Goal: Transaction & Acquisition: Purchase product/service

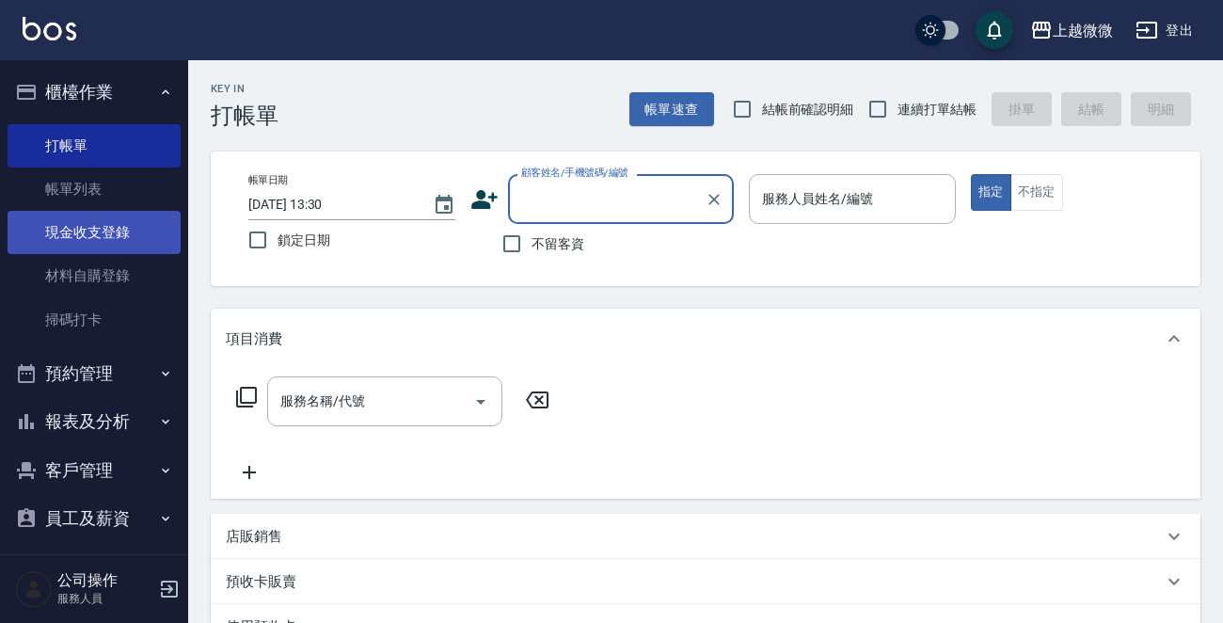
drag, startPoint x: 112, startPoint y: 233, endPoint x: 135, endPoint y: 253, distance: 30.7
click at [113, 232] on link "現金收支登錄" at bounding box center [94, 232] width 173 height 43
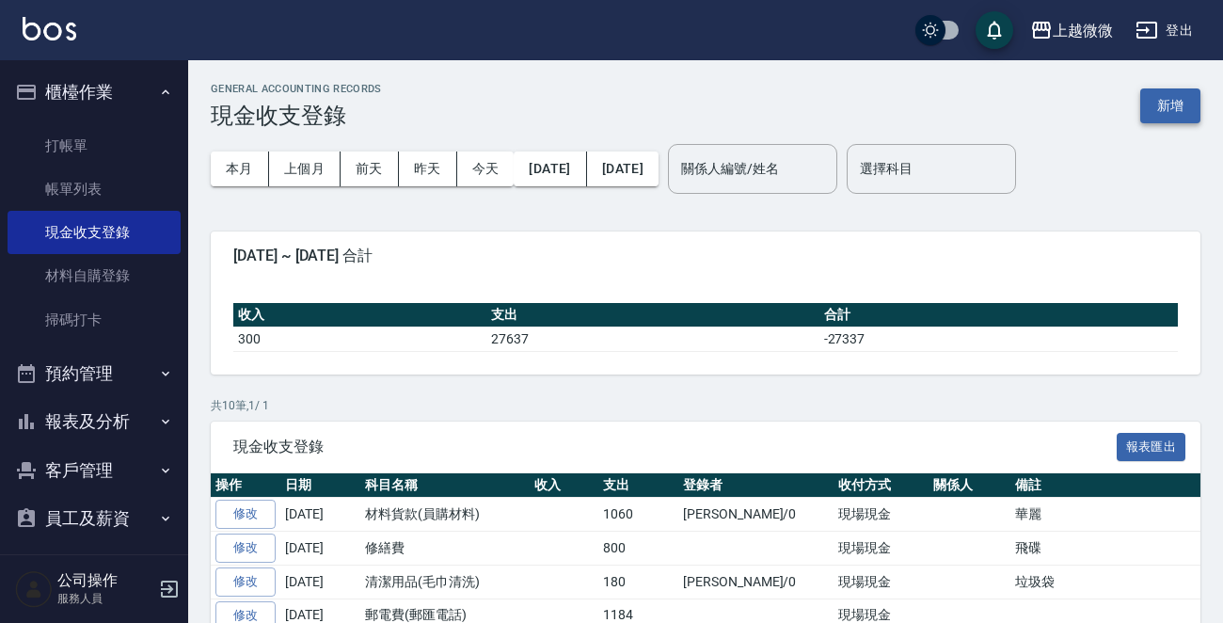
click at [1166, 110] on button "新增" at bounding box center [1170, 105] width 60 height 35
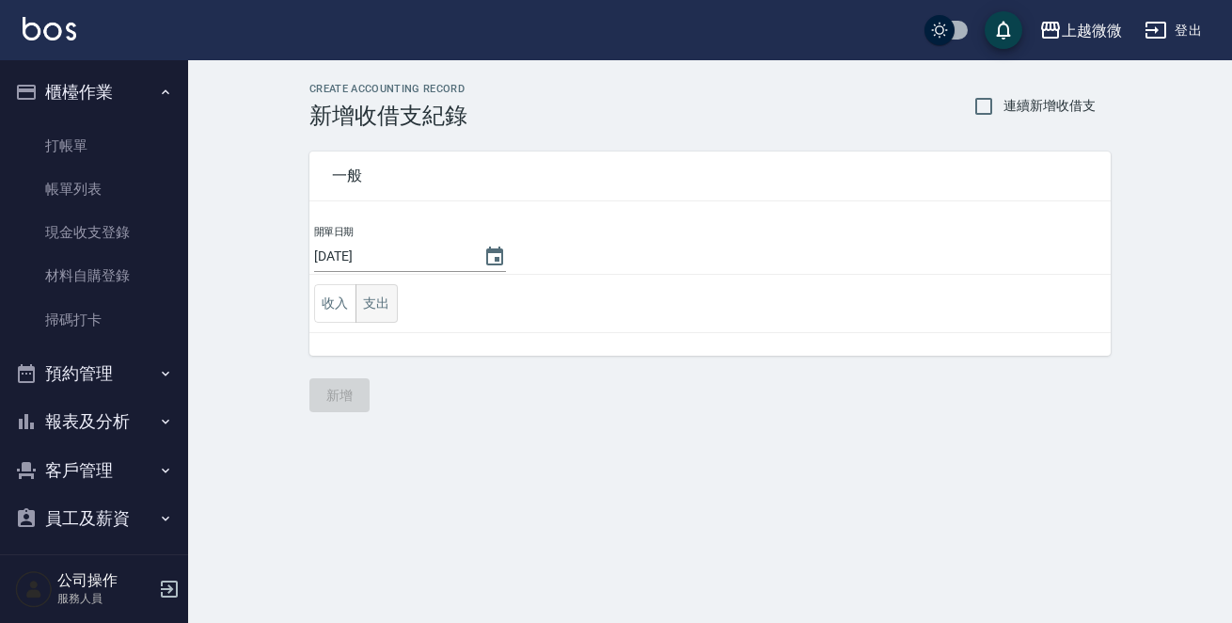
click at [376, 301] on button "支出" at bounding box center [376, 303] width 42 height 39
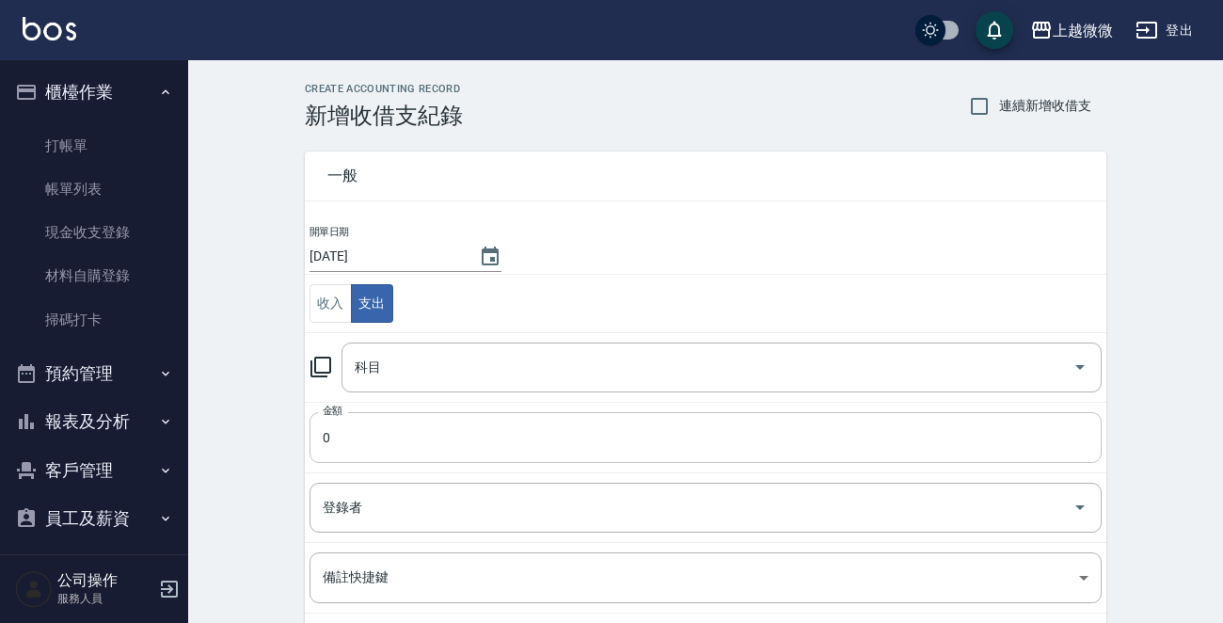
click at [376, 424] on input "0" at bounding box center [705, 437] width 792 height 51
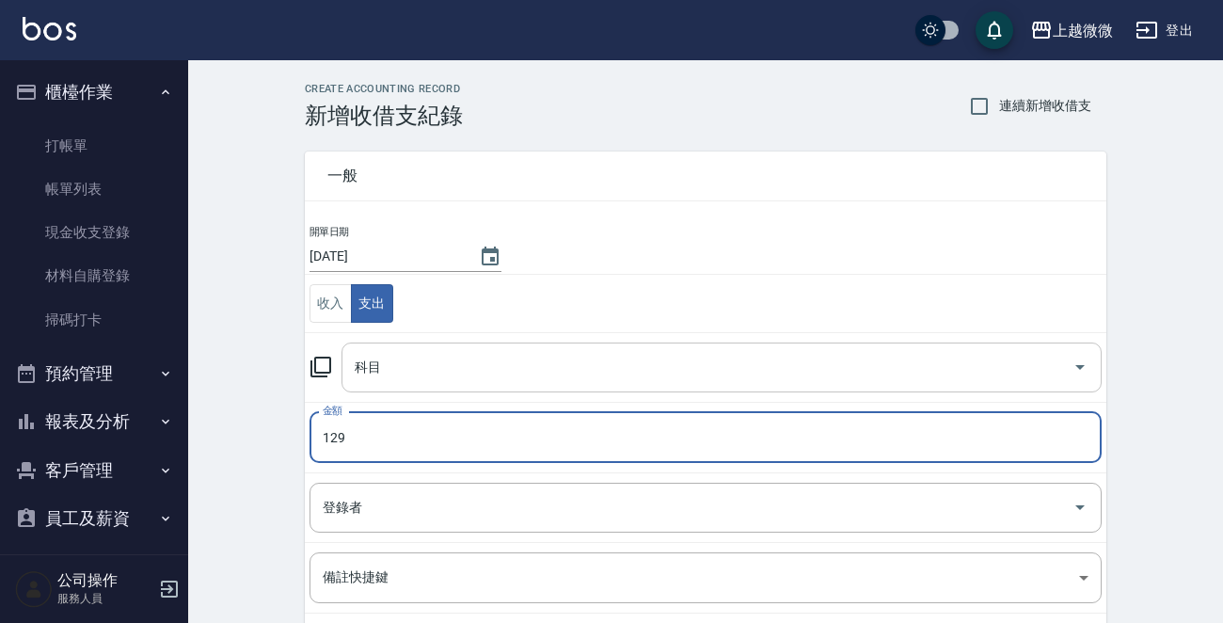
type input "129"
click at [388, 372] on input "科目" at bounding box center [707, 367] width 715 height 33
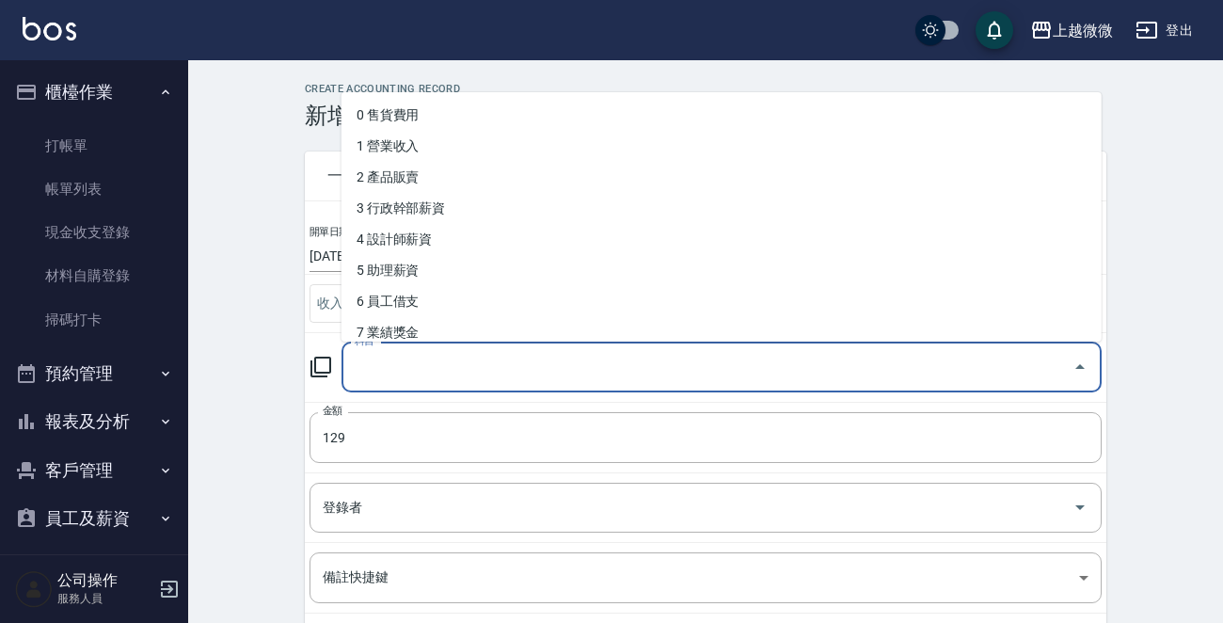
type input "F"
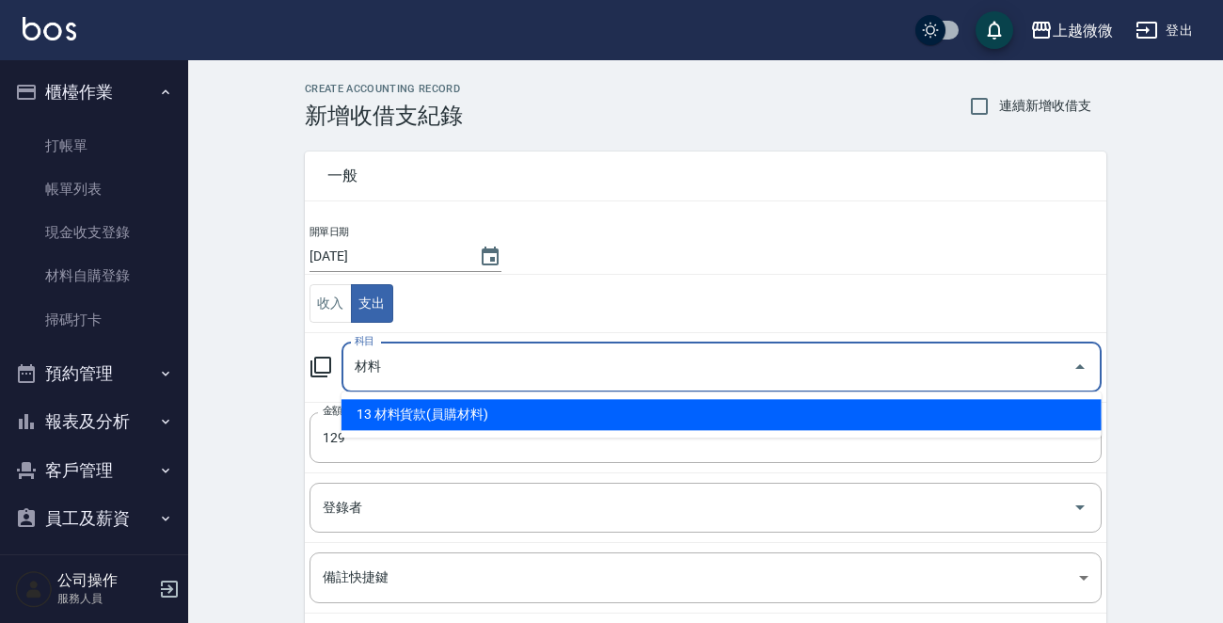
click at [602, 413] on li "13 材料貨款(員購材料)" at bounding box center [721, 414] width 760 height 31
type input "13 材料貨款(員購材料)"
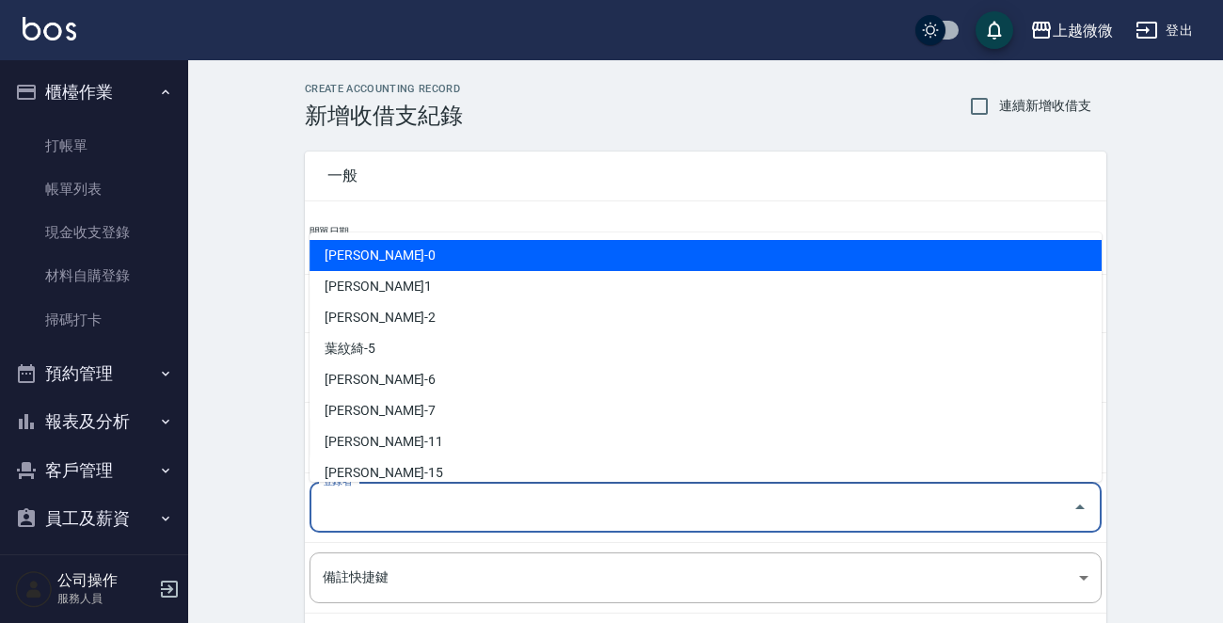
click at [437, 502] on input "登錄者" at bounding box center [691, 507] width 747 height 33
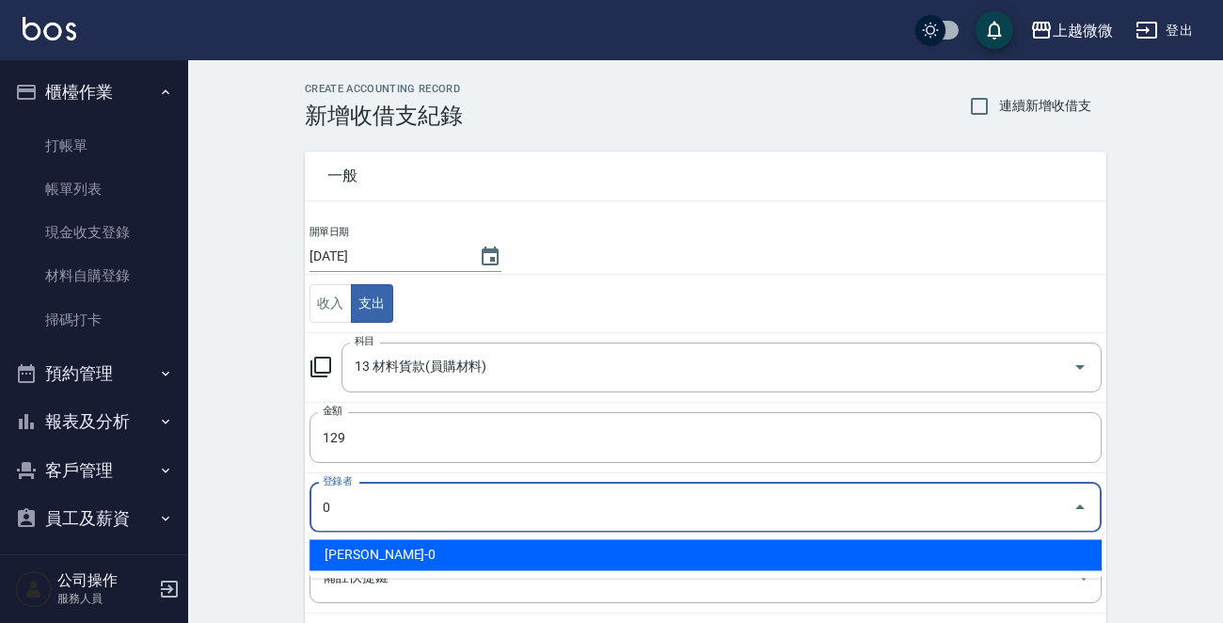
click at [482, 547] on li "[PERSON_NAME]-0" at bounding box center [705, 554] width 792 height 31
type input "[PERSON_NAME]-0"
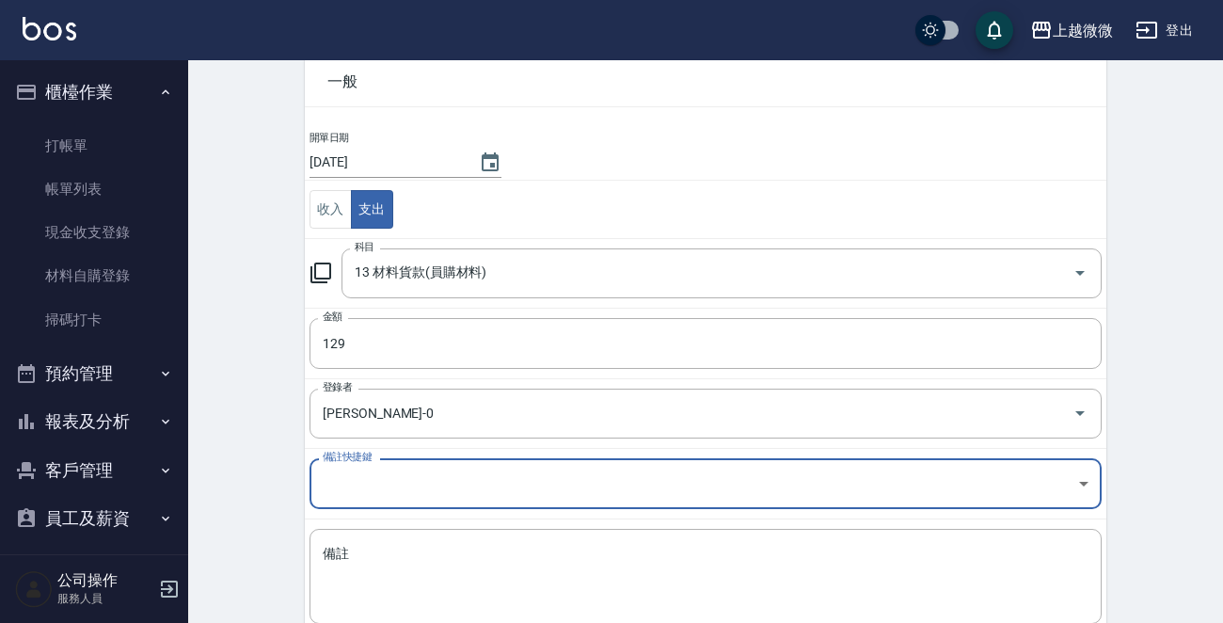
scroll to position [207, 0]
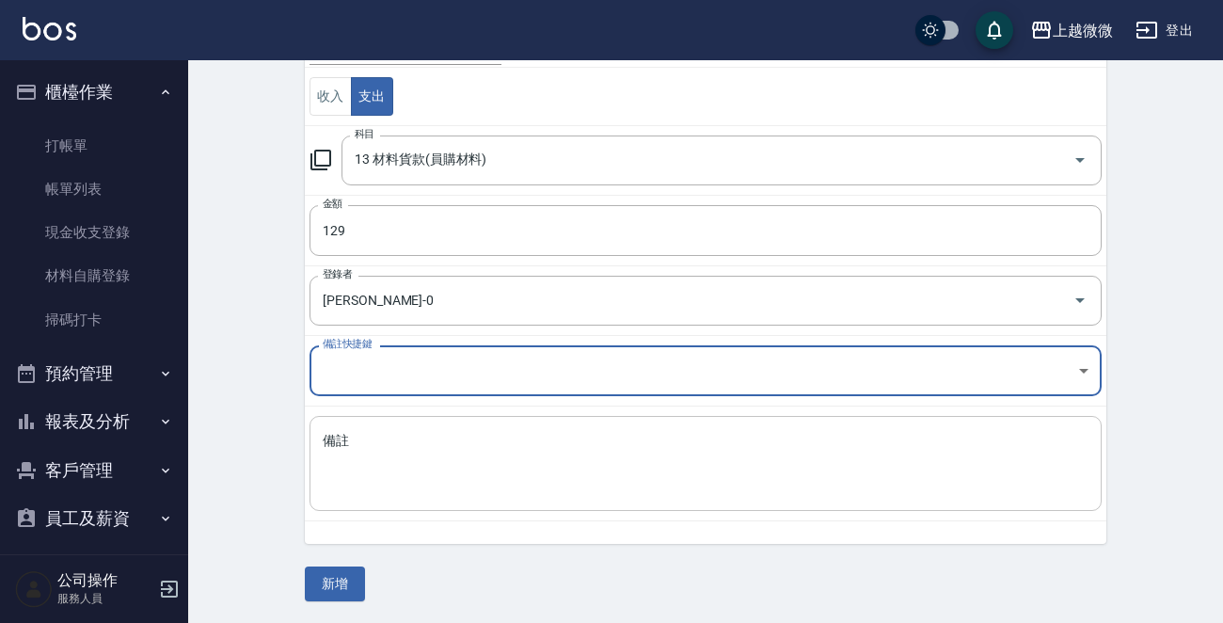
click at [458, 479] on textarea "備註" at bounding box center [705, 464] width 765 height 64
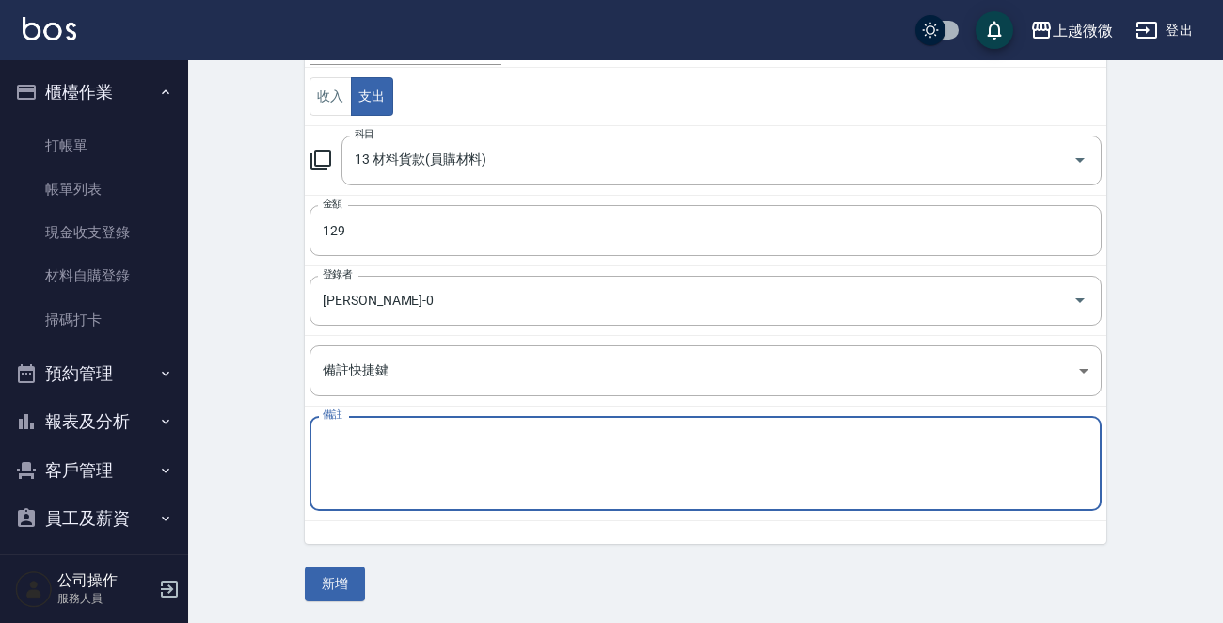
type textarea "Z"
type textarea "髮油"
click at [341, 576] on button "新增" at bounding box center [335, 583] width 60 height 35
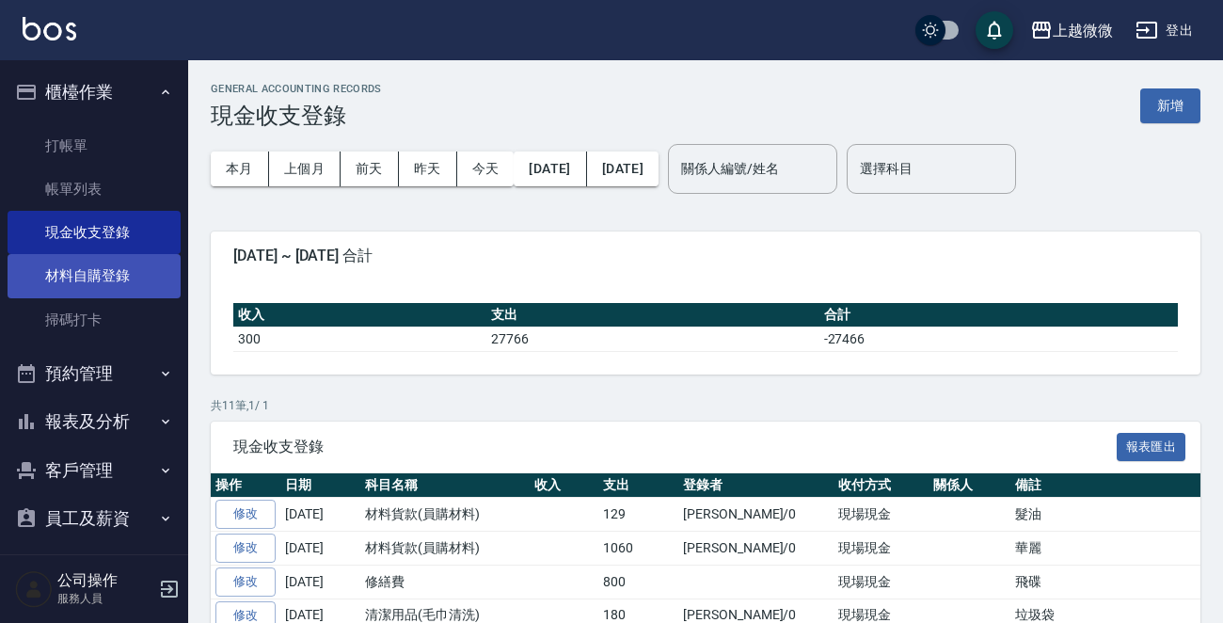
click at [132, 272] on link "材料自購登錄" at bounding box center [94, 275] width 173 height 43
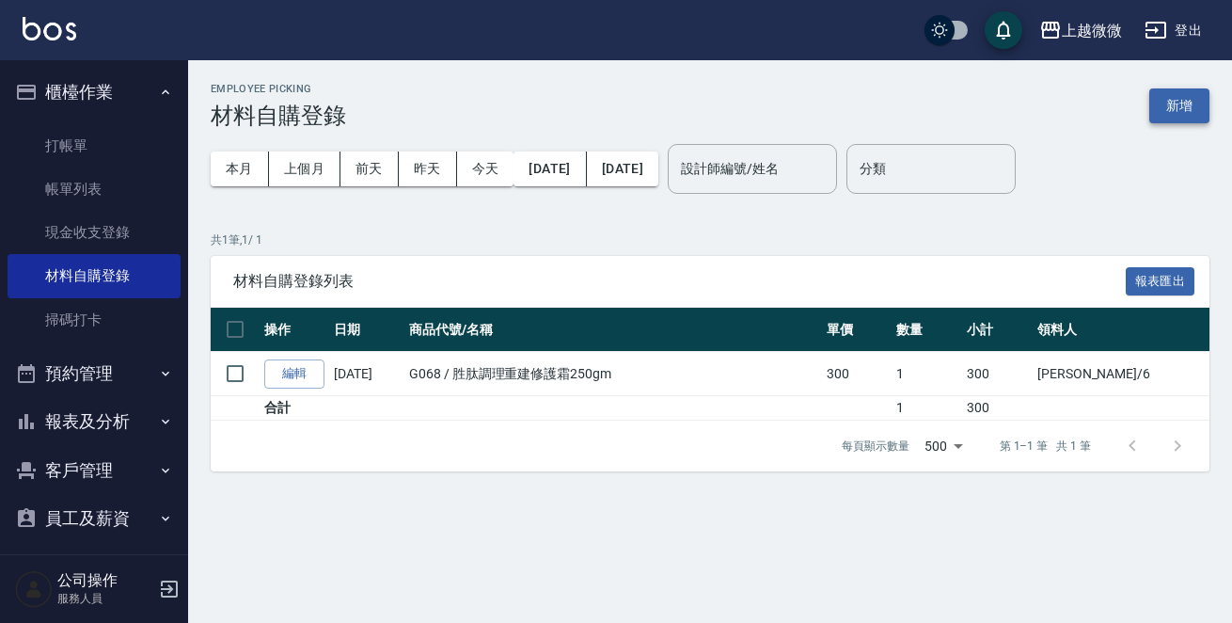
click at [1181, 119] on button "新增" at bounding box center [1179, 105] width 60 height 35
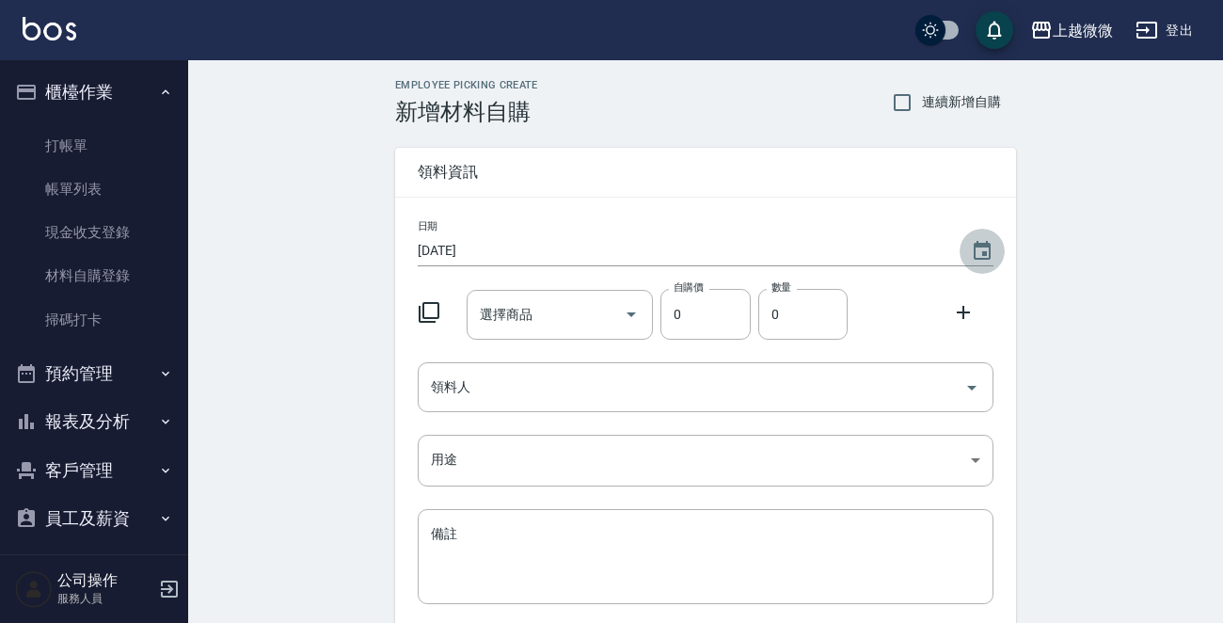
click at [982, 245] on icon "Choose date, selected date is 2025-08-16" at bounding box center [981, 250] width 17 height 19
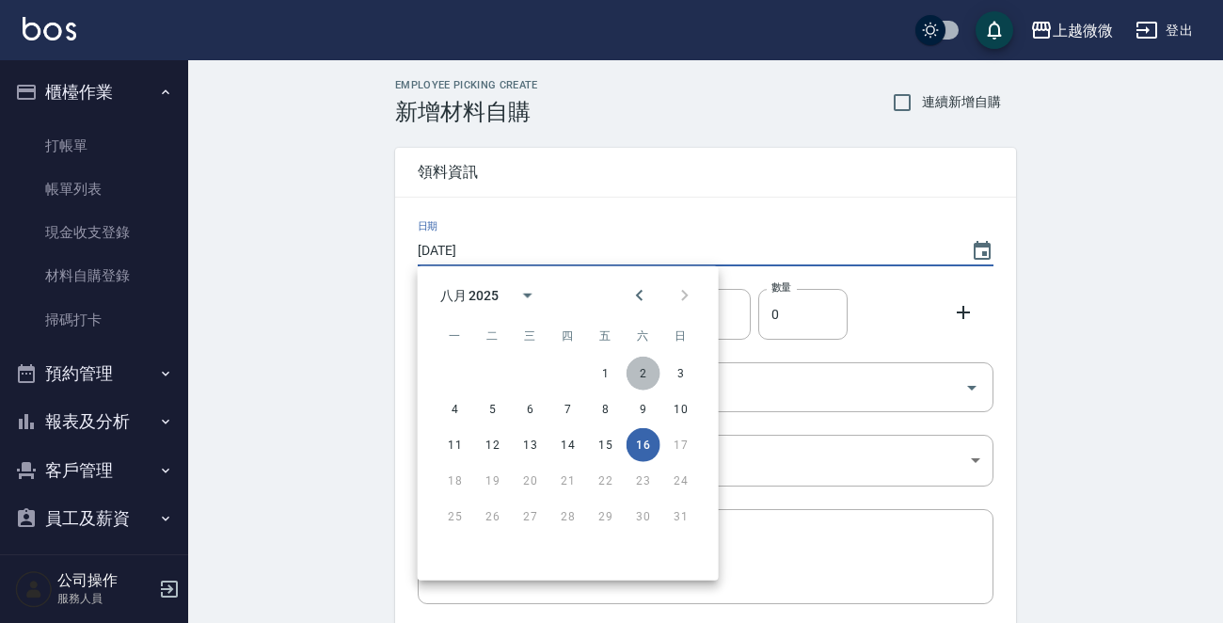
click at [649, 370] on button "2" at bounding box center [643, 373] width 34 height 34
type input "[DATE]"
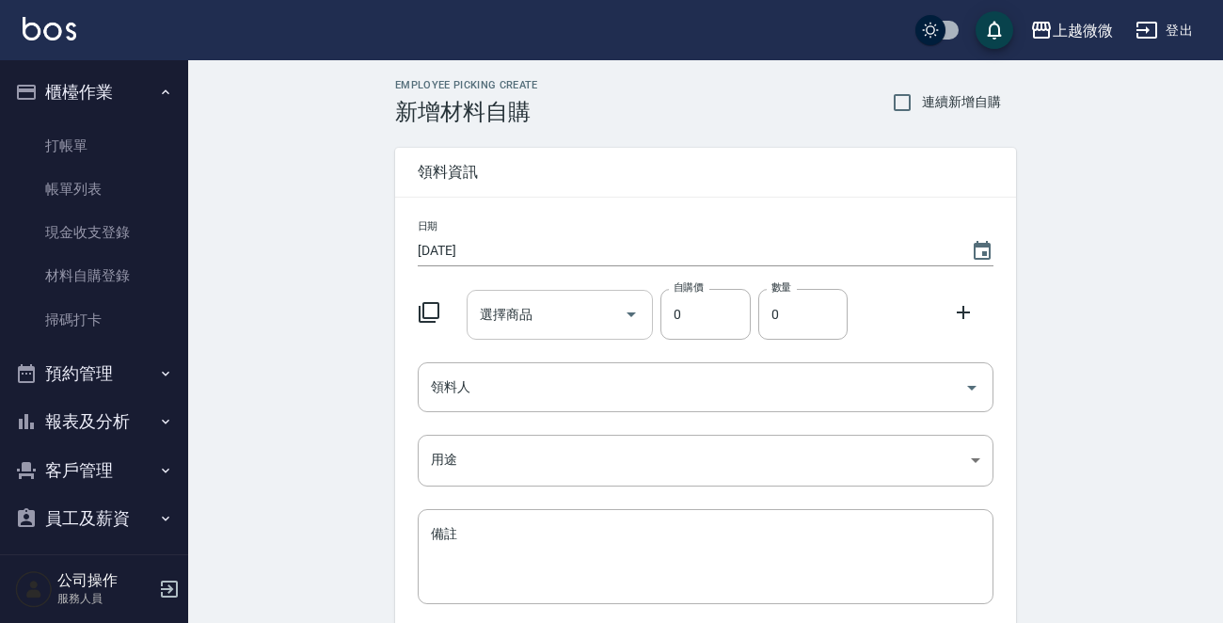
click at [557, 315] on input "選擇商品" at bounding box center [546, 314] width 142 height 33
type input "沁"
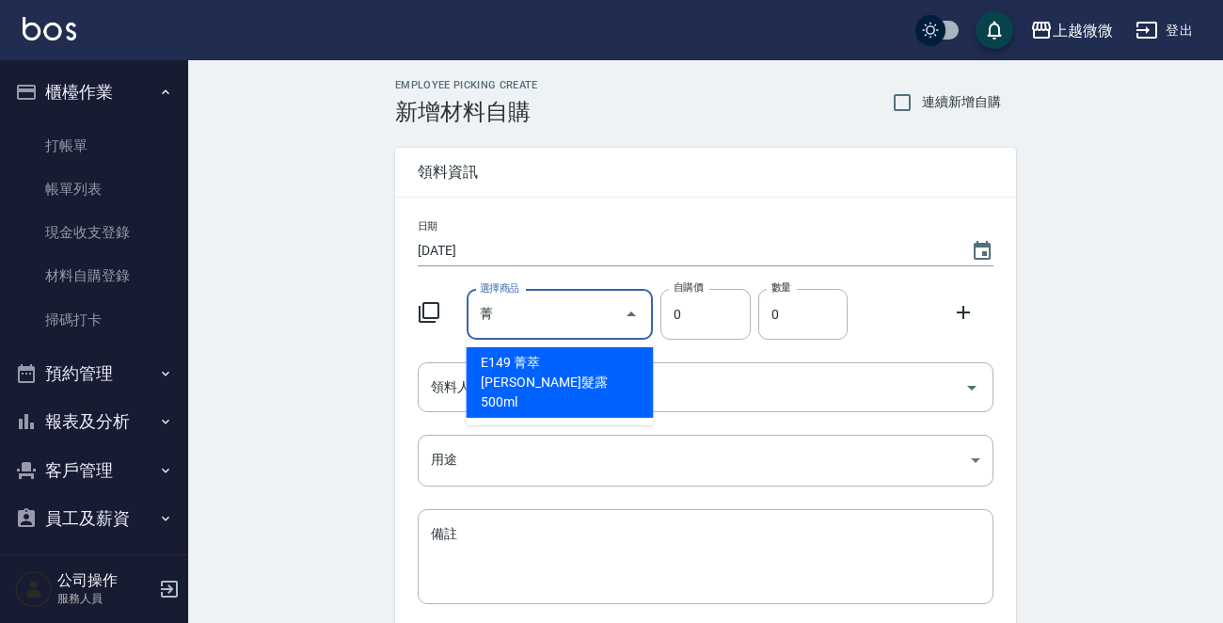
click at [484, 365] on li "E149 菁萃[PERSON_NAME]髮露500ml" at bounding box center [558, 382] width 187 height 71
type input "菁萃[PERSON_NAME]髮露500ml"
type input "300"
type input "1"
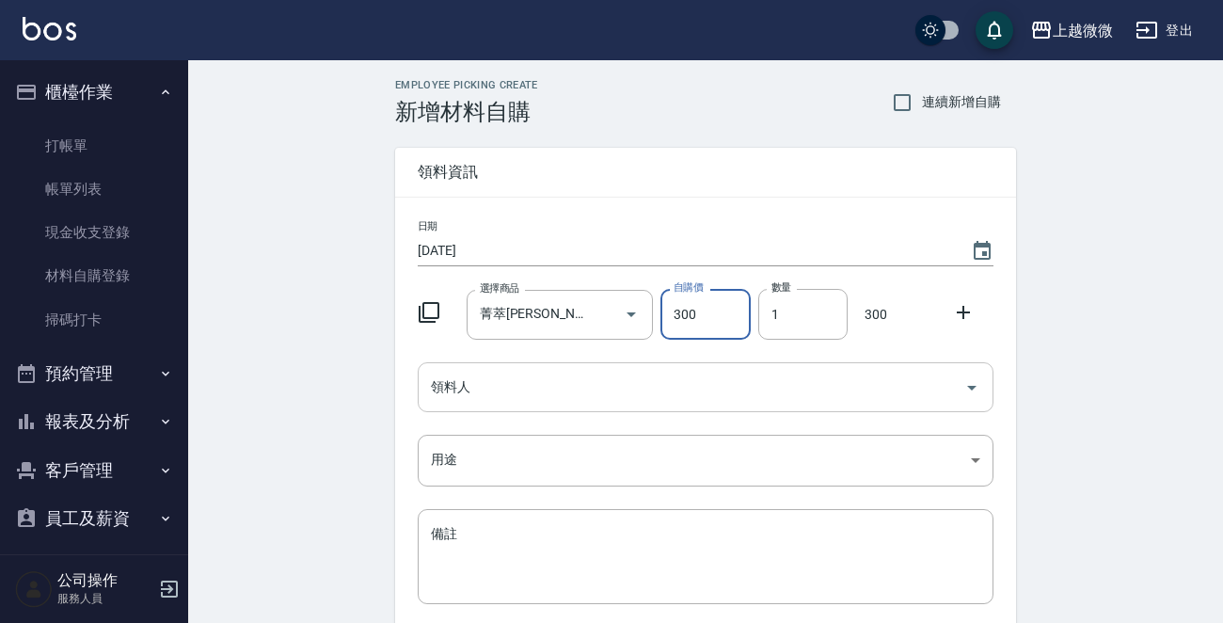
click at [510, 387] on input "領料人" at bounding box center [691, 387] width 530 height 33
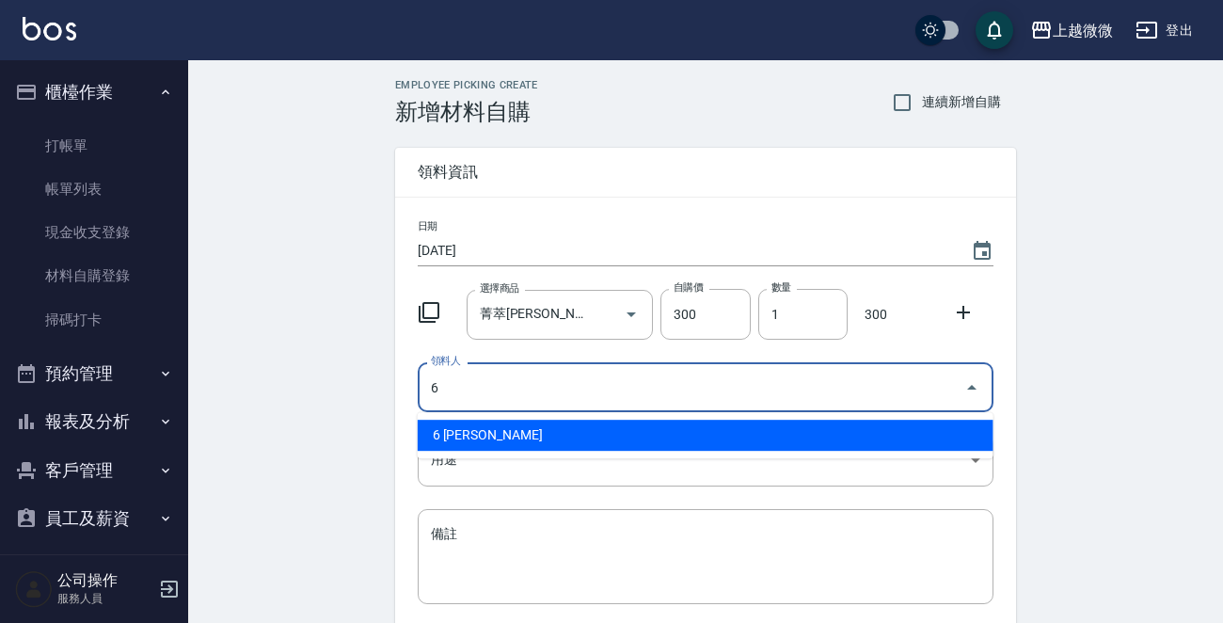
click at [490, 422] on li "6 [PERSON_NAME]" at bounding box center [706, 434] width 576 height 31
type input "6 [PERSON_NAME]"
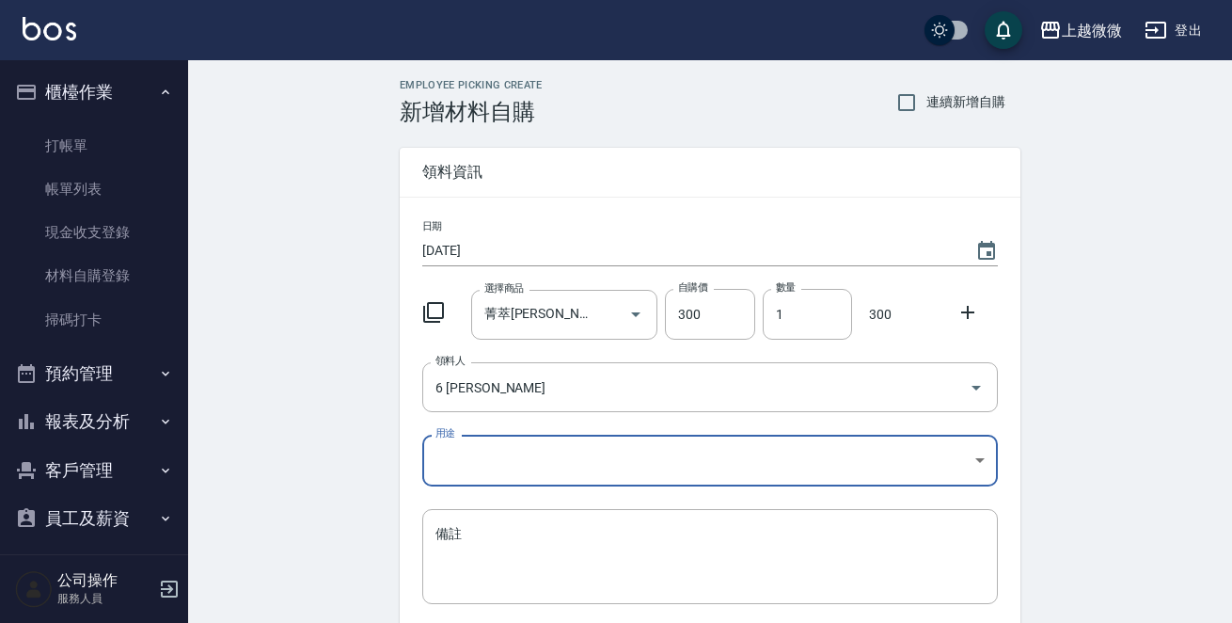
click at [480, 456] on body "上越微微 登出 櫃檯作業 打帳單 帳單列表 現金收支登錄 材料自購登錄 掃碼打卡 預約管理 預約管理 單日預約紀錄 單週預約紀錄 報表及分析 報表目錄 店家日…" at bounding box center [616, 387] width 1232 height 775
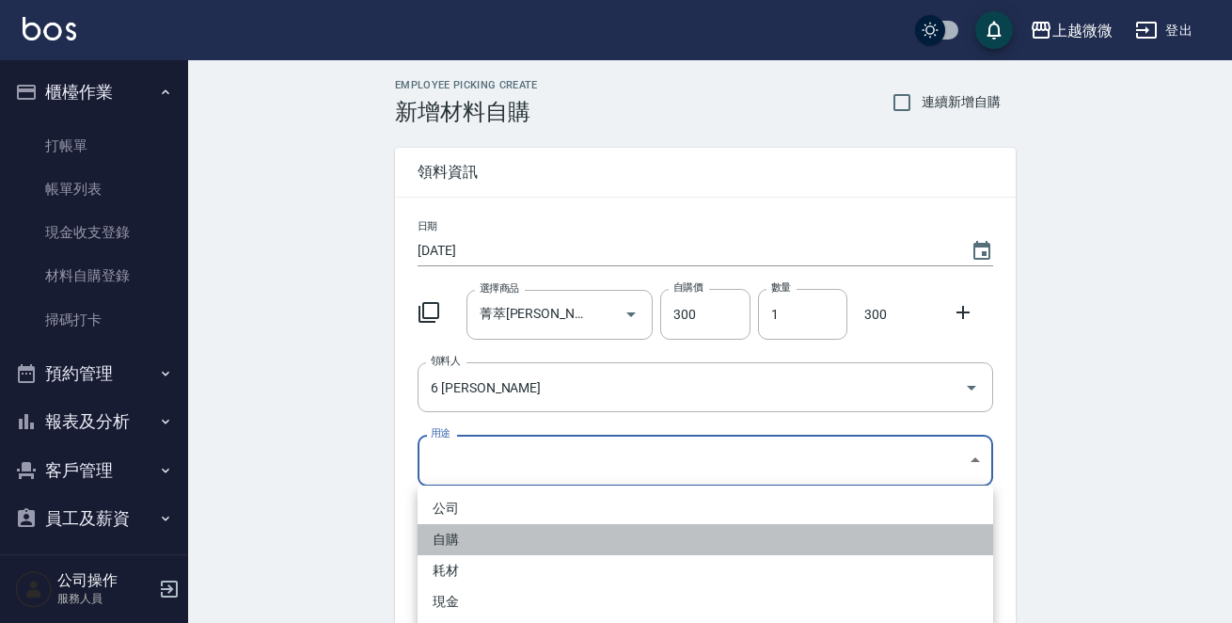
click at [459, 530] on li "自購" at bounding box center [706, 539] width 576 height 31
type input "自購"
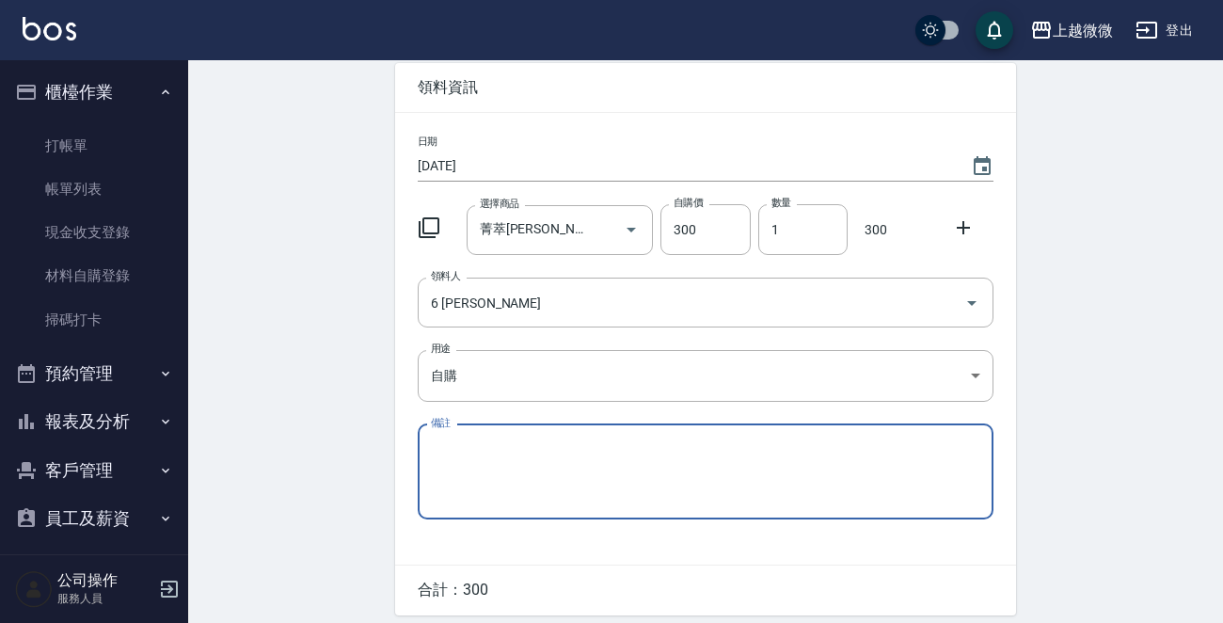
scroll to position [153, 0]
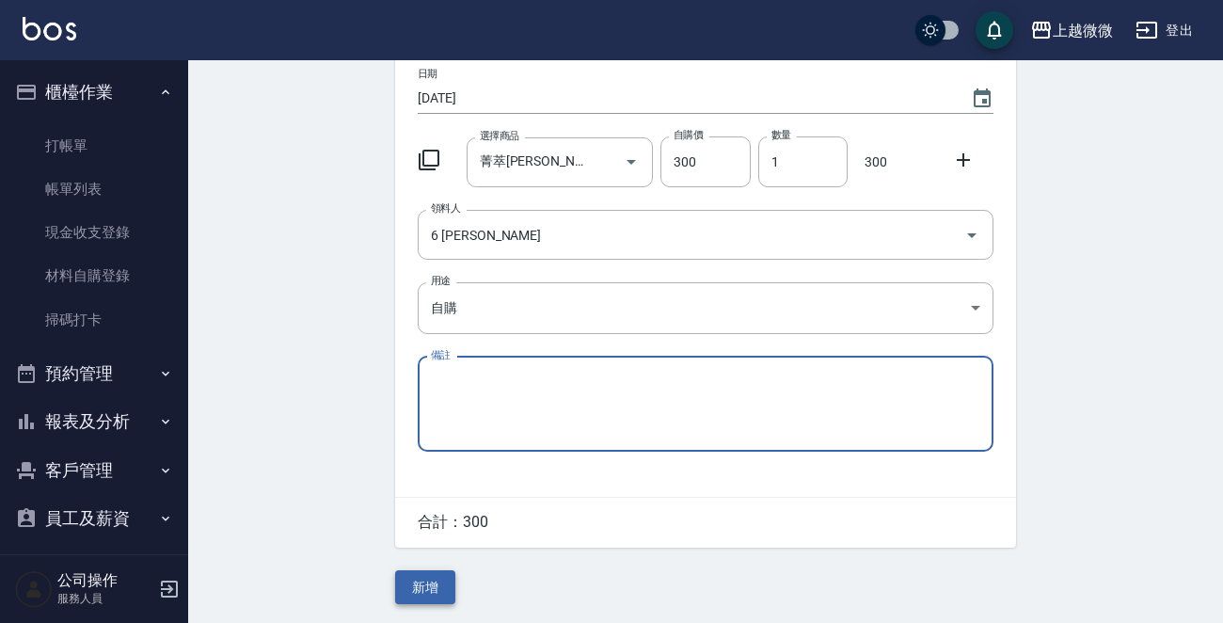
click at [420, 578] on button "新增" at bounding box center [425, 587] width 60 height 35
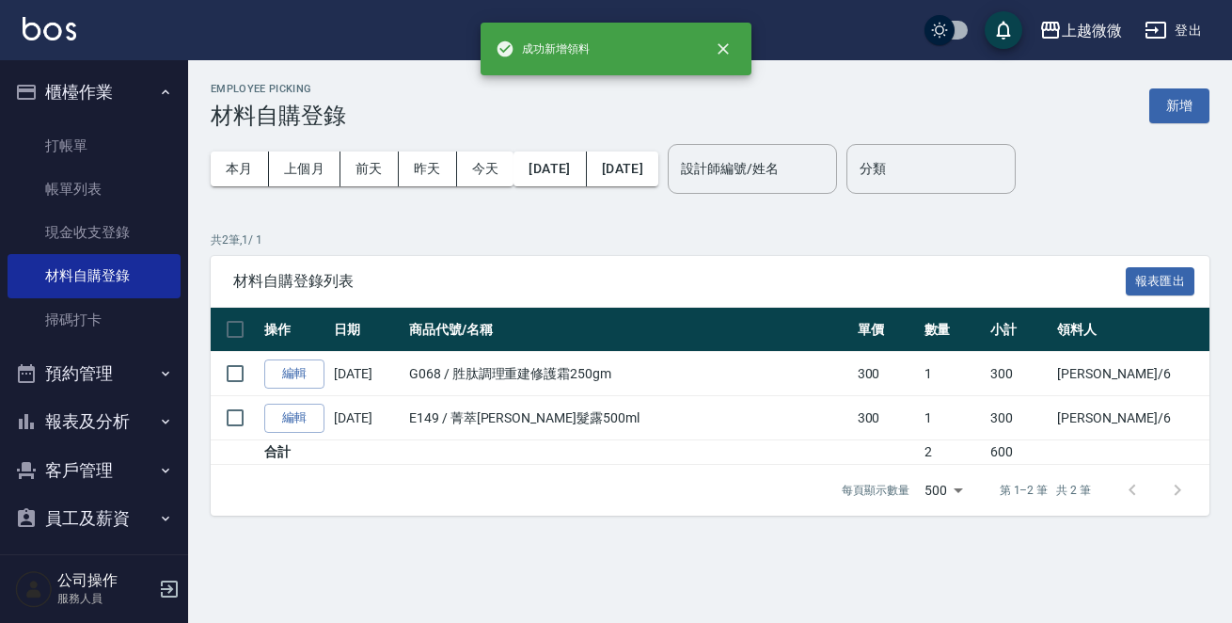
click at [52, 35] on img at bounding box center [50, 29] width 54 height 24
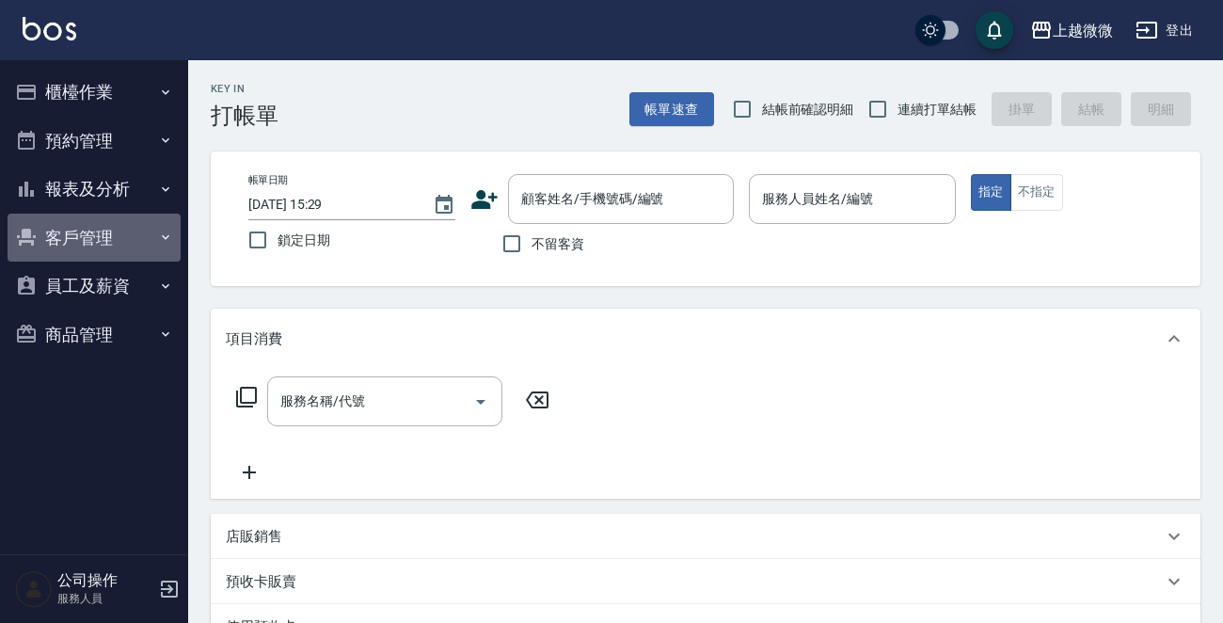
click at [168, 230] on icon "button" at bounding box center [165, 236] width 15 height 15
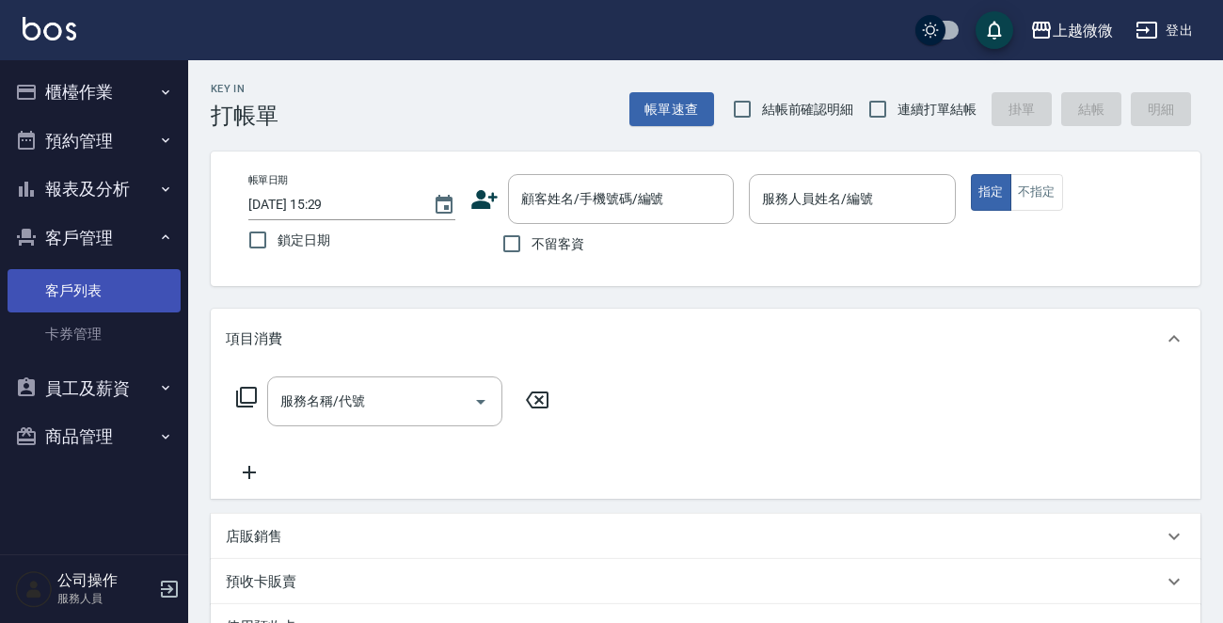
click at [116, 293] on link "客戶列表" at bounding box center [94, 290] width 173 height 43
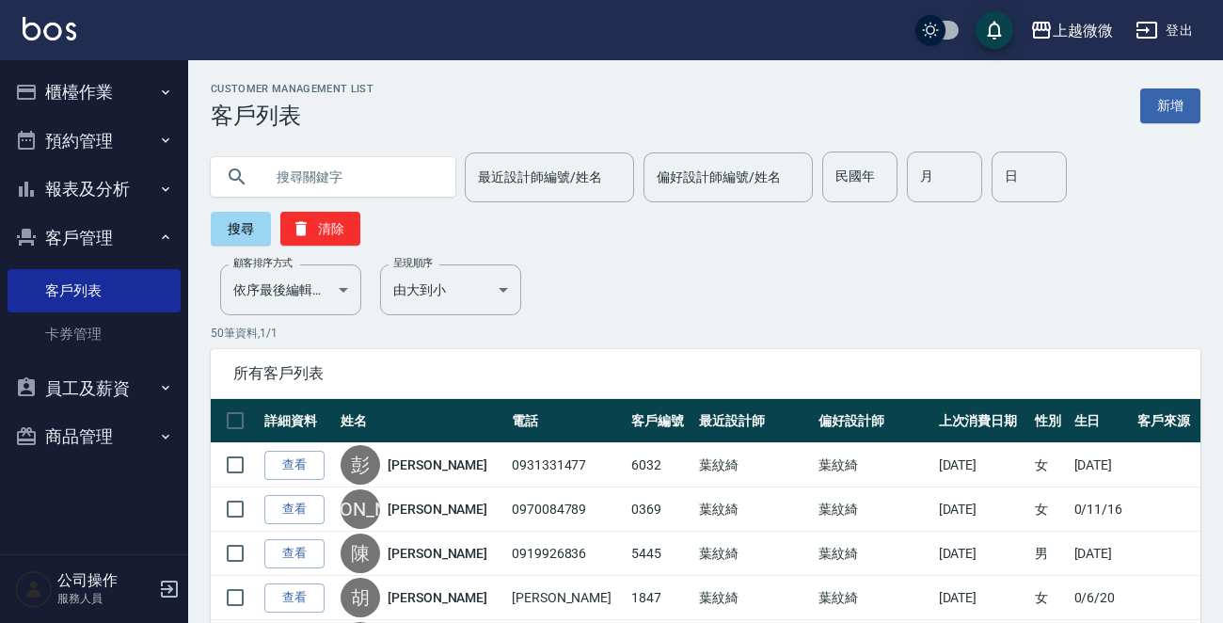
click at [379, 178] on input "text" at bounding box center [351, 176] width 177 height 51
type input "[PERSON_NAME]"
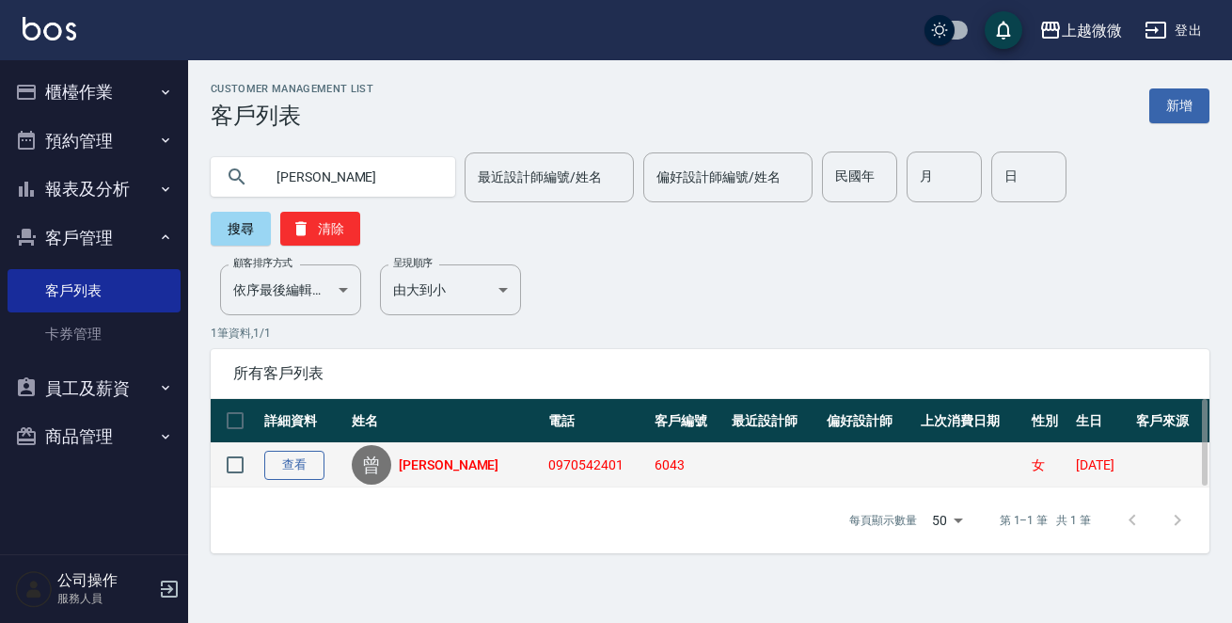
click at [292, 450] on link "查看" at bounding box center [294, 464] width 60 height 29
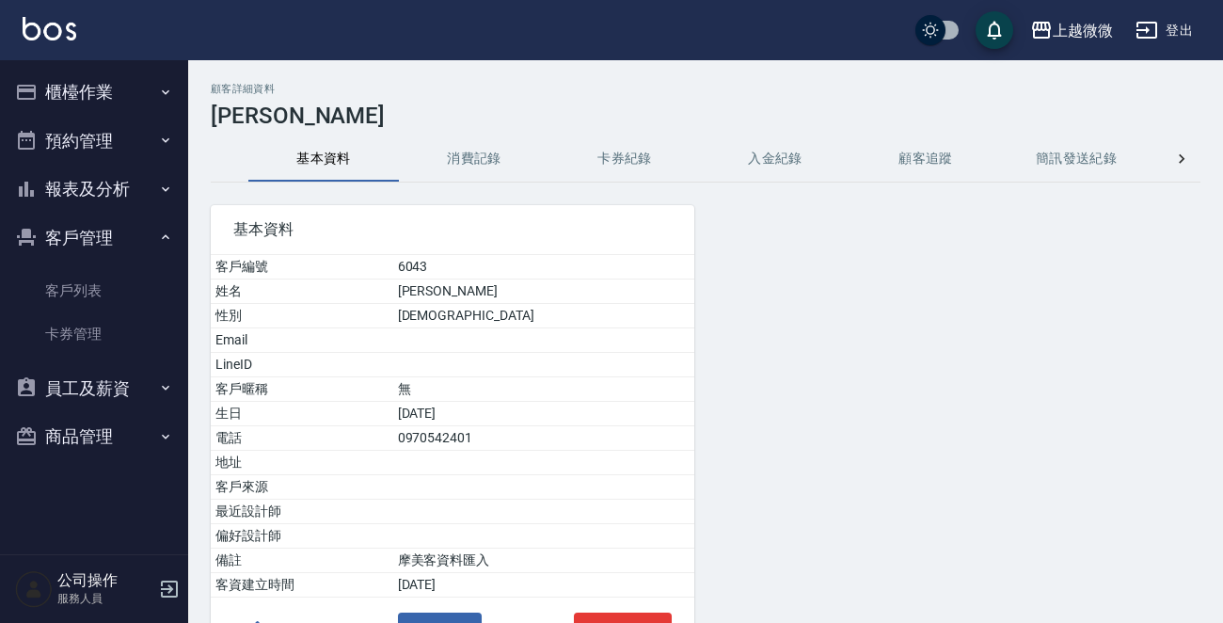
click at [464, 165] on button "消費記錄" at bounding box center [474, 158] width 150 height 45
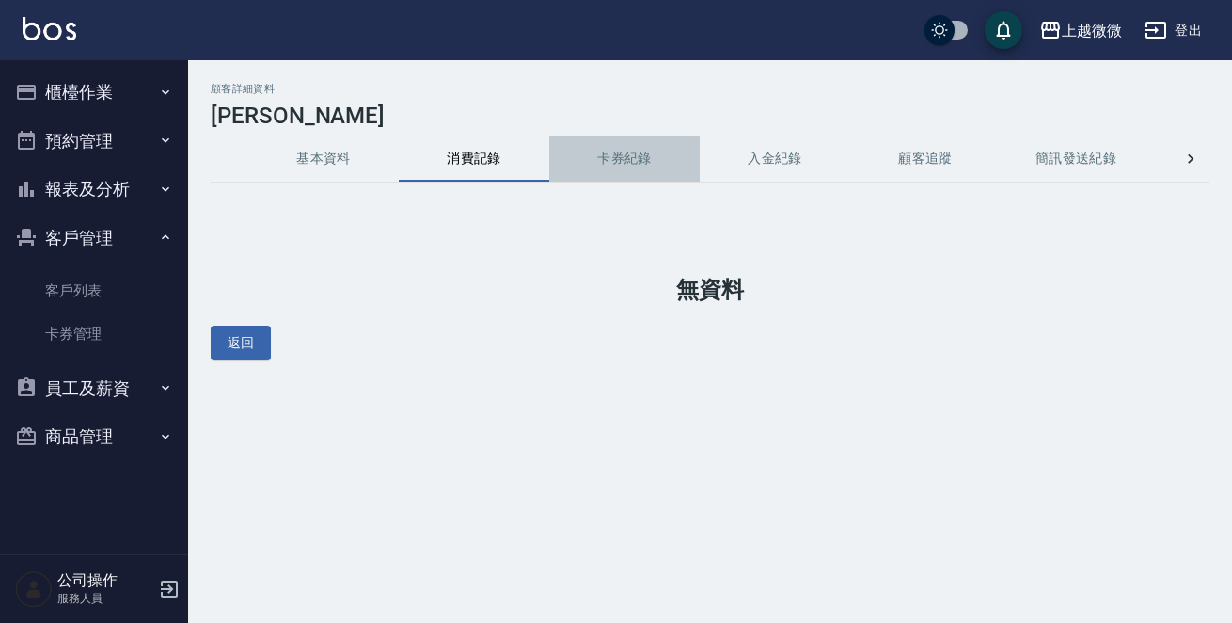
click at [622, 160] on button "卡券紀錄" at bounding box center [624, 158] width 150 height 45
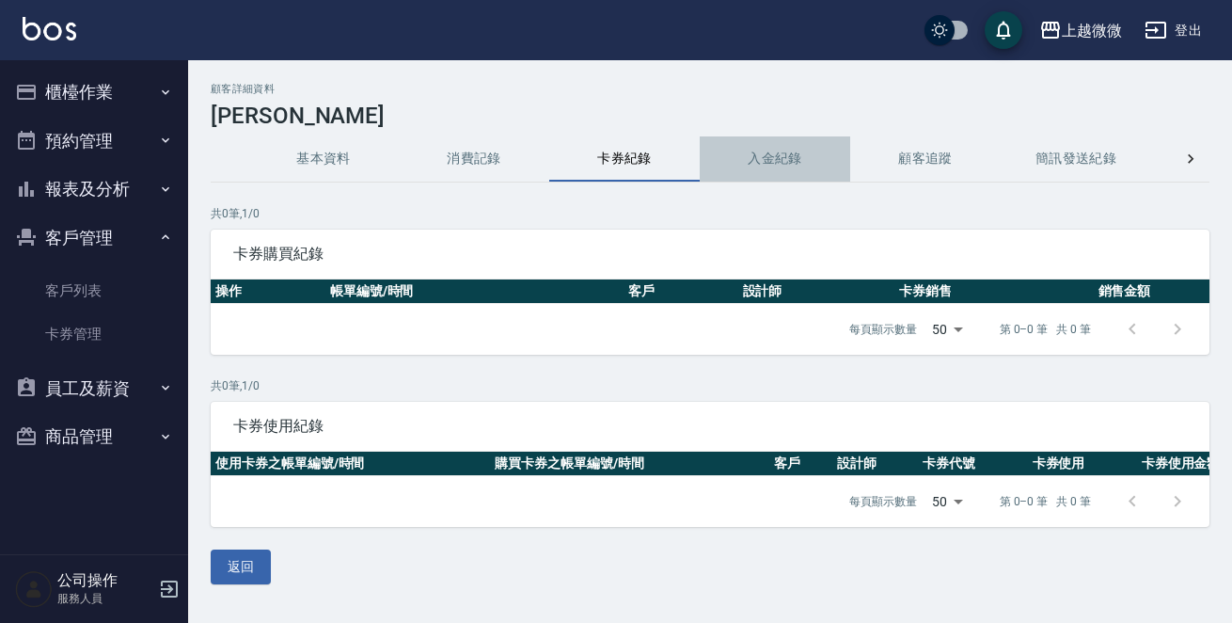
click at [767, 159] on button "入金紀錄" at bounding box center [775, 158] width 150 height 45
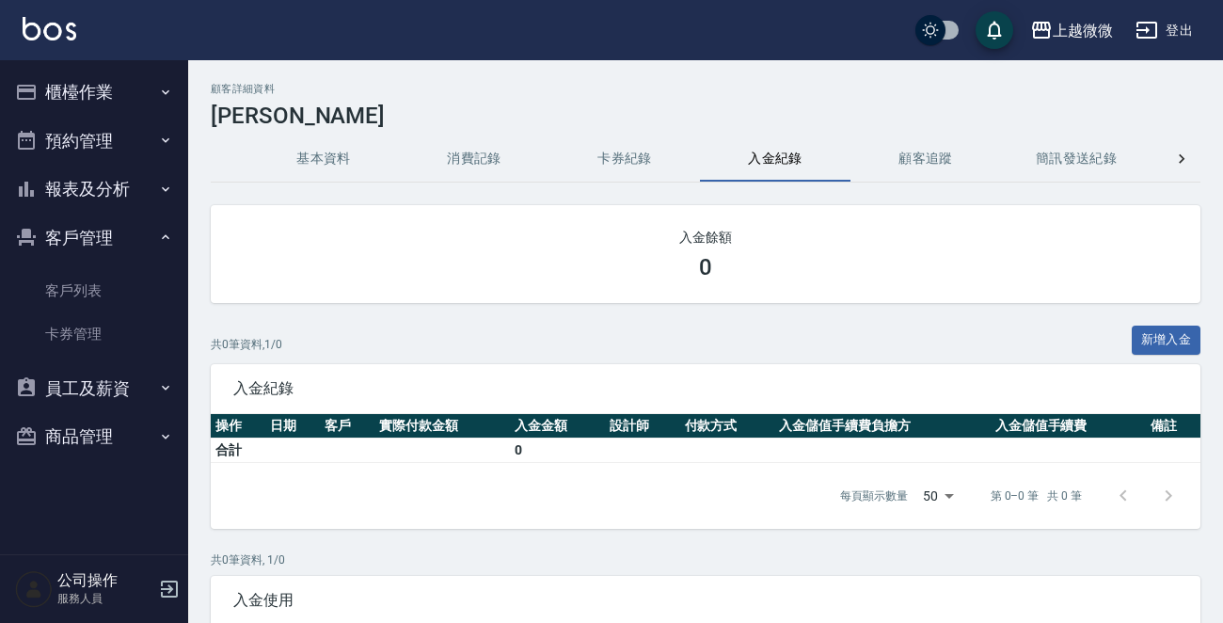
click at [929, 149] on button "顧客追蹤" at bounding box center [925, 158] width 150 height 45
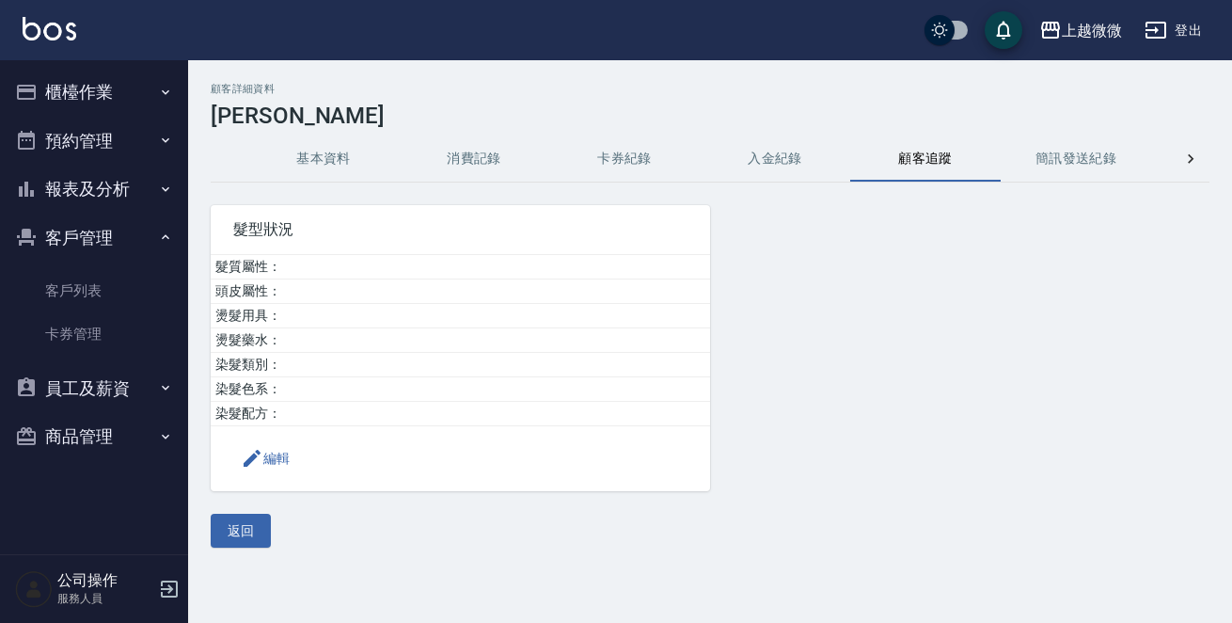
click at [1079, 156] on button "簡訊發送紀錄" at bounding box center [1076, 158] width 150 height 45
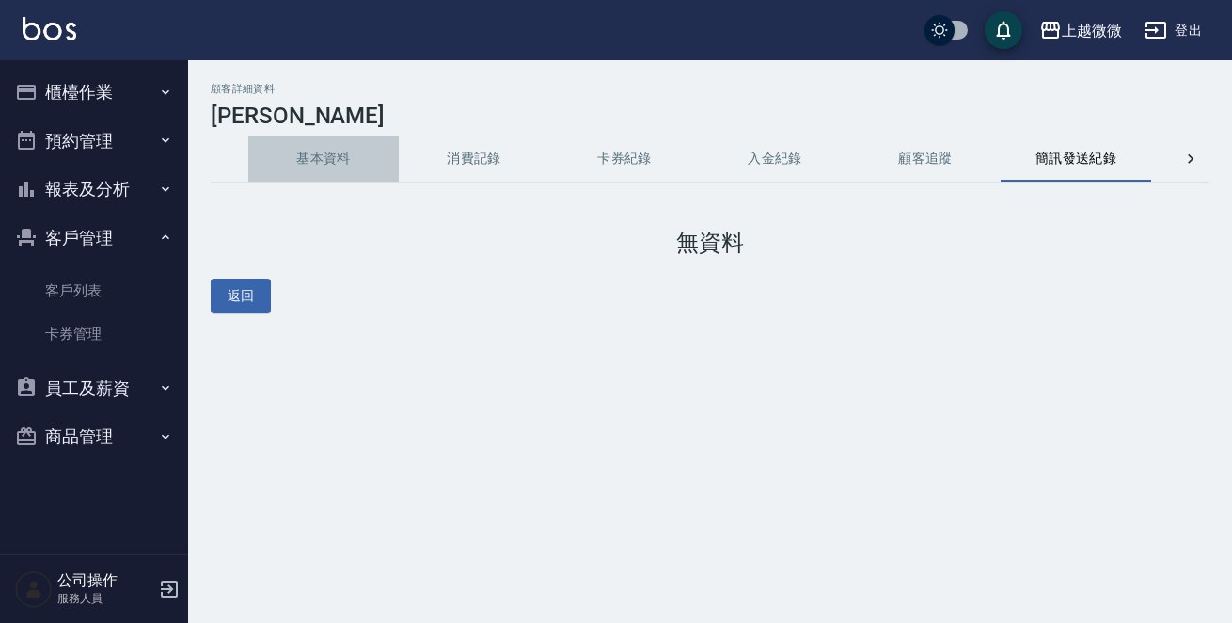
click at [321, 163] on button "基本資料" at bounding box center [323, 158] width 150 height 45
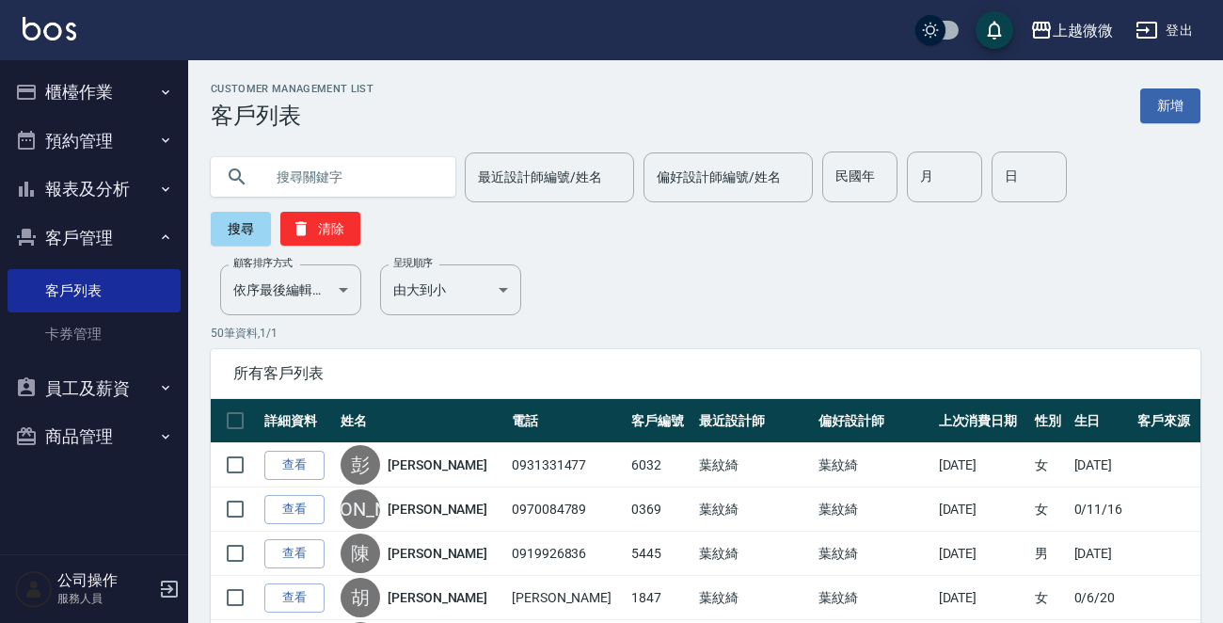
click at [277, 166] on input "text" at bounding box center [351, 176] width 177 height 51
click at [276, 175] on input "text" at bounding box center [351, 176] width 177 height 51
type input "[PERSON_NAME]"
click at [223, 233] on button "搜尋" at bounding box center [241, 229] width 60 height 34
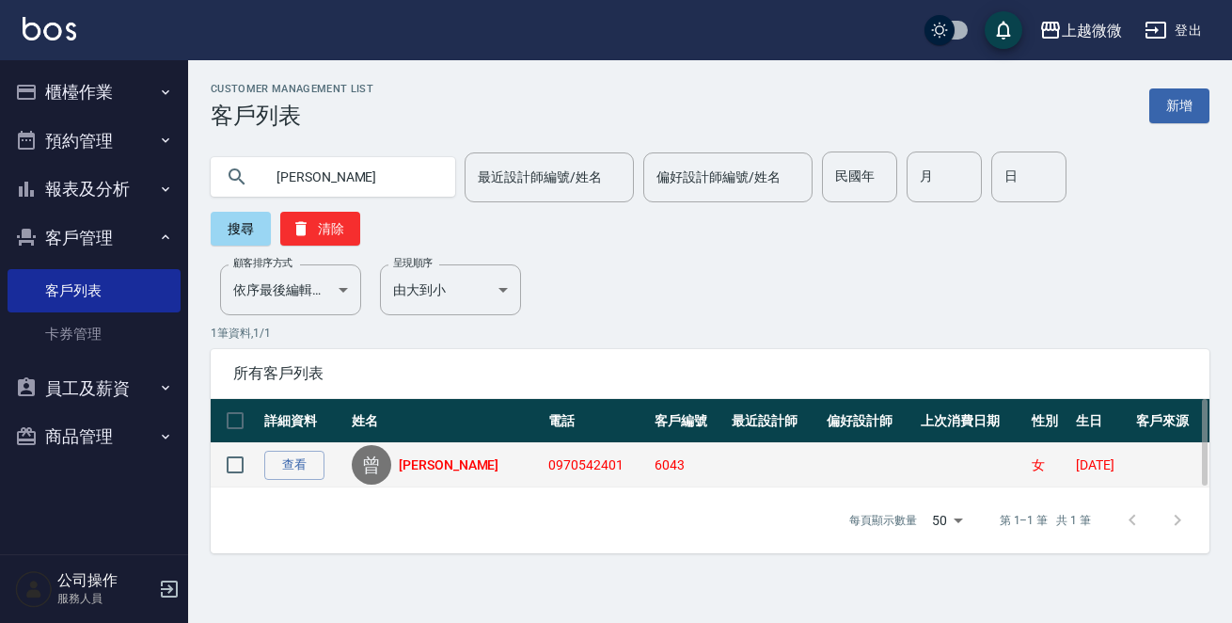
click at [440, 455] on link "[PERSON_NAME]" at bounding box center [449, 464] width 100 height 19
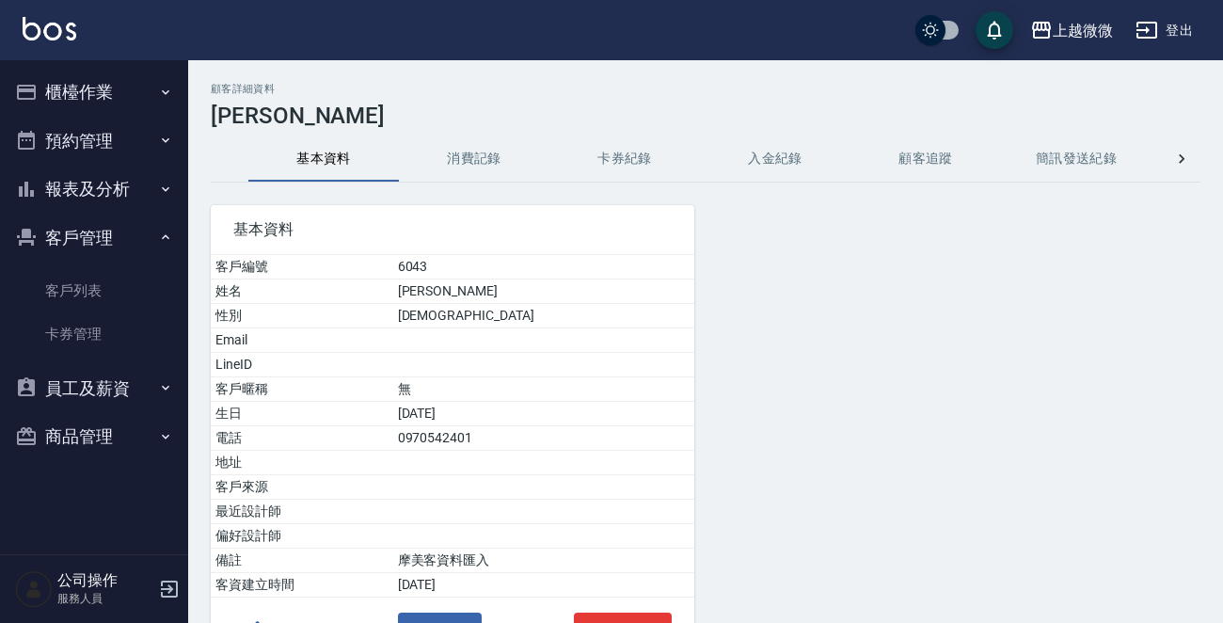
click at [480, 166] on button "消費記錄" at bounding box center [474, 158] width 150 height 45
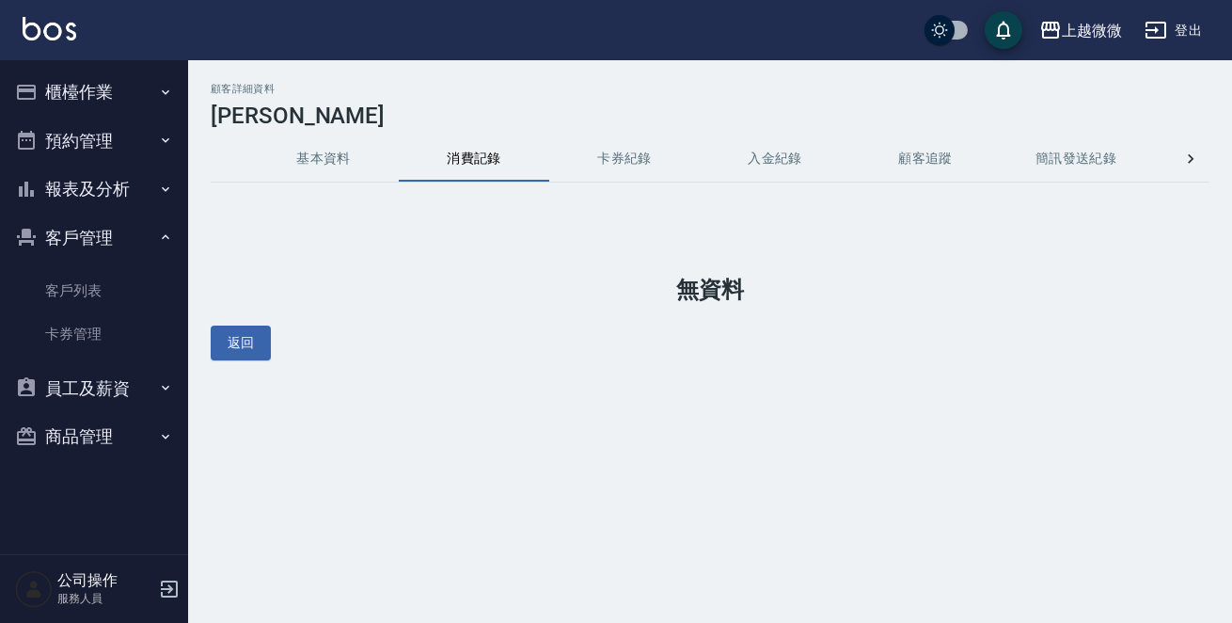
click at [337, 154] on button "基本資料" at bounding box center [323, 158] width 150 height 45
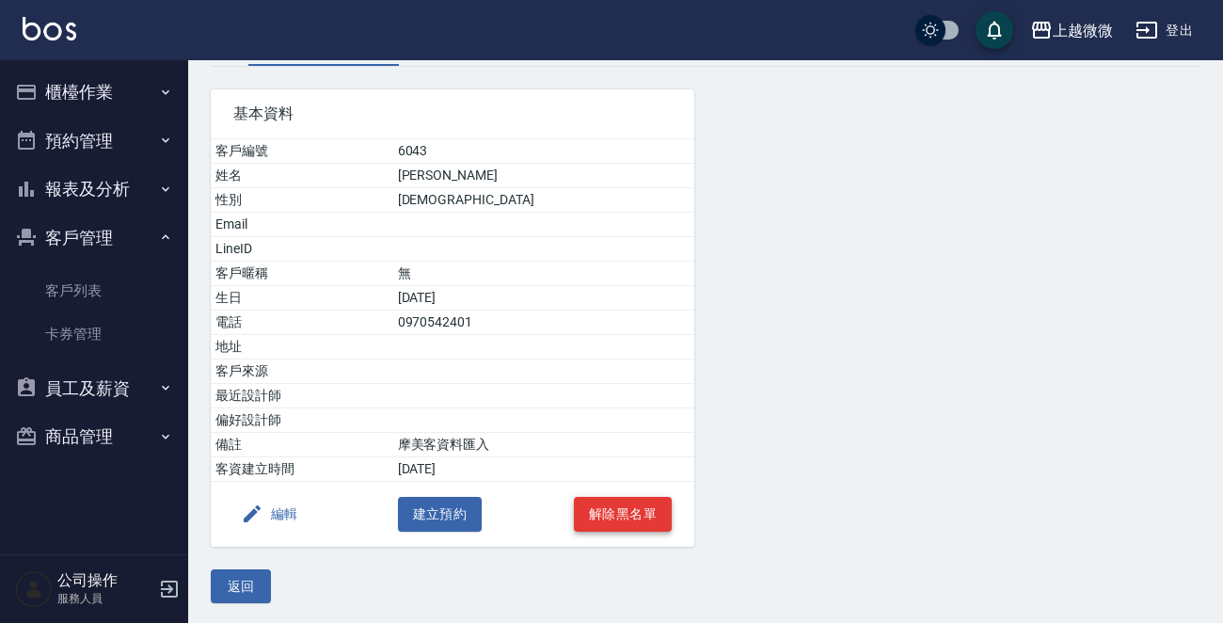
scroll to position [117, 0]
click at [636, 503] on button "解除黑名單" at bounding box center [623, 513] width 98 height 35
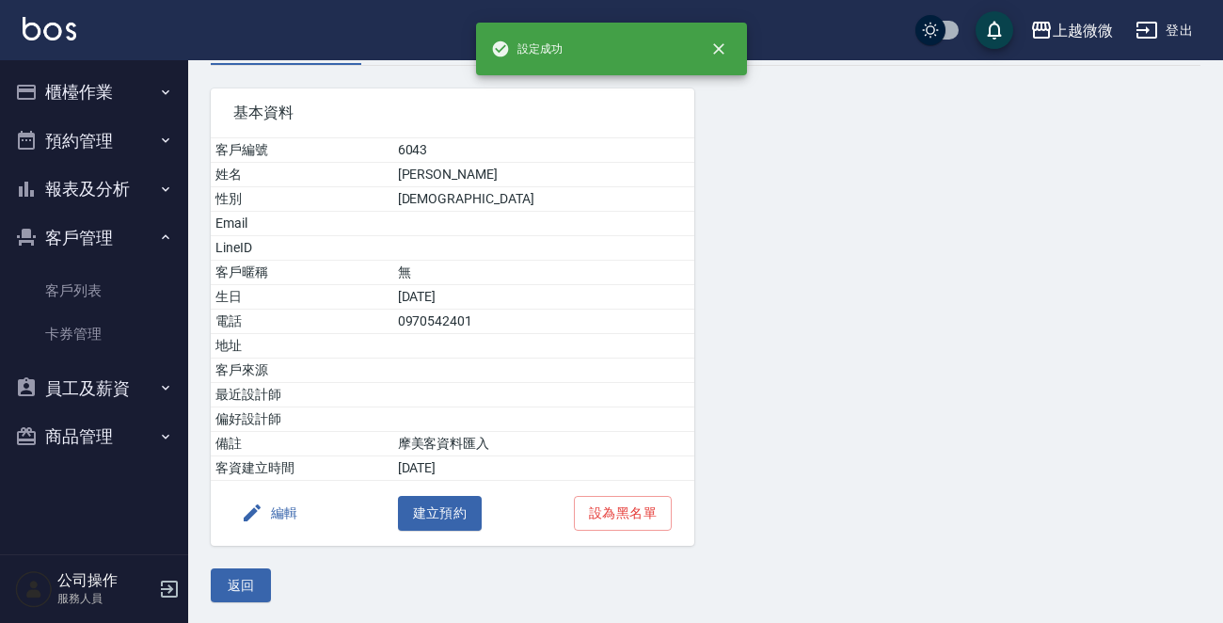
scroll to position [0, 0]
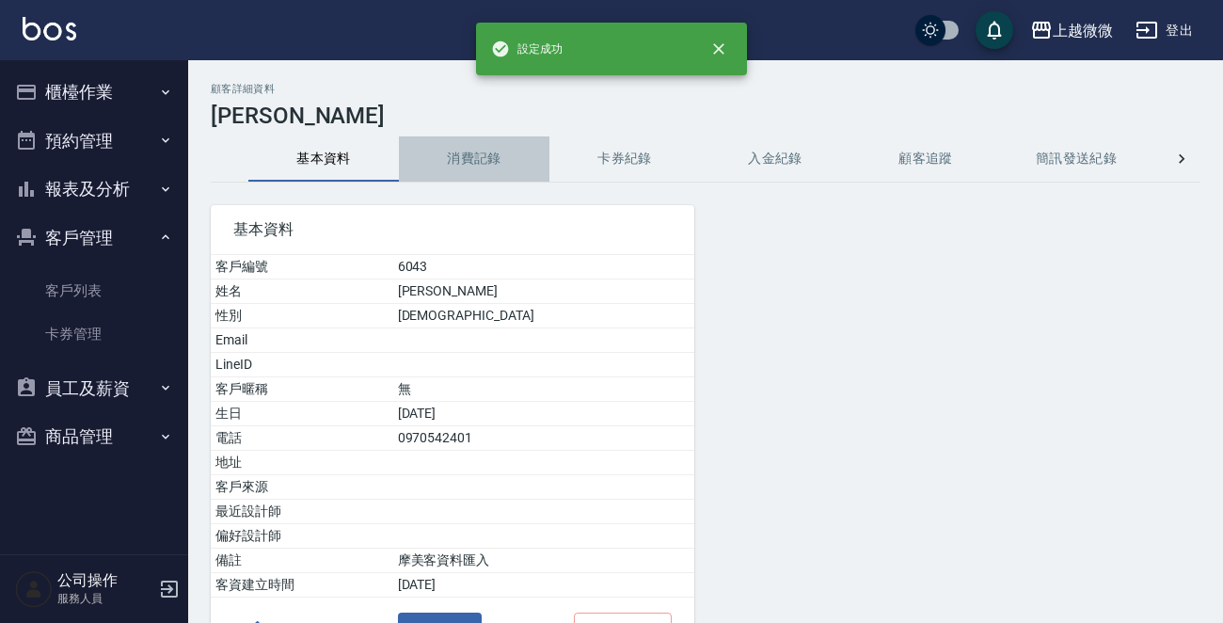
click at [486, 152] on button "消費記錄" at bounding box center [474, 158] width 150 height 45
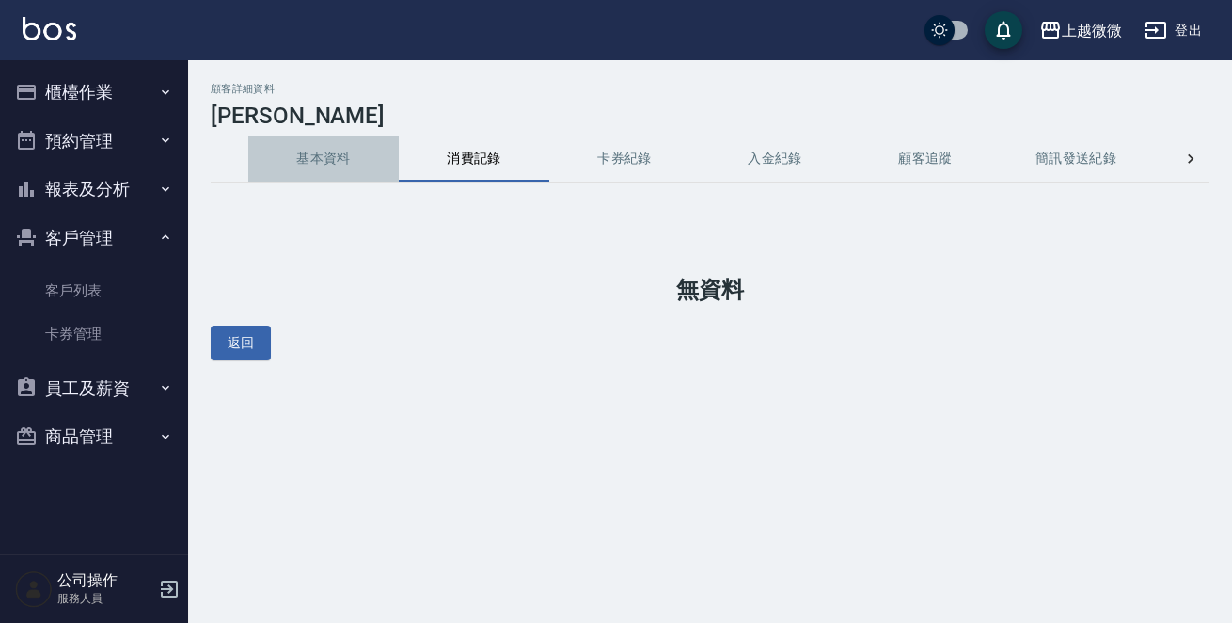
click at [340, 162] on button "基本資料" at bounding box center [323, 158] width 150 height 45
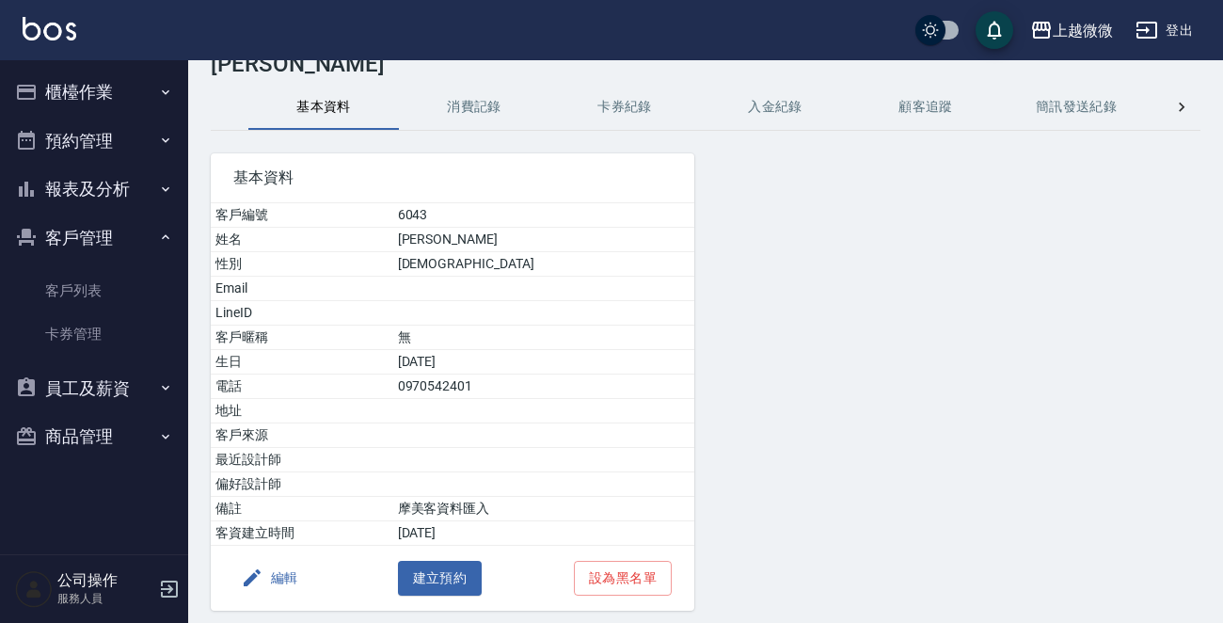
scroll to position [117, 0]
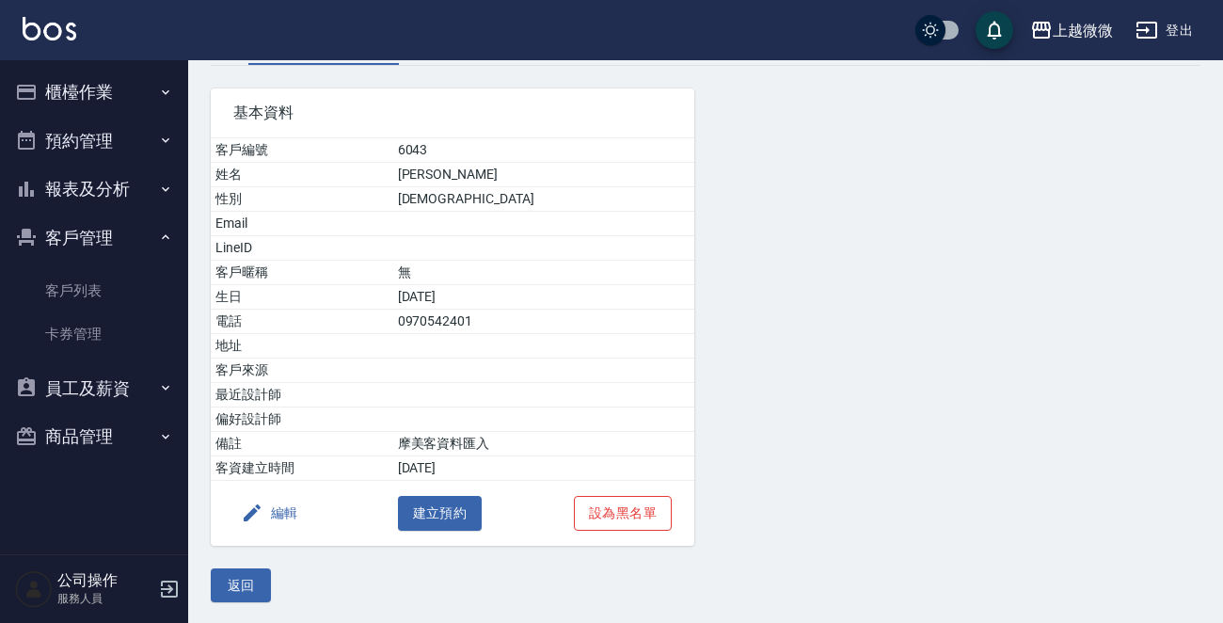
click at [608, 511] on button "設為黑名單" at bounding box center [623, 513] width 98 height 35
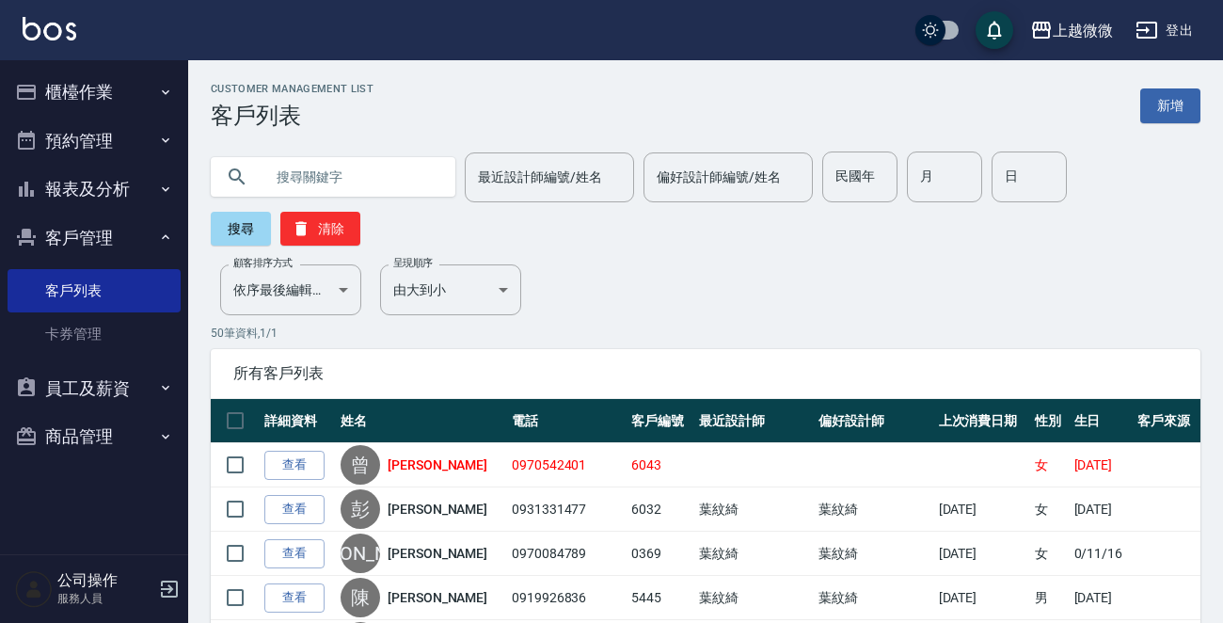
click at [295, 168] on input "text" at bounding box center [351, 176] width 177 height 51
type input "[PERSON_NAME]"
click at [254, 233] on button "搜尋" at bounding box center [241, 229] width 60 height 34
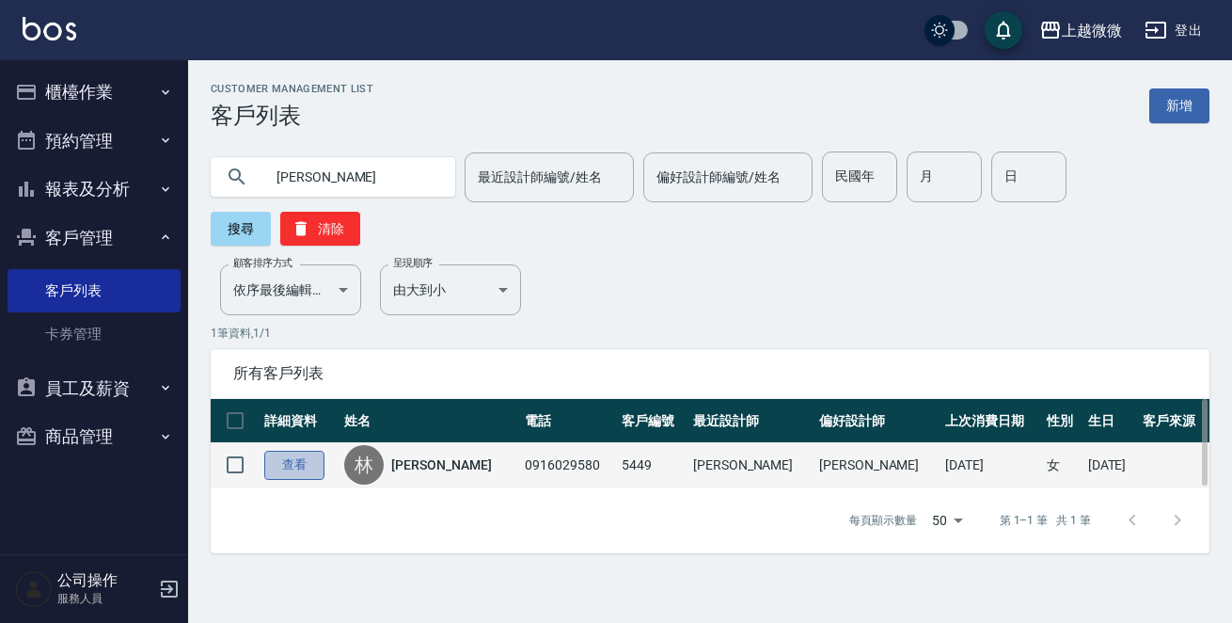
click at [302, 450] on link "查看" at bounding box center [294, 464] width 60 height 29
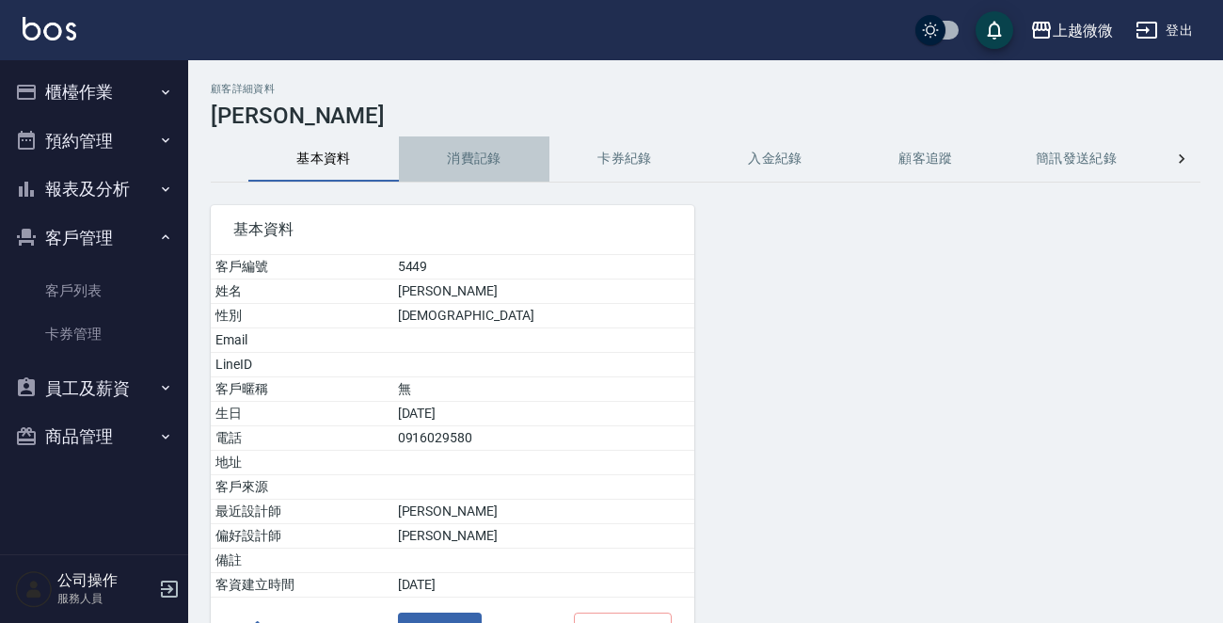
click at [470, 152] on button "消費記錄" at bounding box center [474, 158] width 150 height 45
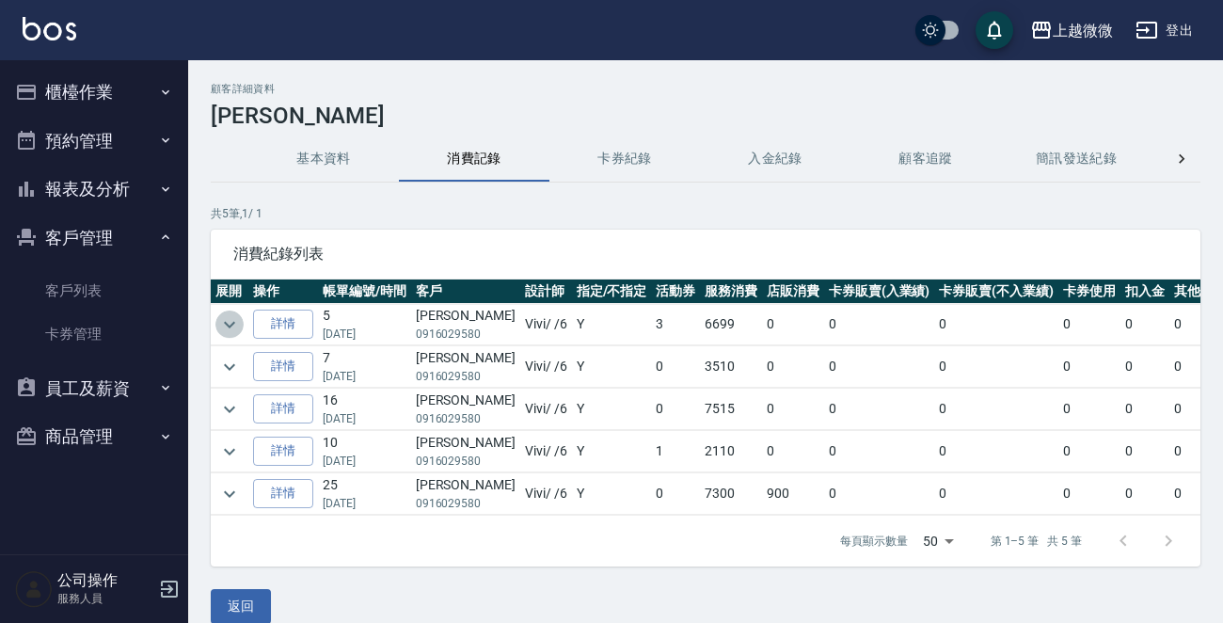
click at [232, 318] on icon "expand row" at bounding box center [229, 324] width 23 height 23
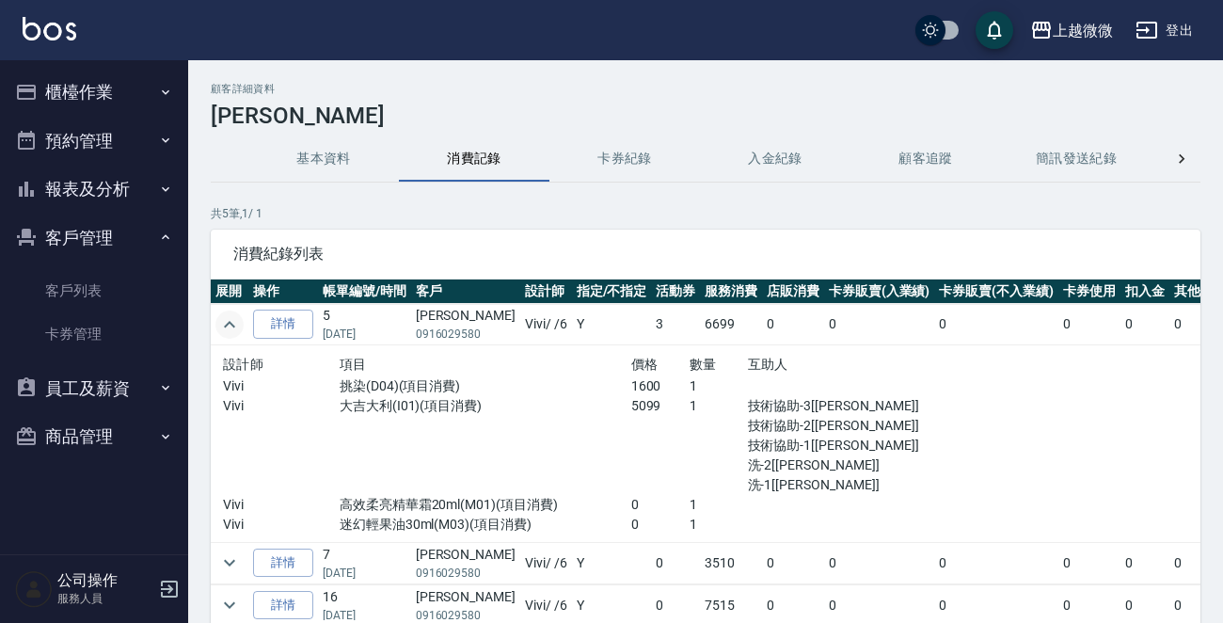
click at [106, 92] on button "櫃檯作業" at bounding box center [94, 92] width 173 height 49
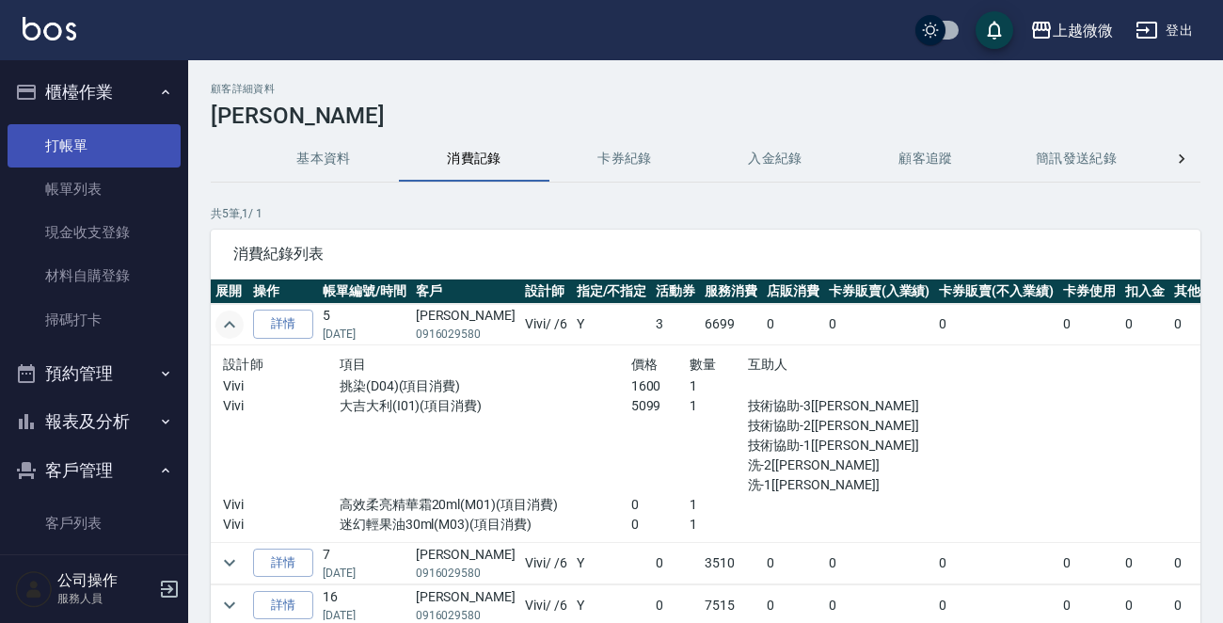
click at [78, 134] on link "打帳單" at bounding box center [94, 145] width 173 height 43
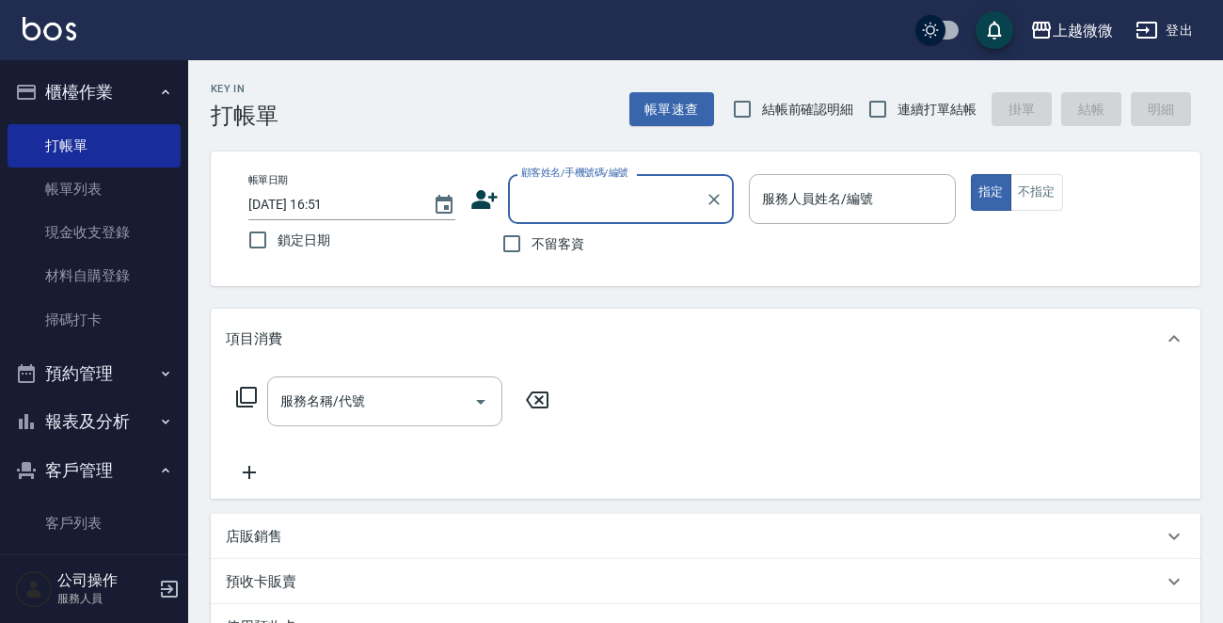
drag, startPoint x: 637, startPoint y: 206, endPoint x: 592, endPoint y: 188, distance: 48.5
click at [635, 206] on input "顧客姓名/手機號碼/編號" at bounding box center [606, 198] width 181 height 33
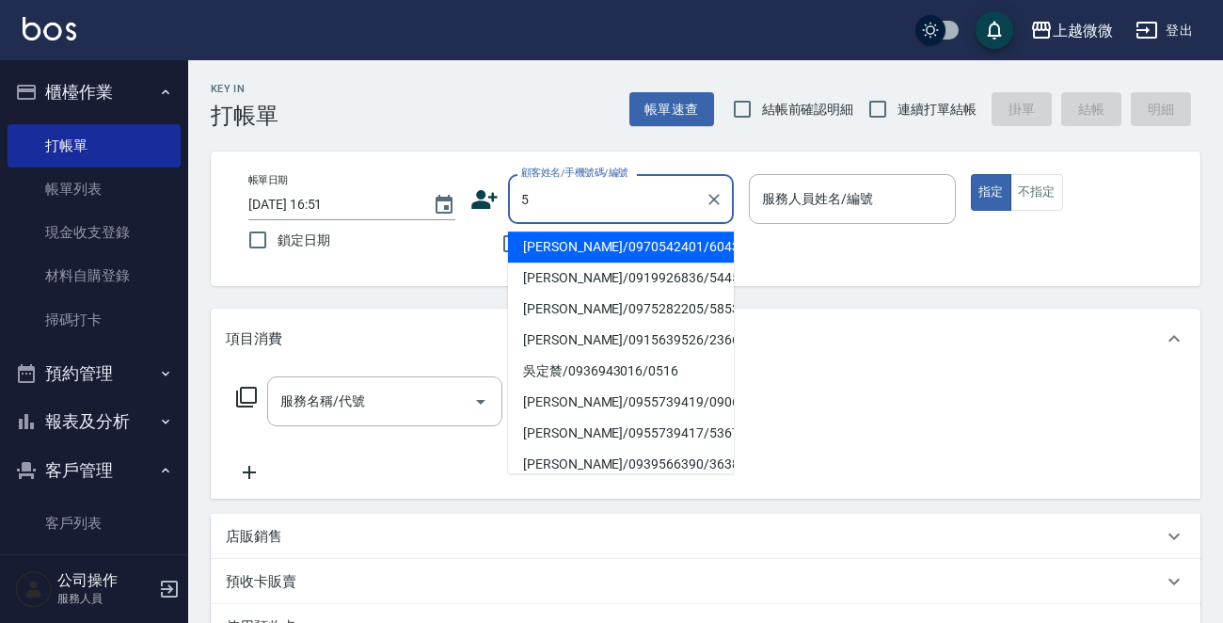
click at [617, 237] on li "[PERSON_NAME]/0970542401/6043" at bounding box center [621, 246] width 226 height 31
type input "[PERSON_NAME]/0970542401/6043"
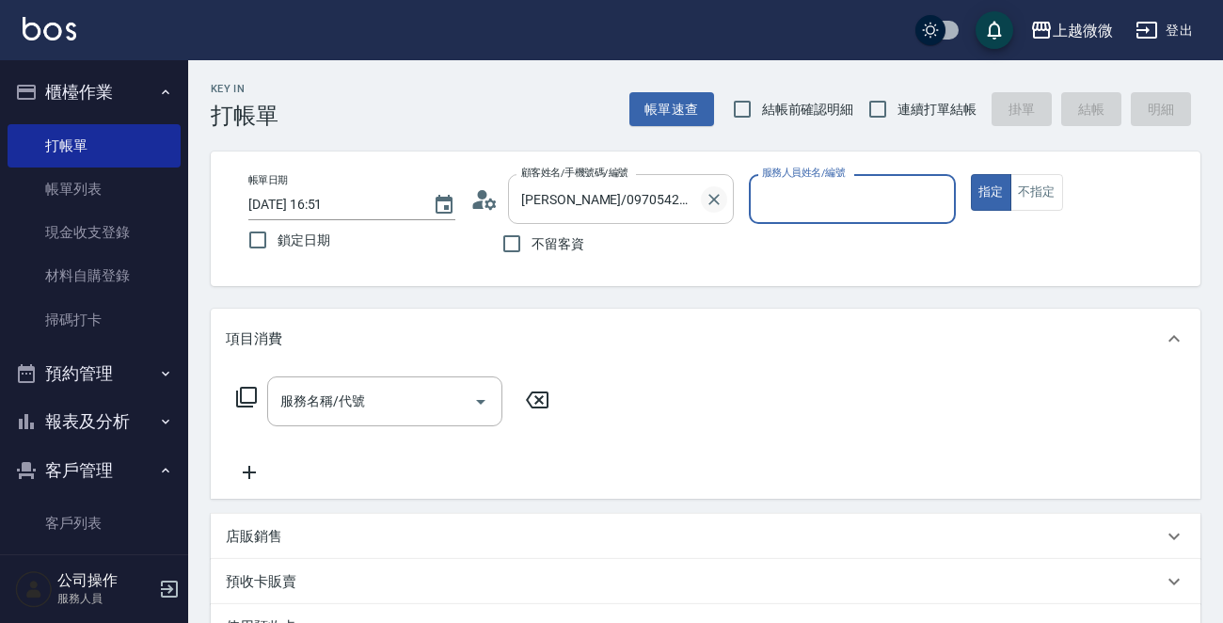
click at [714, 196] on icon "Clear" at bounding box center [713, 199] width 19 height 19
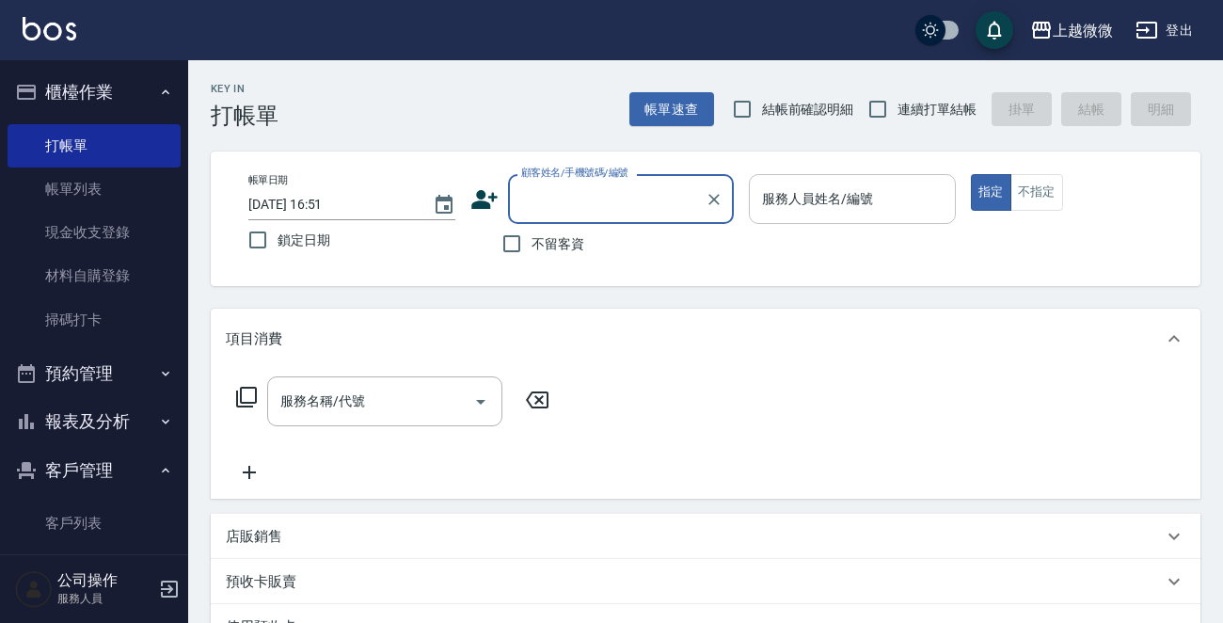
click at [850, 187] on div "服務人員姓名/編號 服務人員姓名/編號" at bounding box center [852, 199] width 207 height 50
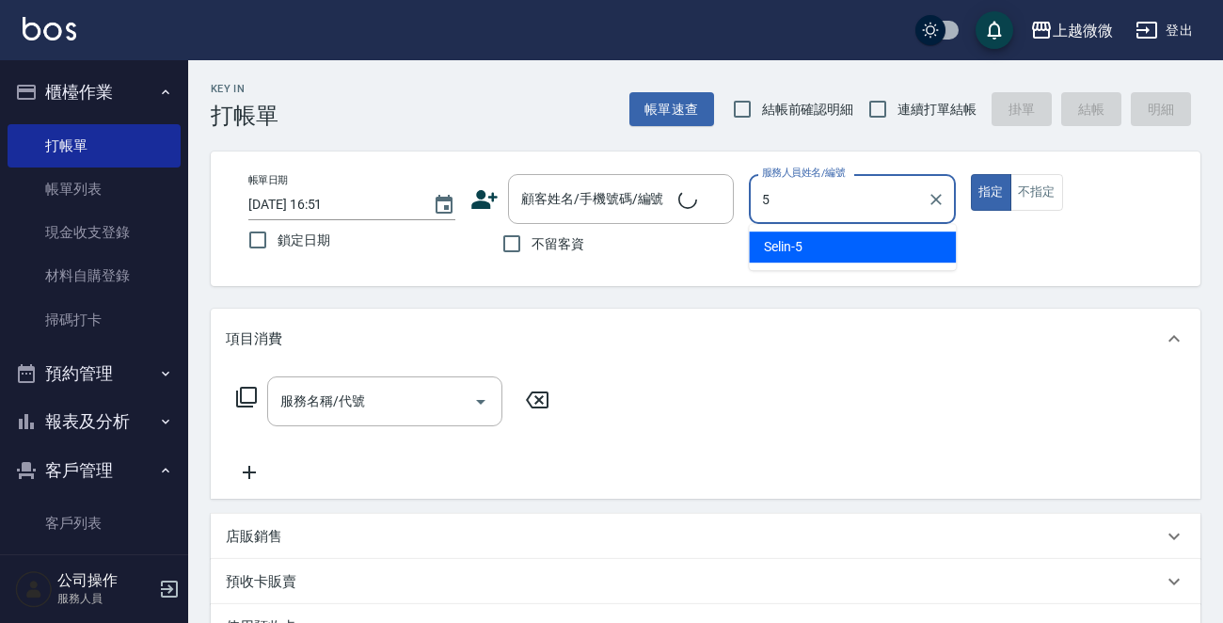
drag, startPoint x: 841, startPoint y: 243, endPoint x: 783, endPoint y: 250, distance: 57.9
click at [840, 243] on div "Selin -5" at bounding box center [852, 246] width 207 height 31
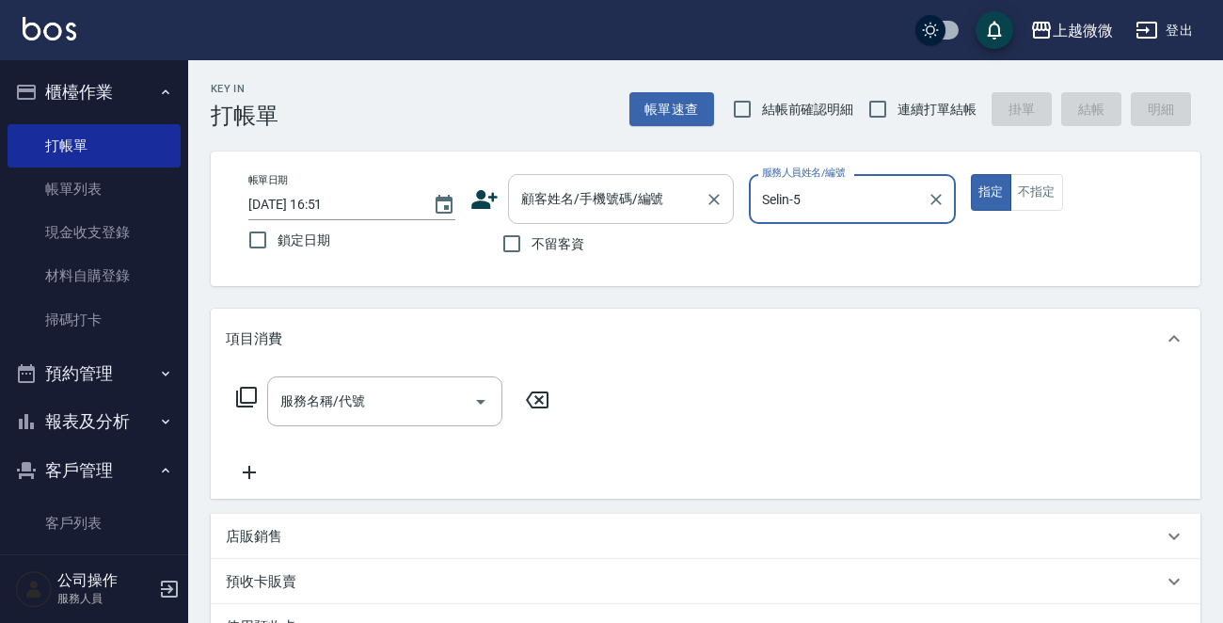
type input "Selin-5"
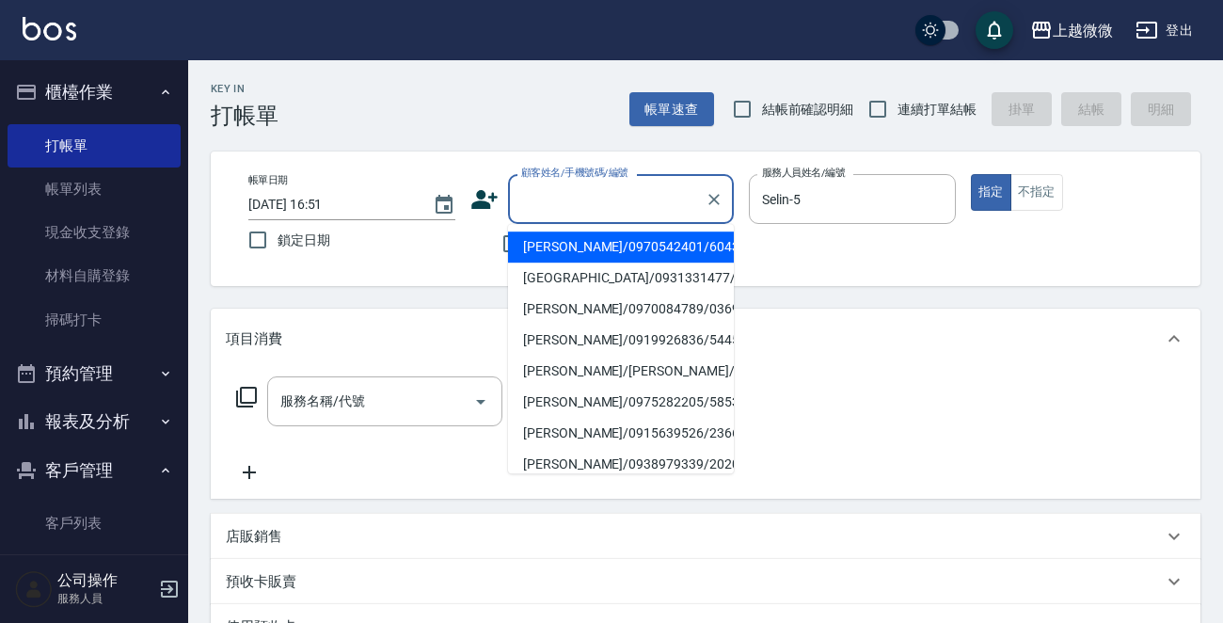
drag, startPoint x: 601, startPoint y: 182, endPoint x: 612, endPoint y: 173, distance: 14.7
click at [600, 182] on div "顧客姓名/手機號碼/編號 顧客姓名/手機號碼/編號" at bounding box center [621, 199] width 226 height 50
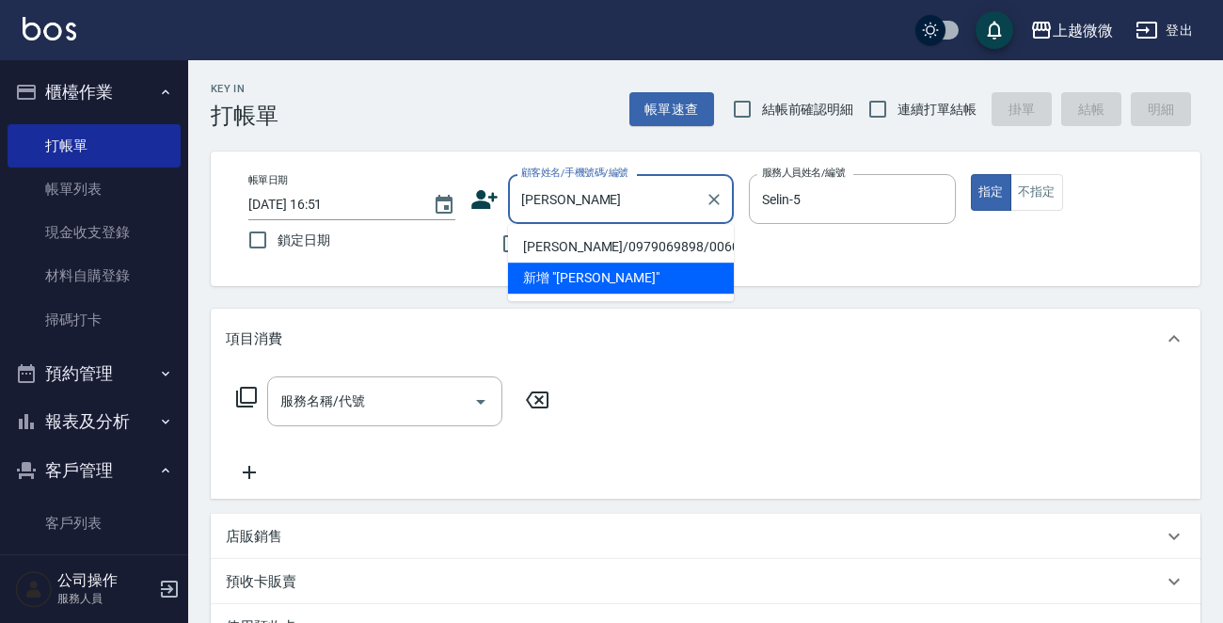
click at [613, 254] on li "[PERSON_NAME]/0979069898/0060" at bounding box center [621, 246] width 226 height 31
type input "[PERSON_NAME]/0979069898/0060"
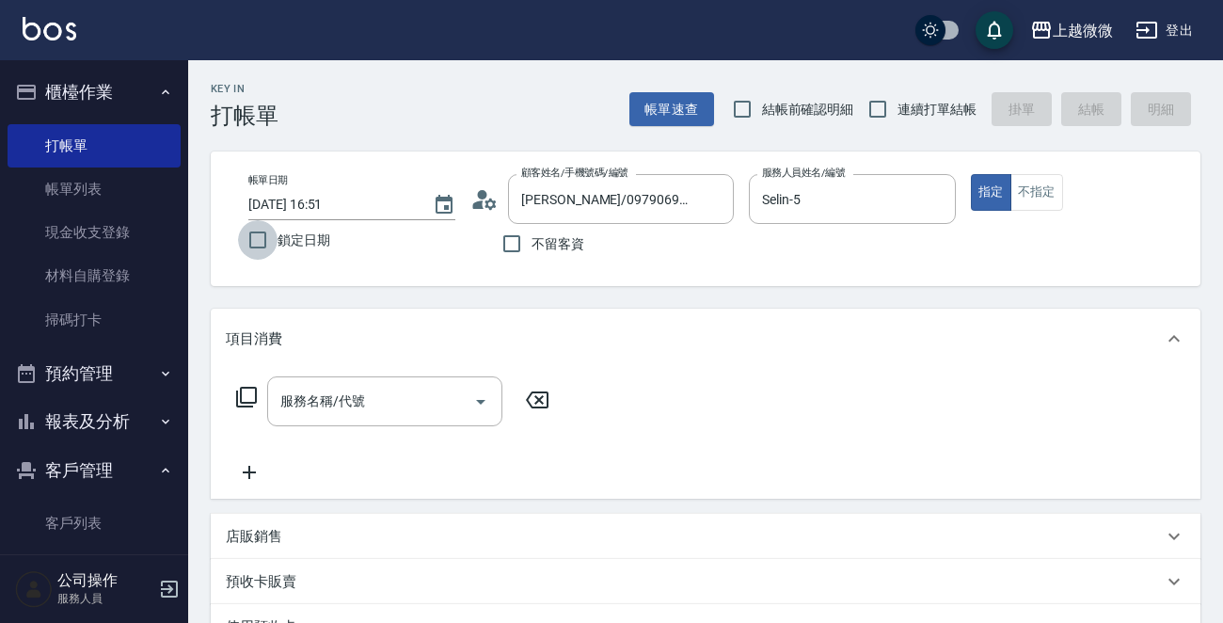
click at [263, 243] on input "鎖定日期" at bounding box center [257, 239] width 39 height 39
checkbox input "true"
click at [367, 398] on input "服務名稱/代號" at bounding box center [371, 401] width 190 height 33
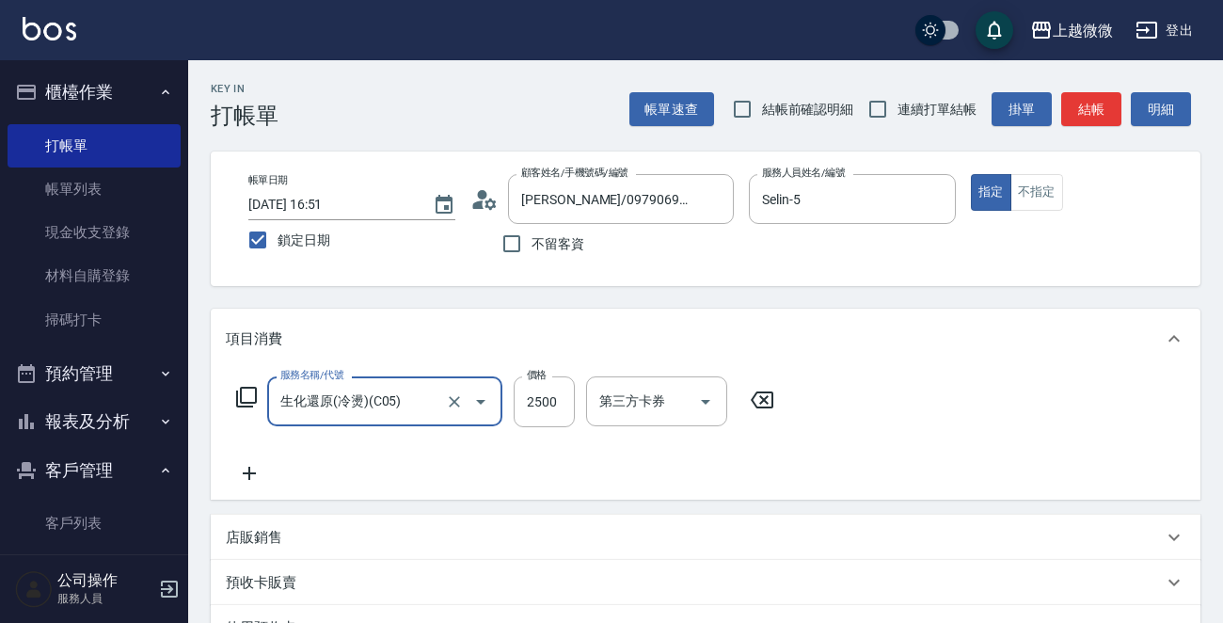
type input "生化還原(冷燙)(C05)"
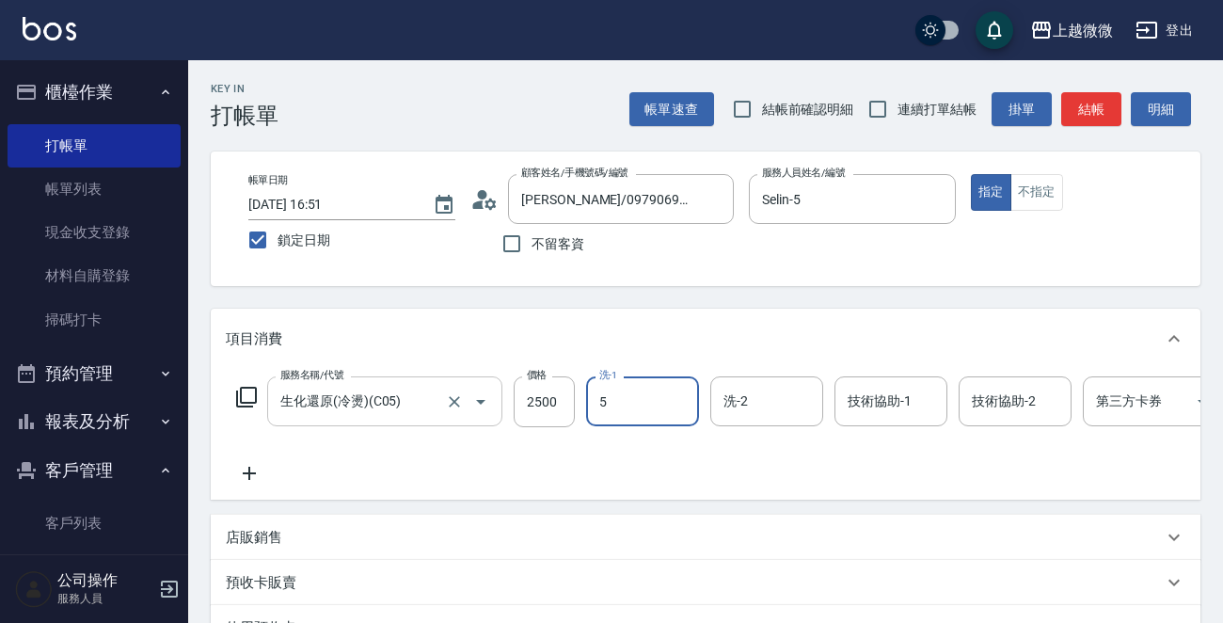
type input "Selin-5"
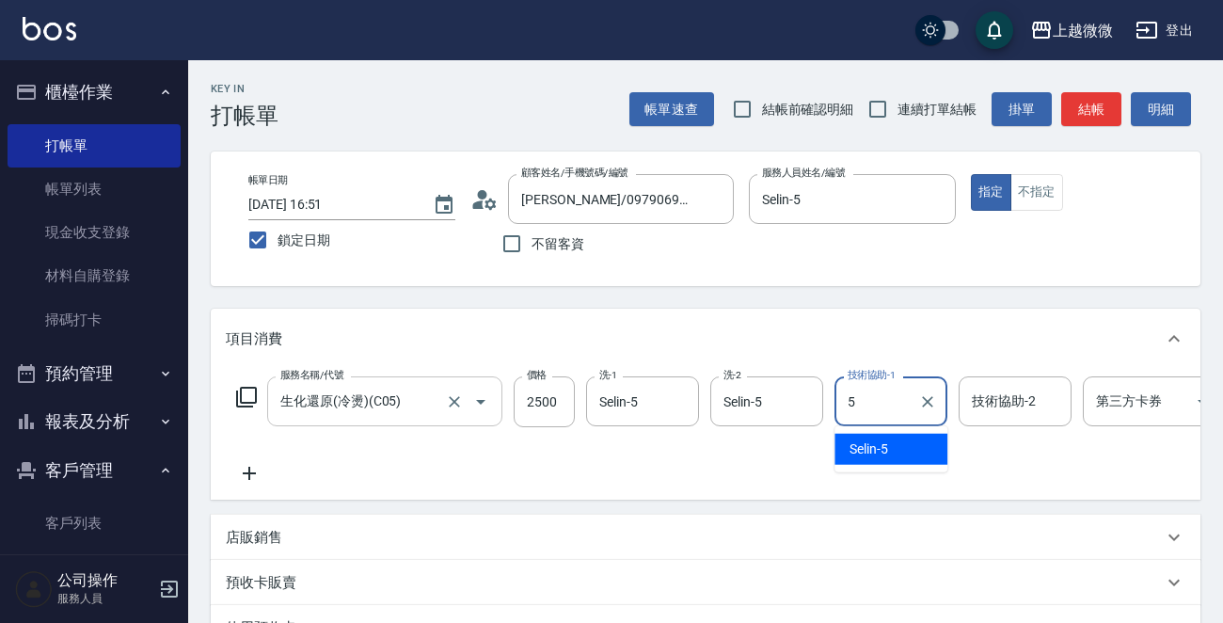
type input "Selin-5"
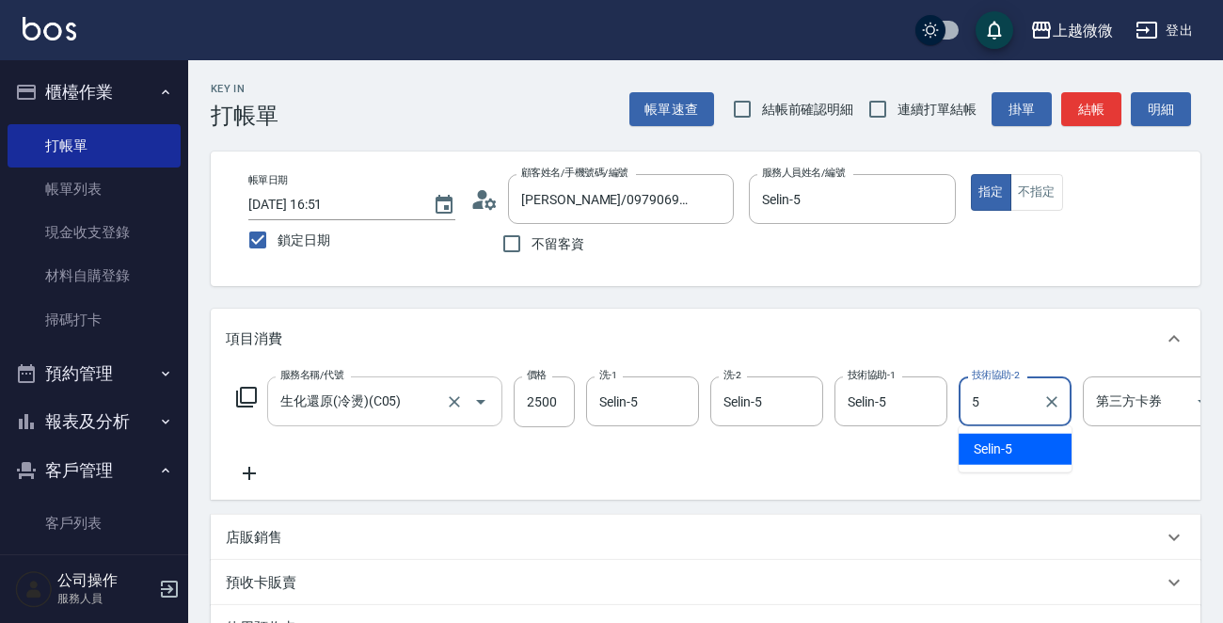
type input "Selin-5"
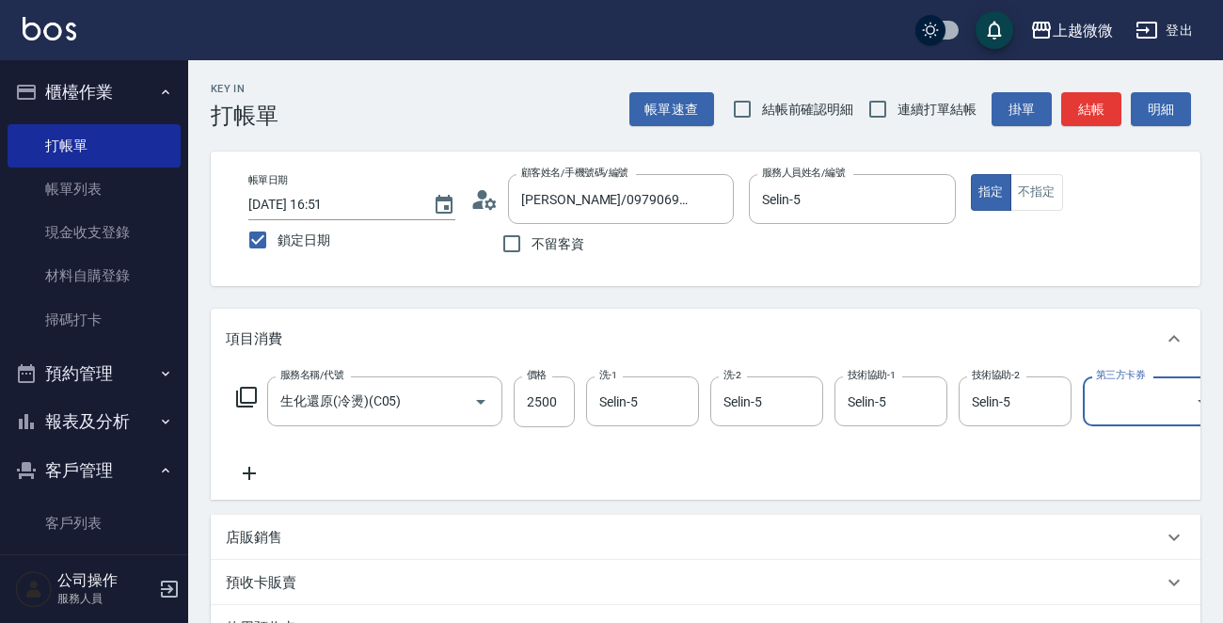
scroll to position [340, 0]
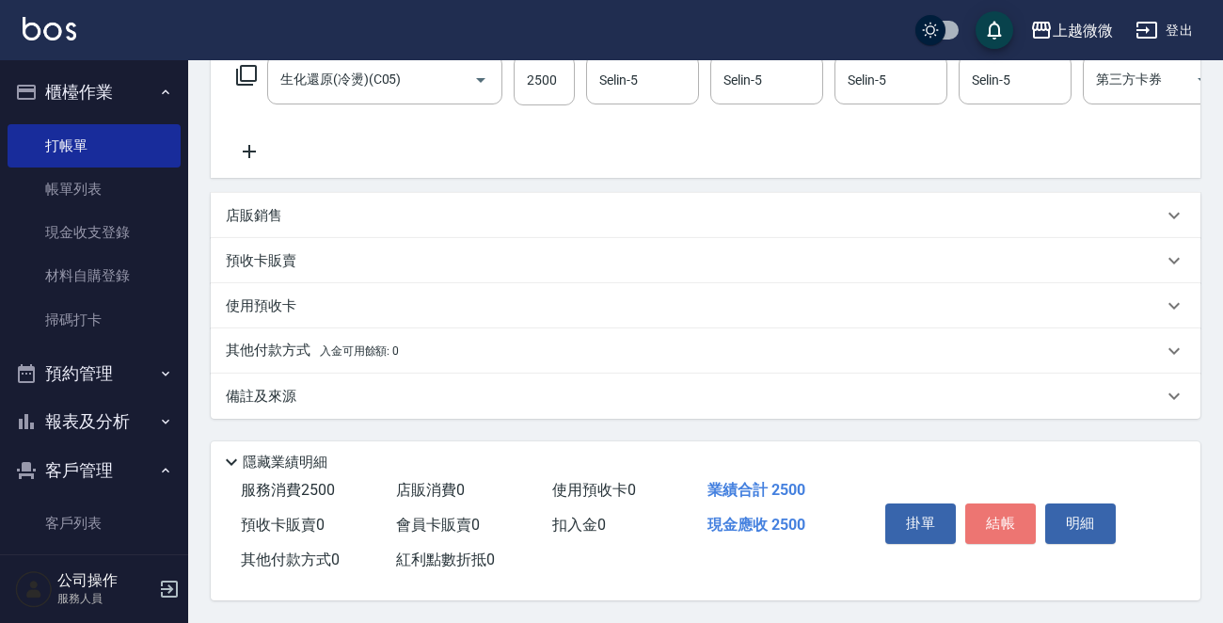
click at [1002, 511] on button "結帳" at bounding box center [1000, 522] width 71 height 39
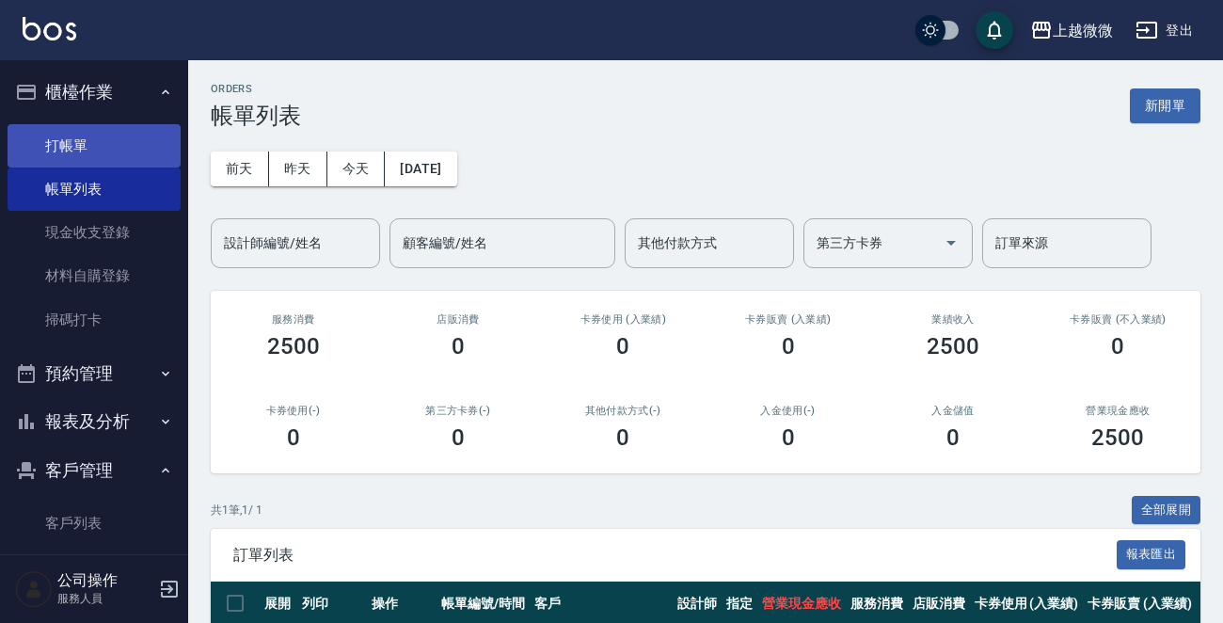
click at [82, 140] on link "打帳單" at bounding box center [94, 145] width 173 height 43
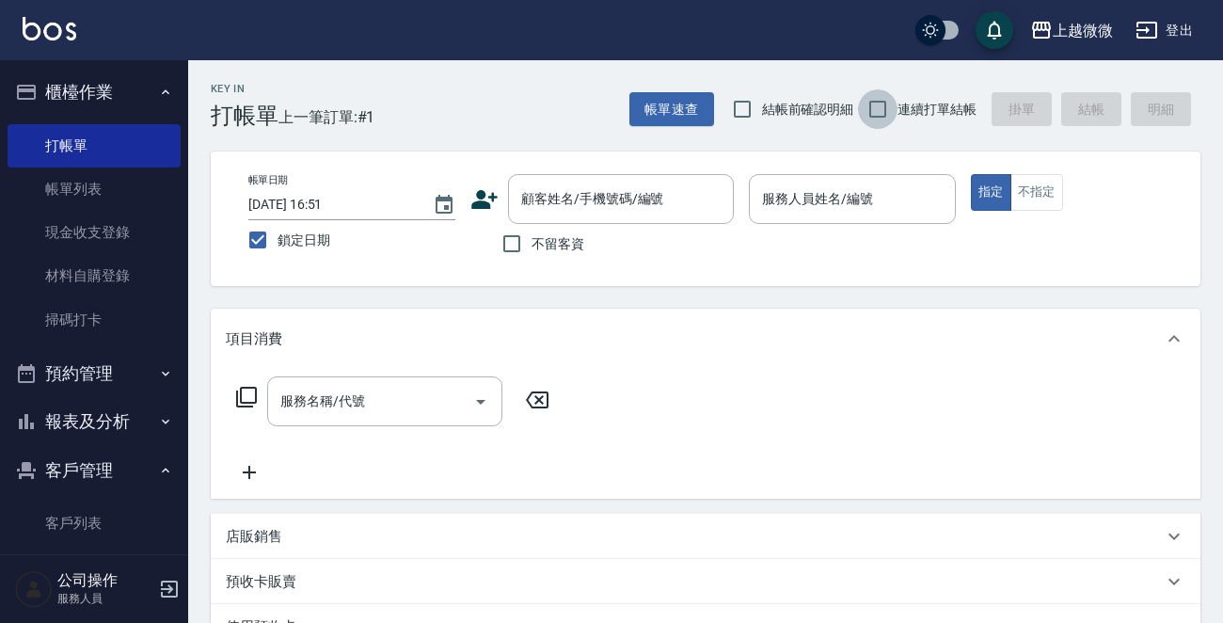
click at [875, 104] on input "連續打單結帳" at bounding box center [877, 108] width 39 height 39
checkbox input "true"
click at [583, 209] on input "顧客姓名/手機號碼/編號" at bounding box center [606, 198] width 181 height 33
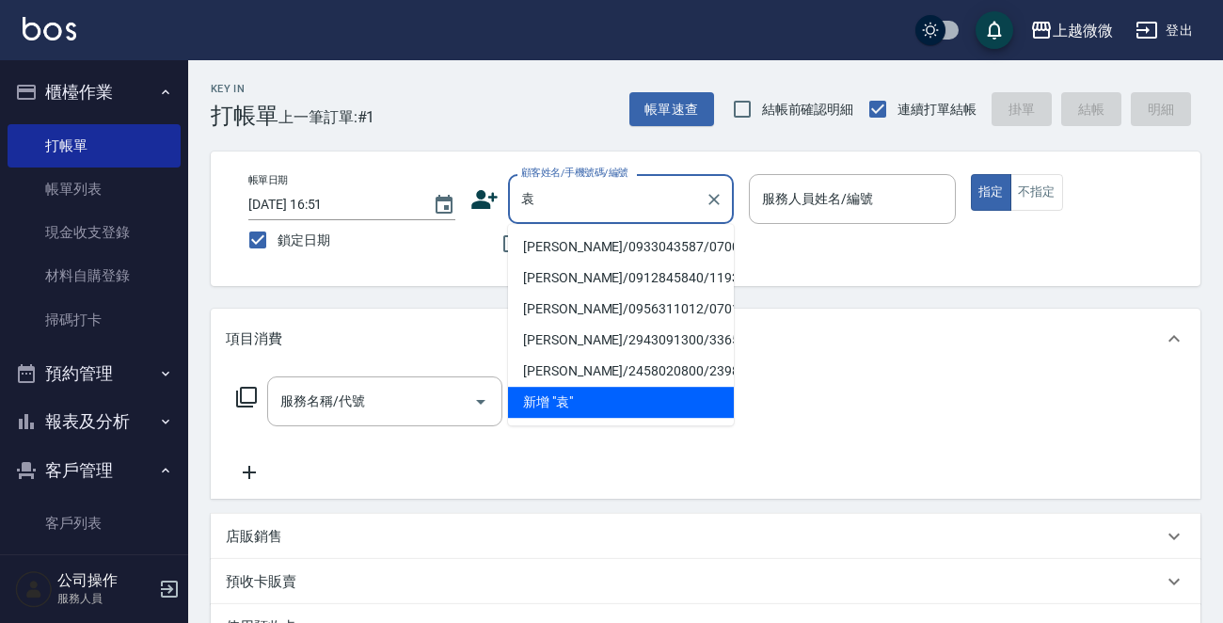
click at [575, 238] on li "[PERSON_NAME]/0933043587/0700" at bounding box center [621, 246] width 226 height 31
type input "[PERSON_NAME]/0933043587/0700"
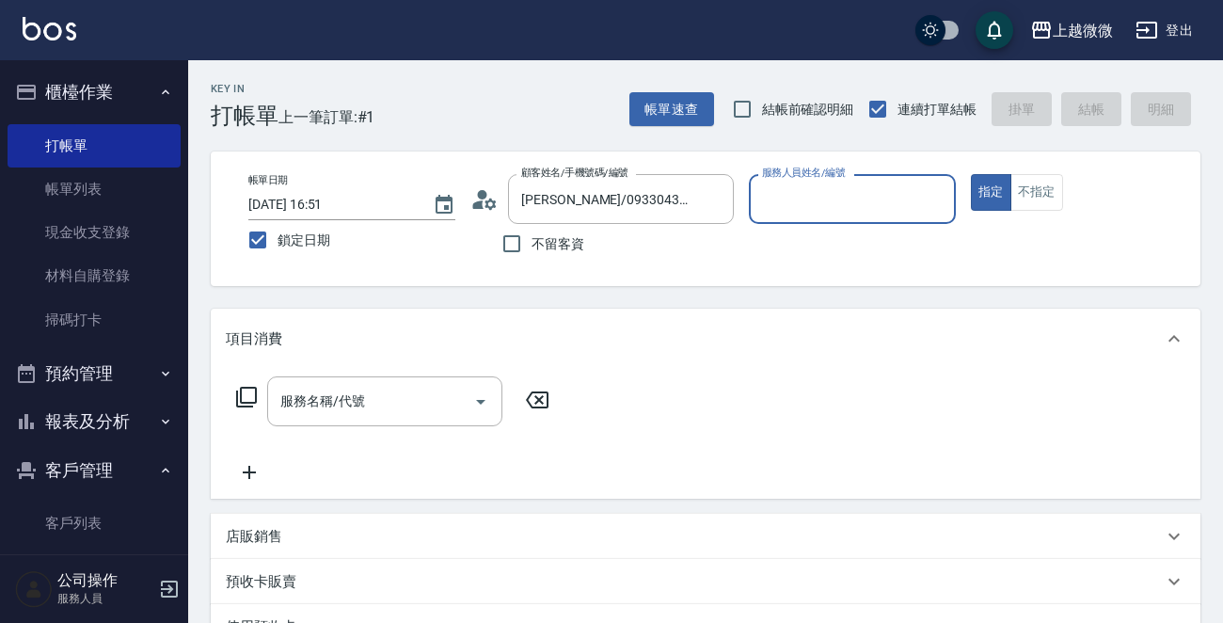
type input "Vivi-6"
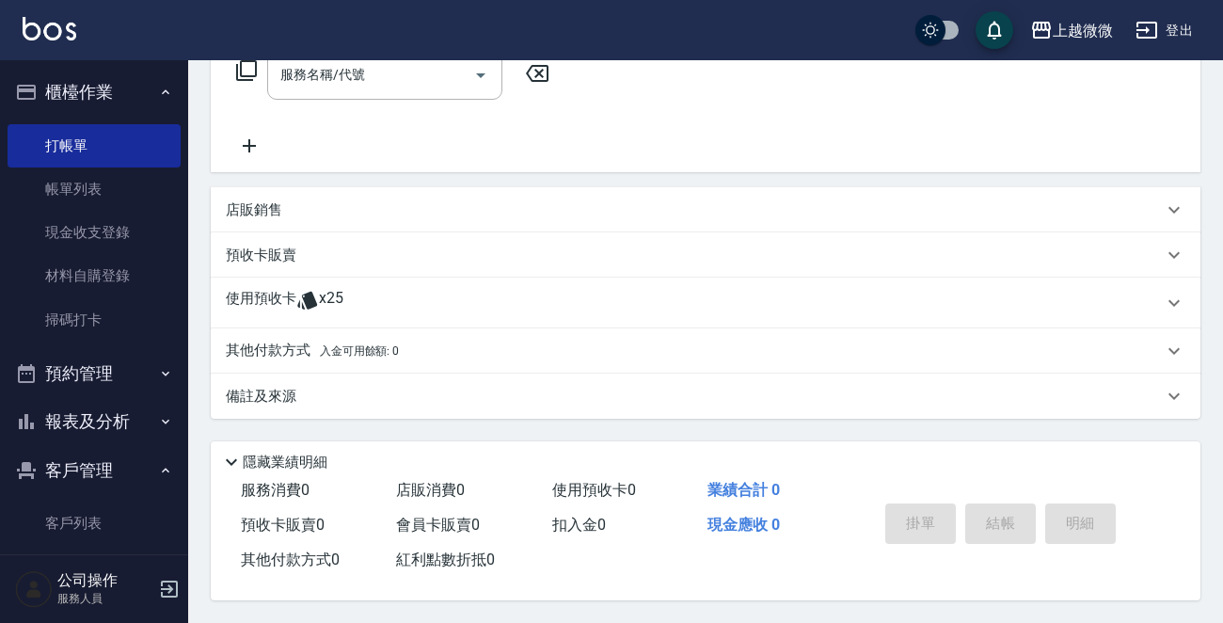
scroll to position [330, 0]
click at [263, 293] on p "使用預收卡" at bounding box center [261, 303] width 71 height 28
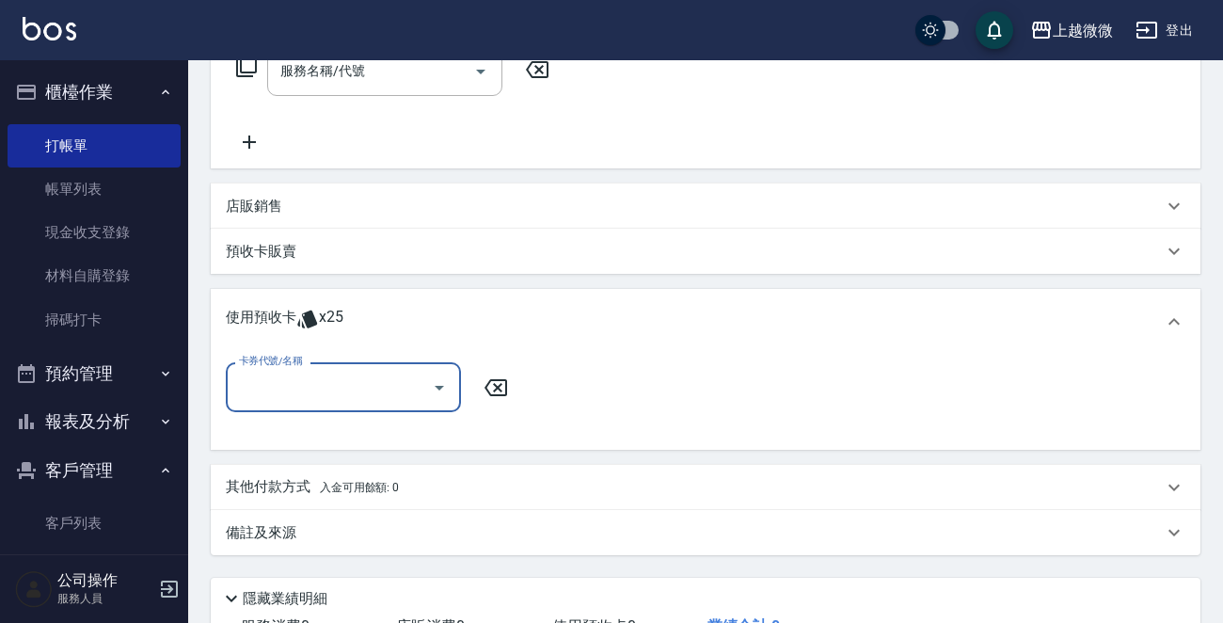
scroll to position [0, 0]
click at [269, 398] on input "卡券代號/名稱" at bounding box center [329, 387] width 190 height 33
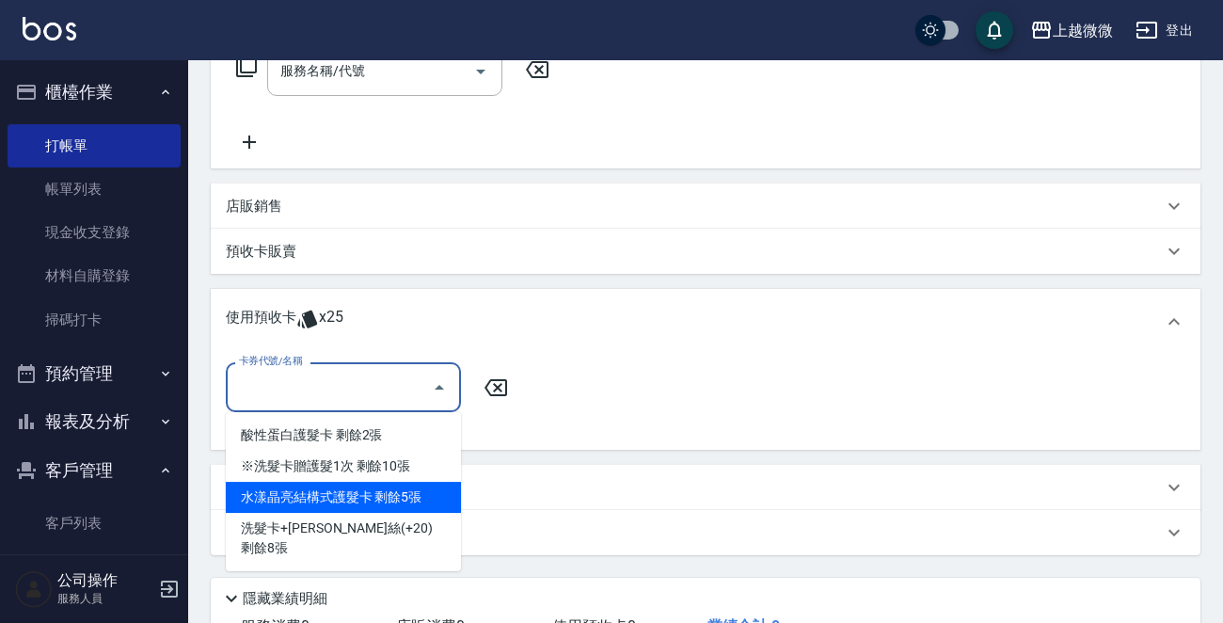
click at [415, 497] on div "水漾晶亮結構式護髮卡 剩餘5張" at bounding box center [343, 496] width 235 height 31
type input "水漾晶亮結構式護髮卡"
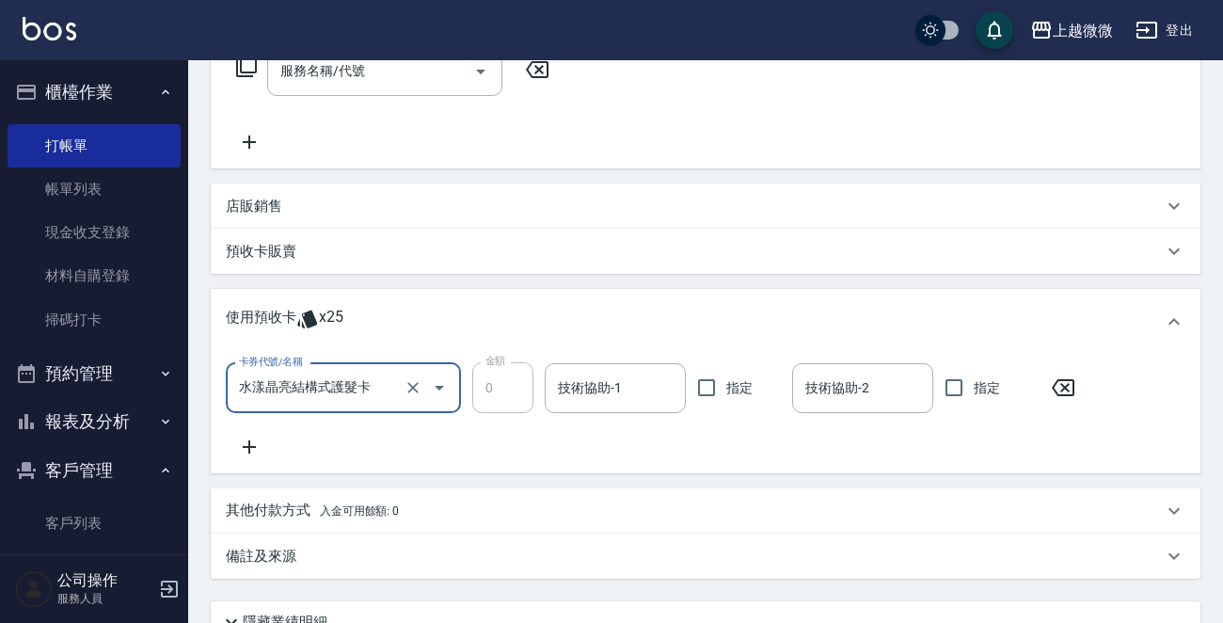
click at [248, 454] on icon at bounding box center [249, 446] width 47 height 23
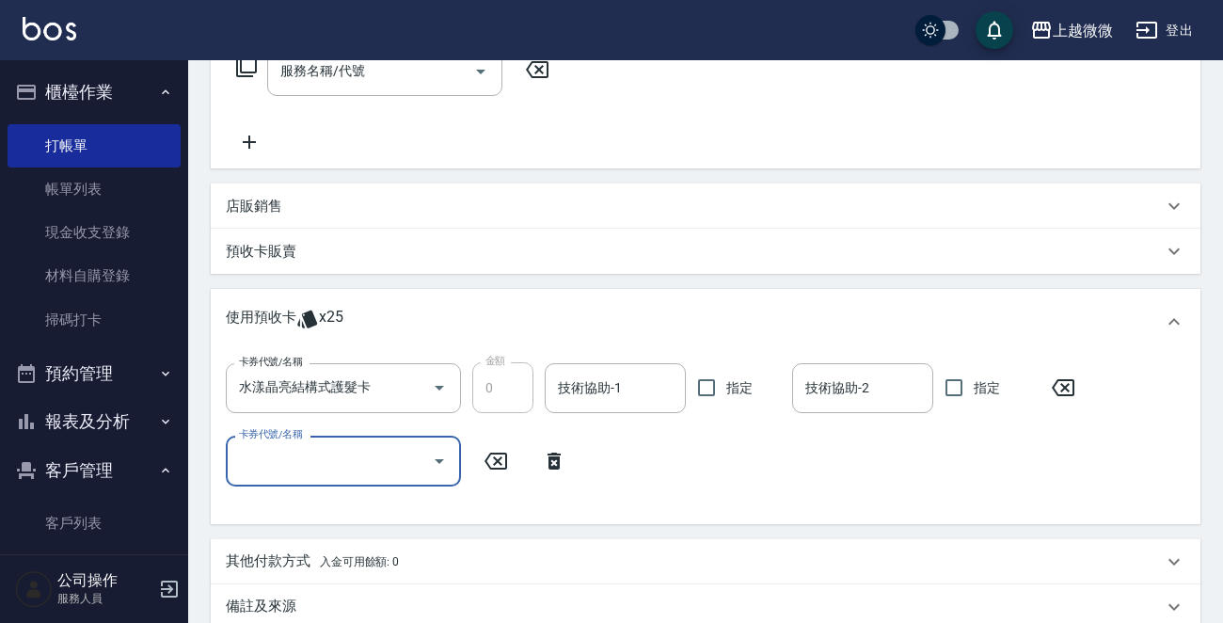
click at [327, 450] on input "卡券代號/名稱" at bounding box center [329, 460] width 190 height 33
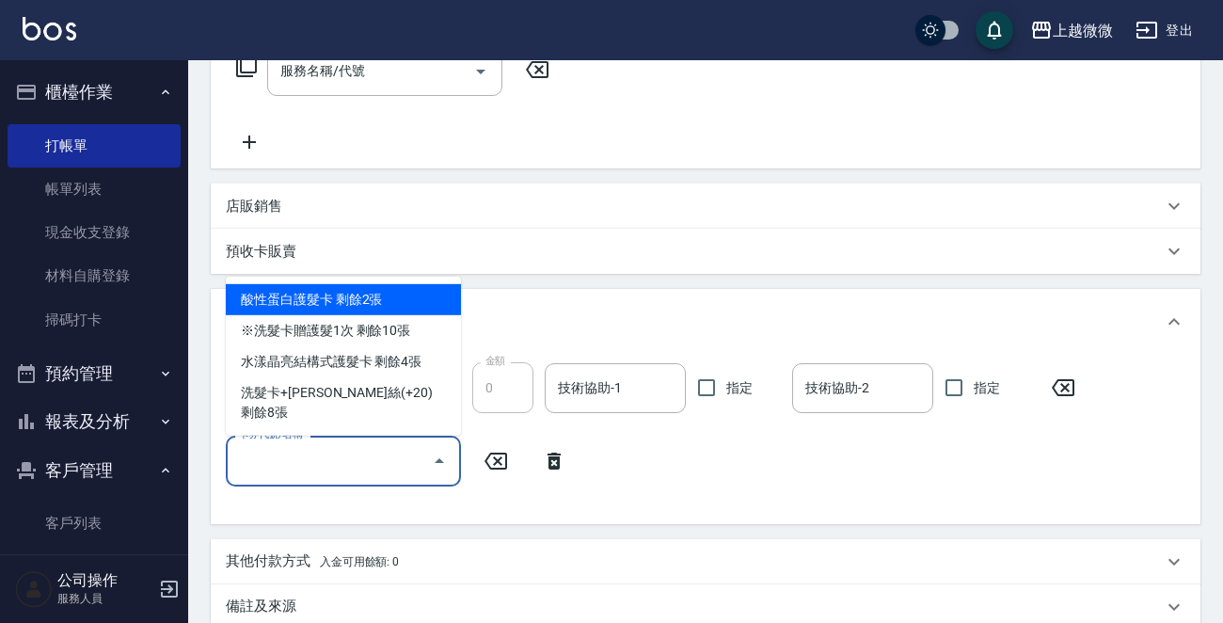
click at [545, 464] on icon at bounding box center [553, 461] width 47 height 23
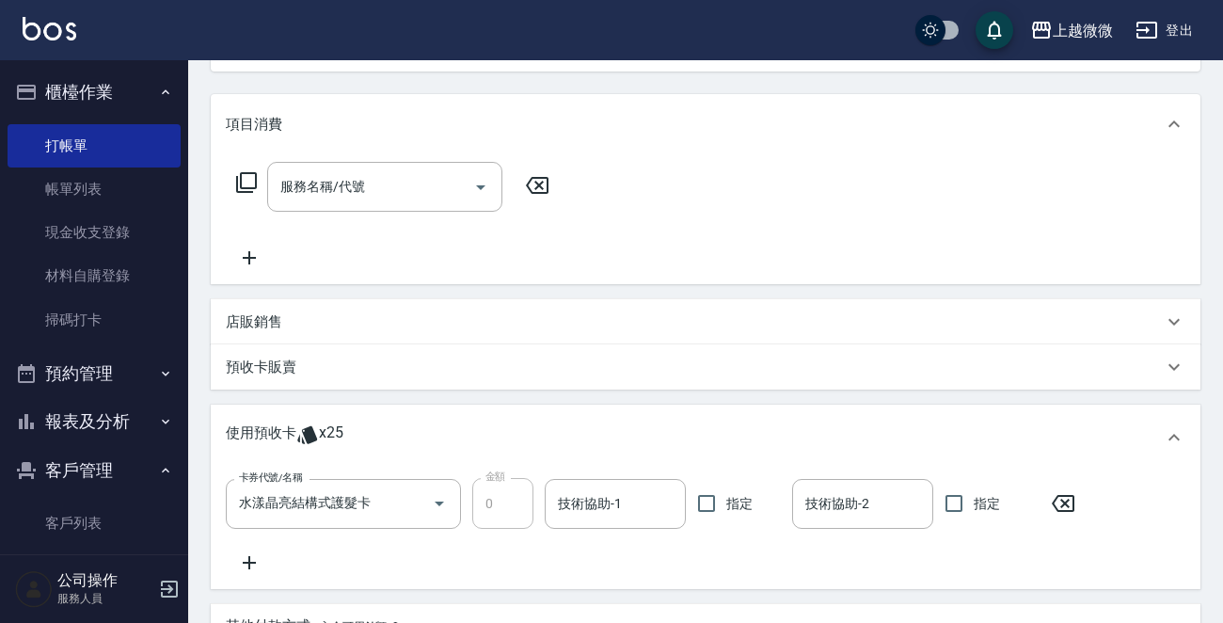
scroll to position [48, 0]
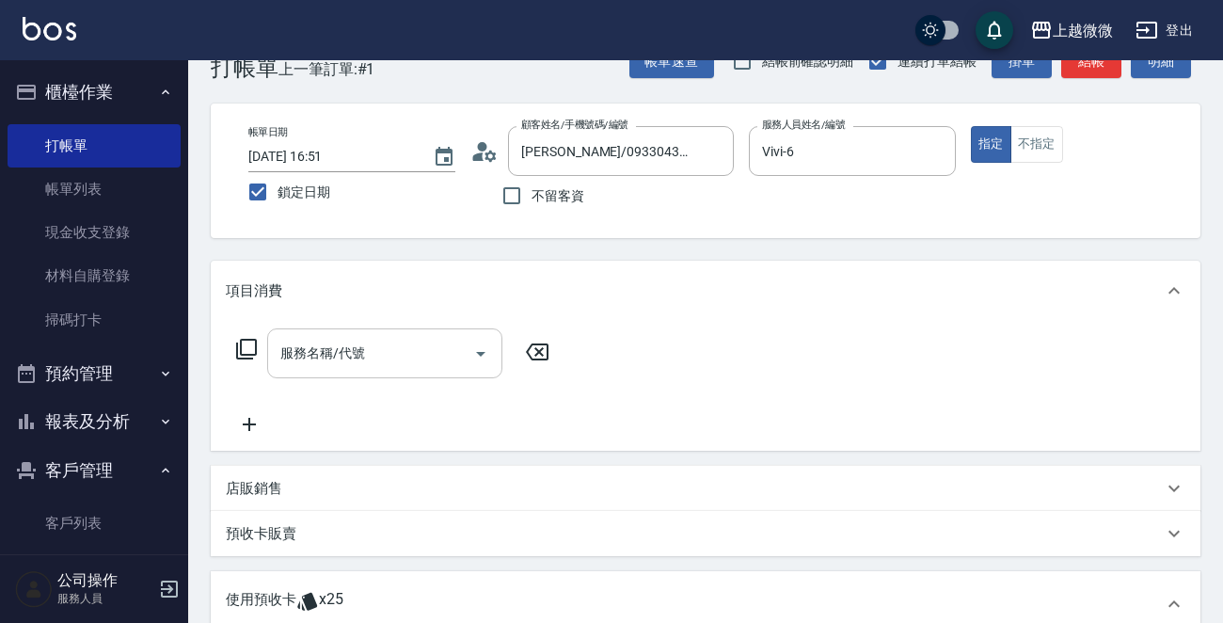
click at [371, 350] on input "服務名稱/代號" at bounding box center [371, 353] width 190 height 33
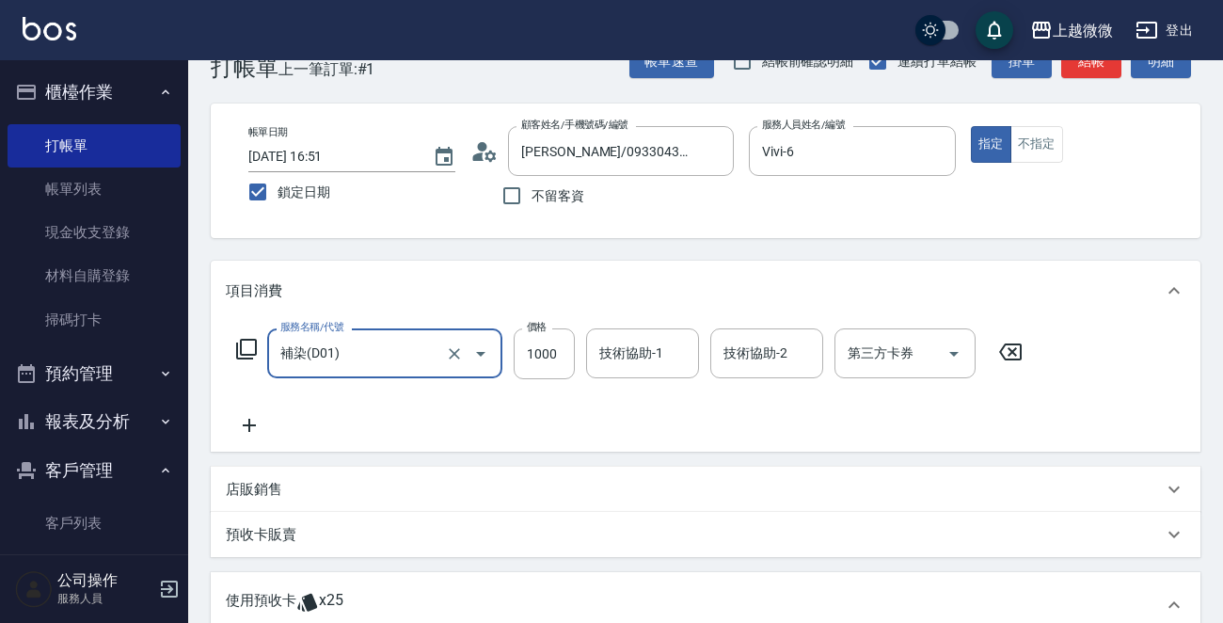
type input "補染(D01)"
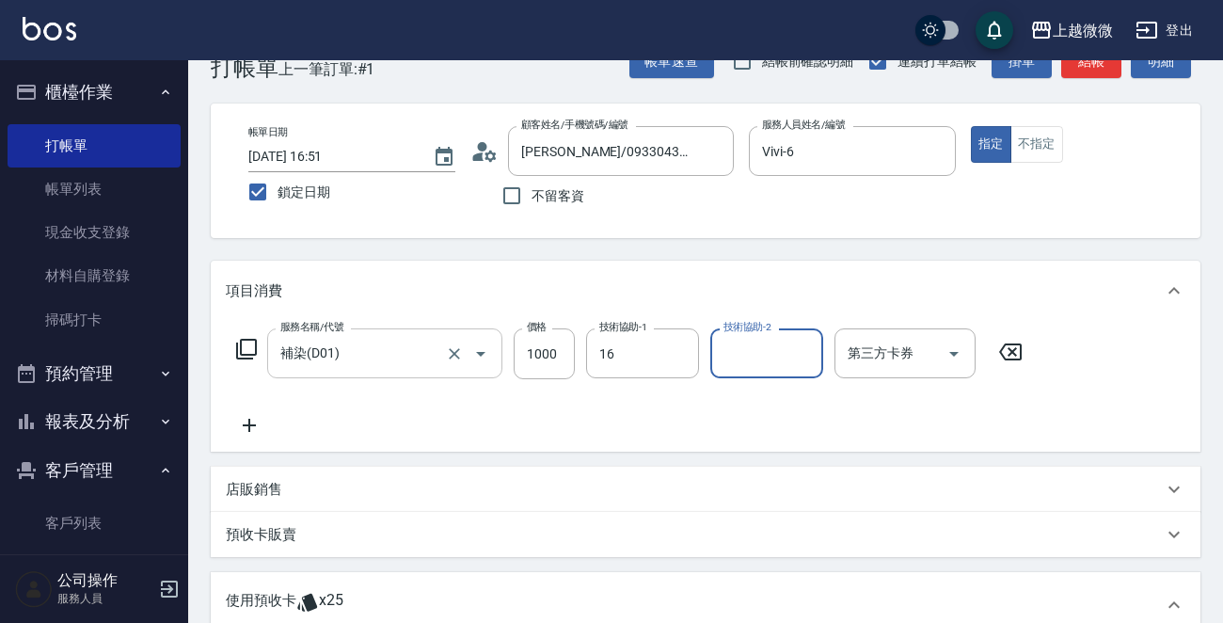
type input "[PERSON_NAME]-16"
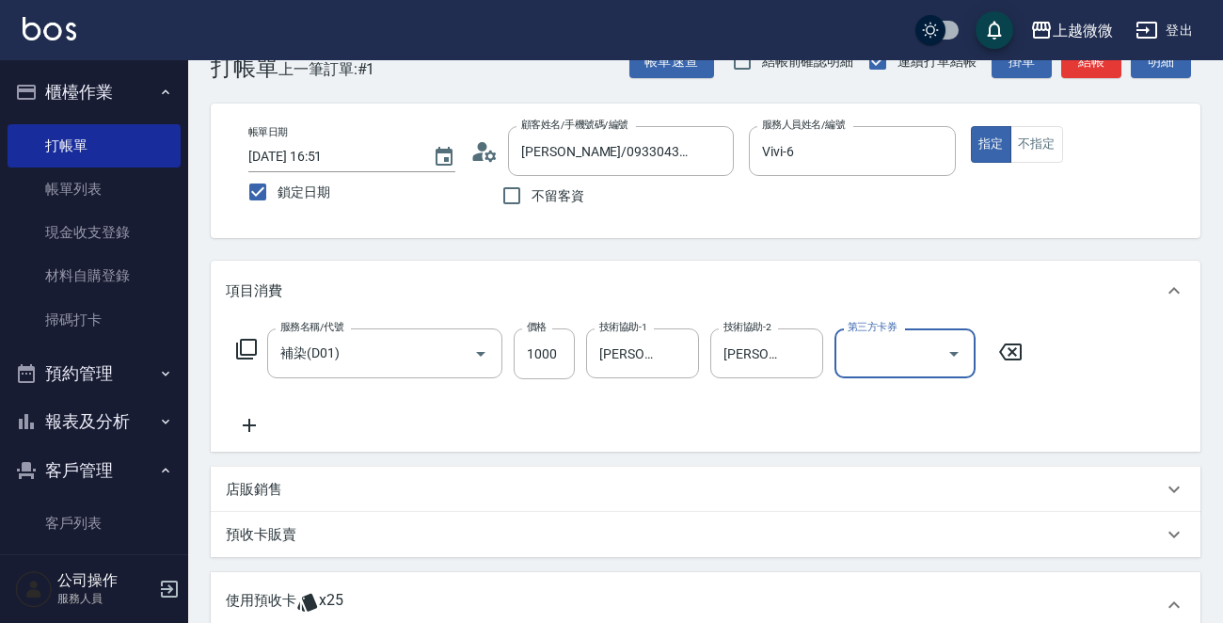
click at [252, 422] on icon at bounding box center [249, 425] width 47 height 23
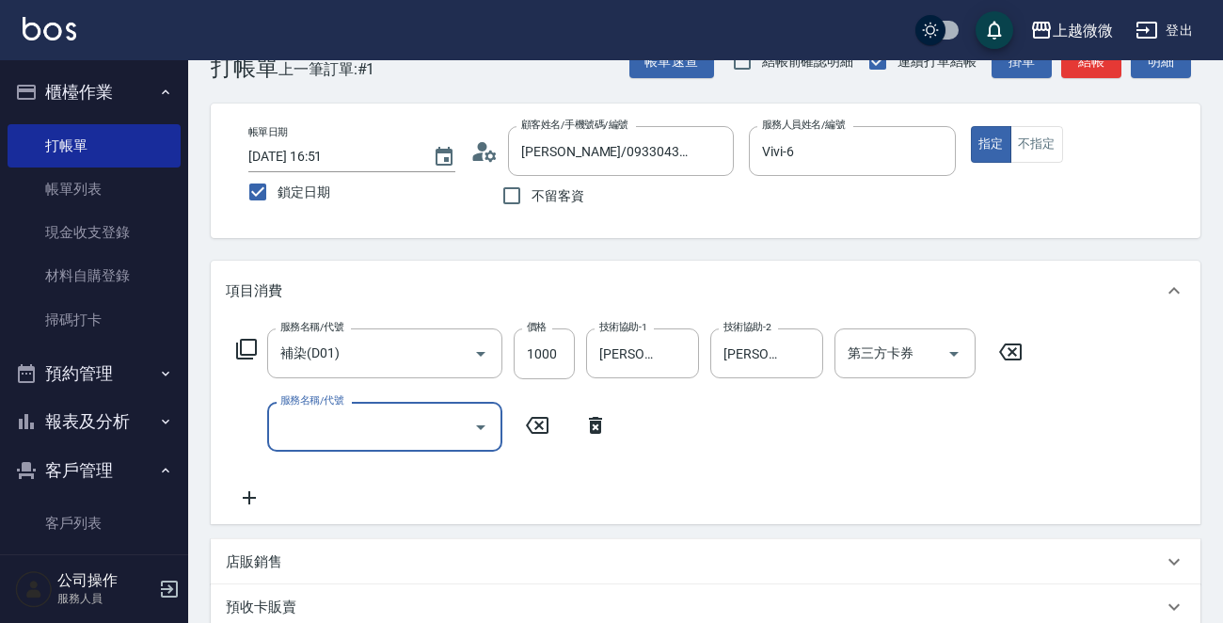
drag, startPoint x: 252, startPoint y: 422, endPoint x: 285, endPoint y: 456, distance: 47.2
click at [331, 430] on input "服務名稱/代號" at bounding box center [371, 426] width 190 height 33
type input "剪髮(B02)"
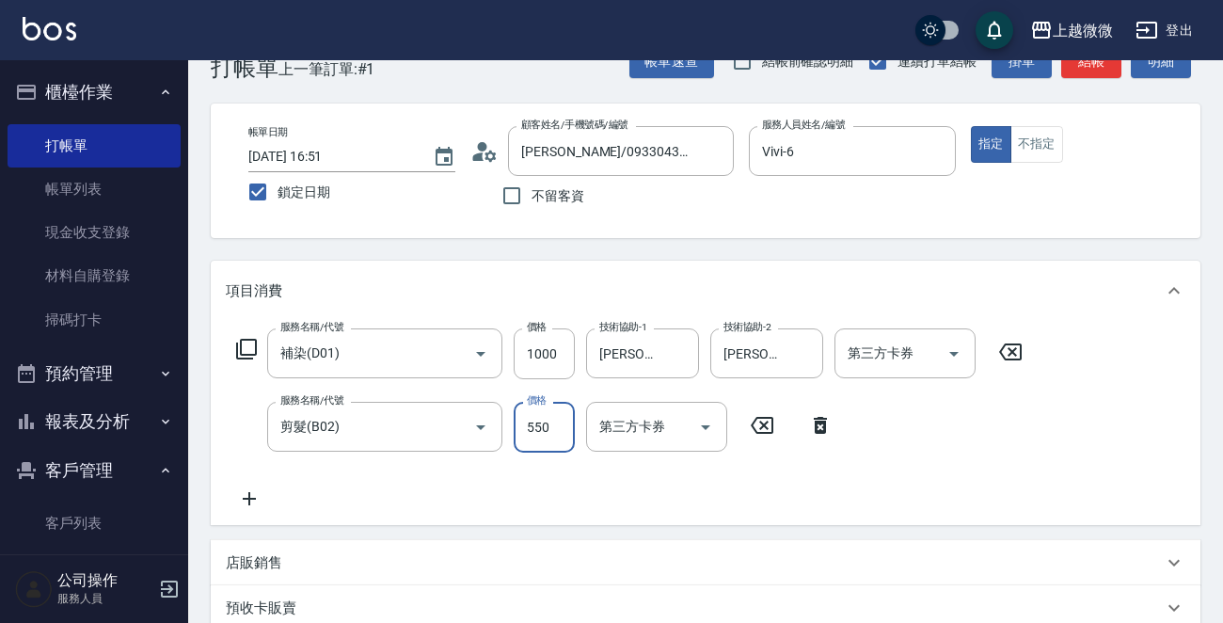
type input "550"
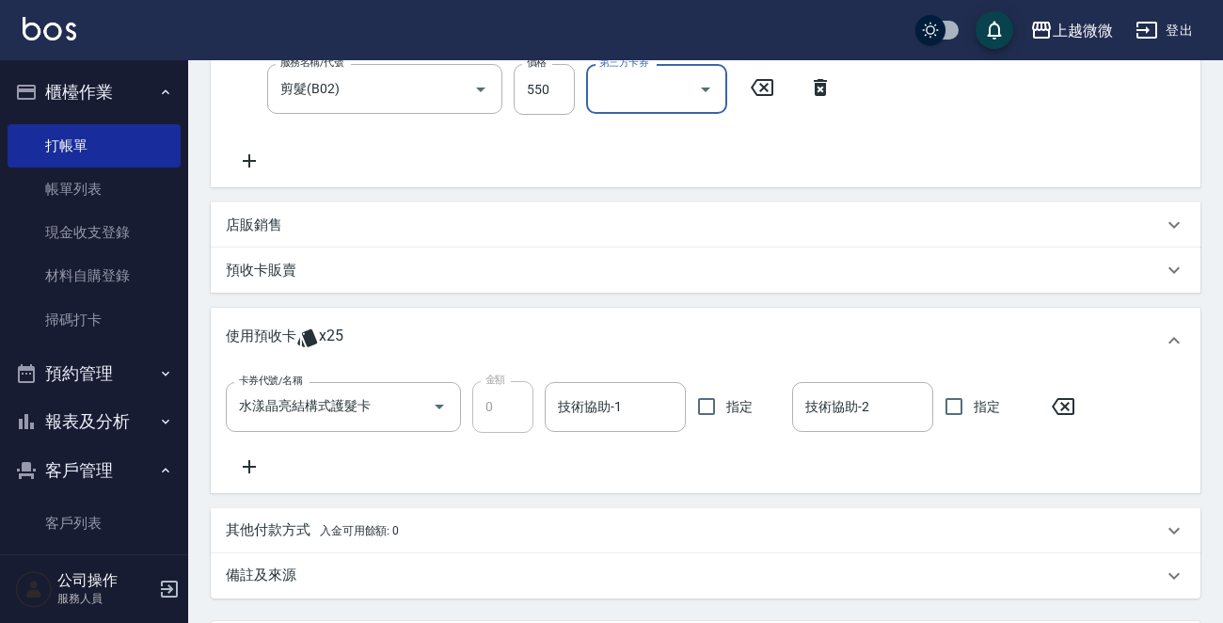
scroll to position [424, 0]
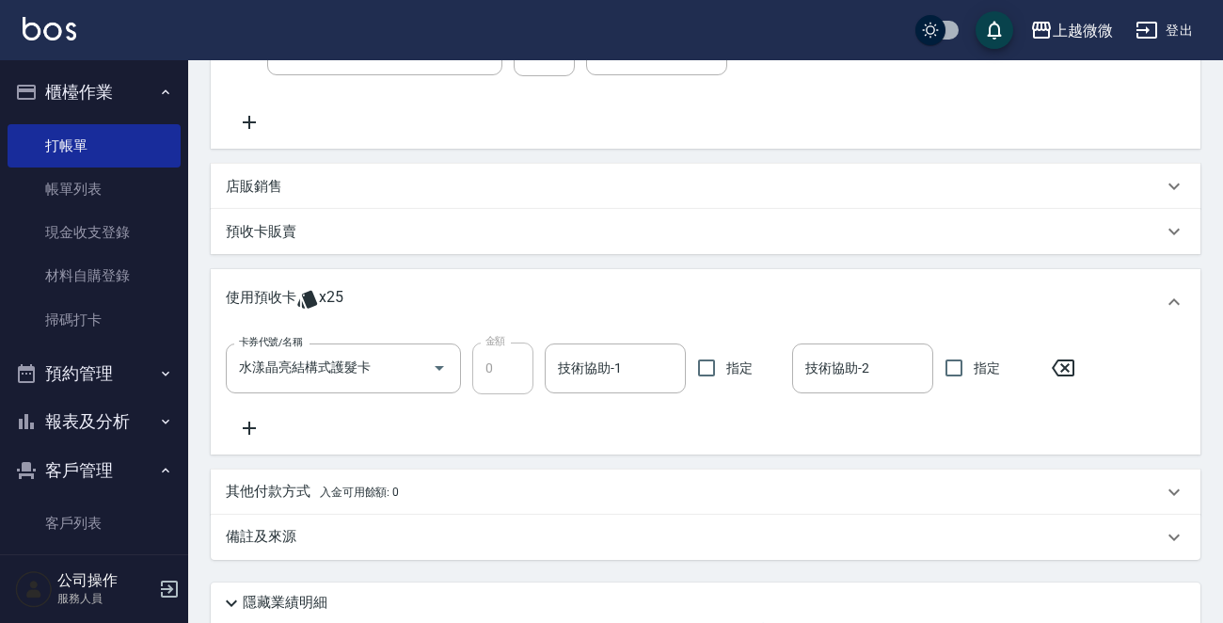
click at [253, 418] on icon at bounding box center [249, 428] width 47 height 23
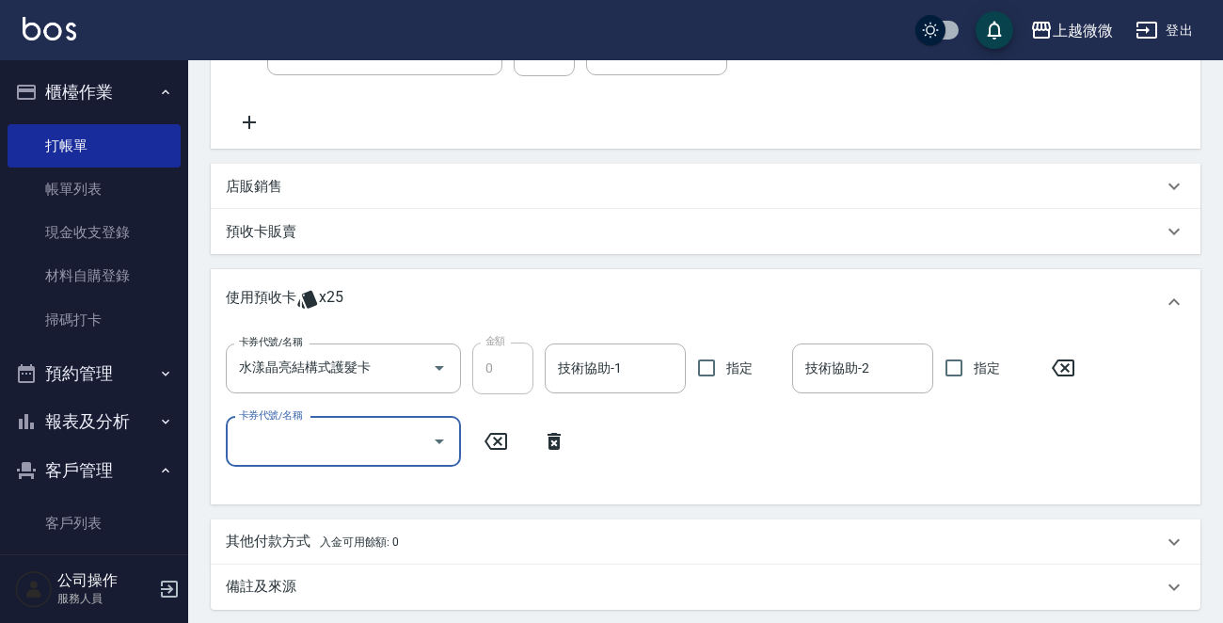
click at [336, 430] on input "卡券代號/名稱" at bounding box center [329, 441] width 190 height 33
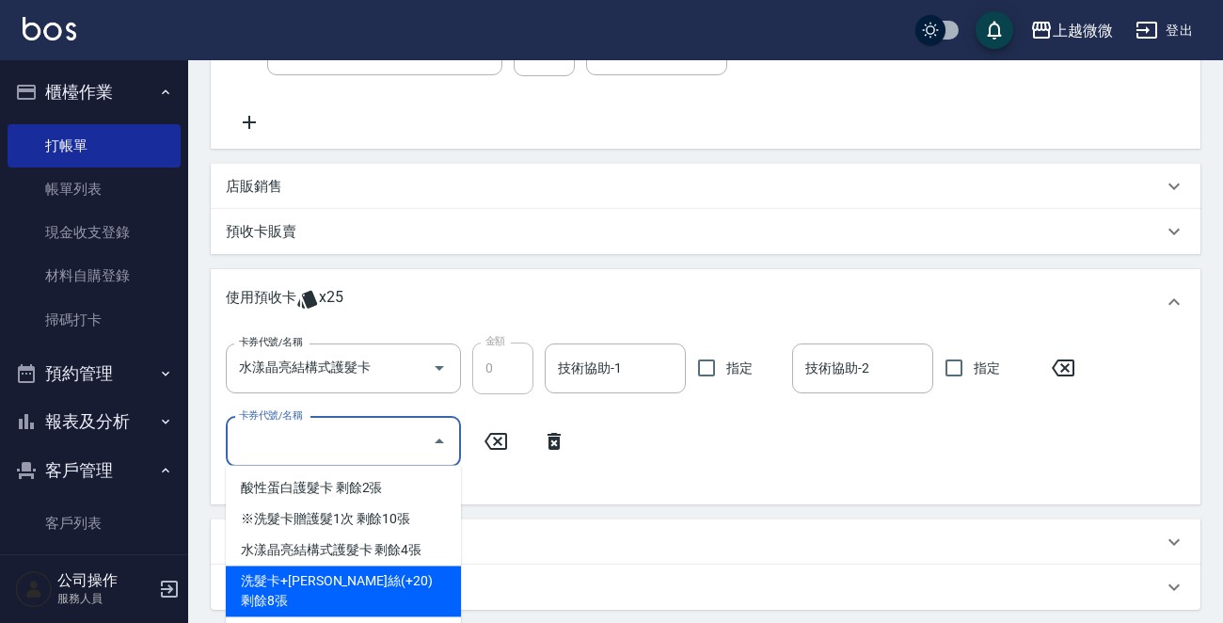
click at [409, 570] on div "洗髮卡+[PERSON_NAME]絲(+20) 剩餘8張" at bounding box center [343, 590] width 235 height 51
type input "洗髮卡+[PERSON_NAME]絲(+20)"
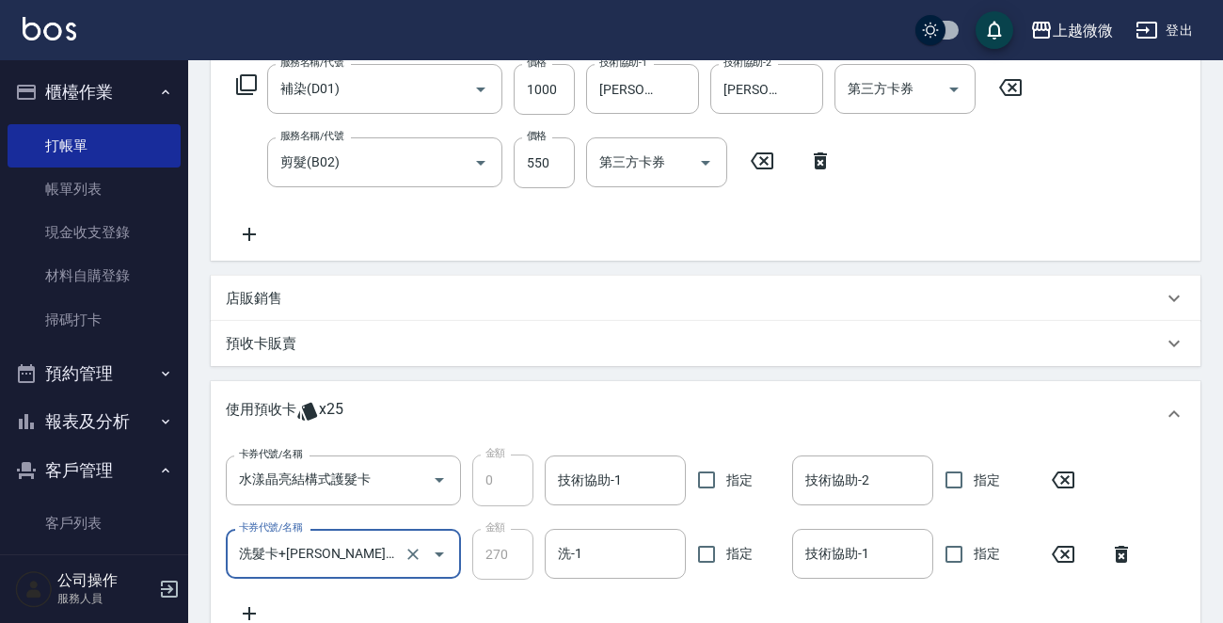
scroll to position [236, 0]
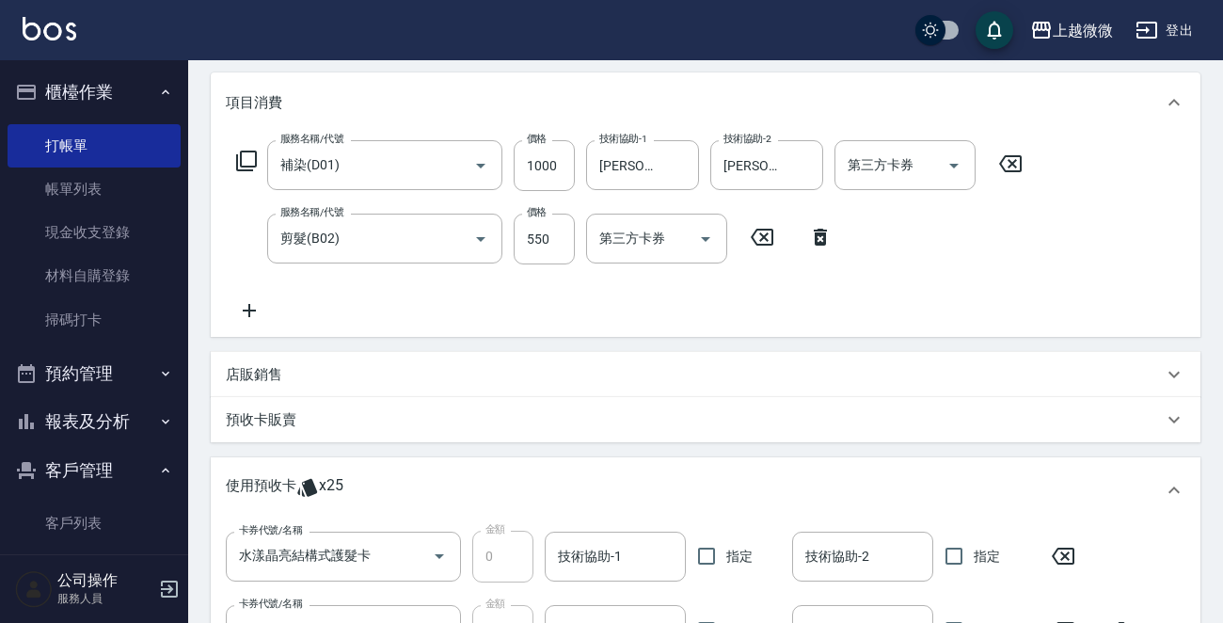
click at [247, 299] on icon at bounding box center [249, 310] width 47 height 23
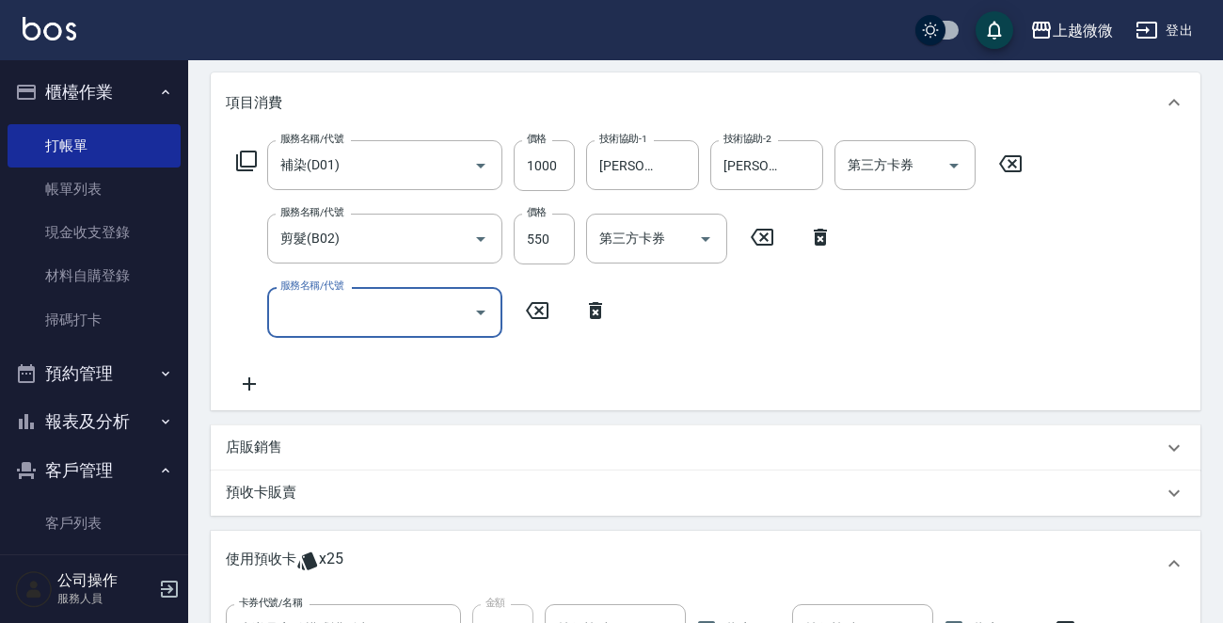
click at [326, 302] on div "服務名稱/代號 服務名稱/代號" at bounding box center [384, 312] width 235 height 50
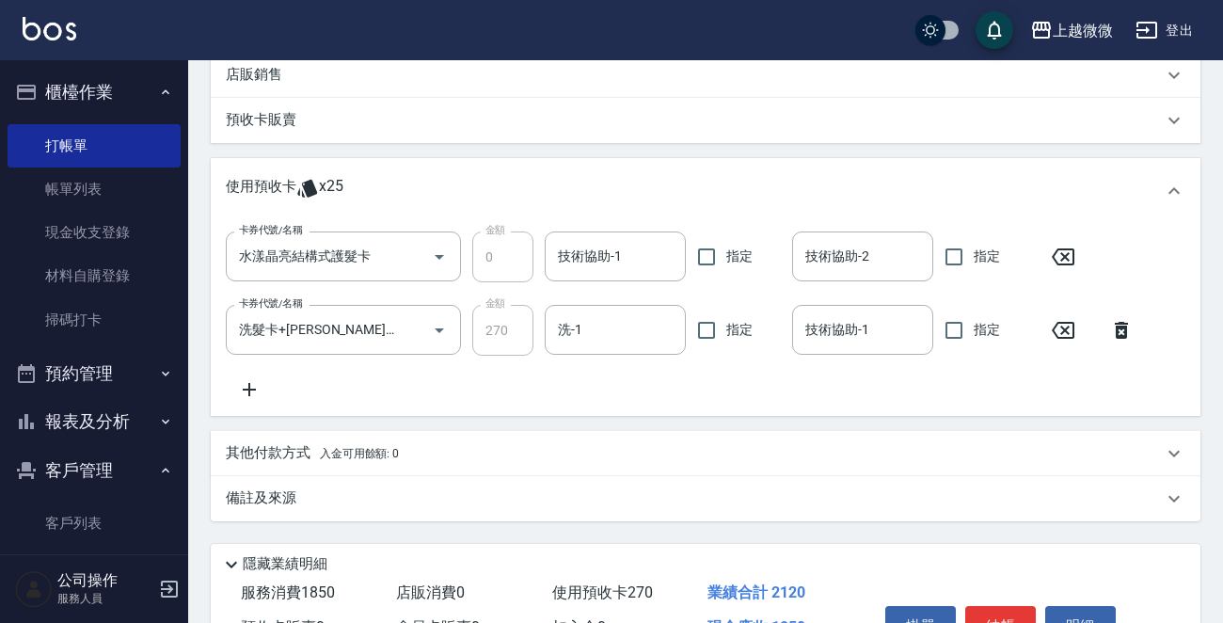
scroll to position [612, 0]
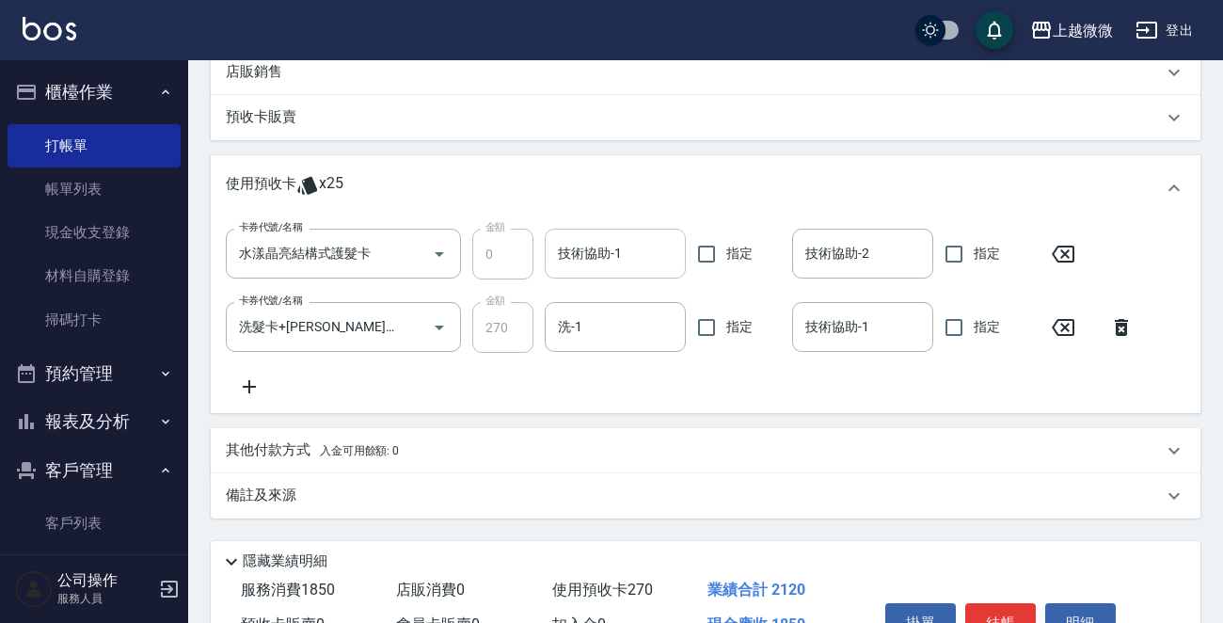
type input "頭皮隔離(G02)"
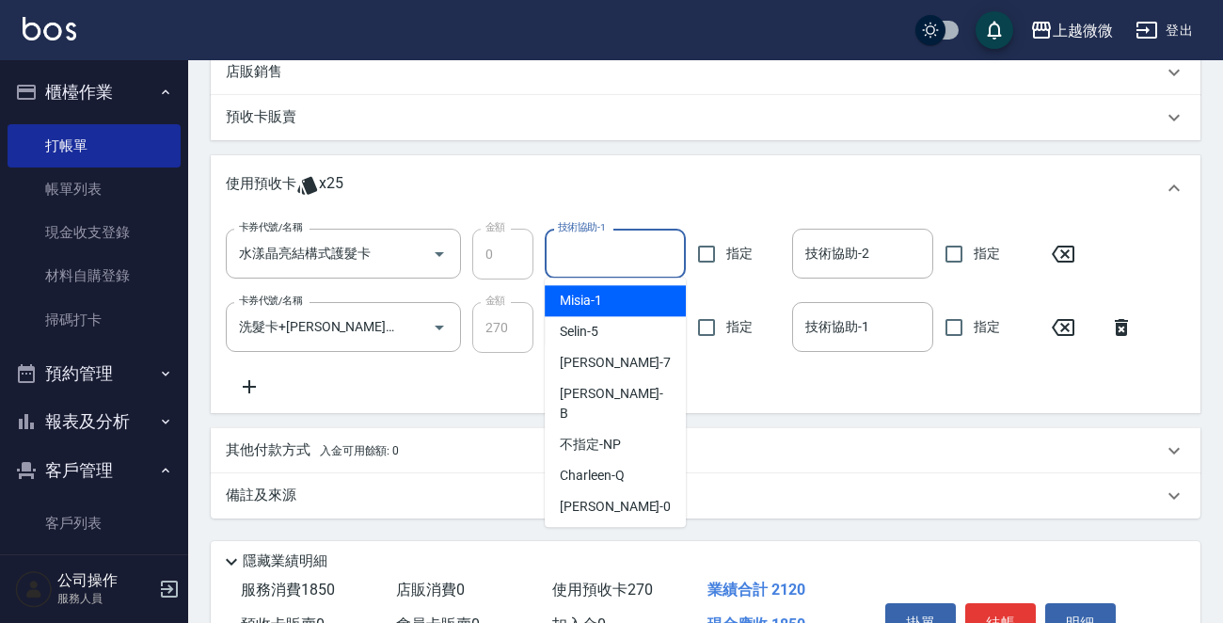
click at [630, 237] on input "技術協助-1" at bounding box center [615, 253] width 124 height 33
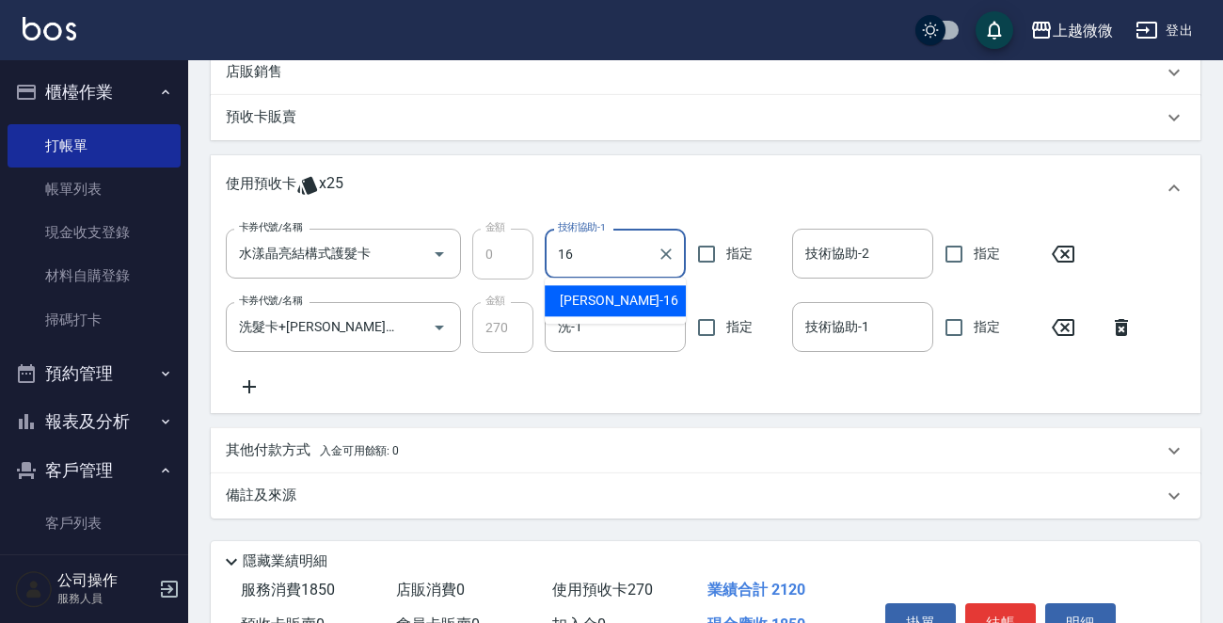
drag, startPoint x: 638, startPoint y: 298, endPoint x: 747, endPoint y: 280, distance: 110.5
click at [637, 297] on div "[PERSON_NAME] -16" at bounding box center [614, 300] width 141 height 31
type input "[PERSON_NAME]-16"
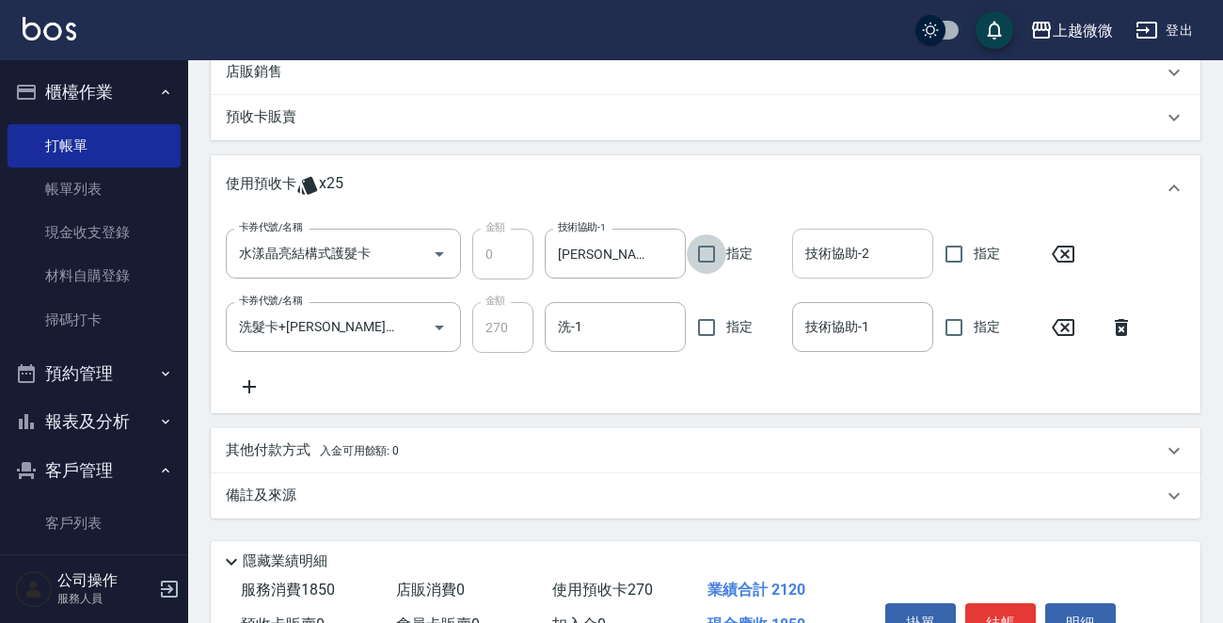
click at [875, 242] on input "技術協助-2" at bounding box center [862, 253] width 124 height 33
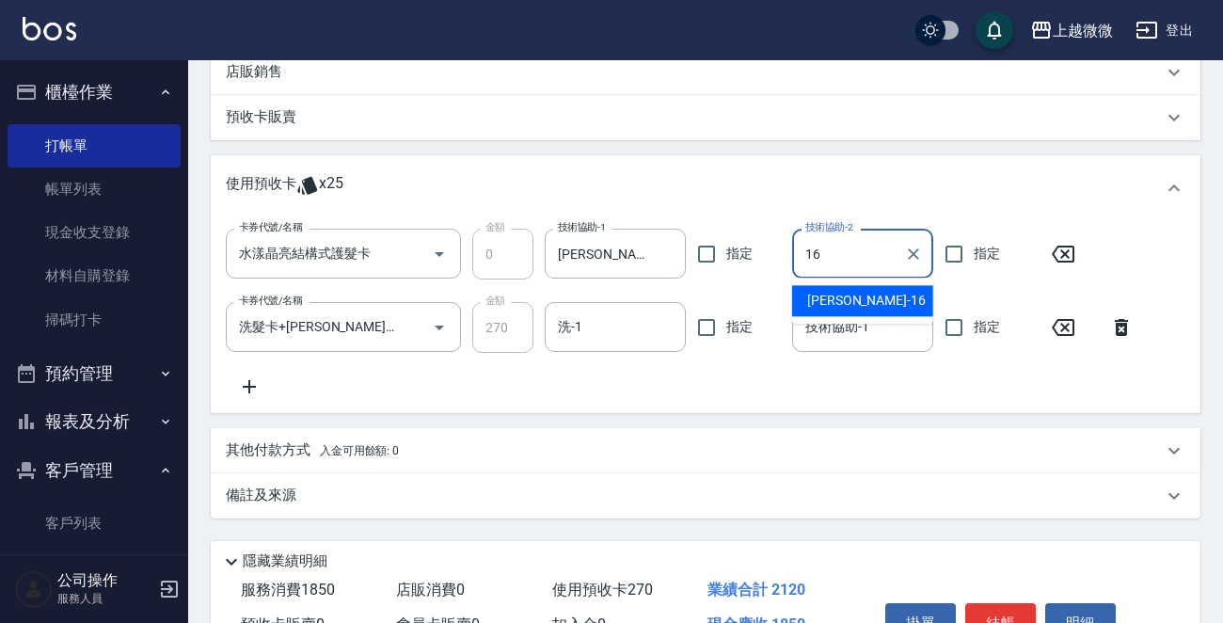
click at [849, 298] on span "[PERSON_NAME] -16" at bounding box center [866, 301] width 118 height 20
type input "[PERSON_NAME]-16"
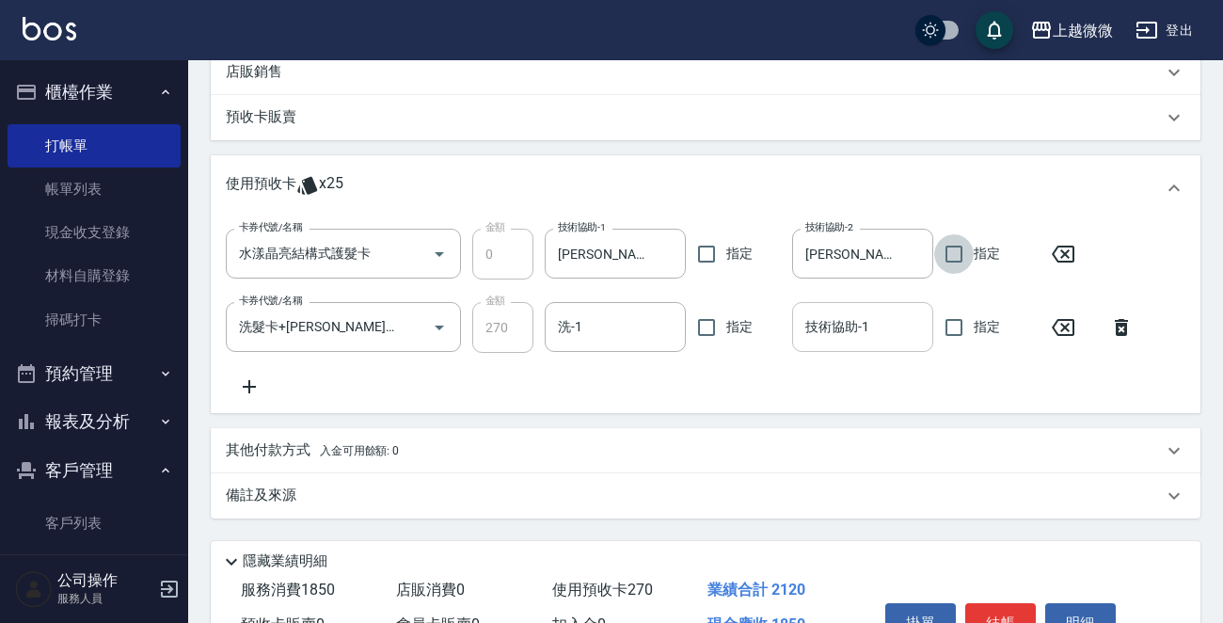
click at [847, 313] on div "技術協助-1 技術協助-1" at bounding box center [862, 327] width 141 height 50
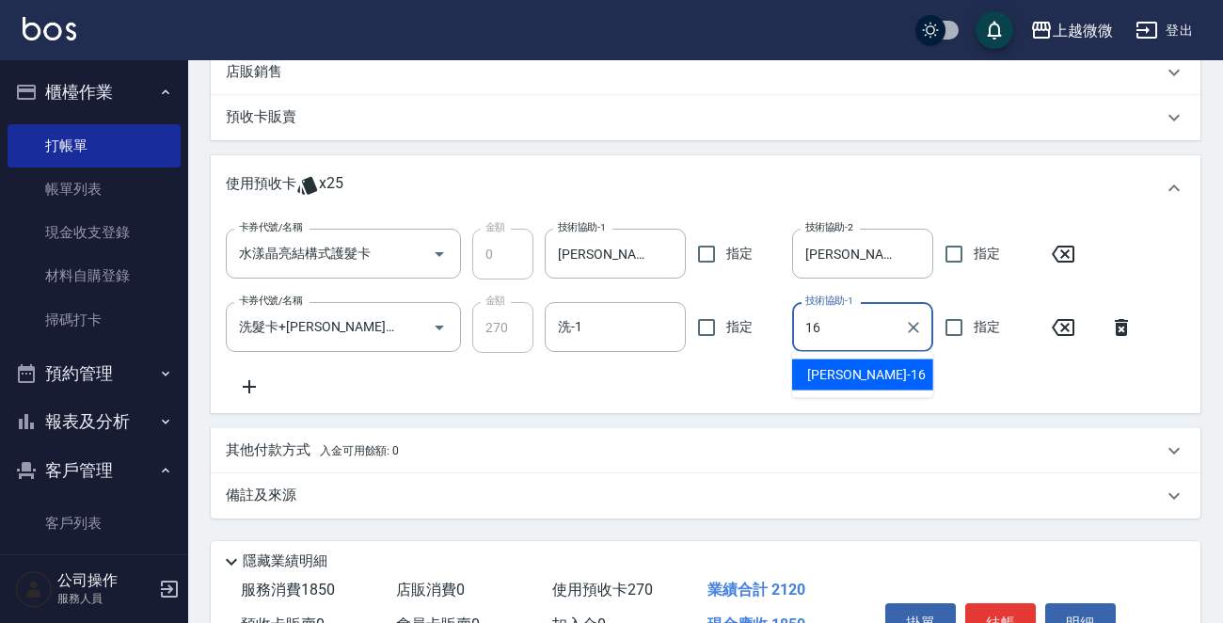
click at [830, 368] on span "[PERSON_NAME] -16" at bounding box center [866, 375] width 118 height 20
type input "[PERSON_NAME]-16"
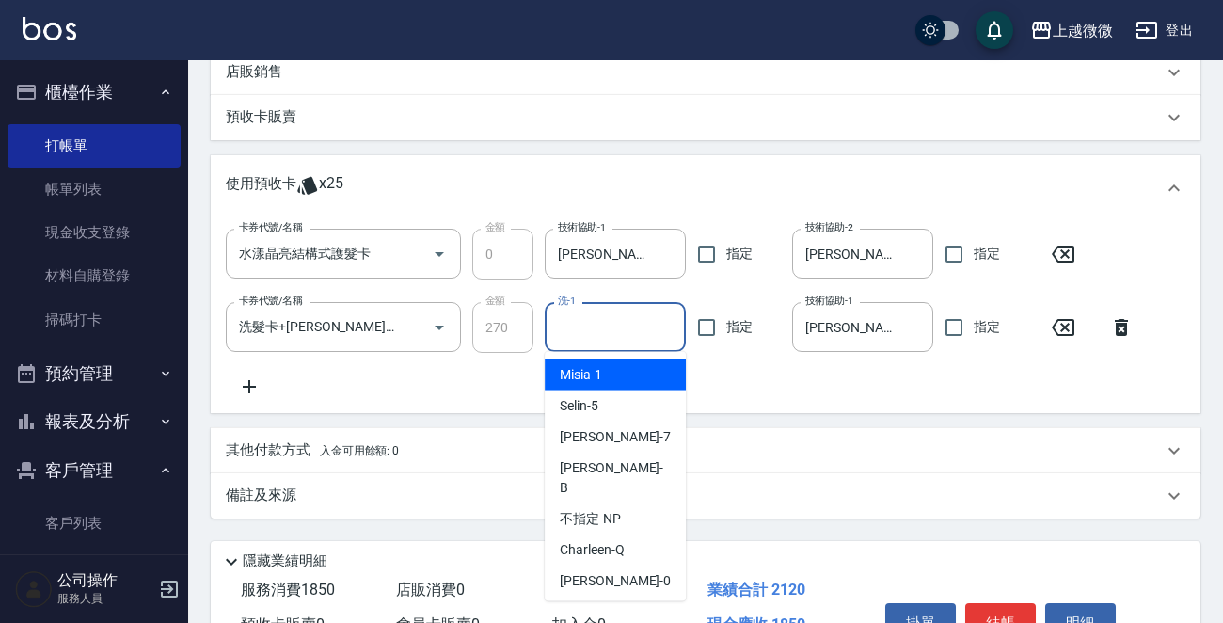
click at [624, 324] on input "洗-1" at bounding box center [615, 326] width 124 height 33
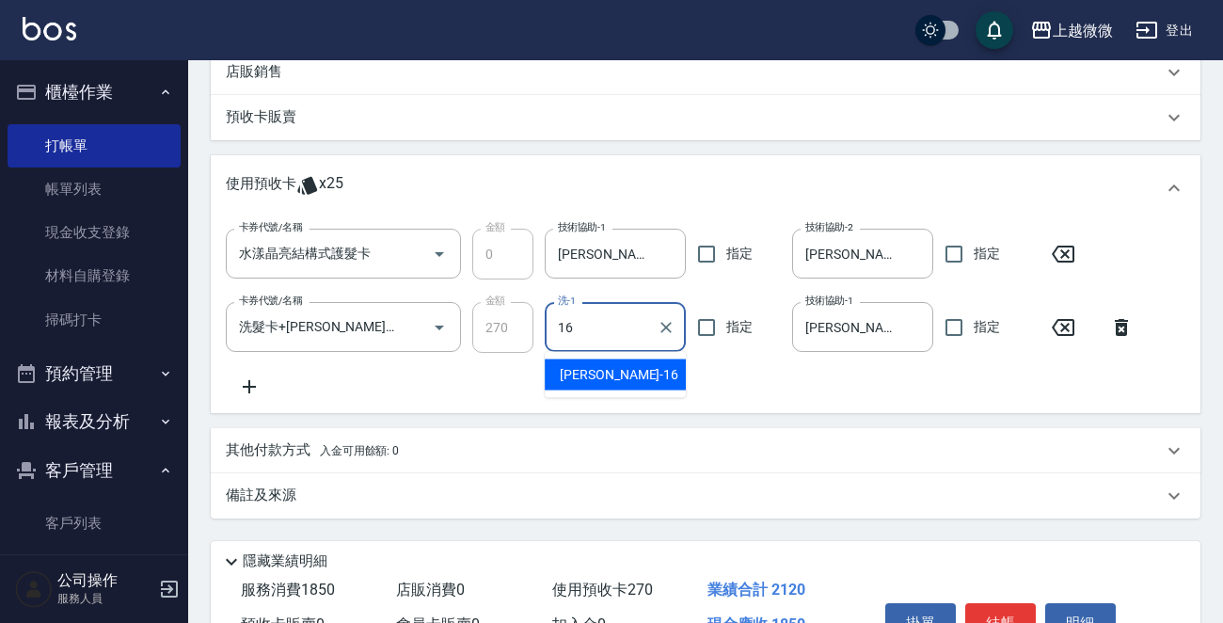
click at [614, 378] on div "[PERSON_NAME] -16" at bounding box center [614, 374] width 141 height 31
type input "[PERSON_NAME]-16"
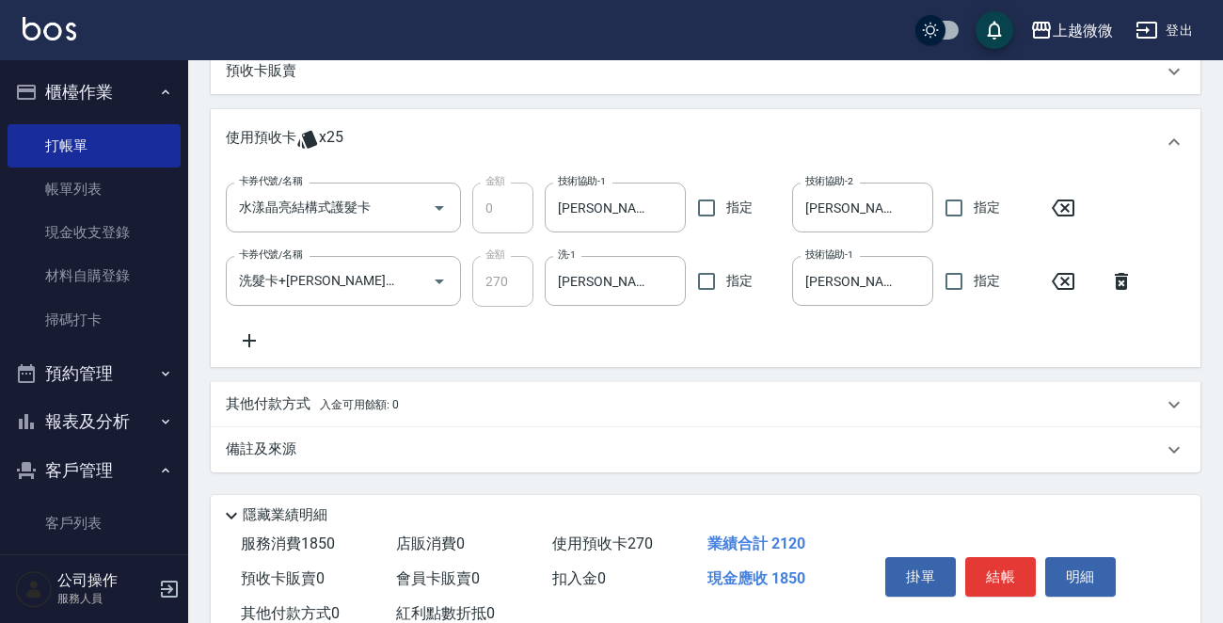
scroll to position [715, 0]
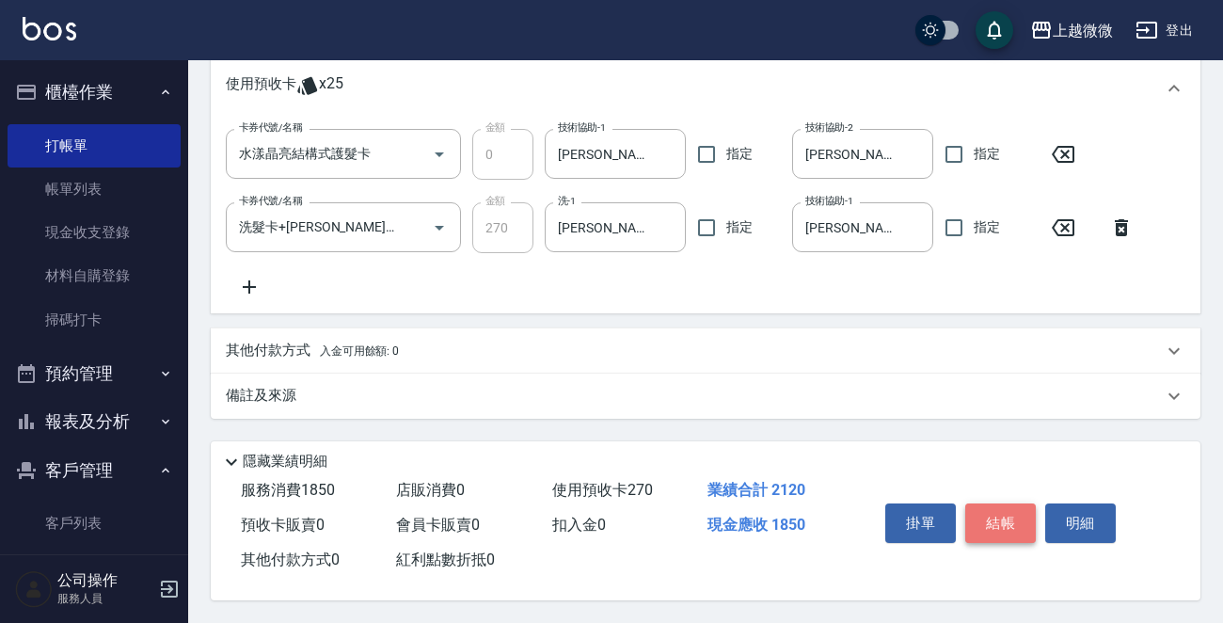
click at [1013, 504] on button "結帳" at bounding box center [1000, 522] width 71 height 39
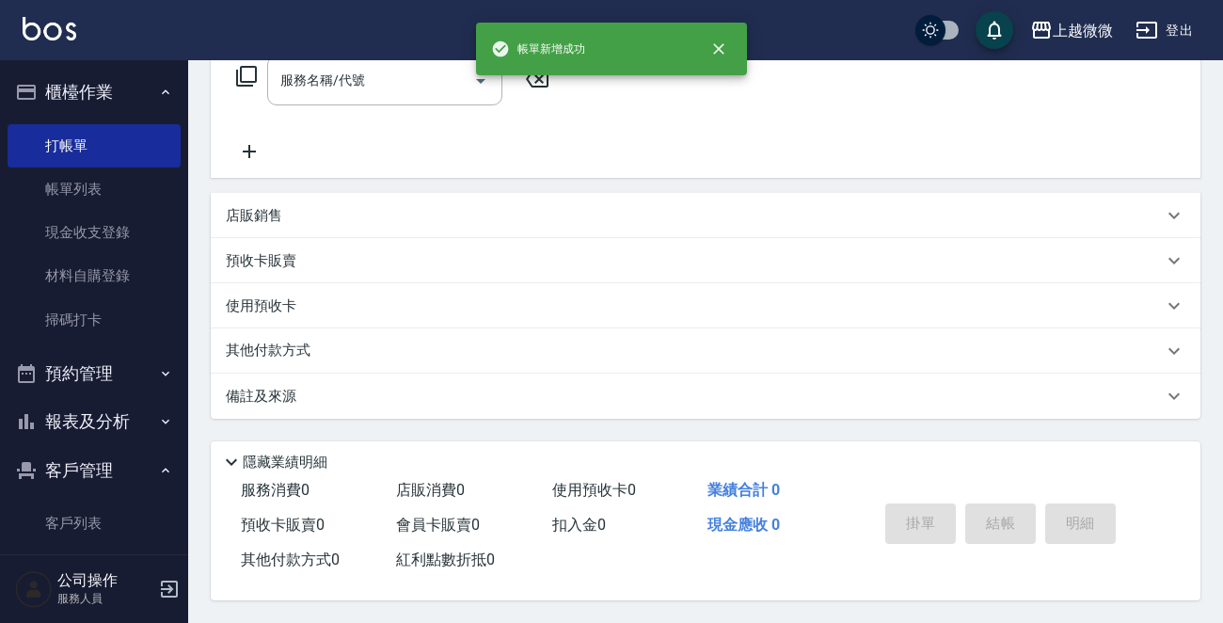
scroll to position [0, 0]
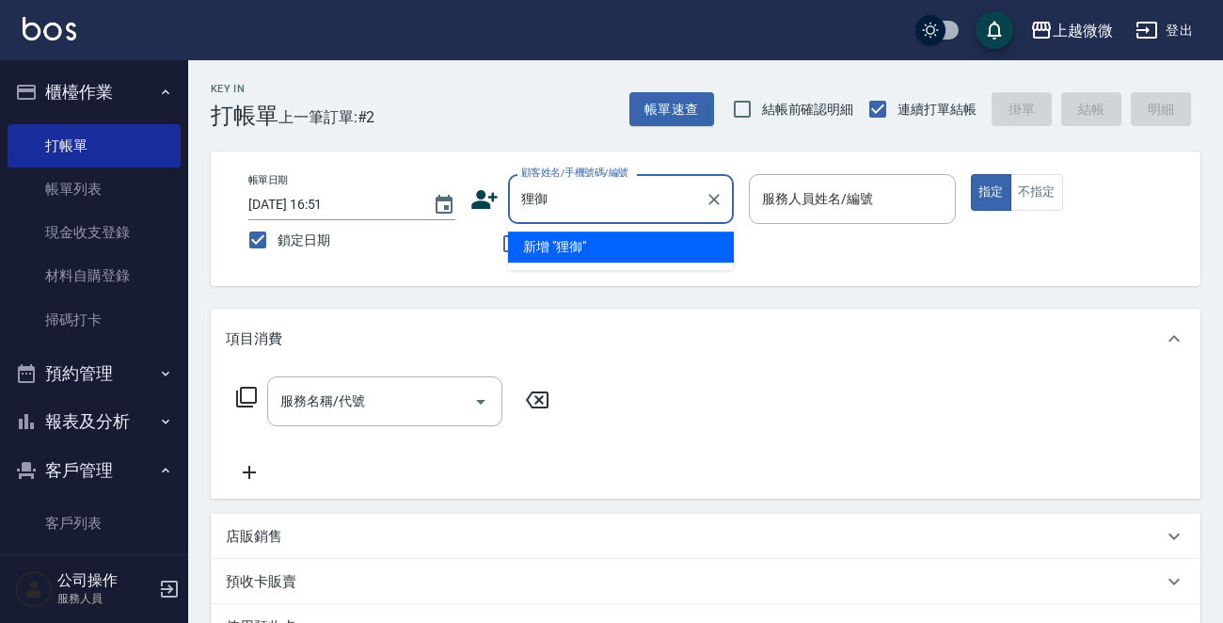
type input "離"
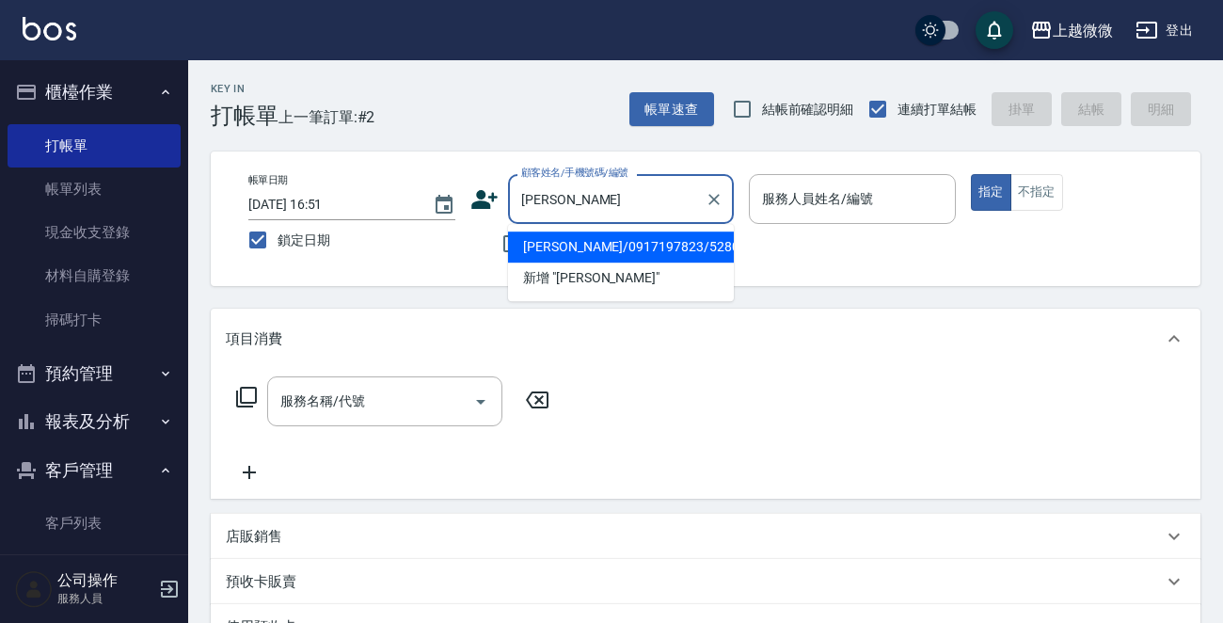
click at [607, 249] on li "[PERSON_NAME]/0917197823/5280" at bounding box center [621, 246] width 226 height 31
type input "[PERSON_NAME]/0917197823/5280"
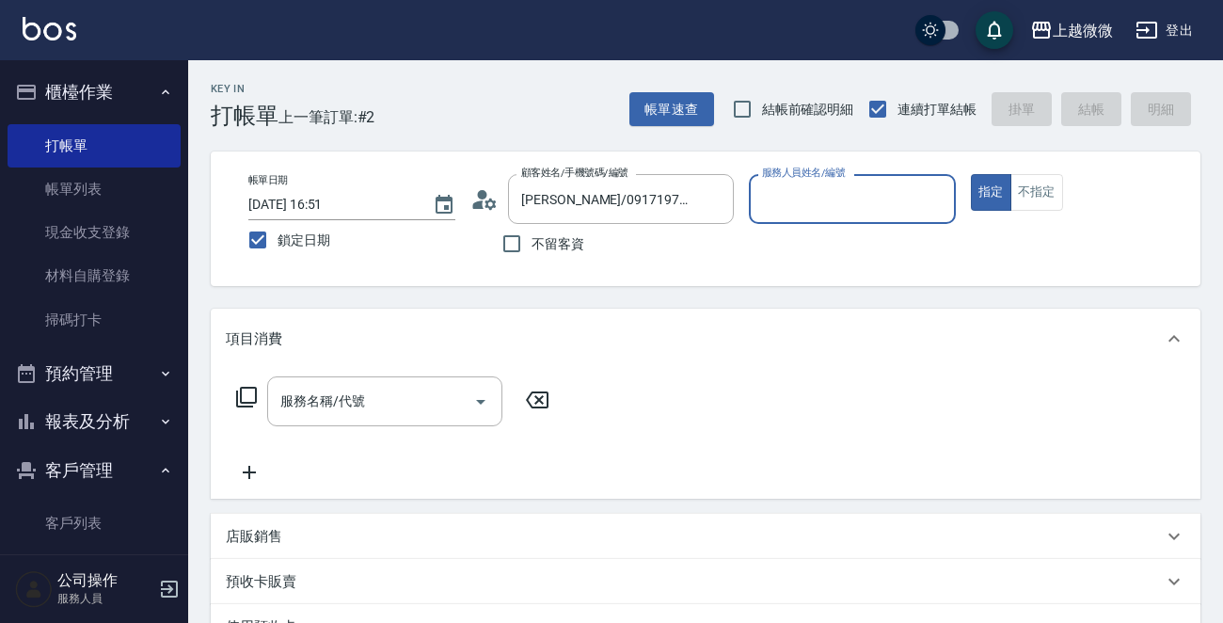
type input "Vivi-6"
click at [358, 387] on input "服務名稱/代號" at bounding box center [371, 401] width 190 height 33
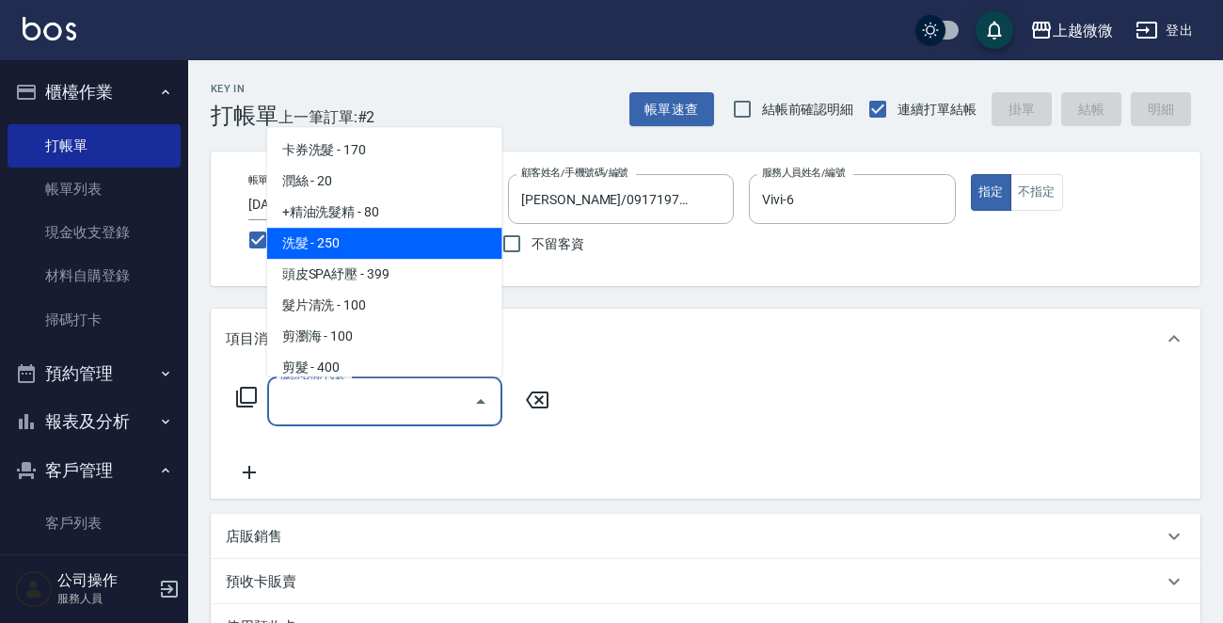
click at [399, 241] on span "洗髮 - 250" at bounding box center [384, 243] width 235 height 31
type input "洗髮(A03)"
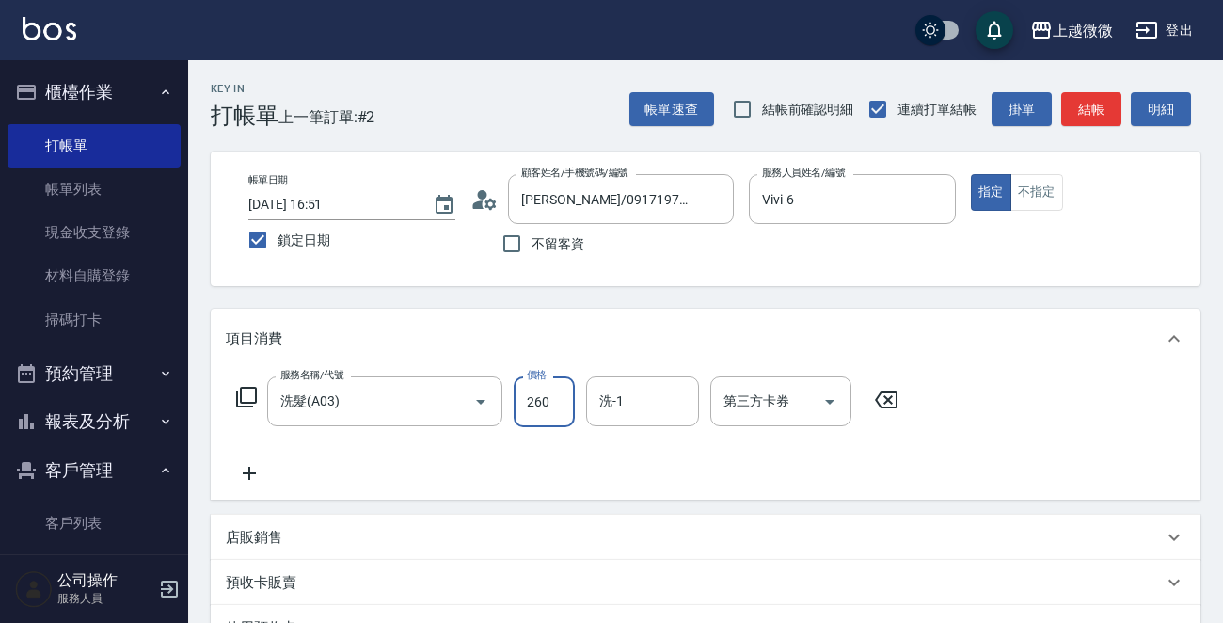
type input "260"
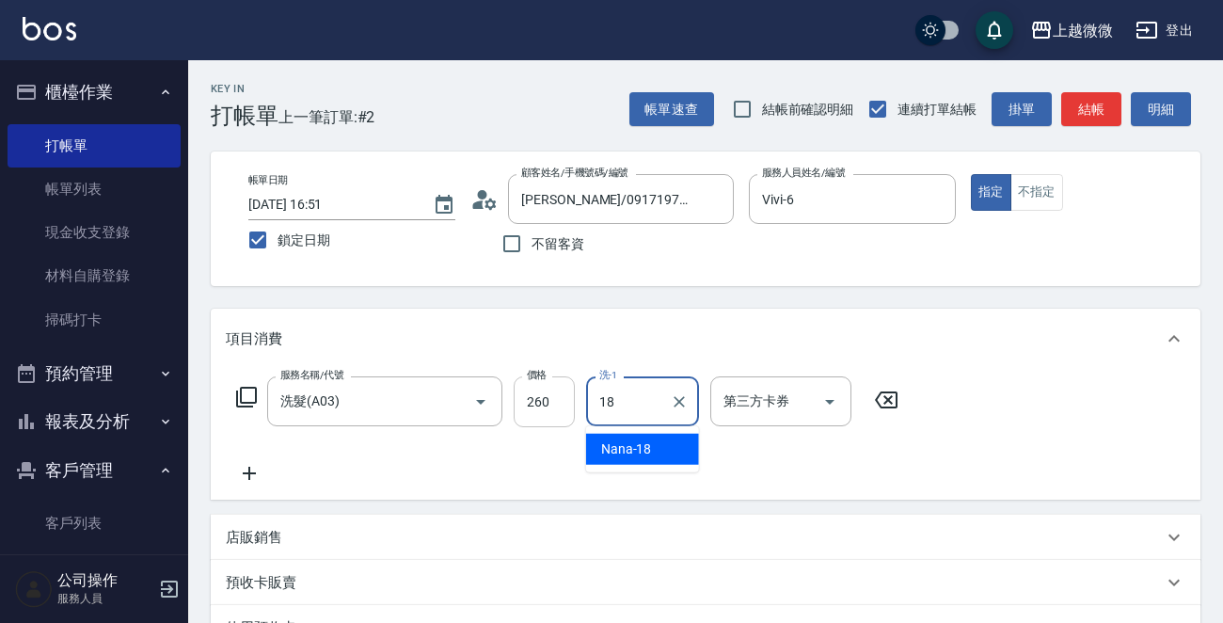
type input "Nana-18"
click at [256, 470] on icon at bounding box center [249, 473] width 47 height 23
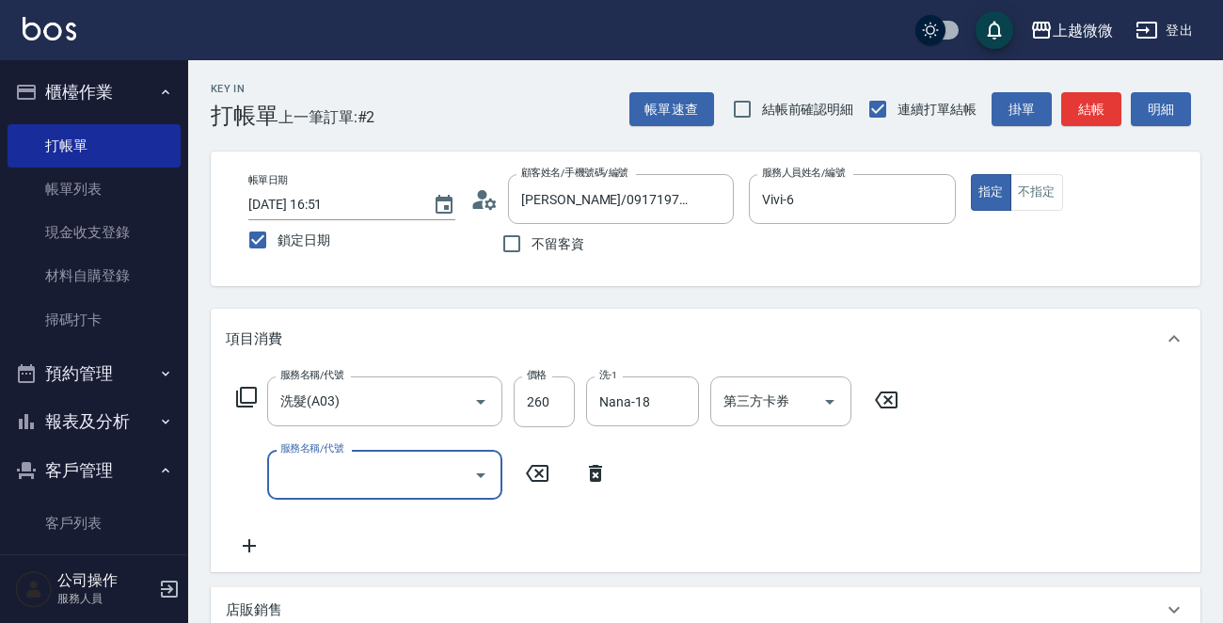
click at [364, 480] on input "服務名稱/代號" at bounding box center [371, 474] width 190 height 33
type input "補染(D01)"
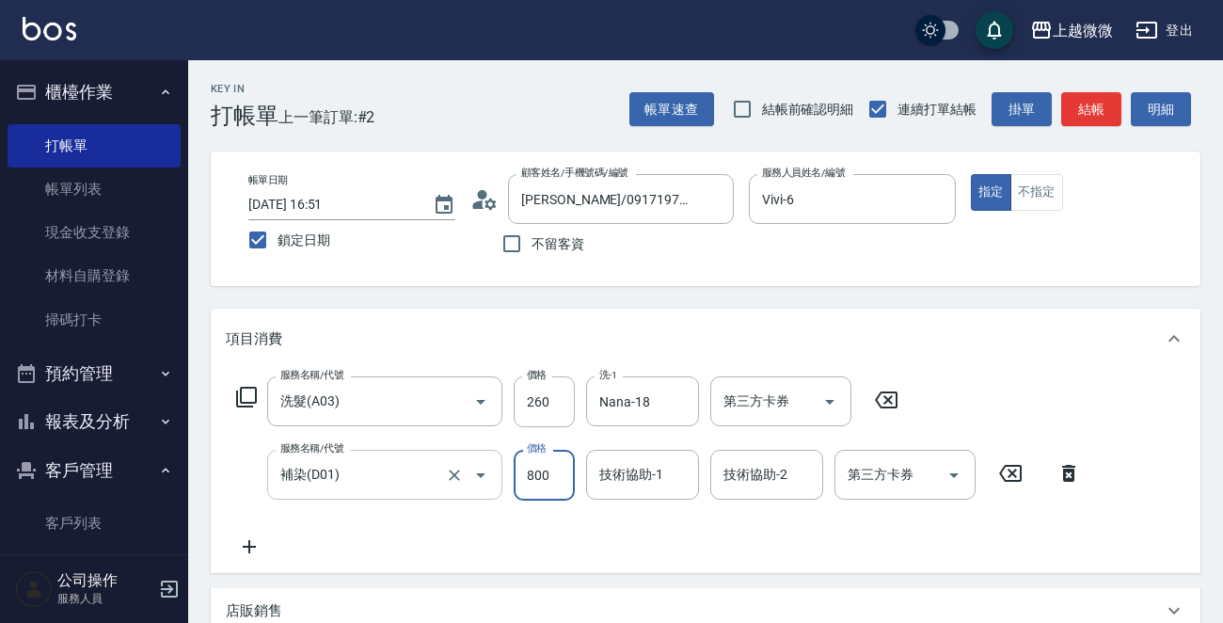
type input "800"
click at [245, 540] on icon at bounding box center [249, 546] width 47 height 23
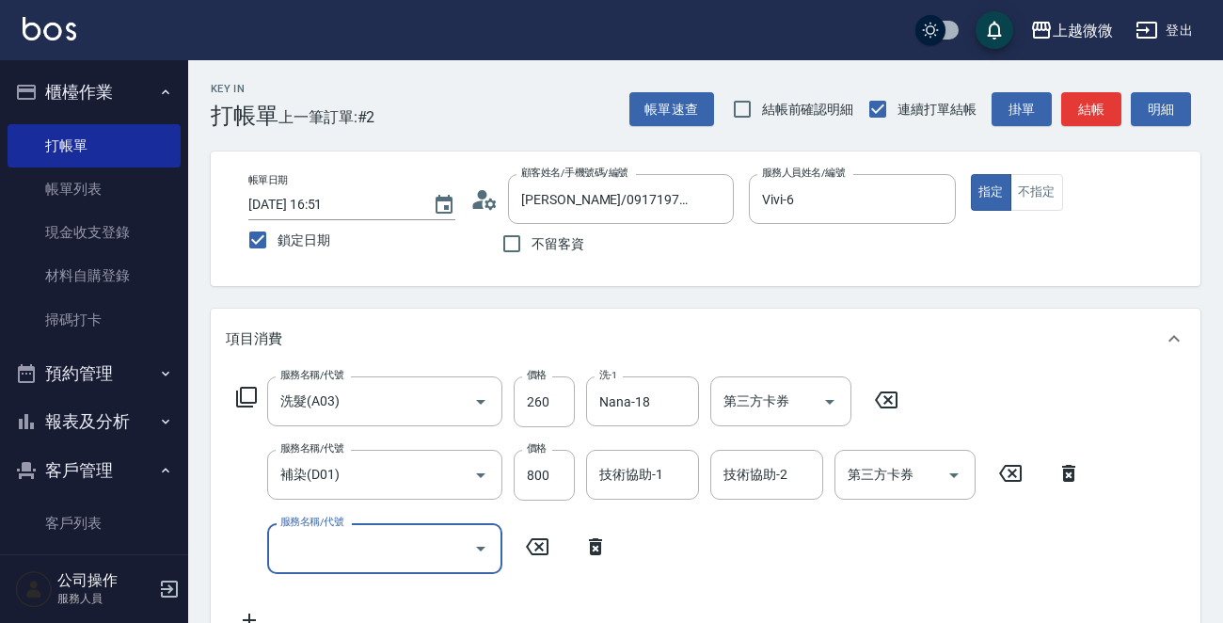
click at [366, 557] on input "服務名稱/代號" at bounding box center [371, 547] width 190 height 33
type input "潤絲(A01)"
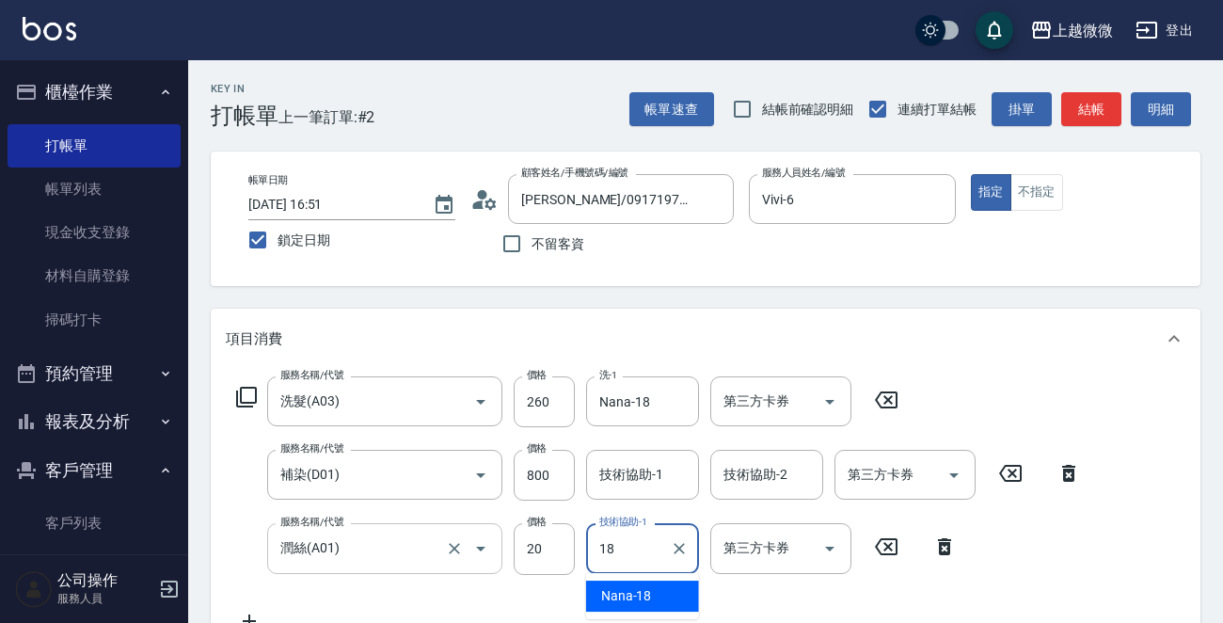
type input "Nana-18"
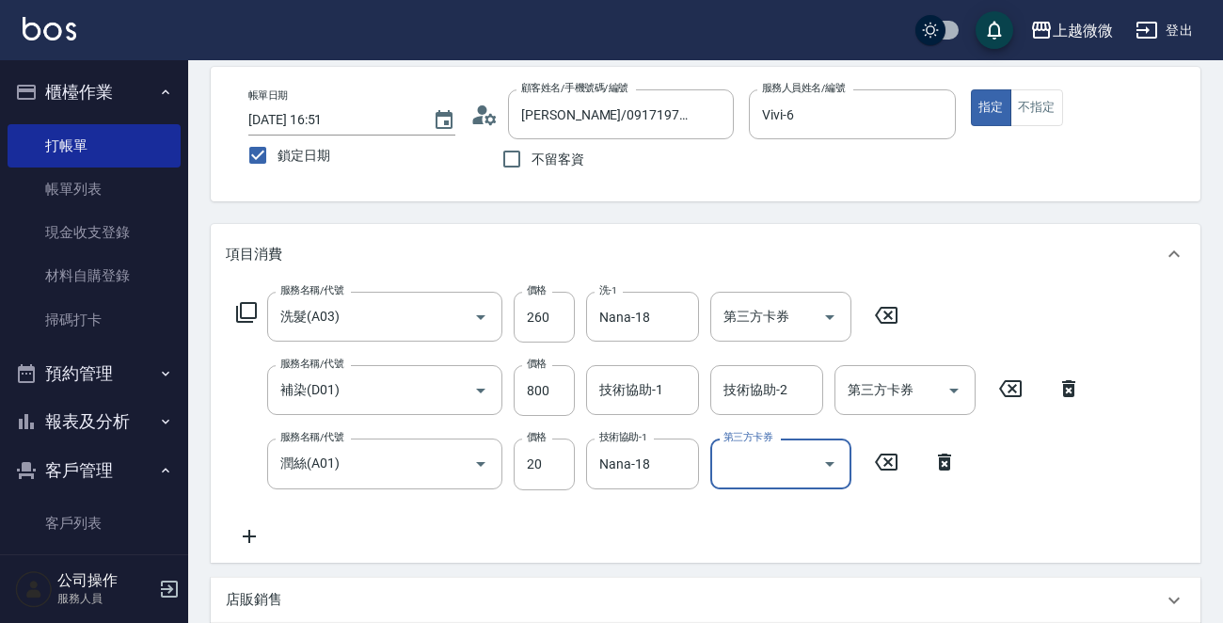
scroll to position [188, 0]
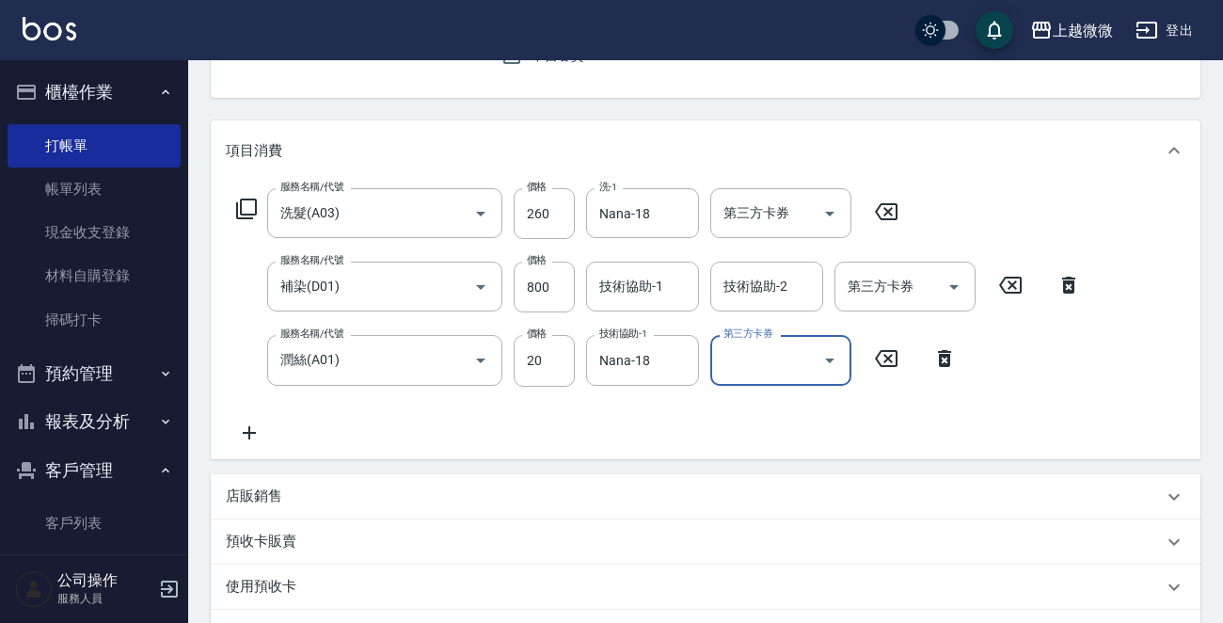
click at [260, 425] on icon at bounding box center [249, 432] width 47 height 23
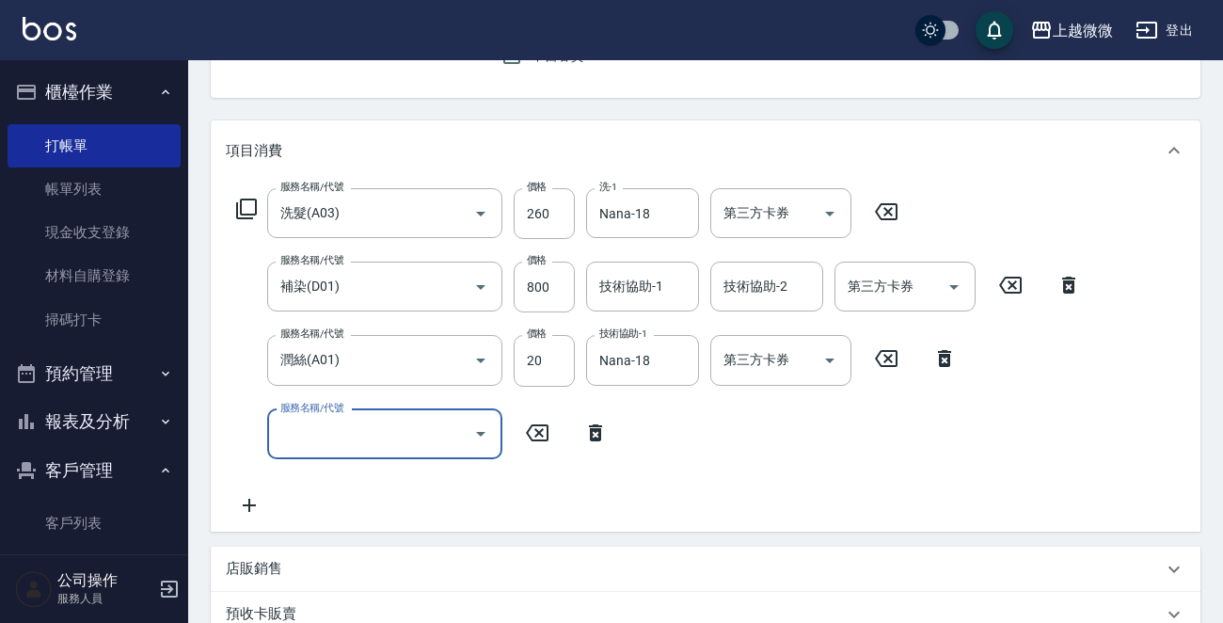
click at [317, 427] on div "服務名稱/代號 服務名稱/代號" at bounding box center [384, 434] width 235 height 50
type input "頭皮隔離(G02)"
click at [652, 282] on div "技術協助-1 技術協助-1" at bounding box center [642, 286] width 113 height 50
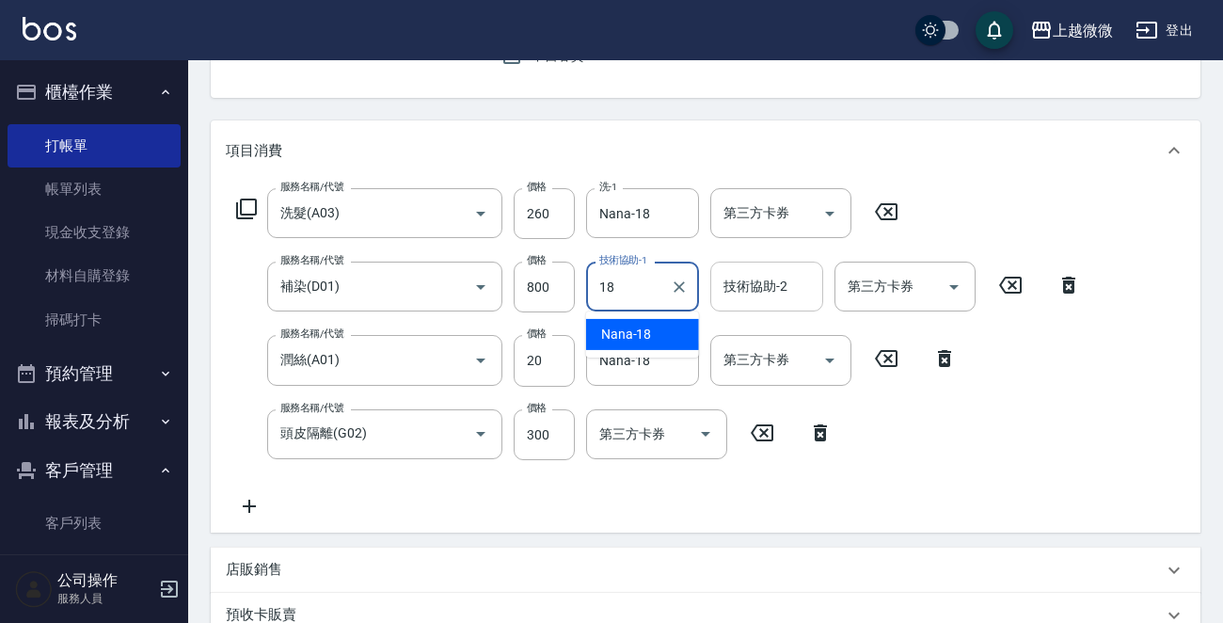
drag, startPoint x: 623, startPoint y: 325, endPoint x: 735, endPoint y: 299, distance: 115.9
click at [623, 325] on span "Nana -18" at bounding box center [626, 334] width 51 height 20
type input "Nana-18"
click at [775, 289] on input "技術協助-2" at bounding box center [766, 286] width 96 height 33
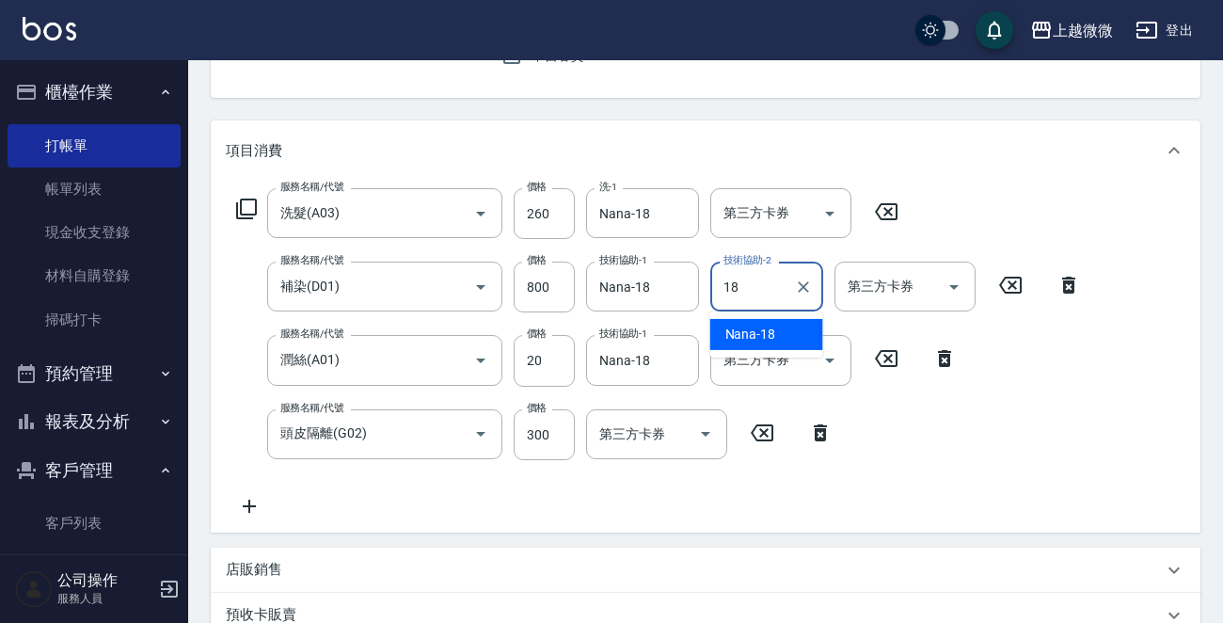
click at [756, 327] on span "Nana -18" at bounding box center [750, 334] width 51 height 20
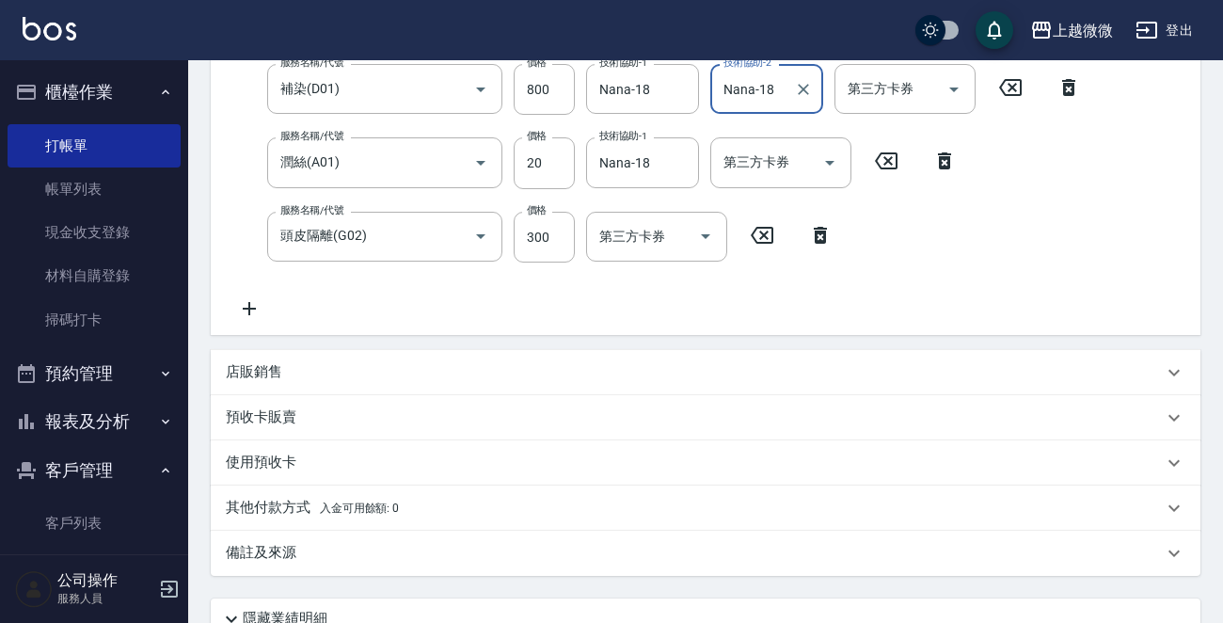
scroll to position [546, 0]
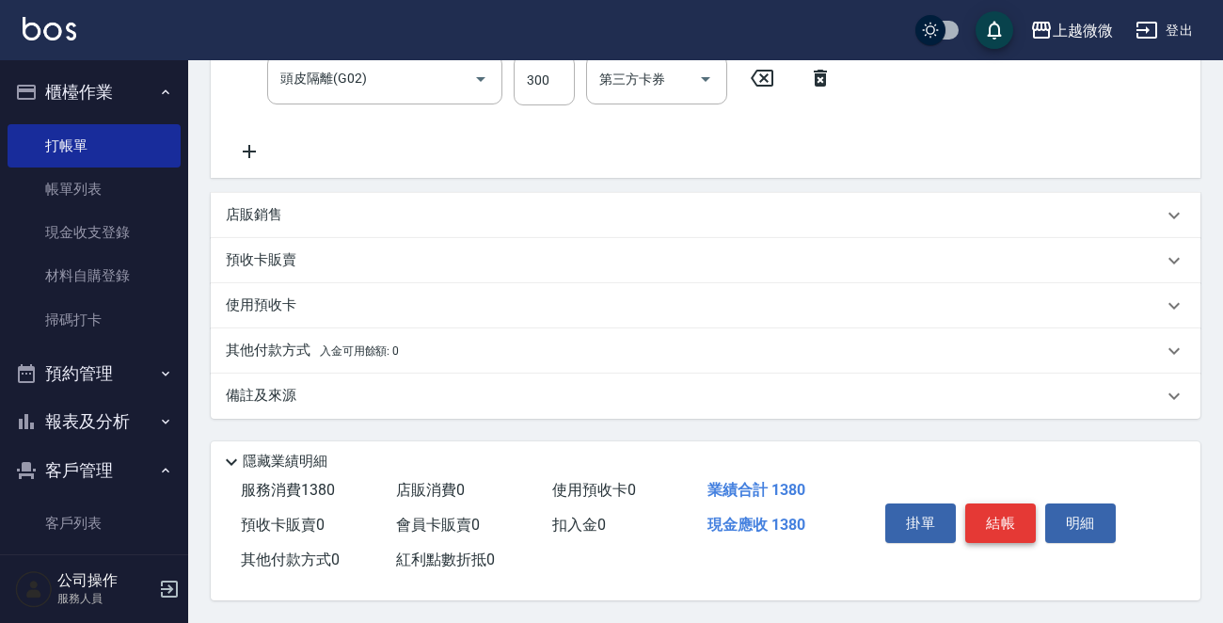
type input "Nana-18"
click at [997, 522] on button "結帳" at bounding box center [1000, 522] width 71 height 39
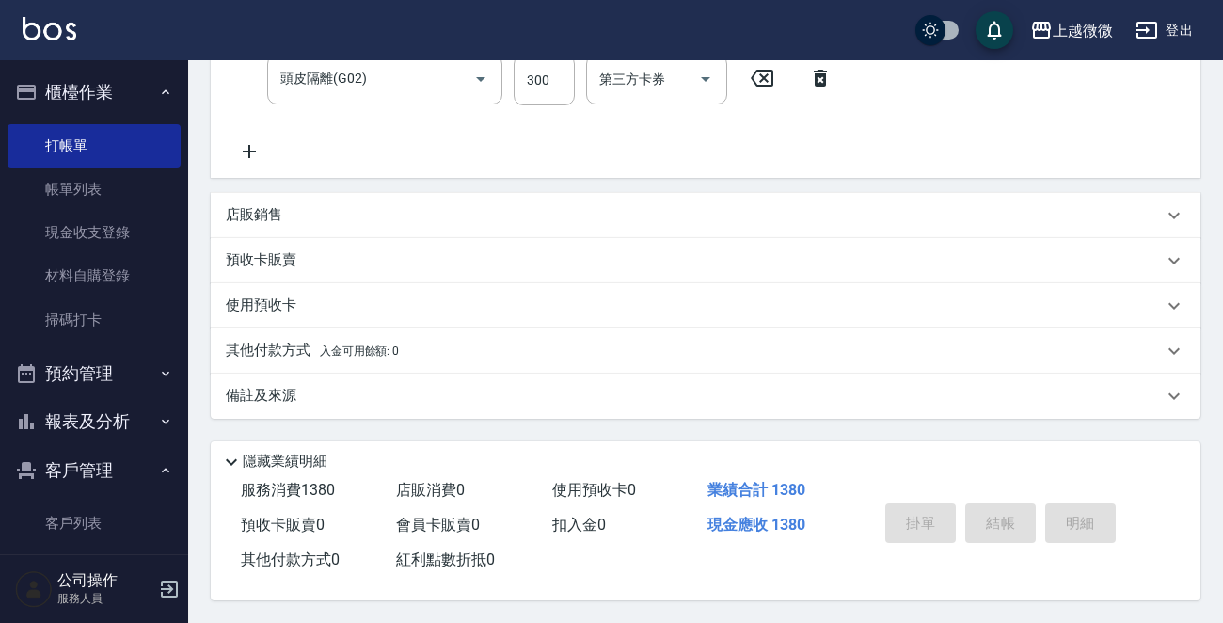
scroll to position [0, 0]
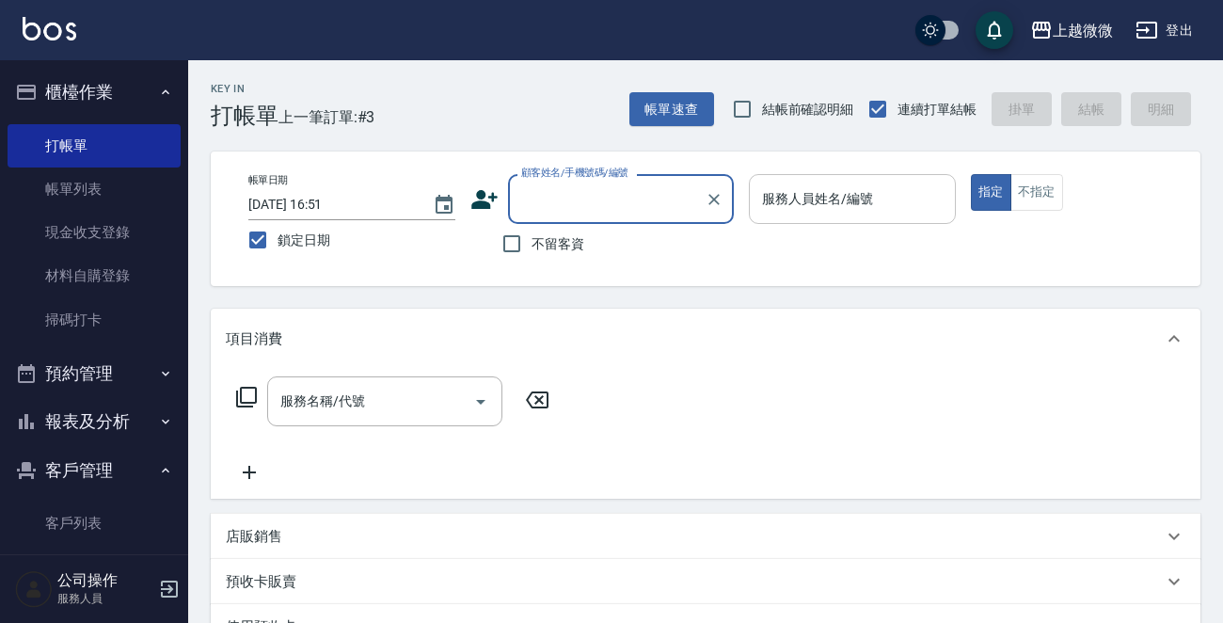
click at [779, 195] on div "服務人員姓名/編號 服務人員姓名/編號" at bounding box center [852, 199] width 207 height 50
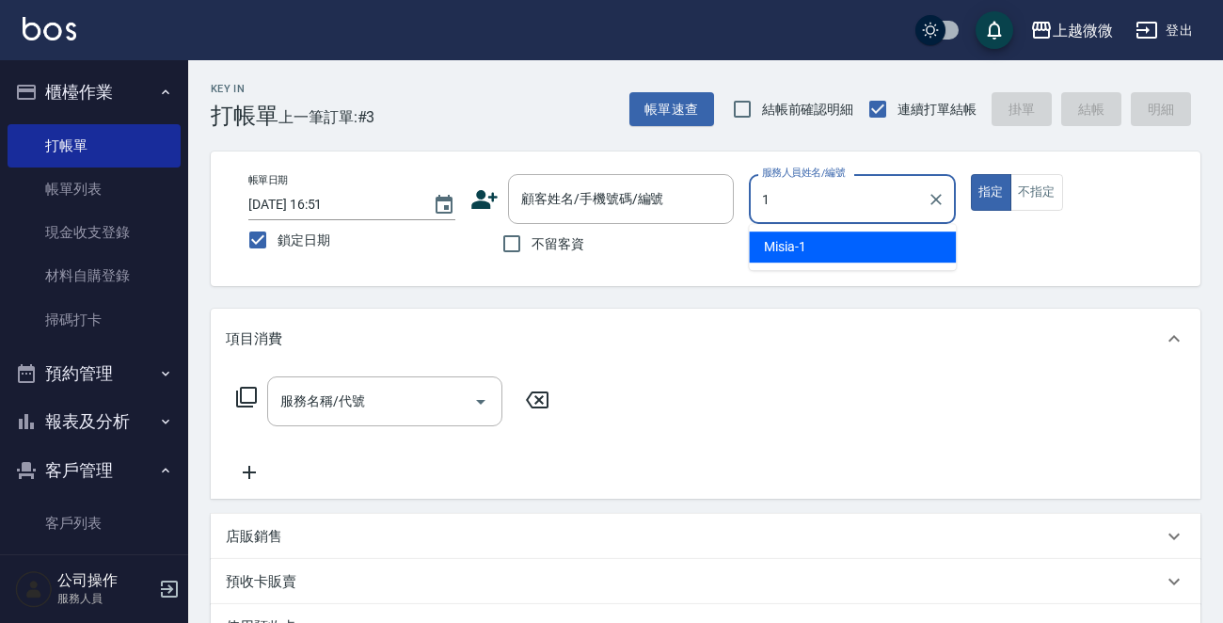
drag, startPoint x: 807, startPoint y: 244, endPoint x: 891, endPoint y: 226, distance: 86.5
click at [808, 244] on div "Misia -1" at bounding box center [852, 246] width 207 height 31
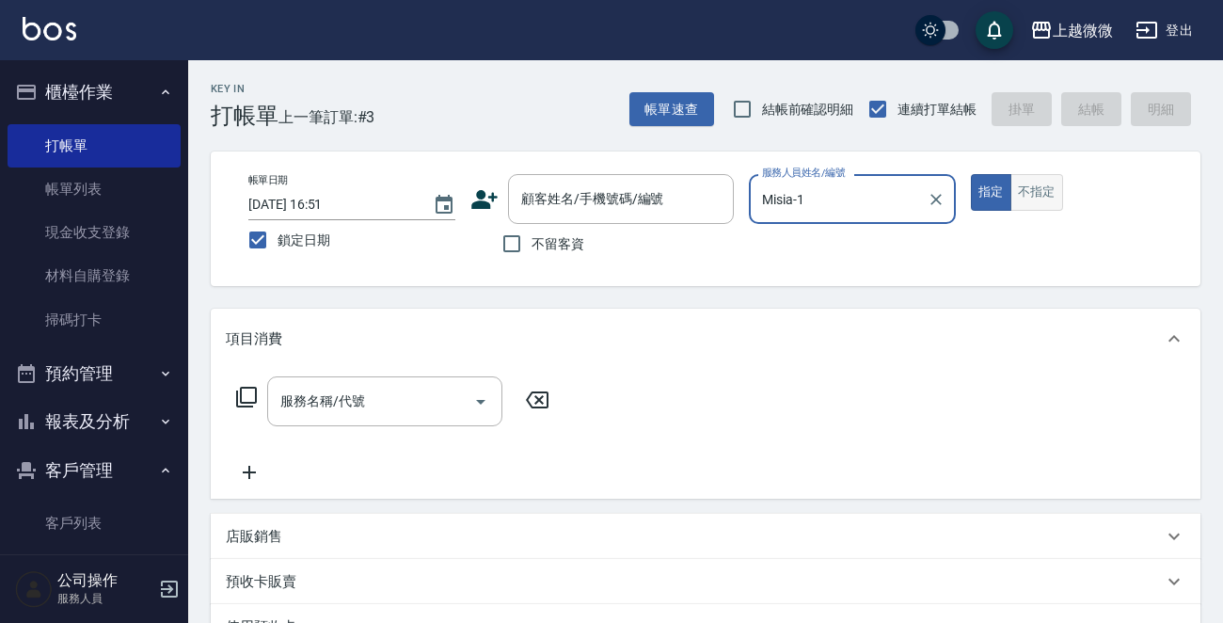
type input "Misia-1"
click at [1044, 187] on button "不指定" at bounding box center [1036, 192] width 53 height 37
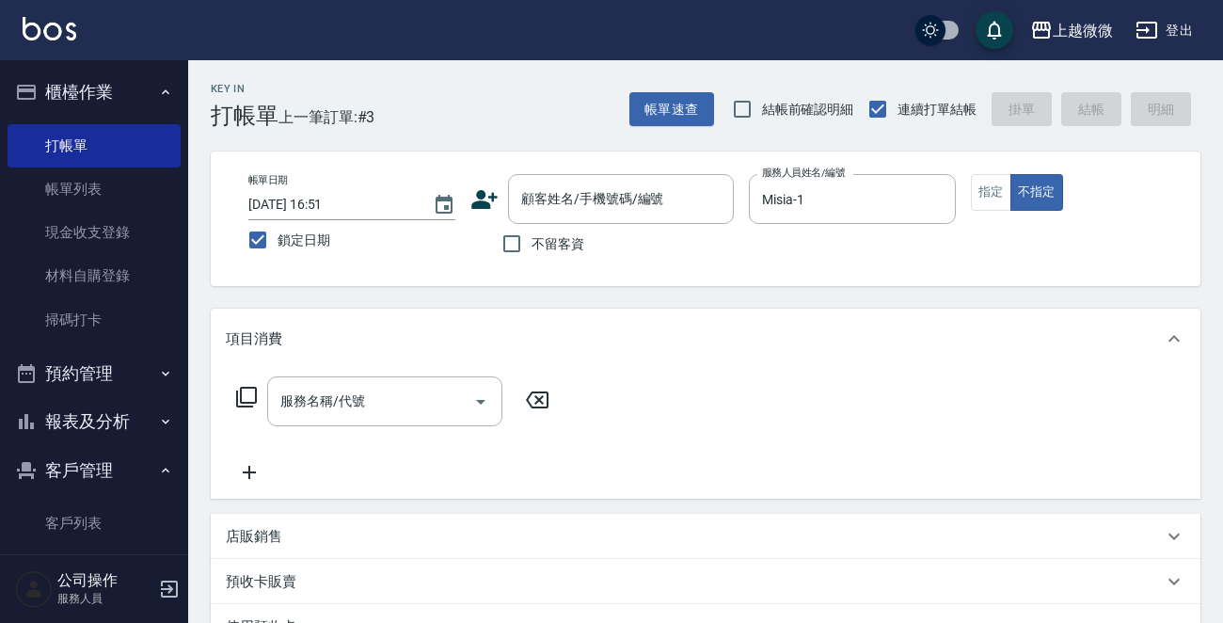
click at [488, 249] on div "不留客資" at bounding box center [601, 243] width 263 height 39
click at [524, 246] on input "不留客資" at bounding box center [511, 243] width 39 height 39
checkbox input "true"
click at [352, 414] on input "服務名稱/代號" at bounding box center [371, 401] width 190 height 33
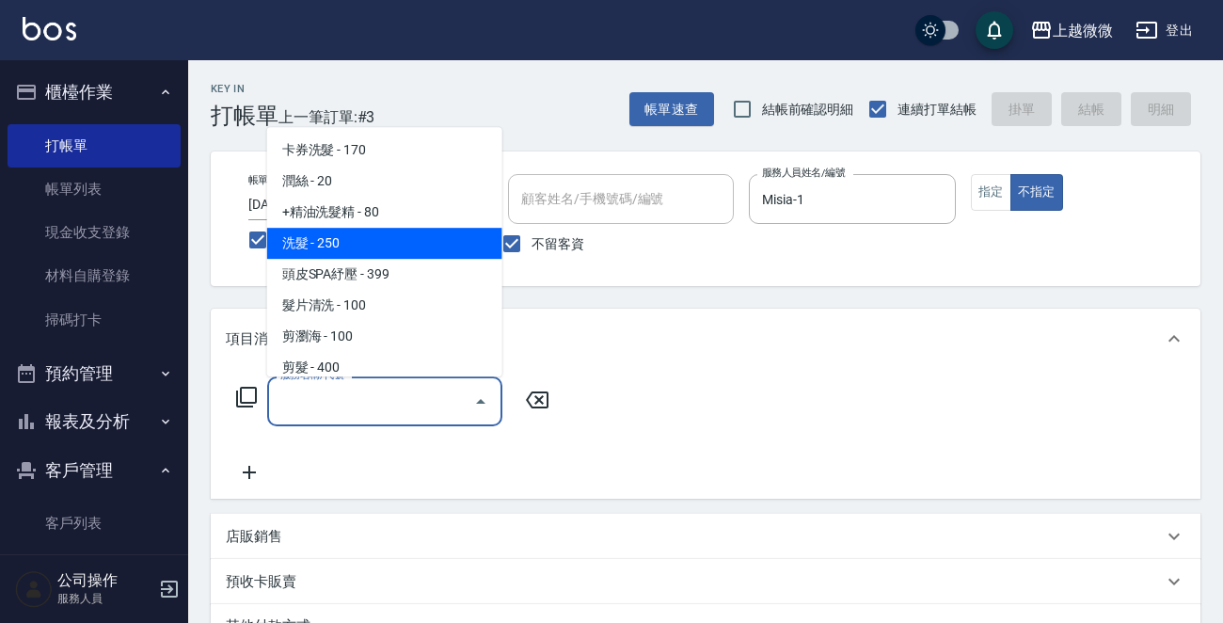
click at [380, 250] on span "洗髮 - 250" at bounding box center [384, 243] width 235 height 31
type input "洗髮(A03)"
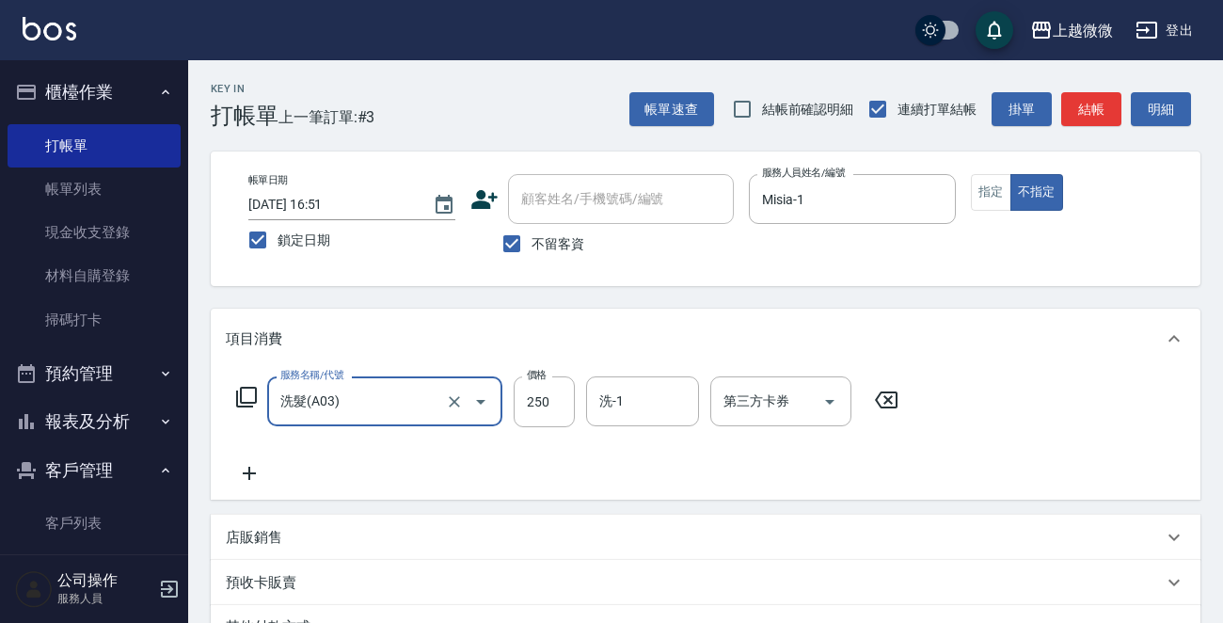
click at [248, 471] on icon at bounding box center [249, 473] width 47 height 23
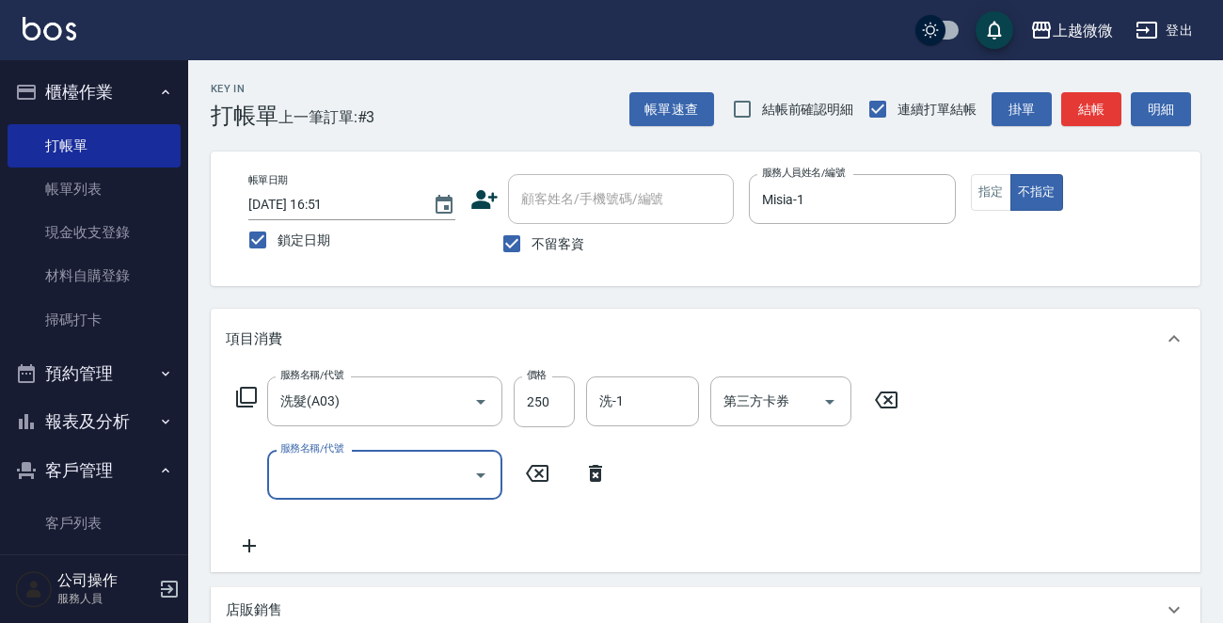
click at [314, 471] on input "服務名稱/代號" at bounding box center [371, 474] width 190 height 33
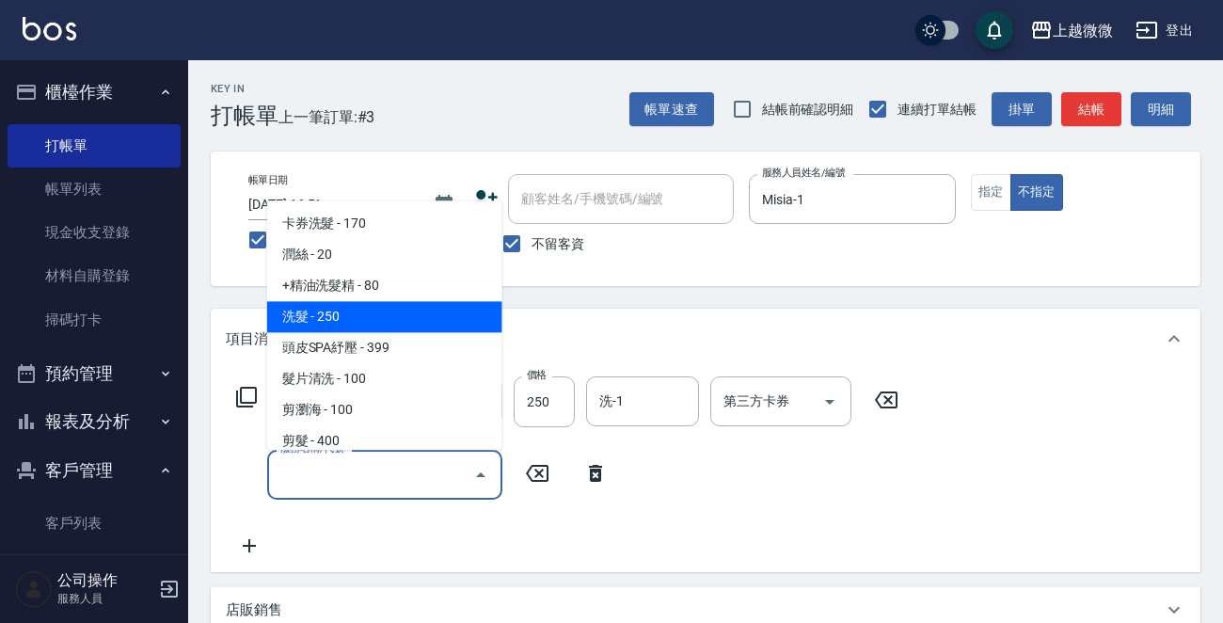
click at [400, 304] on span "洗髮 - 250" at bounding box center [384, 317] width 235 height 31
type input "洗髮(A03)"
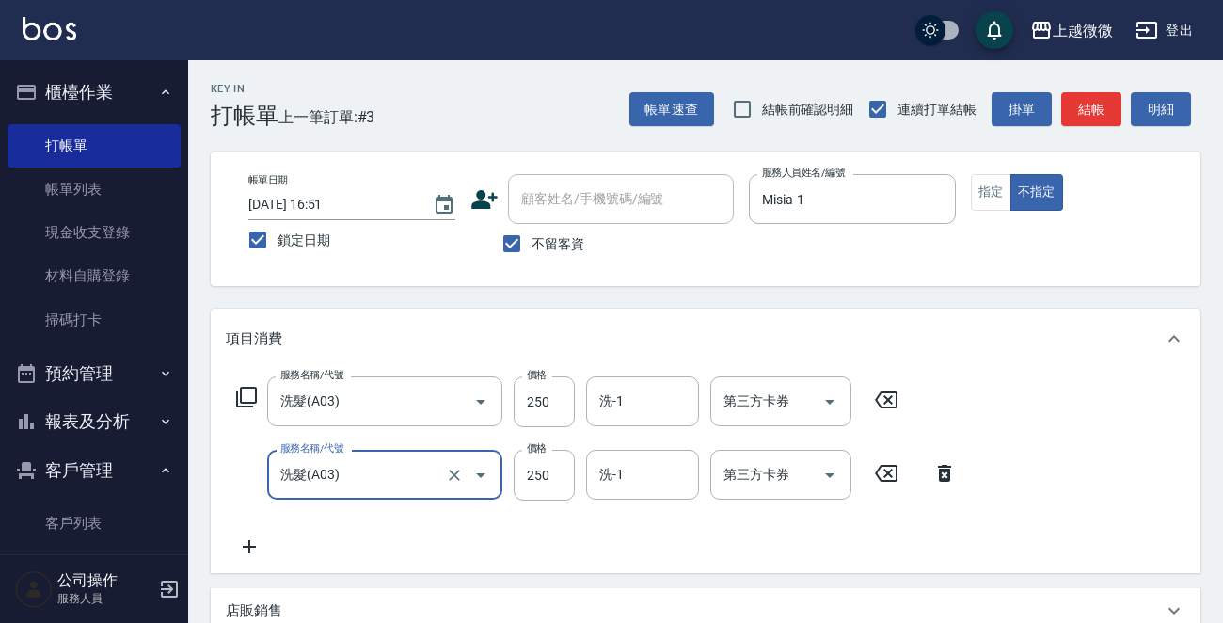
click at [942, 470] on icon at bounding box center [944, 473] width 13 height 17
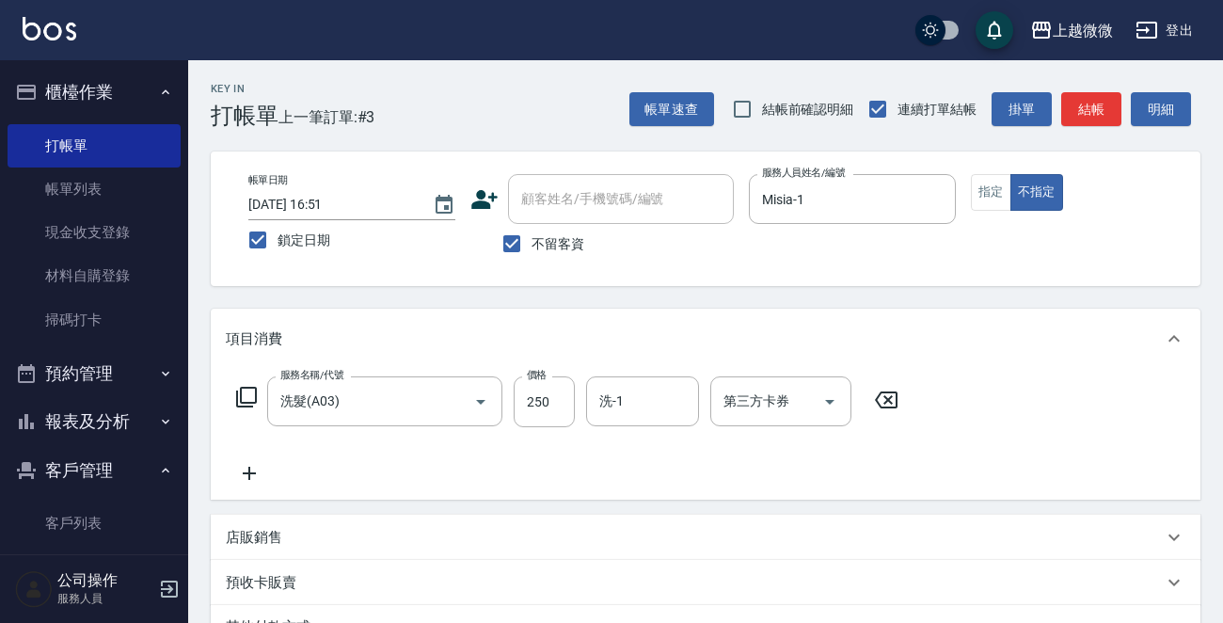
click at [240, 473] on icon at bounding box center [249, 473] width 47 height 23
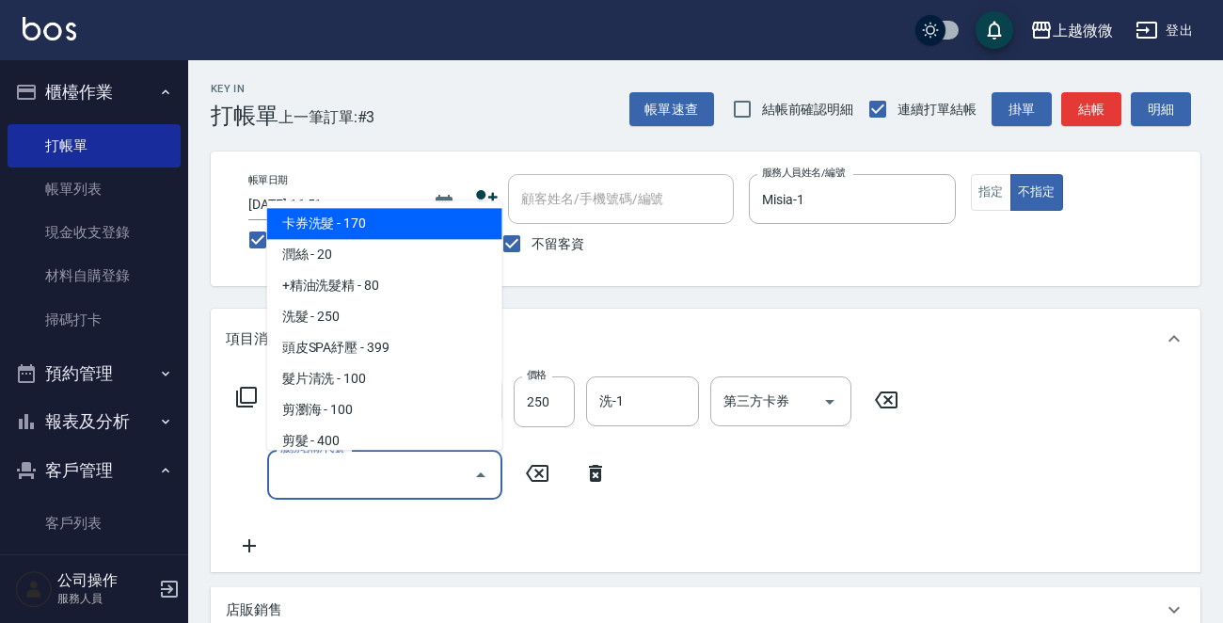
click at [384, 474] on input "服務名稱/代號" at bounding box center [371, 474] width 190 height 33
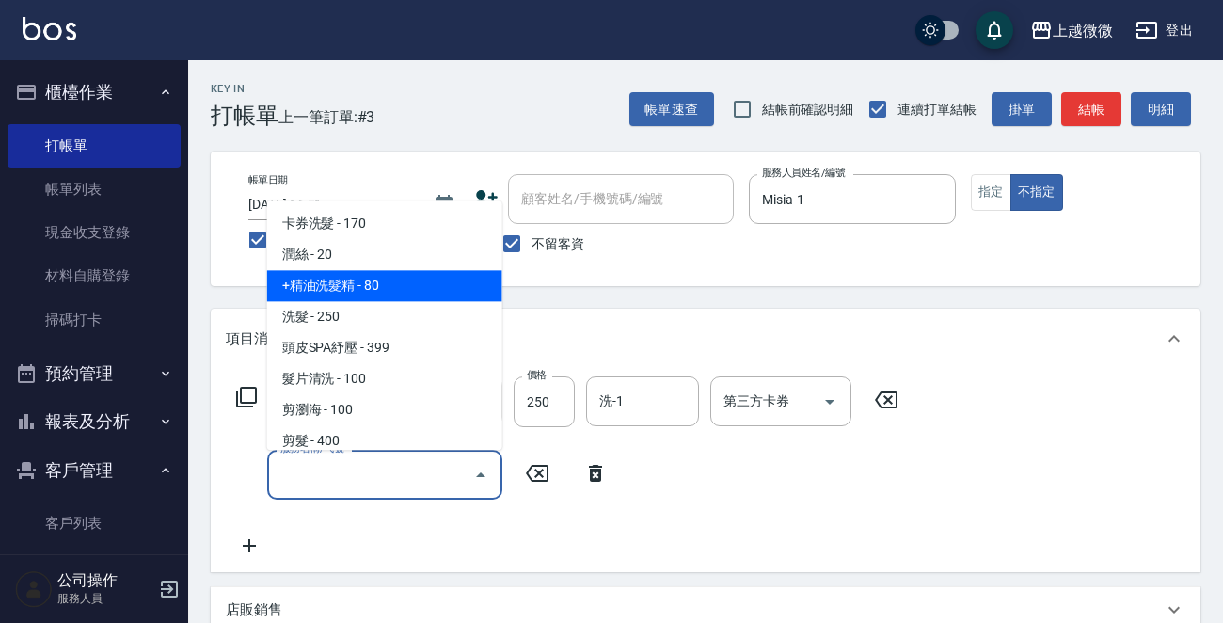
click at [396, 293] on span "+精油洗髮精 - 80" at bounding box center [384, 286] width 235 height 31
type input "+精油洗髮精(A02)"
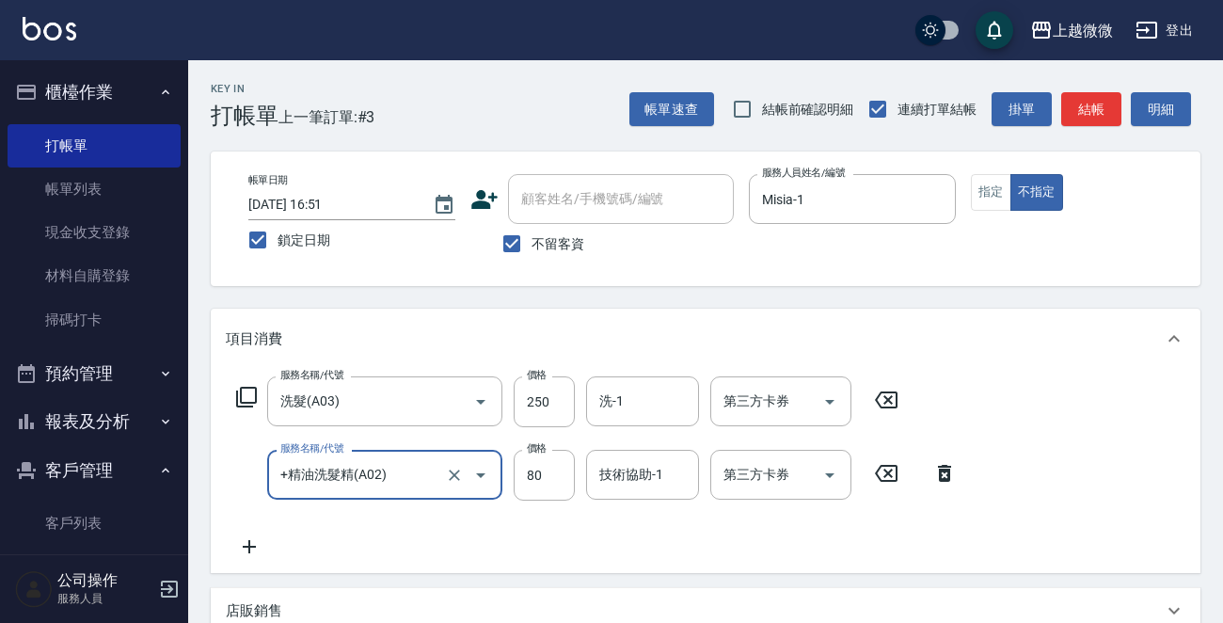
click at [249, 544] on icon at bounding box center [249, 546] width 13 height 13
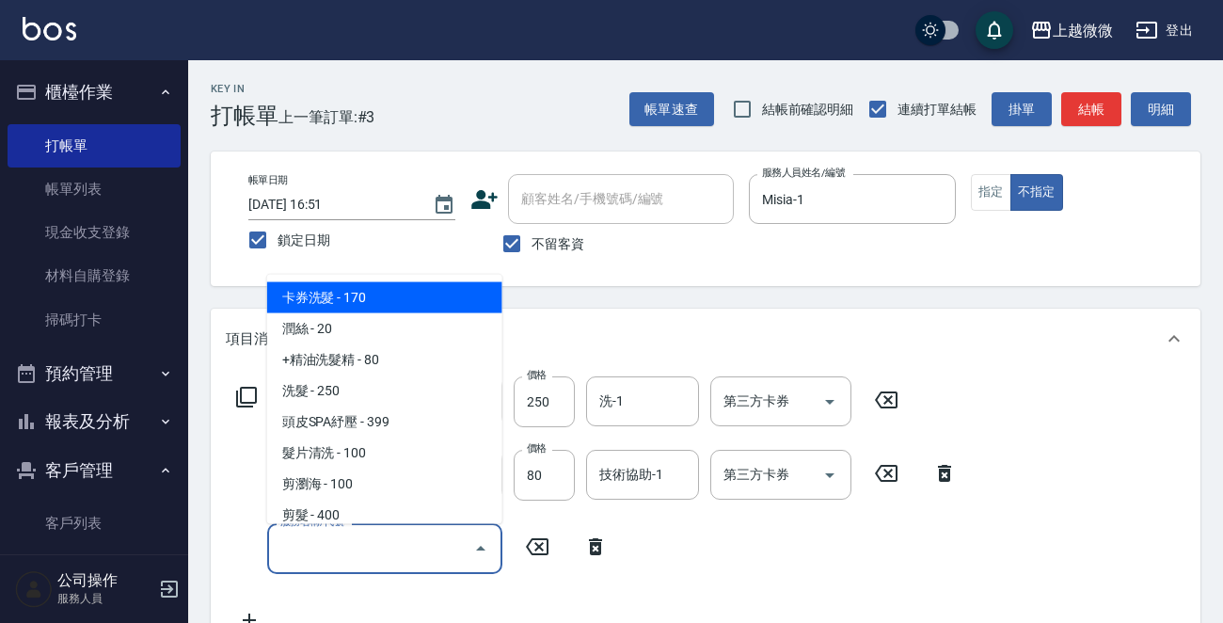
click at [374, 544] on input "服務名稱/代號" at bounding box center [371, 547] width 190 height 33
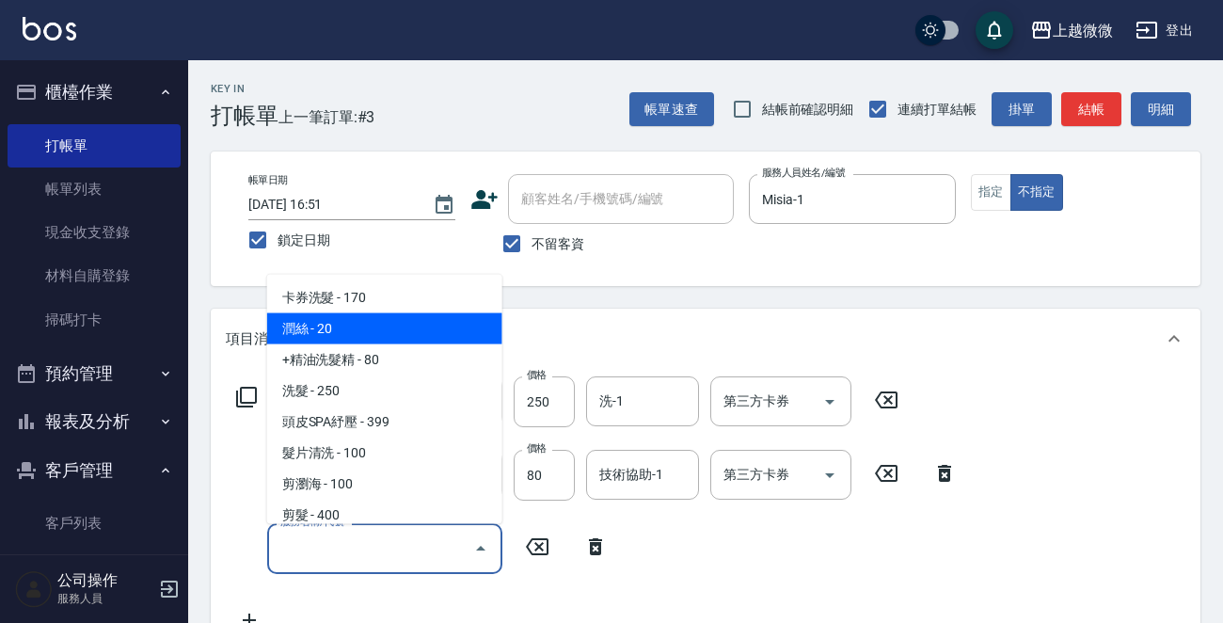
click at [394, 336] on span "潤絲 - 20" at bounding box center [384, 328] width 235 height 31
type input "潤絲(A01)"
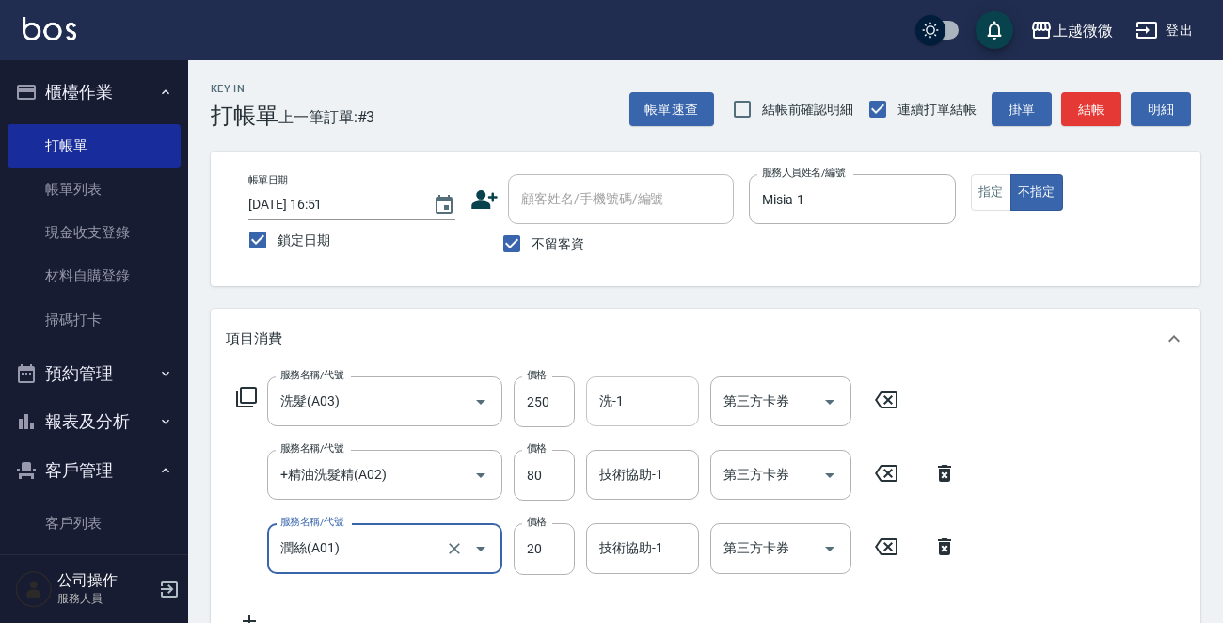
click at [639, 393] on input "洗-1" at bounding box center [642, 401] width 96 height 33
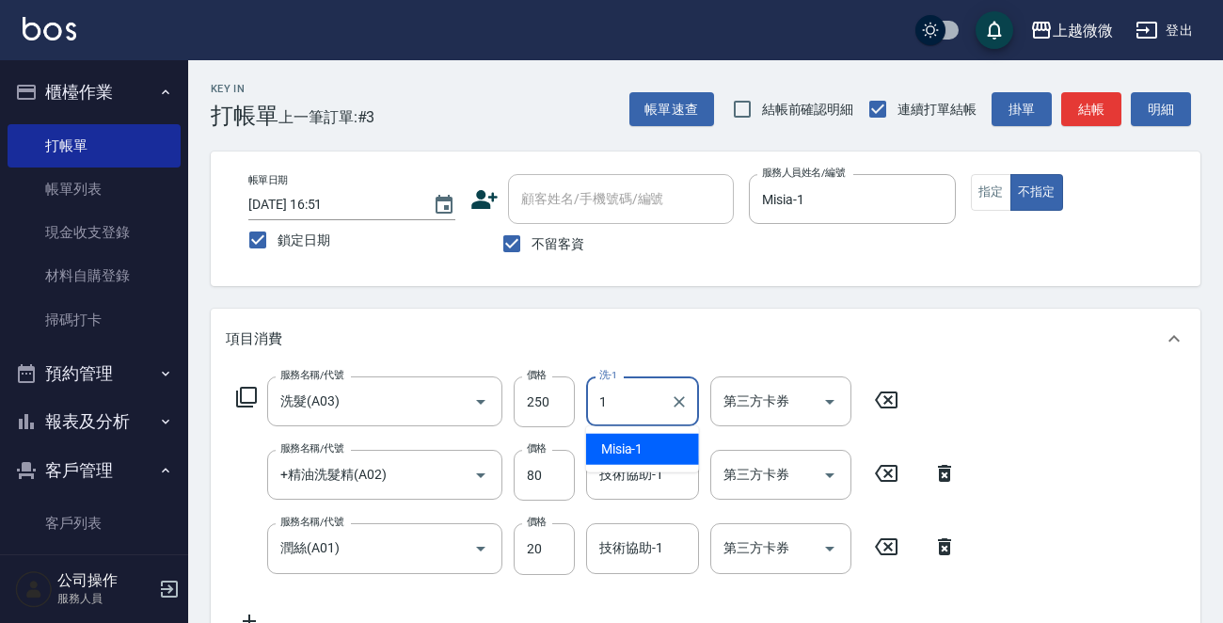
drag, startPoint x: 611, startPoint y: 442, endPoint x: 629, endPoint y: 469, distance: 32.6
click at [612, 442] on span "Misia -1" at bounding box center [622, 449] width 42 height 20
type input "Misia-1"
click at [636, 539] on div "技術協助-1 技術協助-1" at bounding box center [642, 548] width 113 height 50
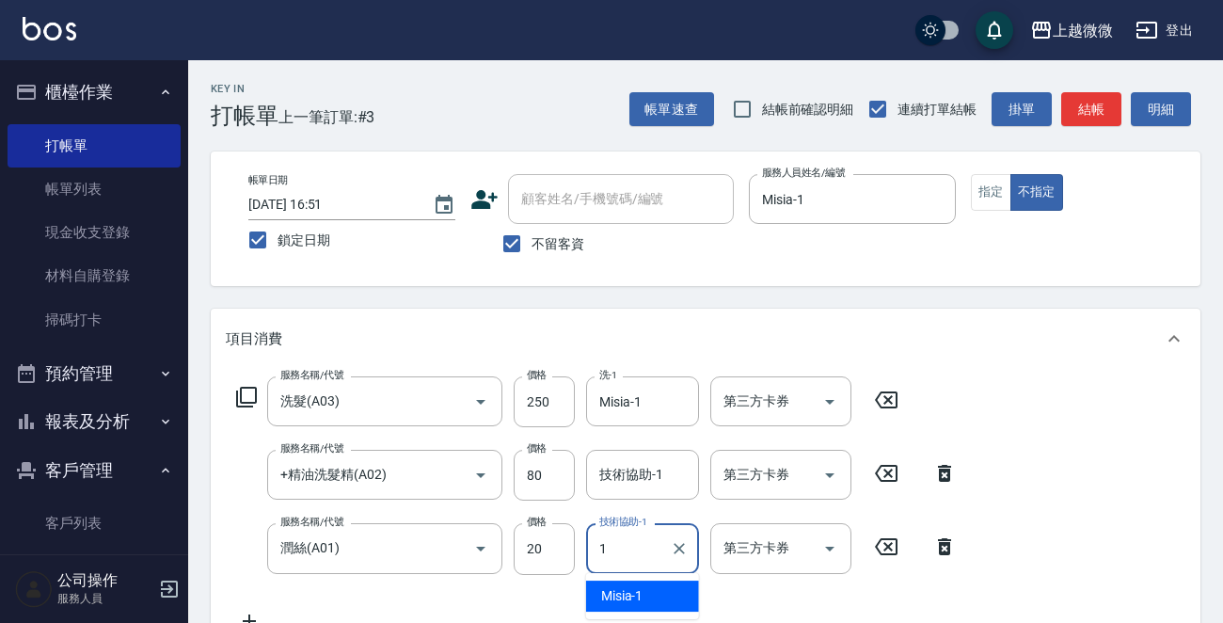
click at [628, 582] on ul "Misia -1" at bounding box center [642, 596] width 113 height 46
click at [626, 580] on ul "Misia -1" at bounding box center [642, 596] width 113 height 46
click at [625, 591] on span "Misia -1" at bounding box center [622, 596] width 42 height 20
type input "Misia-1"
click at [638, 474] on div "技術協助-1 技術協助-1" at bounding box center [642, 475] width 113 height 50
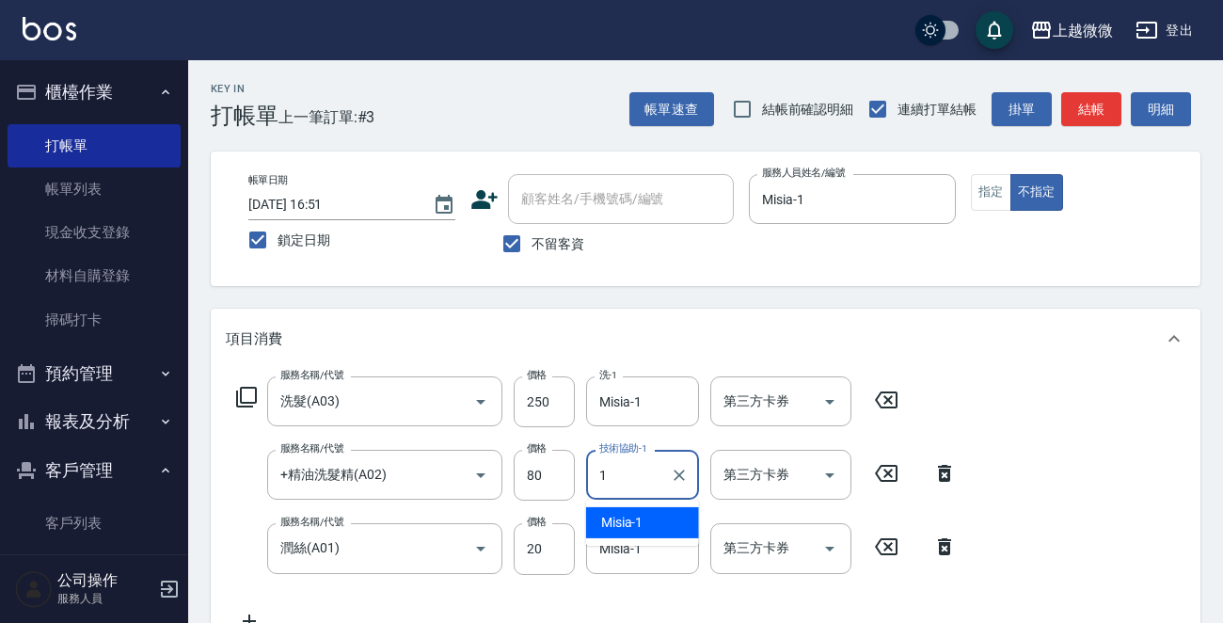
click at [648, 514] on div "Misia -1" at bounding box center [642, 522] width 113 height 31
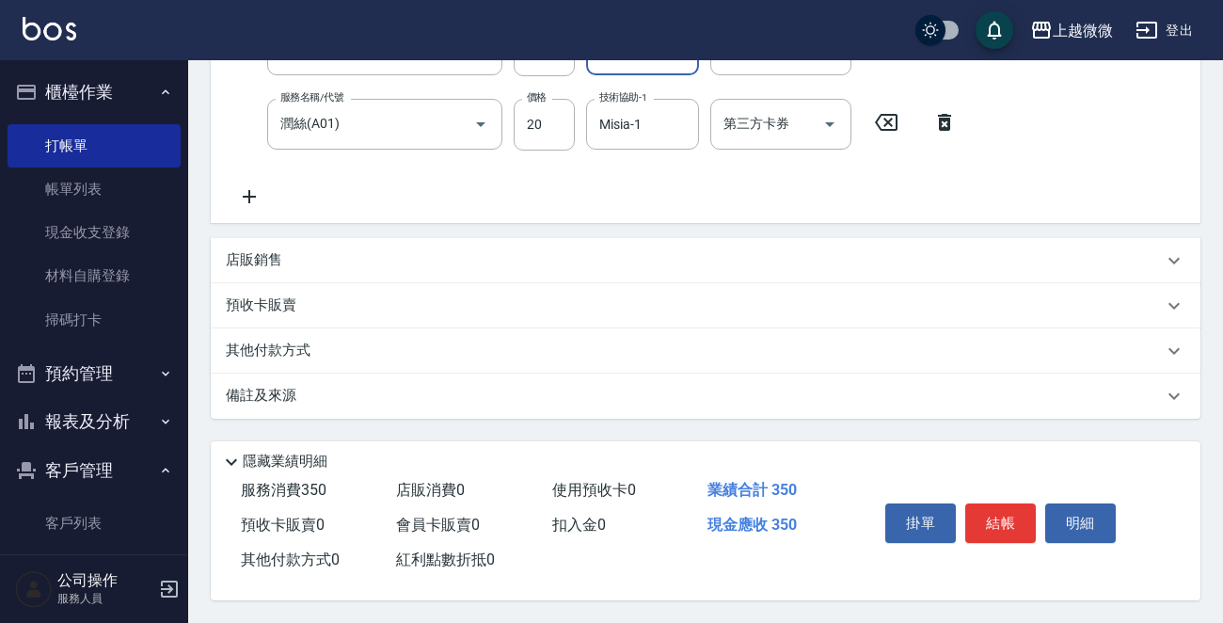
scroll to position [428, 0]
type input "Misia-1"
click at [1012, 514] on button "結帳" at bounding box center [1000, 522] width 71 height 39
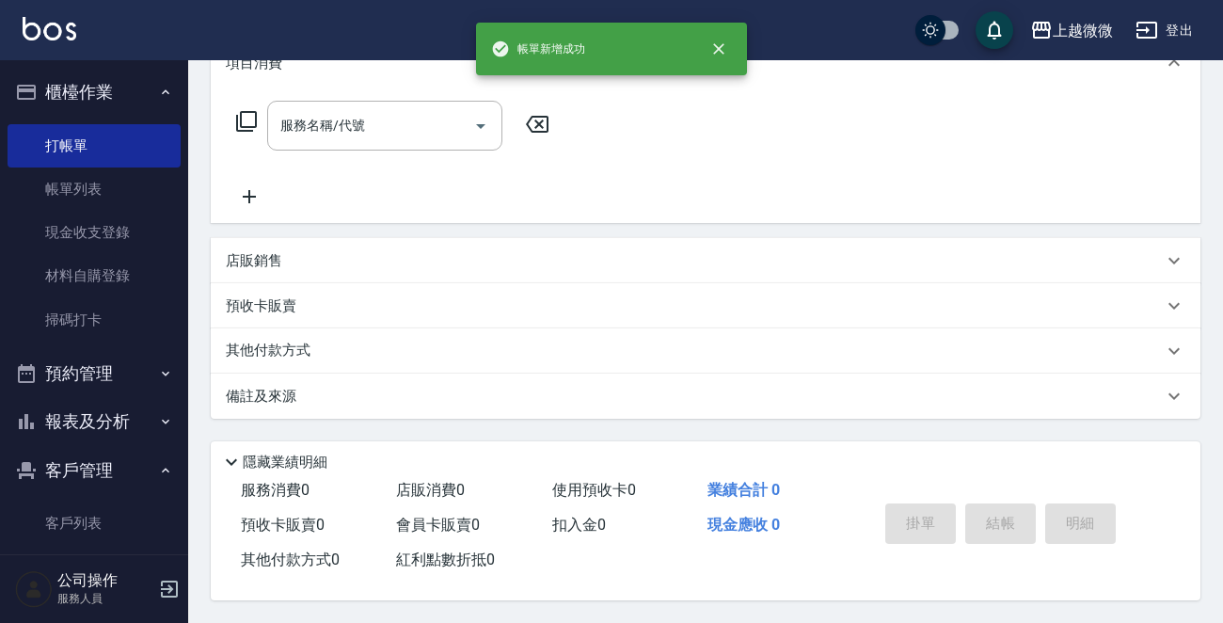
scroll to position [0, 0]
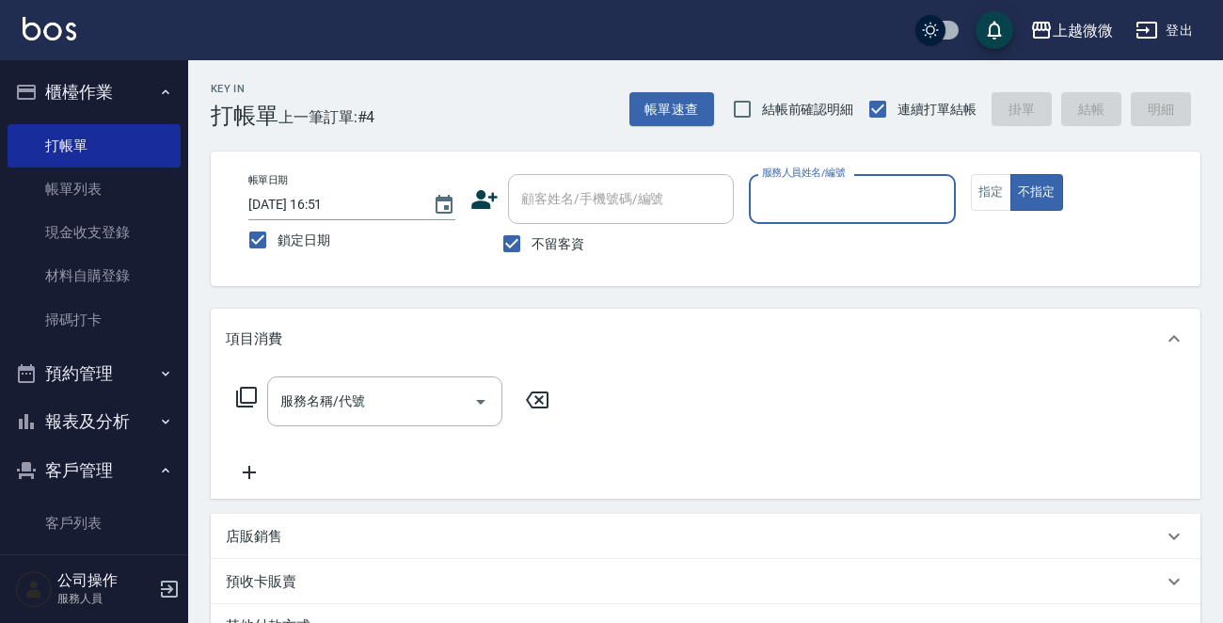
click at [803, 201] on input "服務人員姓名/編號" at bounding box center [852, 198] width 190 height 33
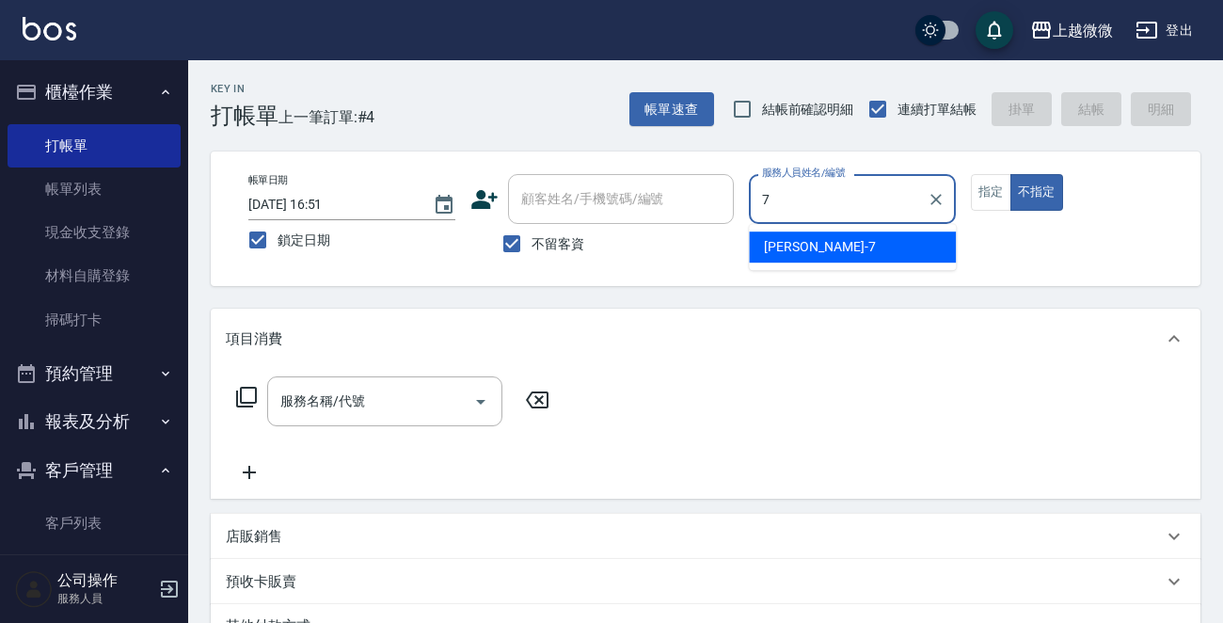
click at [807, 251] on div "[PERSON_NAME] -7" at bounding box center [852, 246] width 207 height 31
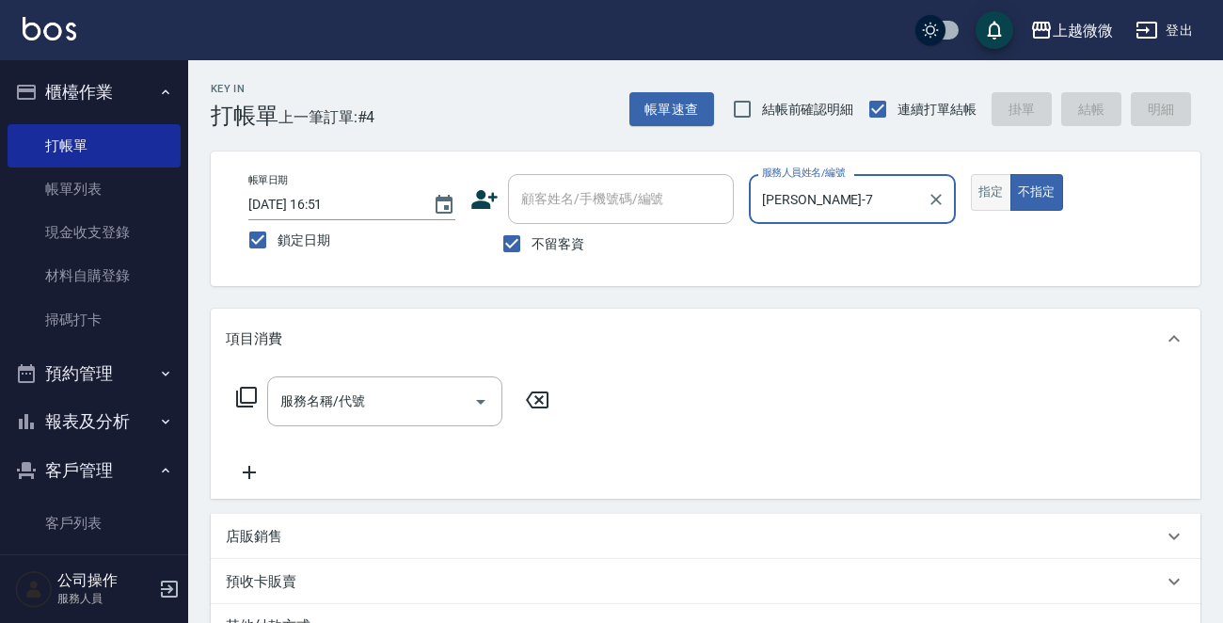
type input "[PERSON_NAME]-7"
drag, startPoint x: 994, startPoint y: 196, endPoint x: 724, endPoint y: 288, distance: 285.2
click at [993, 194] on button "指定" at bounding box center [990, 192] width 40 height 37
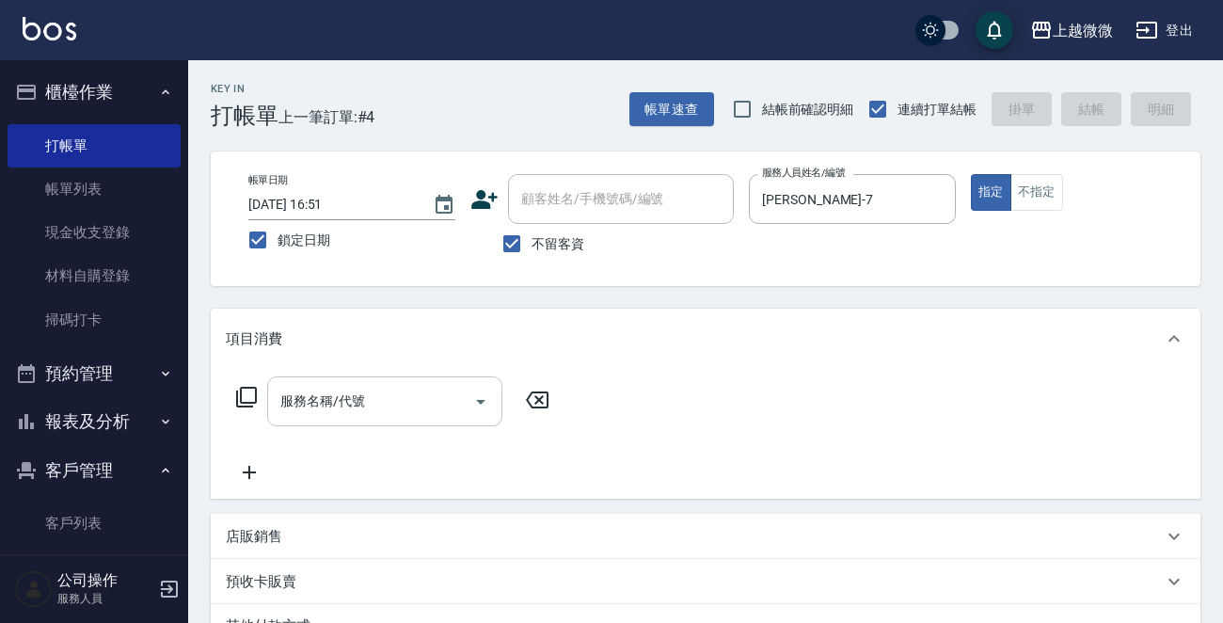
click at [403, 410] on input "服務名稱/代號" at bounding box center [371, 401] width 190 height 33
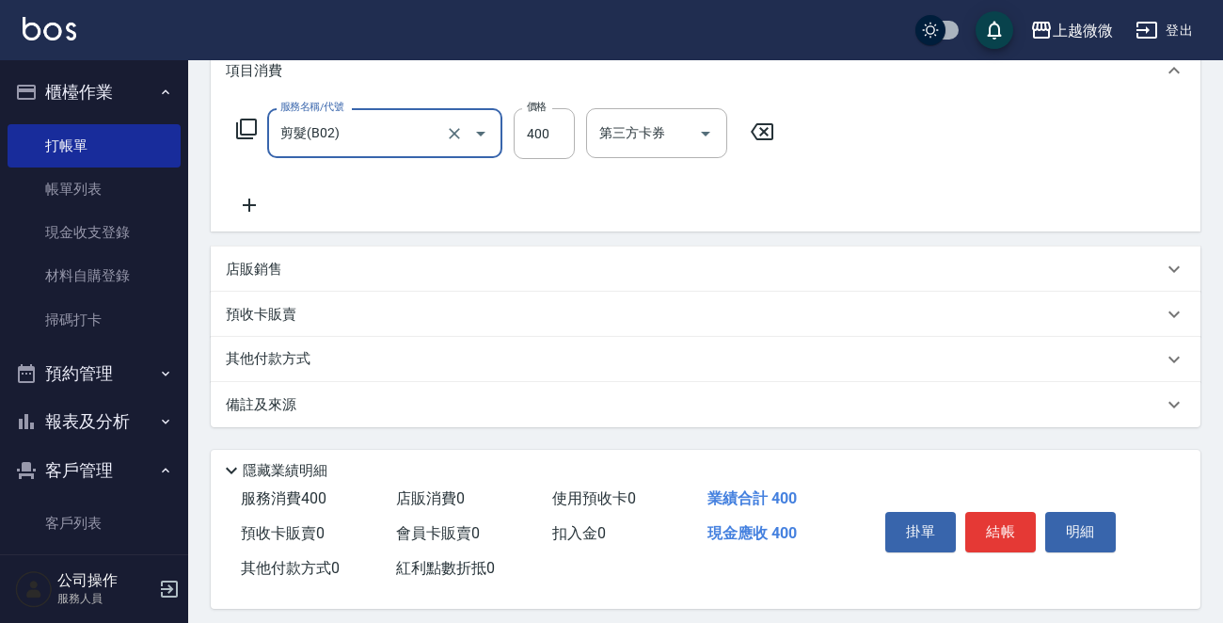
scroll to position [281, 0]
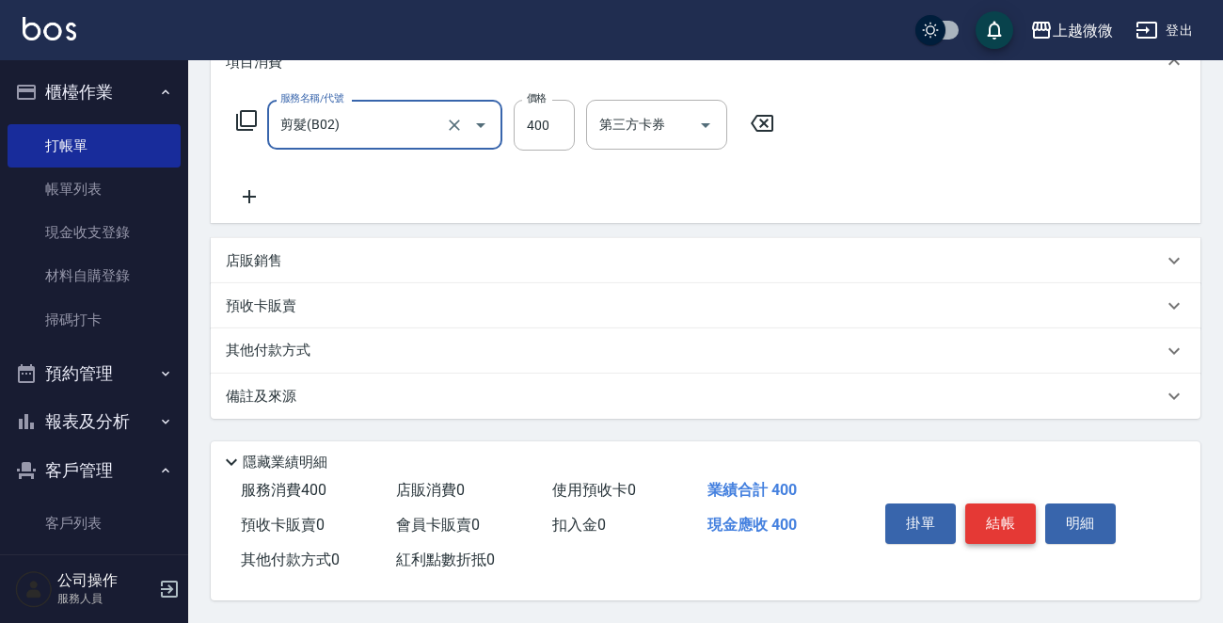
type input "剪髮(B02)"
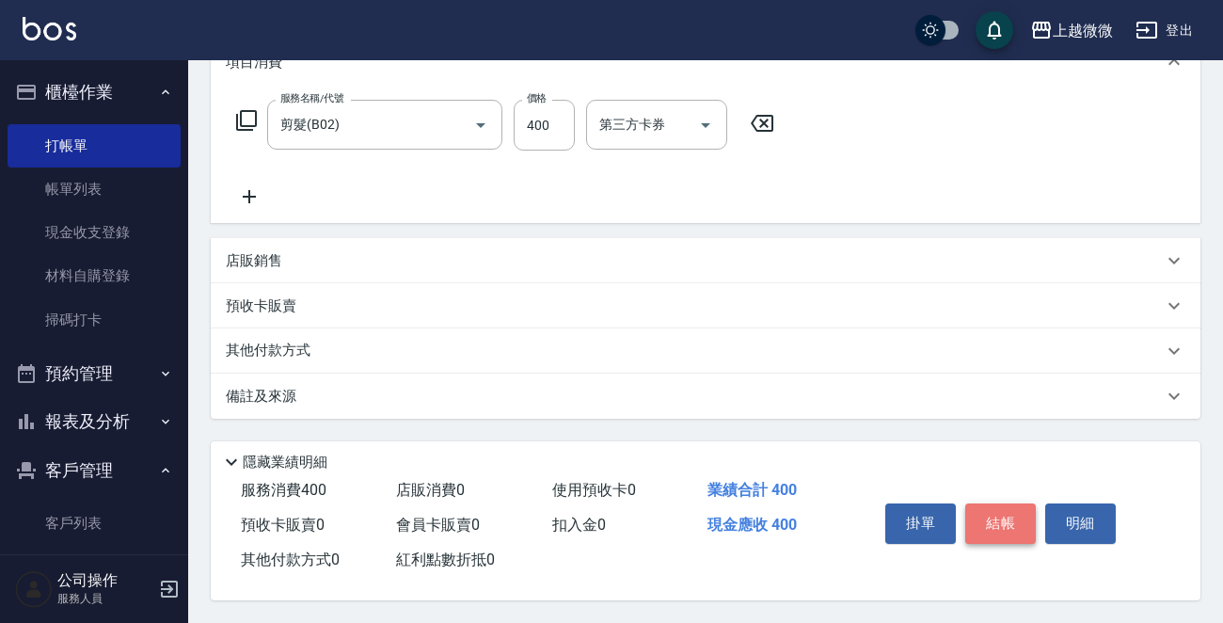
drag, startPoint x: 1026, startPoint y: 510, endPoint x: 1017, endPoint y: 509, distance: 9.5
click at [1026, 509] on button "結帳" at bounding box center [1000, 522] width 71 height 39
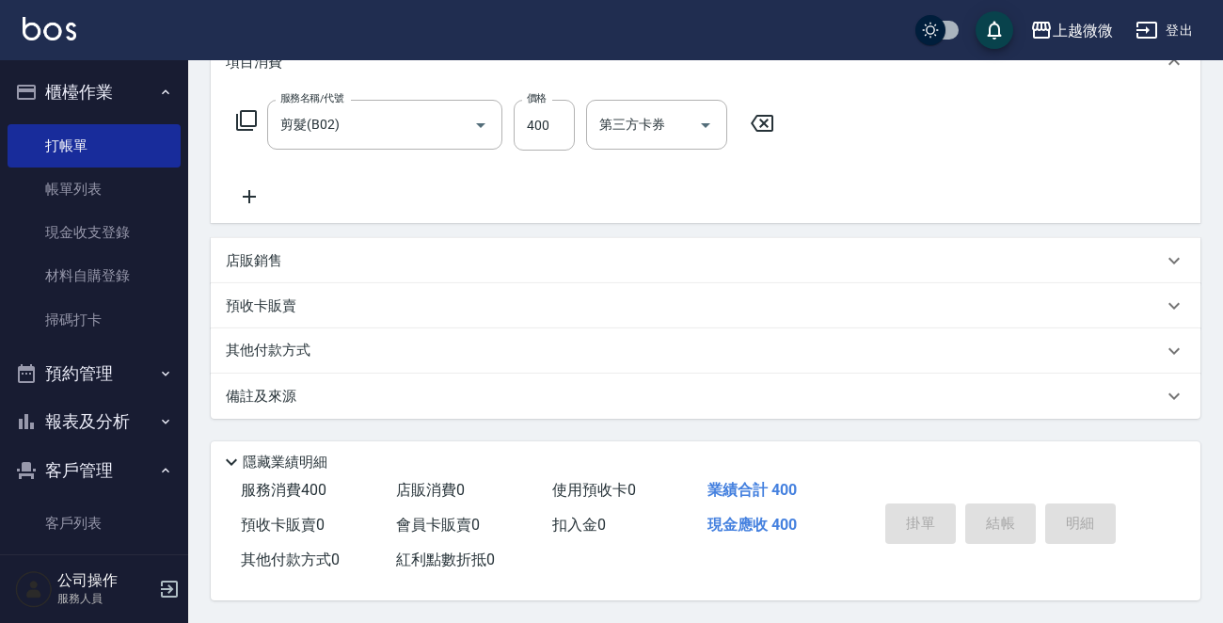
scroll to position [0, 0]
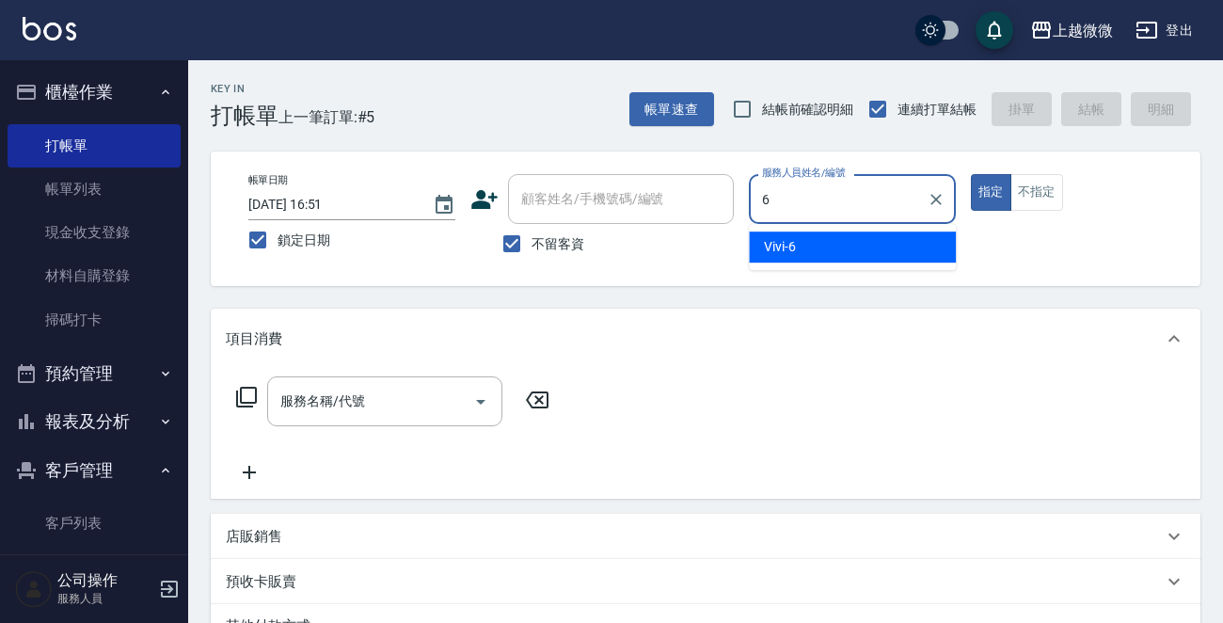
click at [820, 245] on div "Vivi -6" at bounding box center [852, 246] width 207 height 31
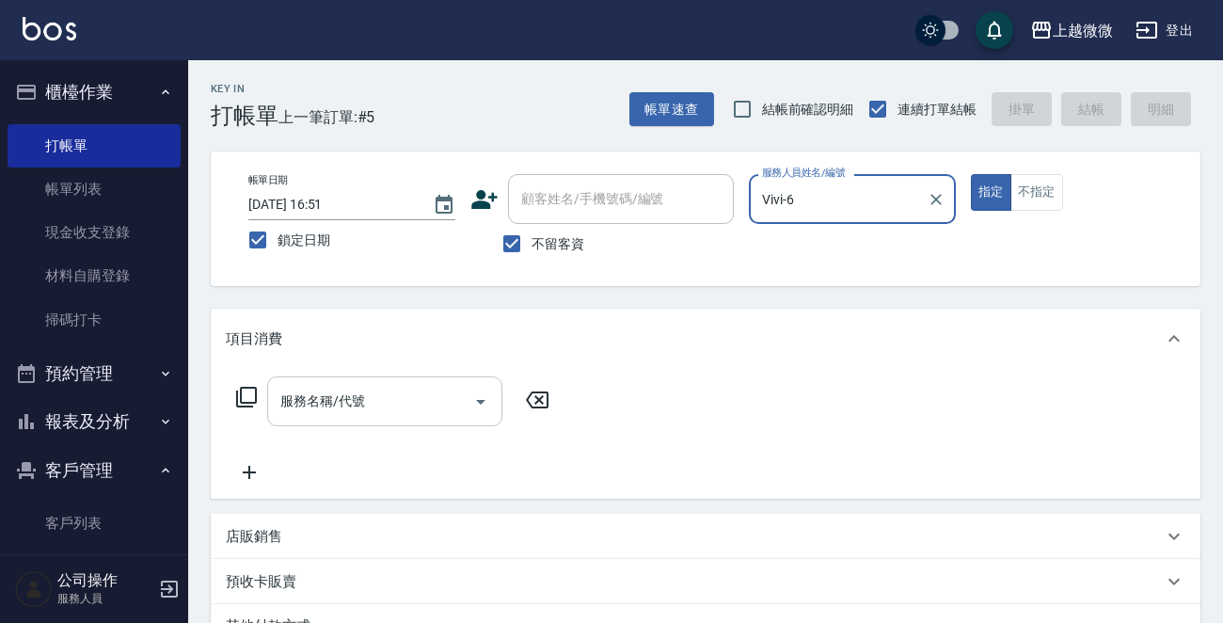
type input "Vivi-6"
click at [374, 402] on input "服務名稱/代號" at bounding box center [371, 401] width 190 height 33
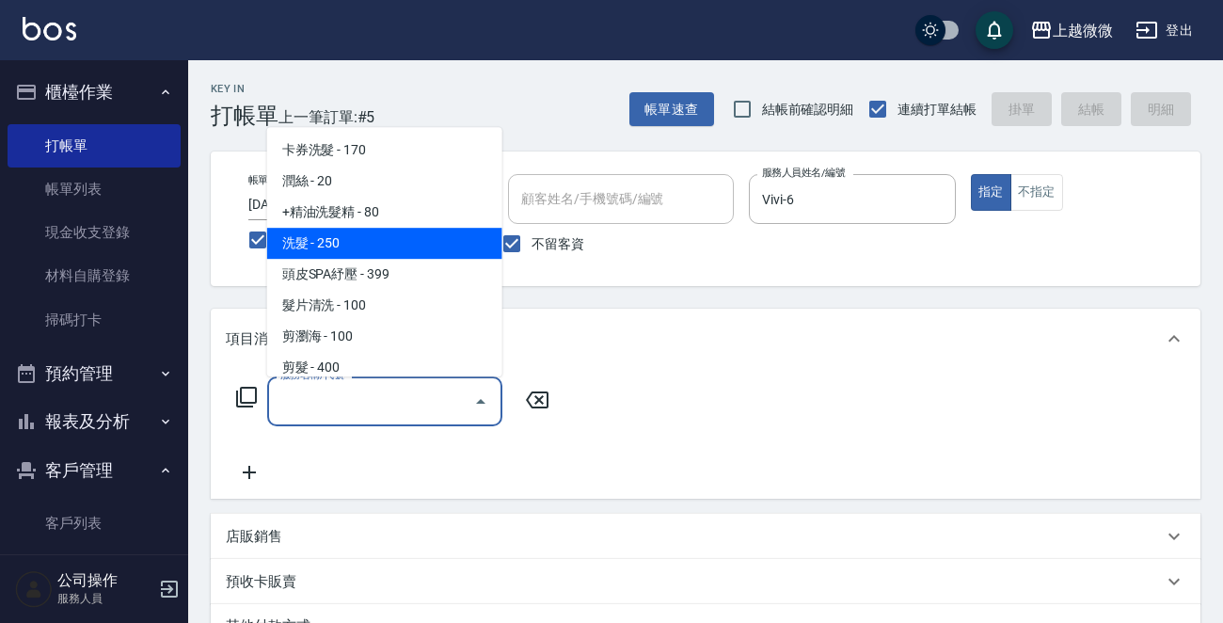
click at [340, 241] on span "洗髮 - 250" at bounding box center [384, 243] width 235 height 31
type input "洗髮(A03)"
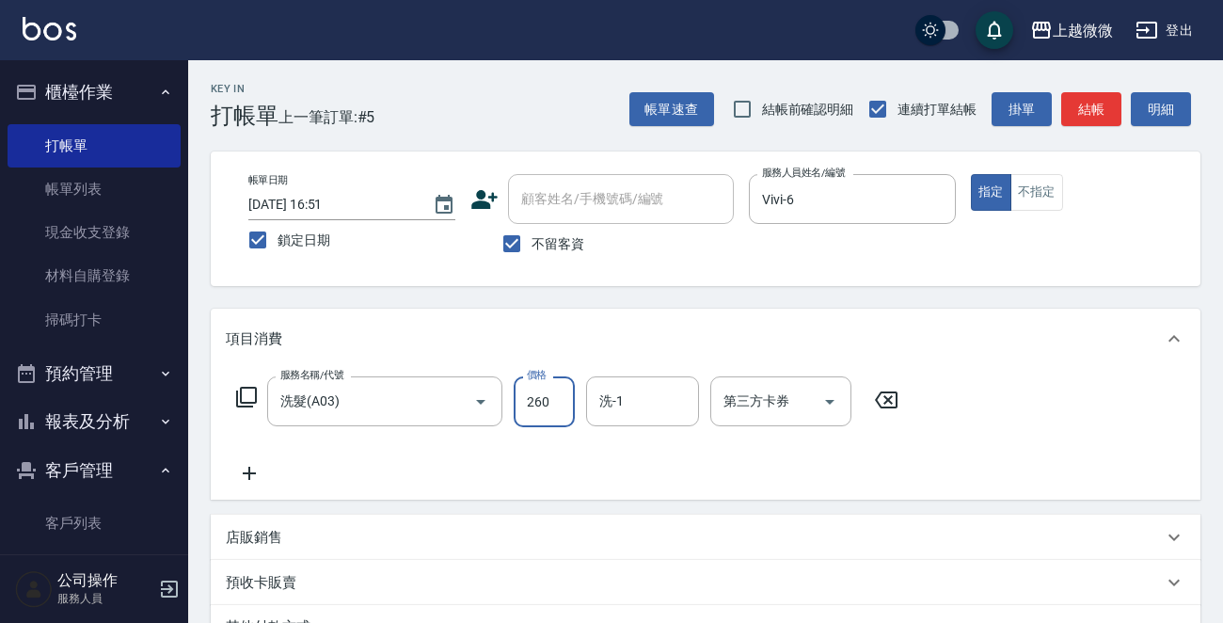
type input "260"
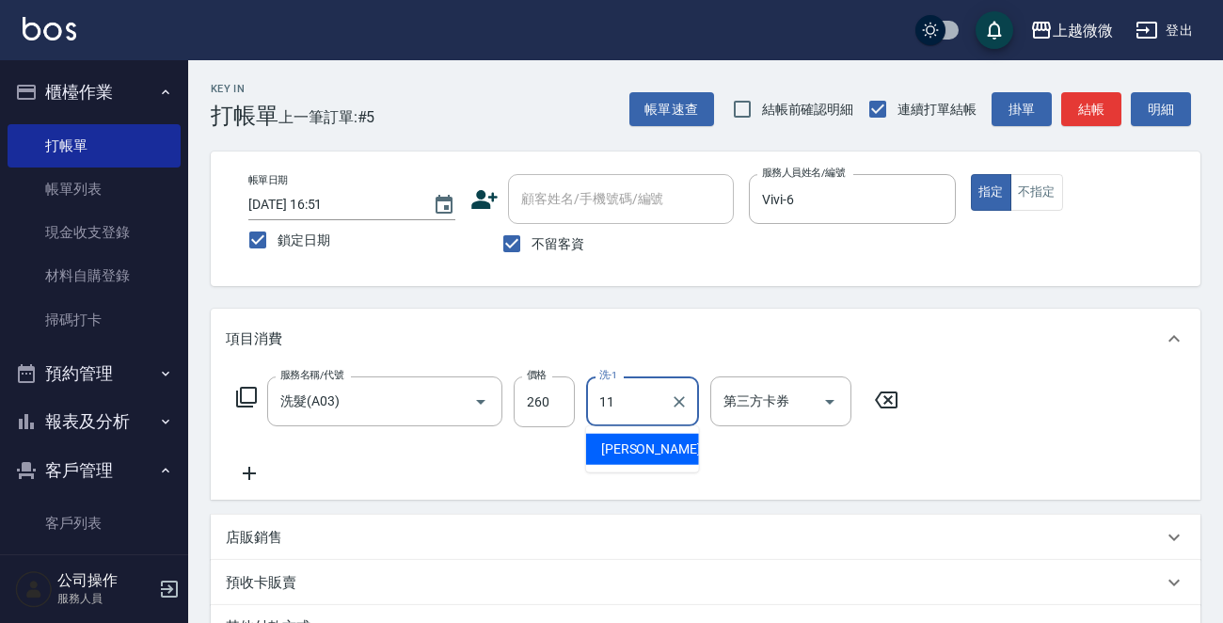
type input "[PERSON_NAME]-11"
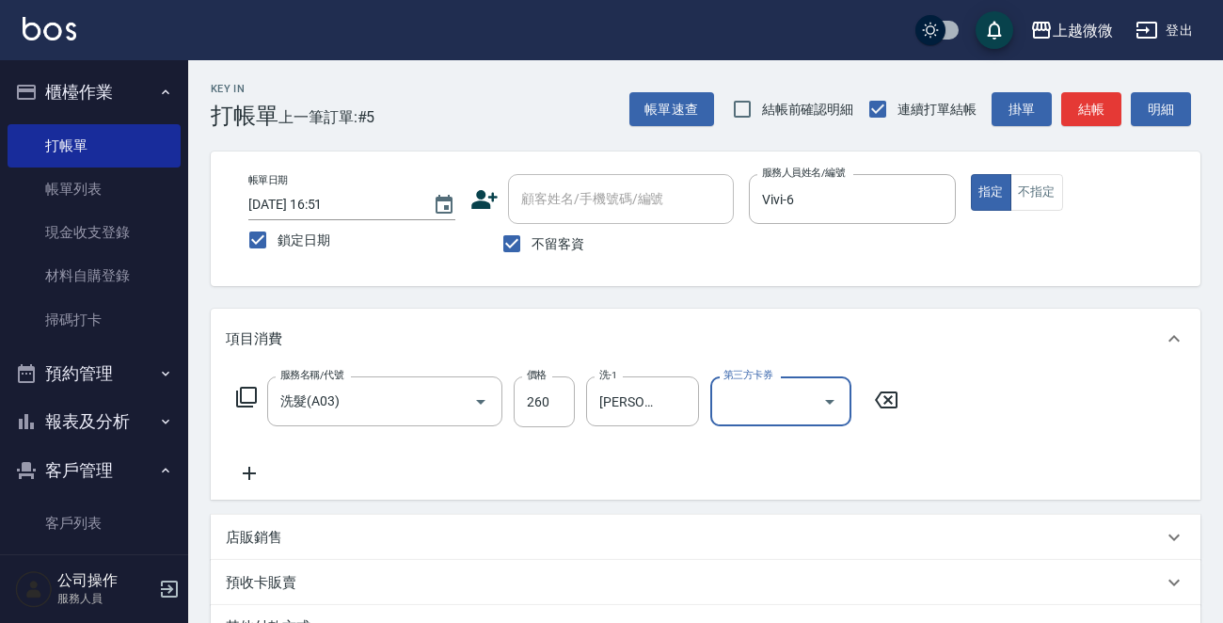
drag, startPoint x: 245, startPoint y: 470, endPoint x: 255, endPoint y: 472, distance: 10.5
click at [255, 472] on icon at bounding box center [249, 473] width 47 height 23
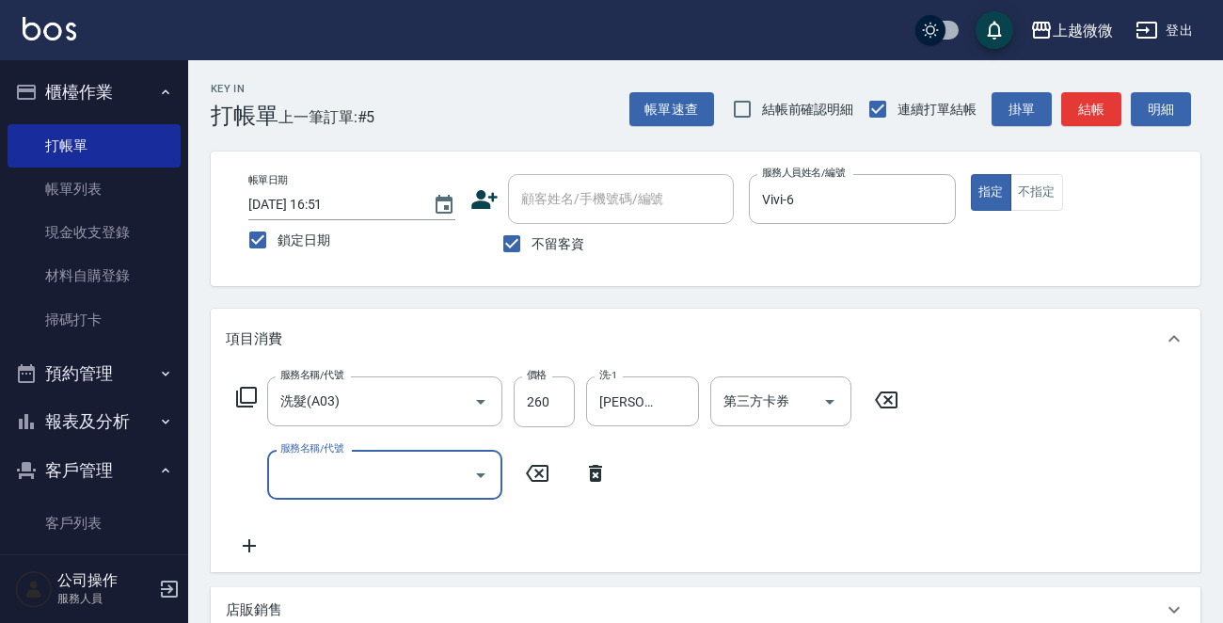
click at [350, 493] on div "服務名稱/代號" at bounding box center [384, 475] width 235 height 50
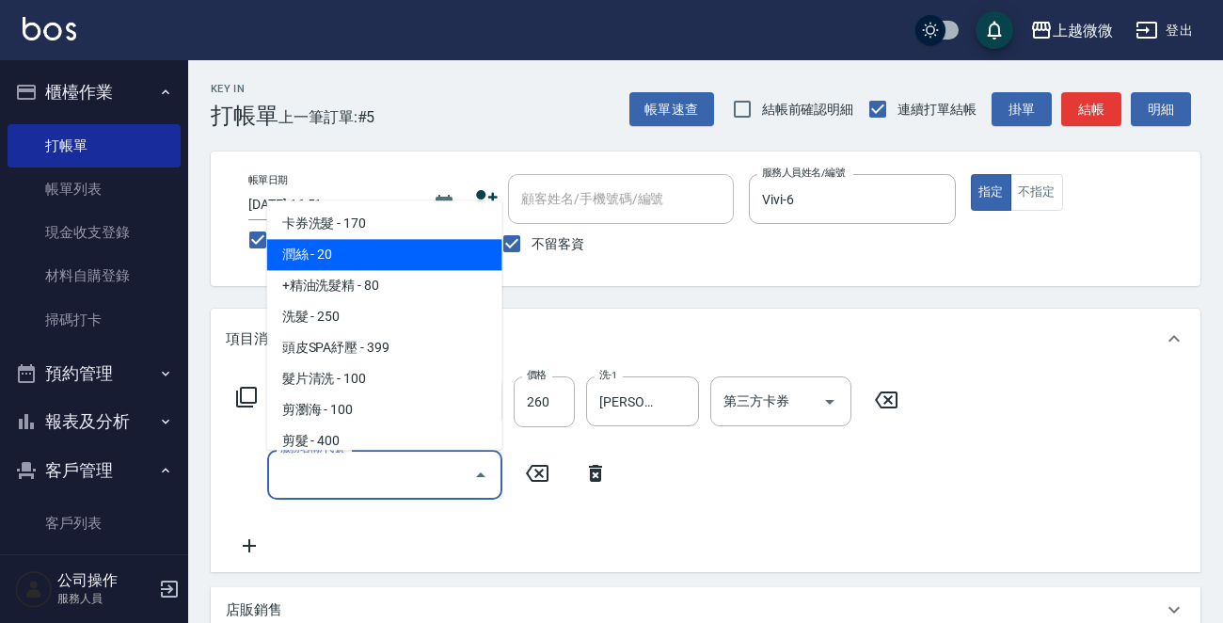
click at [359, 258] on span "潤絲 - 20" at bounding box center [384, 255] width 235 height 31
type input "潤絲(A01)"
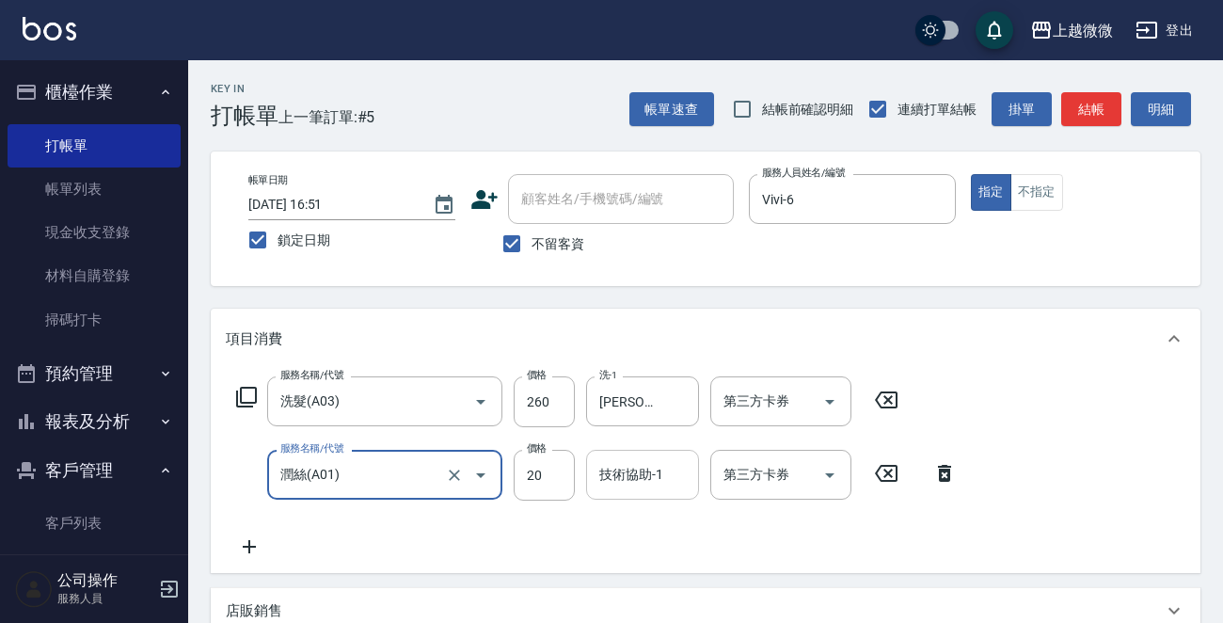
click at [662, 482] on input "技術協助-1" at bounding box center [642, 474] width 96 height 33
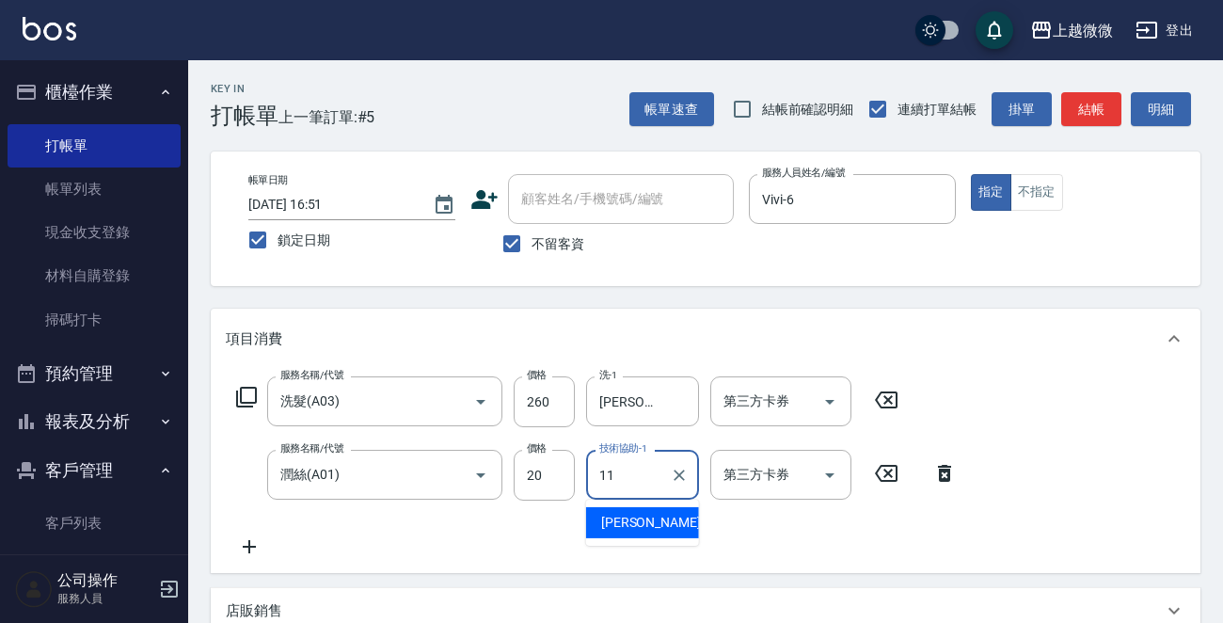
click at [623, 523] on span "[PERSON_NAME] -11" at bounding box center [660, 523] width 118 height 20
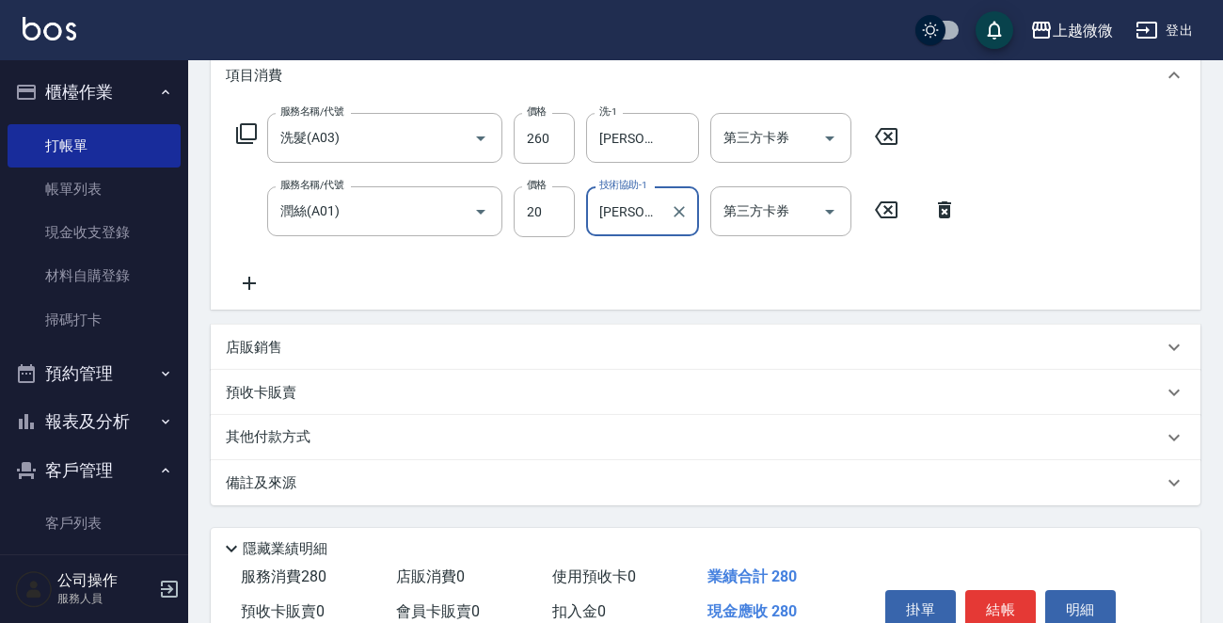
scroll to position [355, 0]
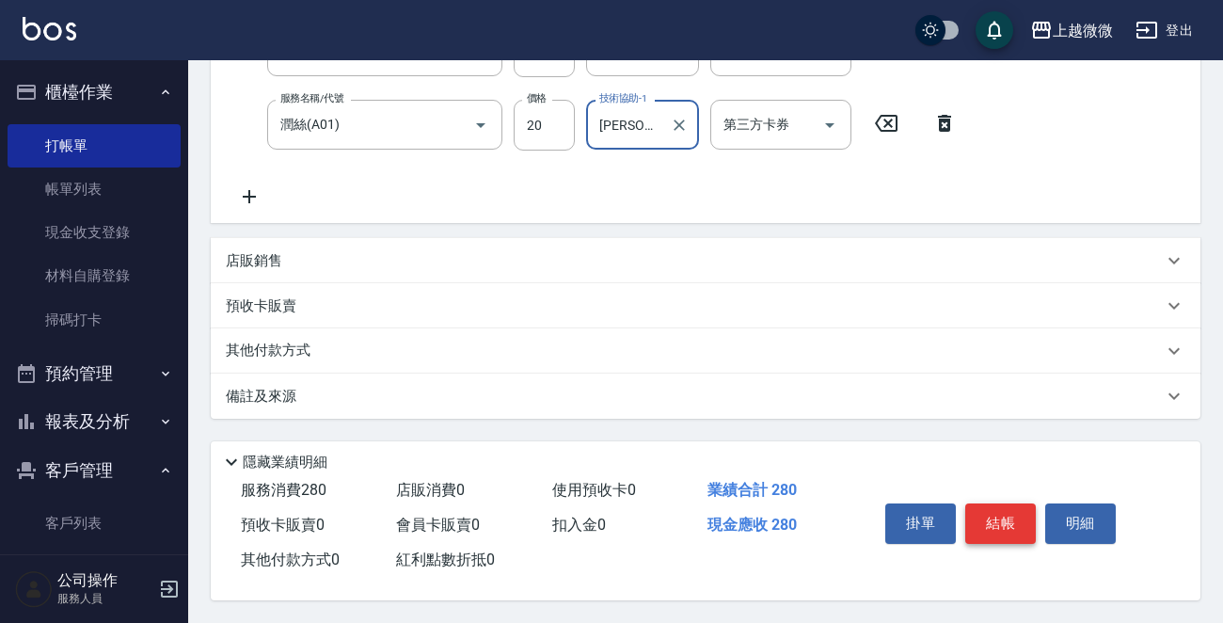
type input "[PERSON_NAME]-11"
click at [1007, 516] on button "結帳" at bounding box center [1000, 522] width 71 height 39
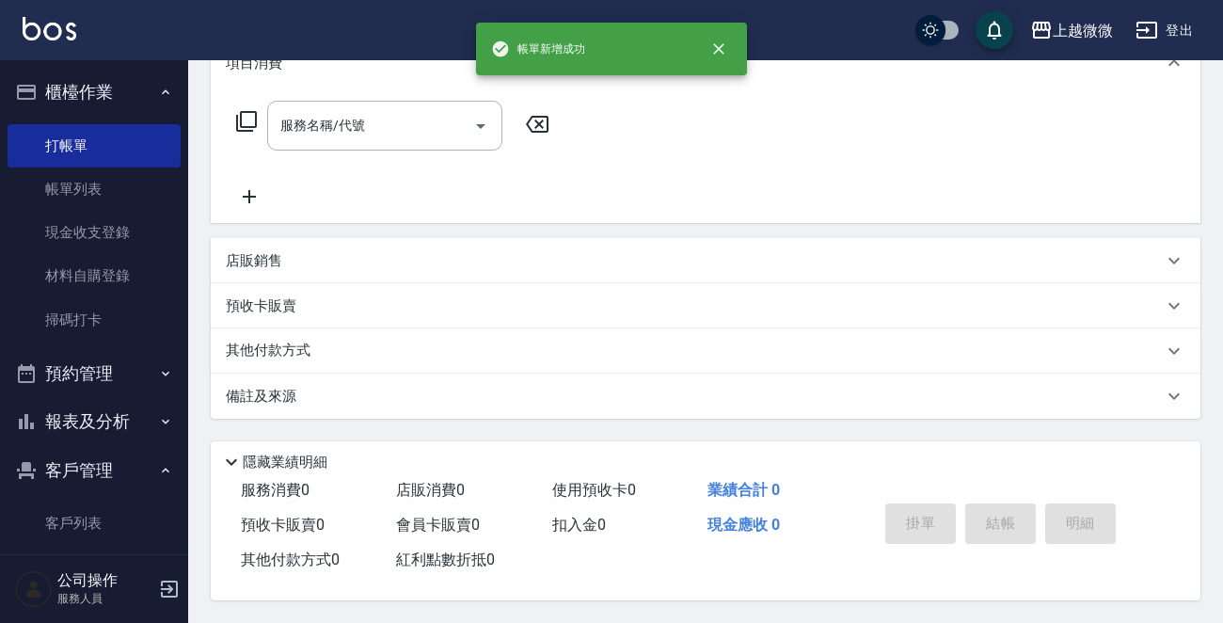
scroll to position [0, 0]
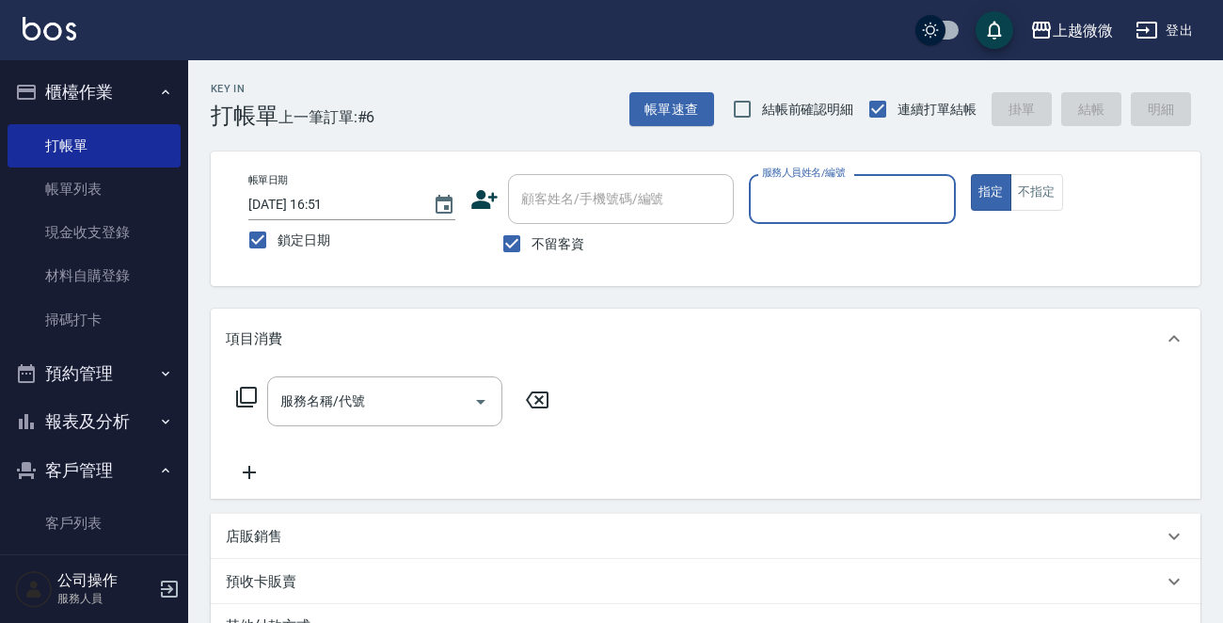
click at [855, 197] on input "服務人員姓名/編號" at bounding box center [852, 198] width 190 height 33
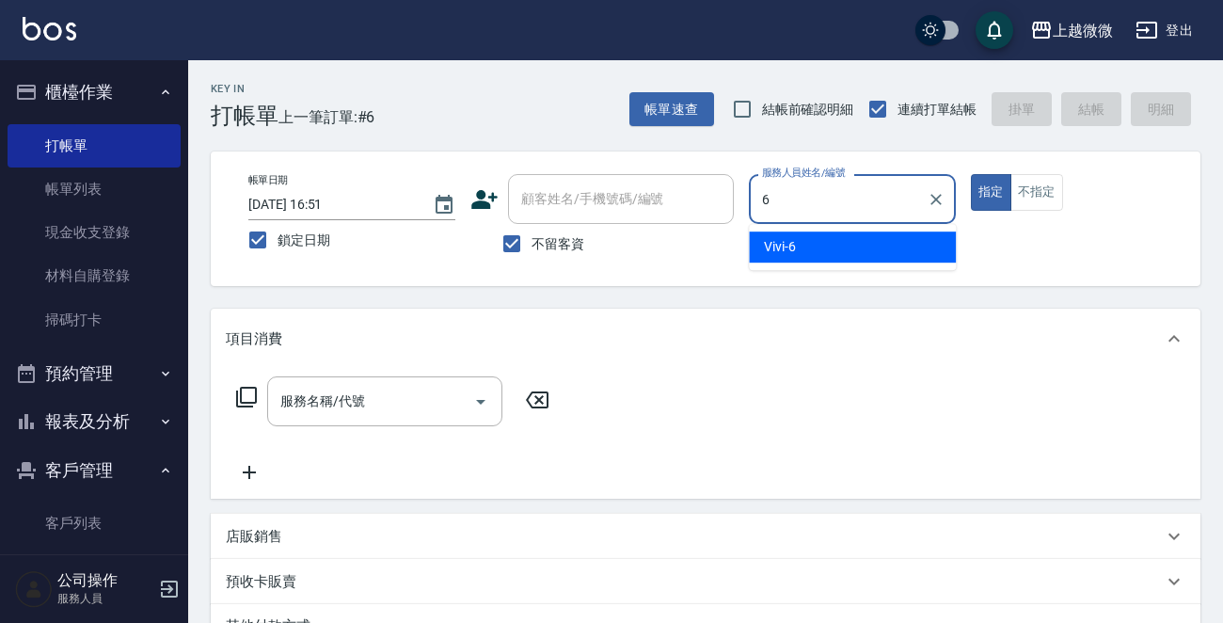
click at [860, 238] on div "Vivi -6" at bounding box center [852, 246] width 207 height 31
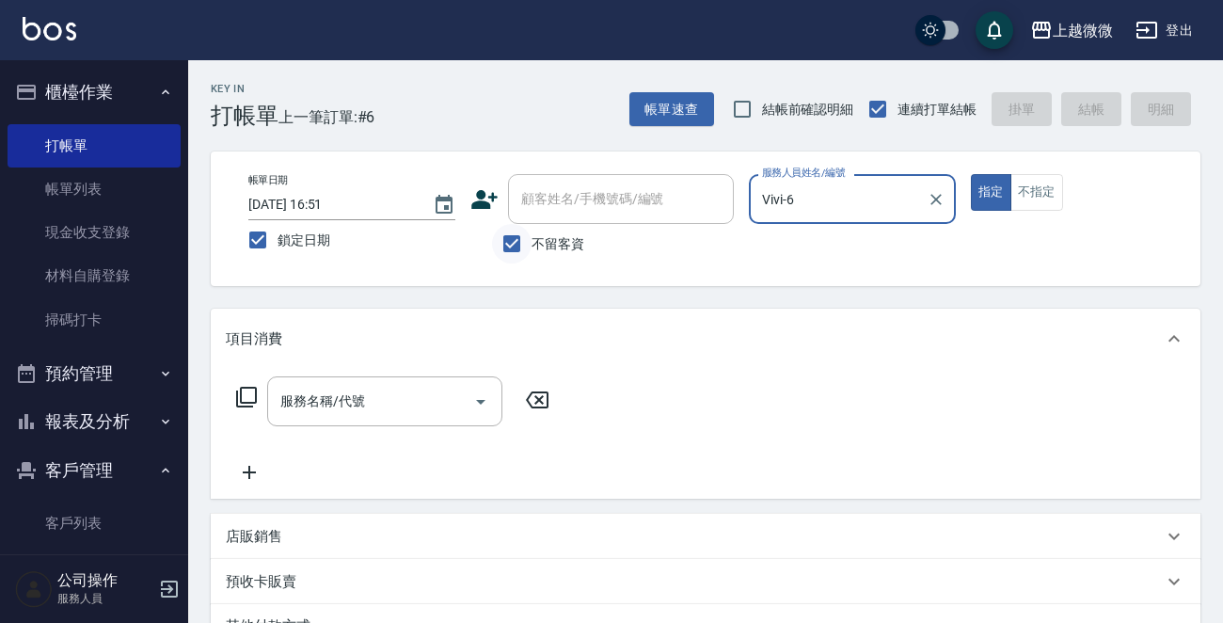
type input "Vivi-6"
click at [514, 237] on input "不留客資" at bounding box center [511, 243] width 39 height 39
checkbox input "false"
click at [589, 197] on div "顧客姓名/手機號碼/編號 顧客姓名/手機號碼/編號" at bounding box center [621, 199] width 226 height 50
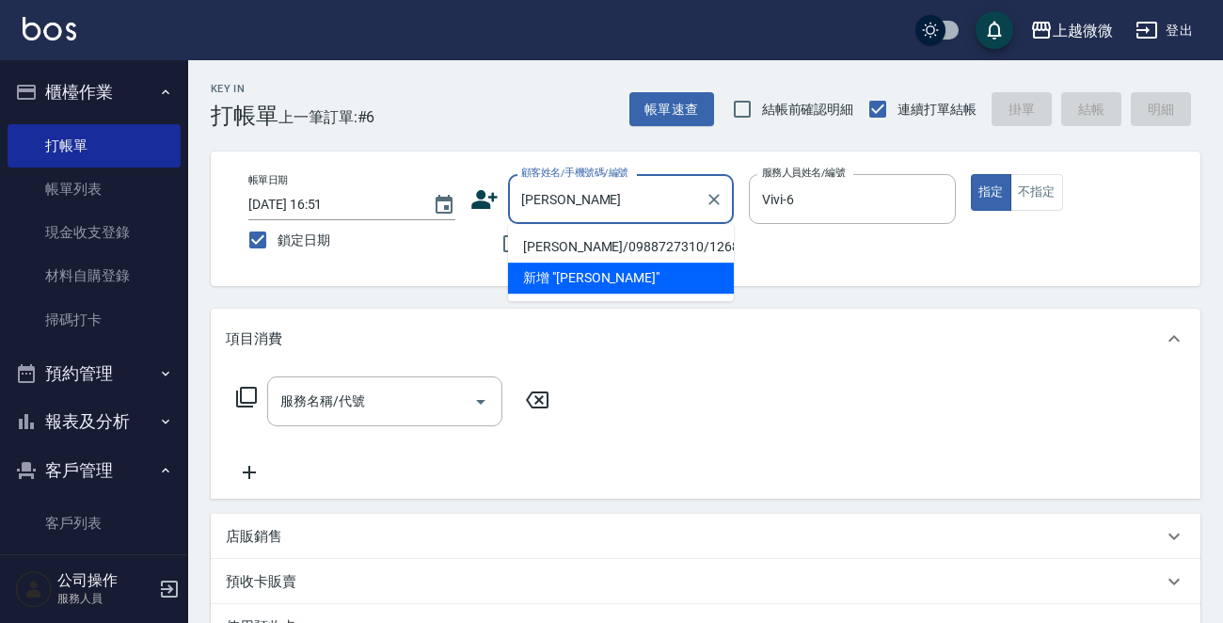
click at [645, 242] on li "[PERSON_NAME]/0988727310/1268" at bounding box center [621, 246] width 226 height 31
type input "[PERSON_NAME]/0988727310/1268"
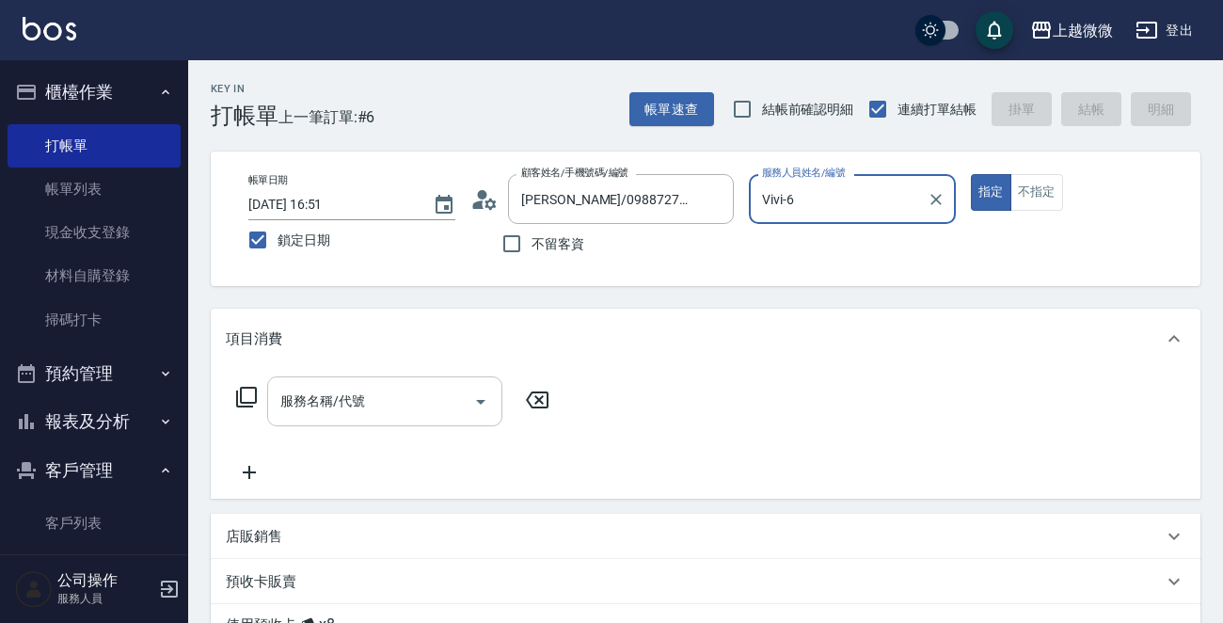
click at [392, 403] on input "服務名稱/代號" at bounding box center [371, 401] width 190 height 33
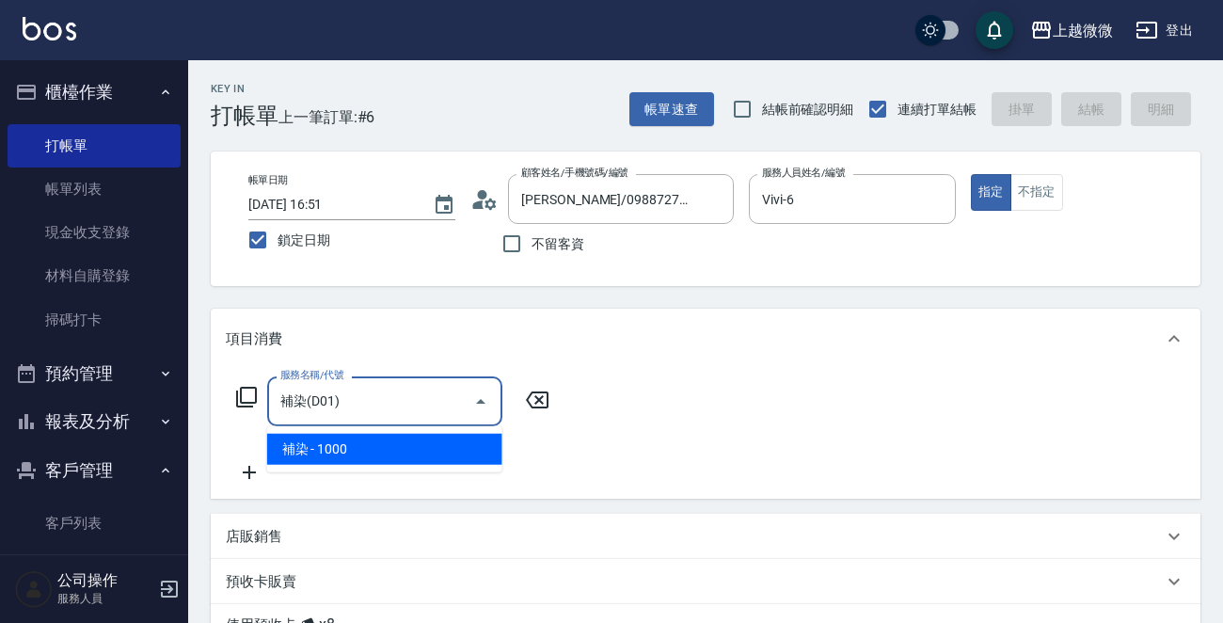
type input "補染(D01)"
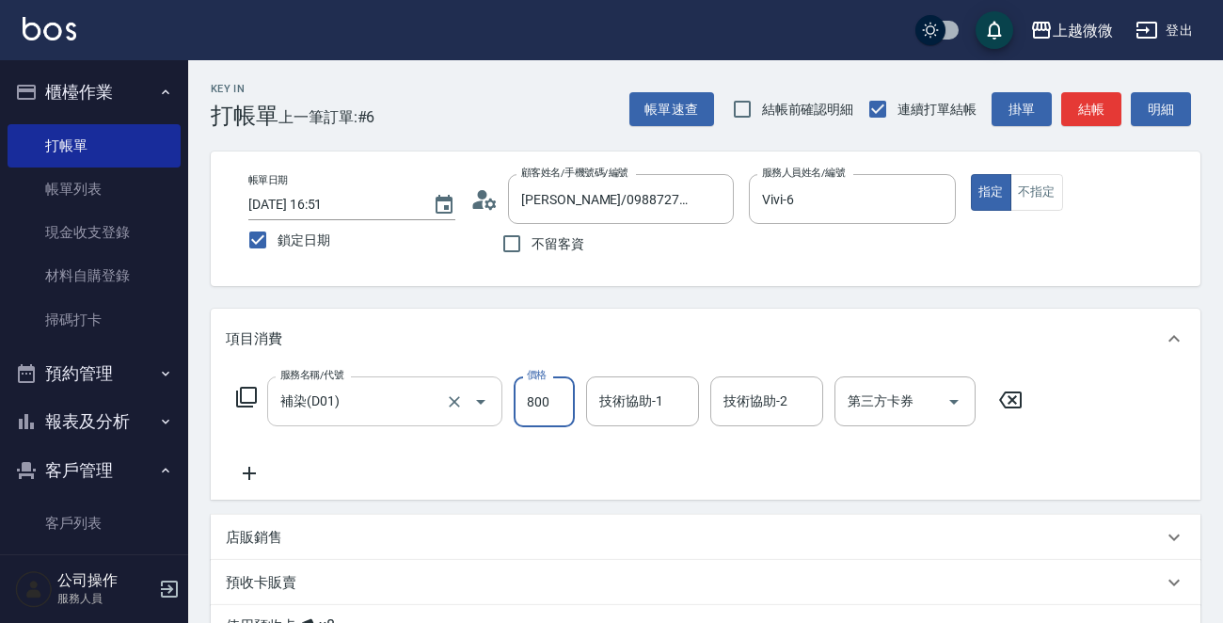
type input "800"
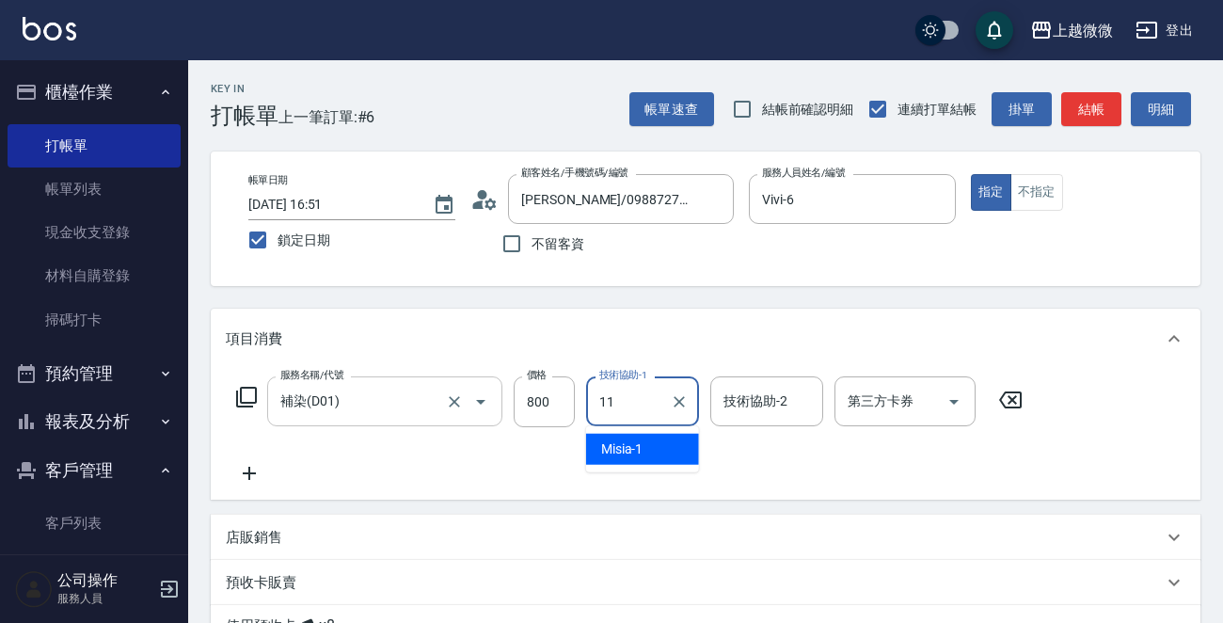
type input "[PERSON_NAME]-11"
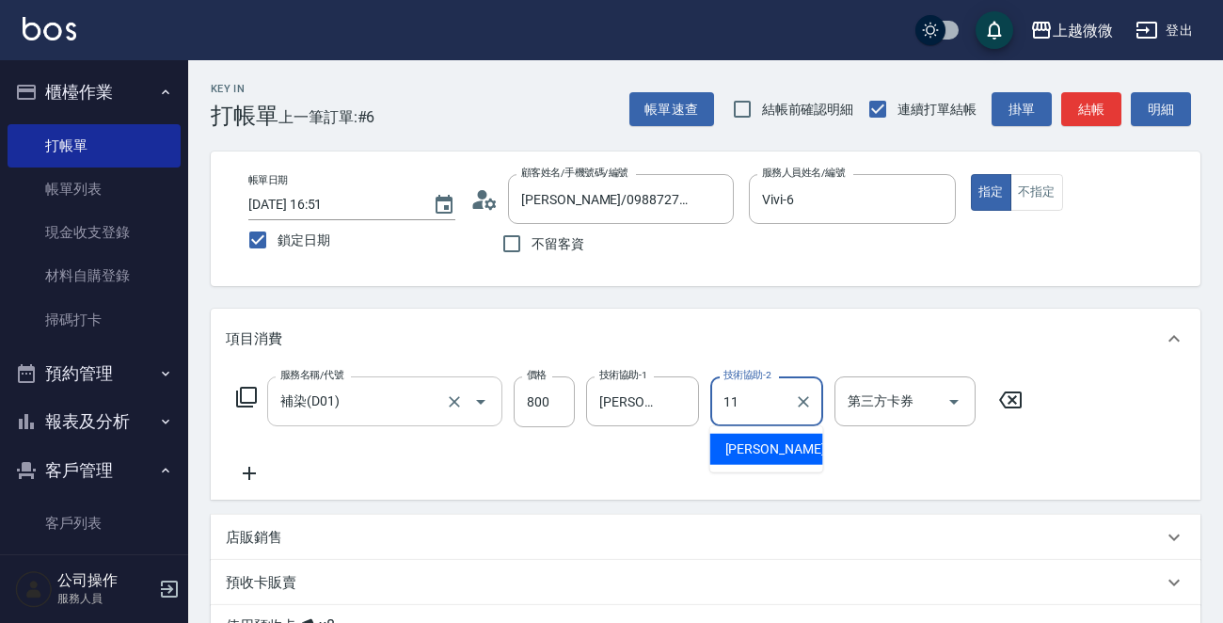
type input "[PERSON_NAME]-11"
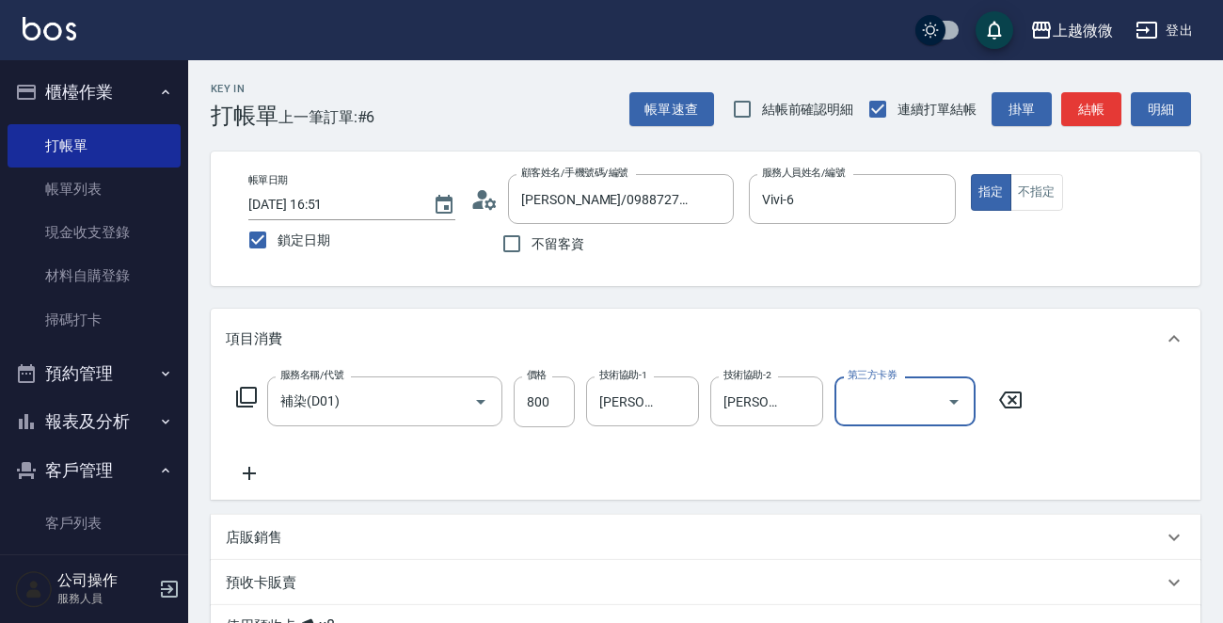
click at [260, 469] on icon at bounding box center [249, 473] width 47 height 23
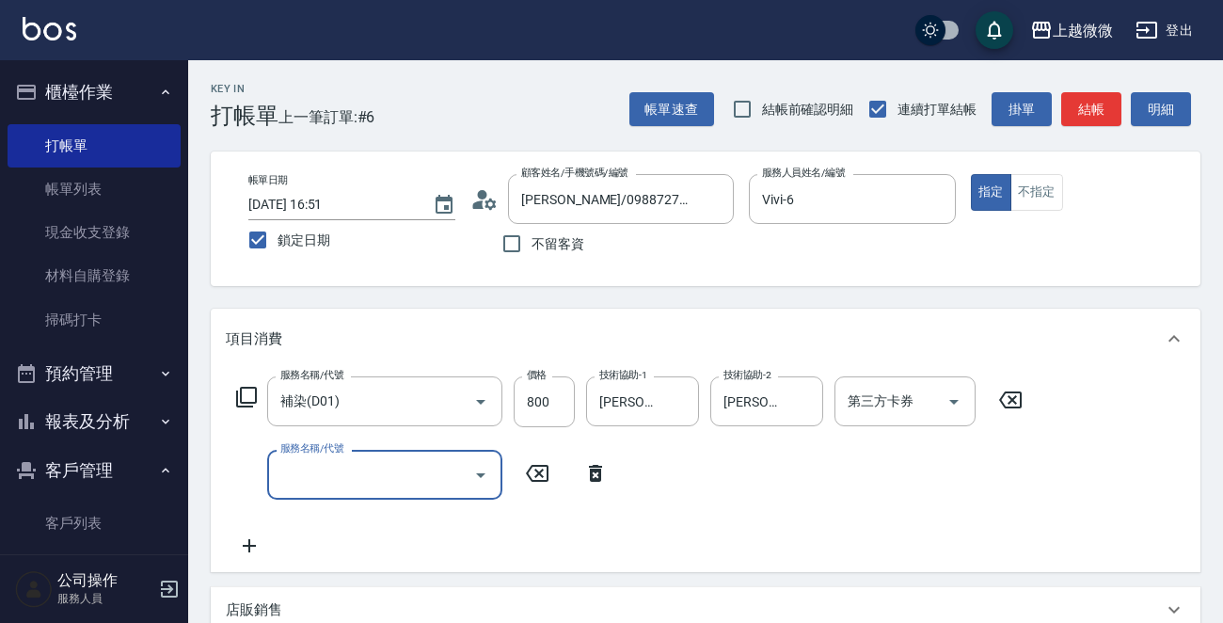
click at [334, 465] on div "服務名稱/代號 服務名稱/代號" at bounding box center [384, 475] width 235 height 50
type input "剪髮(B02)"
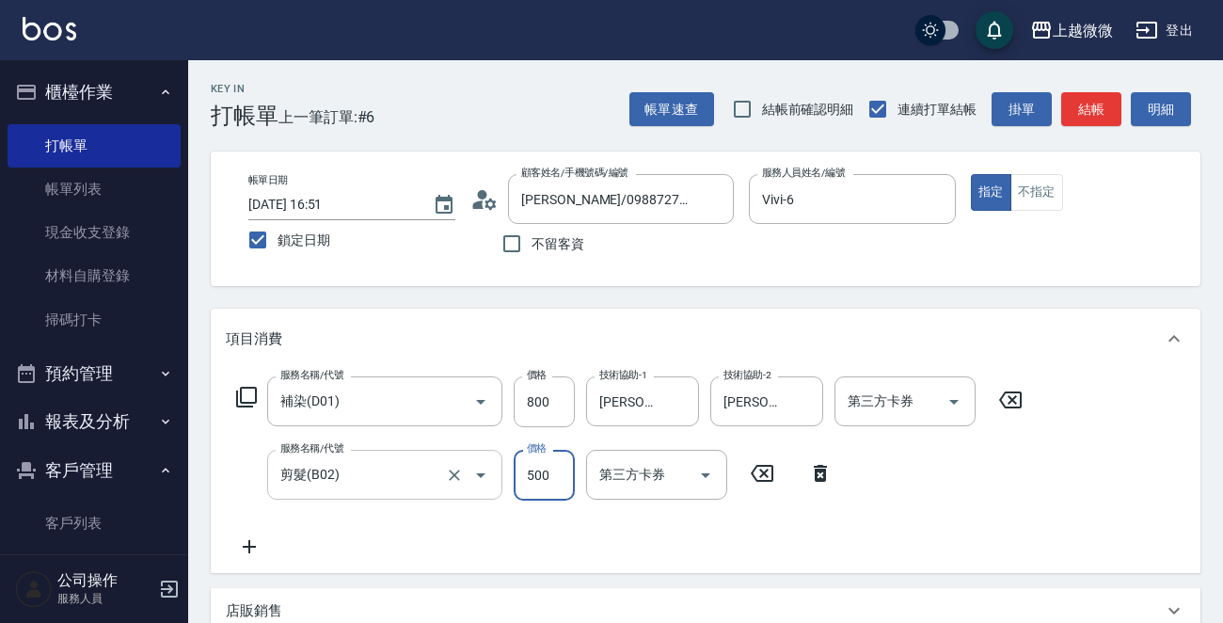
type input "500"
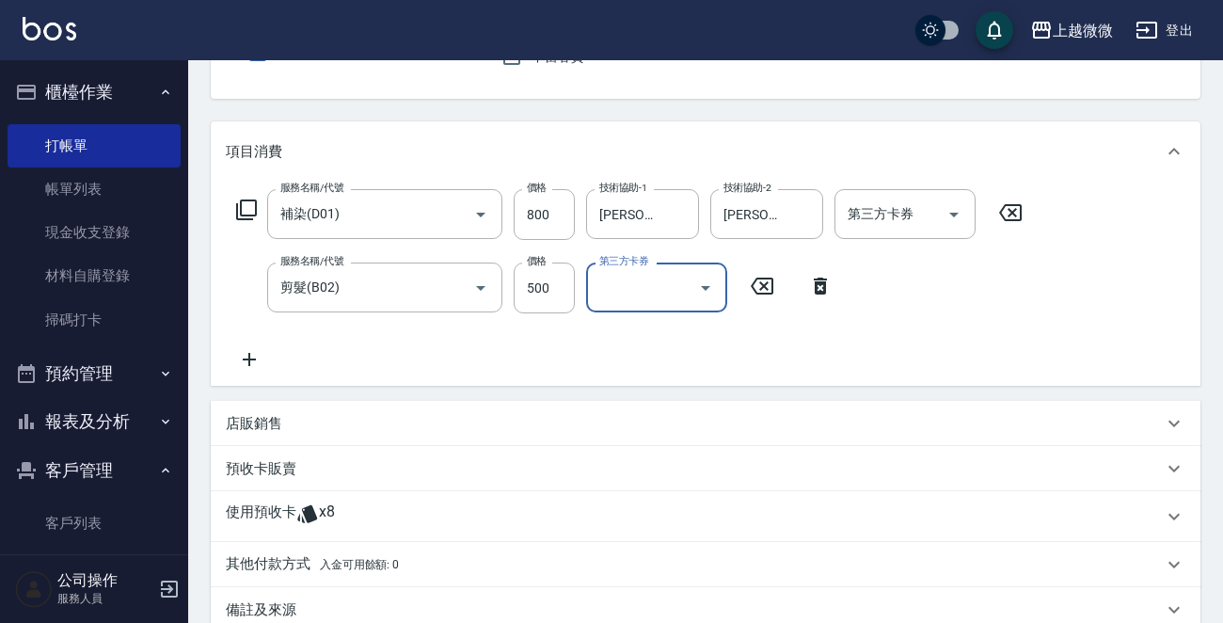
scroll to position [188, 0]
click at [247, 355] on icon at bounding box center [249, 358] width 47 height 23
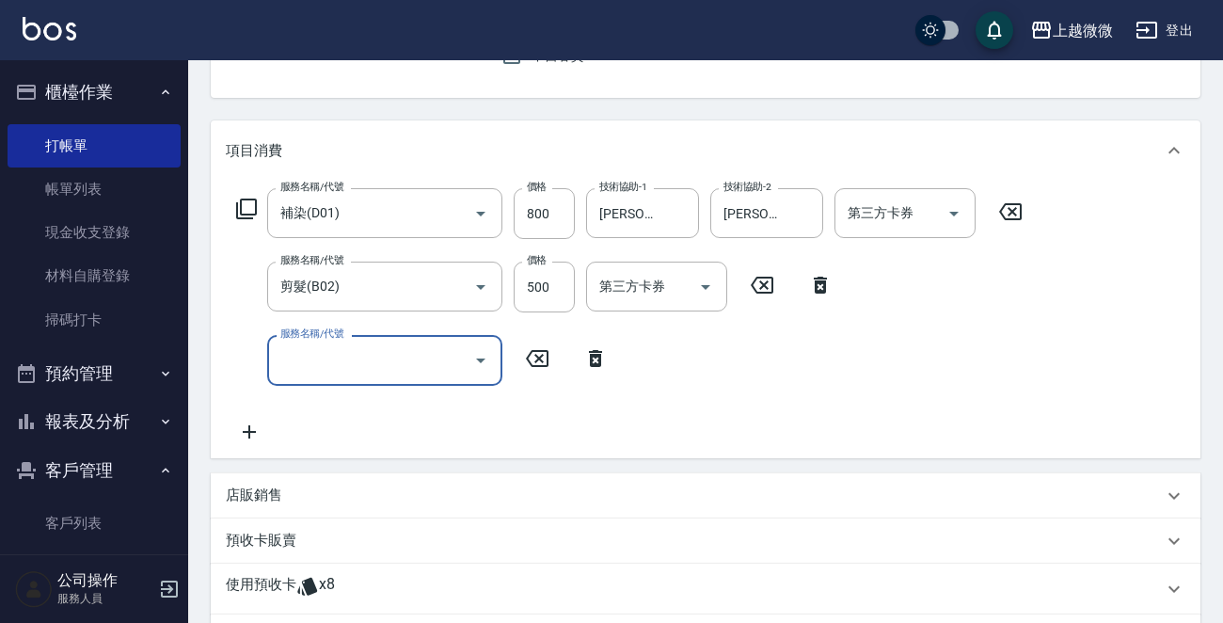
click at [325, 354] on div "服務名稱/代號 服務名稱/代號" at bounding box center [384, 360] width 235 height 50
type input "+精油洗髮精(A02)"
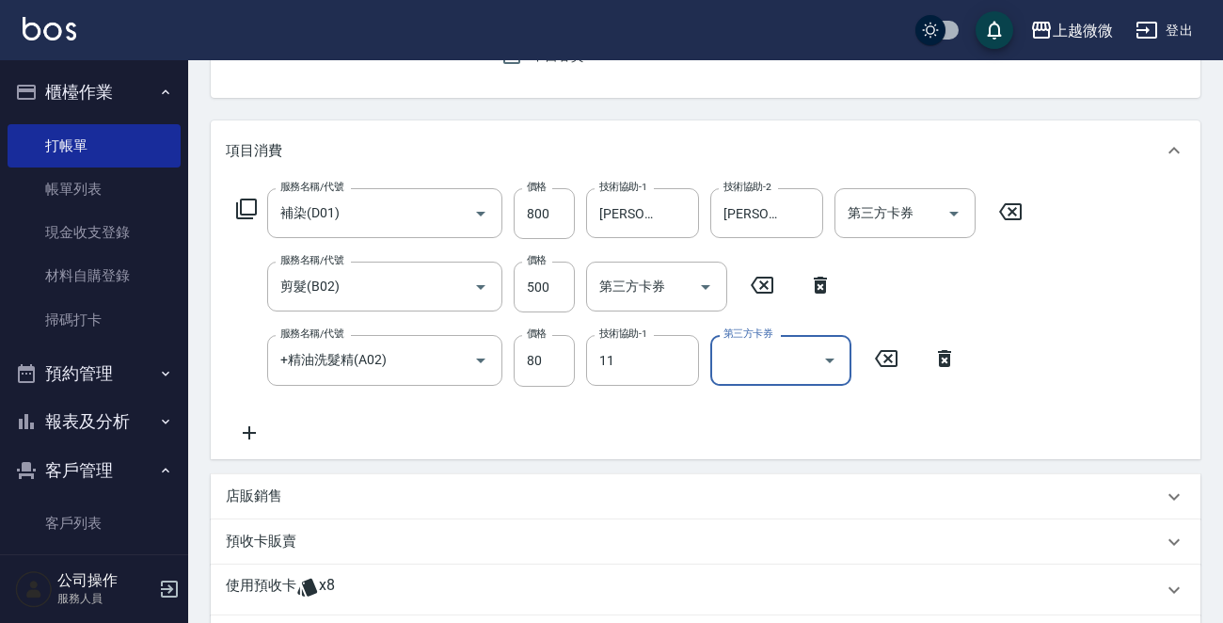
type input "[PERSON_NAME]-11"
click at [246, 429] on icon at bounding box center [249, 432] width 47 height 23
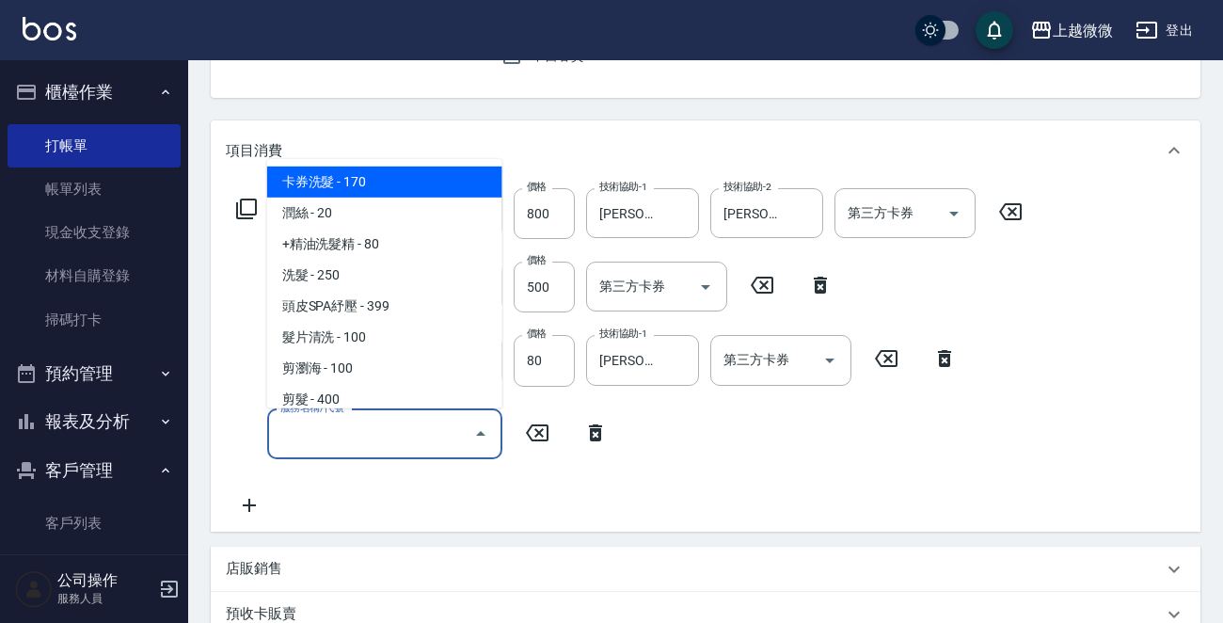
click at [340, 432] on input "服務名稱/代號" at bounding box center [371, 434] width 190 height 33
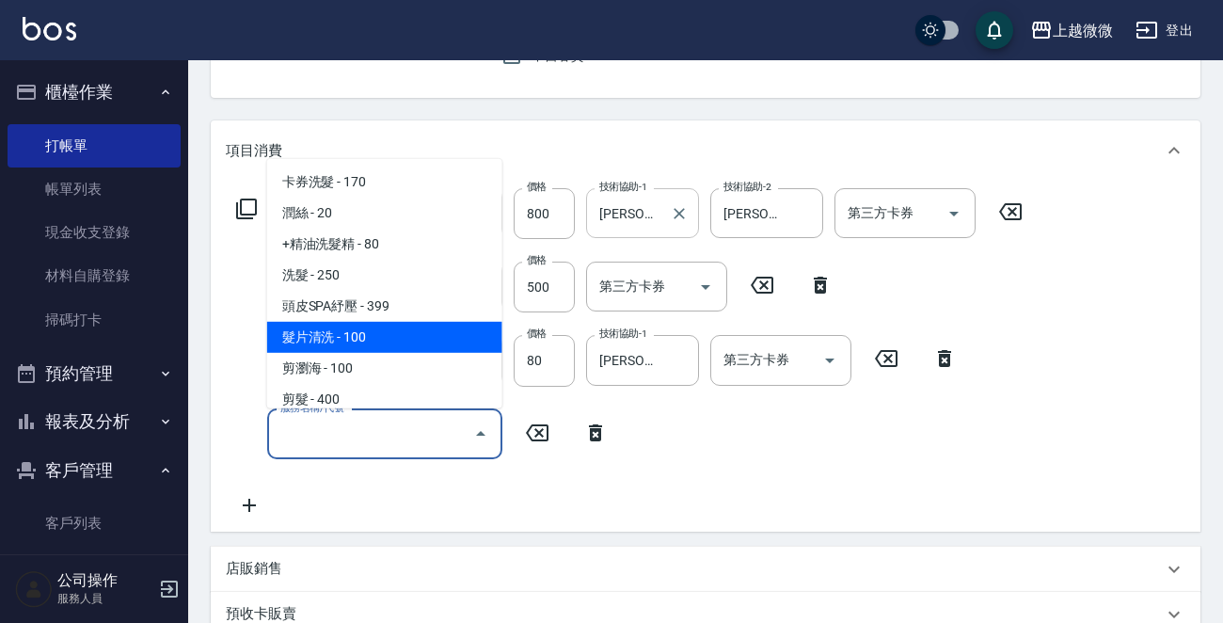
click at [623, 223] on input "[PERSON_NAME]-11" at bounding box center [628, 213] width 68 height 33
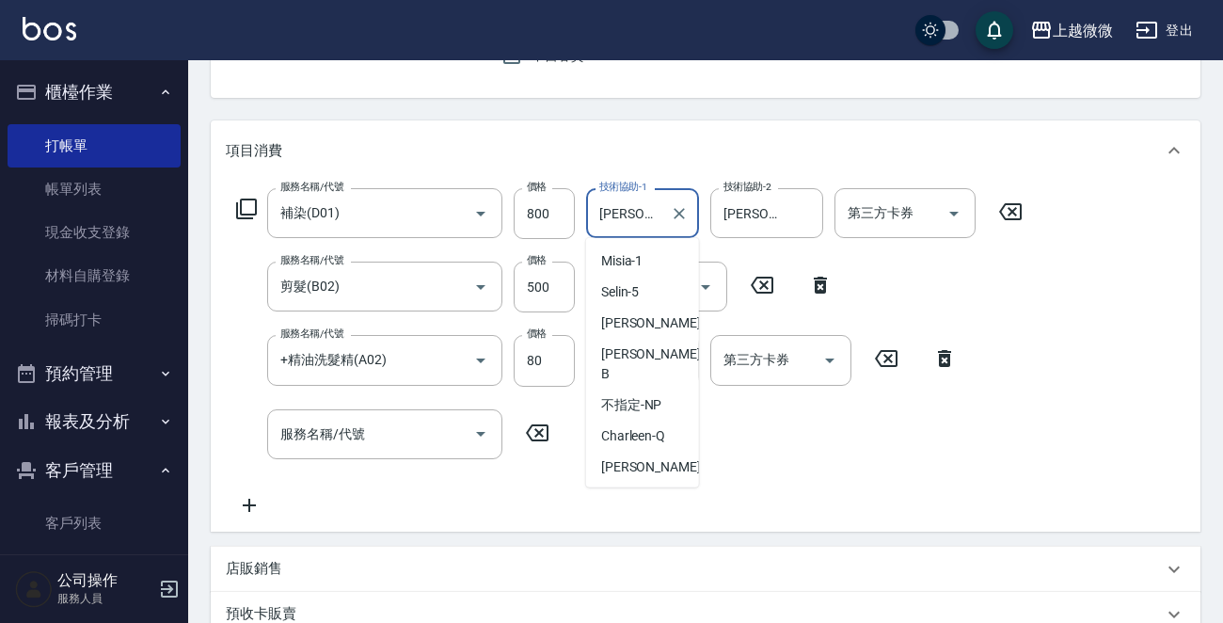
scroll to position [68, 0]
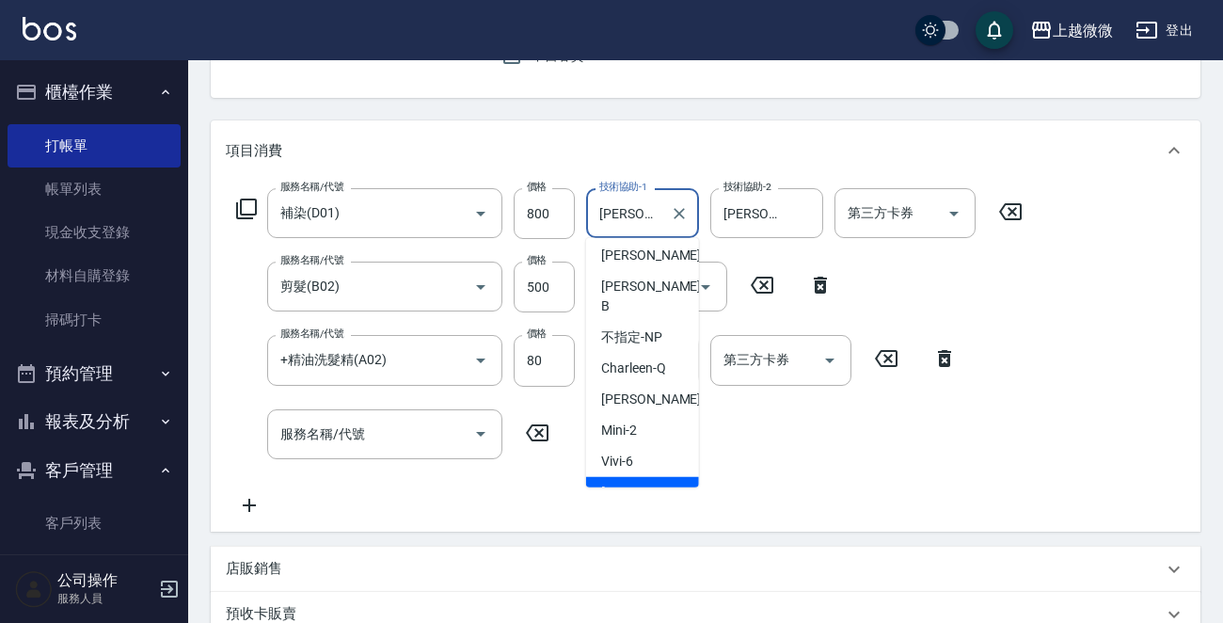
click at [623, 223] on input "[PERSON_NAME]-11" at bounding box center [628, 213] width 68 height 33
click at [757, 198] on input "[PERSON_NAME]-11" at bounding box center [752, 213] width 68 height 33
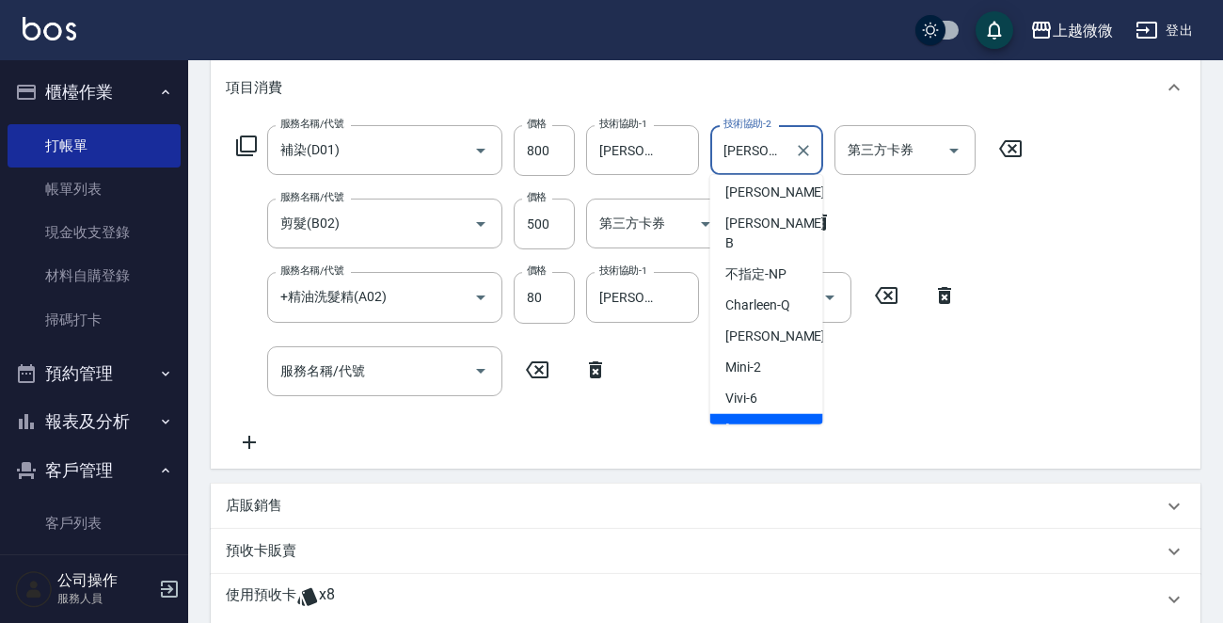
scroll to position [282, 0]
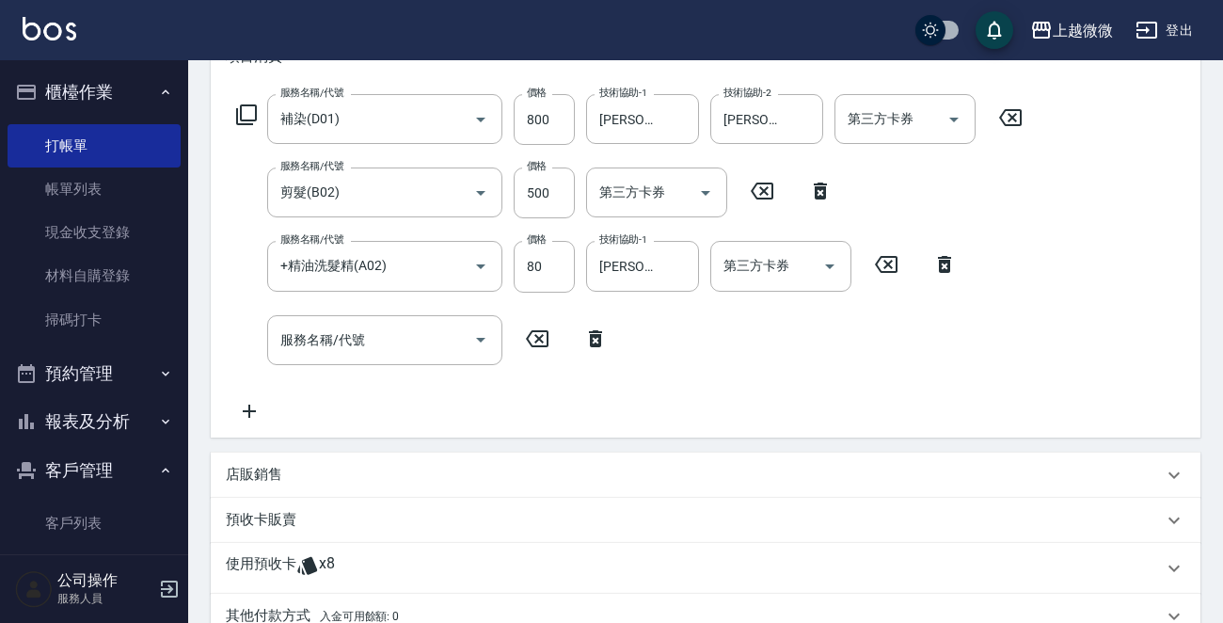
click at [254, 558] on p "使用預收卡" at bounding box center [261, 568] width 71 height 28
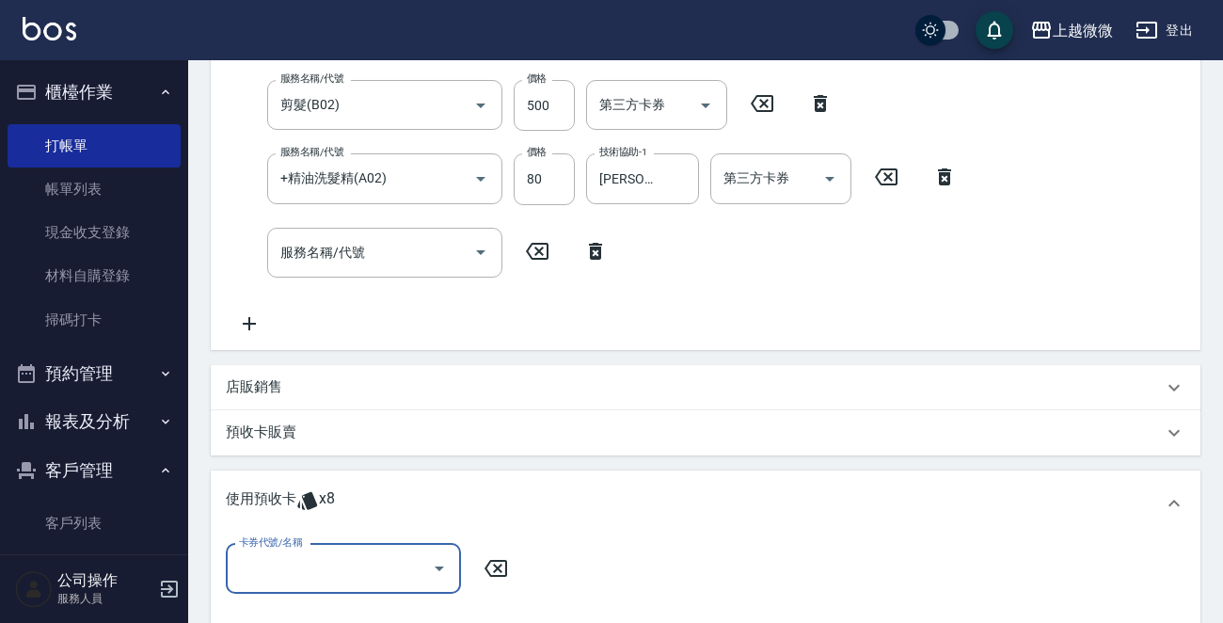
scroll to position [470, 0]
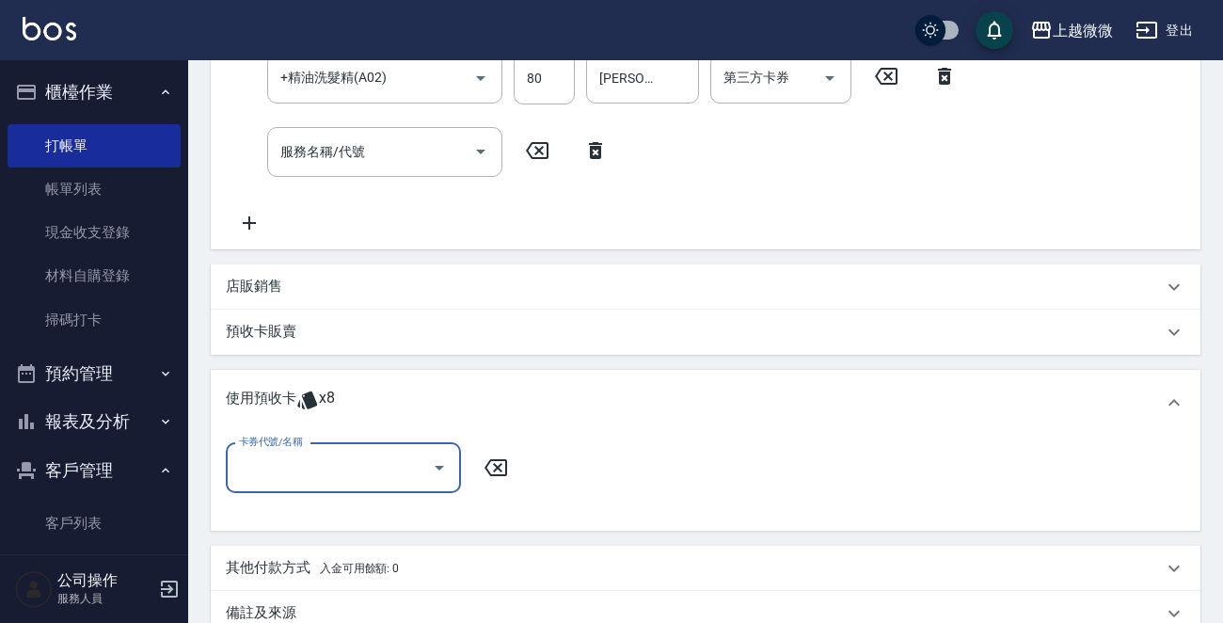
click at [320, 488] on div "卡券代號/名稱" at bounding box center [343, 468] width 235 height 50
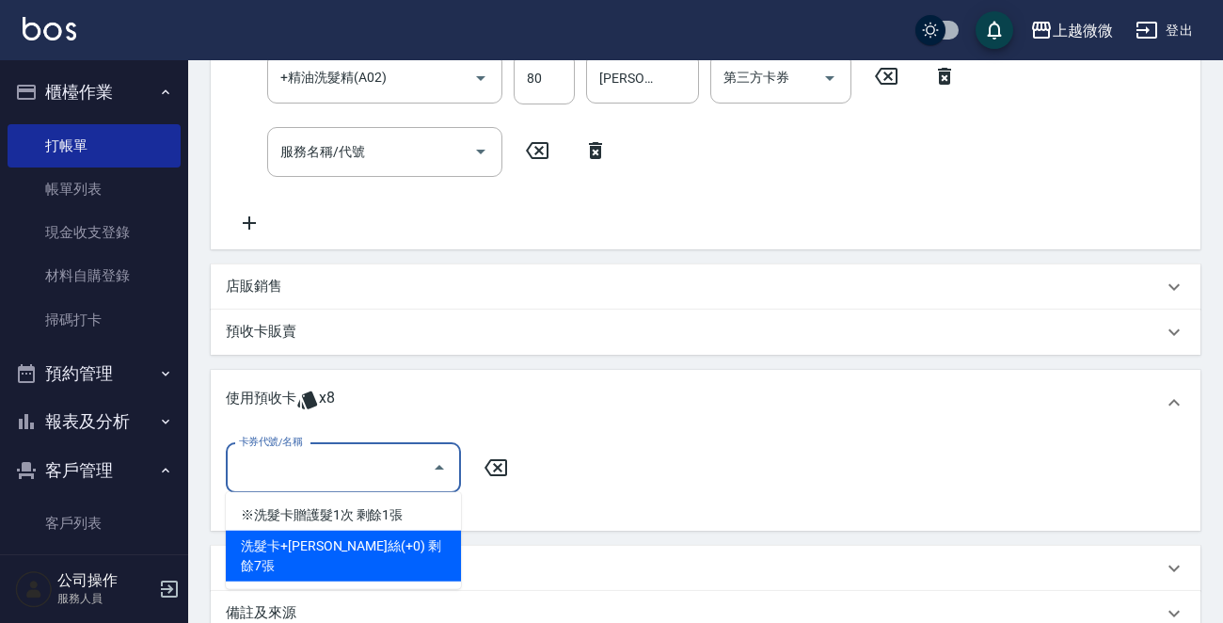
click at [395, 543] on div "洗髮卡+[PERSON_NAME]絲(+0) 剩餘7張" at bounding box center [343, 555] width 235 height 51
type input "洗髮卡+[PERSON_NAME]絲(+0)"
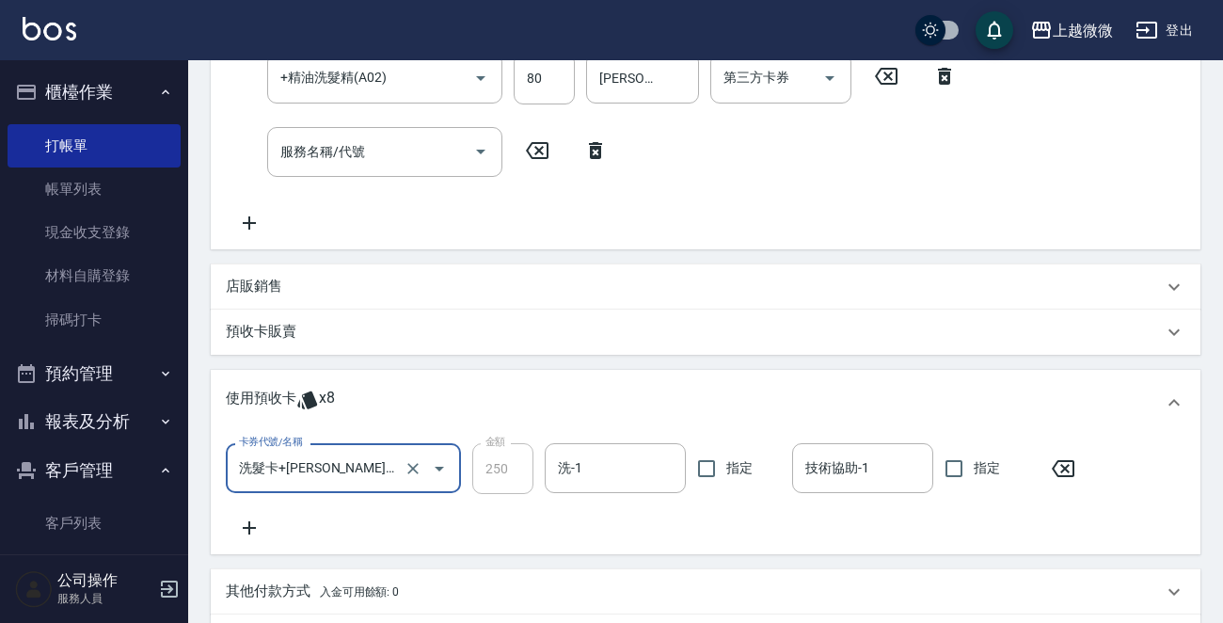
click at [346, 150] on div "Key In 打帳單 上一筆訂單:#6 帳單速查 結帳前確認明細 連續打單結帳 掛單 結帳 明細 帳單日期 [DATE] 16:51 鎖定日期 顧客姓名/手機…" at bounding box center [705, 226] width 1034 height 1273
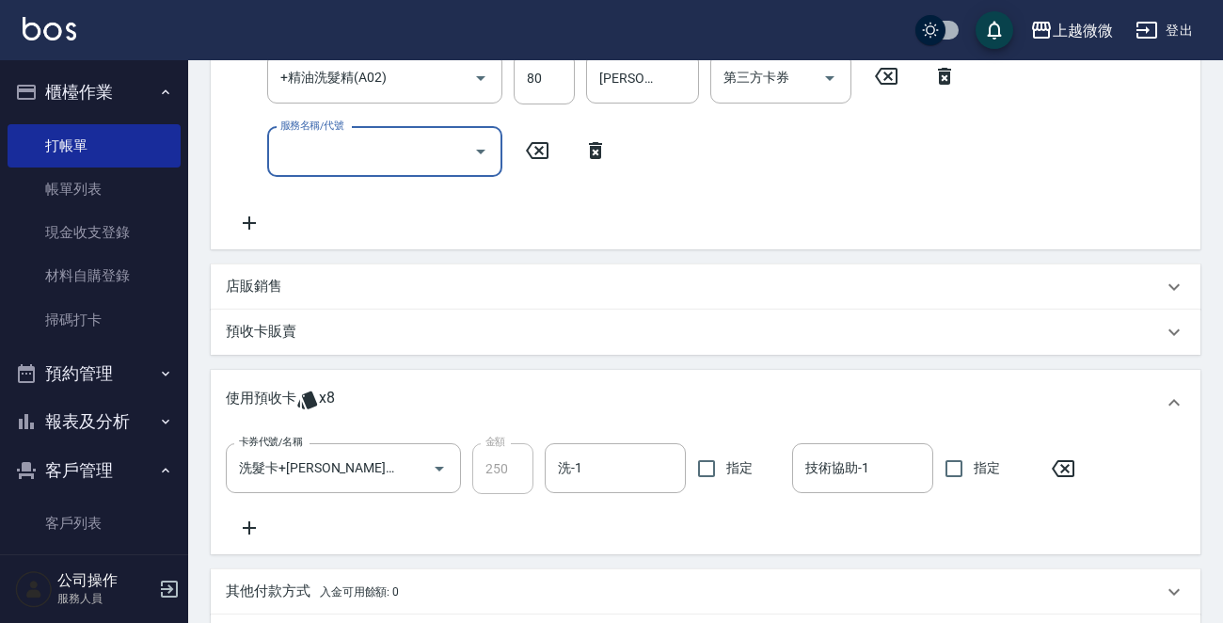
scroll to position [89, 0]
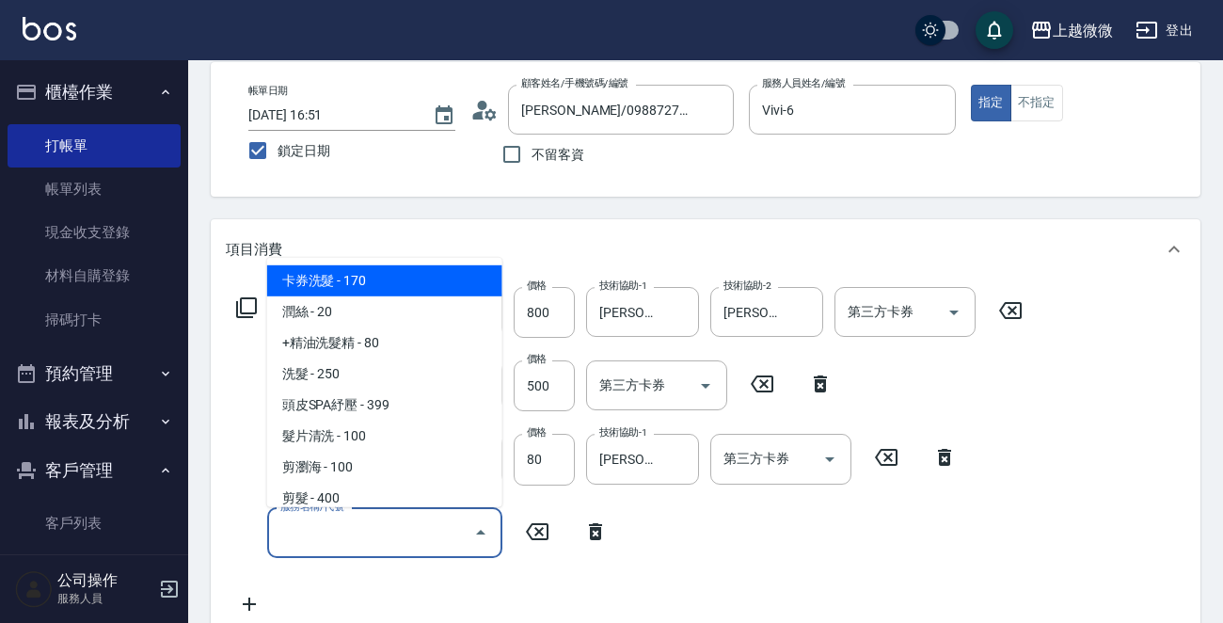
click at [369, 545] on input "服務名稱/代號" at bounding box center [371, 532] width 190 height 33
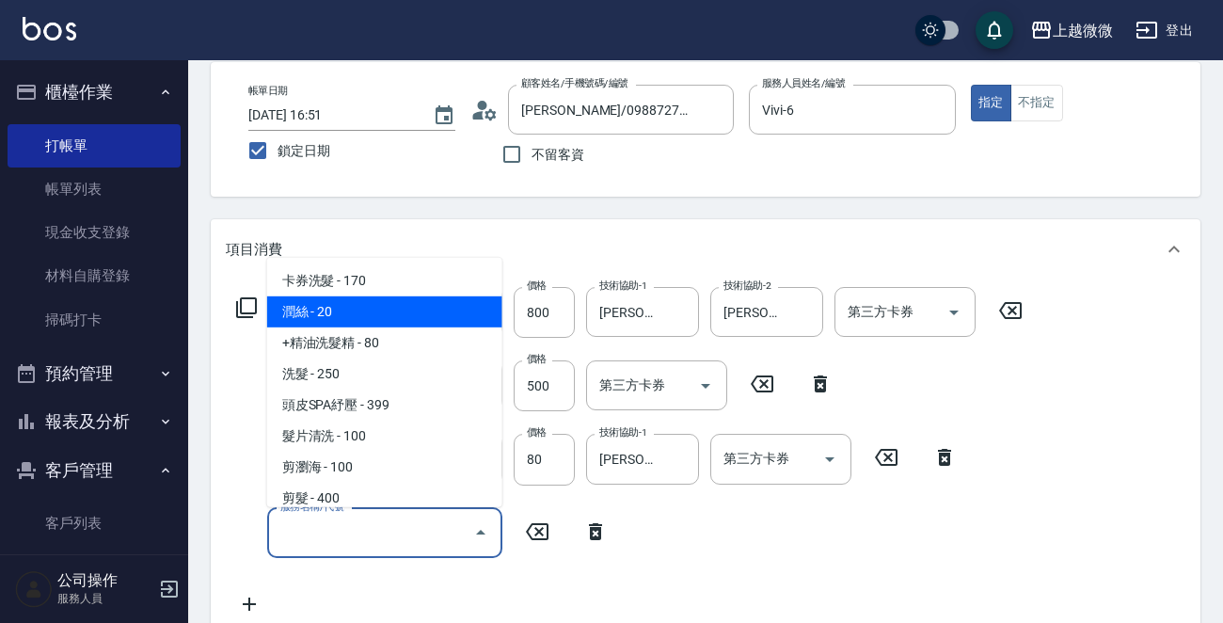
click at [351, 309] on span "潤絲 - 20" at bounding box center [384, 311] width 235 height 31
type input "潤絲(A01)"
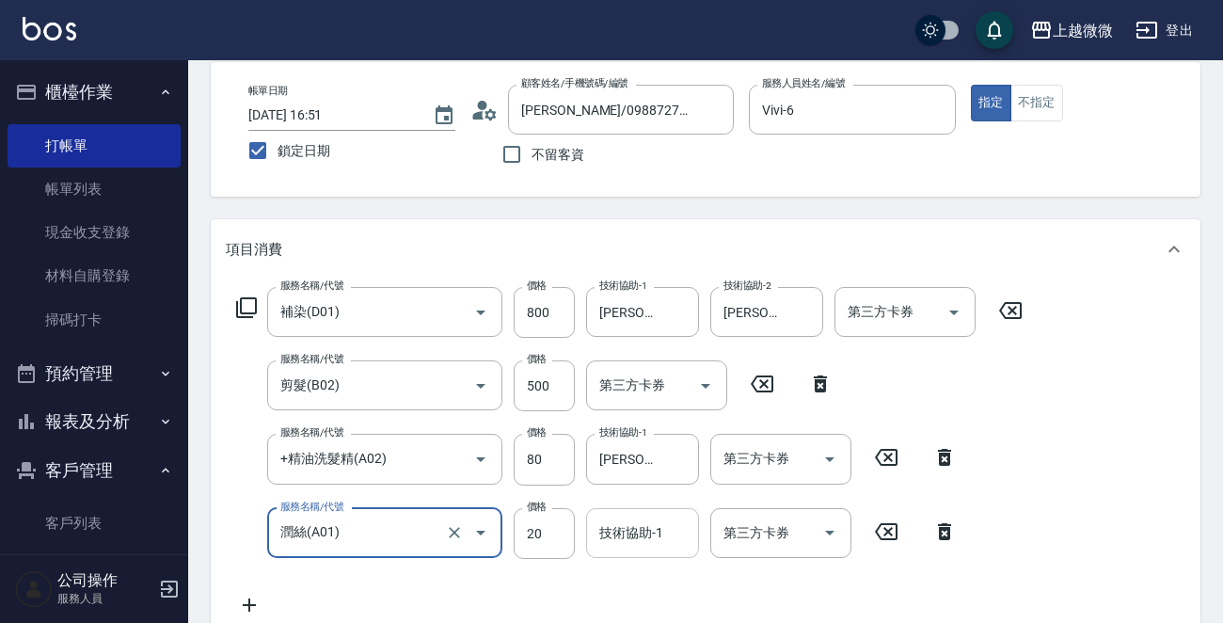
click at [650, 530] on div "技術協助-1 技術協助-1" at bounding box center [642, 533] width 113 height 50
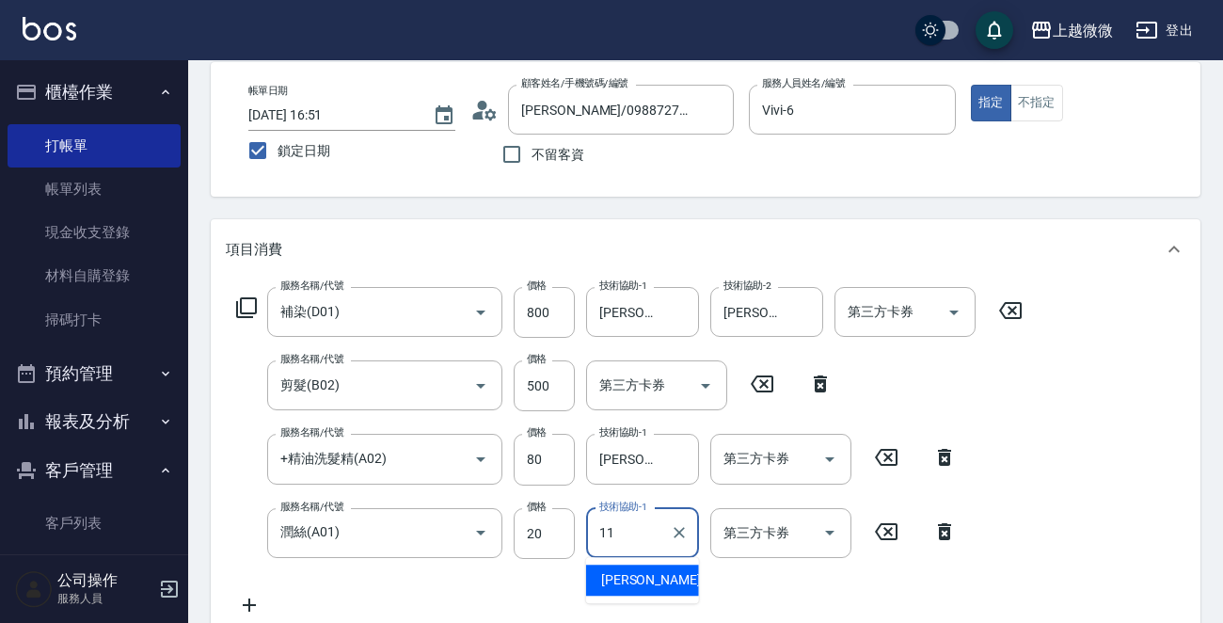
click at [636, 572] on span "[PERSON_NAME] -11" at bounding box center [660, 580] width 118 height 20
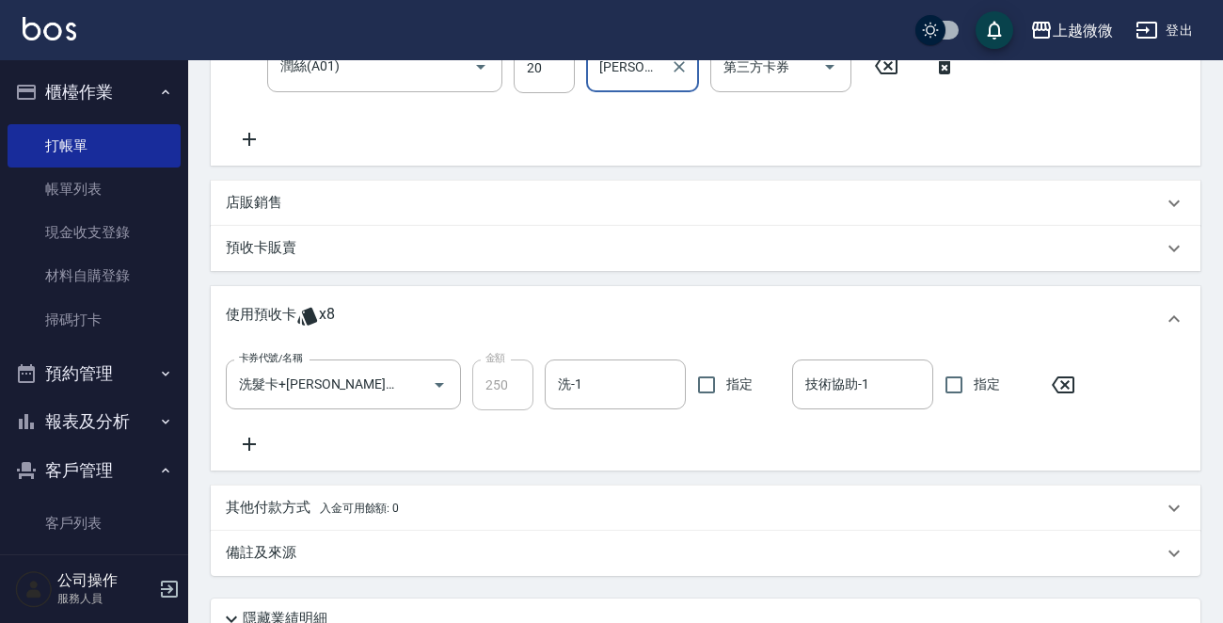
scroll to position [433, 0]
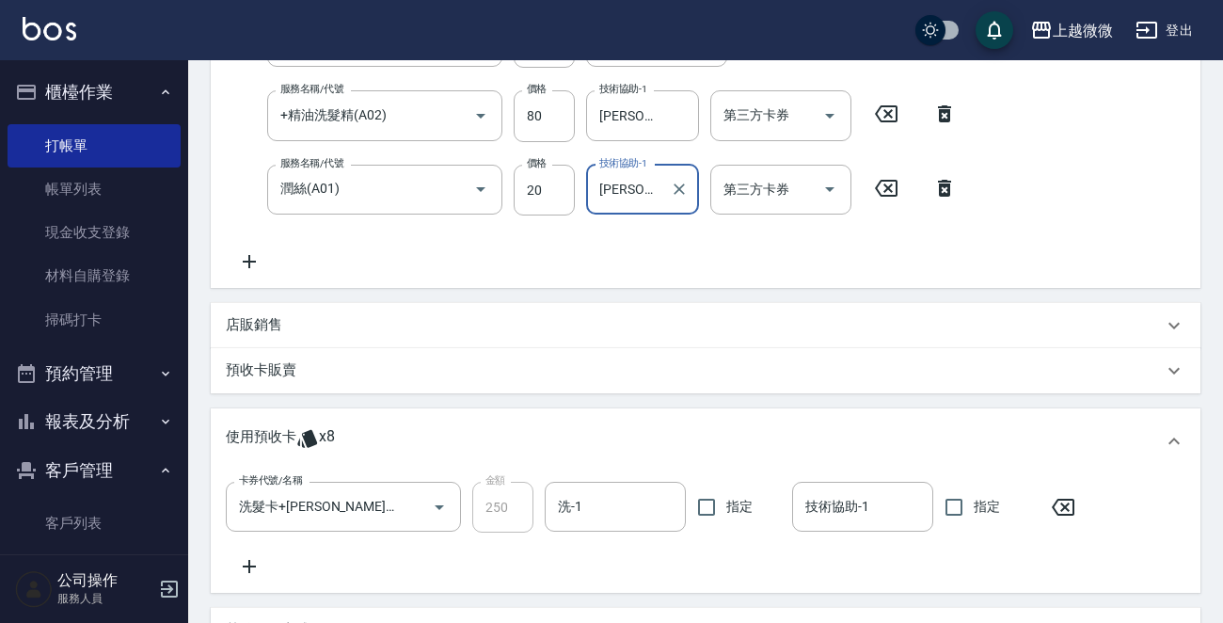
type input "[PERSON_NAME]-11"
click at [277, 322] on p "店販銷售" at bounding box center [254, 325] width 56 height 20
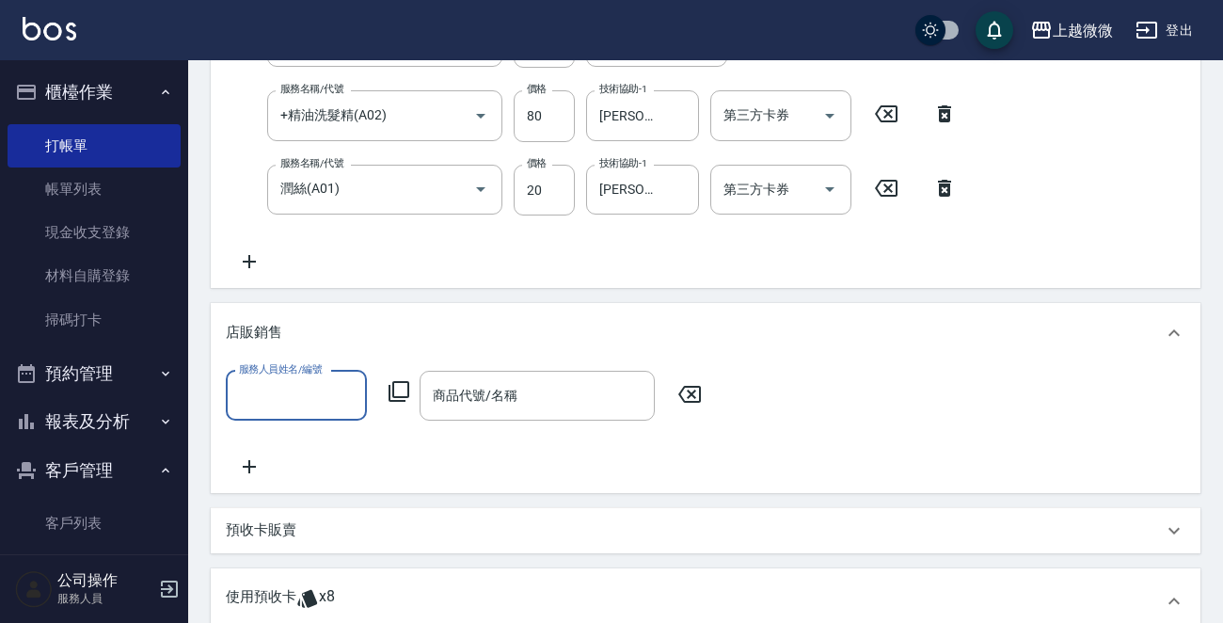
scroll to position [0, 0]
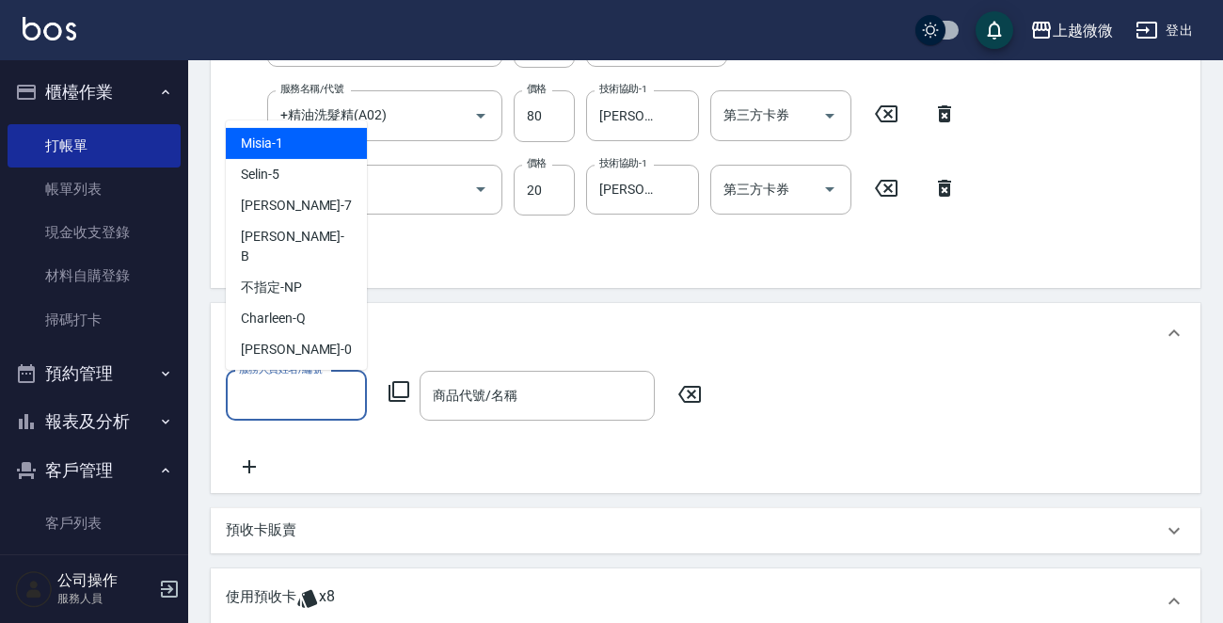
click at [319, 390] on input "服務人員姓名/編號" at bounding box center [296, 395] width 124 height 33
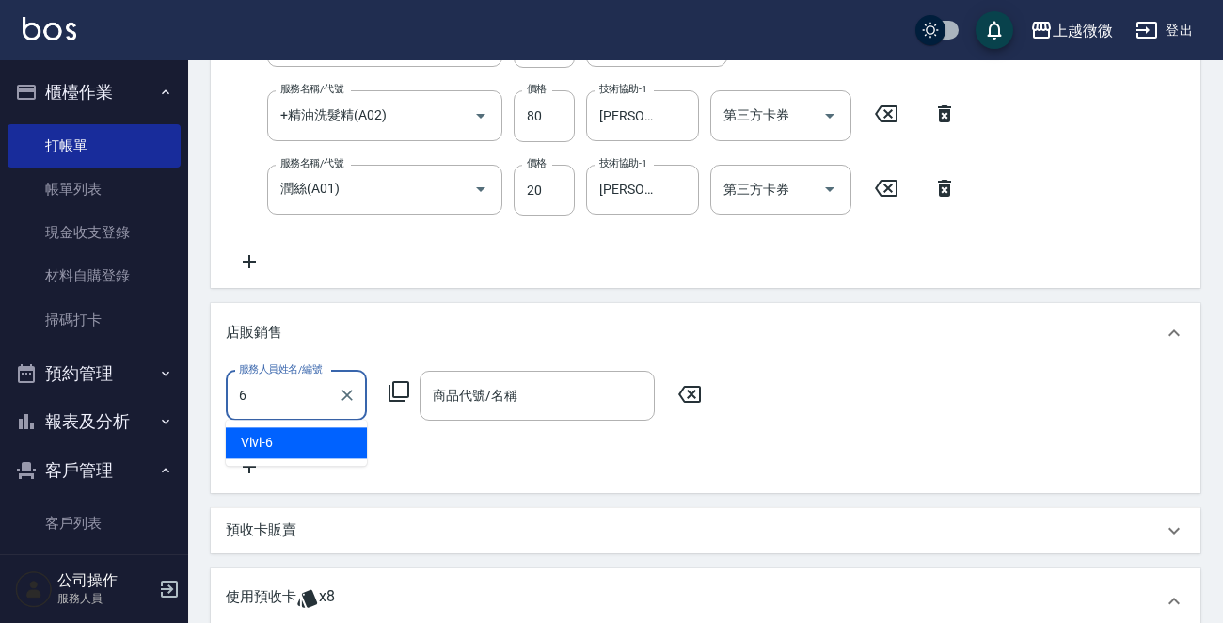
click at [279, 439] on div "Vivi -6" at bounding box center [296, 442] width 141 height 31
type input "Vivi-6"
click at [544, 366] on div "服務人員姓名/編號 Vivi-6 服務人員姓名/編號 商品代號/名稱 商品代號/名稱" at bounding box center [705, 428] width 989 height 130
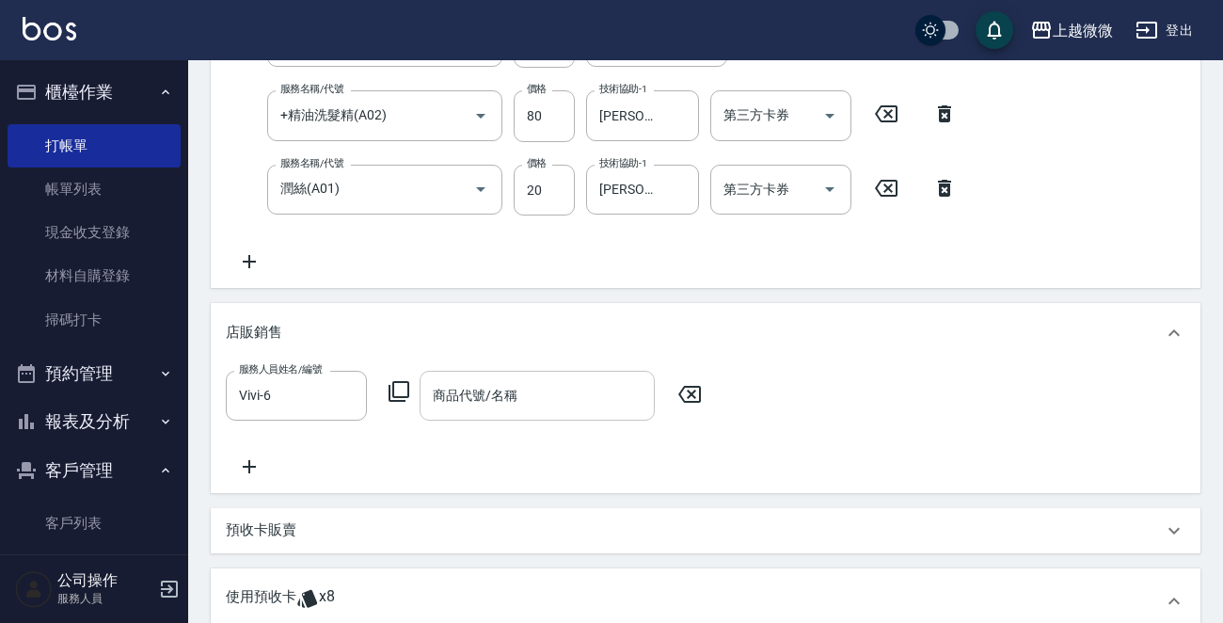
click at [544, 379] on input "商品代號/名稱" at bounding box center [537, 395] width 218 height 33
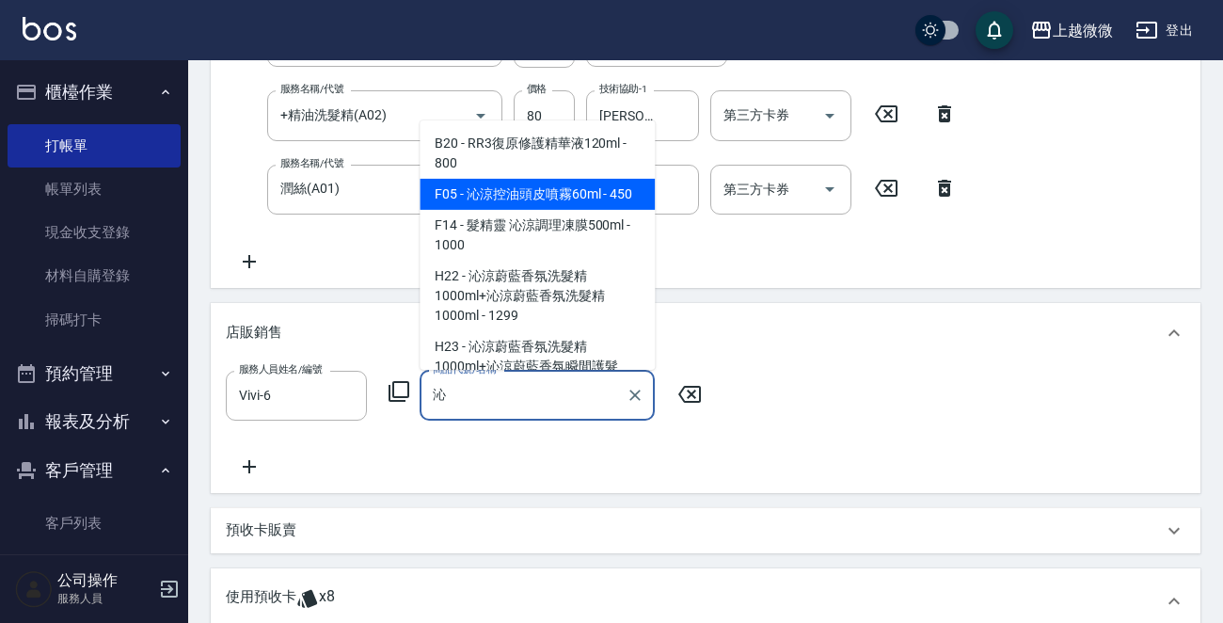
click at [603, 312] on span "H22 - 沁涼蔚藍香氛洗髮精1000ml+沁涼蔚藍香氛洗髮精1000ml - 1299" at bounding box center [536, 295] width 235 height 71
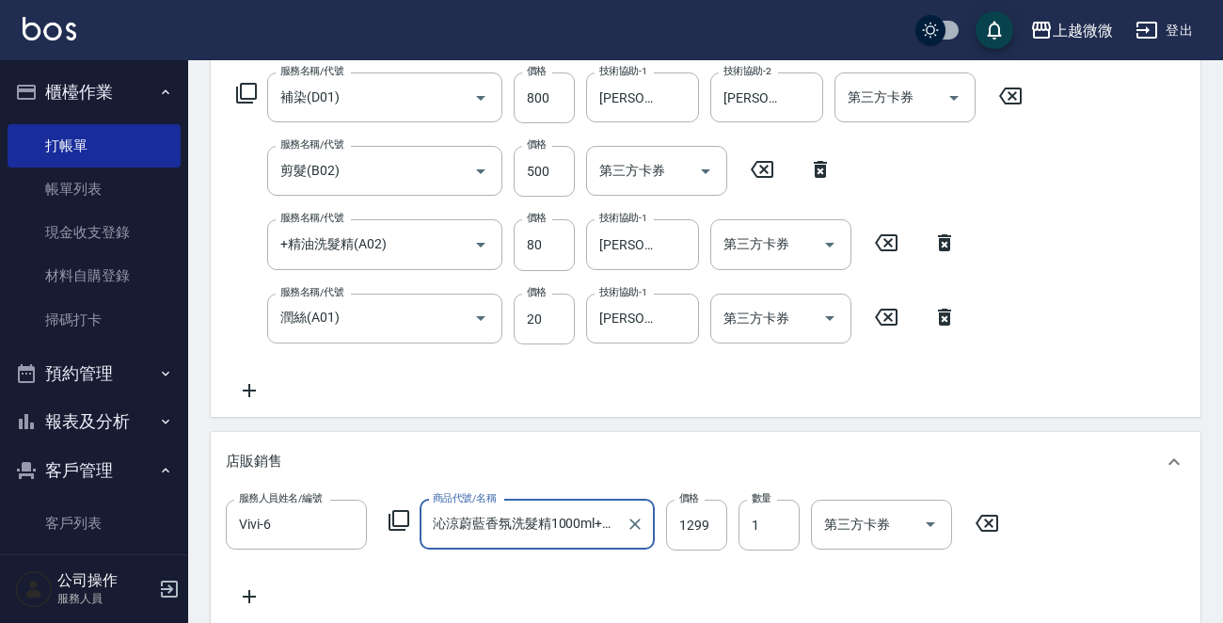
scroll to position [217, 0]
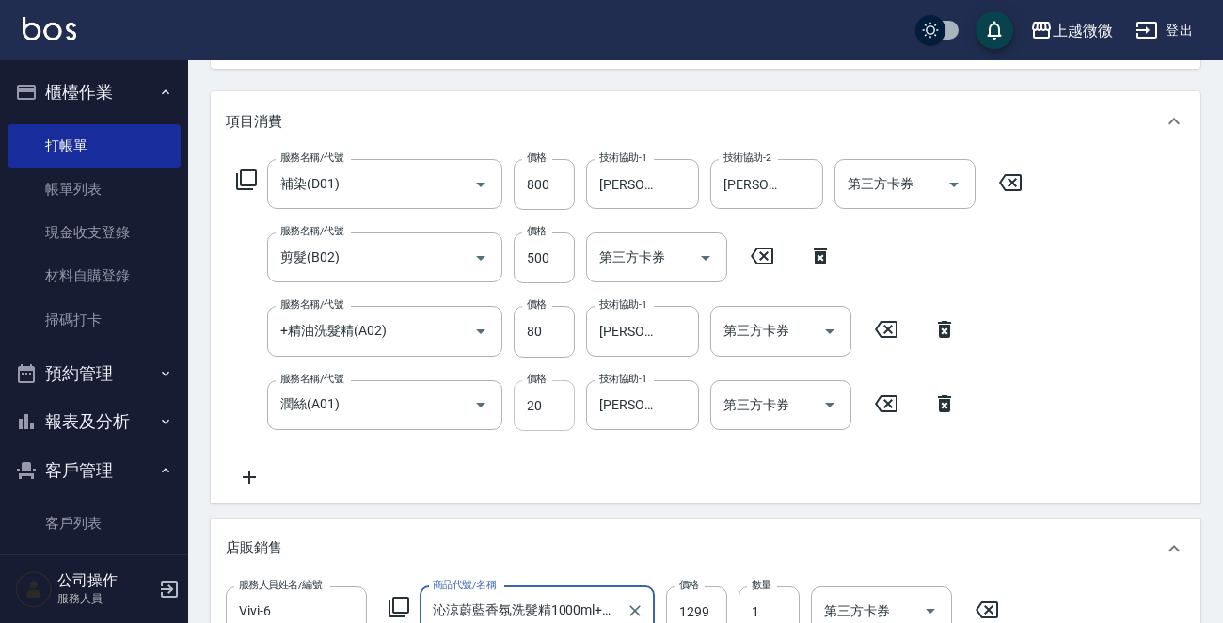
type input "沁涼蔚藍香氛洗髮精1000ml+沁涼蔚藍香氛洗髮精1000ml"
click at [534, 408] on input "20" at bounding box center [543, 405] width 61 height 51
type input "0"
click at [579, 461] on div "服務名稱/代號 補染(D01) 服務名稱/代號 價格 800 價格 技術協助-1 Kristin-11 技術協助-1 技術協助-2 Kristin-11 技術…" at bounding box center [630, 323] width 808 height 329
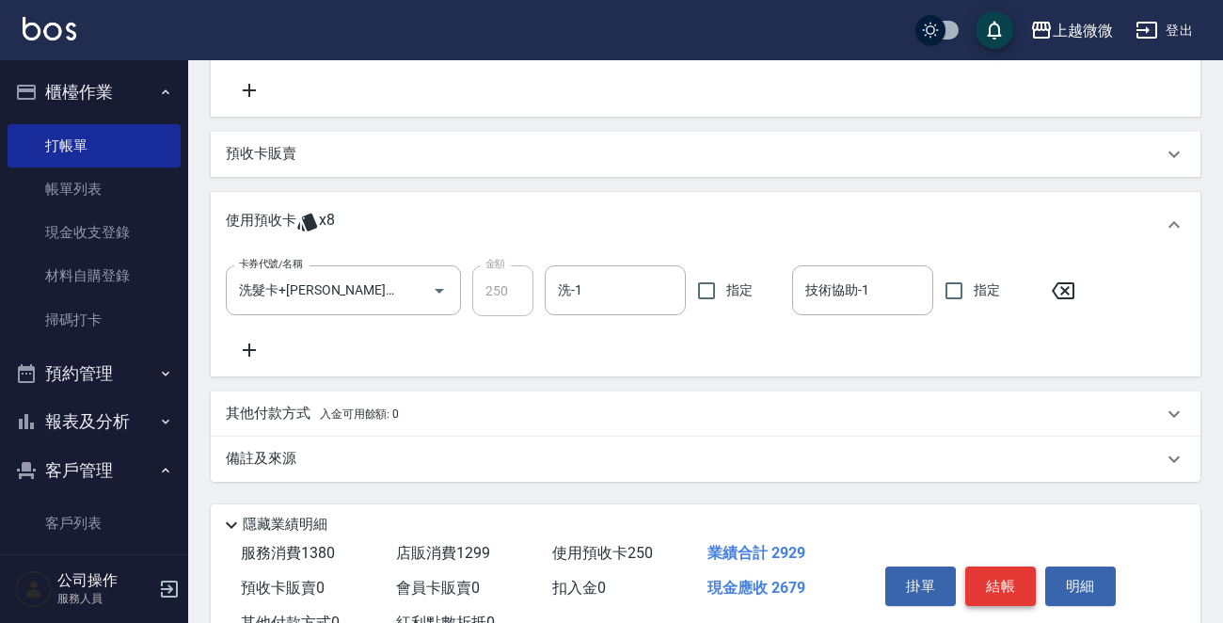
scroll to position [876, 0]
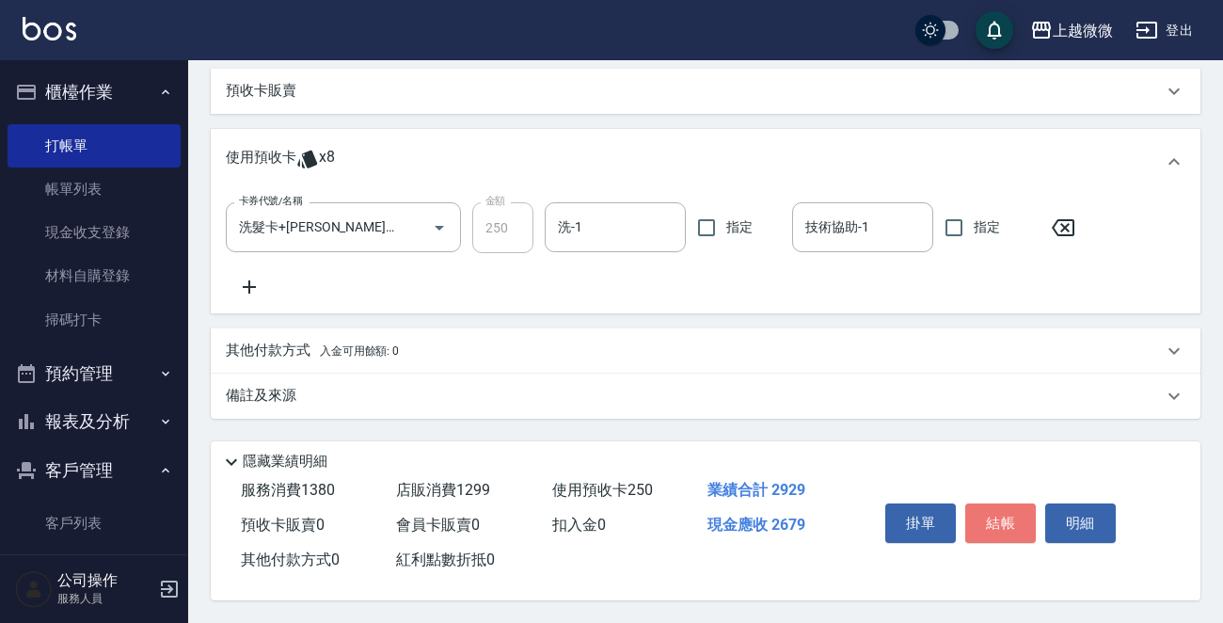
click at [997, 524] on button "結帳" at bounding box center [1000, 522] width 71 height 39
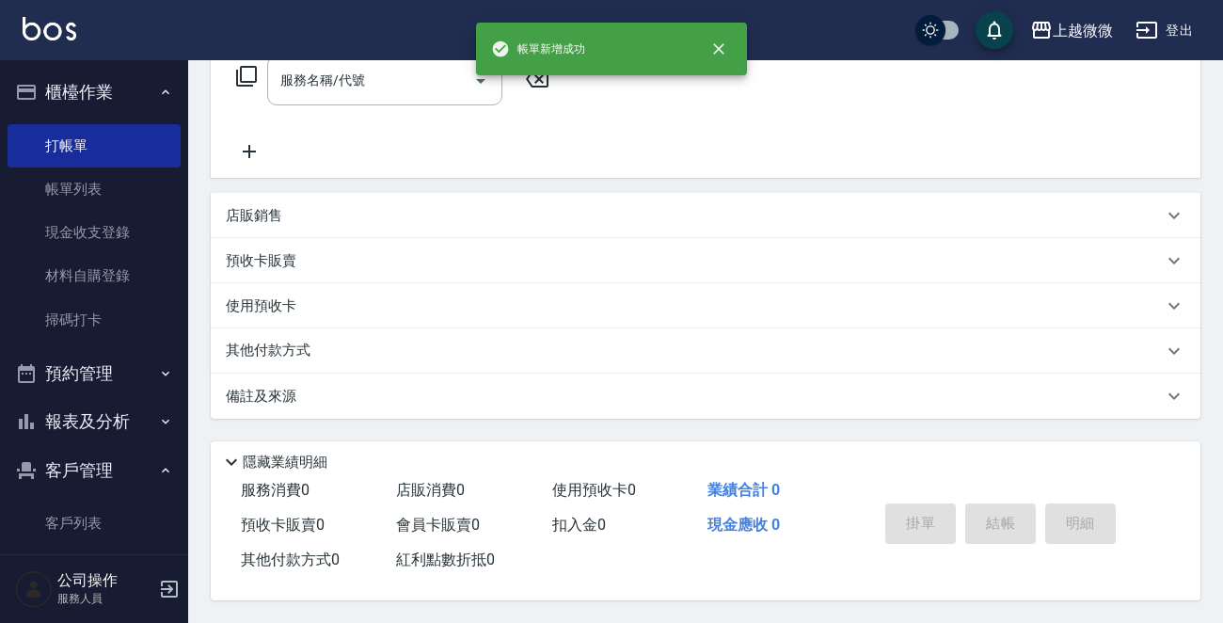
scroll to position [0, 0]
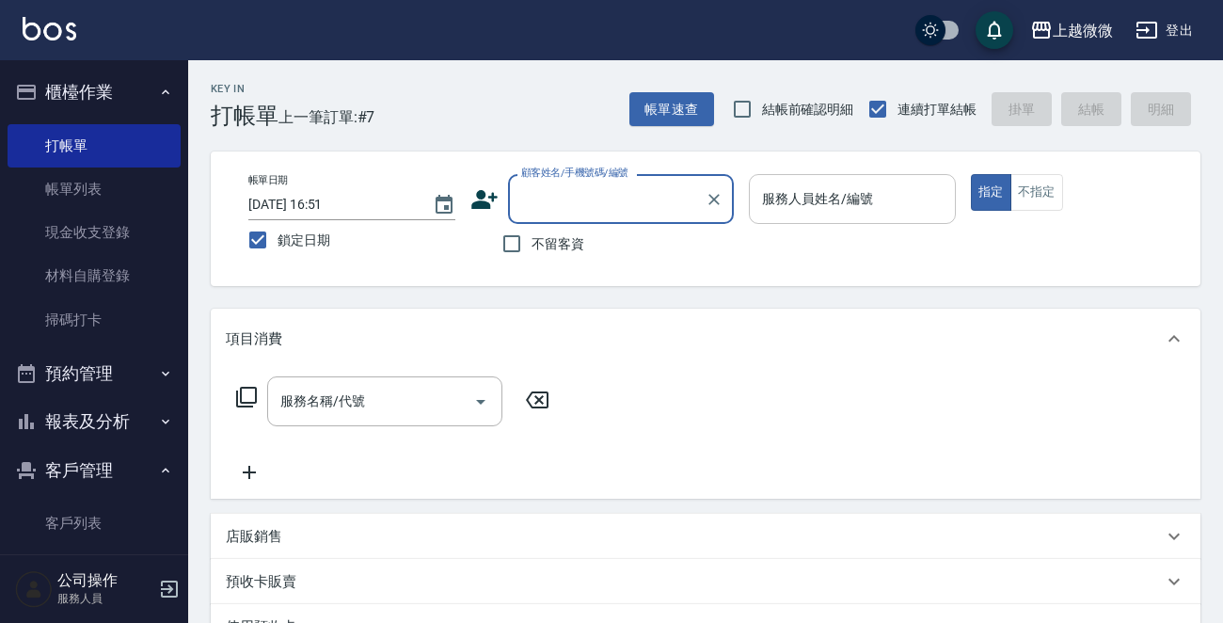
click at [806, 196] on div "服務人員姓名/編號 服務人員姓名/編號" at bounding box center [852, 199] width 207 height 50
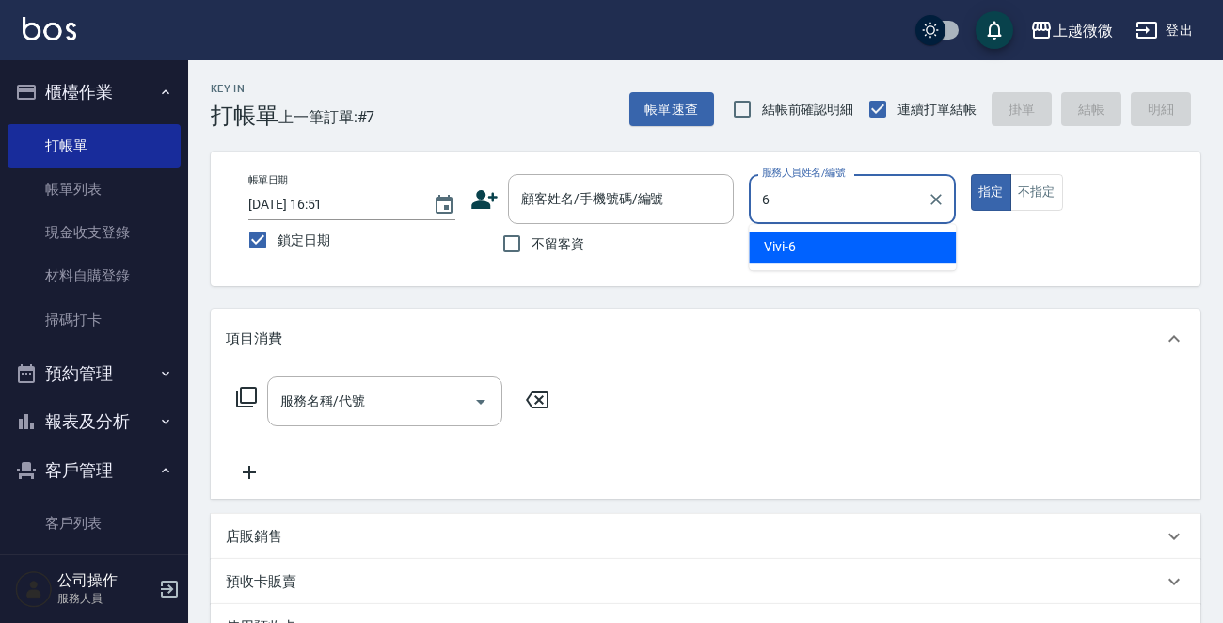
click at [835, 243] on div "Vivi -6" at bounding box center [852, 246] width 207 height 31
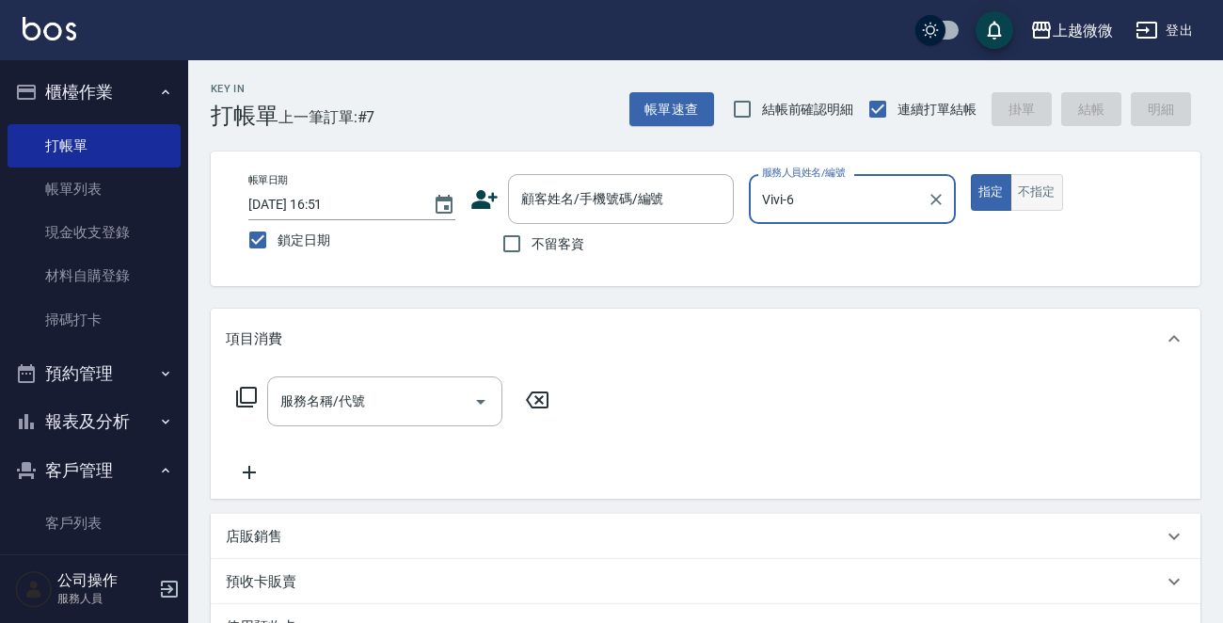
type input "Vivi-6"
click at [1033, 186] on button "不指定" at bounding box center [1036, 192] width 53 height 37
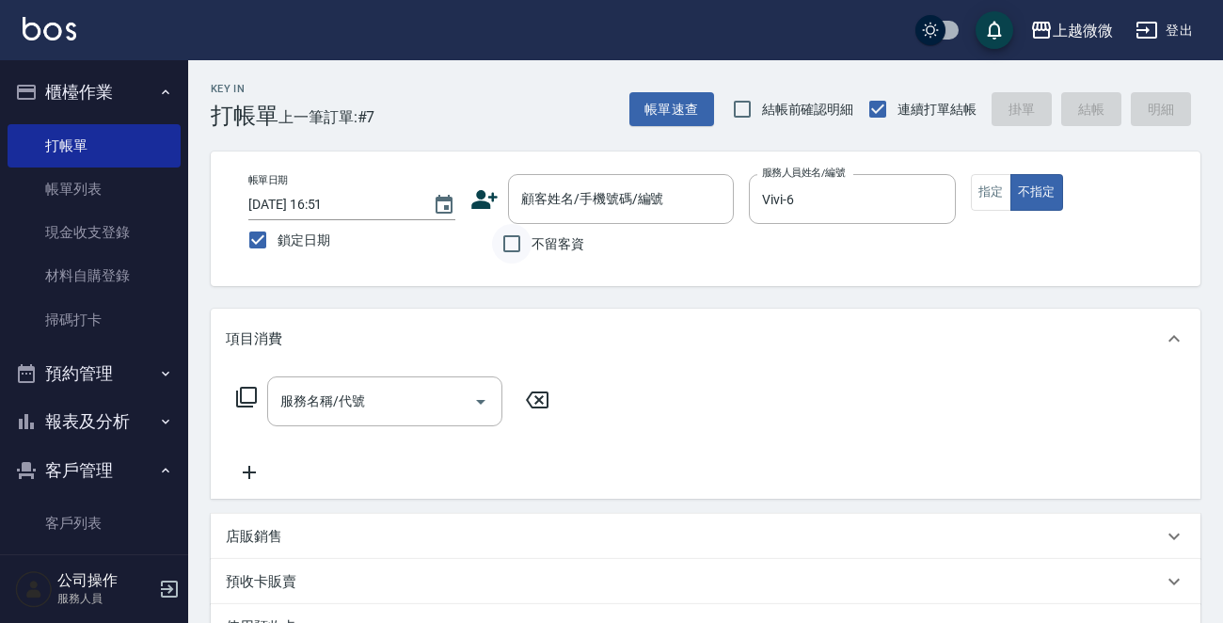
click at [520, 246] on input "不留客資" at bounding box center [511, 243] width 39 height 39
checkbox input "true"
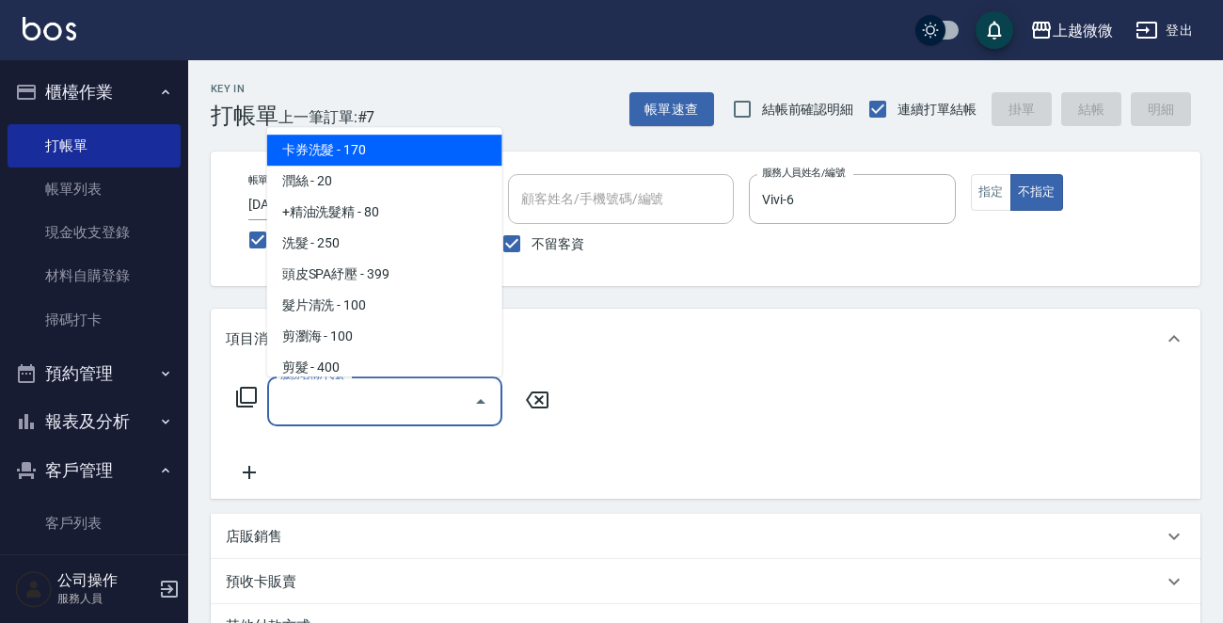
click at [383, 404] on input "服務名稱/代號" at bounding box center [371, 401] width 190 height 33
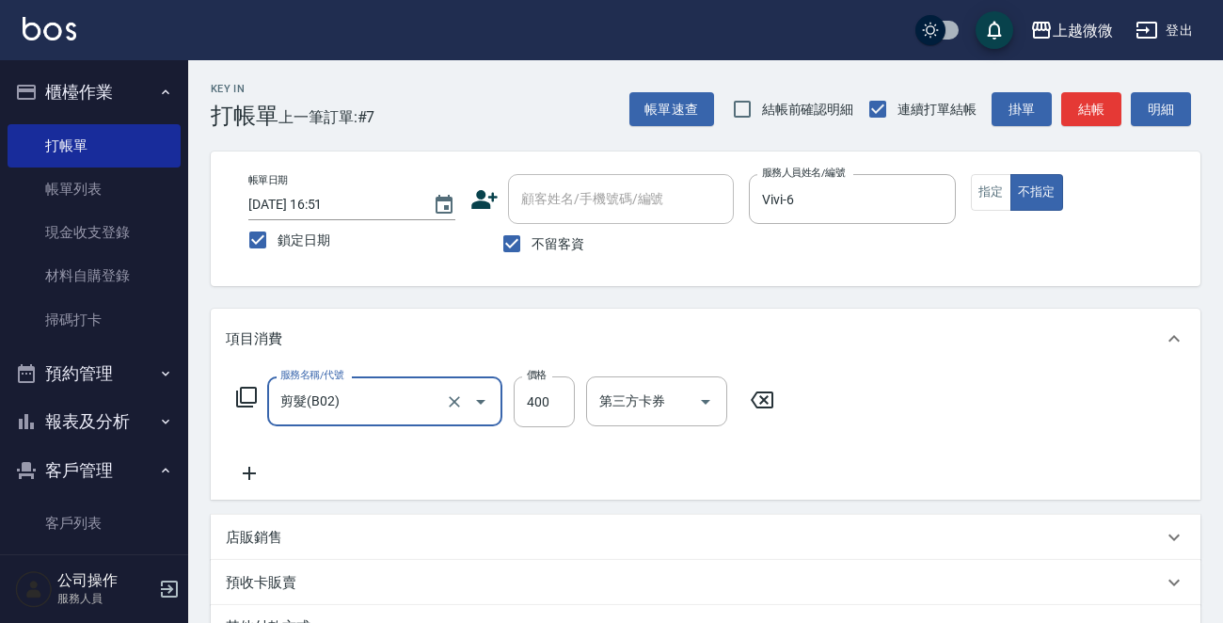
type input "剪髮(B02)"
type input "300"
click at [498, 233] on input "不留客資" at bounding box center [511, 243] width 39 height 39
checkbox input "false"
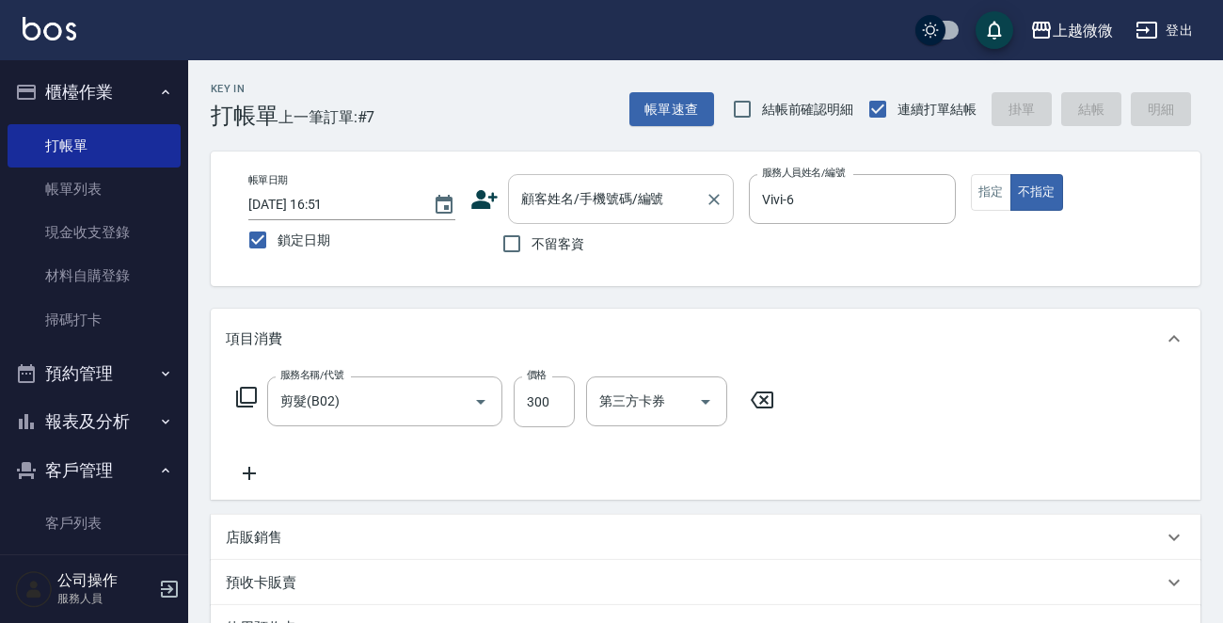
click at [564, 207] on input "顧客姓名/手機號碼/編號" at bounding box center [606, 198] width 181 height 33
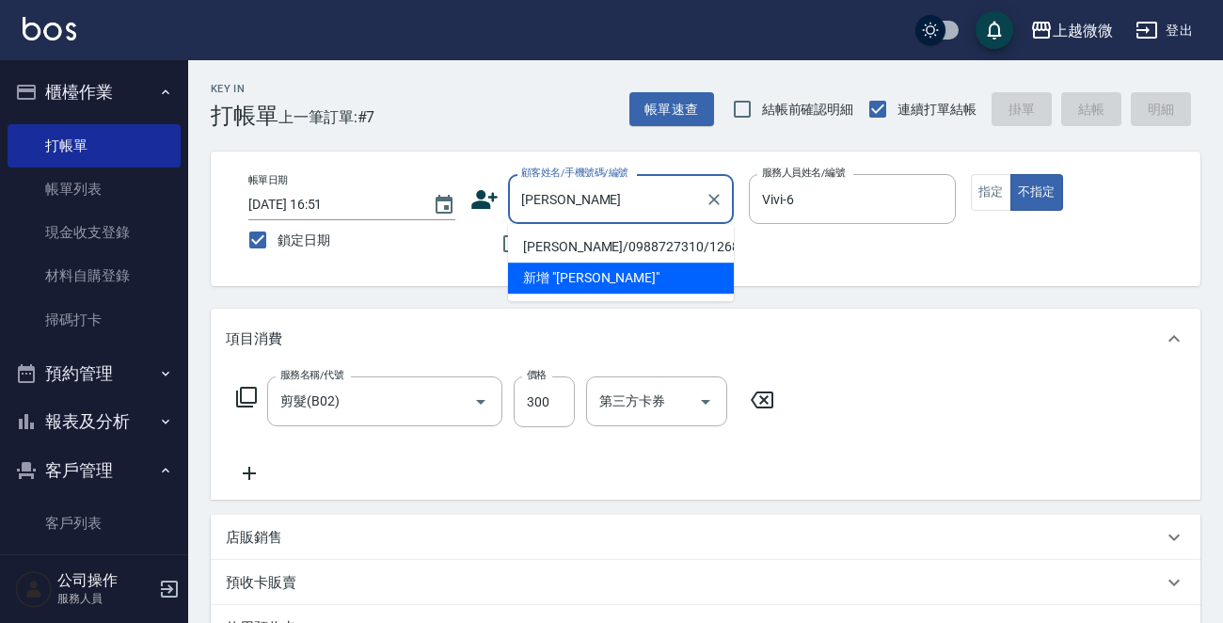
click at [546, 243] on li "[PERSON_NAME]/0988727310/1268" at bounding box center [621, 246] width 226 height 31
type input "[PERSON_NAME]/0988727310/1268"
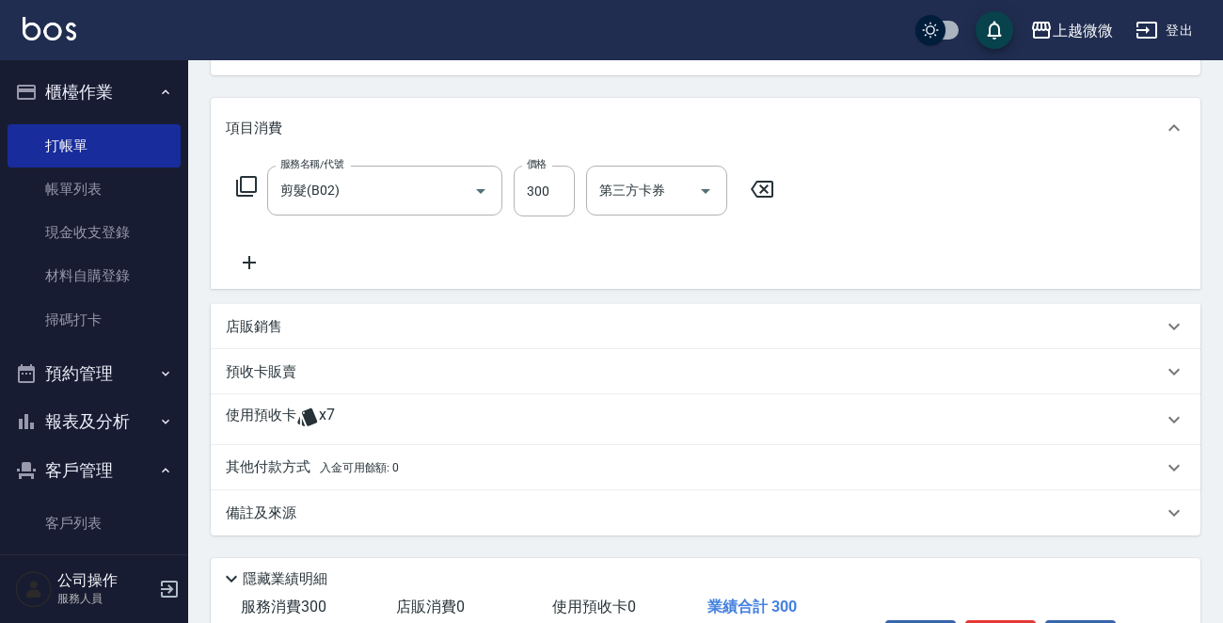
scroll to position [331, 0]
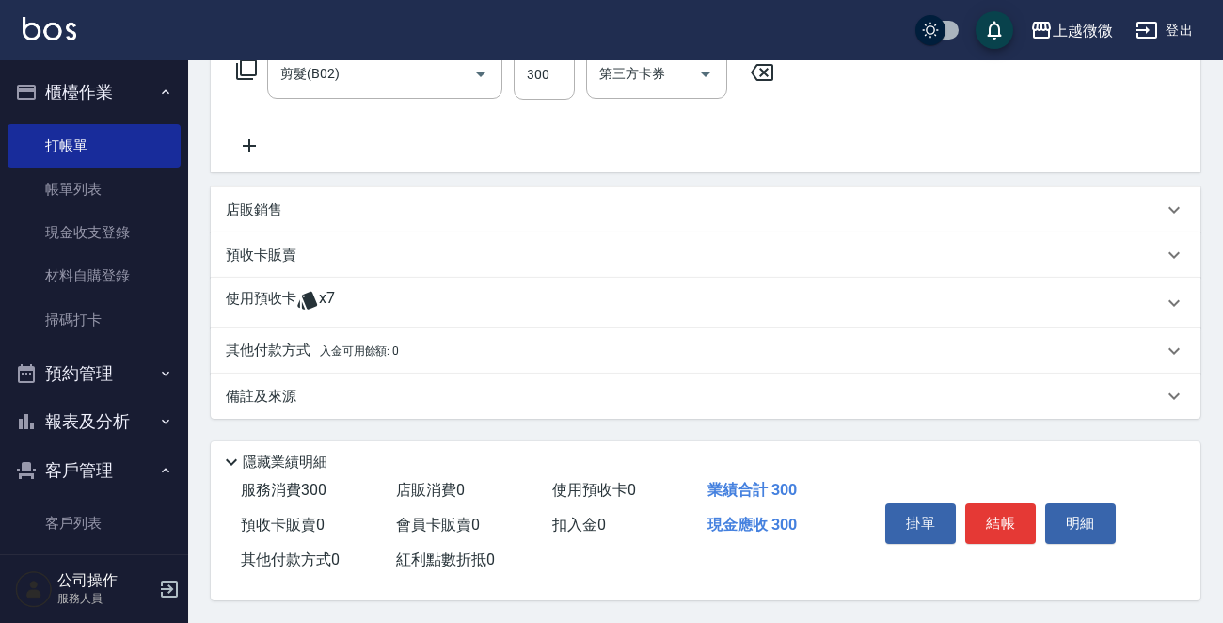
click at [283, 391] on p "備註及來源" at bounding box center [261, 397] width 71 height 20
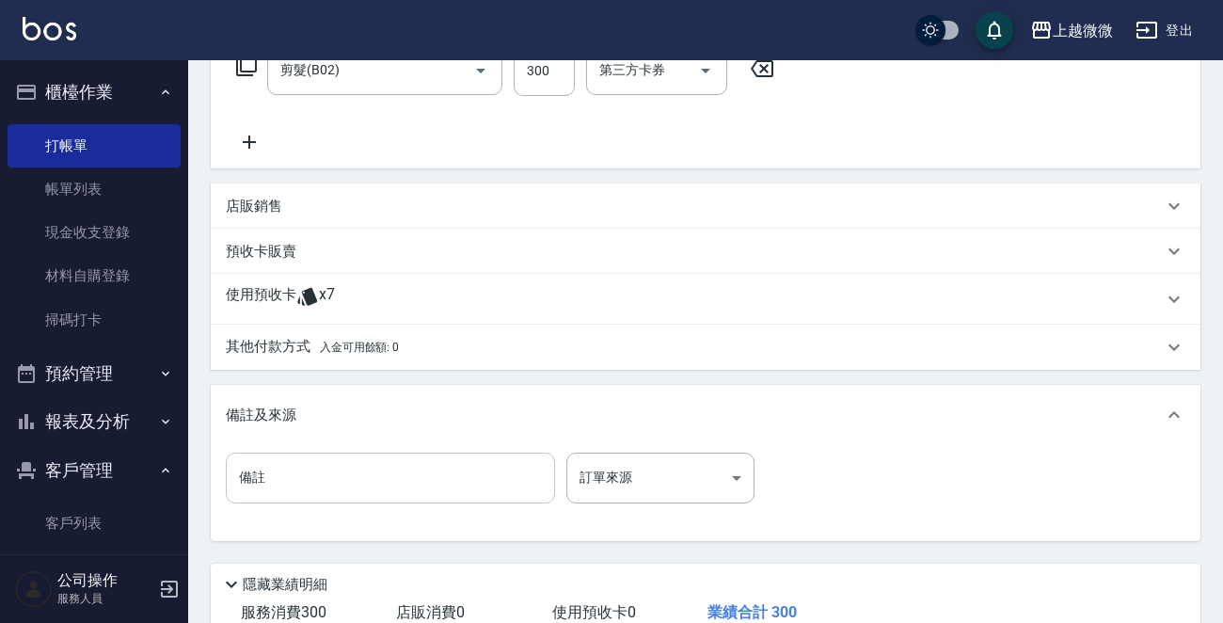
click at [335, 475] on input "備註" at bounding box center [390, 477] width 329 height 51
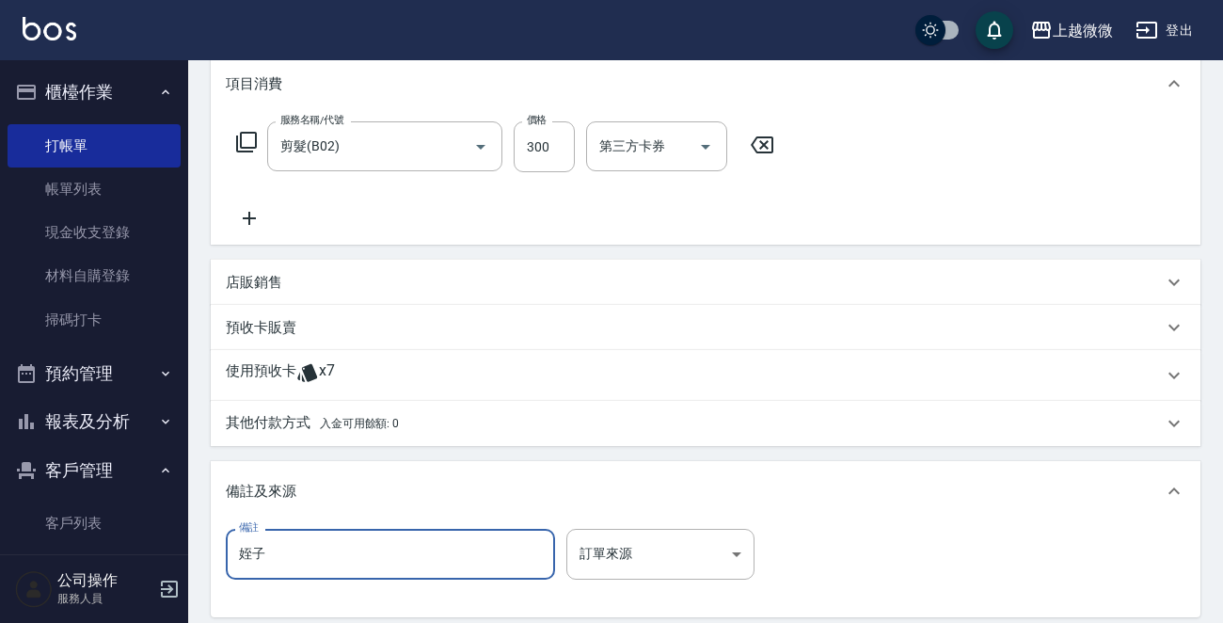
scroll to position [458, 0]
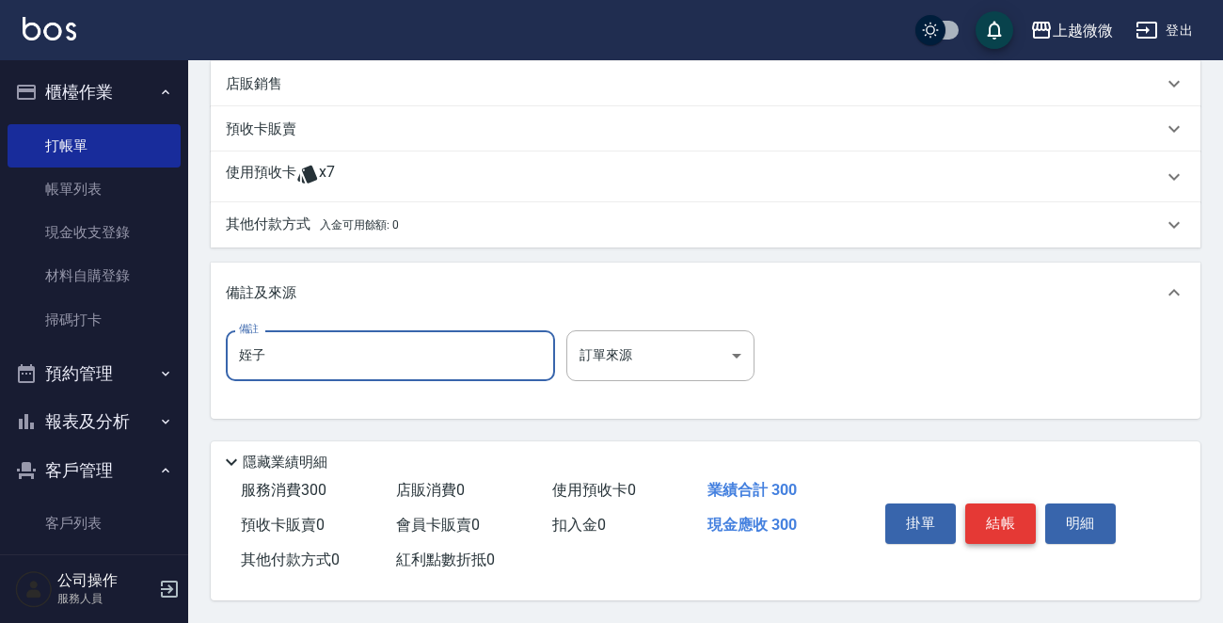
type input "姪子"
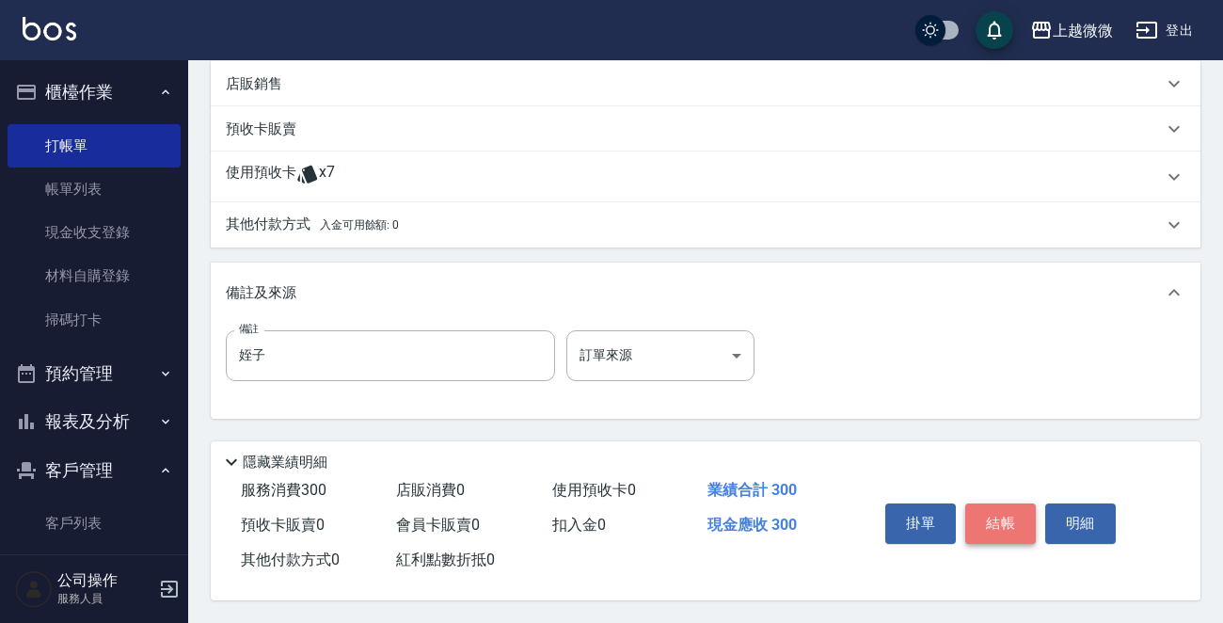
click at [1006, 520] on button "結帳" at bounding box center [1000, 522] width 71 height 39
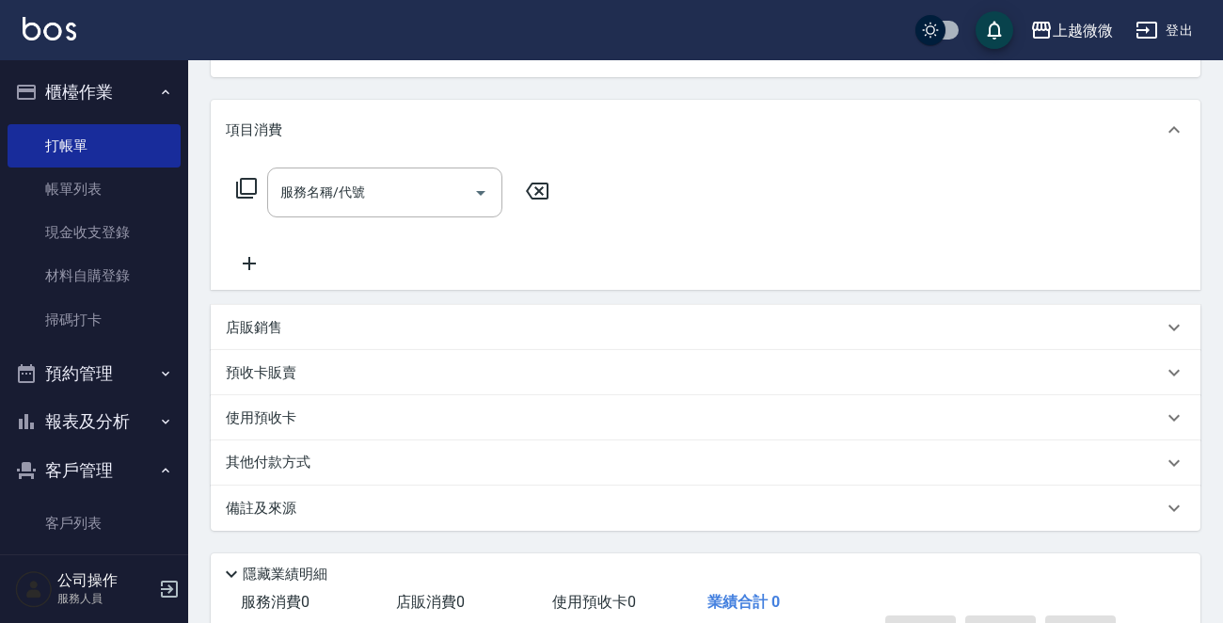
scroll to position [325, 0]
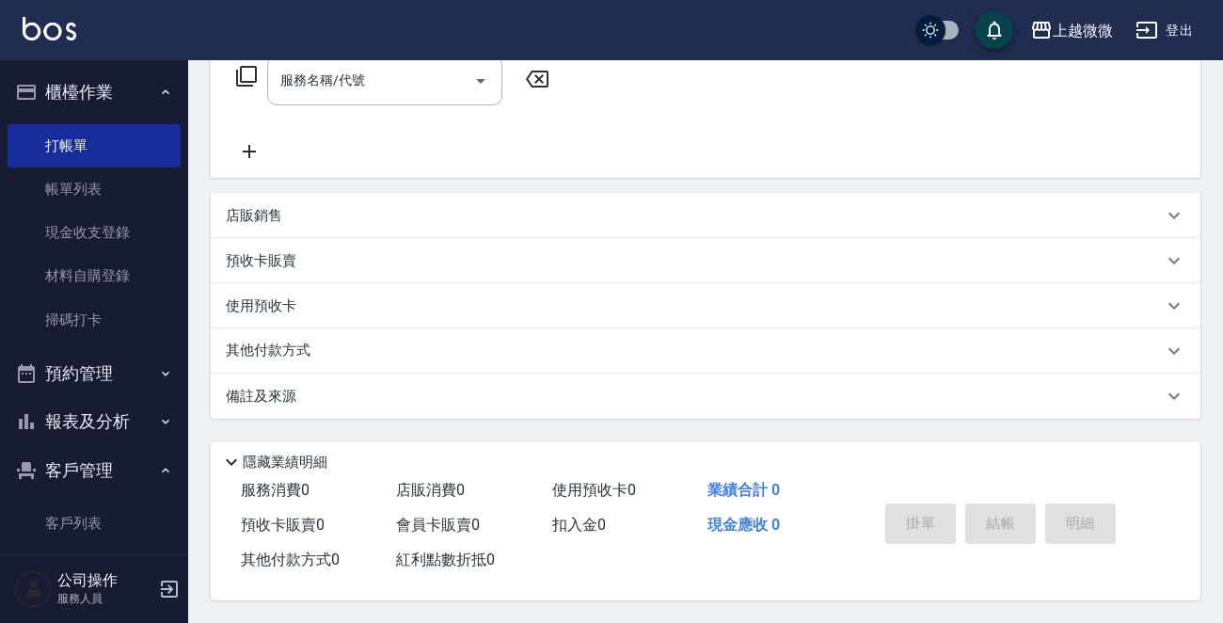
click at [308, 394] on div "備註及來源" at bounding box center [694, 397] width 937 height 20
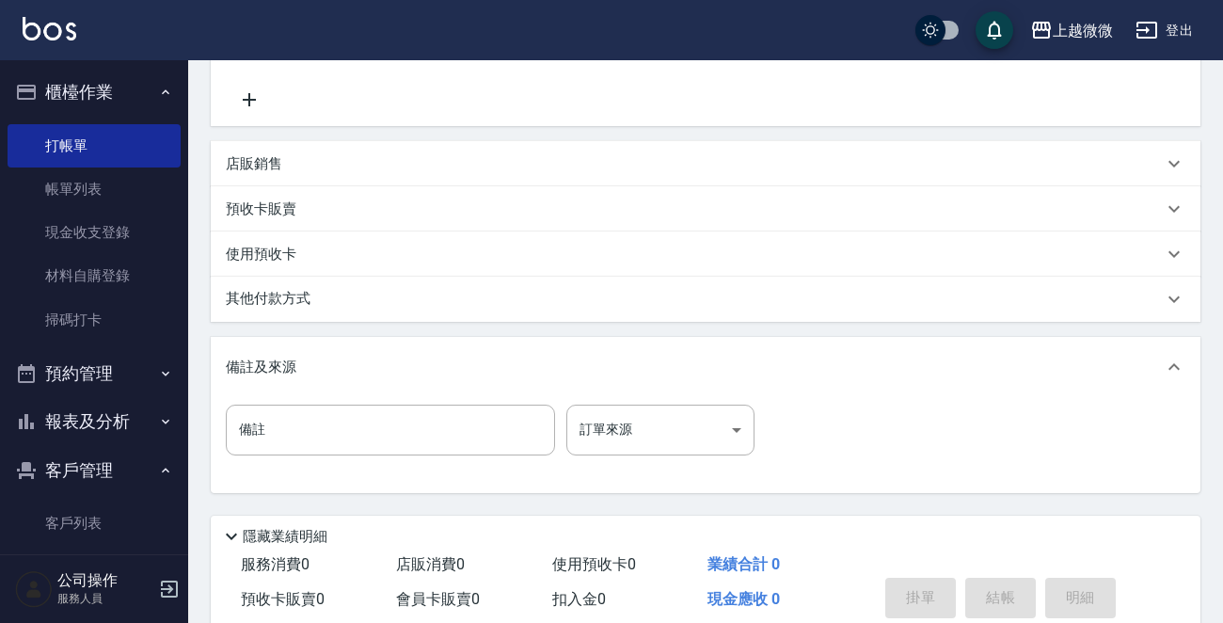
scroll to position [419, 0]
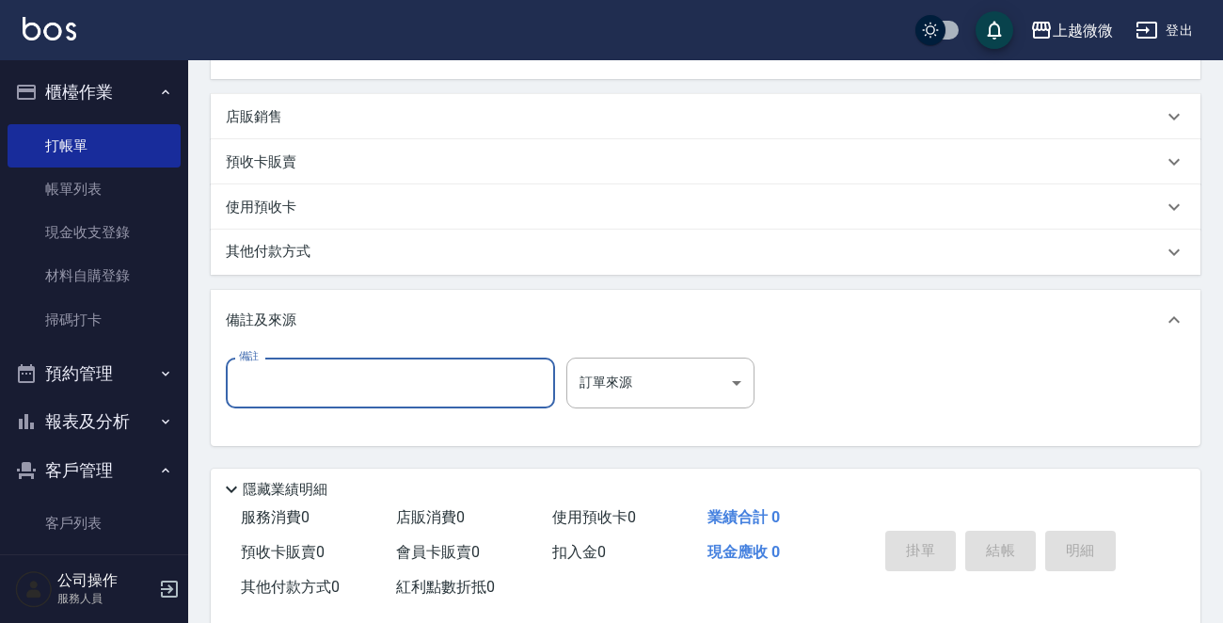
click at [302, 391] on input "備註" at bounding box center [390, 382] width 329 height 51
paste input "甥[PERSON_NAME]"
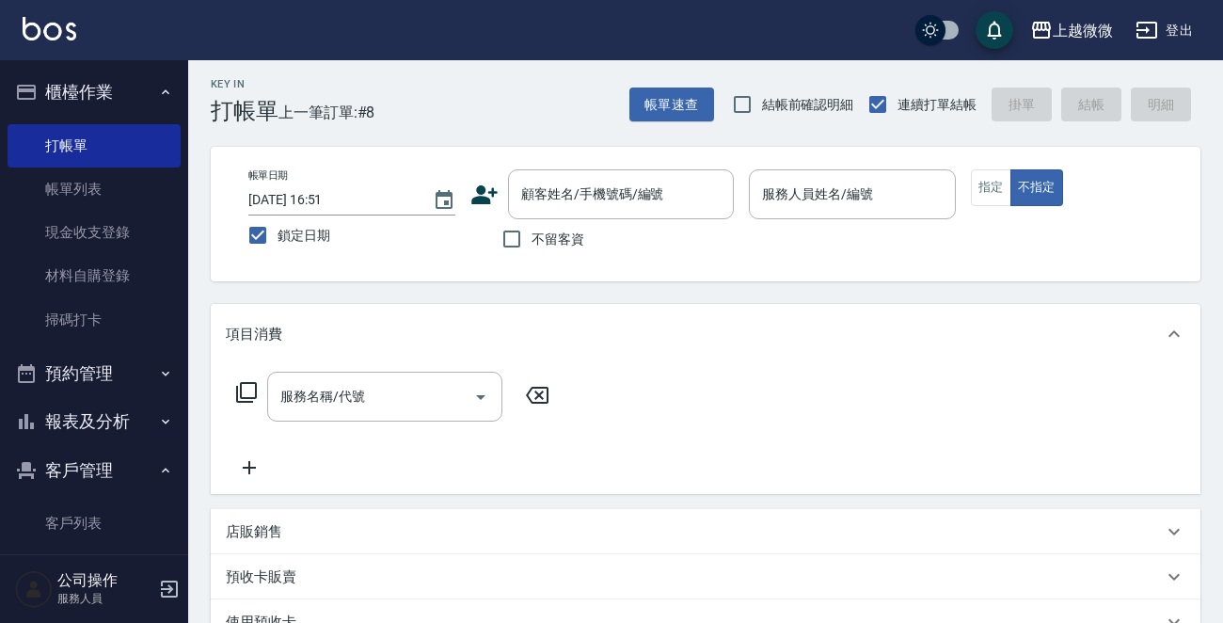
scroll to position [0, 0]
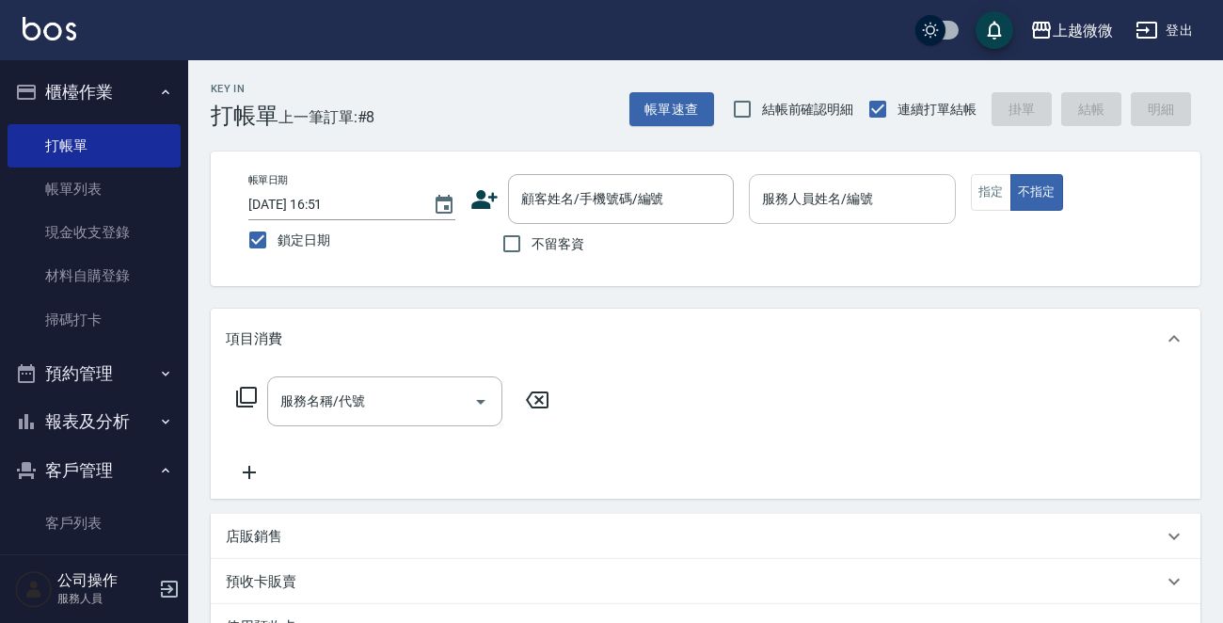
type input "甥[PERSON_NAME]"
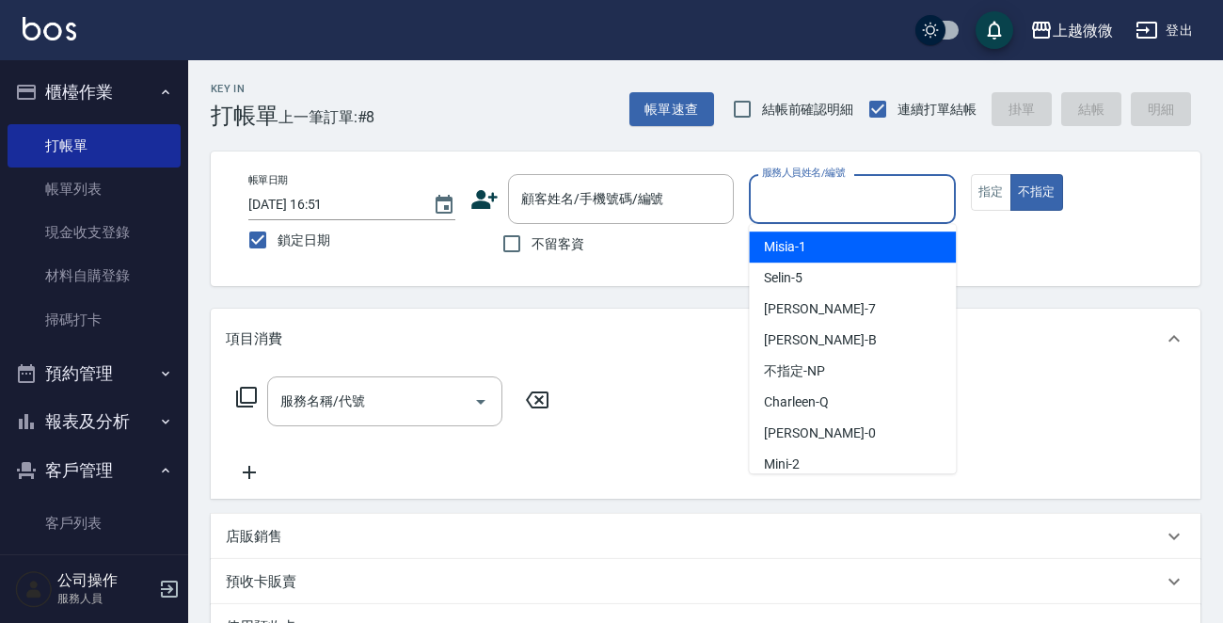
click at [884, 201] on input "服務人員姓名/編號" at bounding box center [852, 198] width 190 height 33
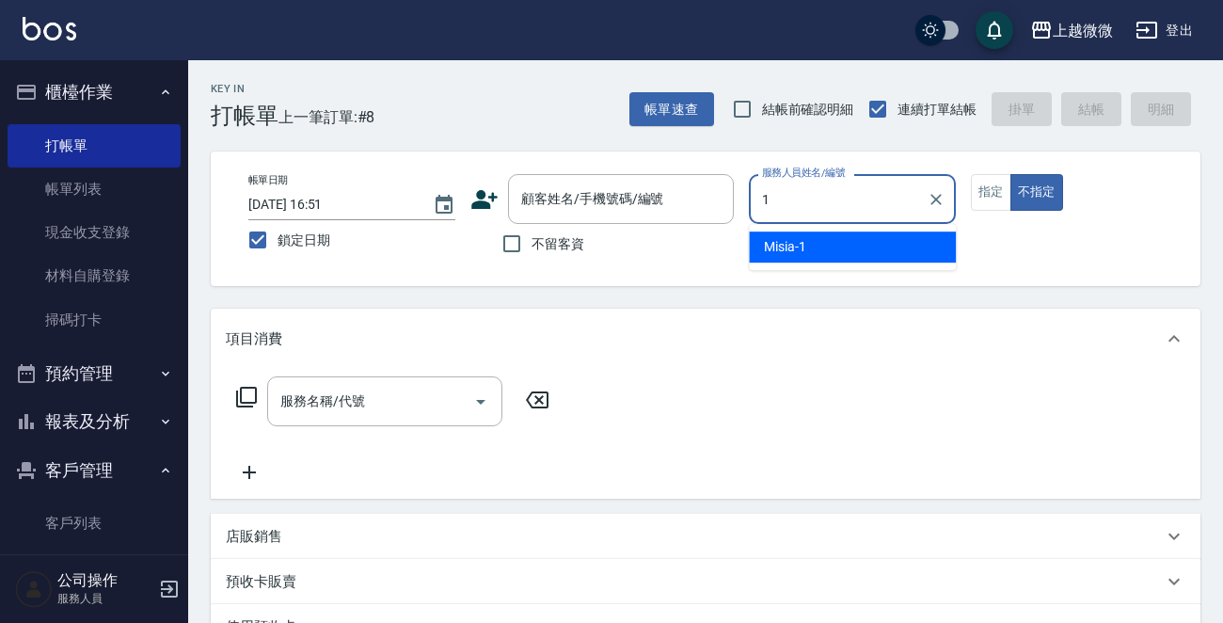
drag, startPoint x: 825, startPoint y: 240, endPoint x: 584, endPoint y: 270, distance: 242.6
click at [824, 240] on div "Misia -1" at bounding box center [852, 246] width 207 height 31
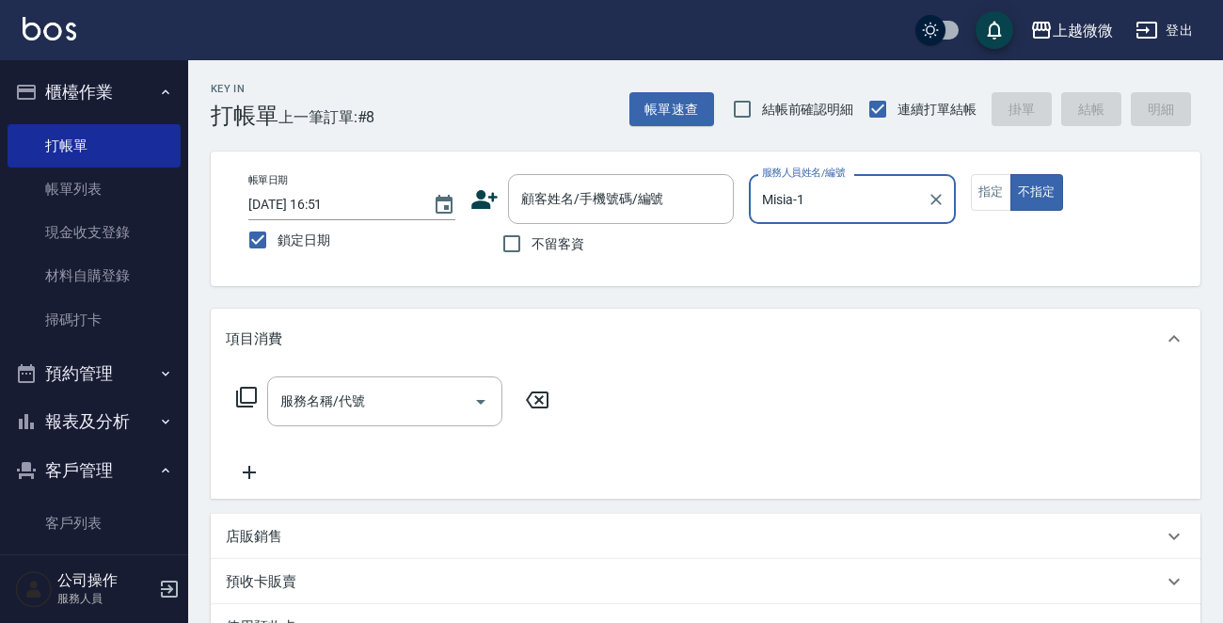
type input "Misia-1"
click at [303, 339] on div "項目消費" at bounding box center [694, 339] width 937 height 20
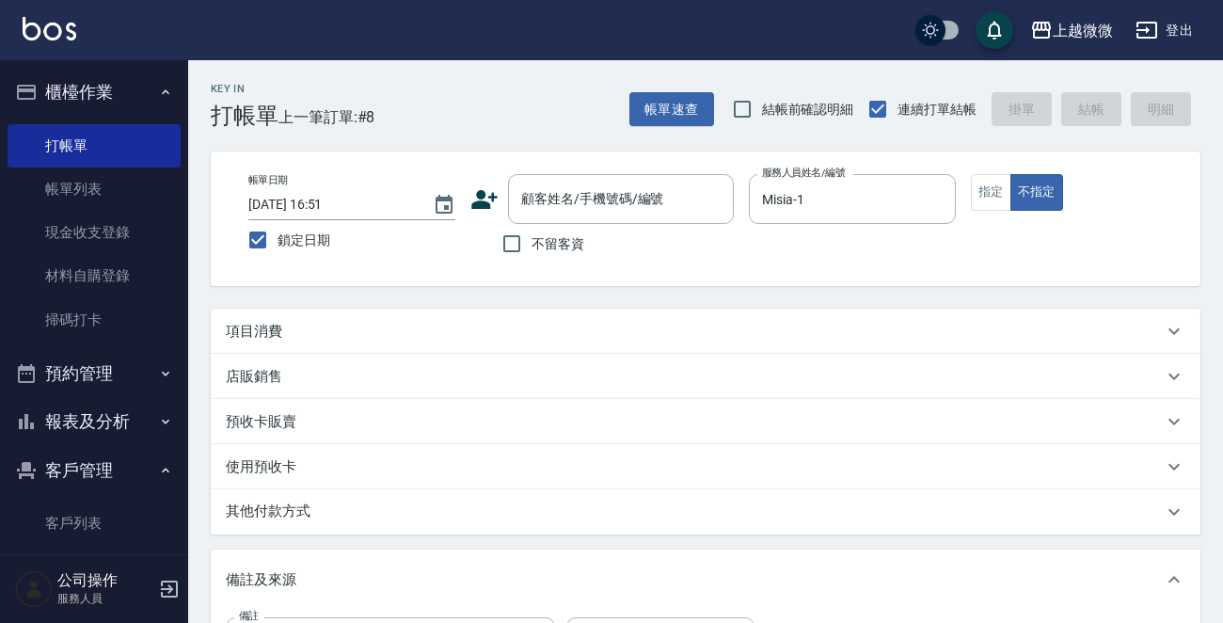
click at [307, 335] on div "項目消費" at bounding box center [694, 332] width 937 height 20
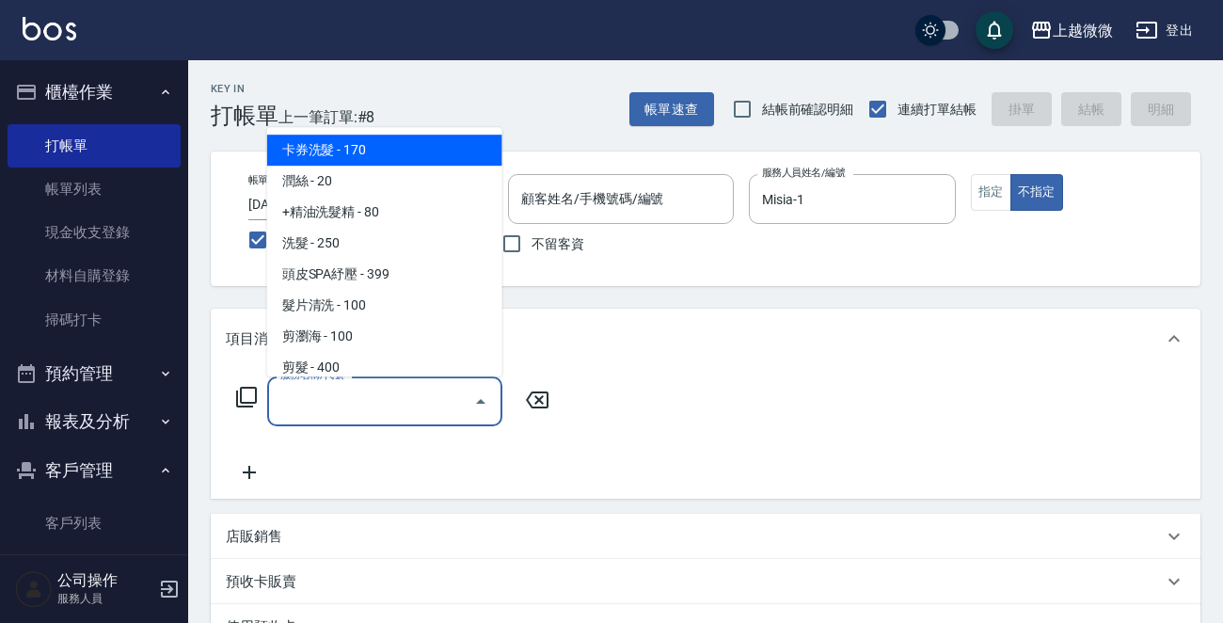
click at [339, 387] on input "服務名稱/代號" at bounding box center [371, 401] width 190 height 33
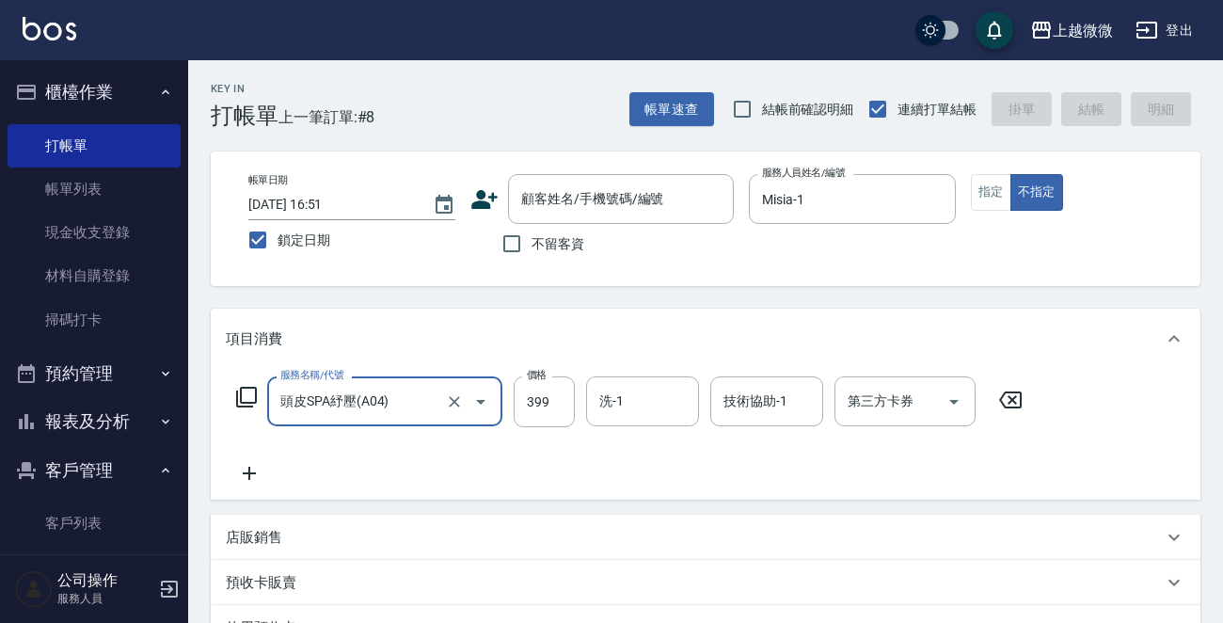
type input "頭皮SPA紓壓(A04)"
click at [255, 471] on icon at bounding box center [249, 473] width 47 height 23
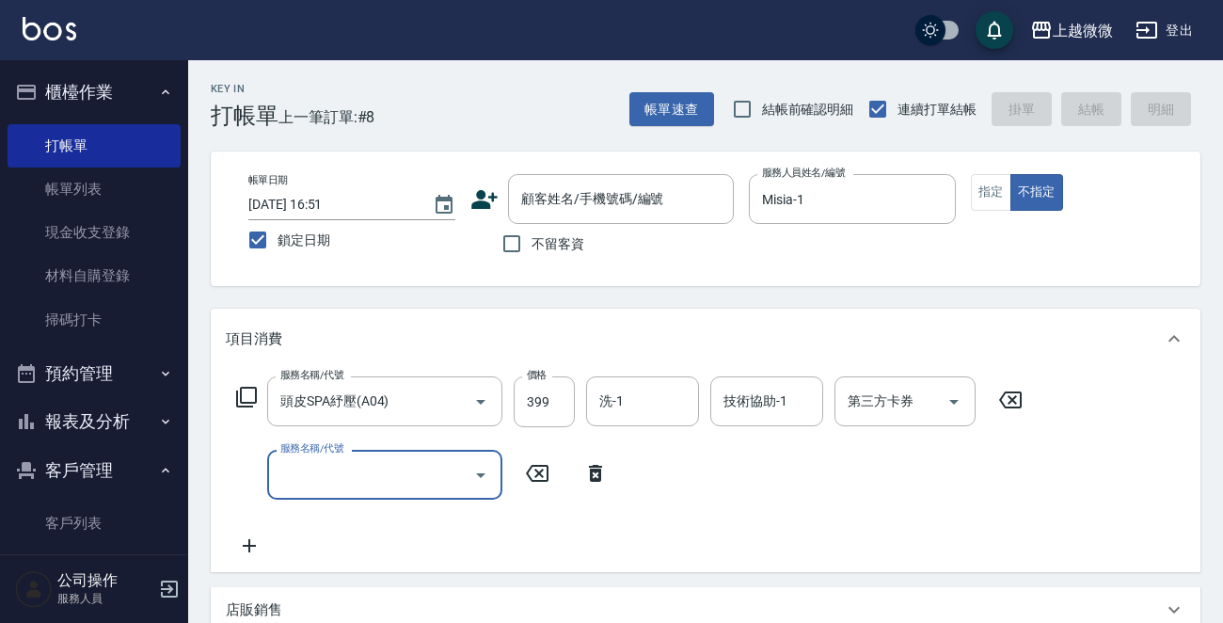
click at [310, 474] on input "服務名稱/代號" at bounding box center [371, 474] width 190 height 33
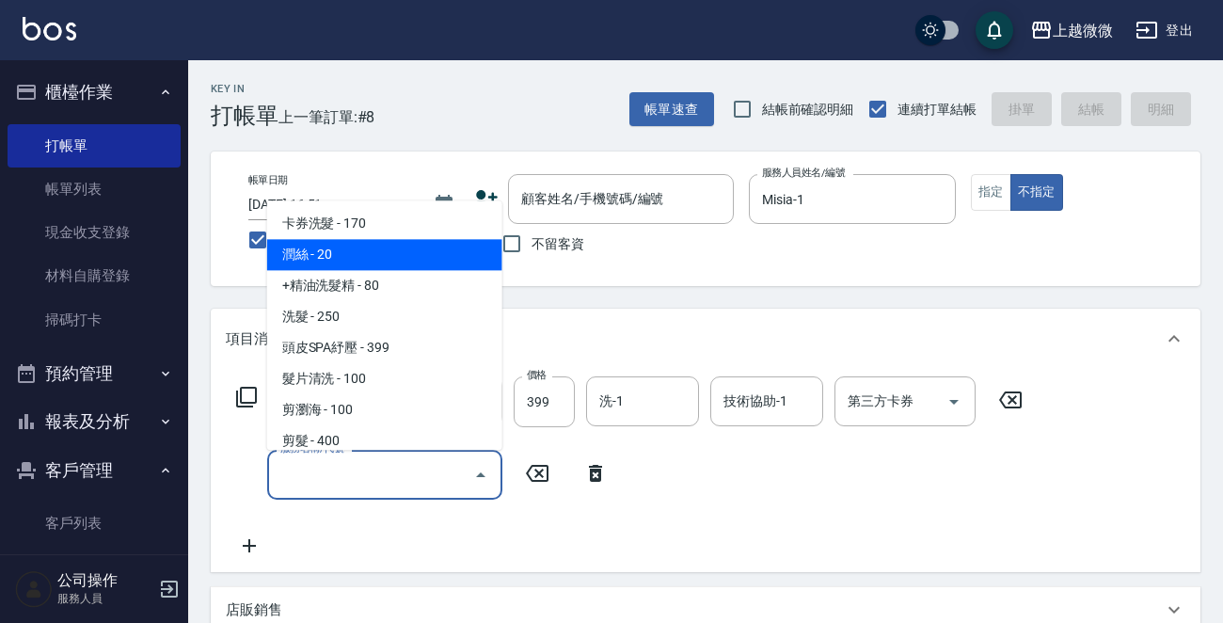
click at [349, 264] on span "潤絲 - 20" at bounding box center [384, 255] width 235 height 31
type input "潤絲(A01)"
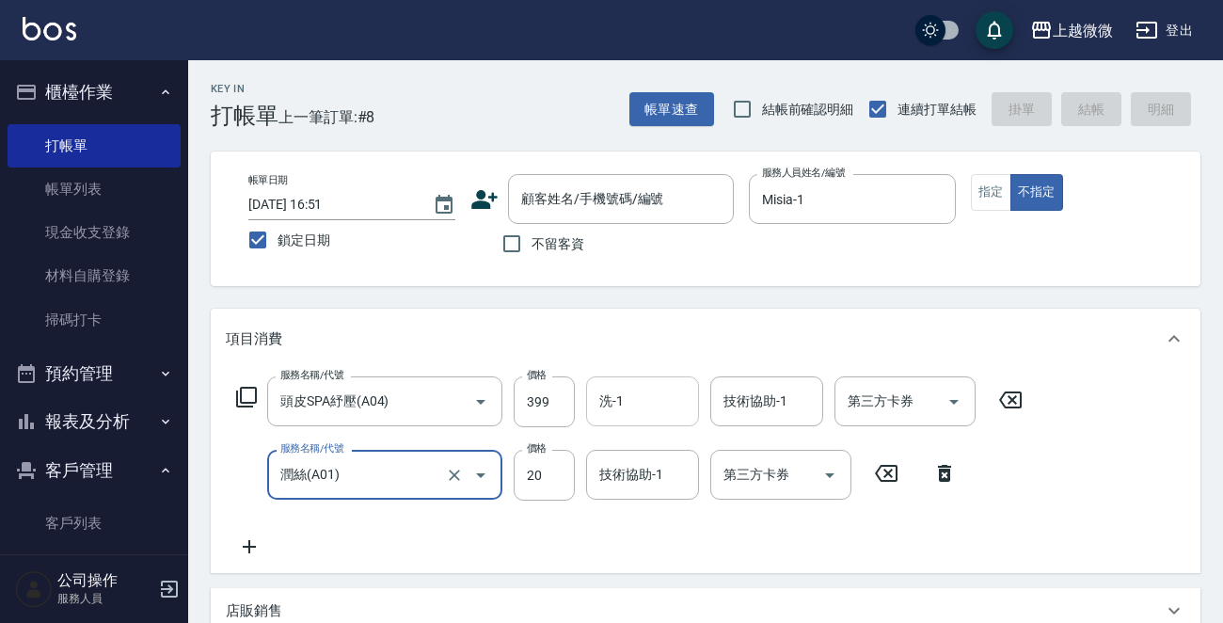
click at [642, 393] on input "洗-1" at bounding box center [642, 401] width 96 height 33
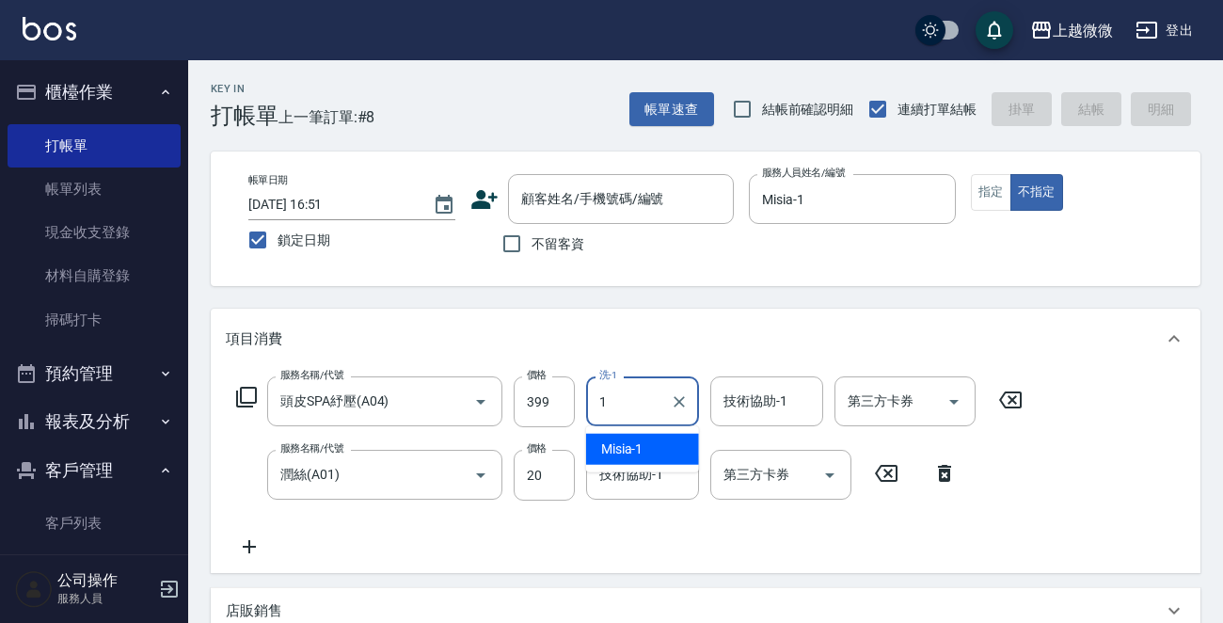
click at [653, 440] on div "Misia -1" at bounding box center [642, 449] width 113 height 31
type input "Misia-1"
click at [781, 396] on div "技術協助-1 技術協助-1" at bounding box center [766, 401] width 113 height 50
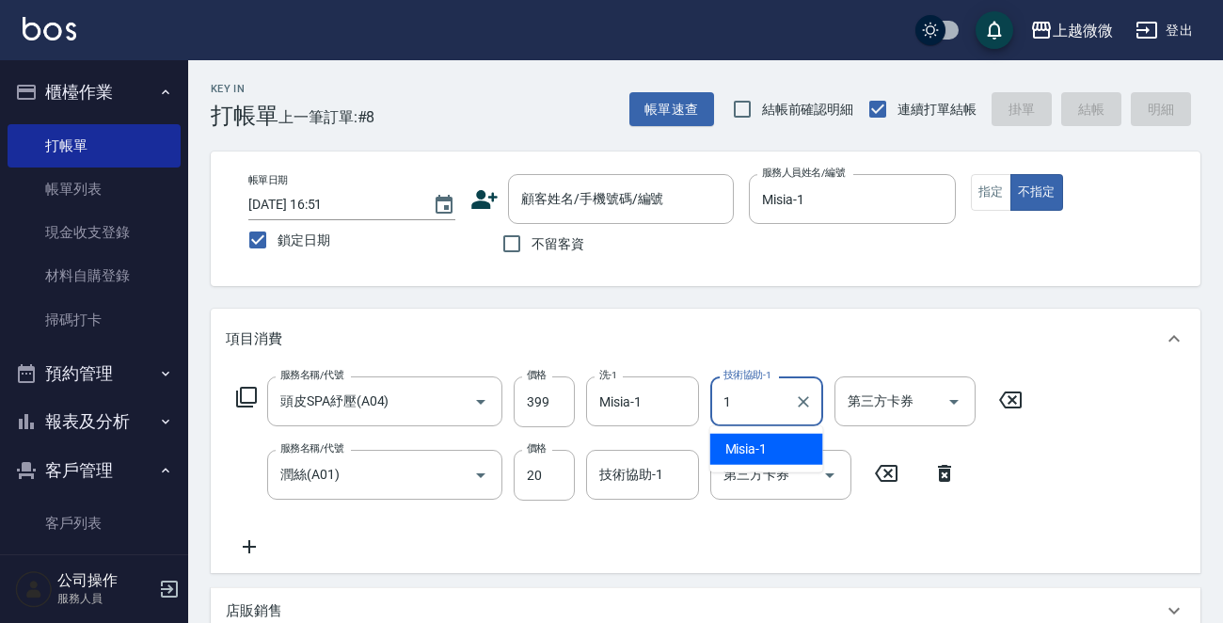
drag, startPoint x: 762, startPoint y: 434, endPoint x: 699, endPoint y: 459, distance: 67.9
click at [762, 434] on div "Misia -1" at bounding box center [766, 449] width 113 height 31
type input "Misia-1"
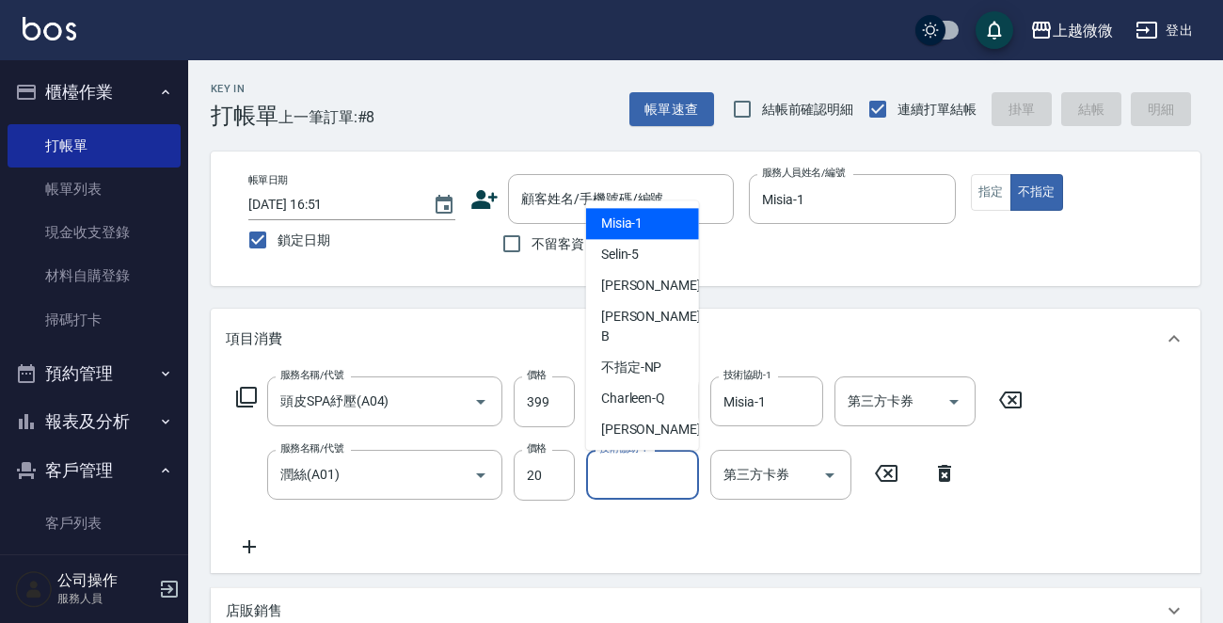
click at [622, 481] on input "技術協助-1" at bounding box center [642, 474] width 96 height 33
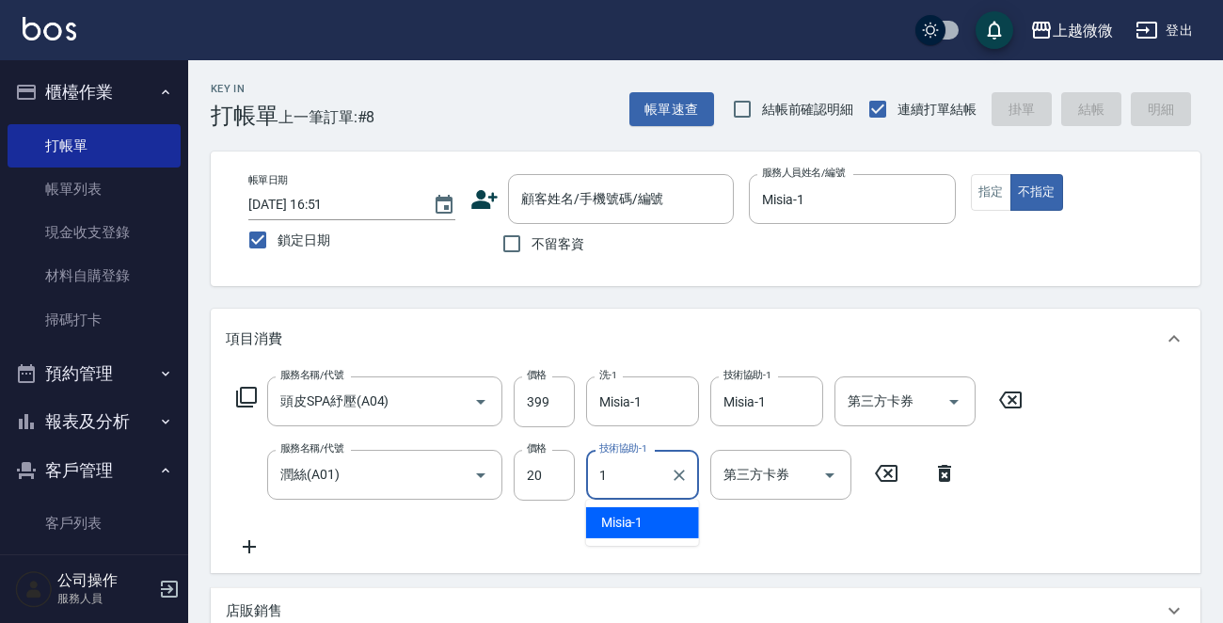
click at [627, 515] on span "Misia -1" at bounding box center [622, 523] width 42 height 20
type input "Misia-1"
click at [517, 248] on input "不留客資" at bounding box center [511, 243] width 39 height 39
checkbox input "true"
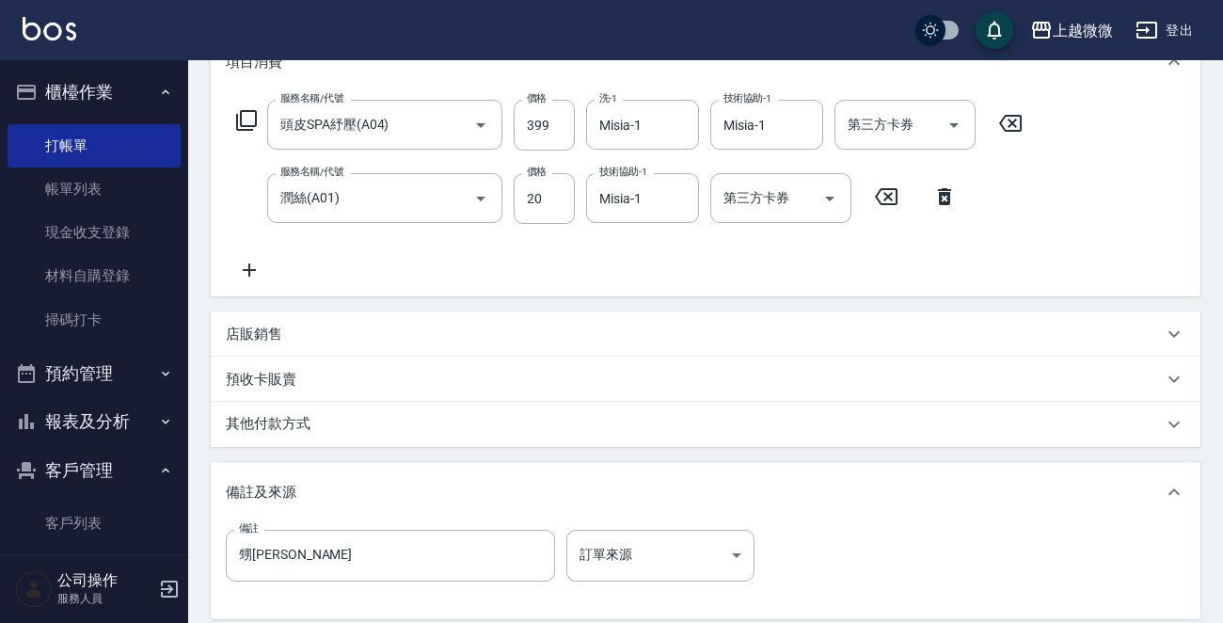
scroll to position [481, 0]
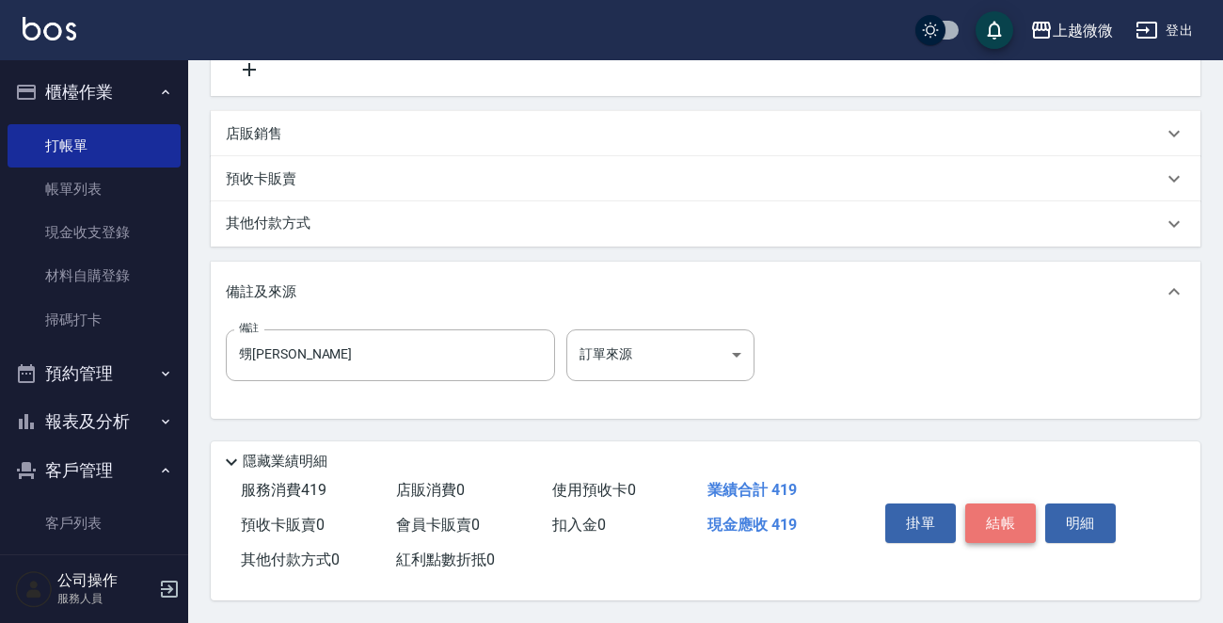
click at [994, 521] on button "結帳" at bounding box center [1000, 522] width 71 height 39
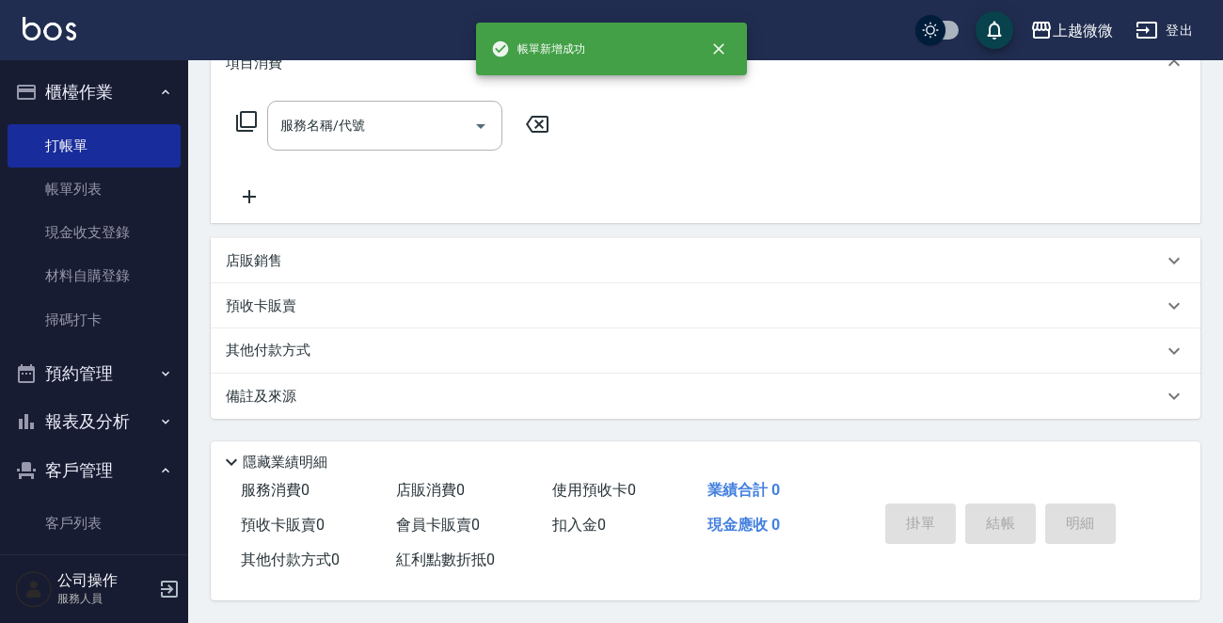
scroll to position [0, 0]
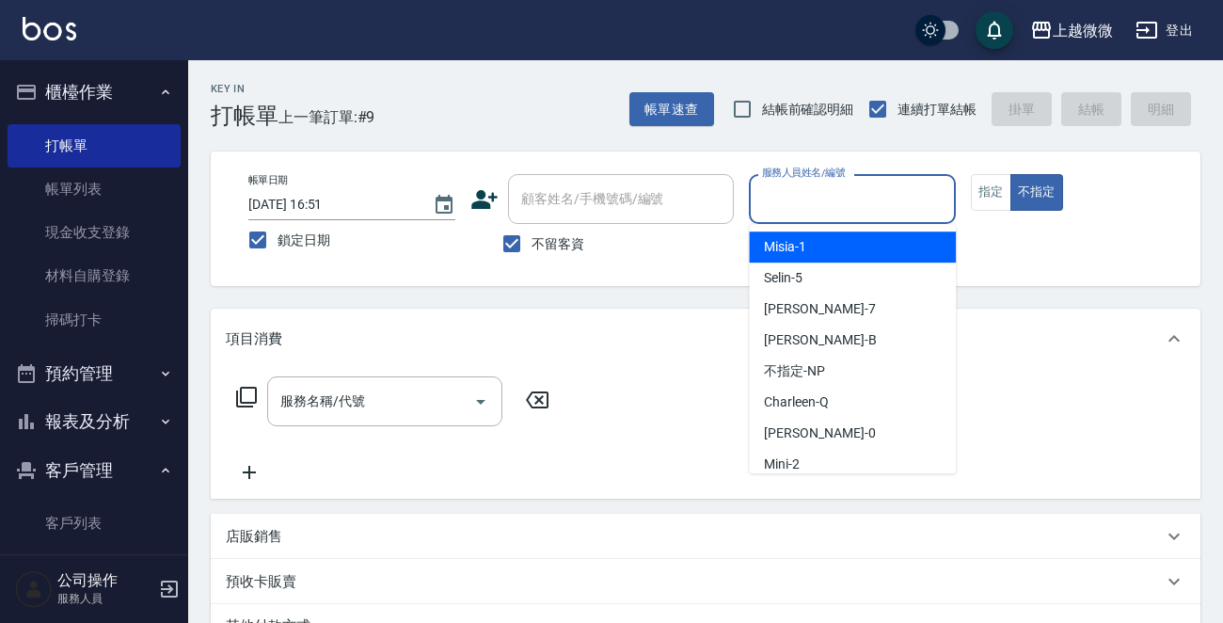
drag, startPoint x: 866, startPoint y: 197, endPoint x: 852, endPoint y: 224, distance: 30.7
click at [864, 198] on input "服務人員姓名/編號" at bounding box center [852, 198] width 190 height 33
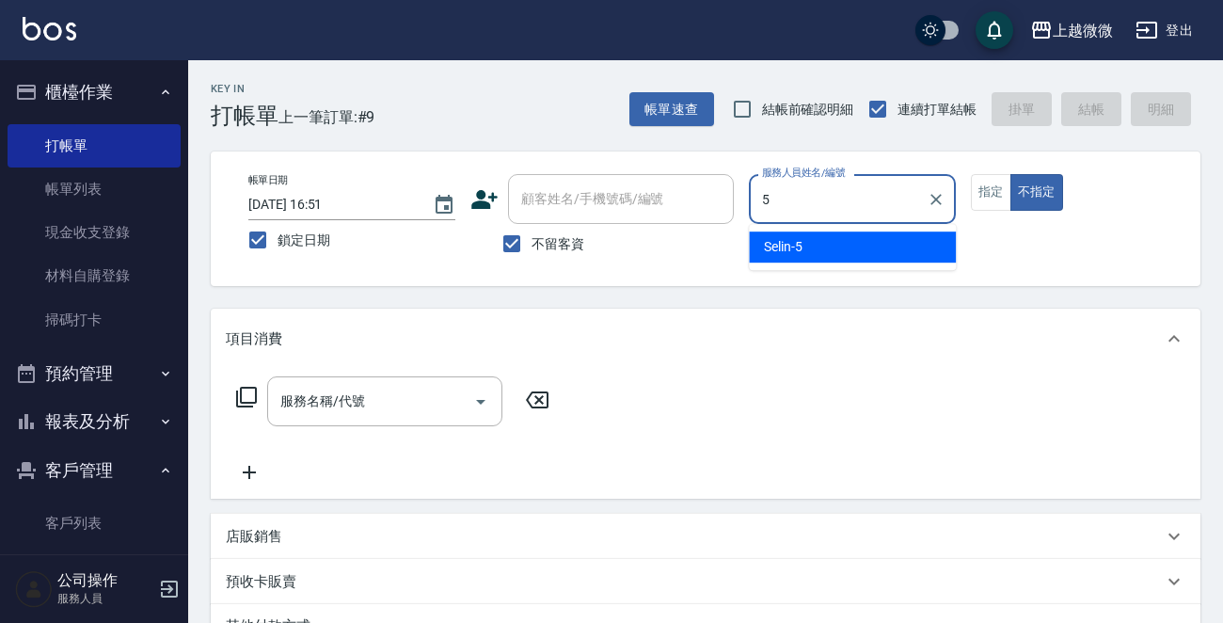
click at [829, 253] on div "Selin -5" at bounding box center [852, 246] width 207 height 31
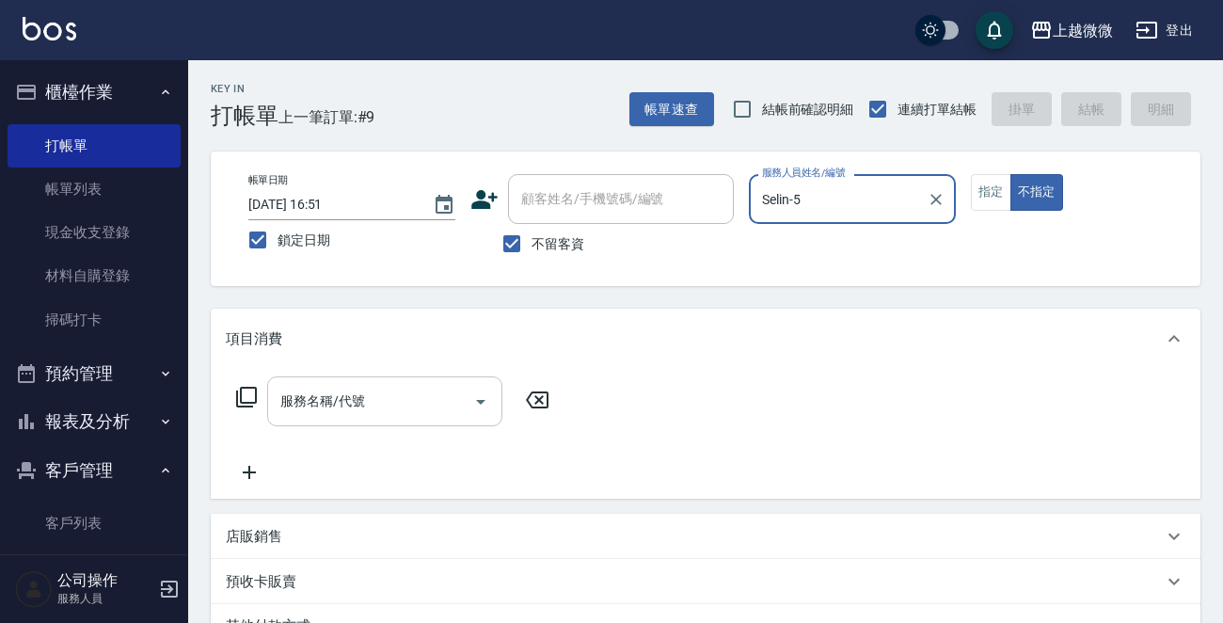
type input "Selin-5"
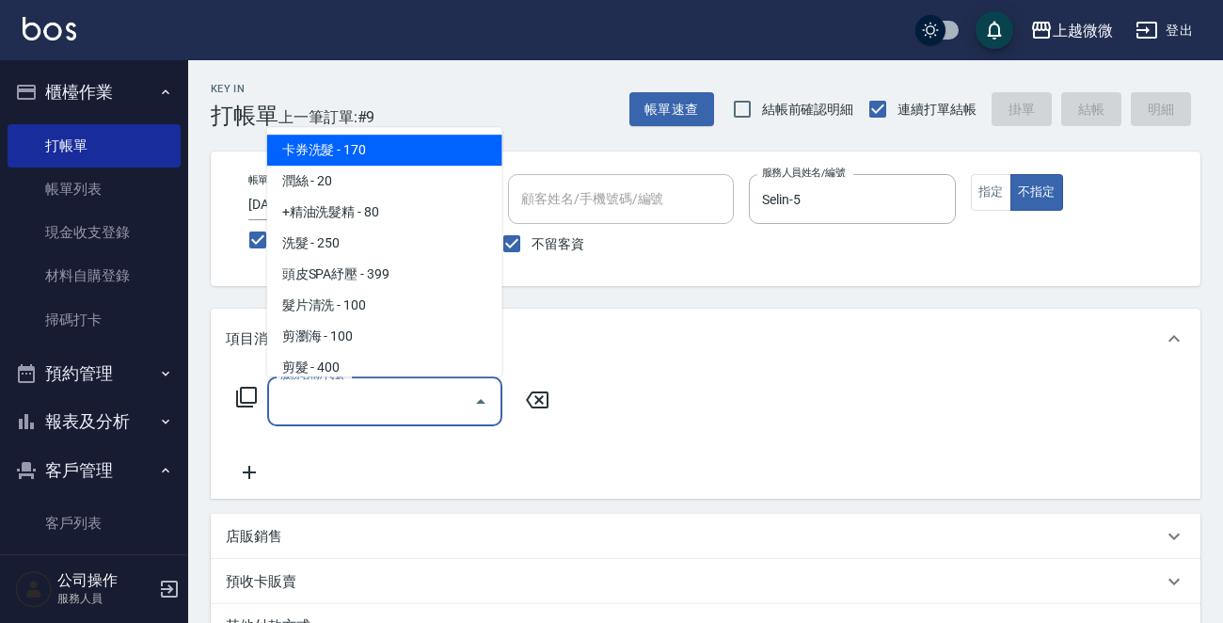
click at [358, 394] on input "服務名稱/代號" at bounding box center [371, 401] width 190 height 33
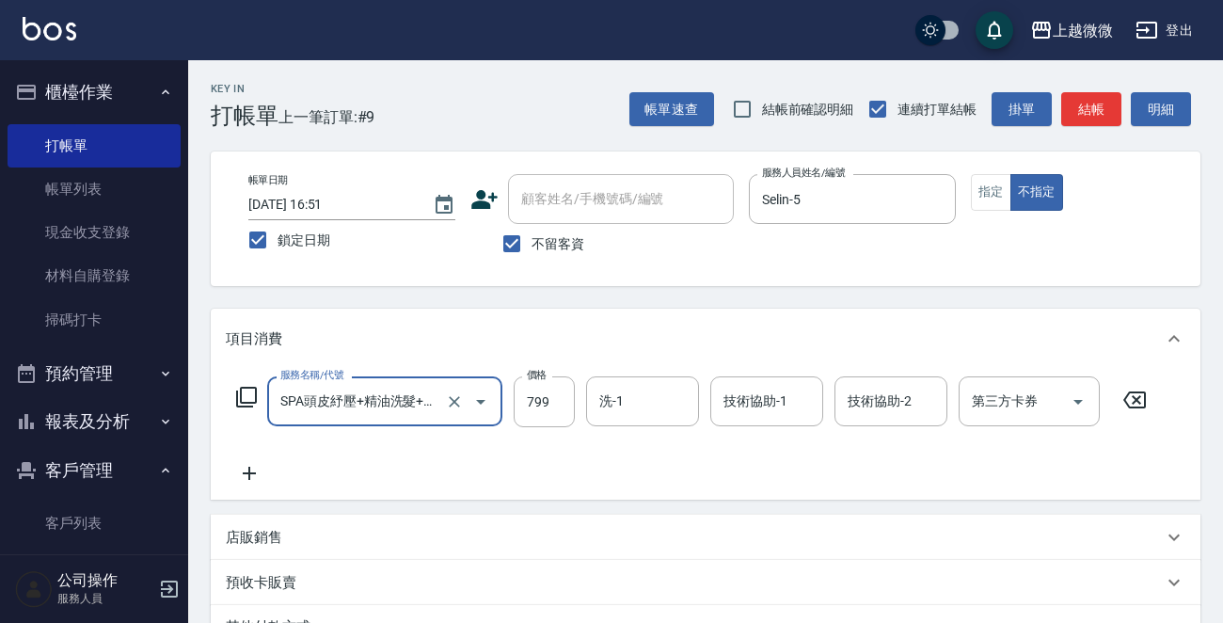
type input "SPA頭皮紓壓+精油洗髮+剪髮(I13)"
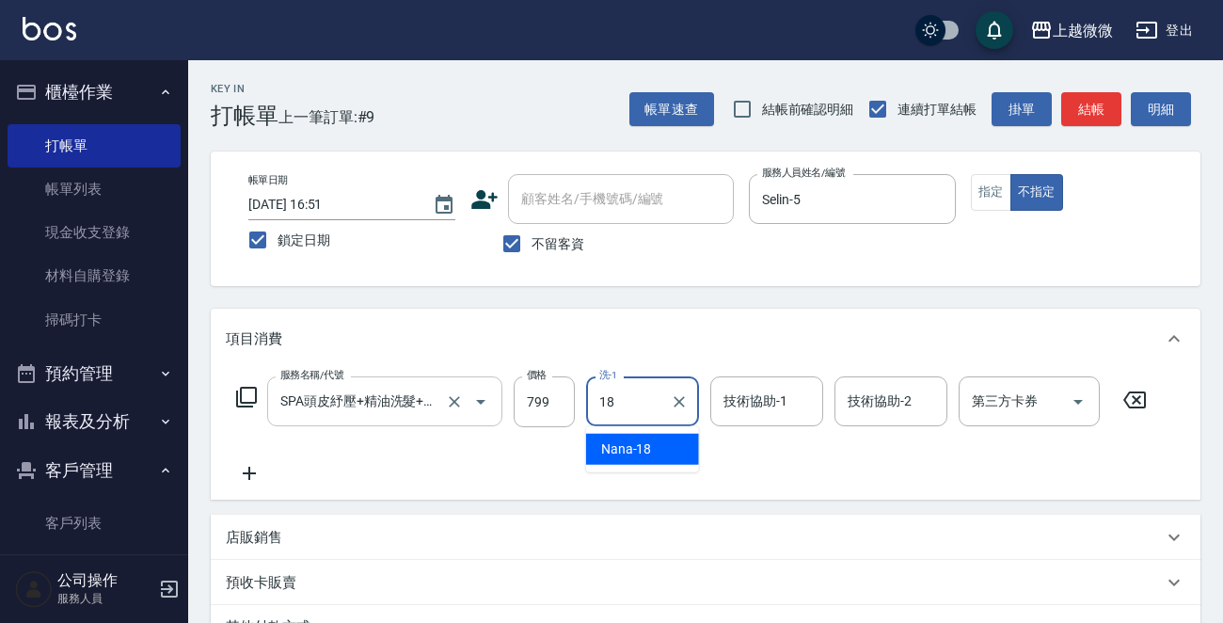
type input "Nana-18"
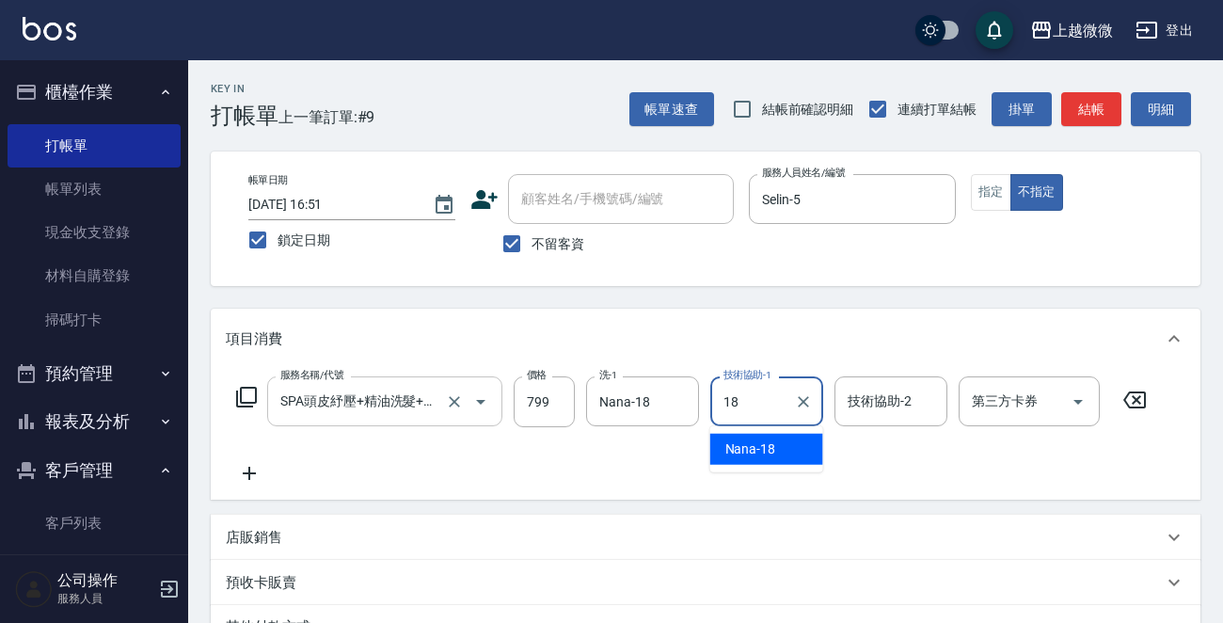
type input "Nana-18"
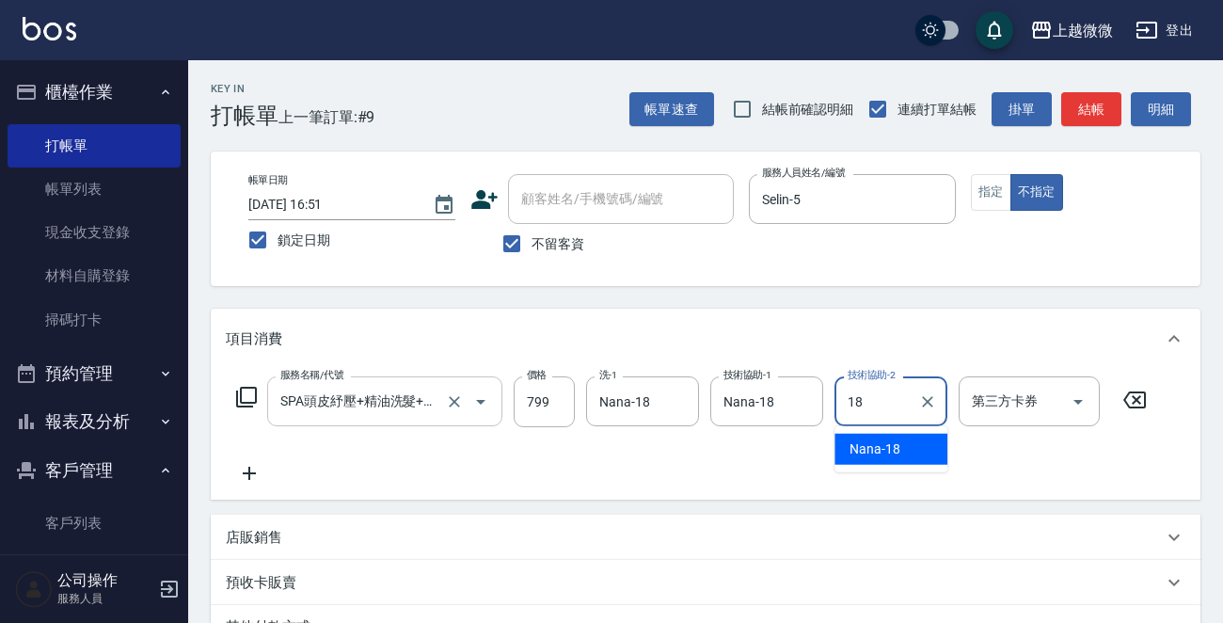
type input "Nana-18"
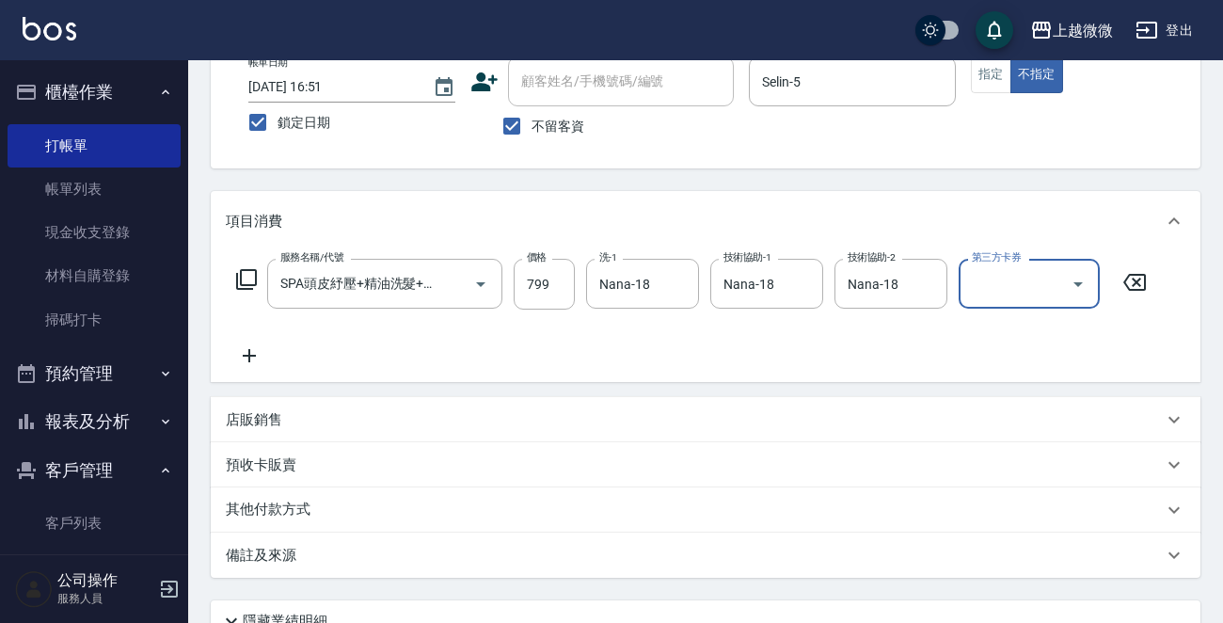
scroll to position [281, 0]
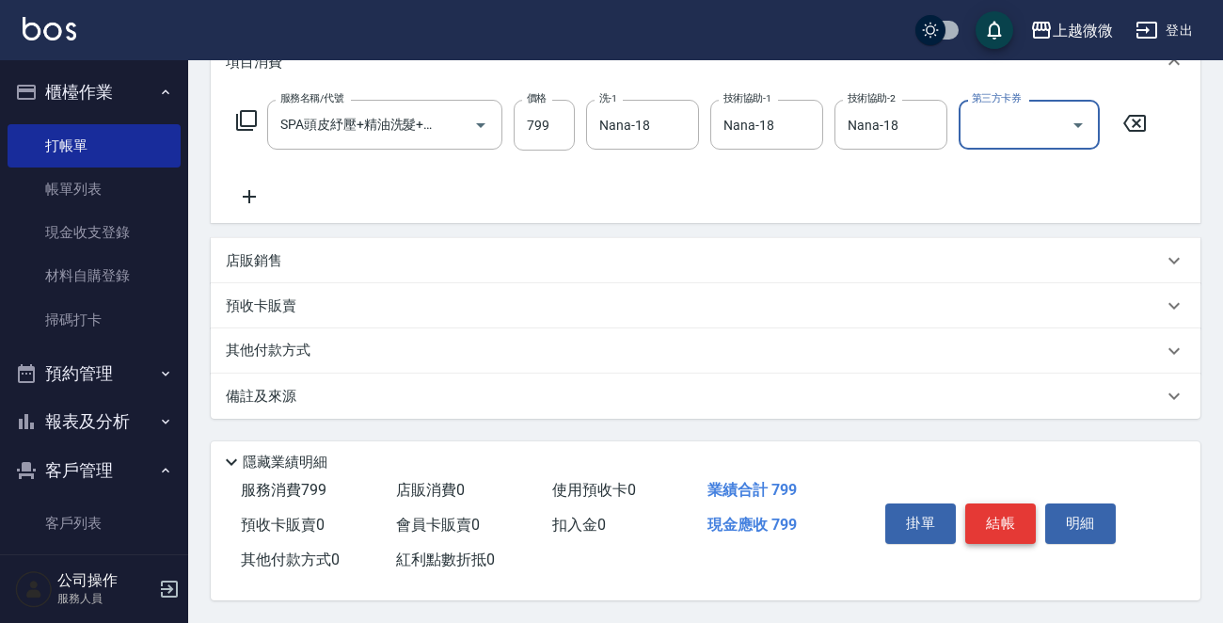
click at [1011, 513] on button "結帳" at bounding box center [1000, 522] width 71 height 39
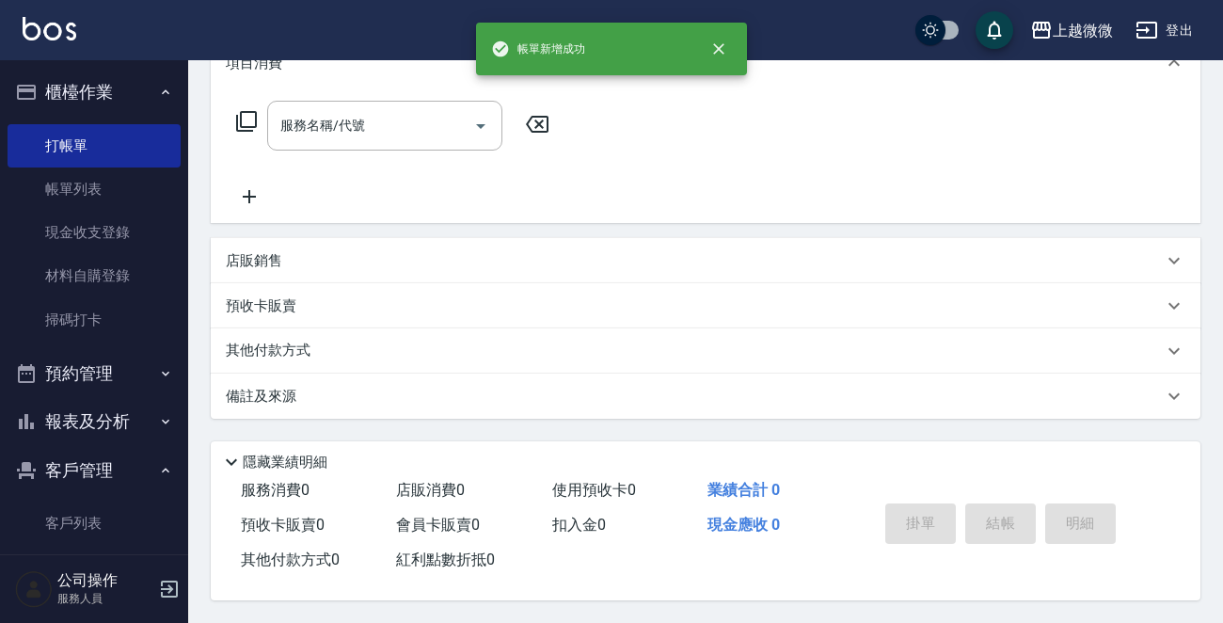
scroll to position [0, 0]
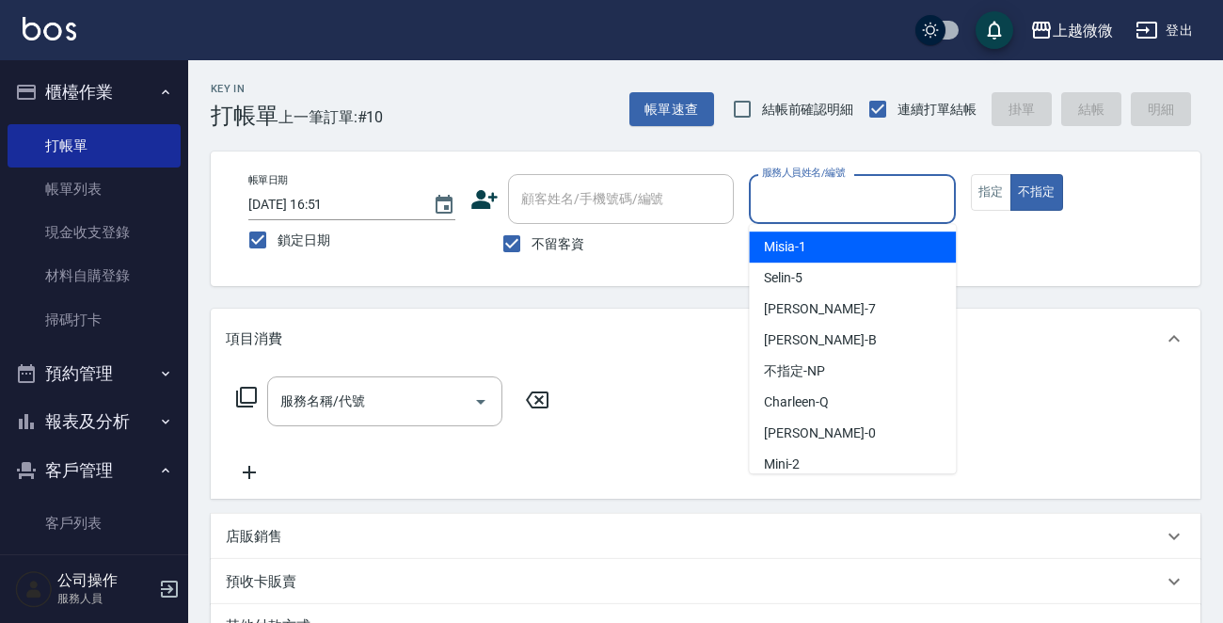
click at [829, 191] on input "服務人員姓名/編號" at bounding box center [852, 198] width 190 height 33
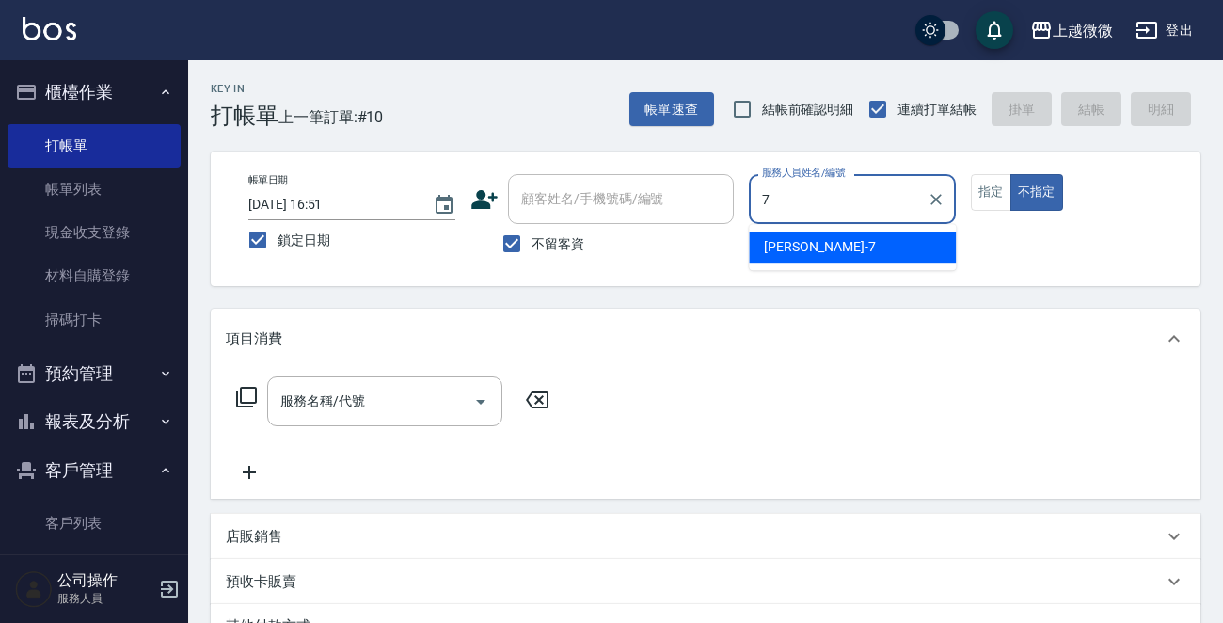
click at [812, 245] on div "[PERSON_NAME] -7" at bounding box center [852, 246] width 207 height 31
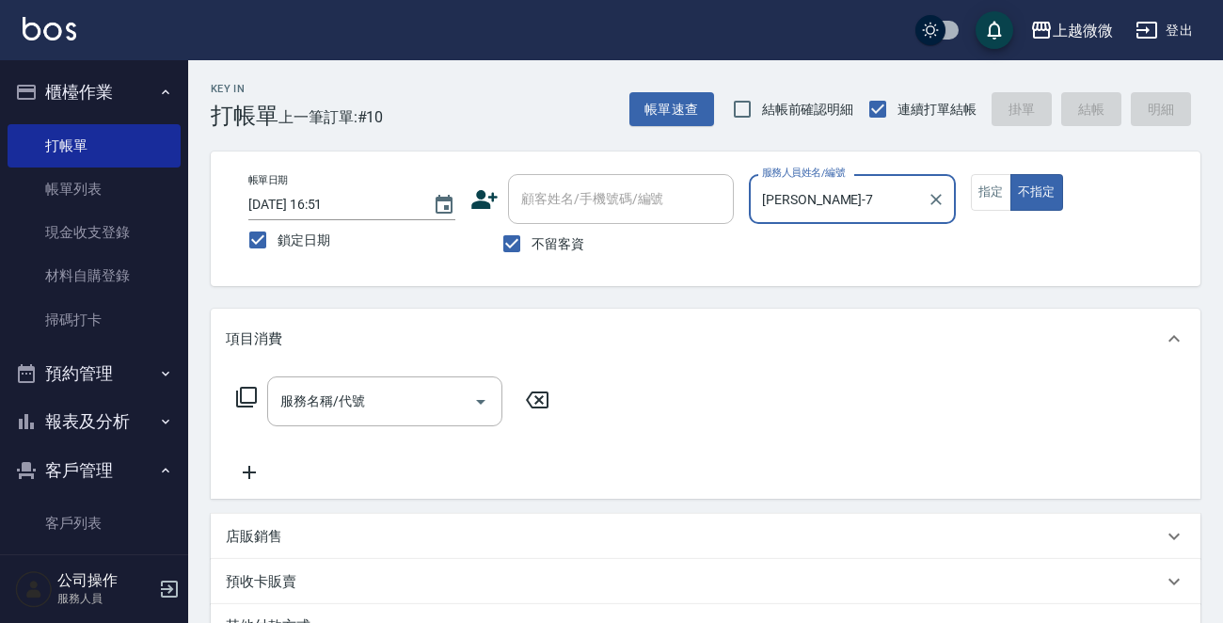
type input "[PERSON_NAME]-7"
click at [374, 435] on div "服務名稱/代號 服務名稱/代號" at bounding box center [393, 429] width 335 height 107
click at [368, 410] on input "服務名稱/代號" at bounding box center [371, 401] width 190 height 33
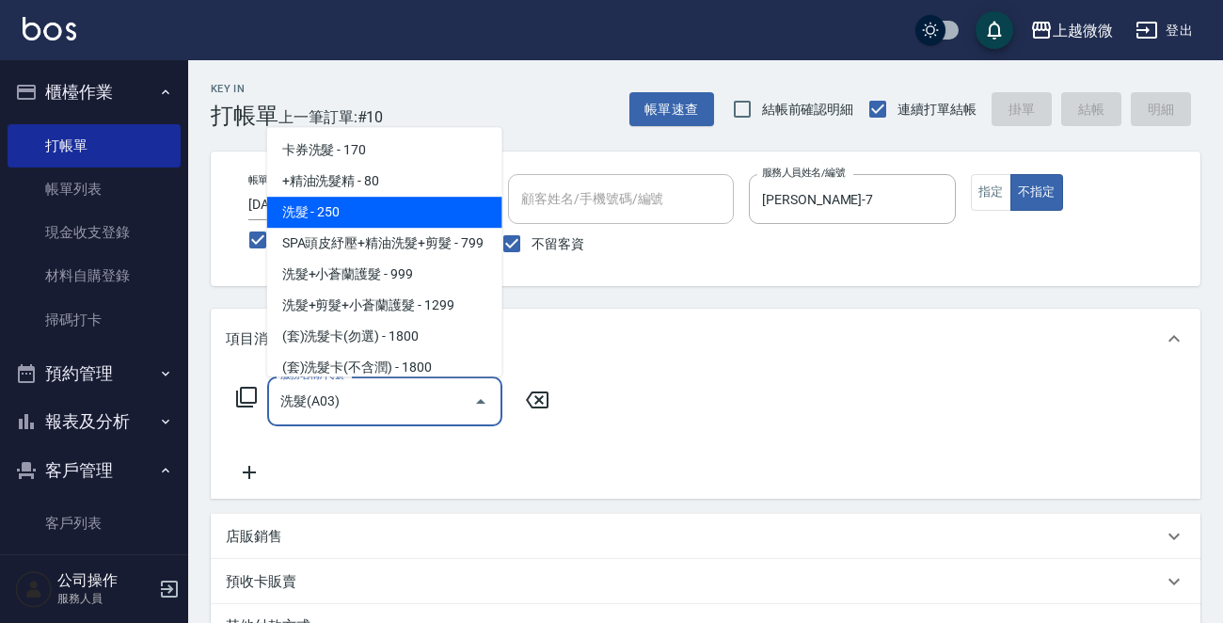
type input "洗髮(A03)"
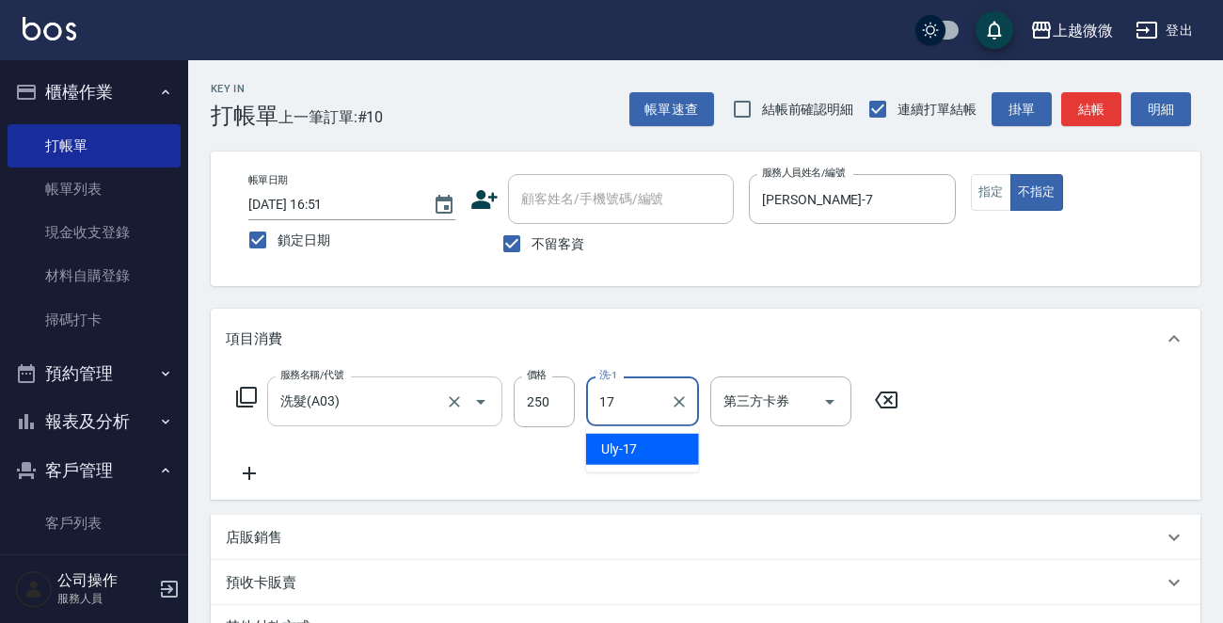
type input "Uly-17"
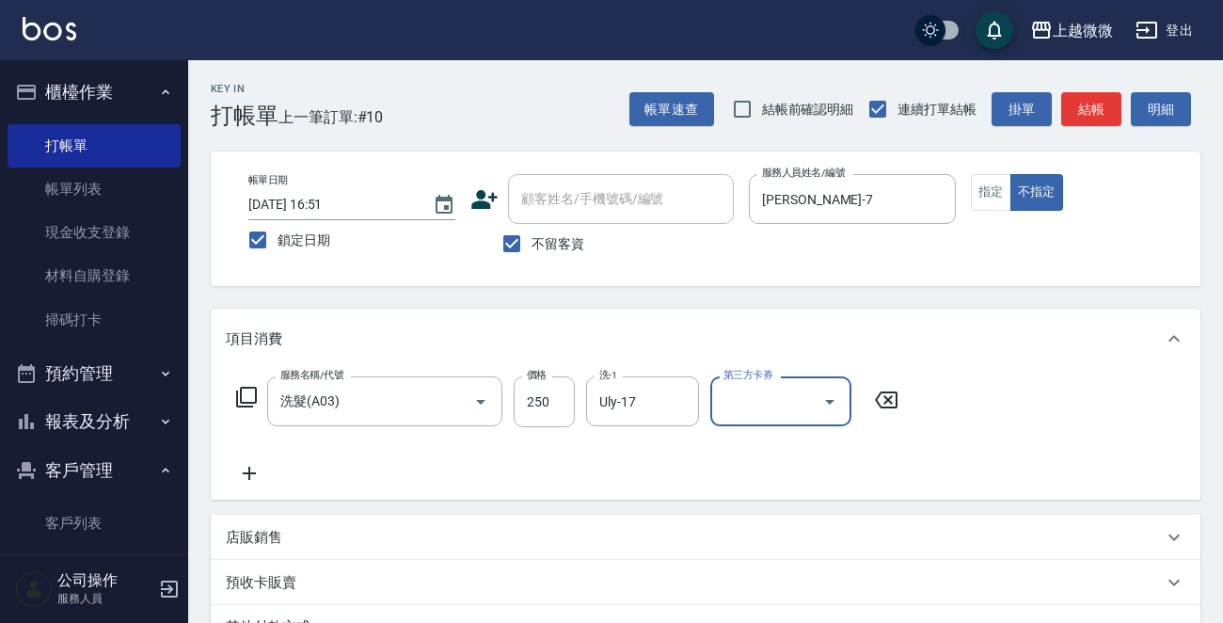
click at [238, 460] on div "服務名稱/代號 洗髮(A03) 服務名稱/代號 價格 250 價格 洗-1 Uly-17 洗-1 第三方卡券 第三方卡券" at bounding box center [568, 430] width 684 height 108
click at [245, 473] on icon at bounding box center [249, 472] width 13 height 13
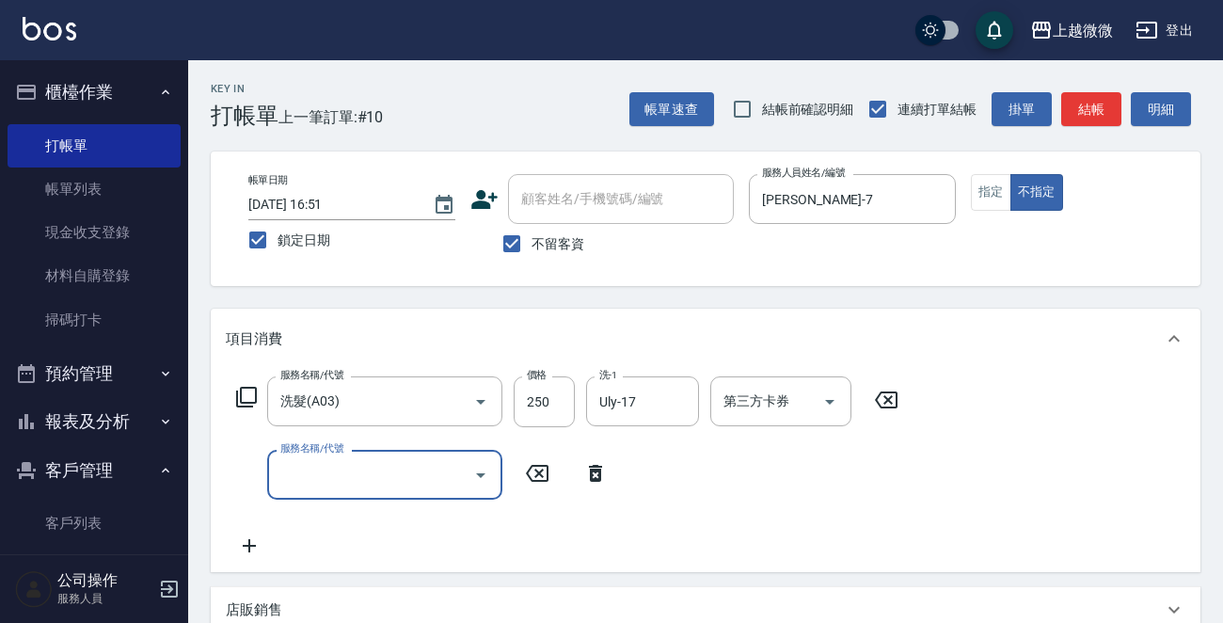
click at [324, 473] on input "服務名稱/代號" at bounding box center [371, 474] width 190 height 33
type input "剪髮(B02)"
click at [984, 192] on button "指定" at bounding box center [990, 192] width 40 height 37
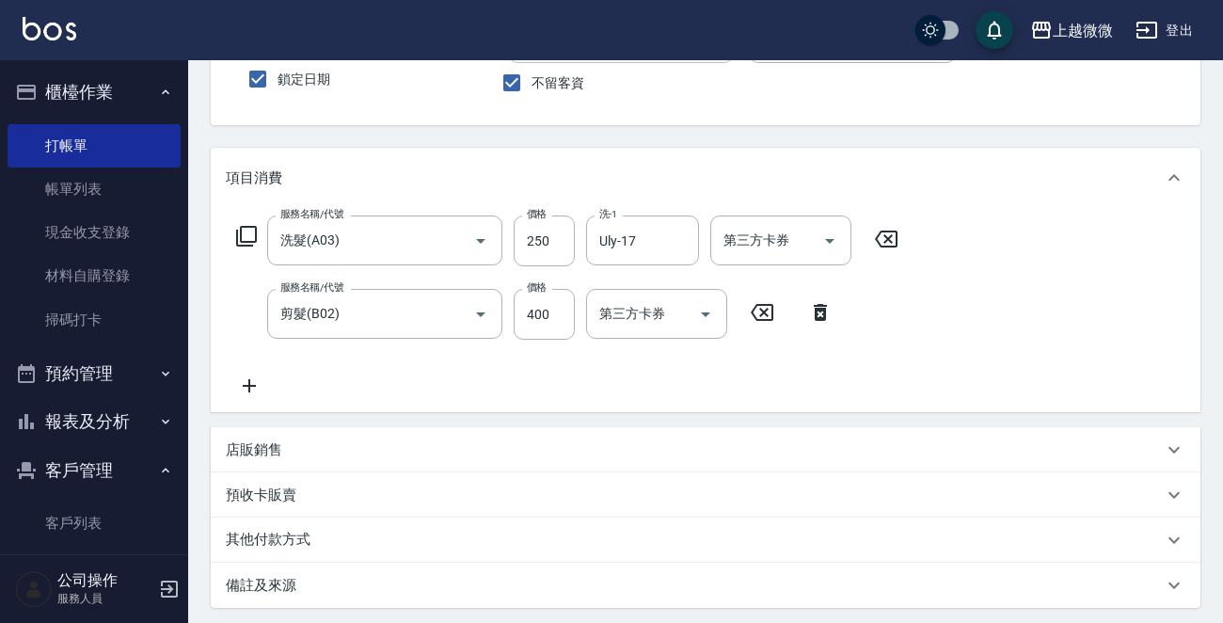
scroll to position [355, 0]
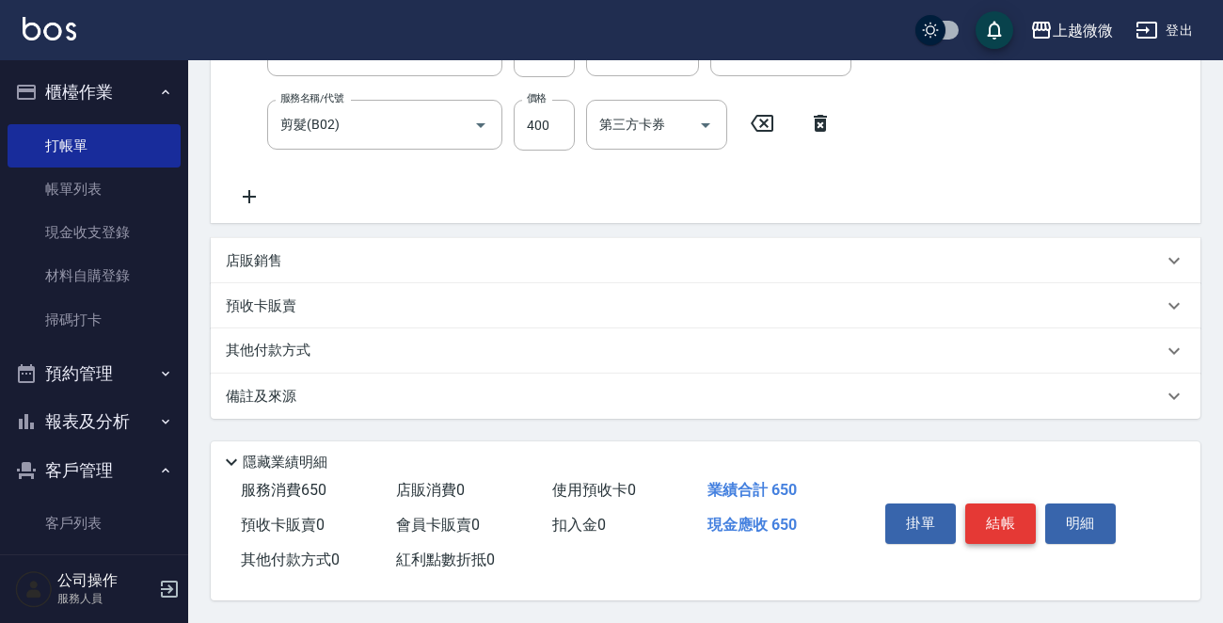
click at [997, 507] on button "結帳" at bounding box center [1000, 522] width 71 height 39
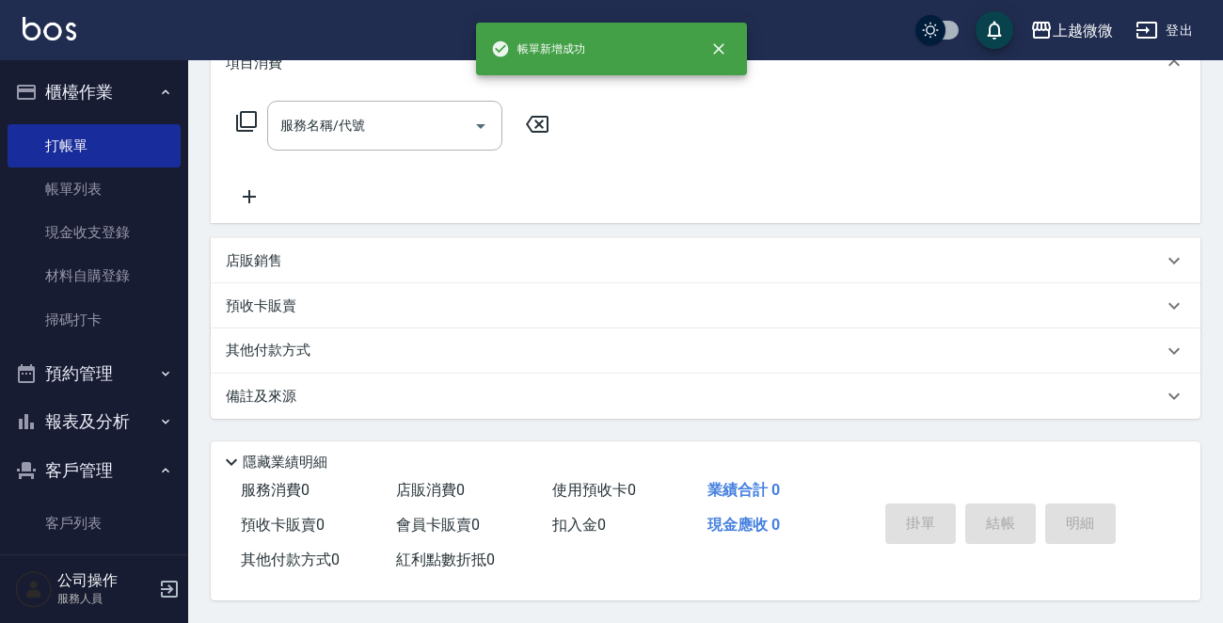
scroll to position [0, 0]
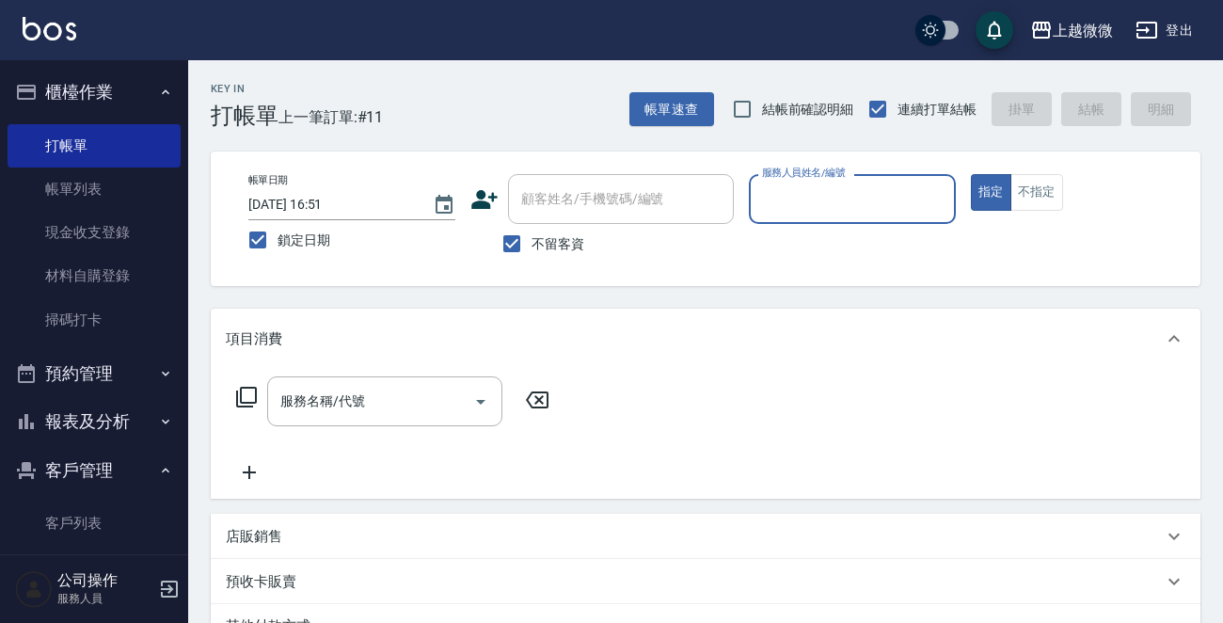
drag, startPoint x: 884, startPoint y: 216, endPoint x: 856, endPoint y: 218, distance: 28.3
click at [883, 216] on div "服務人員姓名/編號" at bounding box center [852, 199] width 207 height 50
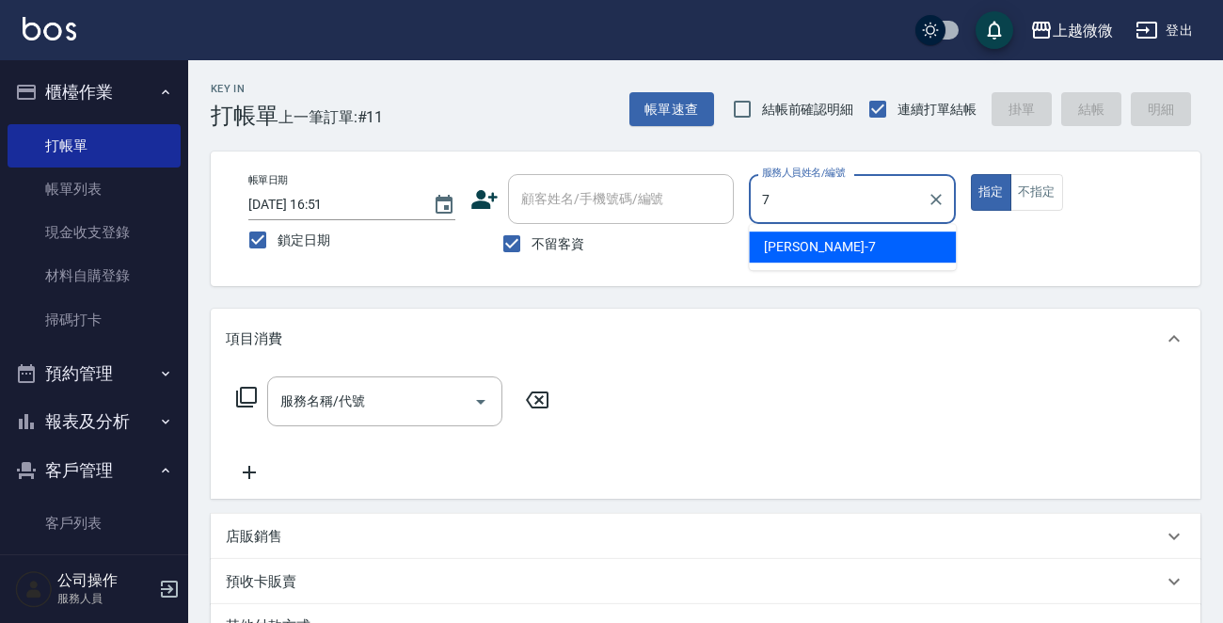
click at [810, 236] on div "[PERSON_NAME] -7" at bounding box center [852, 246] width 207 height 31
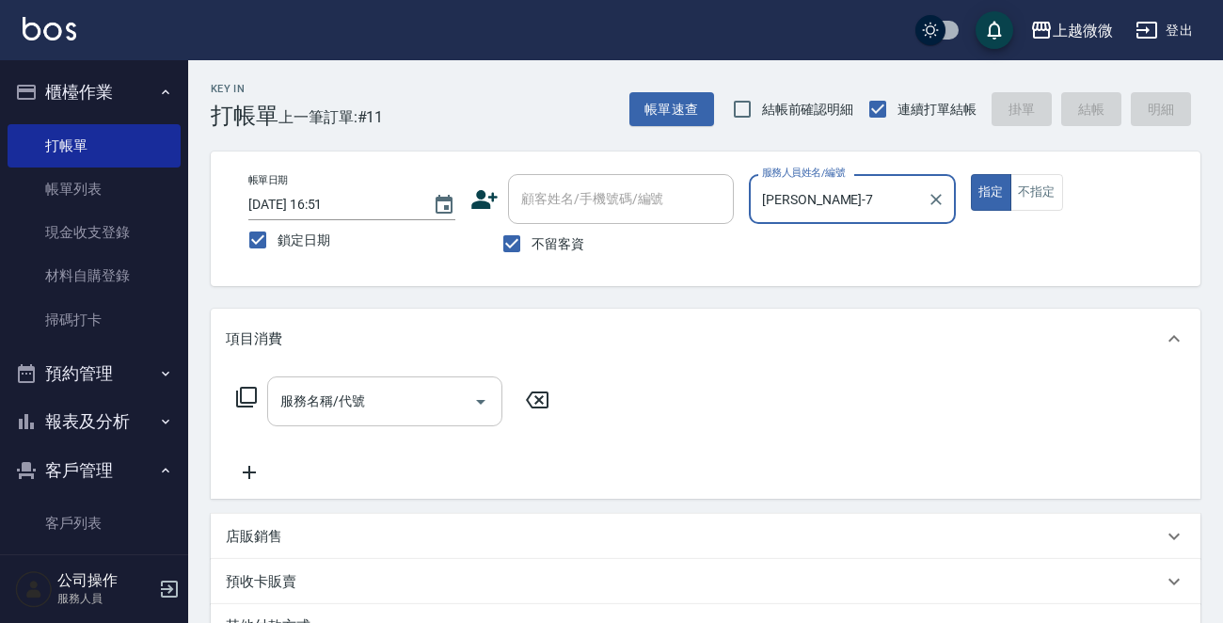
type input "[PERSON_NAME]-7"
click at [393, 392] on input "服務名稱/代號" at bounding box center [371, 401] width 190 height 33
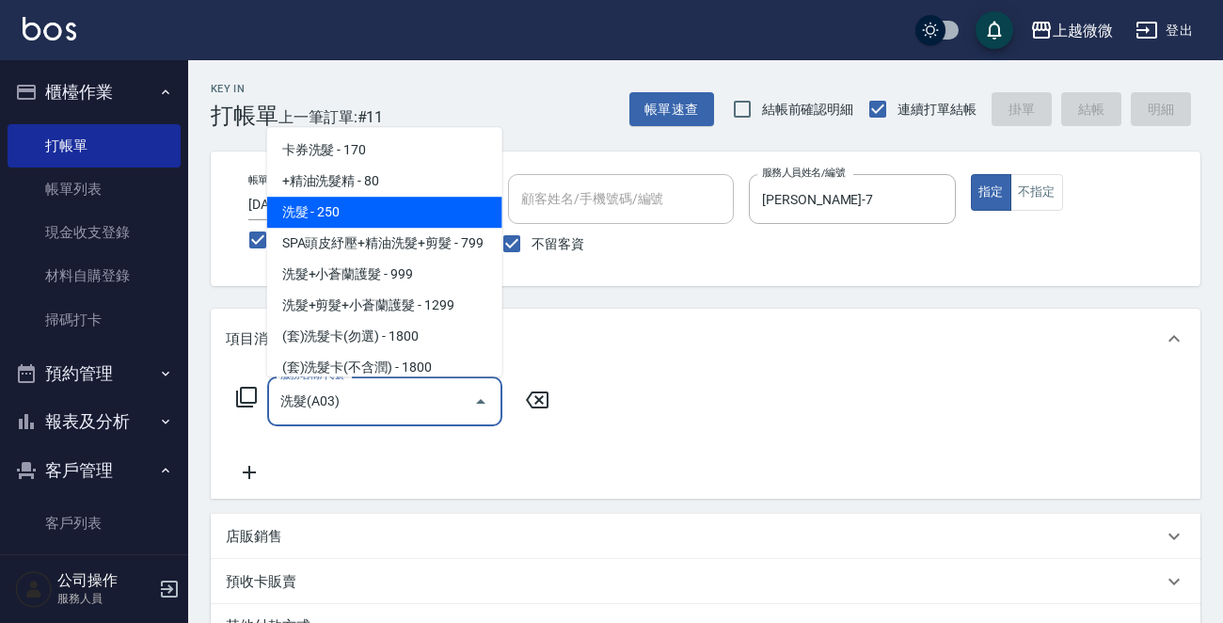
type input "洗髮(A03)"
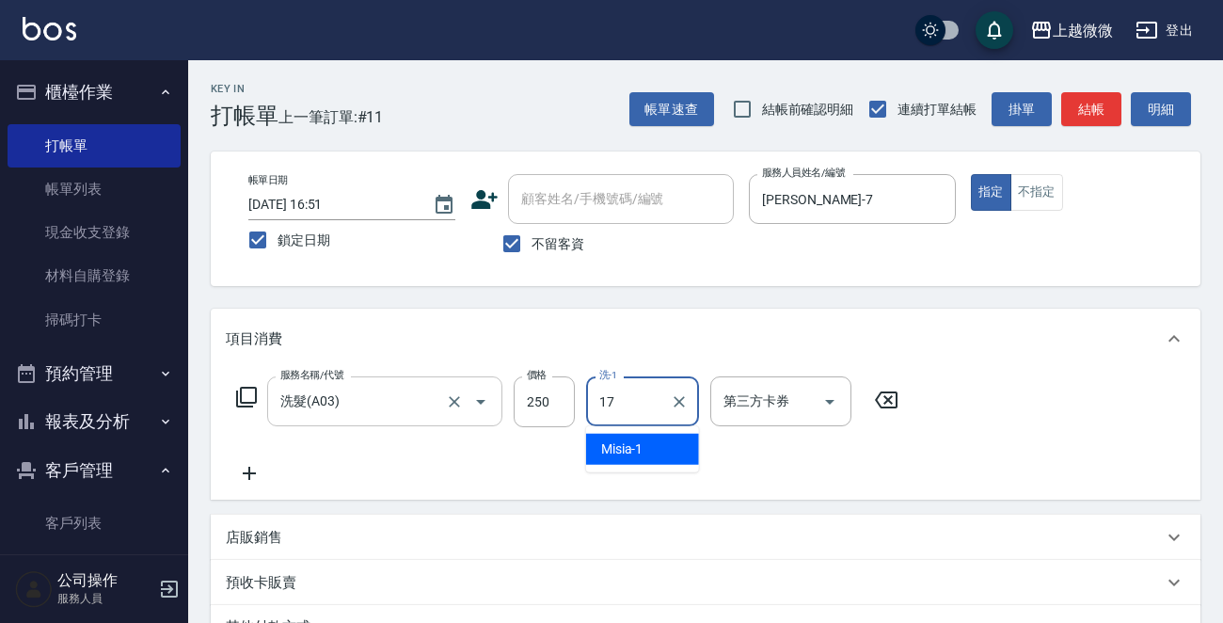
type input "Uly-17"
click at [251, 475] on icon at bounding box center [249, 473] width 47 height 23
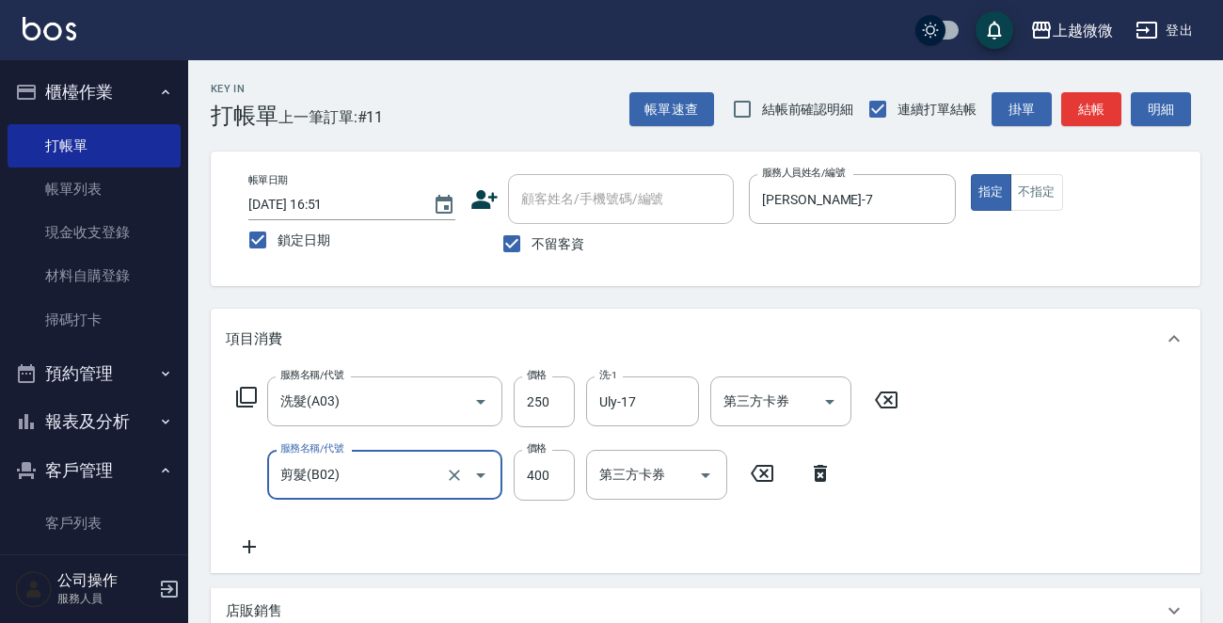
type input "剪髮(B02)"
type input "350"
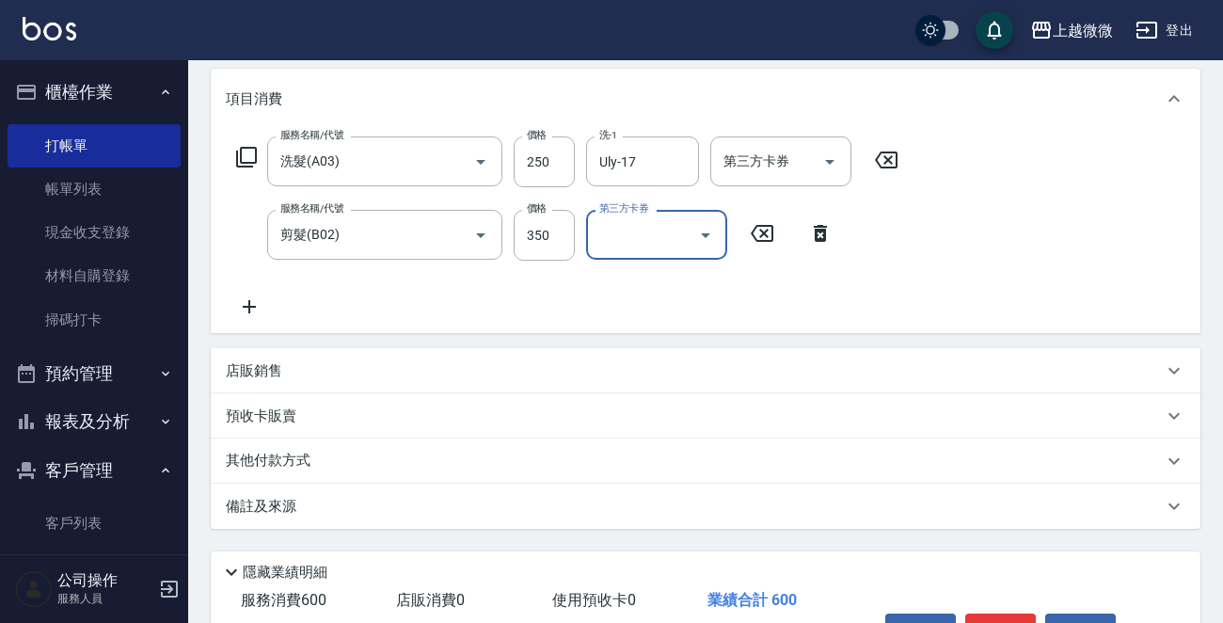
scroll to position [355, 0]
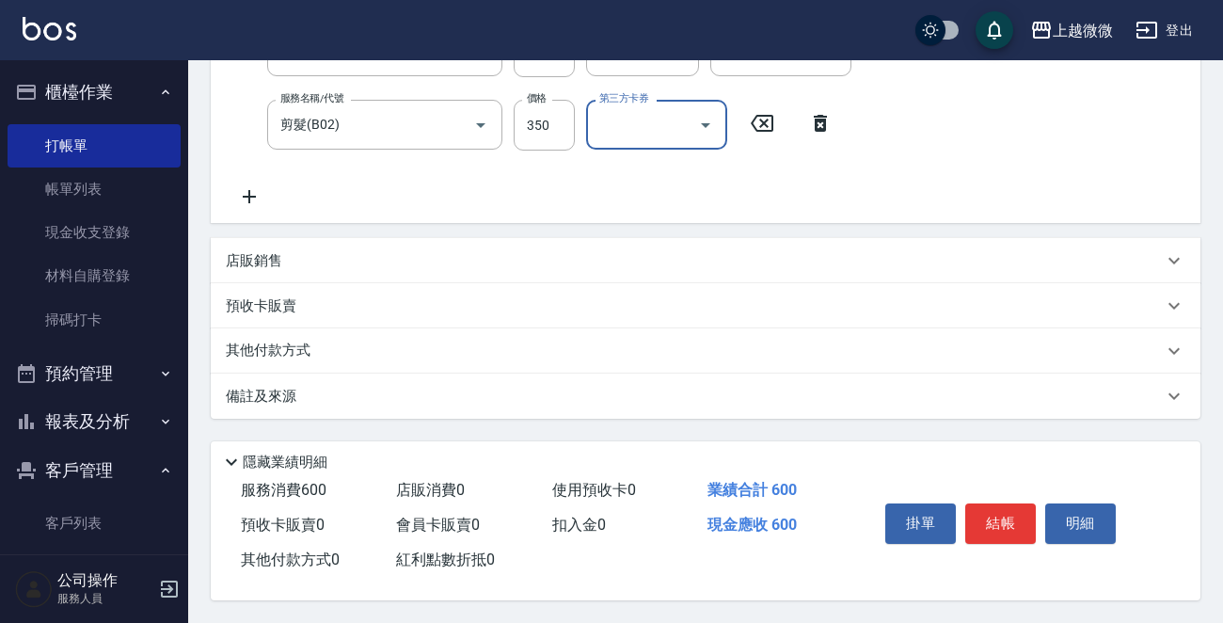
click at [1011, 521] on button "結帳" at bounding box center [1000, 522] width 71 height 39
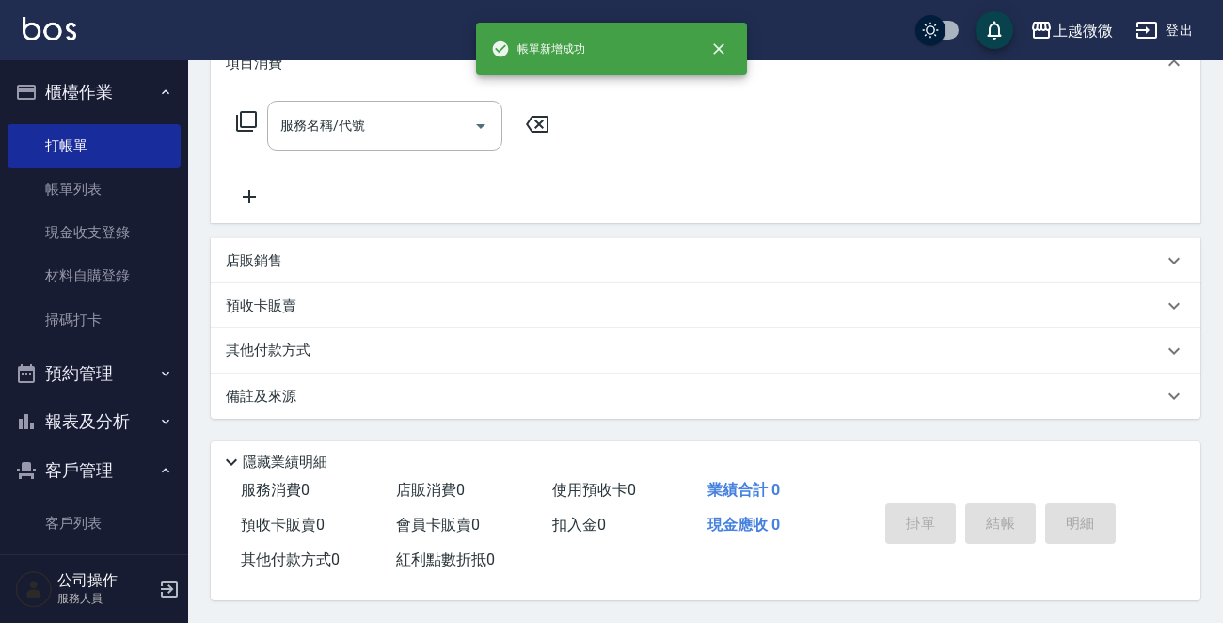
scroll to position [0, 0]
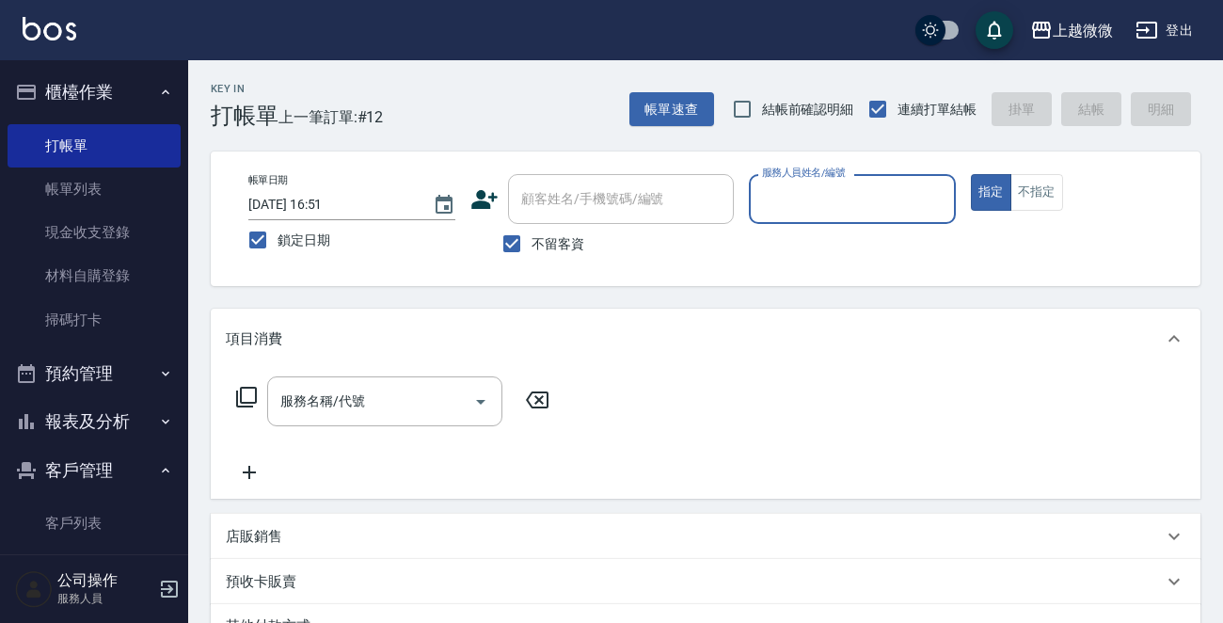
drag, startPoint x: 505, startPoint y: 241, endPoint x: 559, endPoint y: 213, distance: 60.6
click at [506, 242] on input "不留客資" at bounding box center [511, 243] width 39 height 39
checkbox input "false"
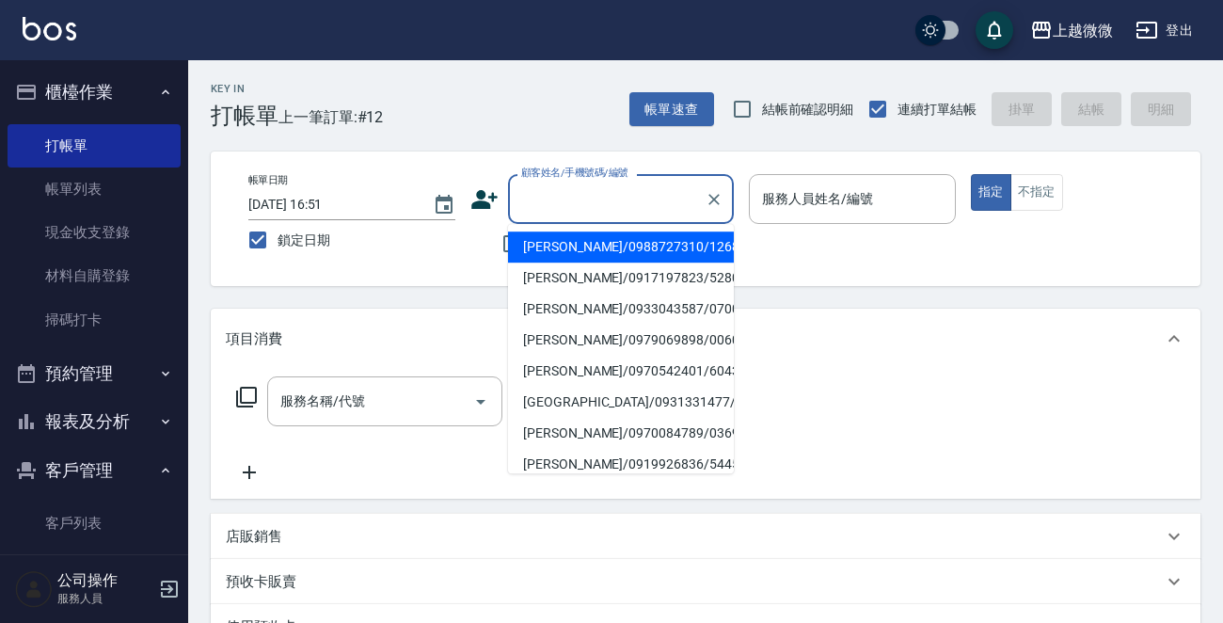
click at [559, 213] on input "顧客姓名/手機號碼/編號" at bounding box center [606, 198] width 181 height 33
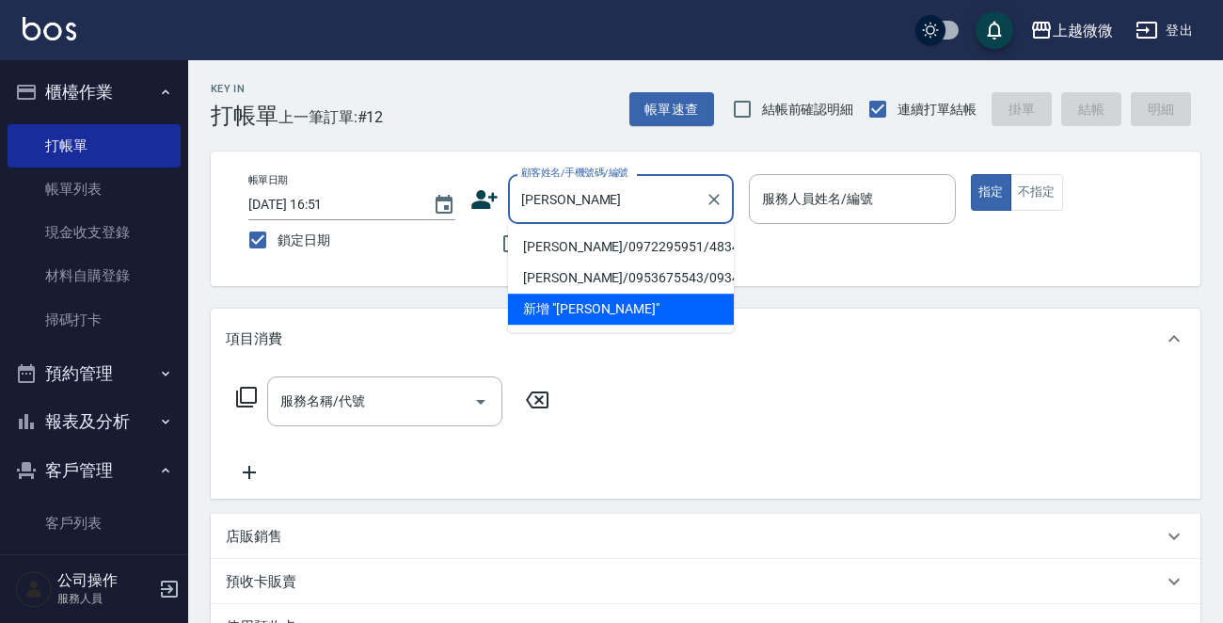
click at [611, 248] on li "[PERSON_NAME]/0972295951/4834" at bounding box center [621, 246] width 226 height 31
type input "[PERSON_NAME]/0972295951/4834"
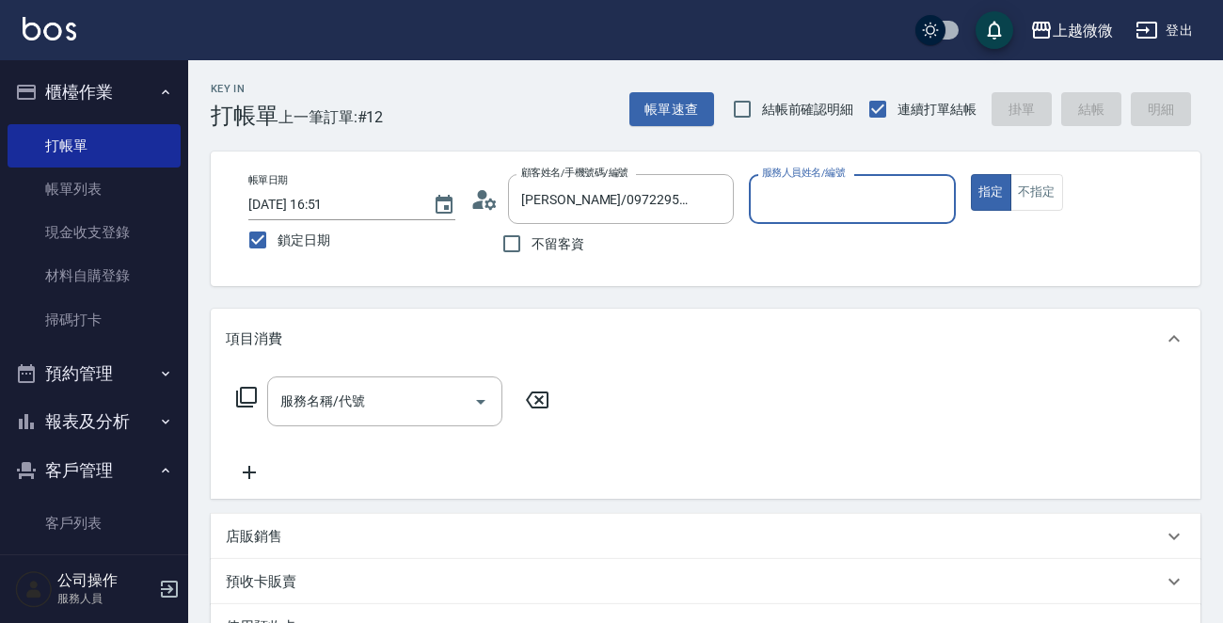
type input "Selin-5"
click at [340, 402] on div "服務名稱/代號 服務名稱/代號" at bounding box center [384, 401] width 235 height 50
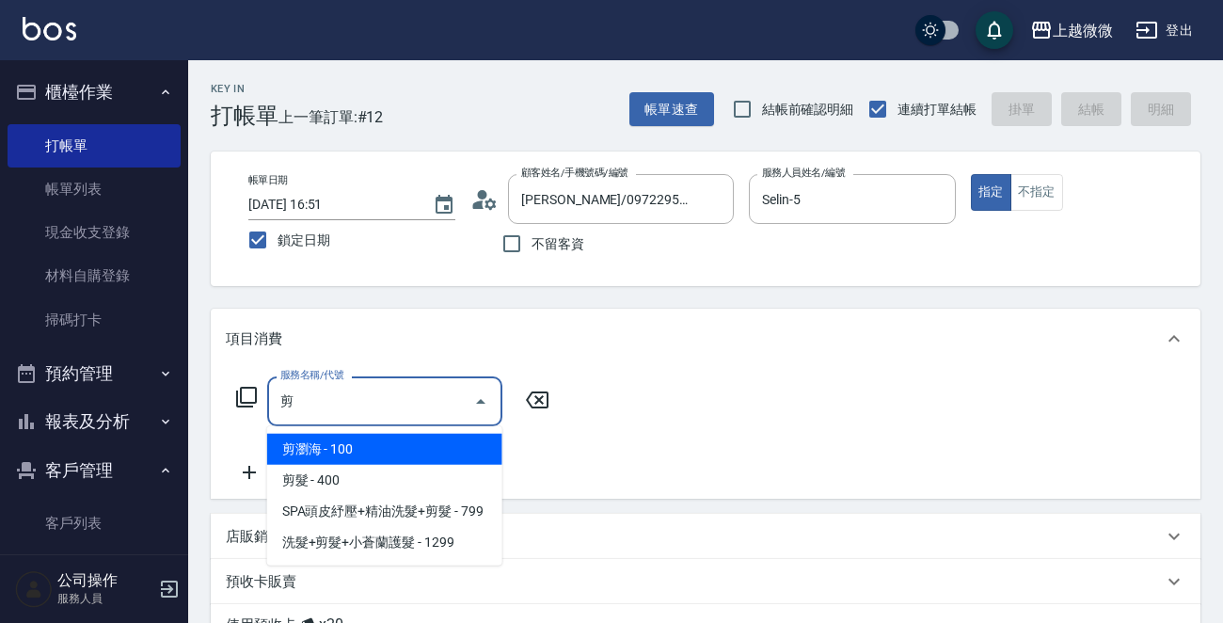
click at [367, 445] on span "剪瀏海 - 100" at bounding box center [384, 449] width 235 height 31
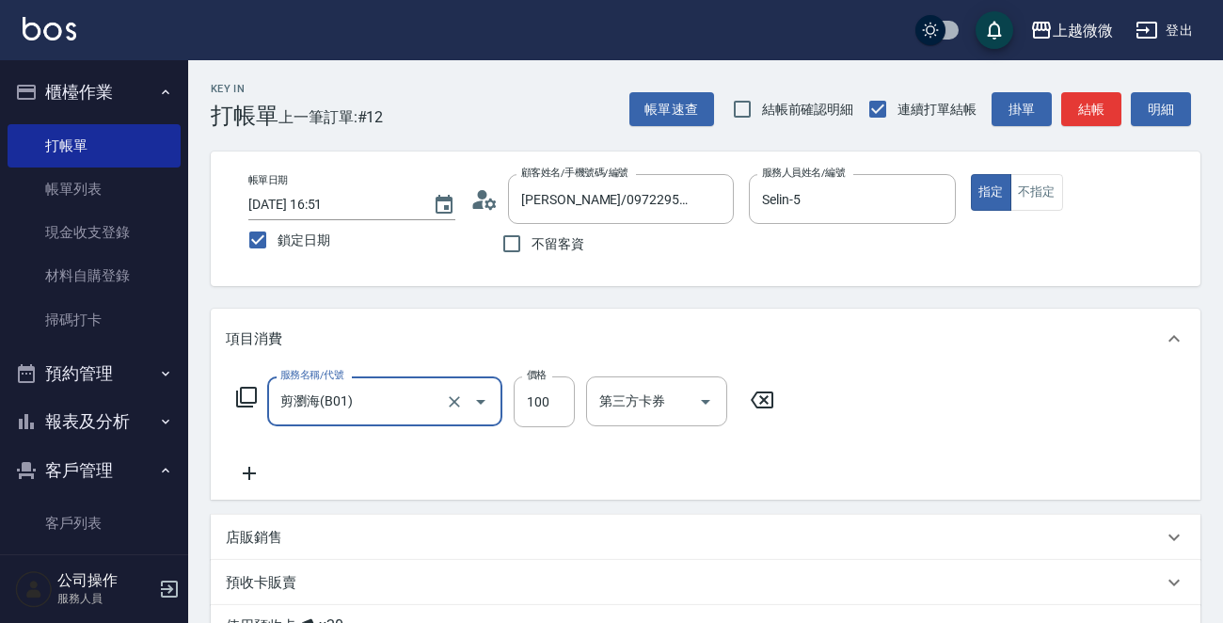
type input "剪瀏海(B01)"
click at [255, 470] on icon at bounding box center [249, 473] width 47 height 23
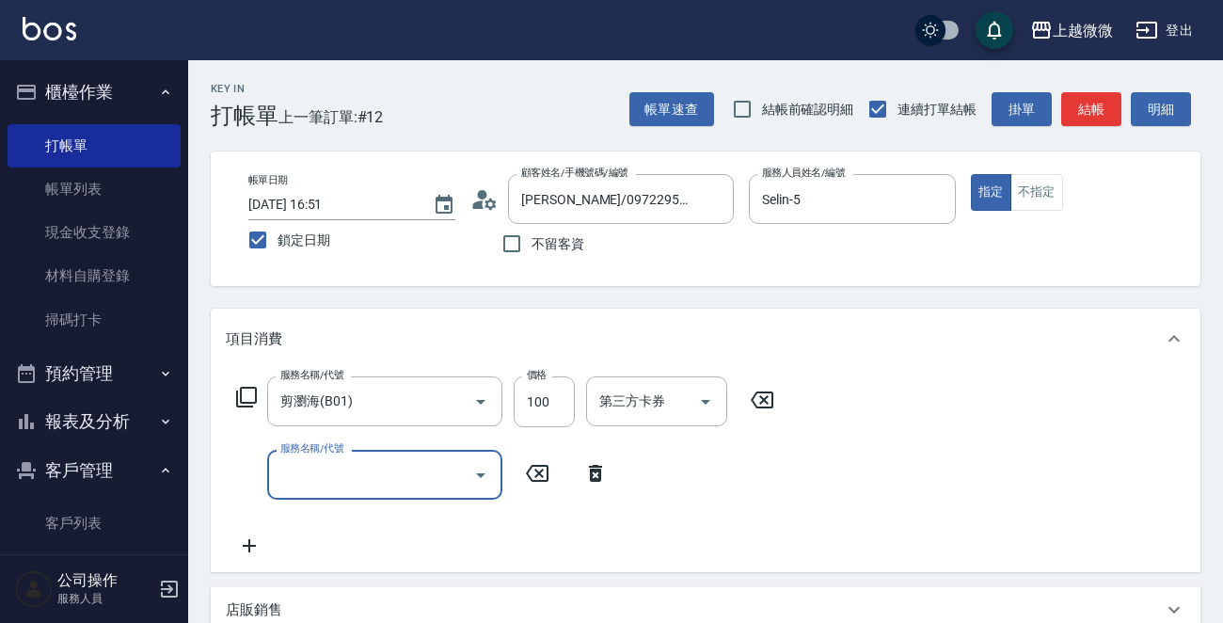
click at [337, 472] on input "服務名稱/代號" at bounding box center [371, 474] width 190 height 33
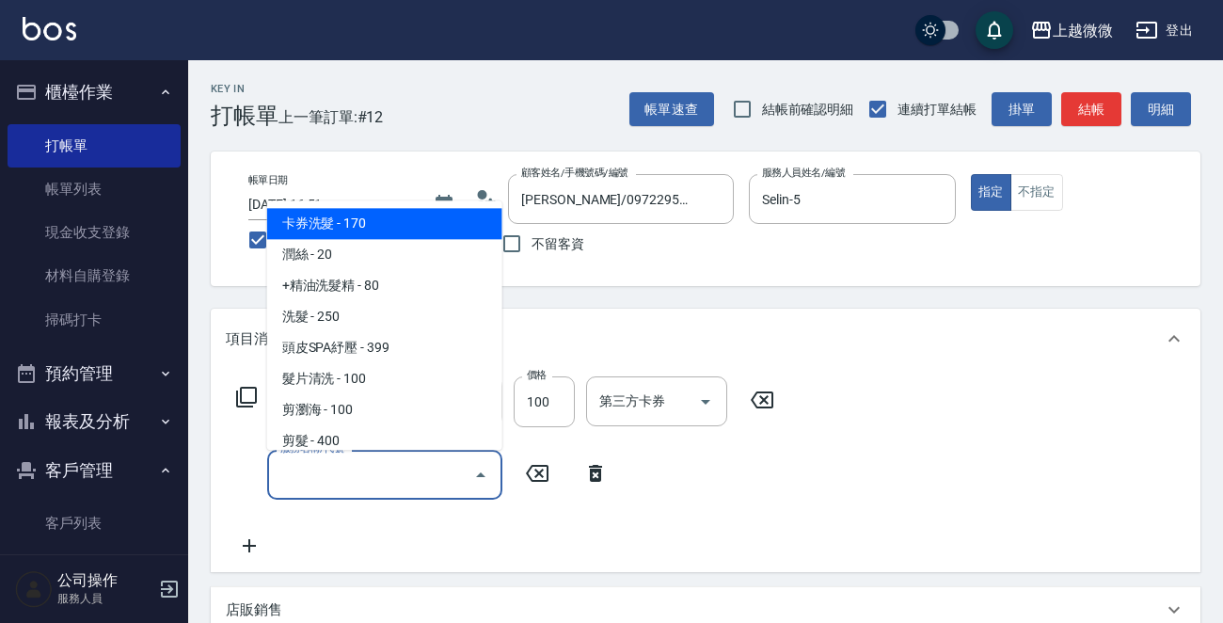
type input "ㄑ"
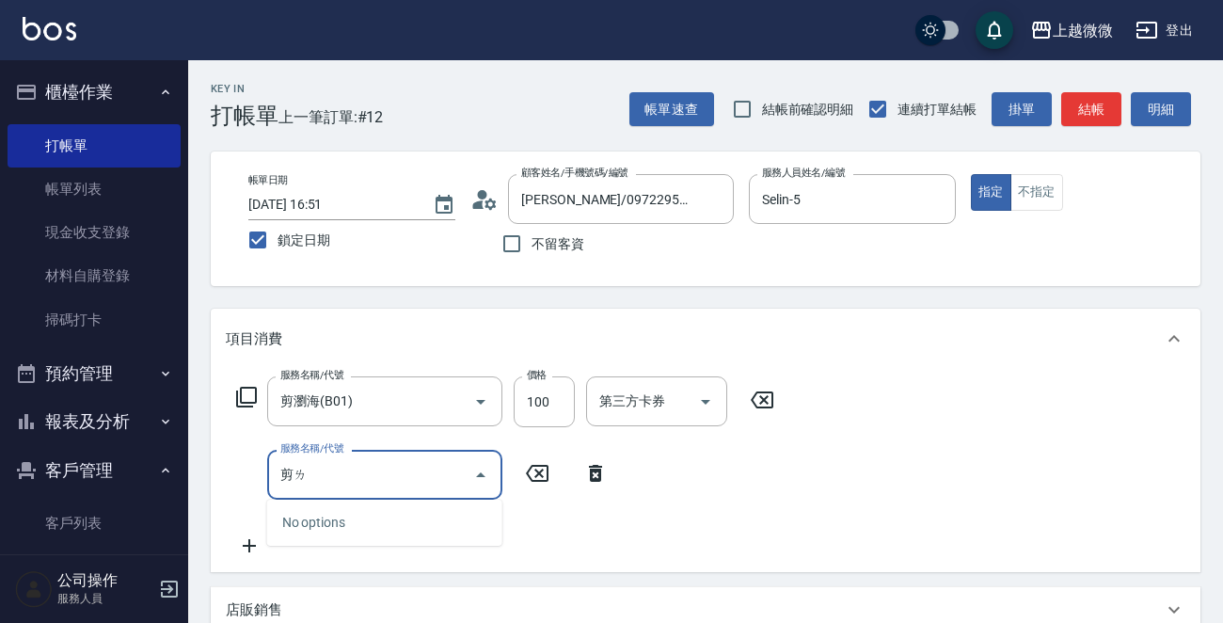
type input "剪"
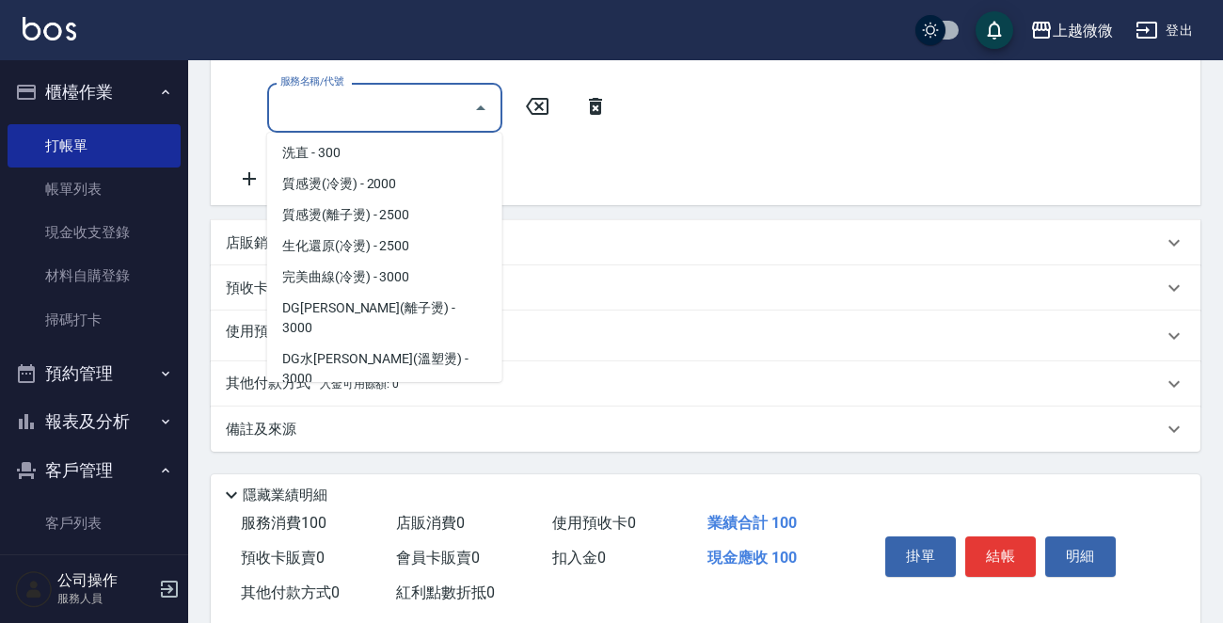
scroll to position [376, 0]
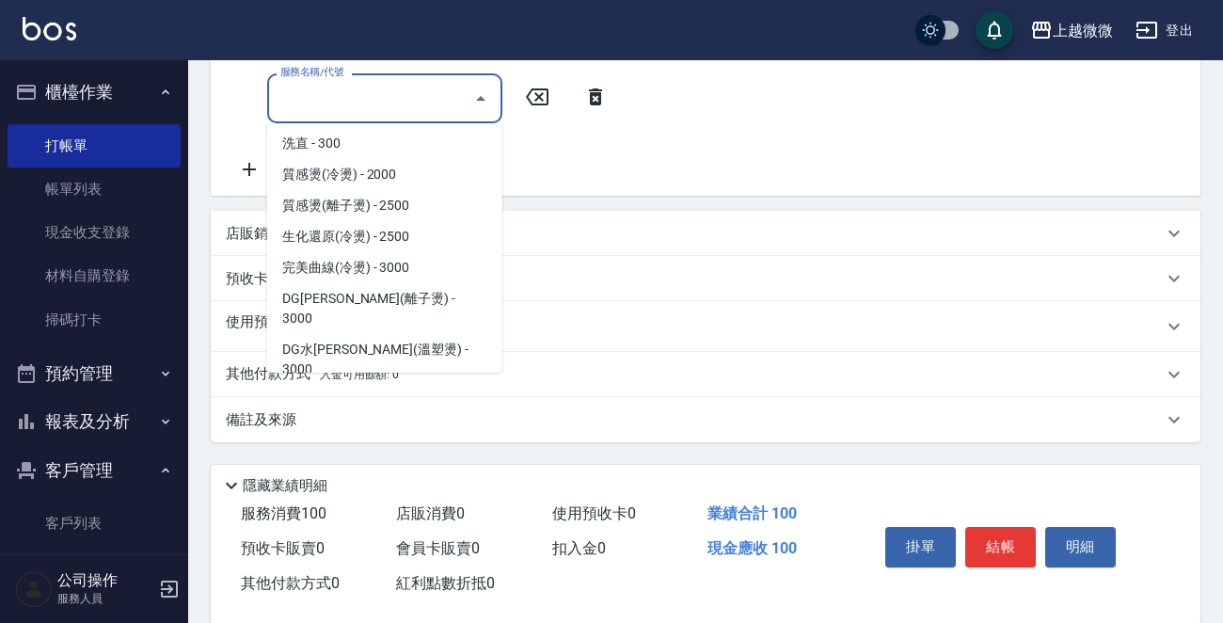
click at [227, 320] on p "使用預收卡" at bounding box center [261, 326] width 71 height 28
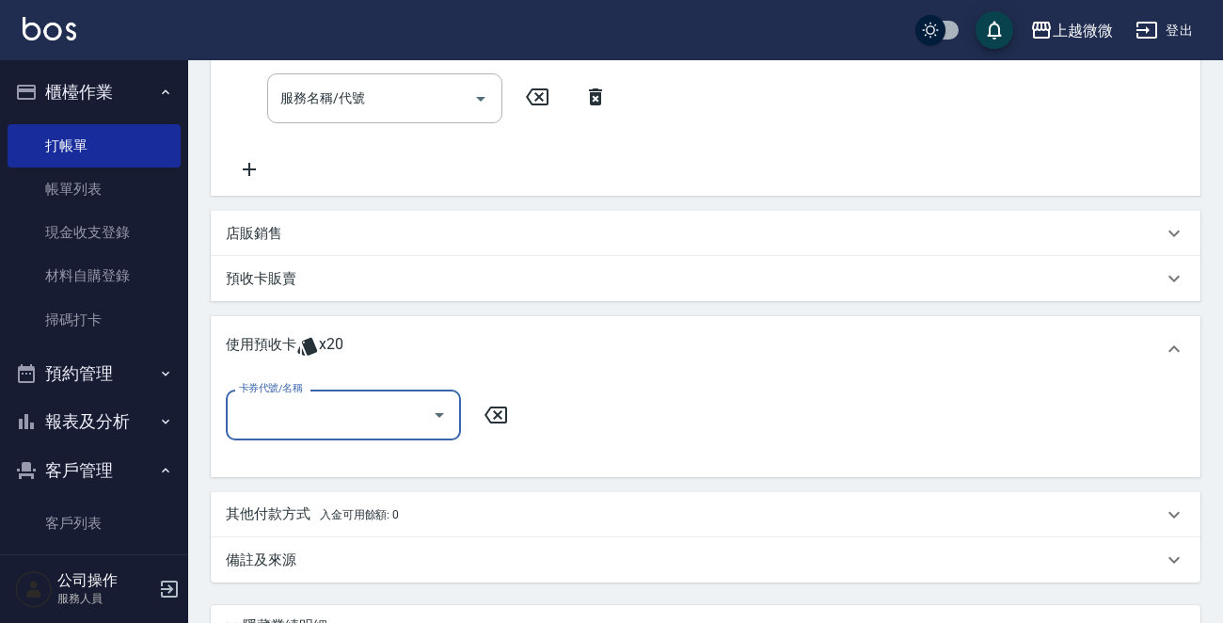
scroll to position [0, 0]
click at [348, 405] on input "卡券代號/名稱" at bounding box center [329, 414] width 190 height 33
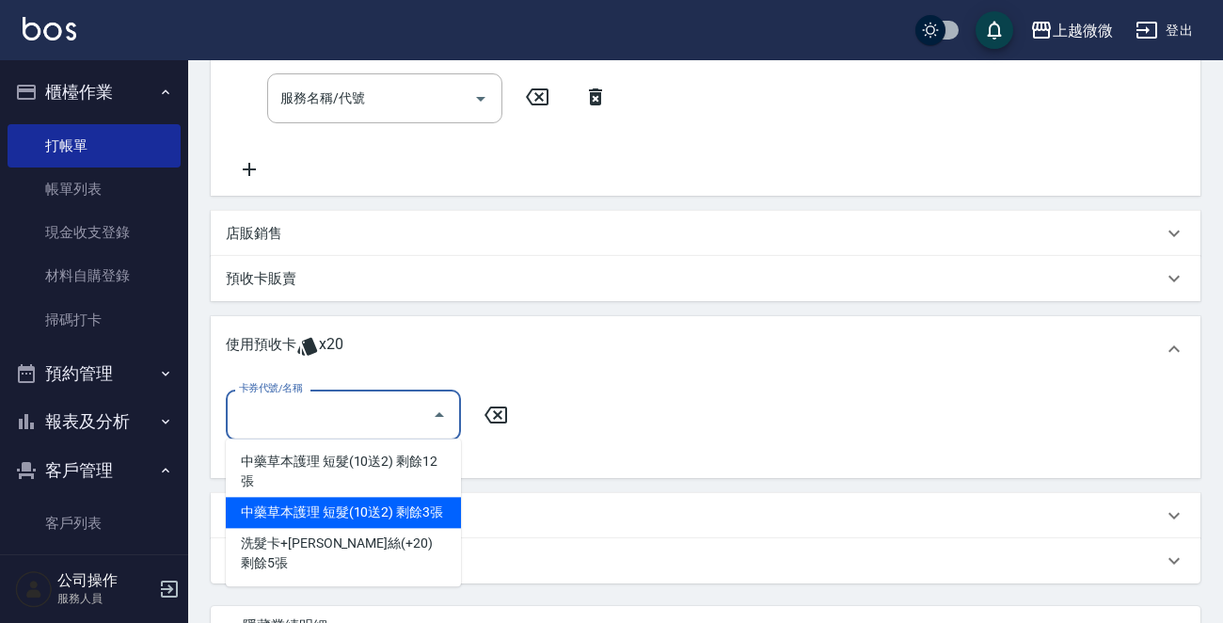
click at [398, 497] on div "中藥草本護理 短髮(10送2) 剩餘3張" at bounding box center [343, 512] width 235 height 31
type input "中藥草本護理 短髮(10送2)"
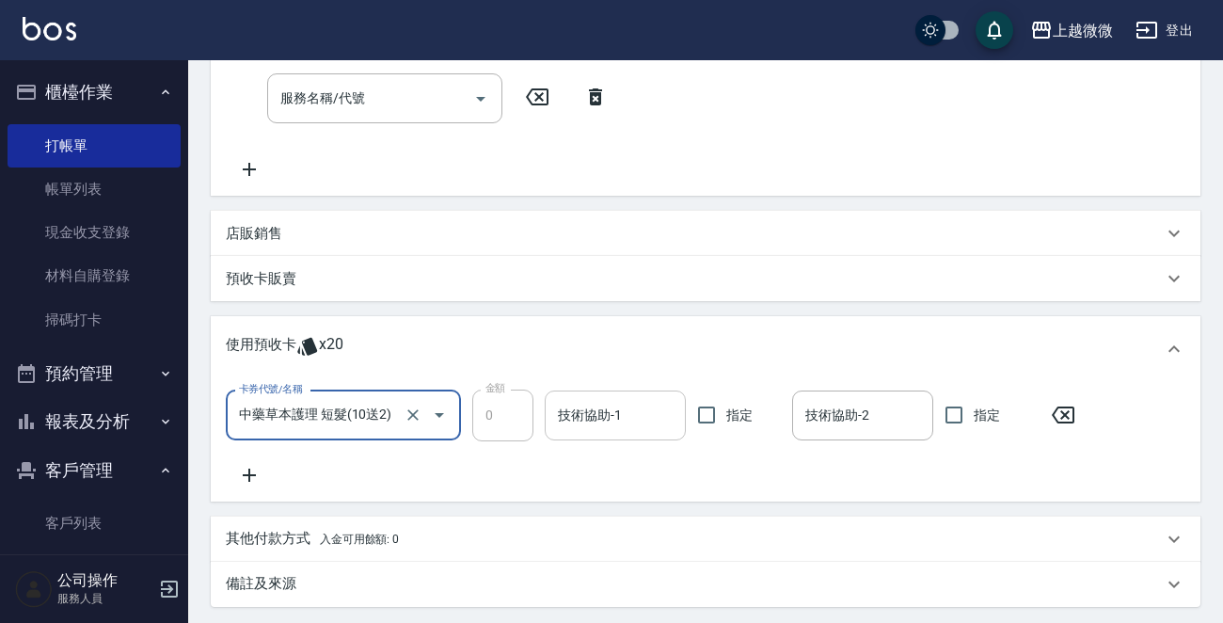
click at [616, 417] on input "技術協助-1" at bounding box center [615, 415] width 124 height 33
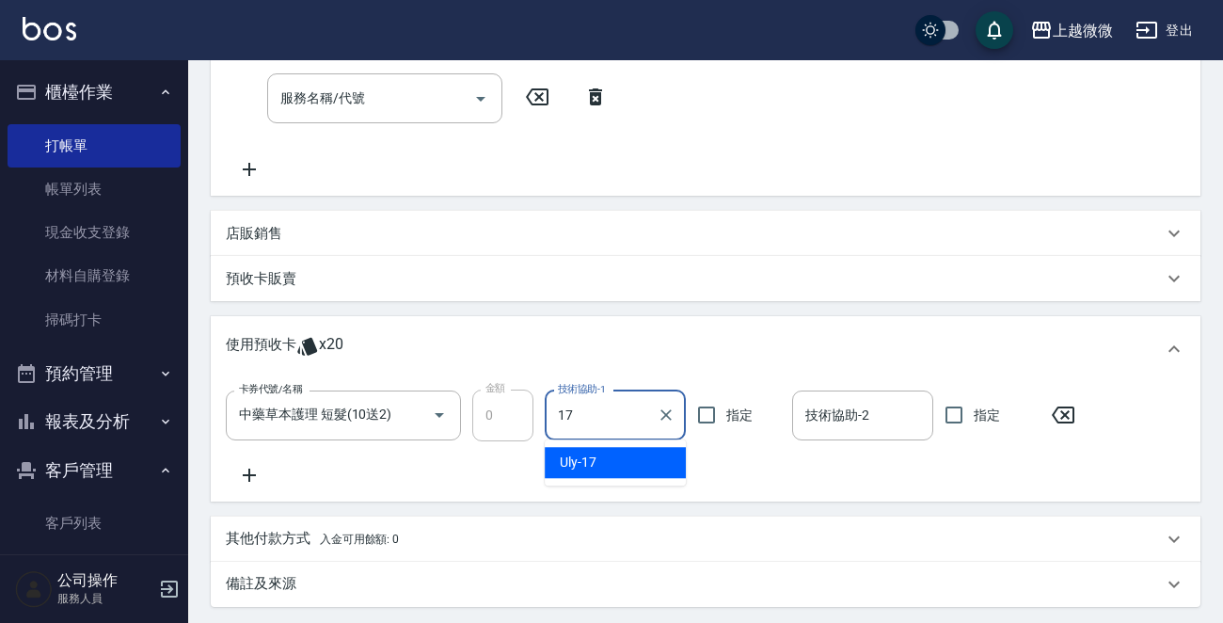
drag, startPoint x: 613, startPoint y: 454, endPoint x: 685, endPoint y: 451, distance: 71.5
click at [613, 455] on div "Uly -17" at bounding box center [614, 462] width 141 height 31
type input "Uly-17"
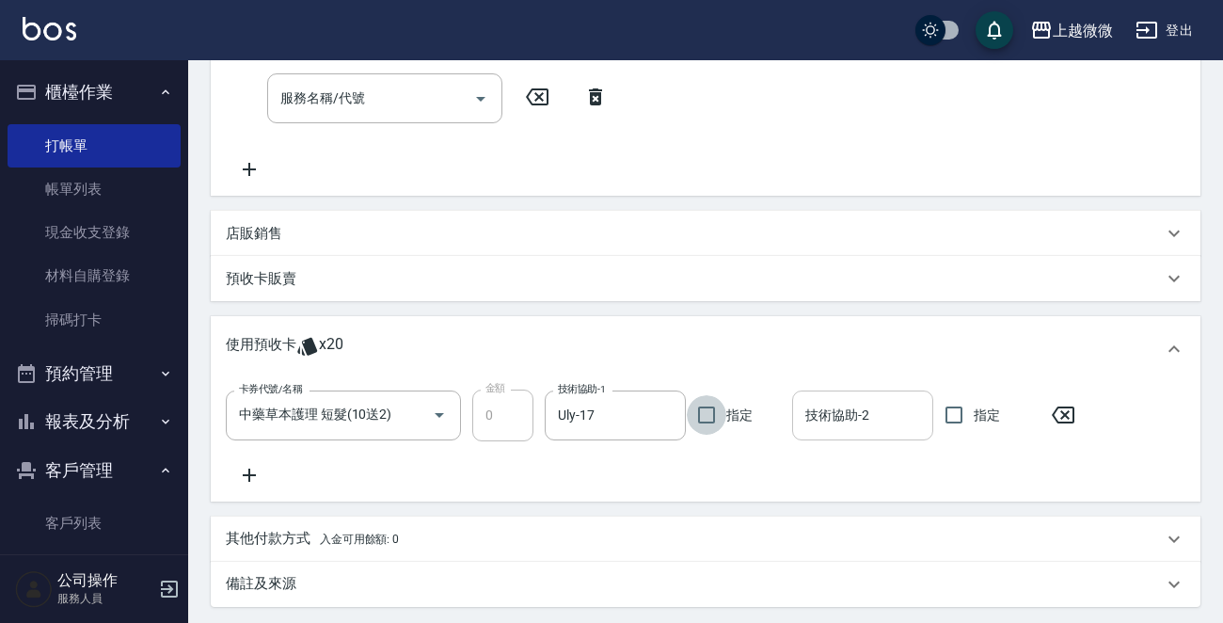
click at [863, 418] on input "技術協助-2" at bounding box center [862, 415] width 124 height 33
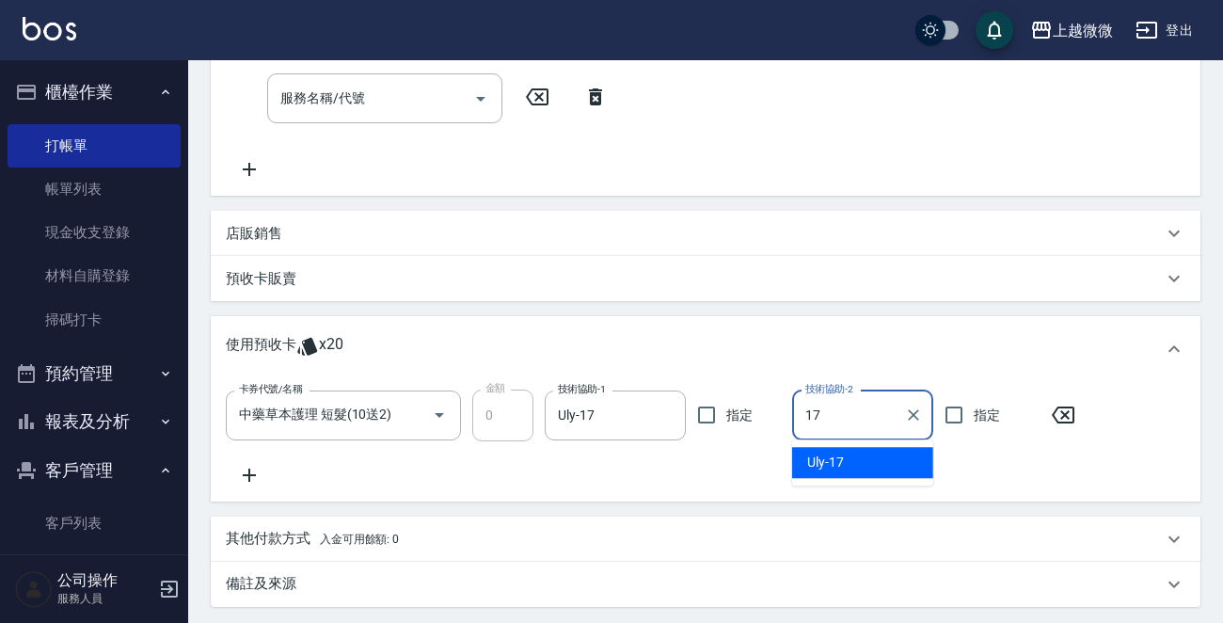
click at [844, 455] on div "Uly -17" at bounding box center [862, 462] width 141 height 31
type input "Uly-17"
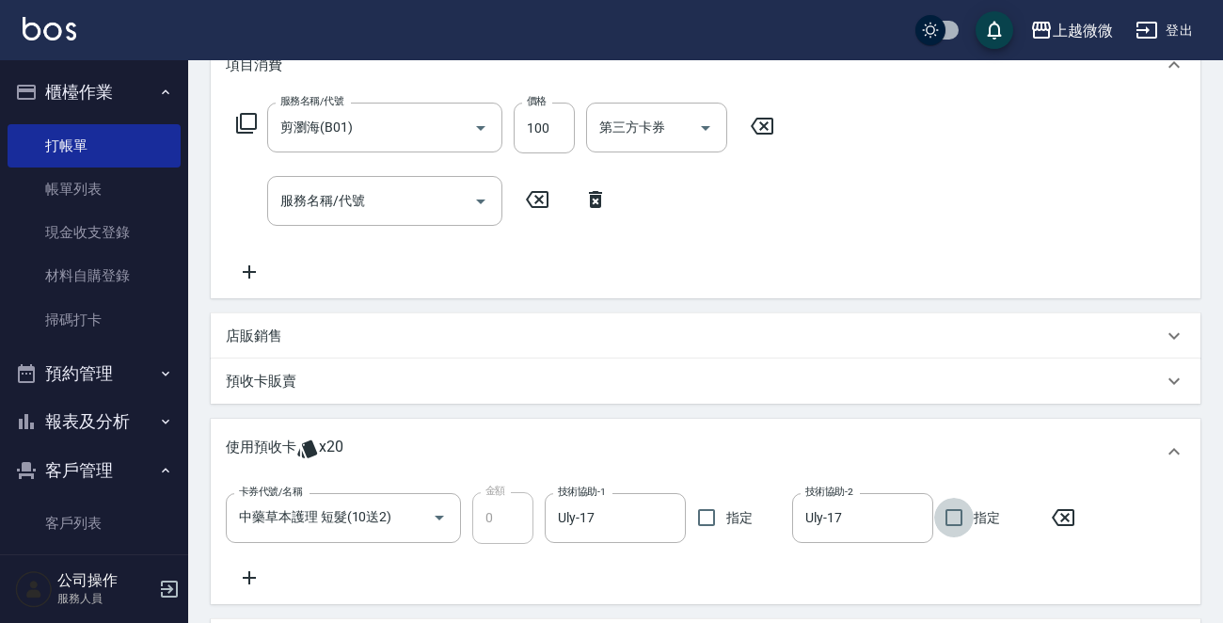
scroll to position [188, 0]
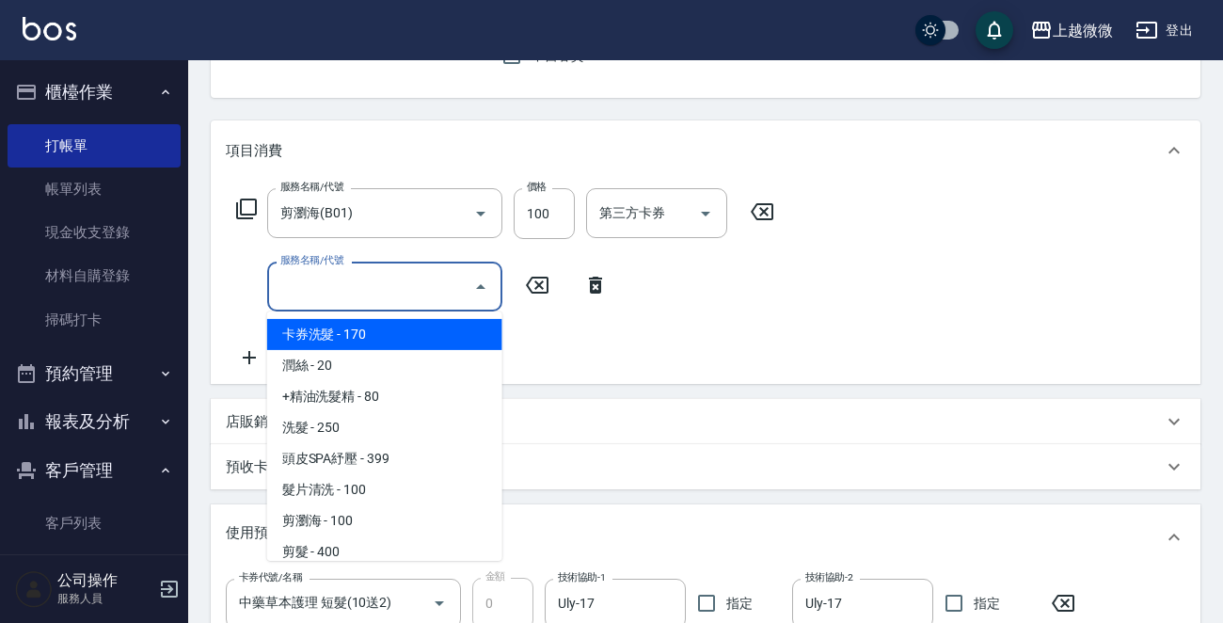
click at [360, 293] on div "服務名稱/代號 服務名稱/代號" at bounding box center [384, 286] width 235 height 50
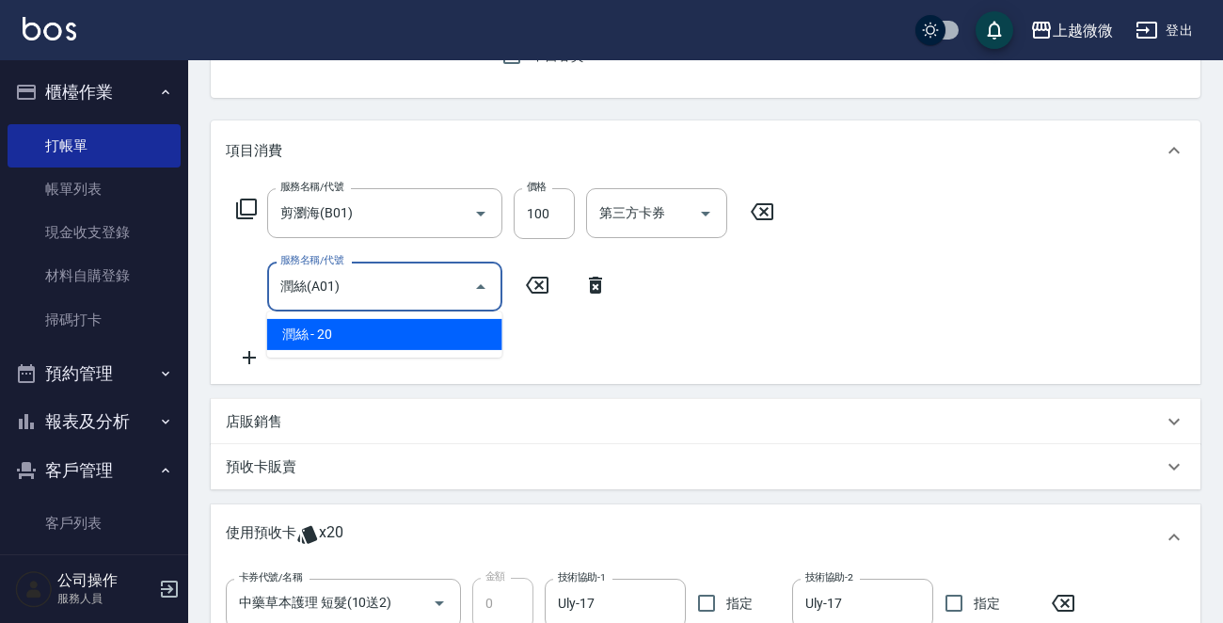
type input "潤絲(A01)"
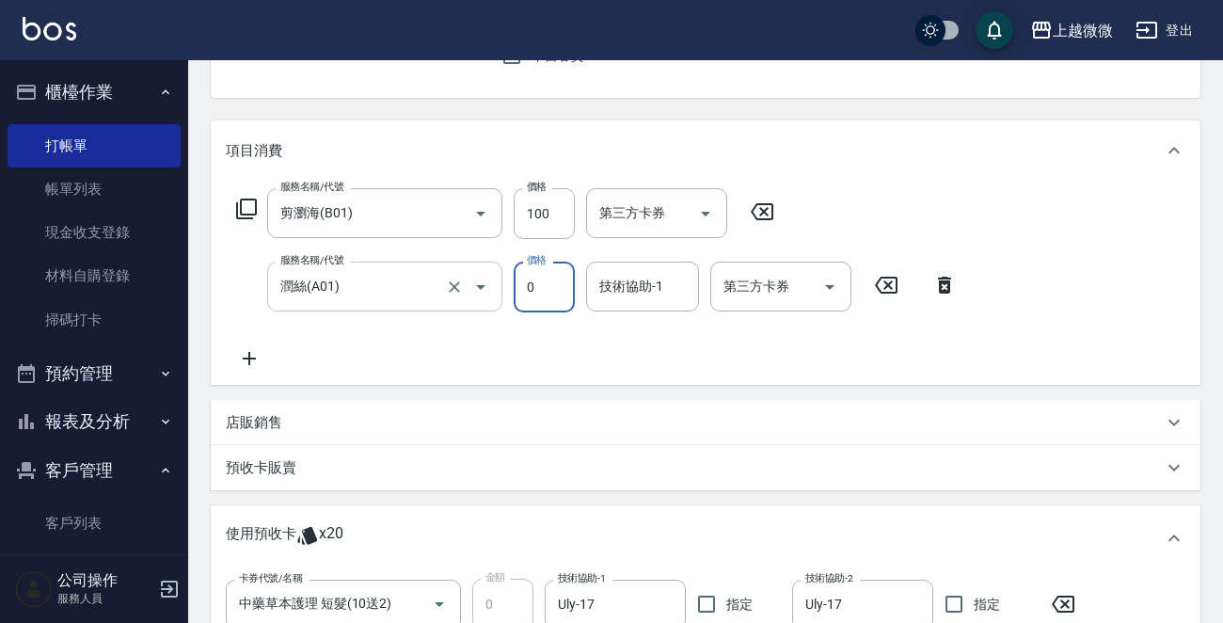
type input "0"
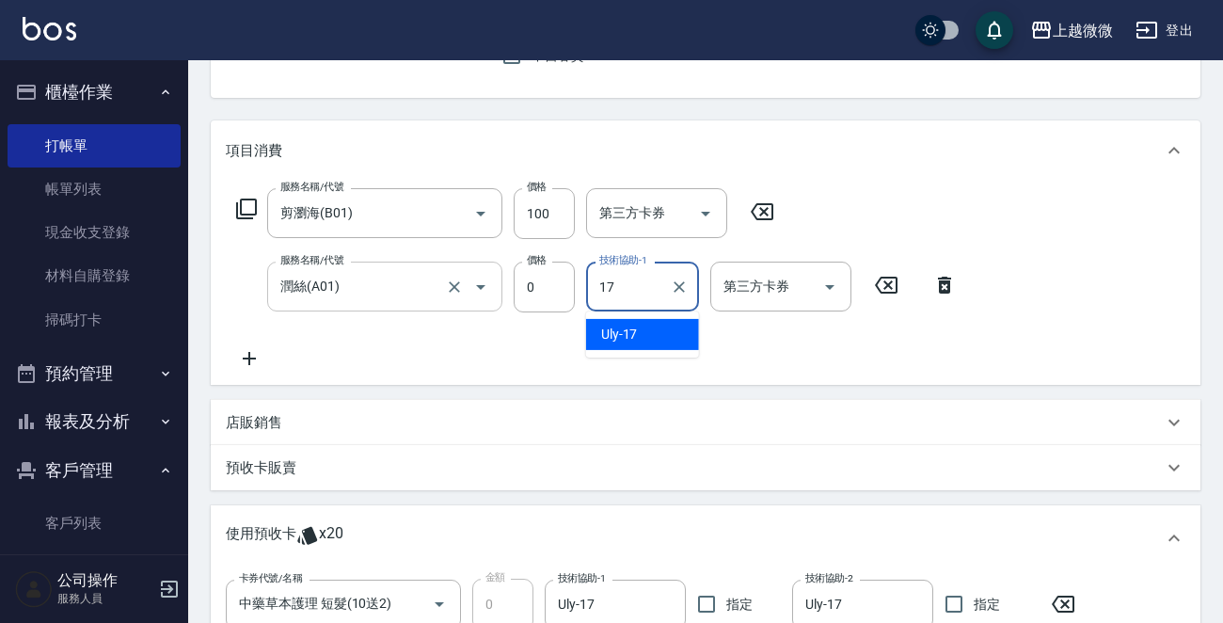
type input "Uly-17"
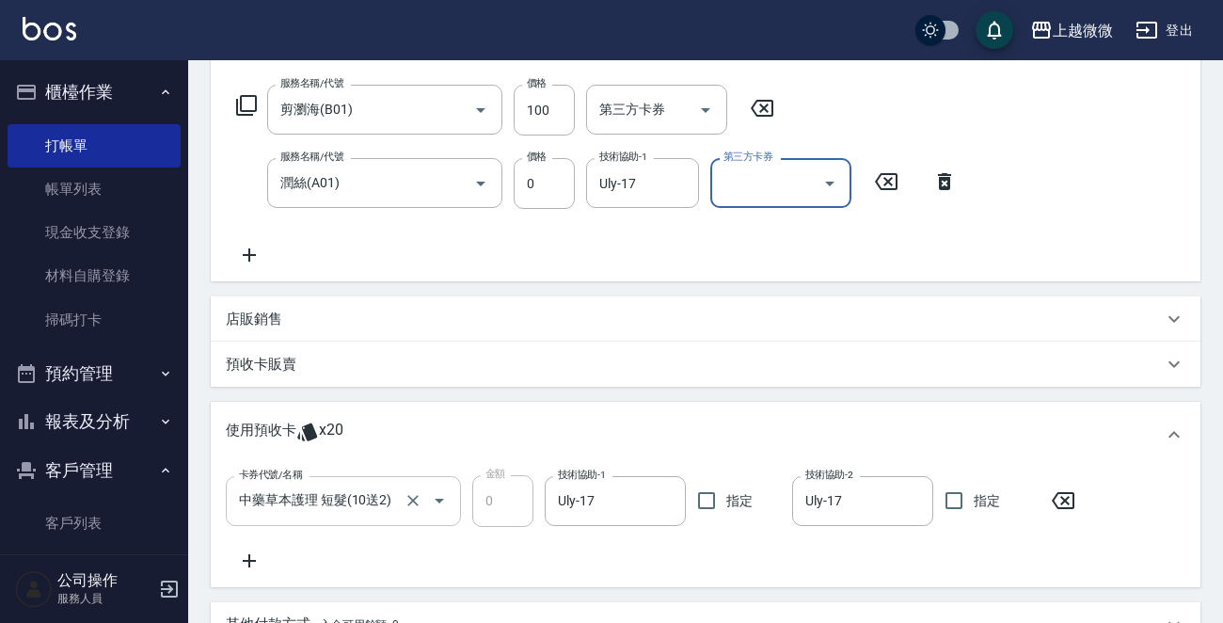
scroll to position [376, 0]
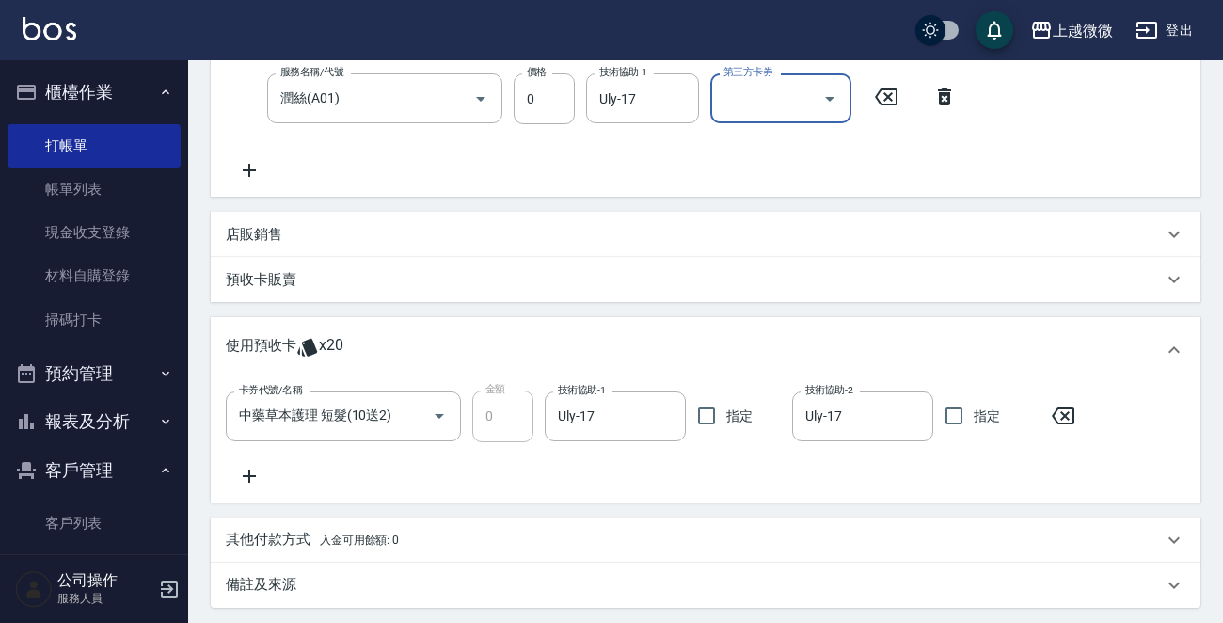
click at [245, 470] on icon at bounding box center [249, 476] width 47 height 23
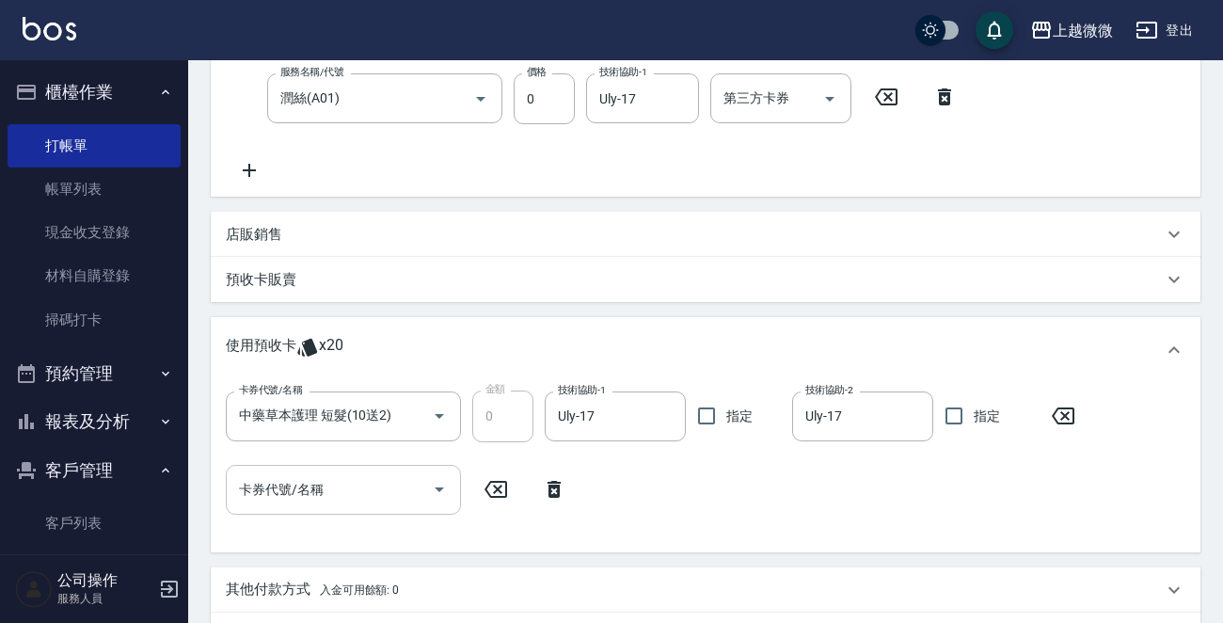
click at [322, 487] on input "卡券代號/名稱" at bounding box center [329, 489] width 190 height 33
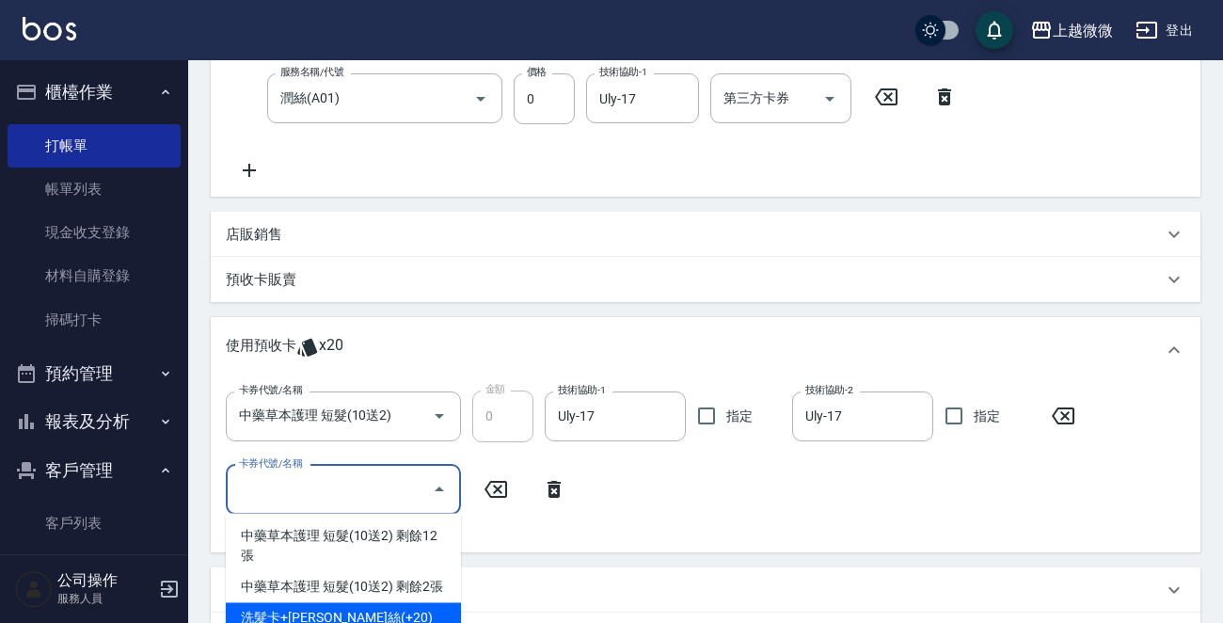
click at [413, 602] on div "洗髮卡+[PERSON_NAME]絲(+20) 剩餘5張" at bounding box center [343, 627] width 235 height 51
type input "洗髮卡+[PERSON_NAME]絲(+20)"
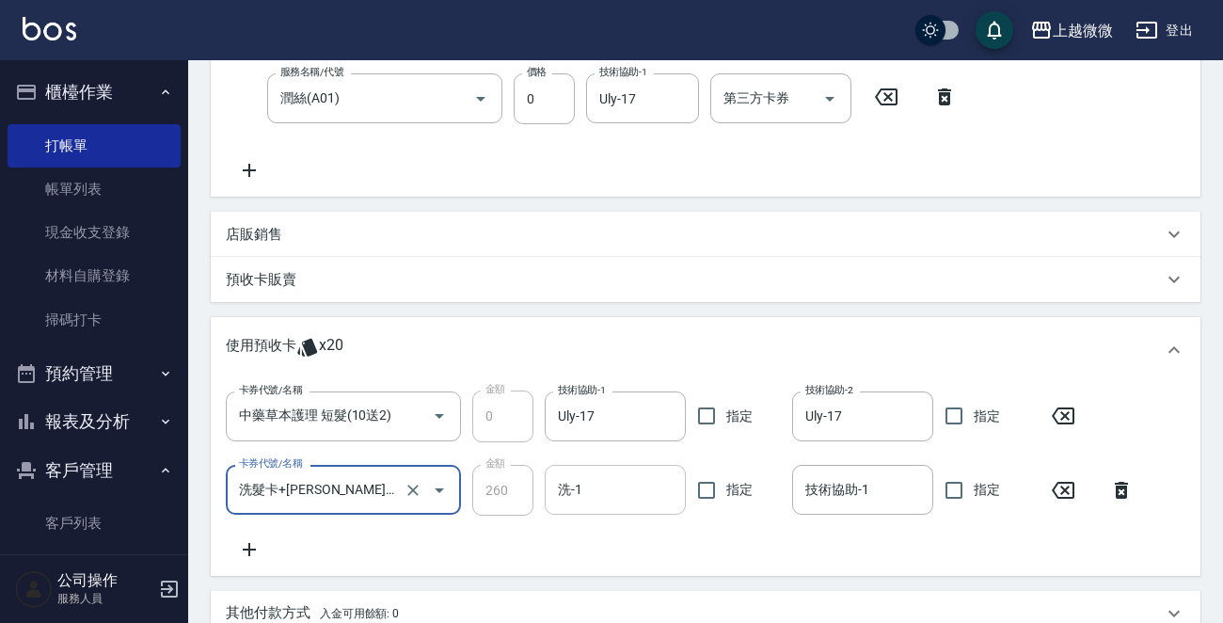
click at [614, 500] on input "洗-1" at bounding box center [615, 489] width 124 height 33
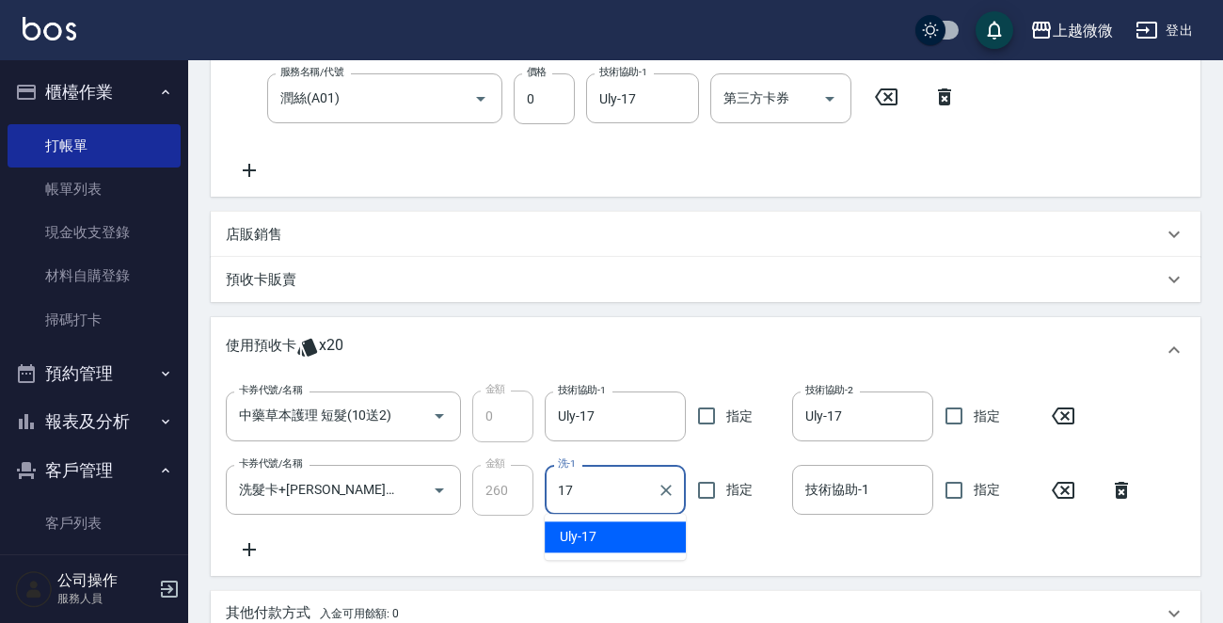
click at [607, 529] on div "Uly -17" at bounding box center [614, 536] width 141 height 31
type input "Uly-17"
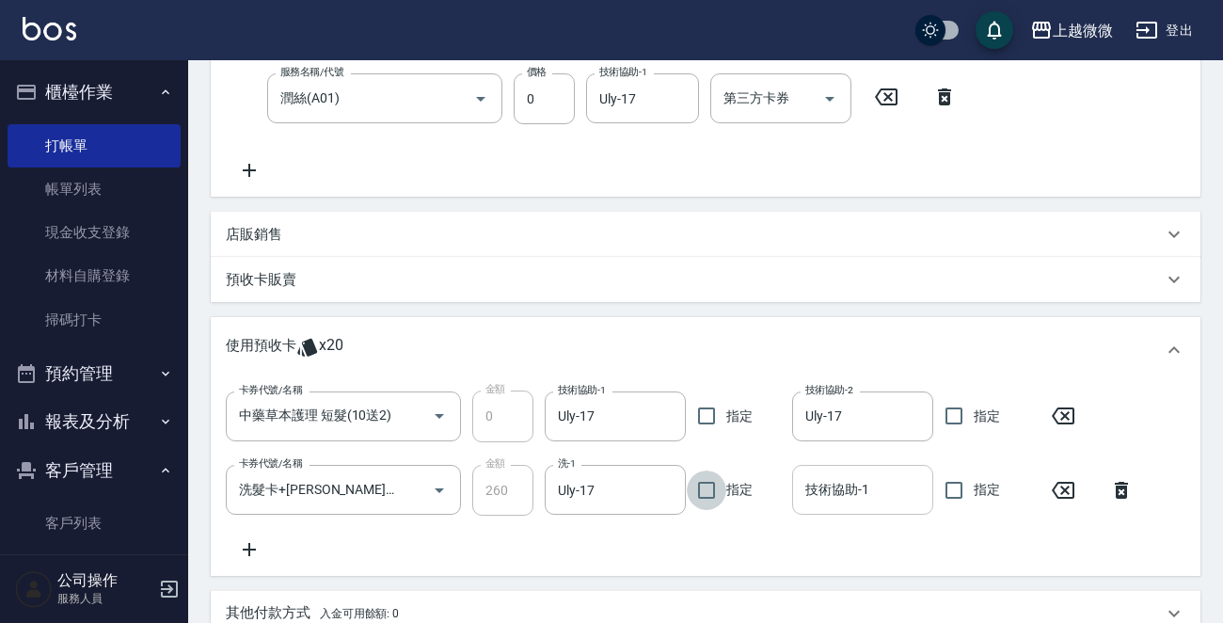
click at [862, 500] on input "技術協助-1" at bounding box center [862, 489] width 124 height 33
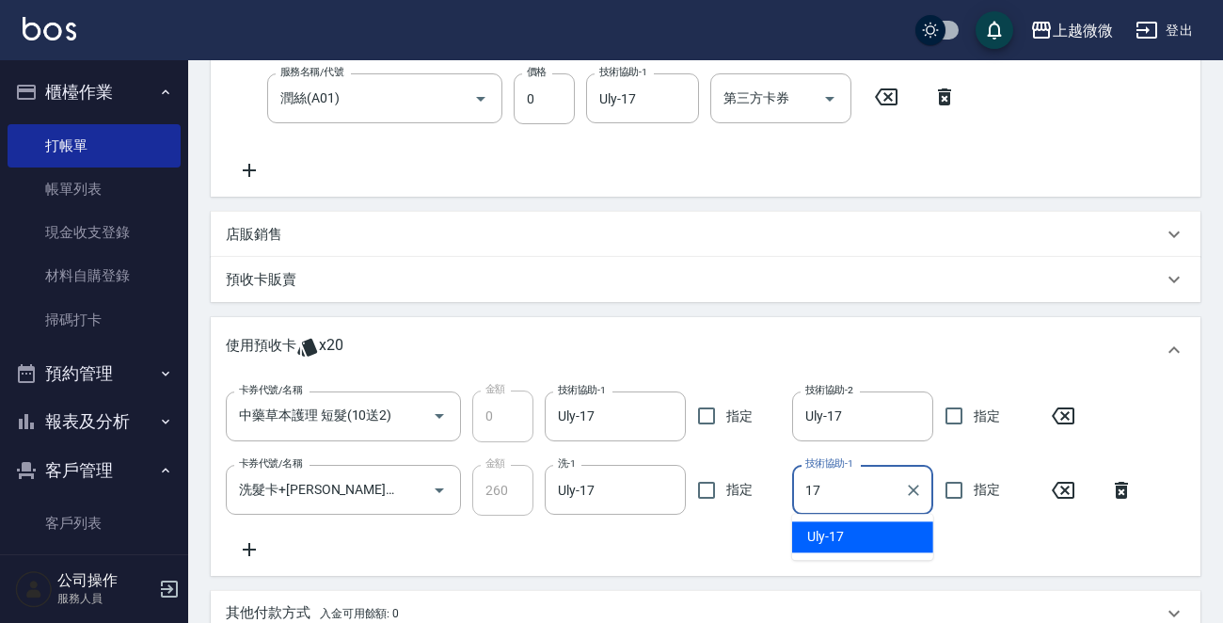
click at [859, 529] on div "Uly -17" at bounding box center [862, 536] width 141 height 31
type input "Uly-17"
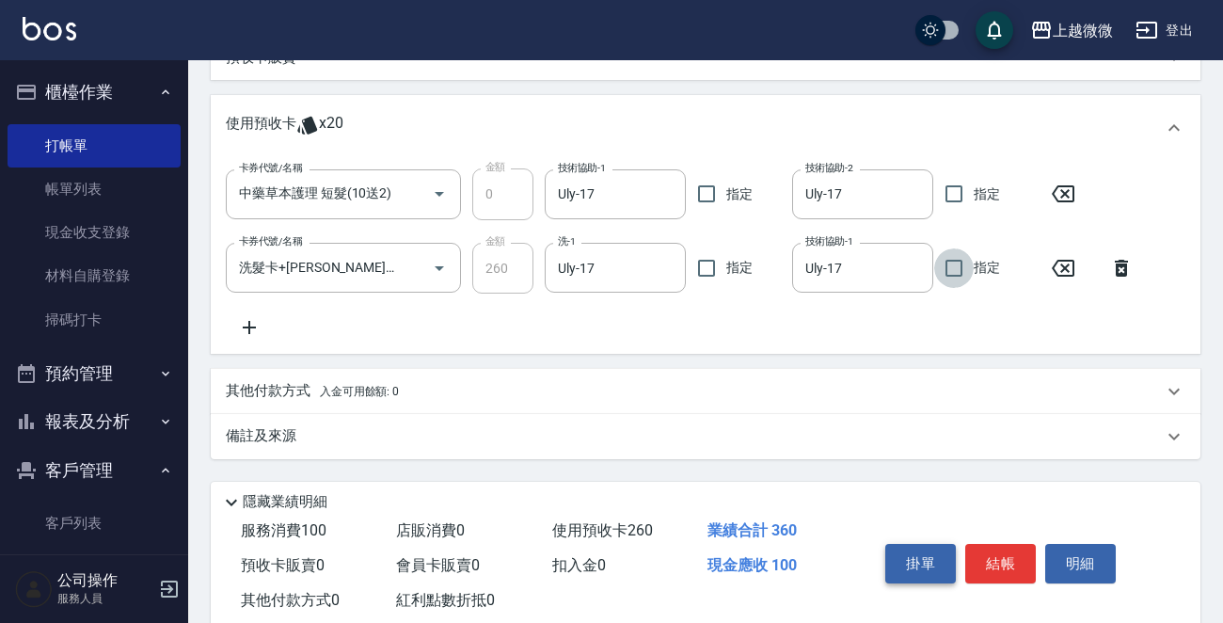
scroll to position [641, 0]
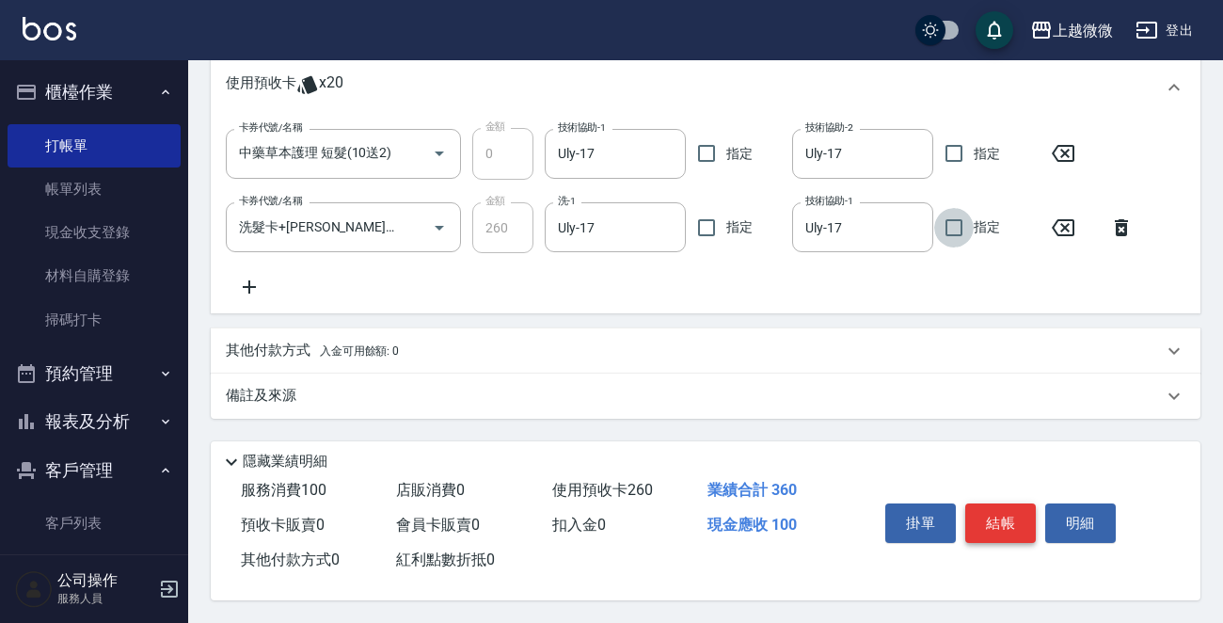
click at [1012, 520] on button "結帳" at bounding box center [1000, 522] width 71 height 39
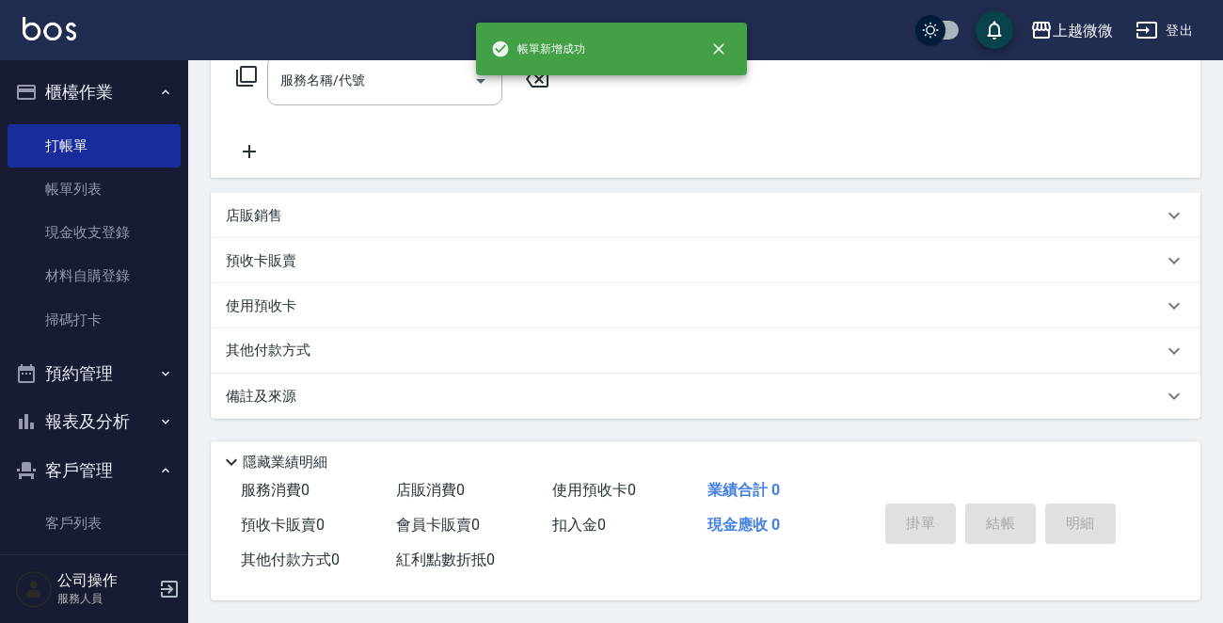
scroll to position [0, 0]
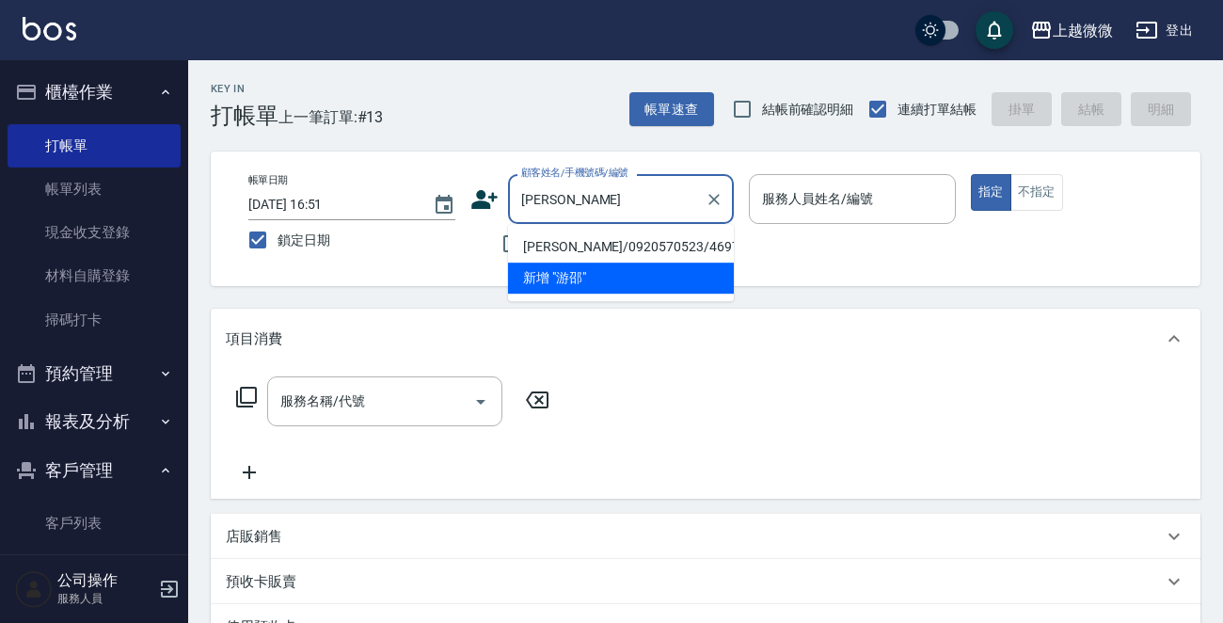
click at [555, 234] on li "[PERSON_NAME]/0920570523/4697" at bounding box center [621, 246] width 226 height 31
type input "[PERSON_NAME]/0920570523/4697"
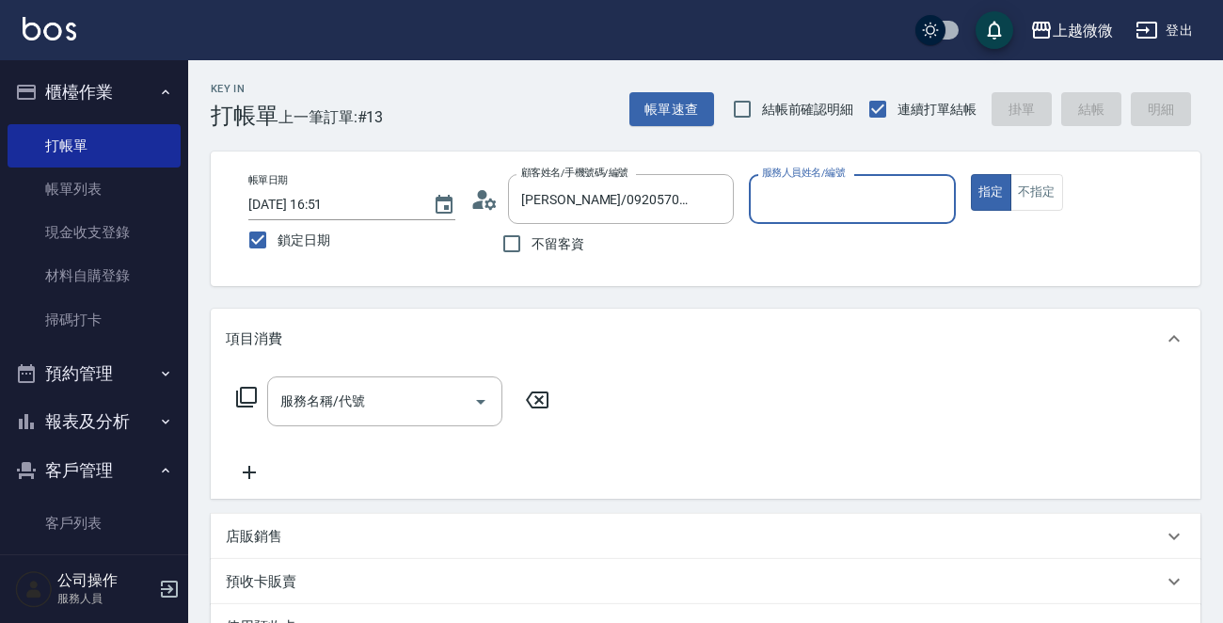
type input "[PERSON_NAME]-7"
click at [400, 391] on input "服務名稱/代號" at bounding box center [371, 401] width 190 height 33
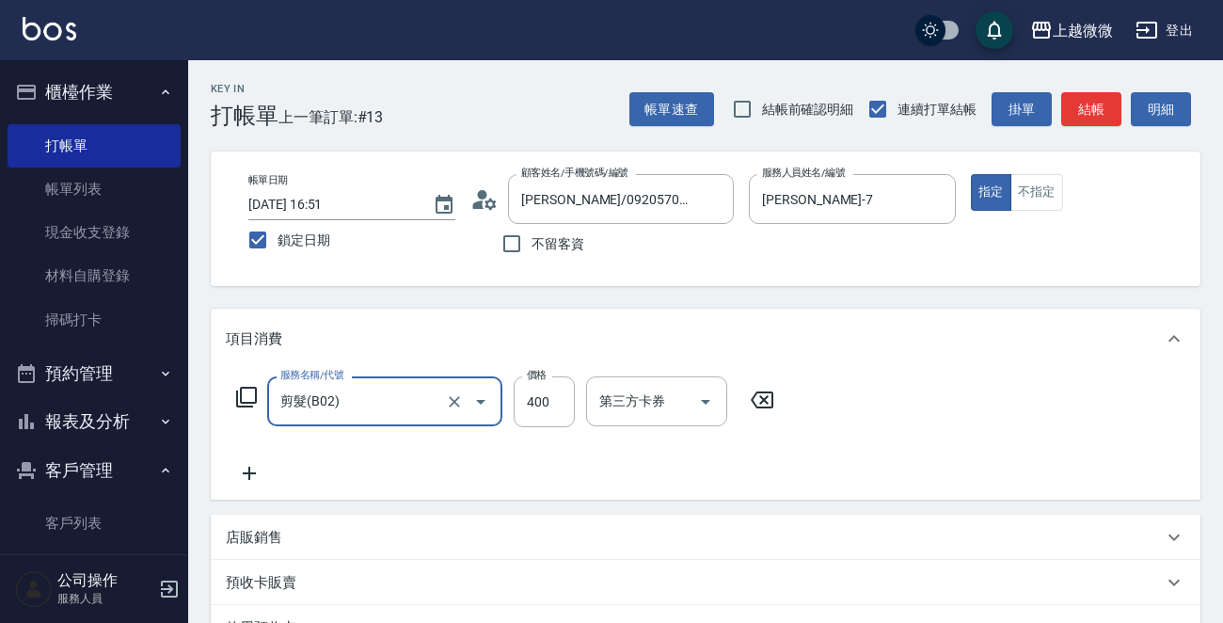
type input "剪髮(B02)"
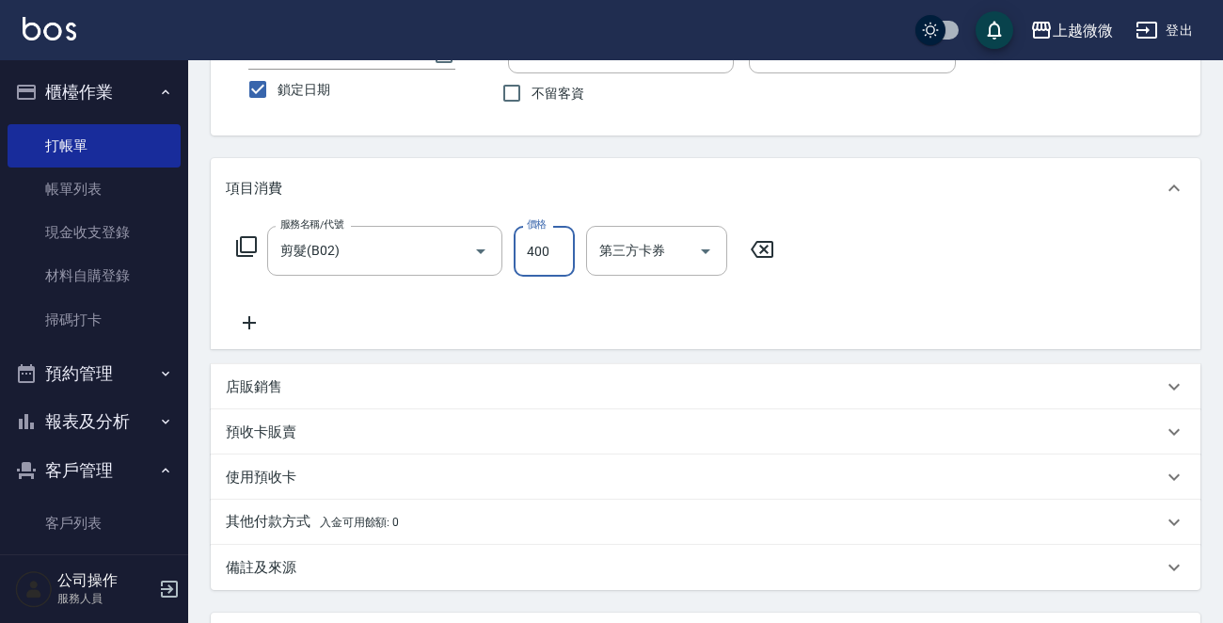
scroll to position [326, 0]
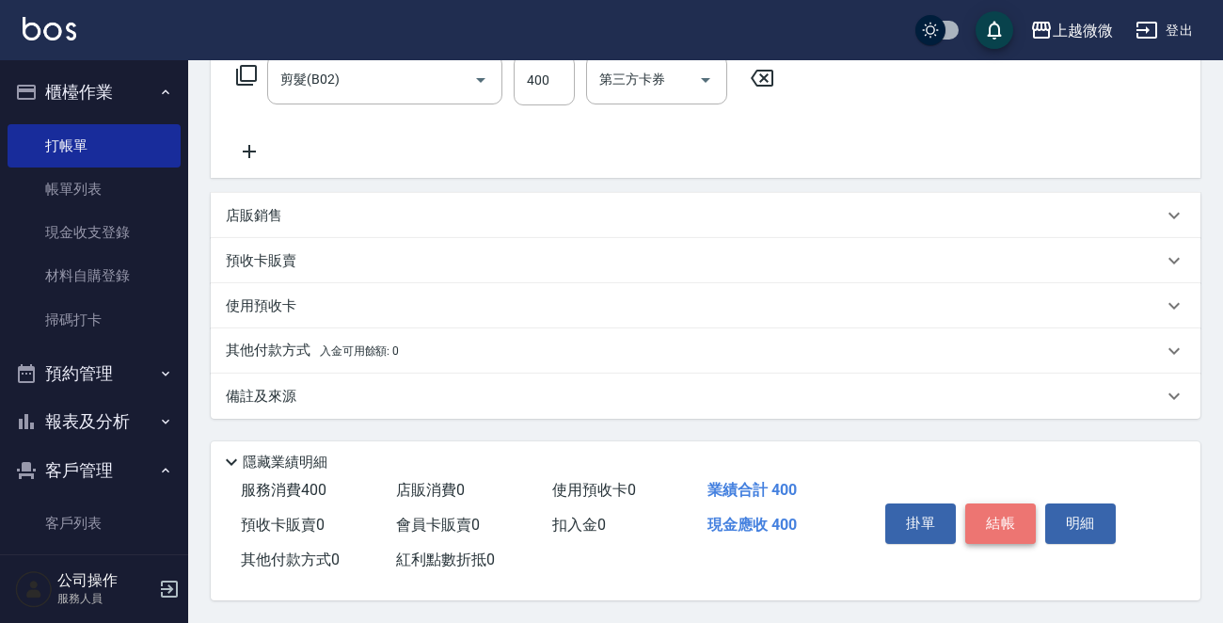
click at [993, 513] on button "結帳" at bounding box center [1000, 522] width 71 height 39
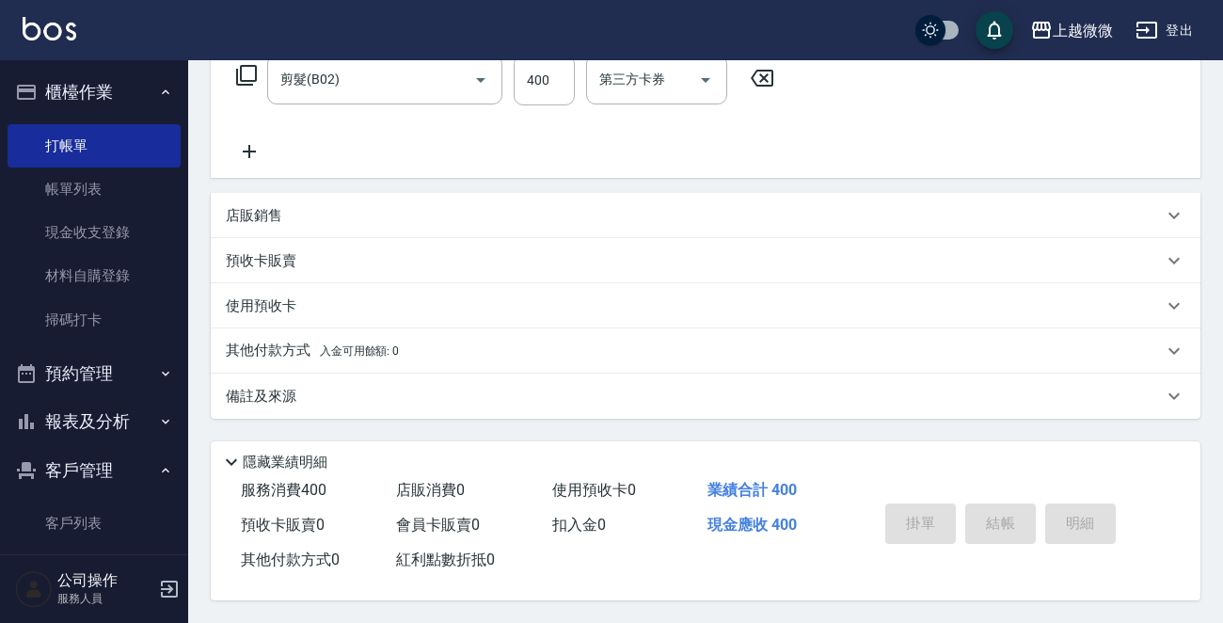
scroll to position [0, 0]
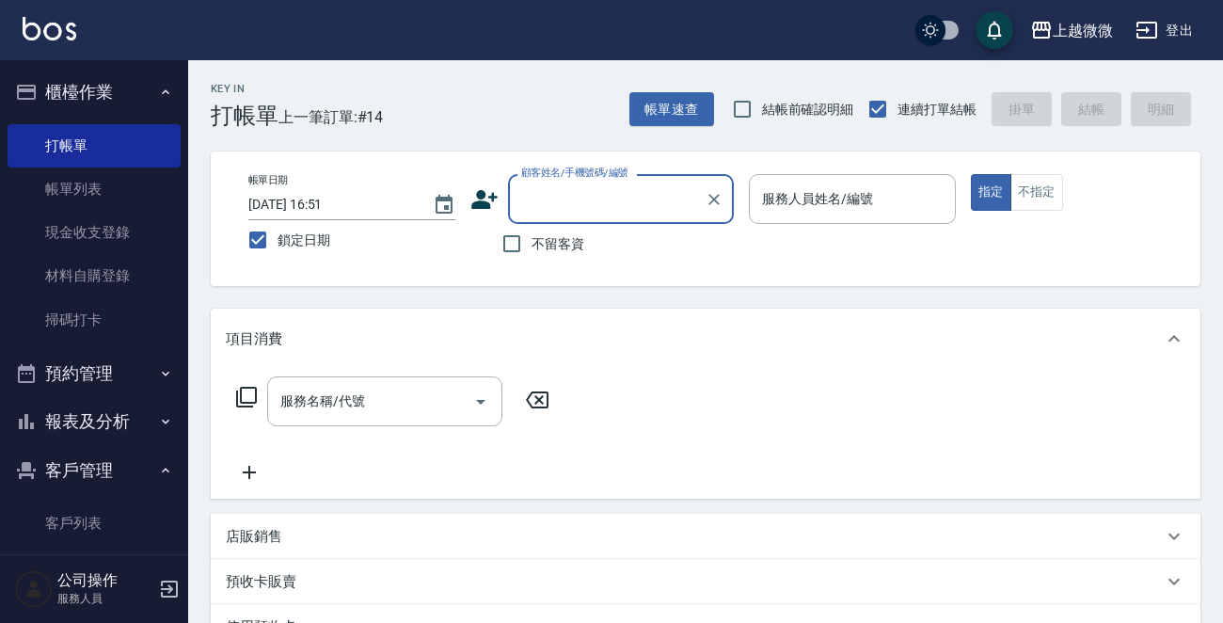
click at [794, 205] on input "服務人員姓名/編號" at bounding box center [852, 198] width 190 height 33
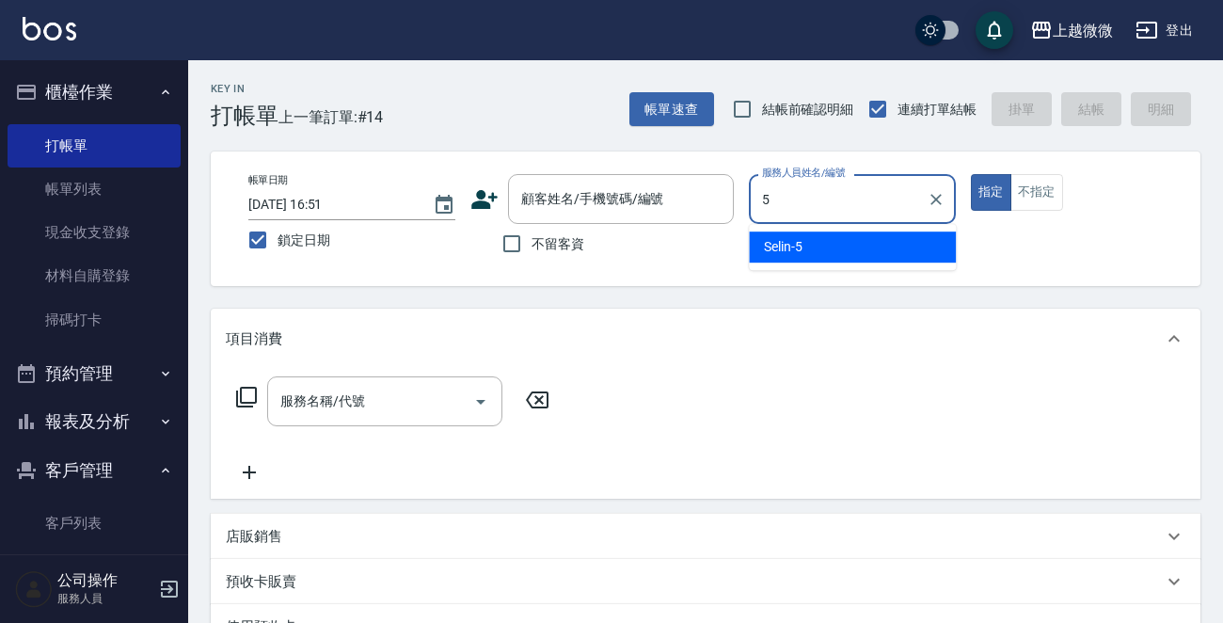
click at [808, 238] on div "Selin -5" at bounding box center [852, 246] width 207 height 31
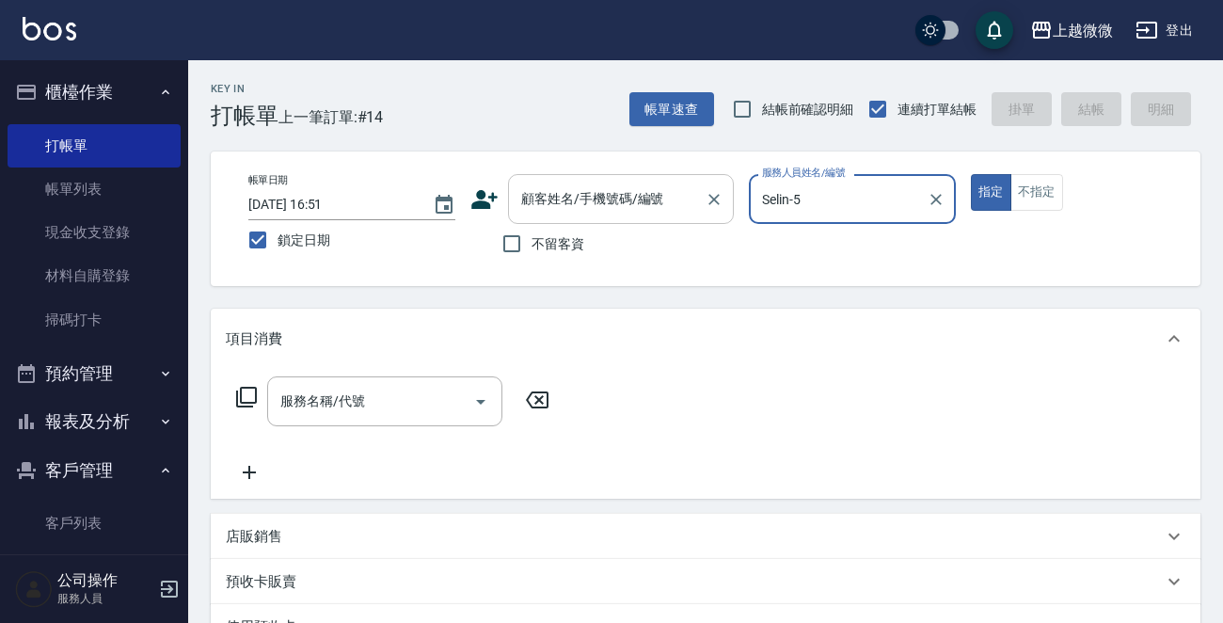
type input "Selin-5"
click at [562, 206] on input "顧客姓名/手機號碼/編號" at bounding box center [606, 198] width 181 height 33
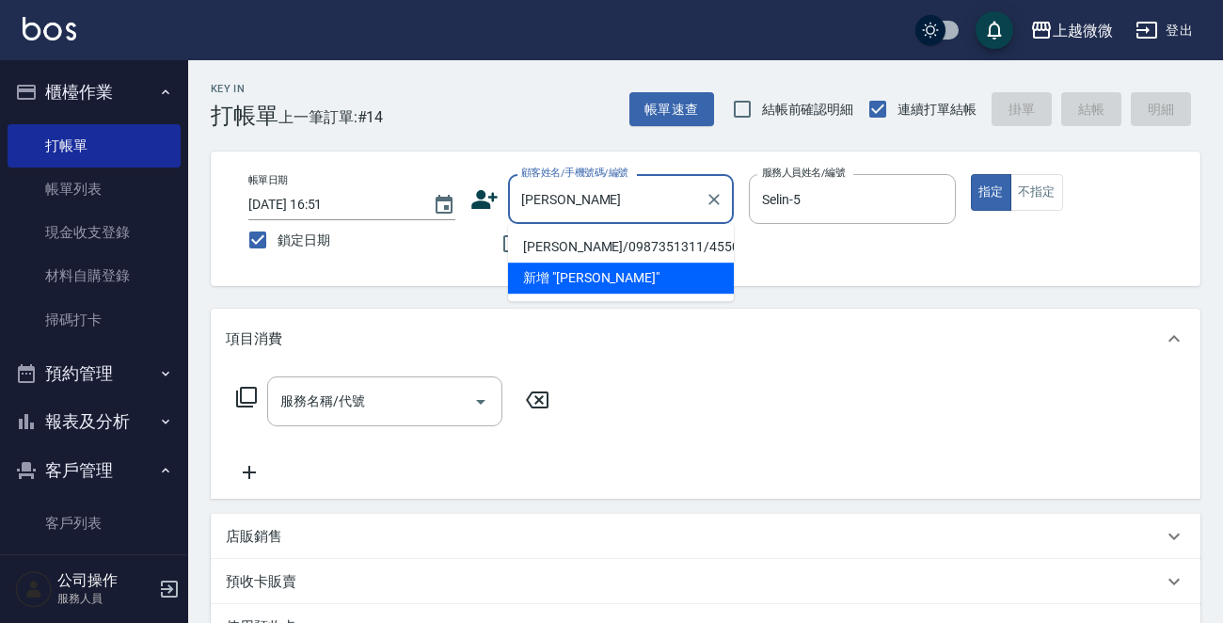
click at [595, 244] on li "[PERSON_NAME]/0987351311/4550" at bounding box center [621, 246] width 226 height 31
type input "[PERSON_NAME]/0987351311/4550"
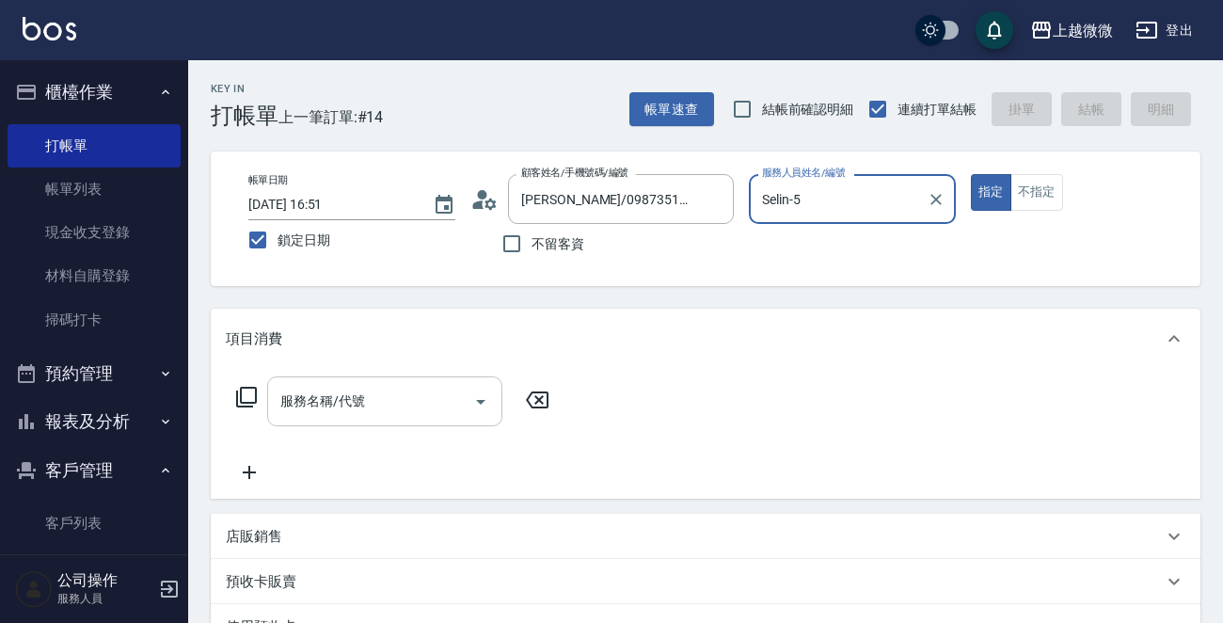
click at [365, 403] on input "服務名稱/代號" at bounding box center [371, 401] width 190 height 33
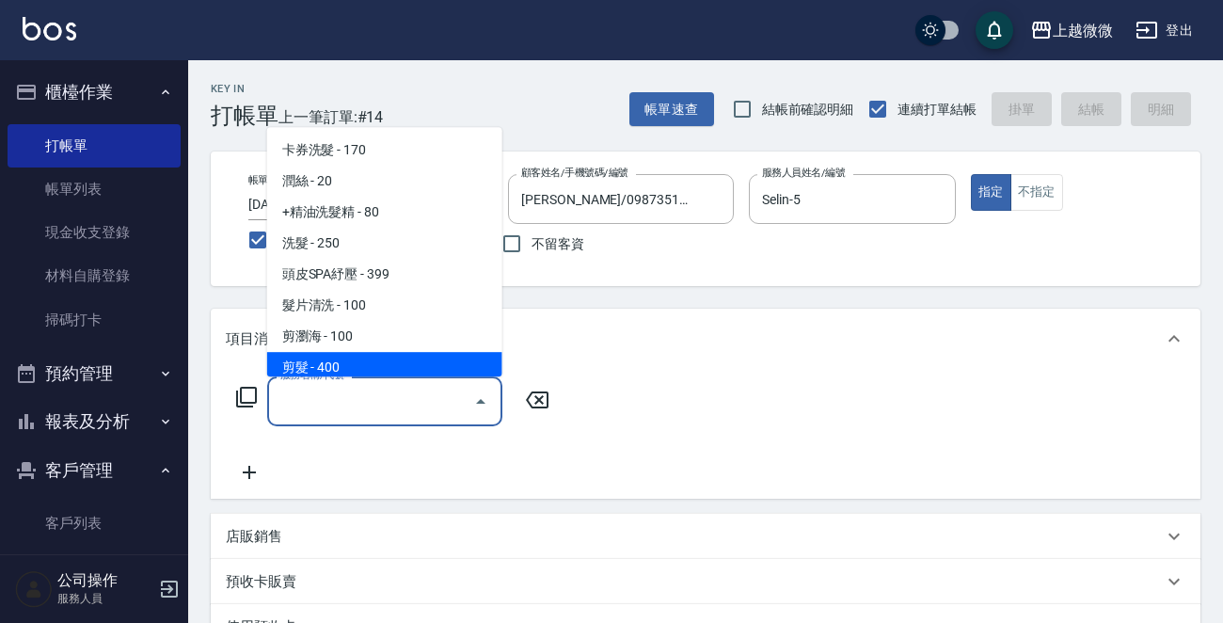
click at [386, 358] on span "剪髮 - 400" at bounding box center [384, 367] width 235 height 31
type input "剪髮(B02)"
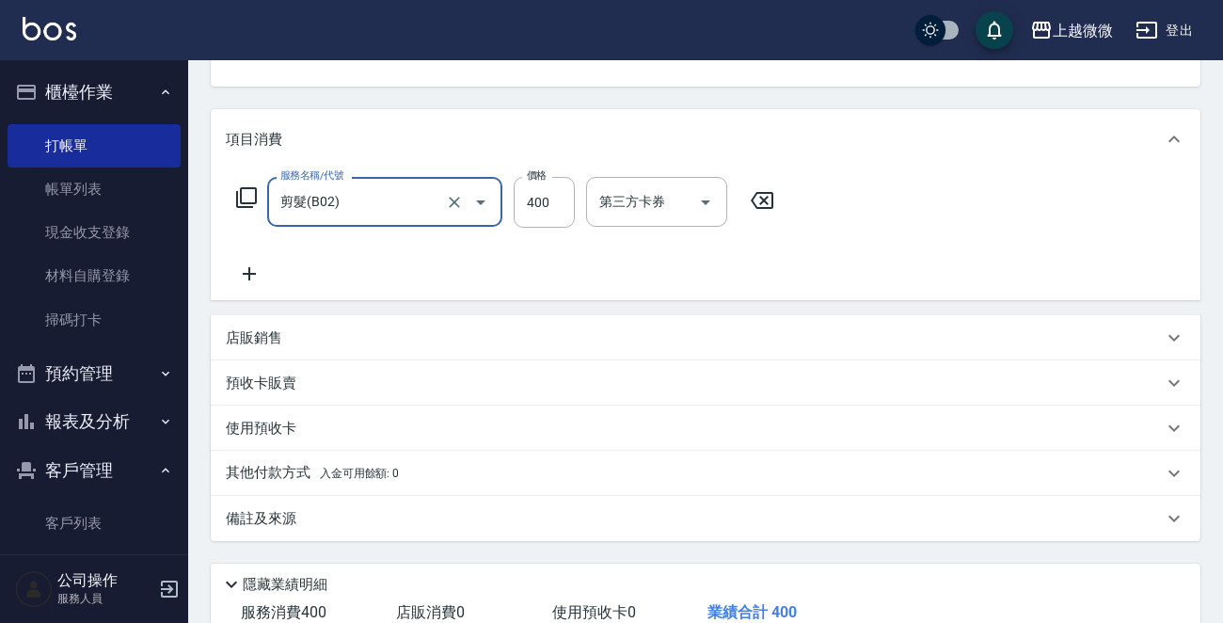
scroll to position [326, 0]
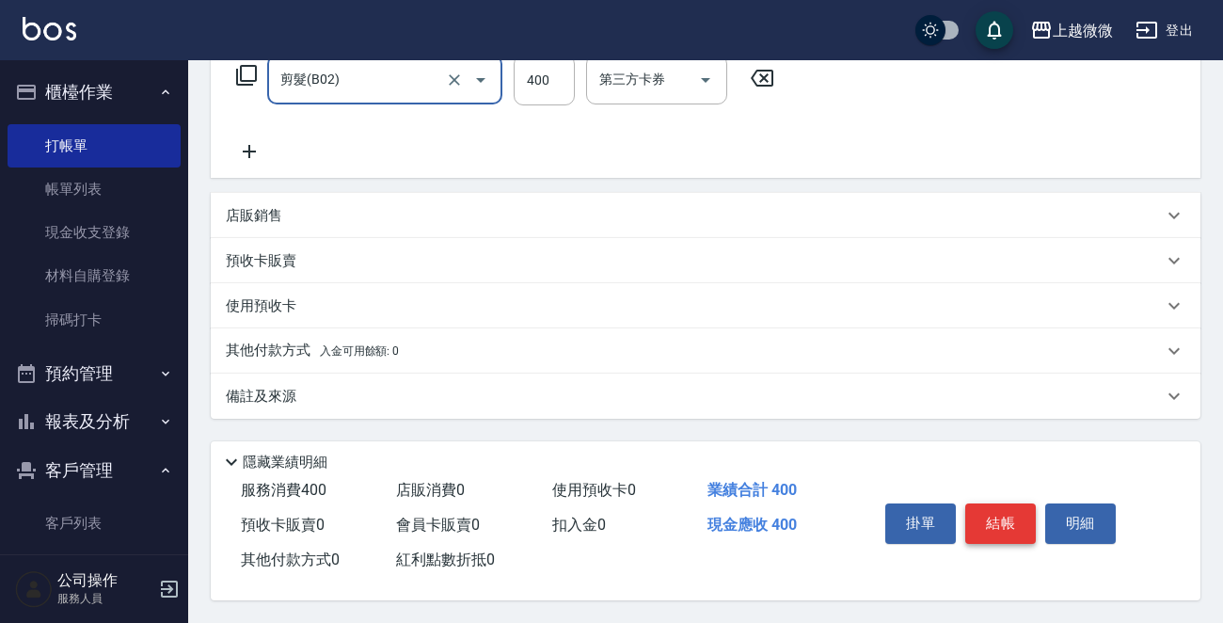
click at [1003, 511] on button "結帳" at bounding box center [1000, 522] width 71 height 39
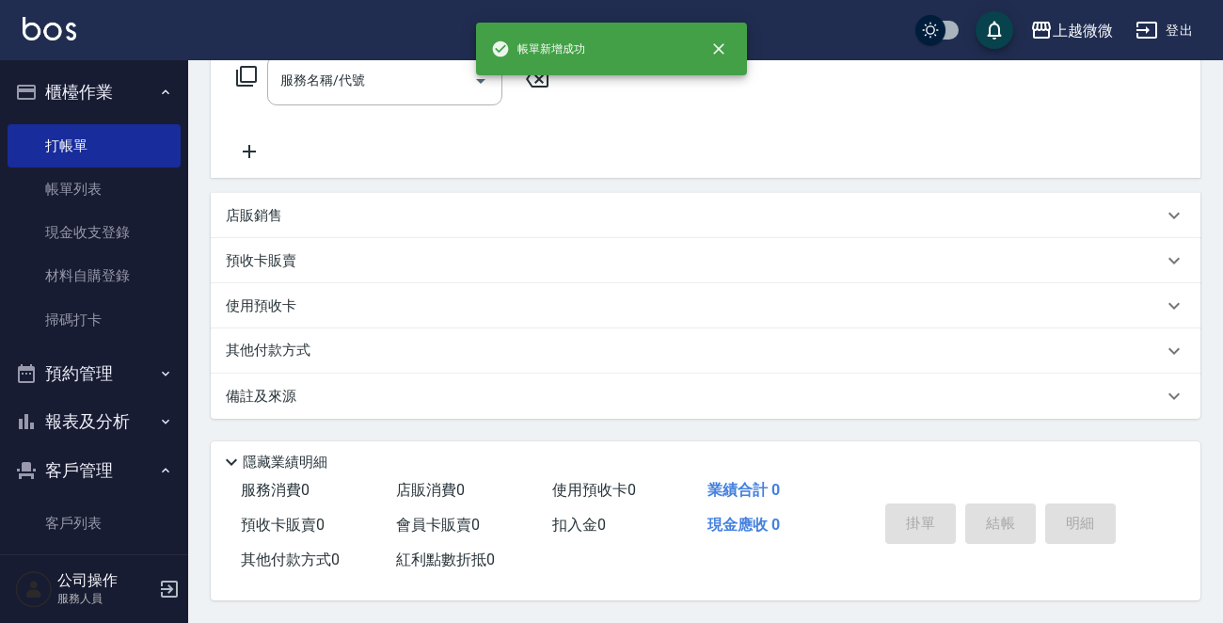
scroll to position [0, 0]
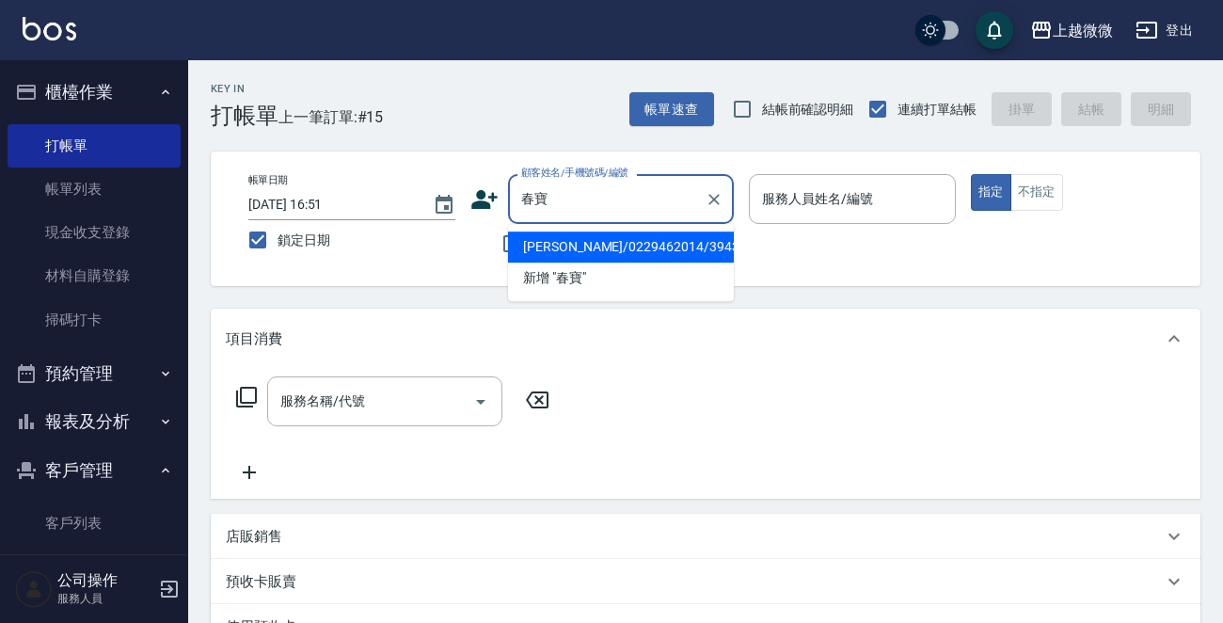
click at [568, 240] on li "[PERSON_NAME]/0229462014/3943" at bounding box center [621, 246] width 226 height 31
type input "[PERSON_NAME]/0229462014/3943"
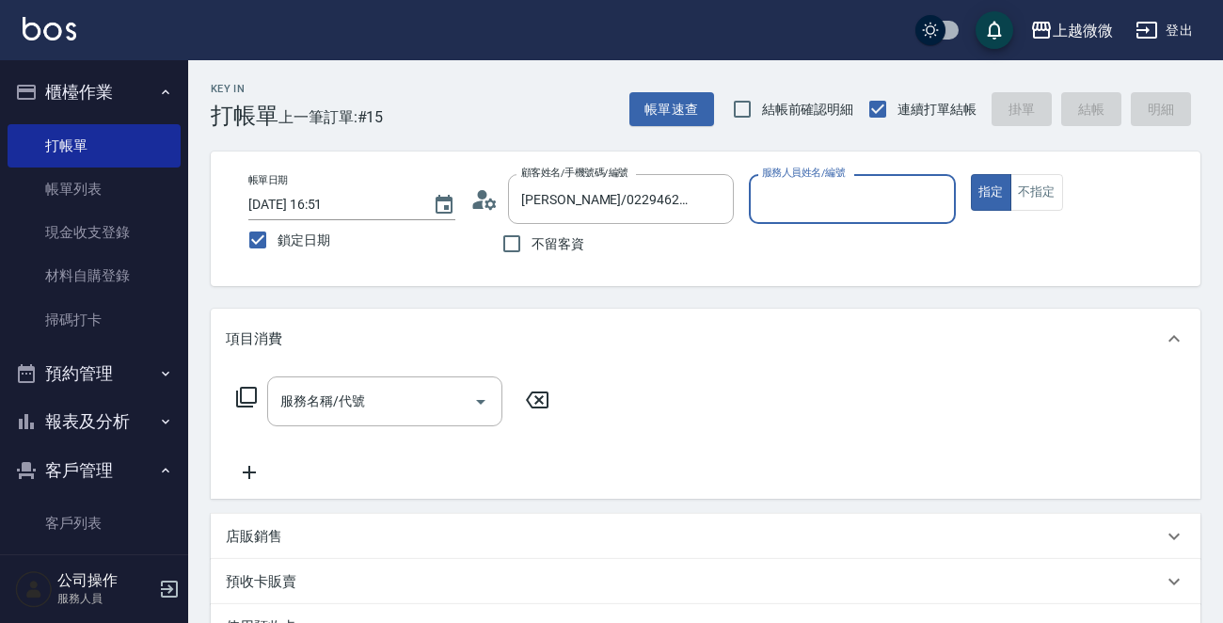
type input "Vivi-6"
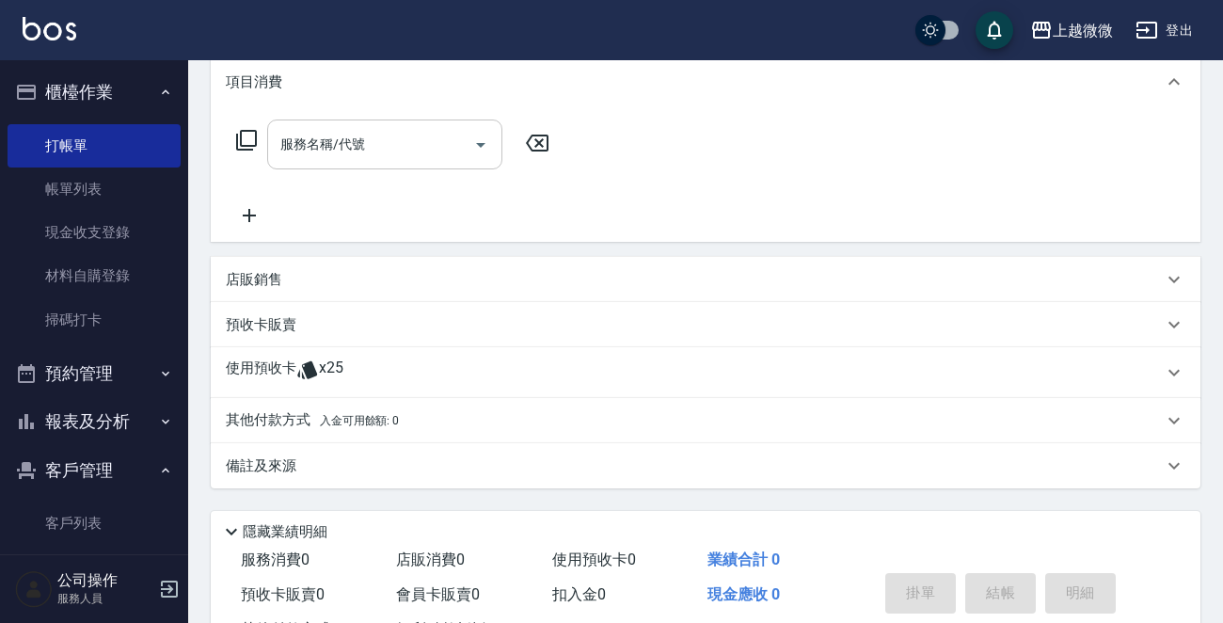
scroll to position [142, 0]
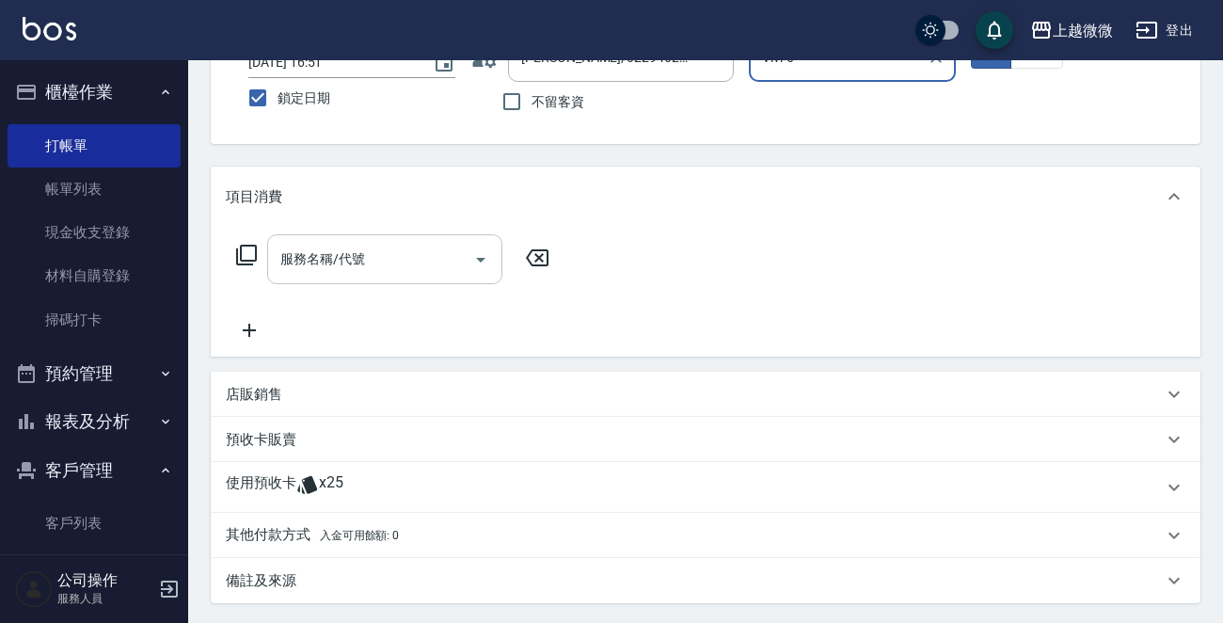
click at [367, 262] on input "服務名稱/代號" at bounding box center [371, 259] width 190 height 33
click at [215, 332] on div "服務名稱/代號 服務名稱/代號" at bounding box center [705, 292] width 989 height 130
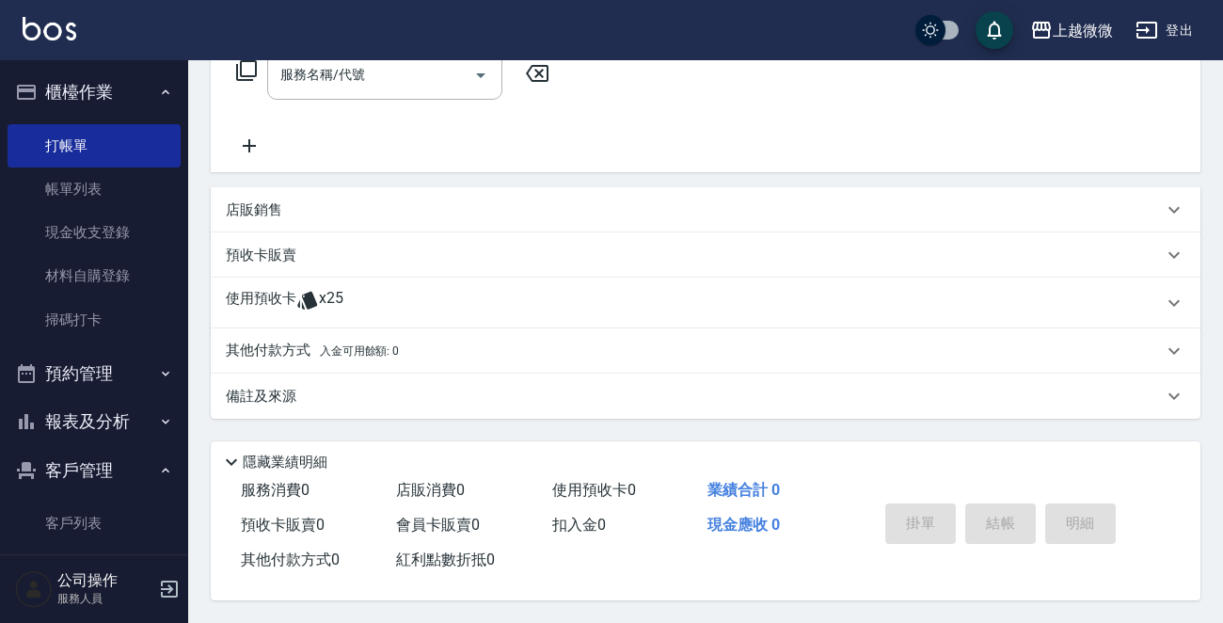
click at [254, 297] on p "使用預收卡" at bounding box center [261, 303] width 71 height 28
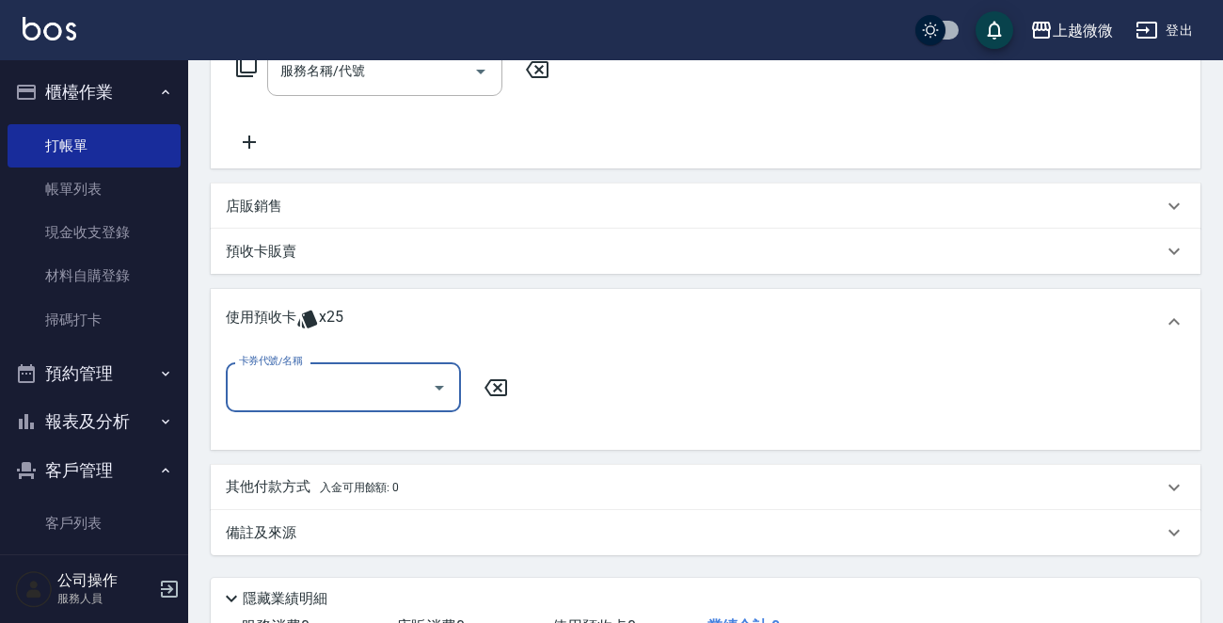
scroll to position [0, 0]
click at [319, 375] on input "卡券代號/名稱" at bounding box center [329, 387] width 190 height 33
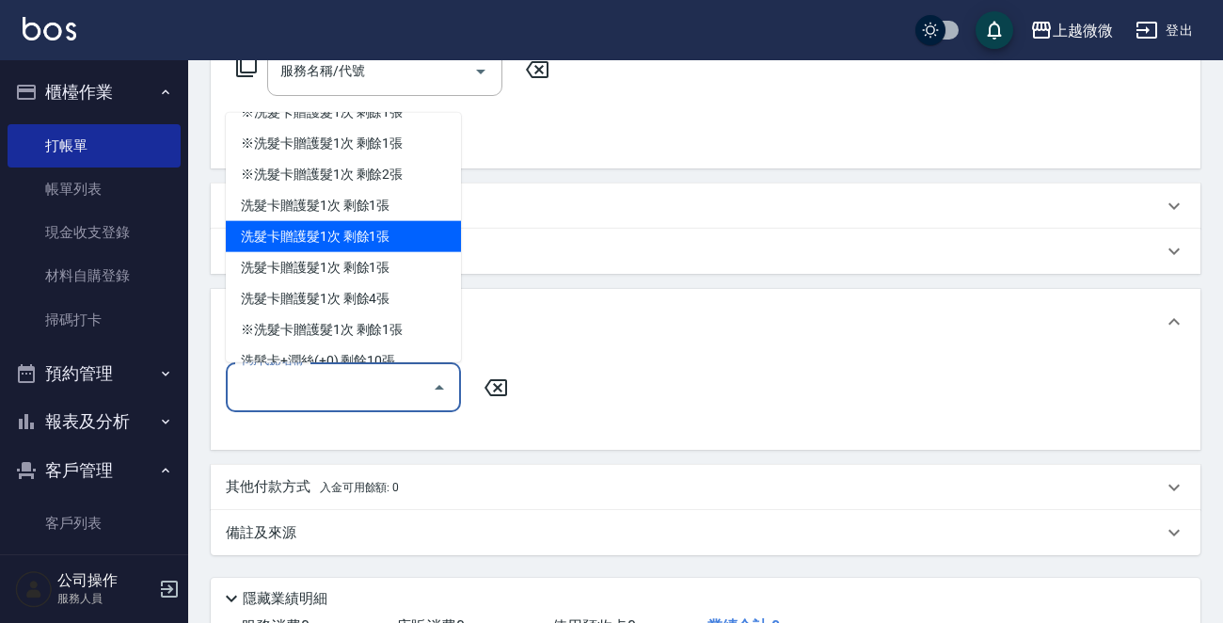
scroll to position [107, 0]
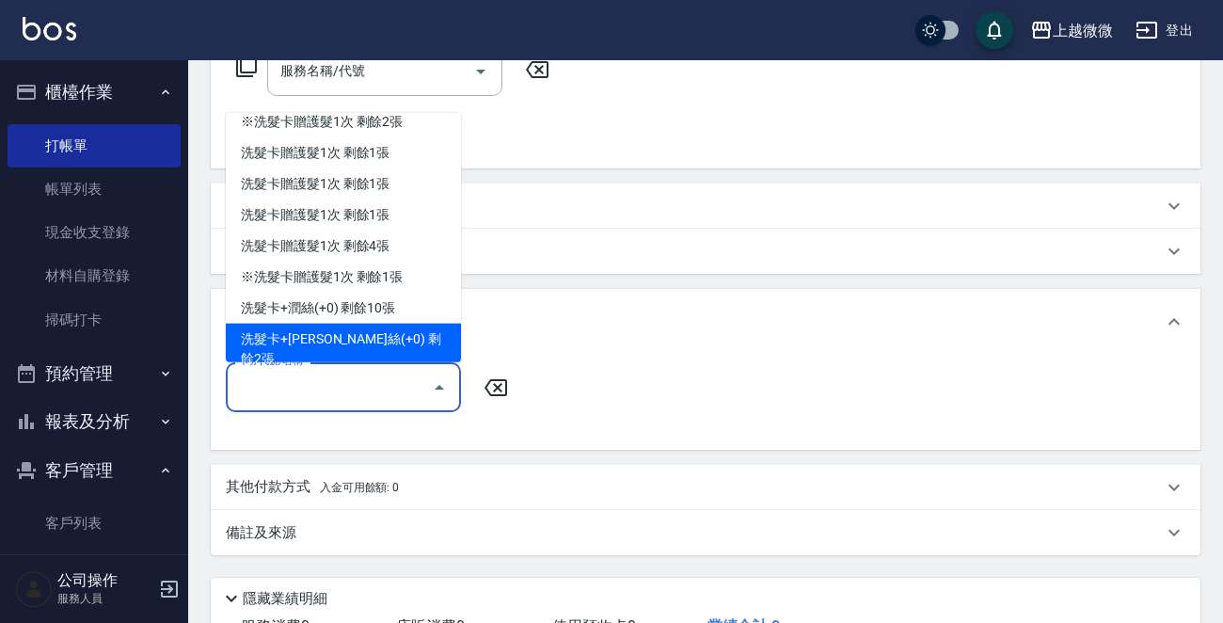
click at [384, 326] on div "洗髮卡+[PERSON_NAME]絲(+0) 剩餘2張" at bounding box center [343, 348] width 235 height 51
type input "洗髮卡+[PERSON_NAME]絲(+0)"
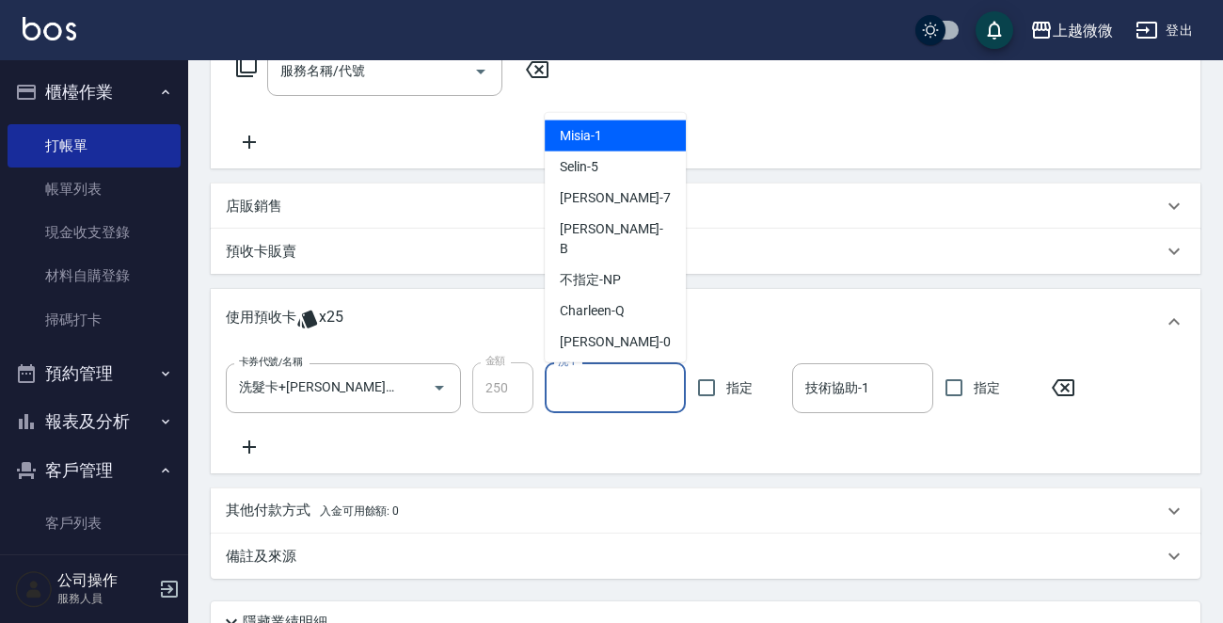
click at [580, 371] on input "洗-1" at bounding box center [615, 387] width 124 height 33
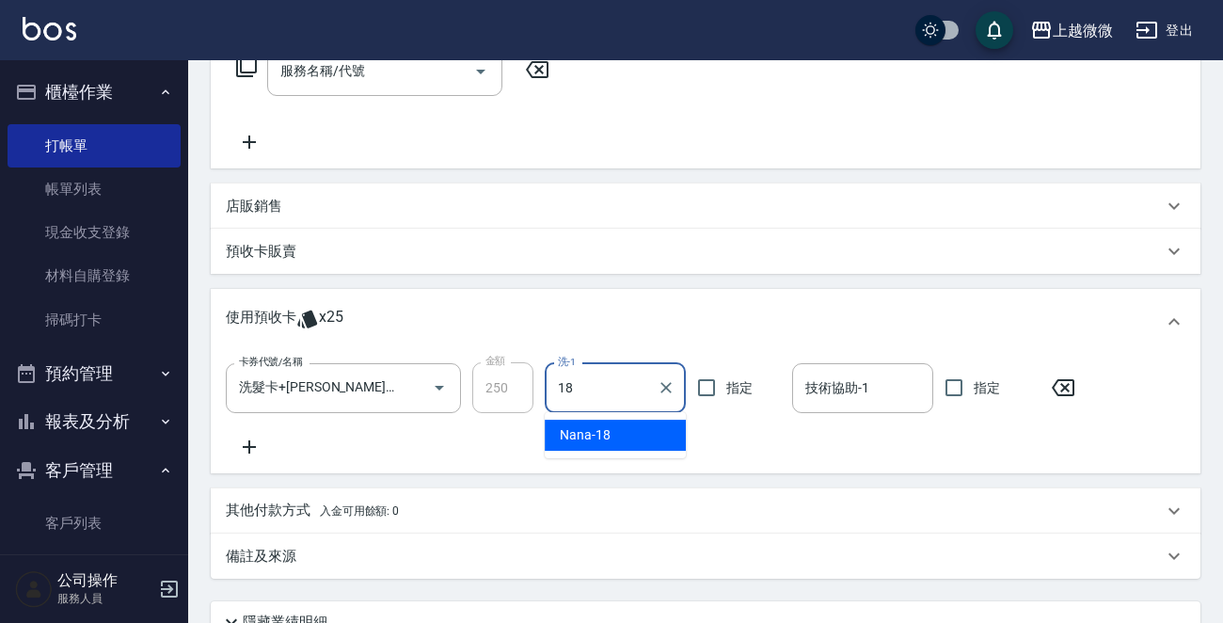
click at [650, 426] on div "Nana -18" at bounding box center [614, 434] width 141 height 31
type input "Nana-18"
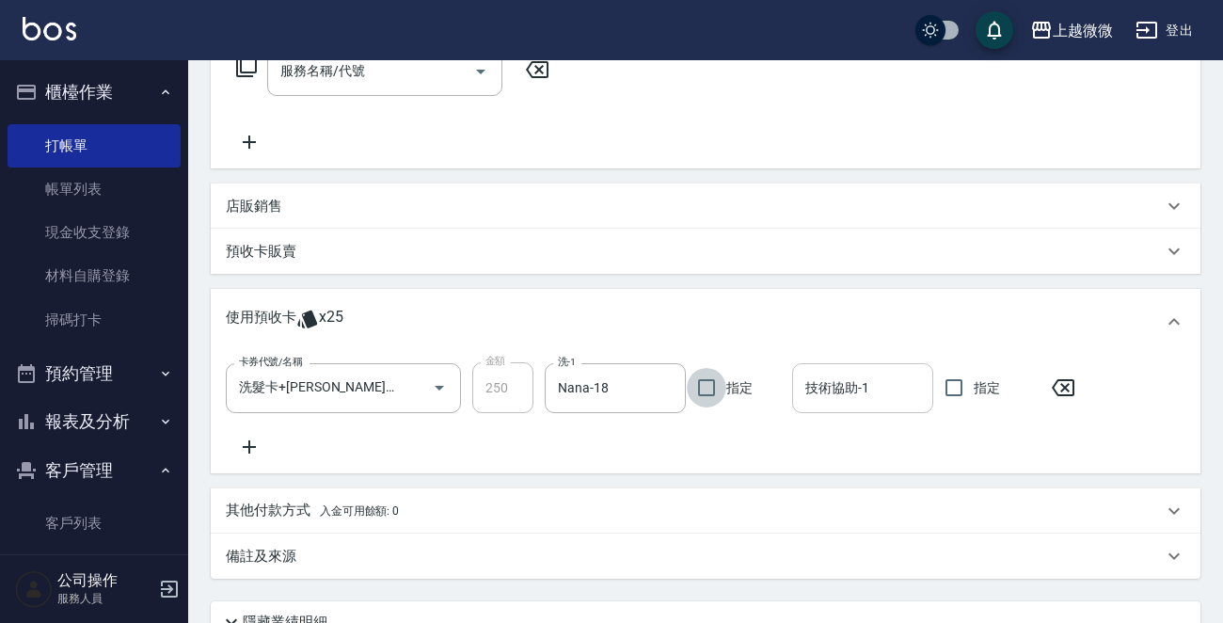
click at [886, 381] on input "技術協助-1" at bounding box center [862, 387] width 124 height 33
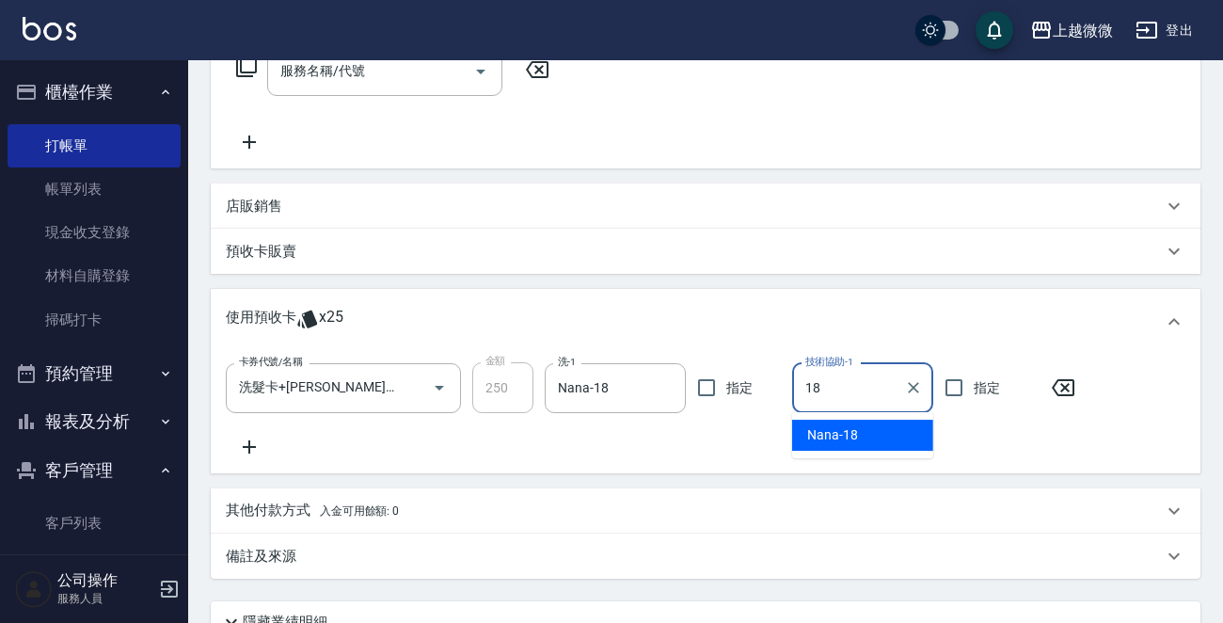
click at [865, 440] on div "Nana -18" at bounding box center [862, 434] width 141 height 31
type input "Nana-18"
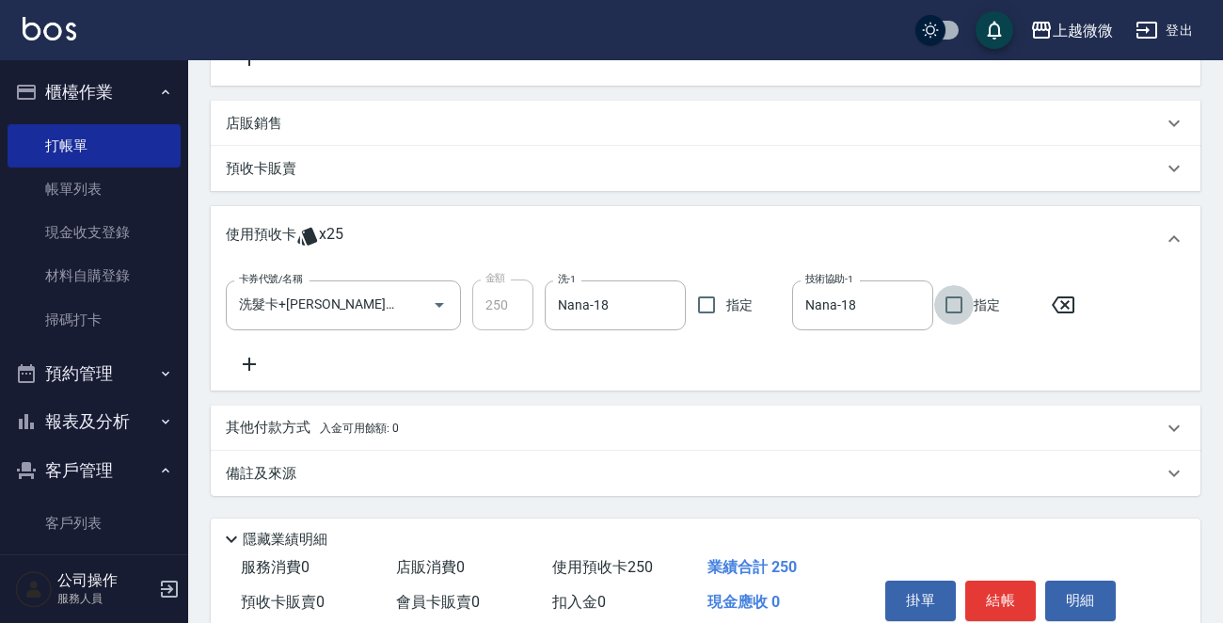
scroll to position [495, 0]
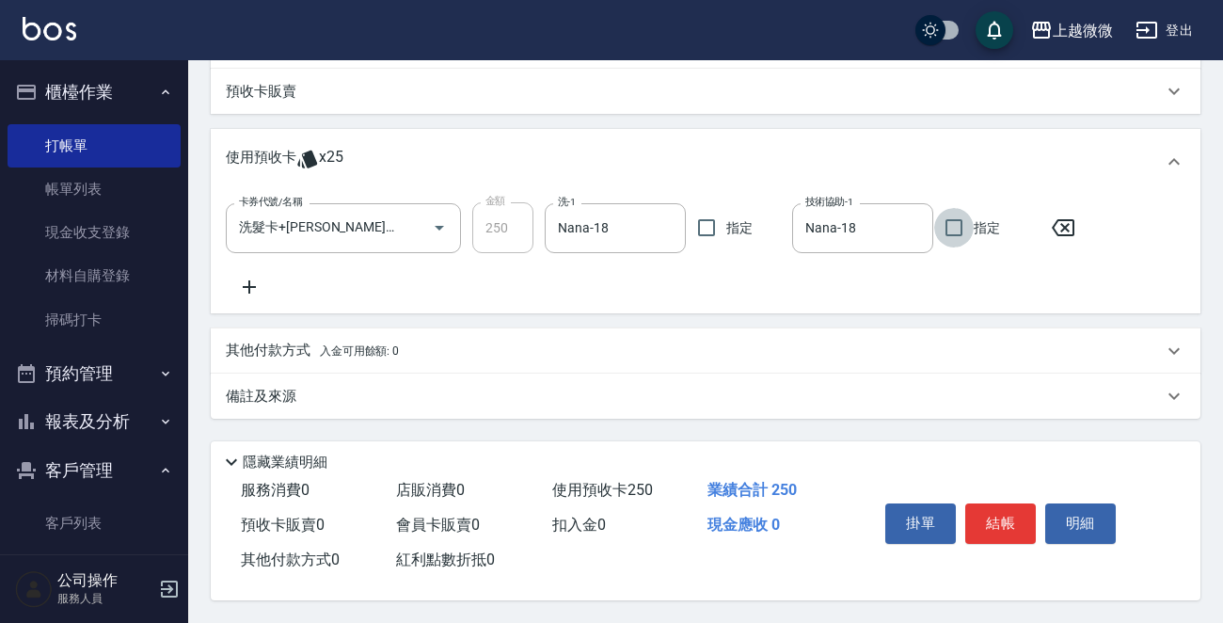
click at [998, 510] on button "結帳" at bounding box center [1000, 522] width 71 height 39
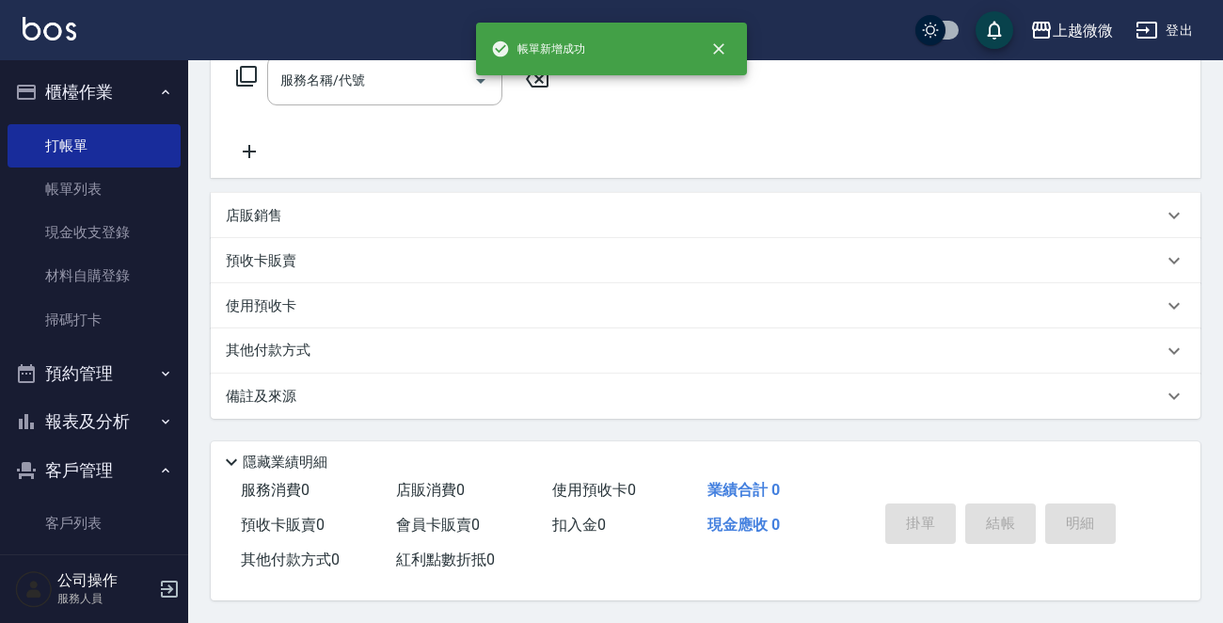
scroll to position [0, 0]
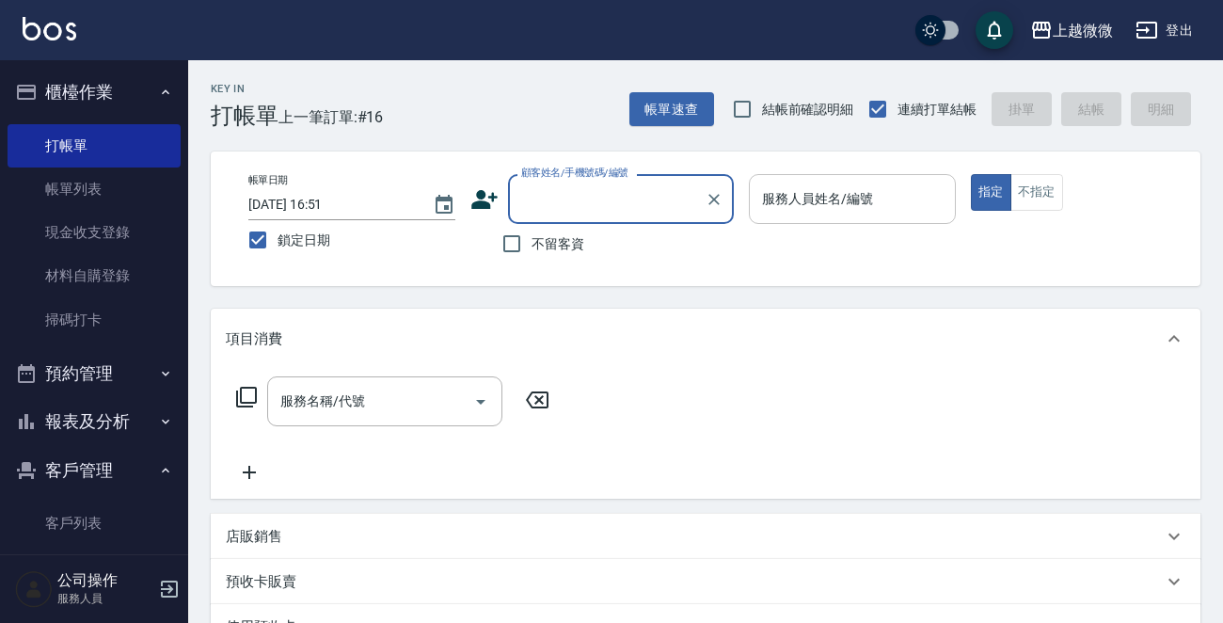
click at [863, 201] on div "服務人員姓名/編號 服務人員姓名/編號" at bounding box center [852, 199] width 207 height 50
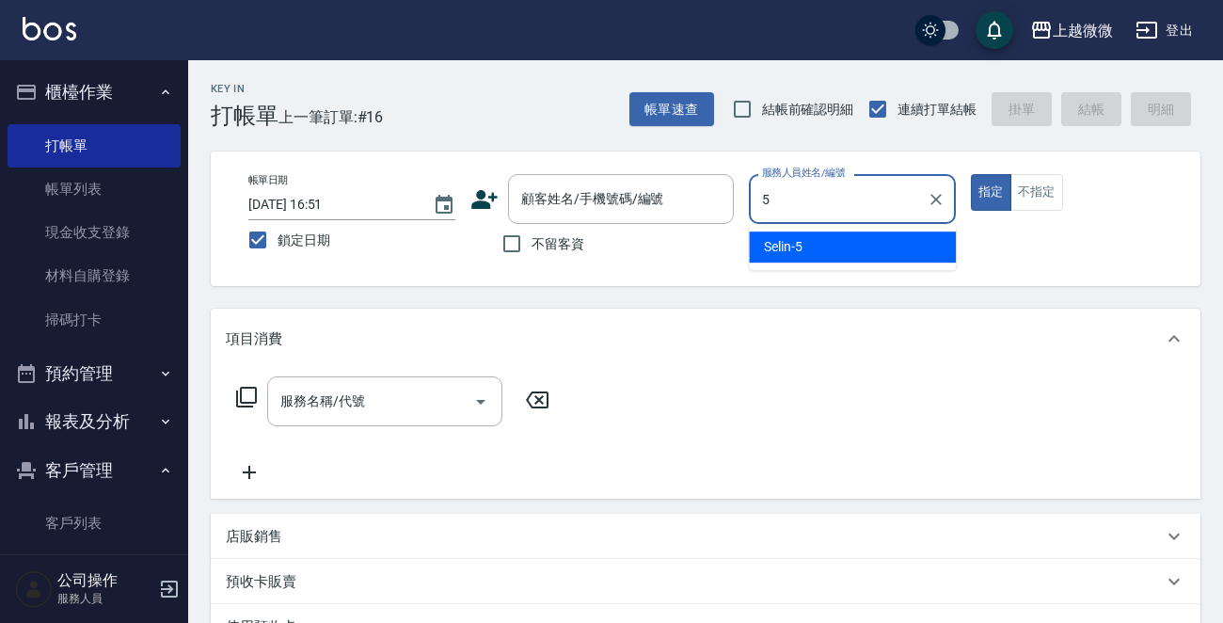
click at [799, 242] on span "Selin -5" at bounding box center [783, 247] width 39 height 20
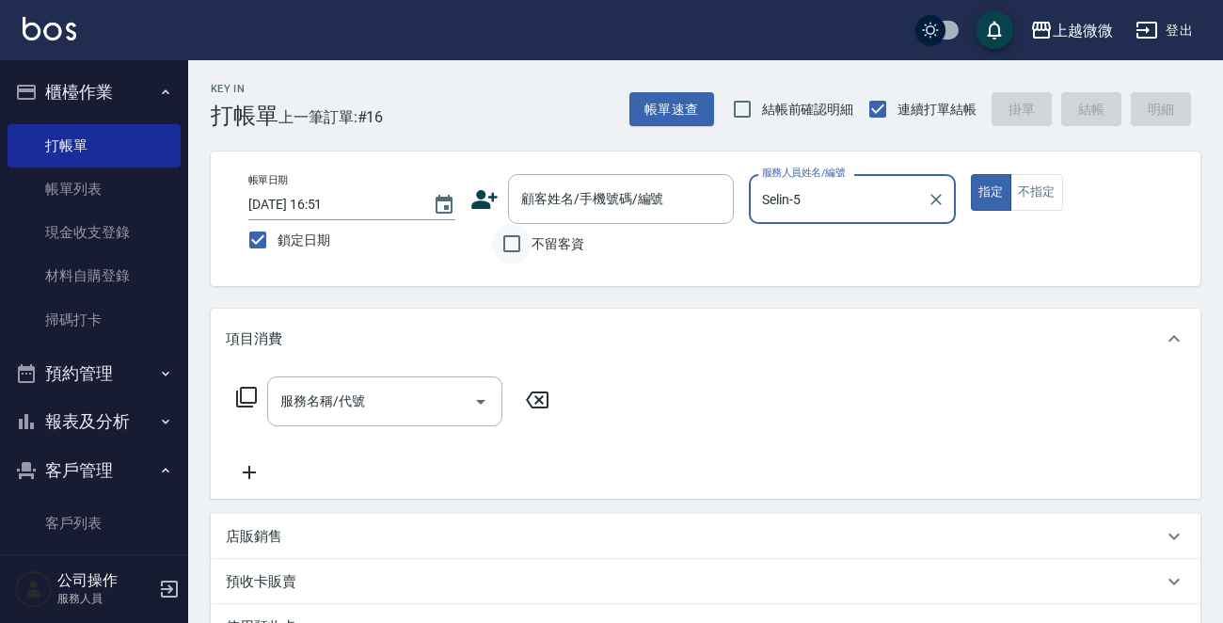
type input "Selin-5"
click at [513, 233] on input "不留客資" at bounding box center [511, 243] width 39 height 39
checkbox input "true"
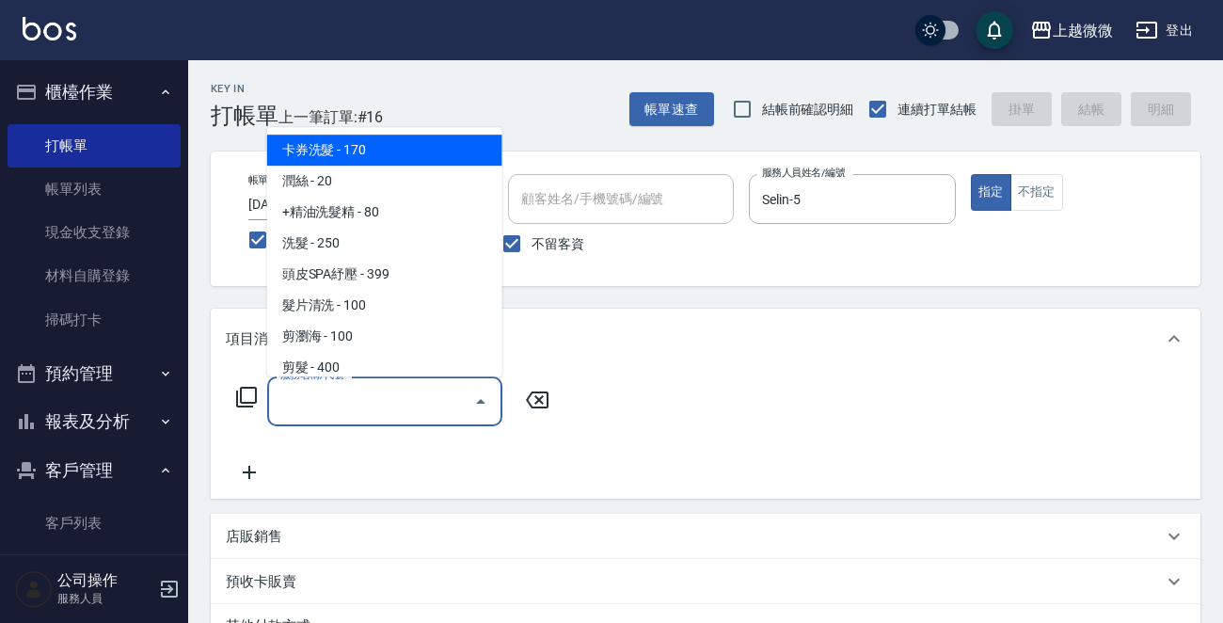
click at [373, 409] on input "服務名稱/代號" at bounding box center [371, 401] width 190 height 33
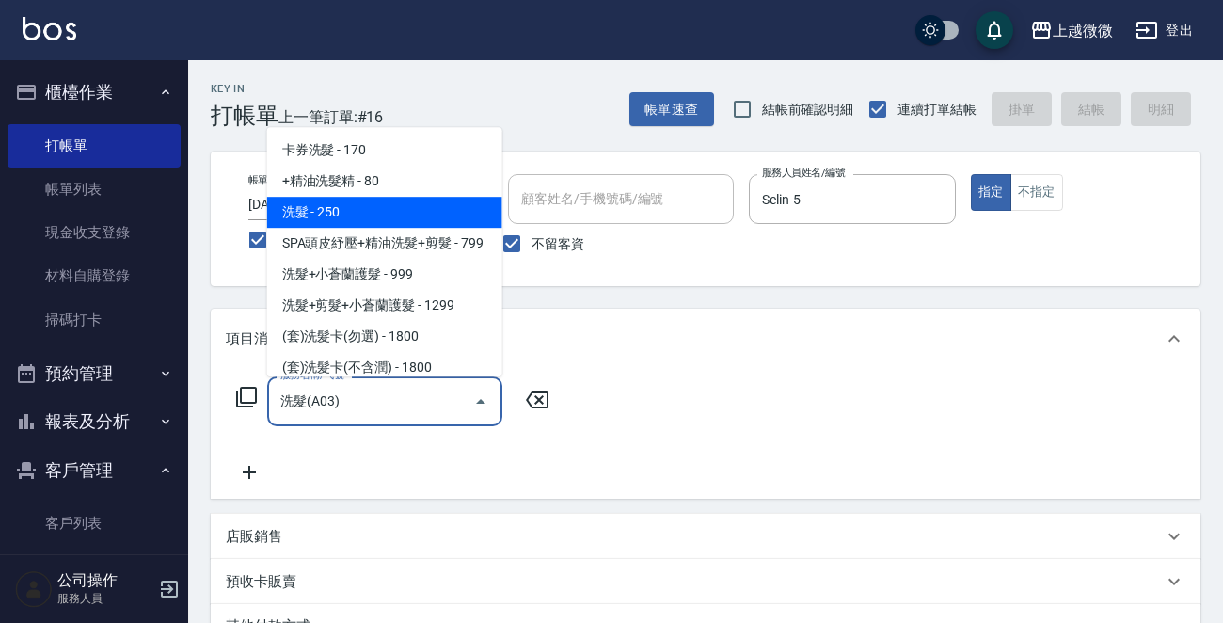
type input "洗髮(A03)"
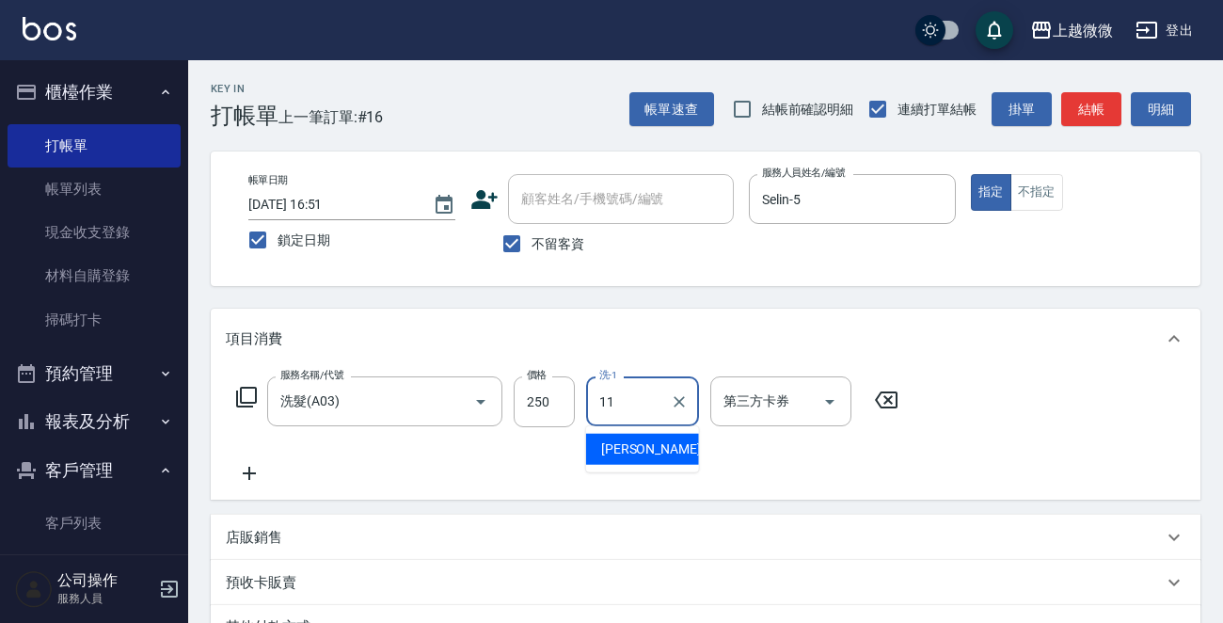
type input "[PERSON_NAME]-11"
click at [245, 478] on icon at bounding box center [249, 473] width 47 height 23
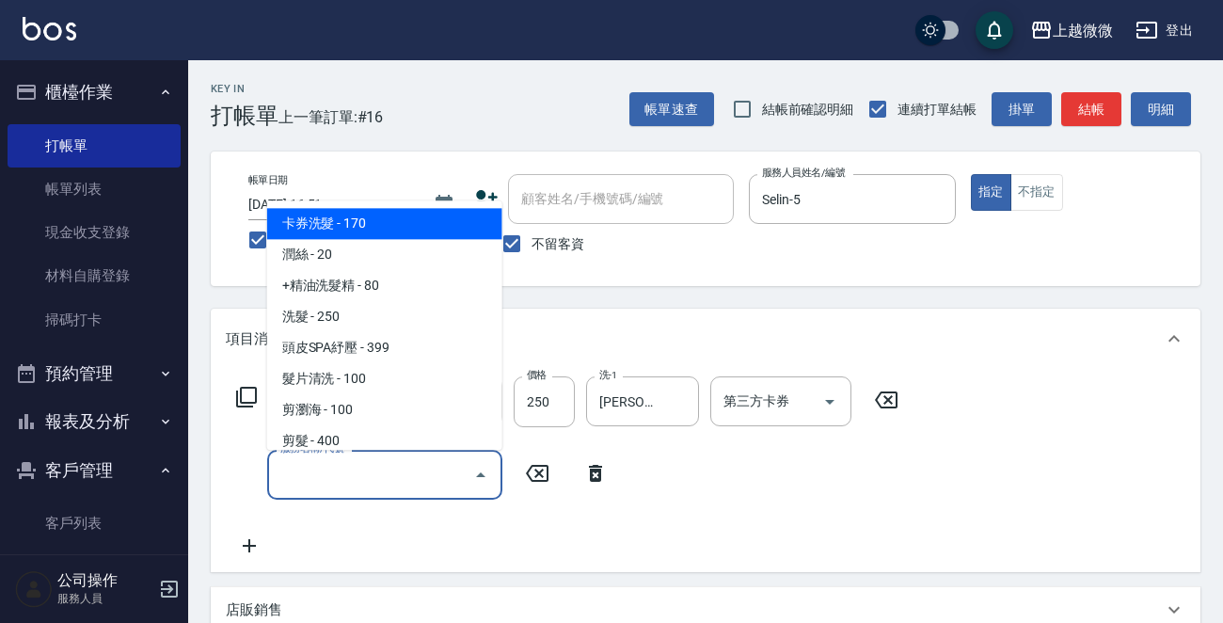
click at [349, 470] on input "服務名稱/代號" at bounding box center [371, 474] width 190 height 33
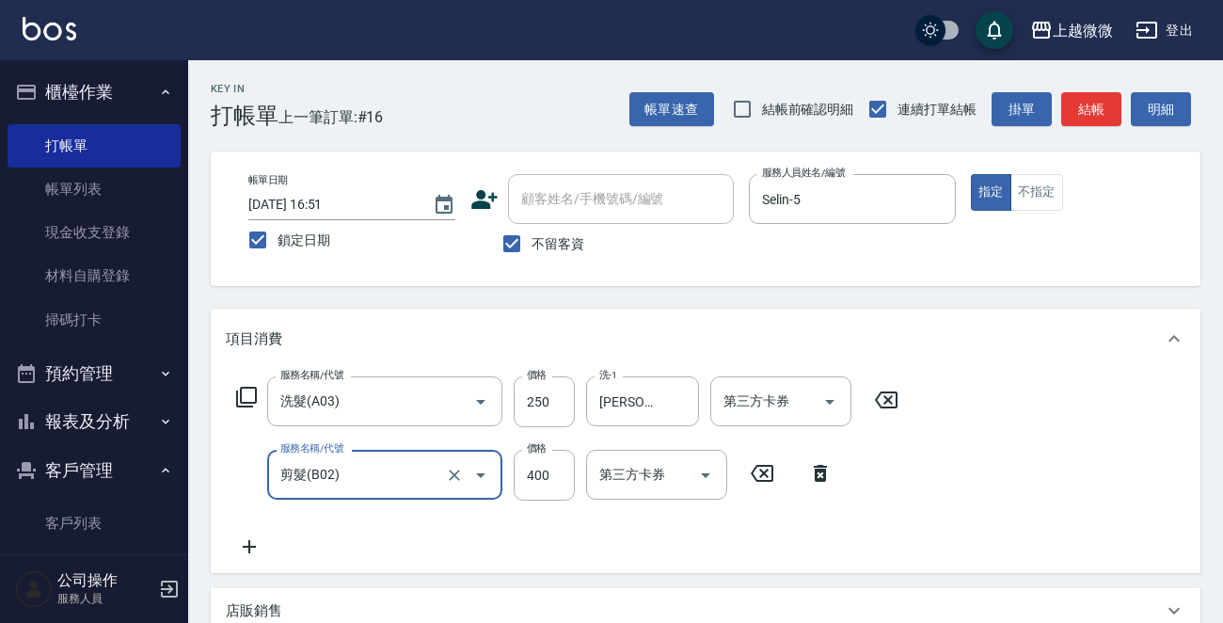
type input "剪髮(B02)"
type input "350"
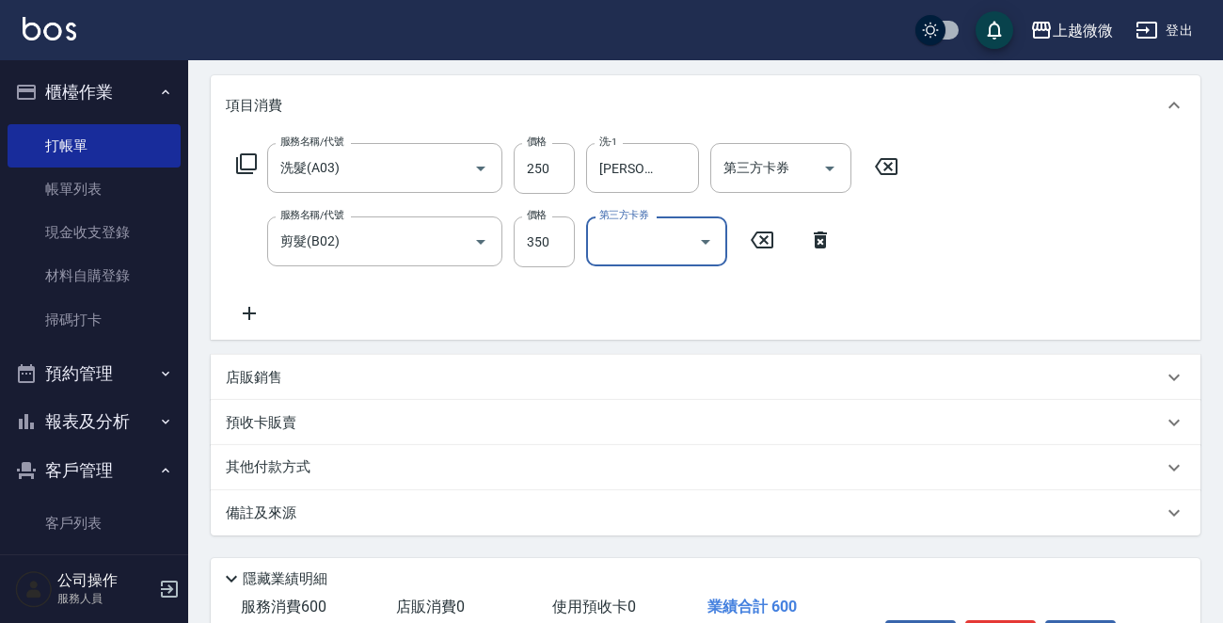
scroll to position [355, 0]
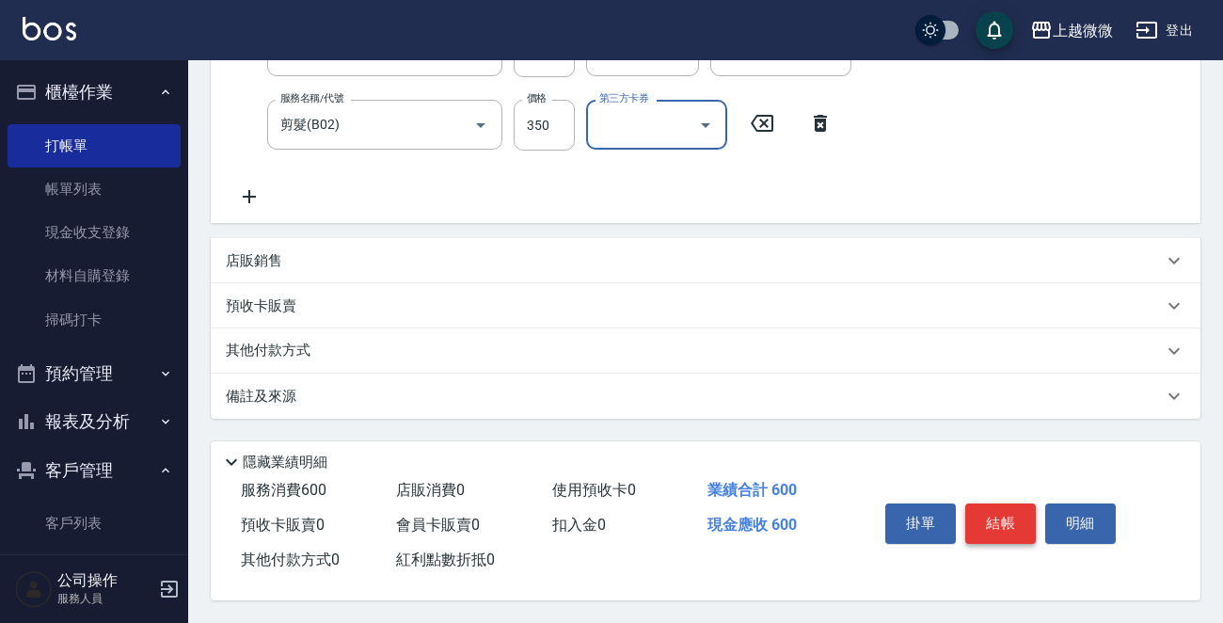
click at [993, 514] on button "結帳" at bounding box center [1000, 522] width 71 height 39
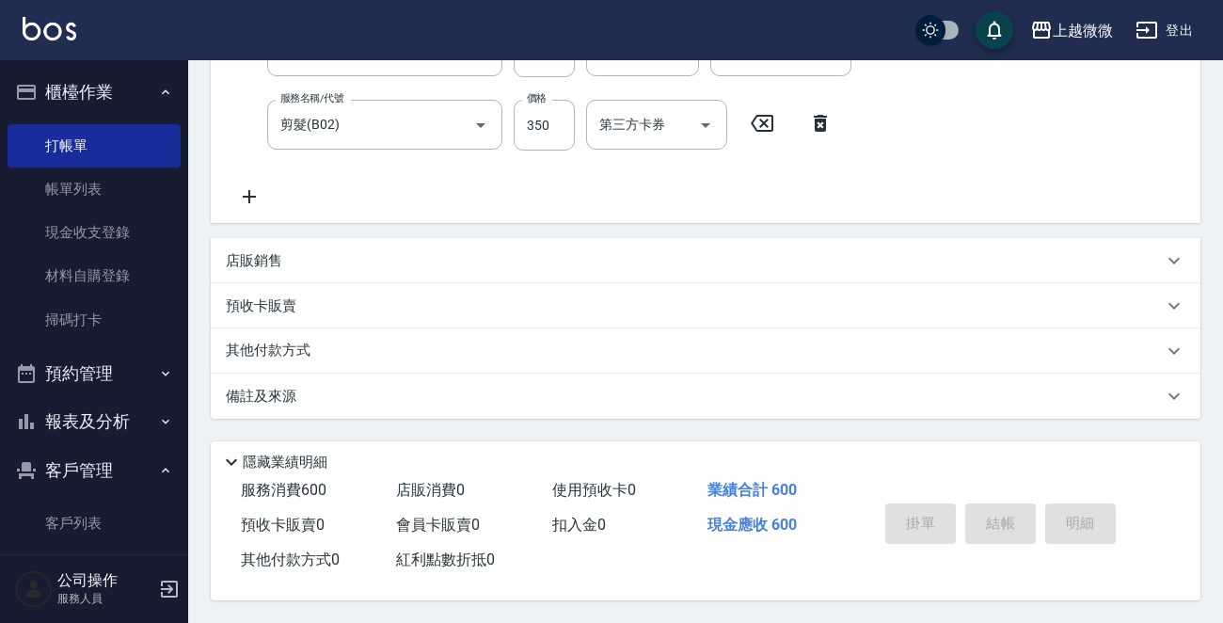
scroll to position [0, 0]
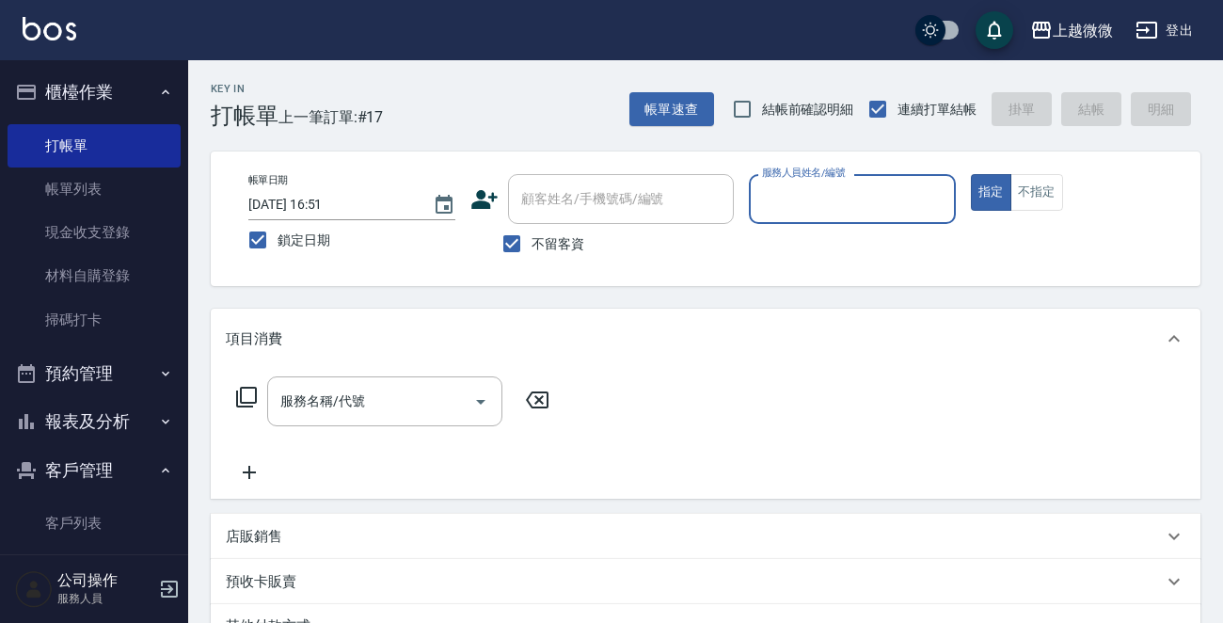
click at [861, 197] on input "服務人員姓名/編號" at bounding box center [852, 198] width 190 height 33
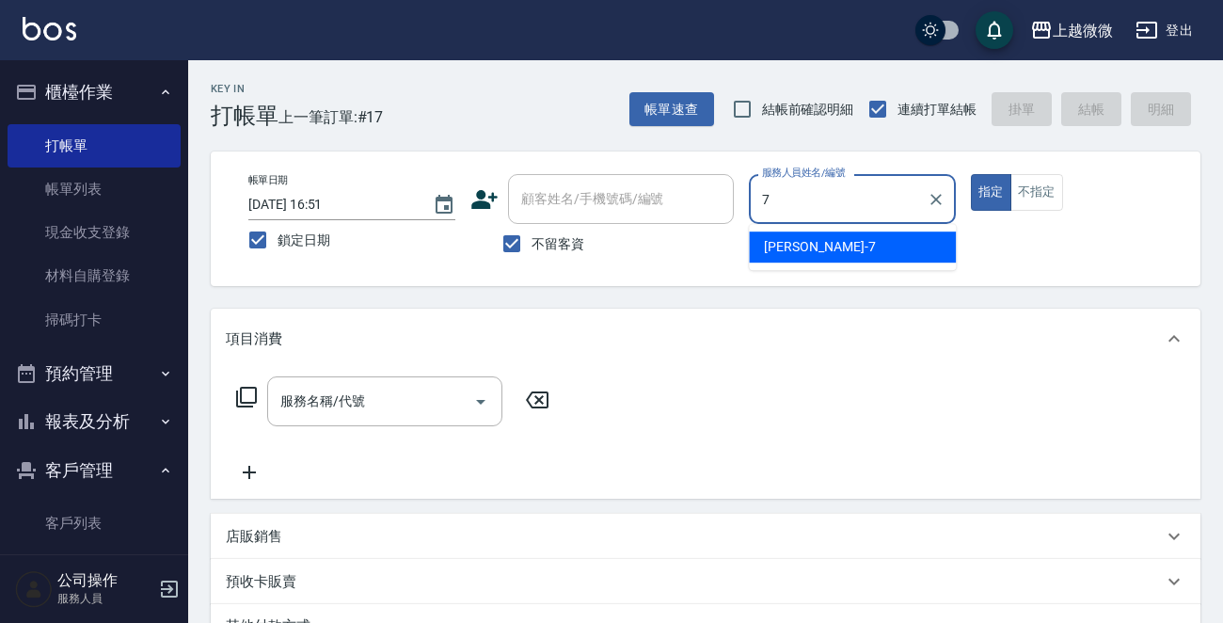
drag, startPoint x: 823, startPoint y: 241, endPoint x: 781, endPoint y: 241, distance: 42.3
click at [822, 241] on div "[PERSON_NAME] -7" at bounding box center [852, 246] width 207 height 31
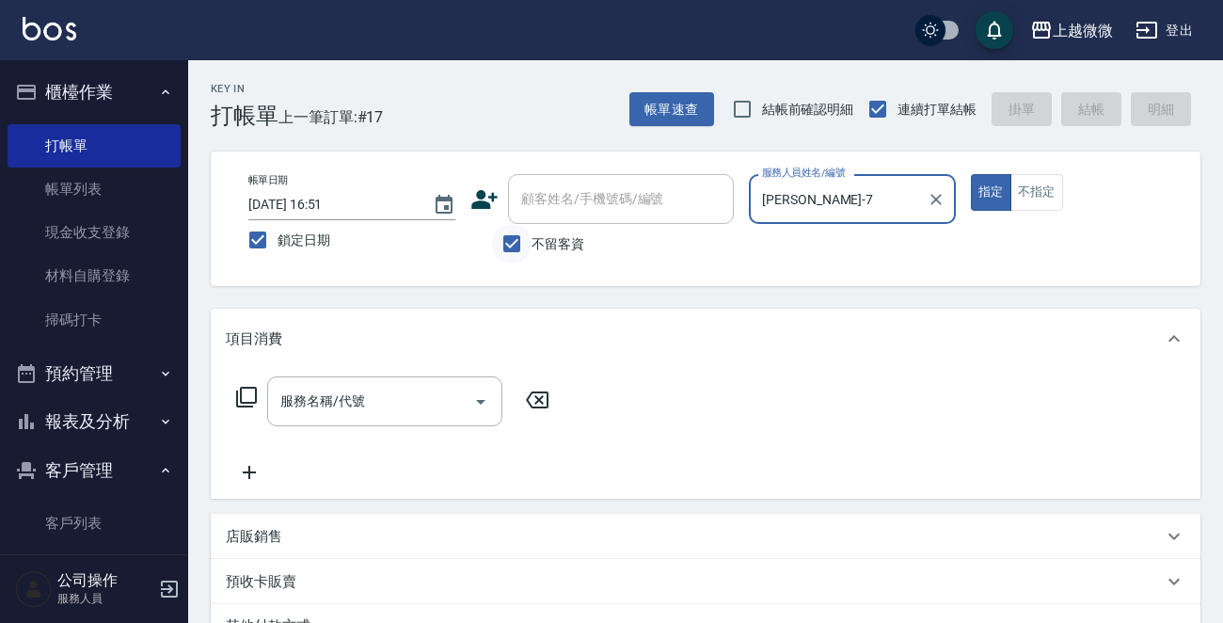
type input "[PERSON_NAME]-7"
click at [517, 242] on input "不留客資" at bounding box center [511, 243] width 39 height 39
checkbox input "false"
click at [556, 210] on input "顧客姓名/手機號碼/編號" at bounding box center [606, 198] width 181 height 33
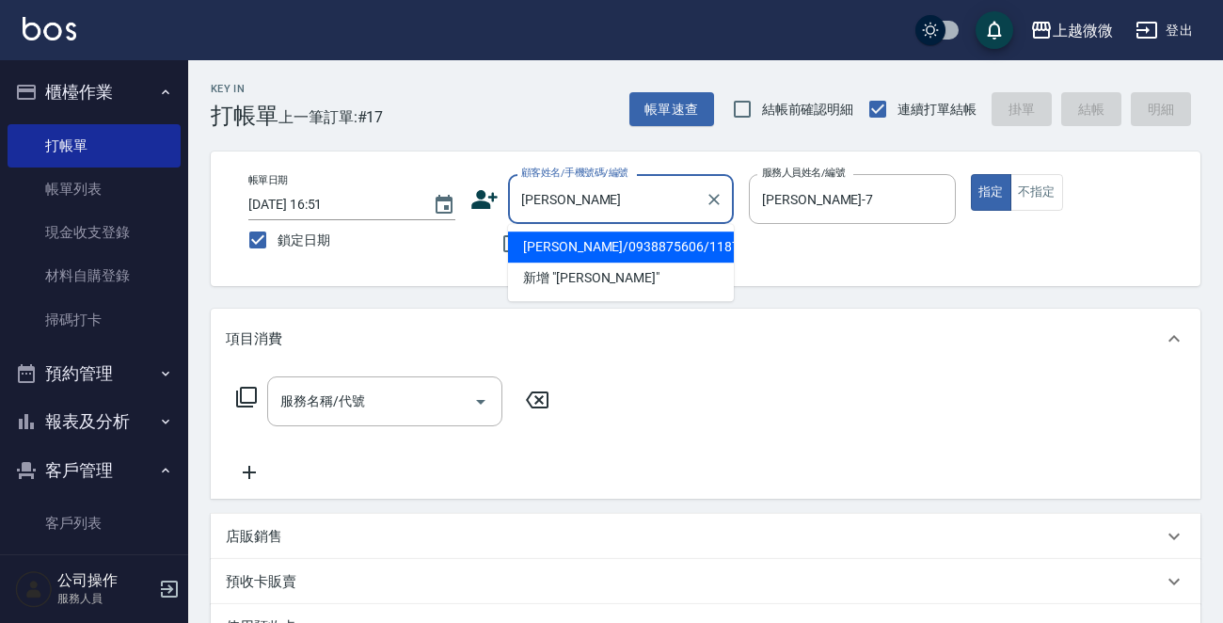
click at [616, 245] on li "[PERSON_NAME]/0938875606/1187" at bounding box center [621, 246] width 226 height 31
type input "[PERSON_NAME]/0938875606/1187"
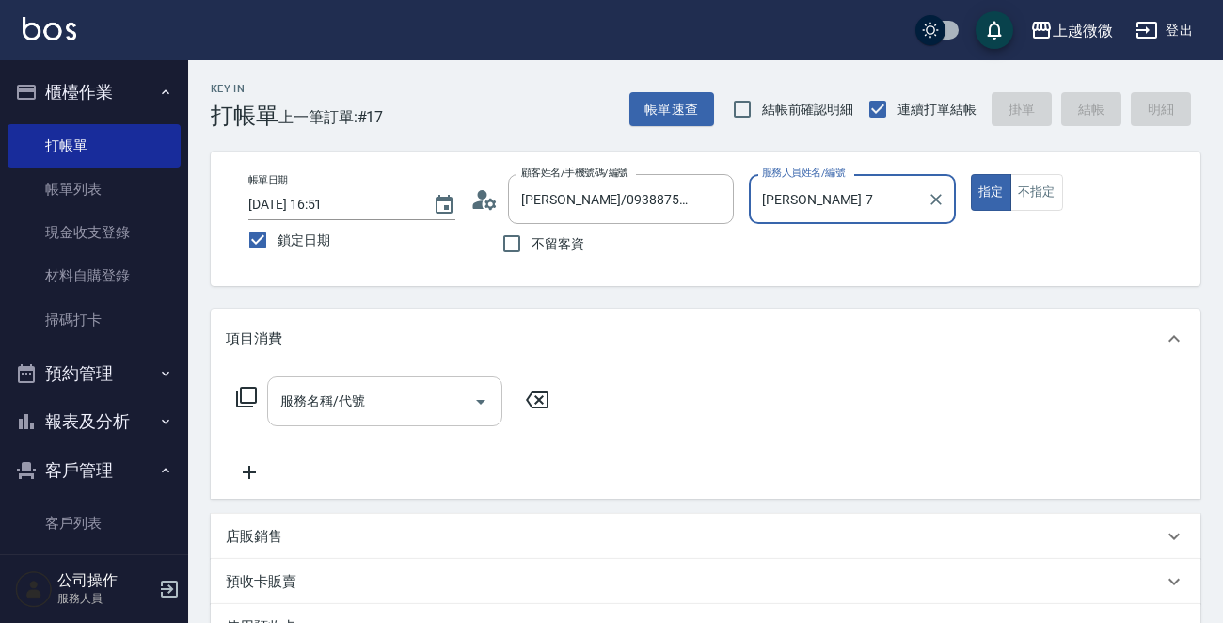
click at [401, 418] on div "服務名稱/代號" at bounding box center [384, 401] width 235 height 50
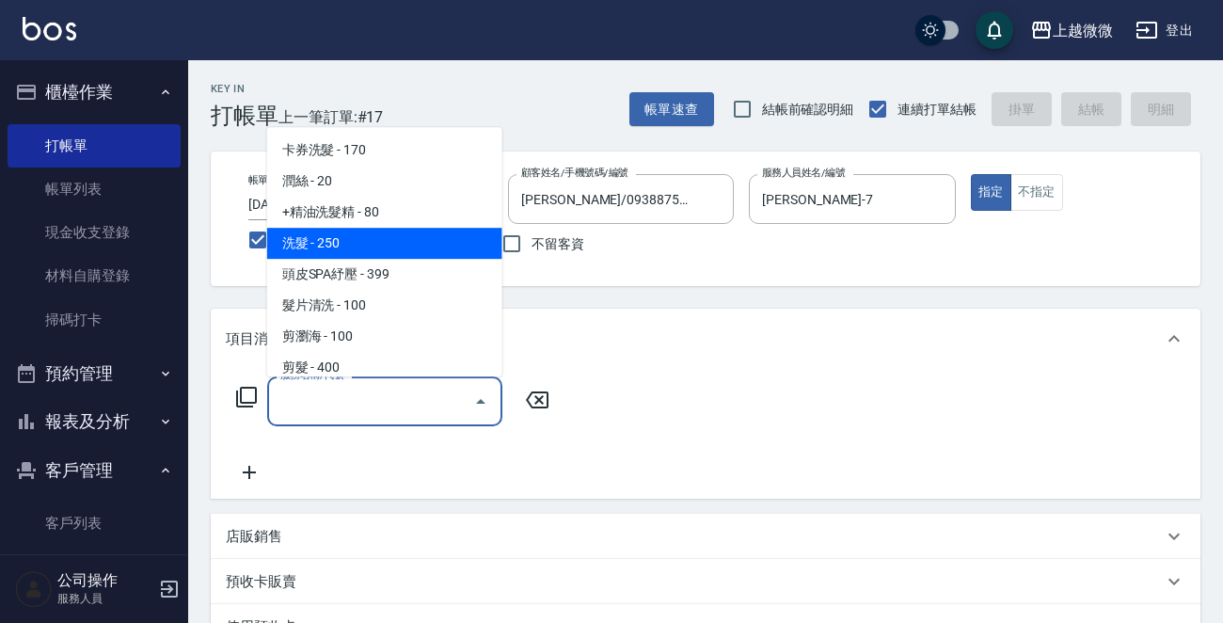
click at [413, 242] on span "洗髮 - 250" at bounding box center [384, 243] width 235 height 31
type input "洗髮(A03)"
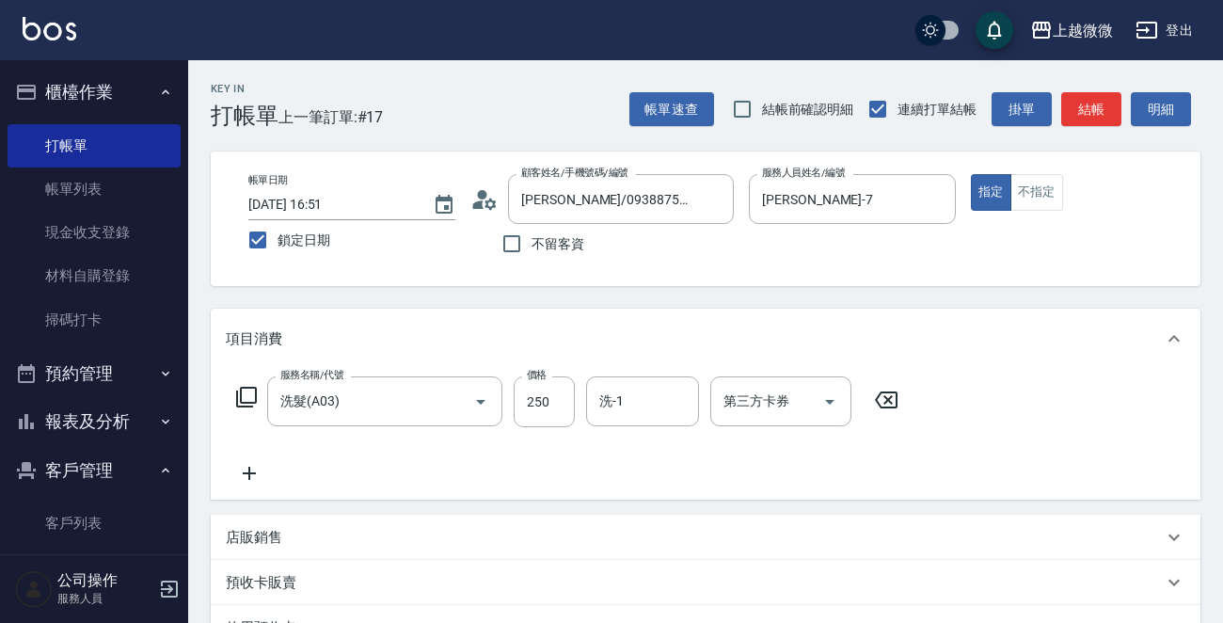
click at [254, 470] on icon at bounding box center [249, 473] width 47 height 23
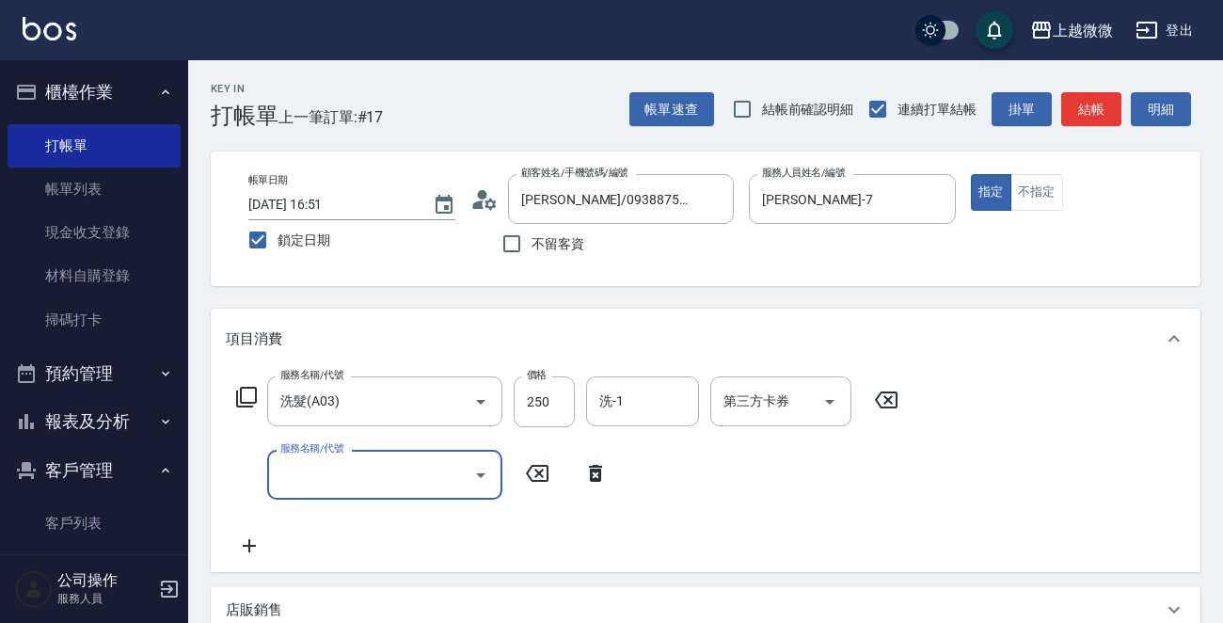
click at [354, 493] on div "服務名稱/代號" at bounding box center [384, 475] width 235 height 50
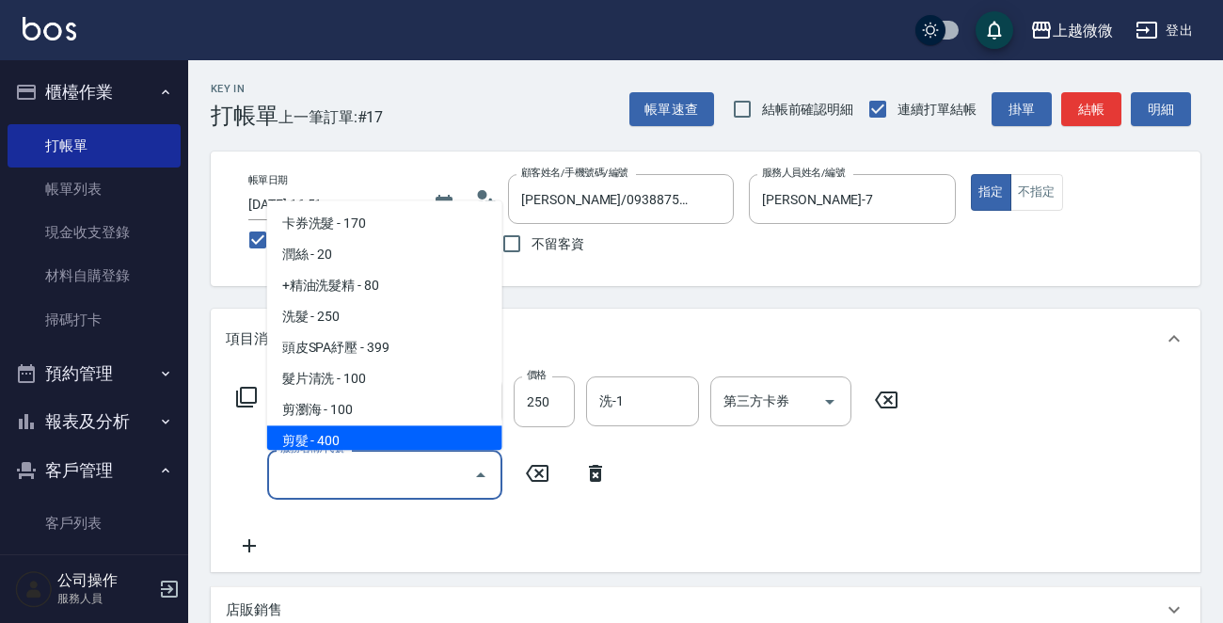
click at [393, 433] on span "剪髮 - 400" at bounding box center [384, 441] width 235 height 31
type input "剪髮(B02)"
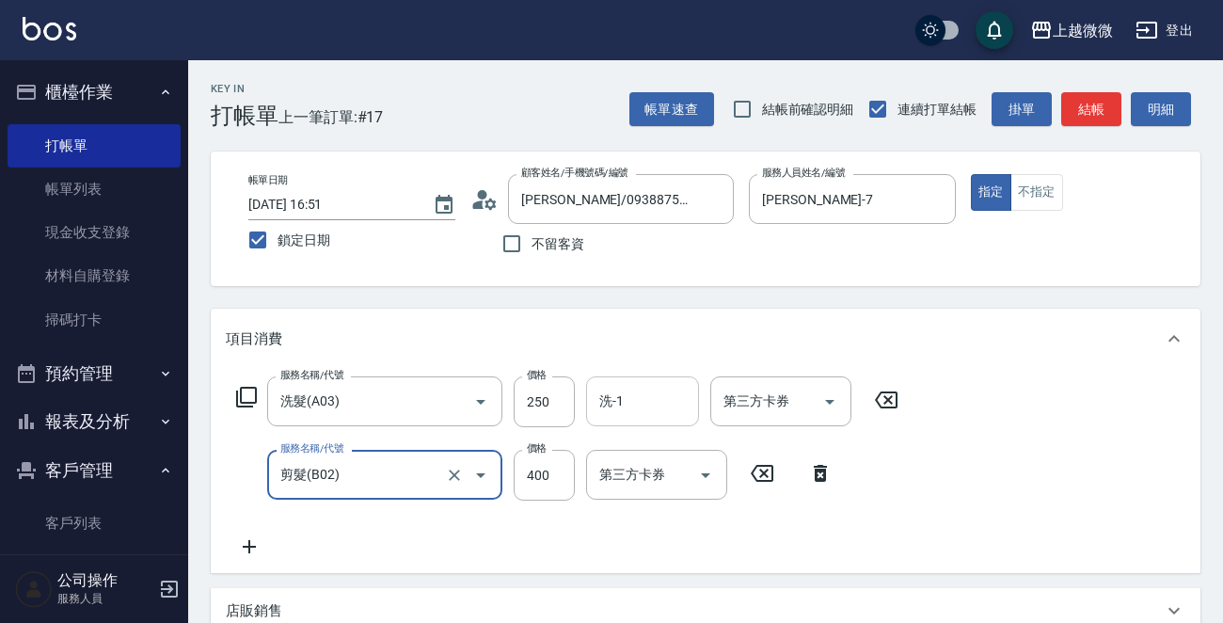
click at [639, 388] on input "洗-1" at bounding box center [642, 401] width 96 height 33
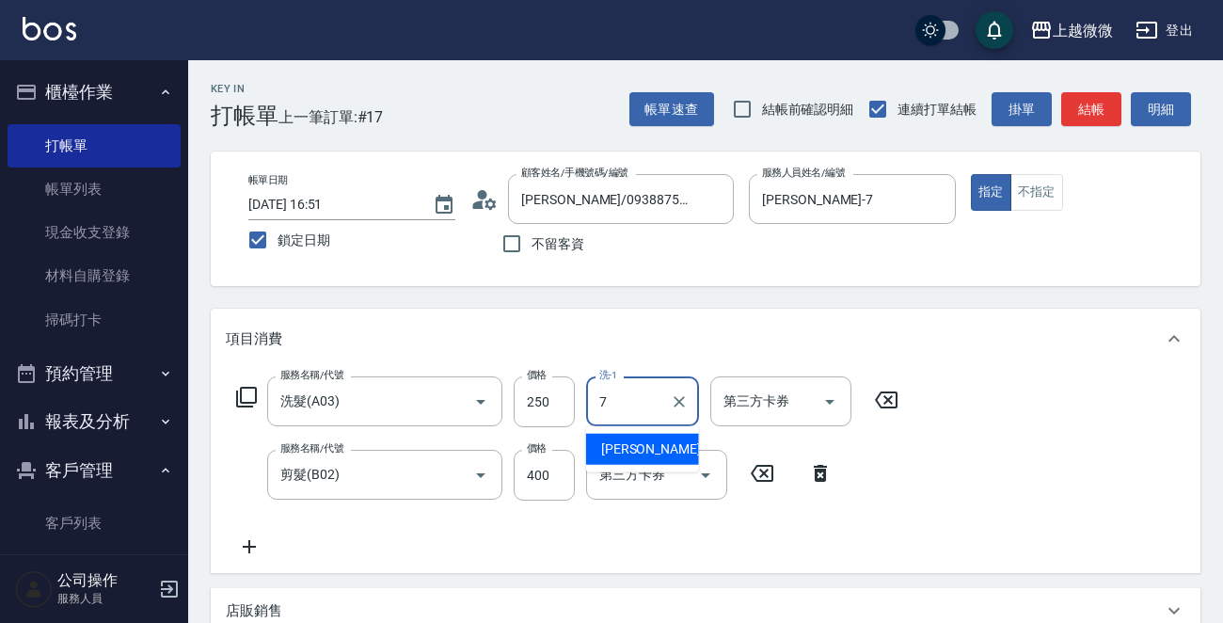
click at [626, 441] on span "[PERSON_NAME] -7" at bounding box center [656, 449] width 111 height 20
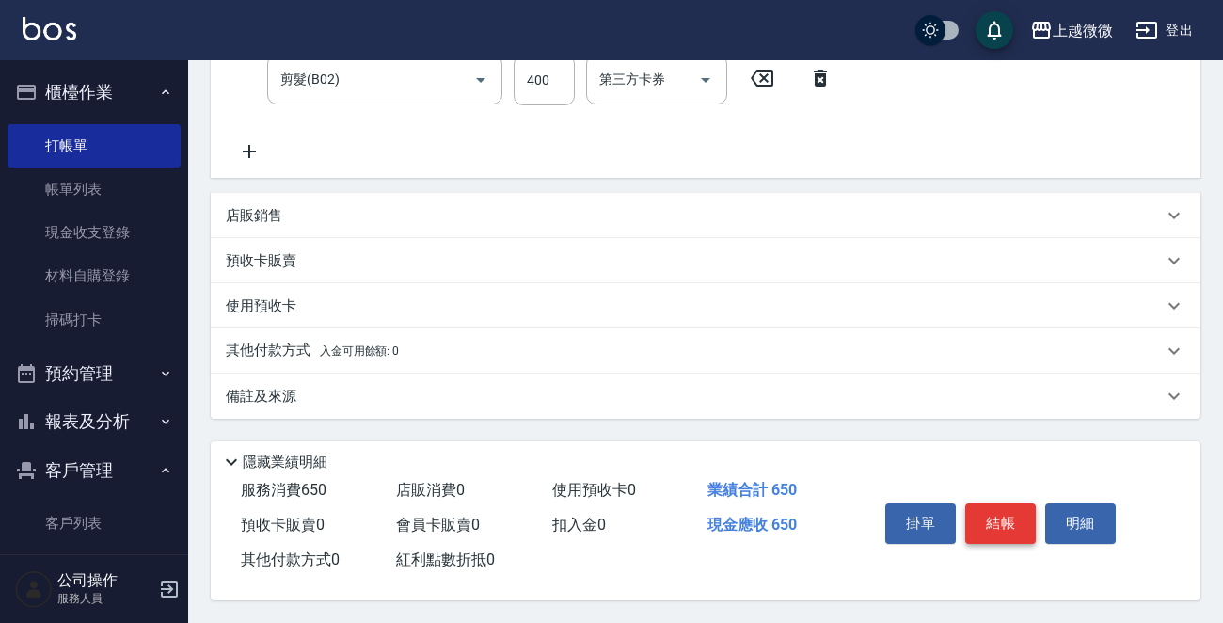
type input "[PERSON_NAME]-7"
click at [995, 523] on button "結帳" at bounding box center [1000, 522] width 71 height 39
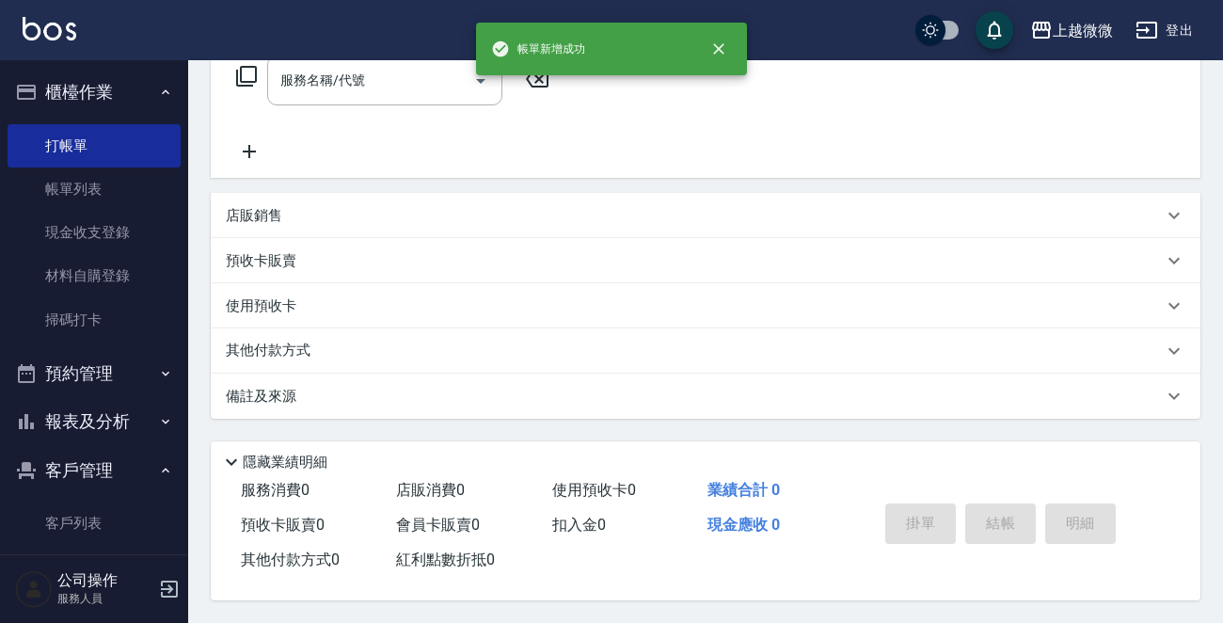
scroll to position [0, 0]
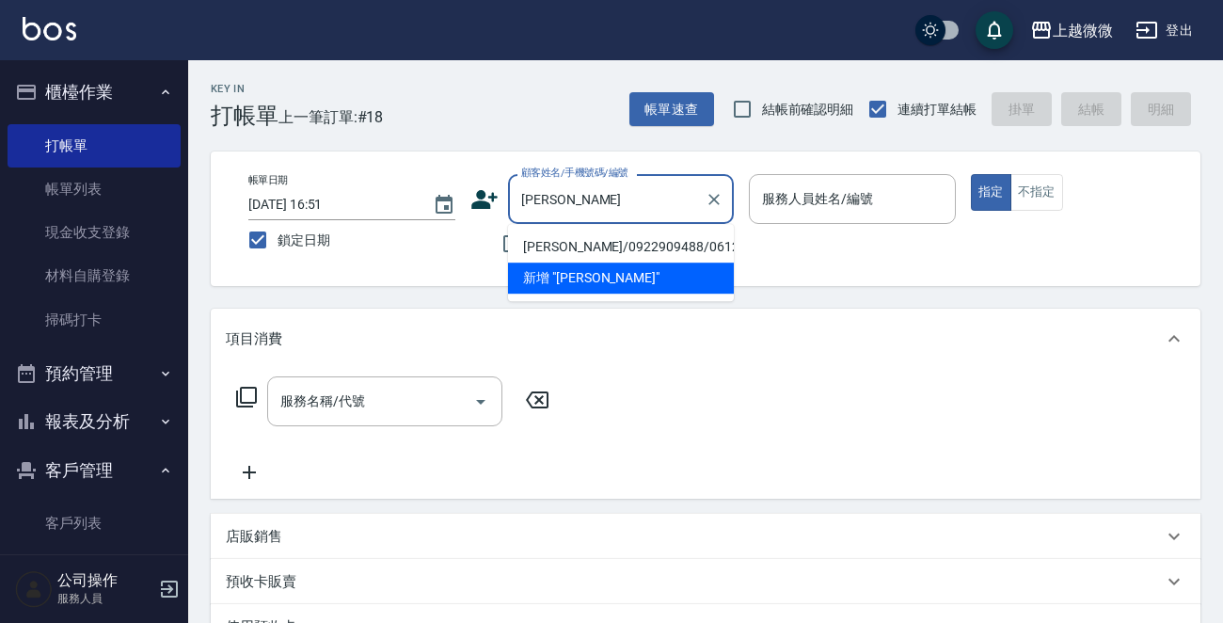
click at [608, 242] on li "[PERSON_NAME]/0922909488/0612" at bounding box center [621, 246] width 226 height 31
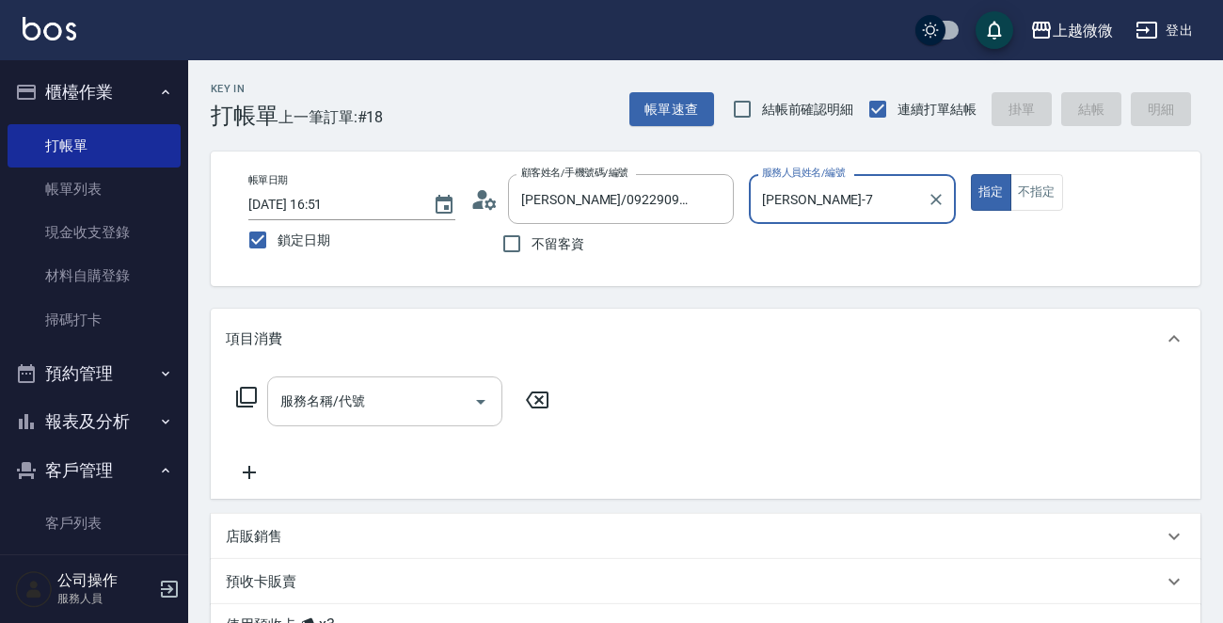
click at [363, 402] on input "服務名稱/代號" at bounding box center [371, 401] width 190 height 33
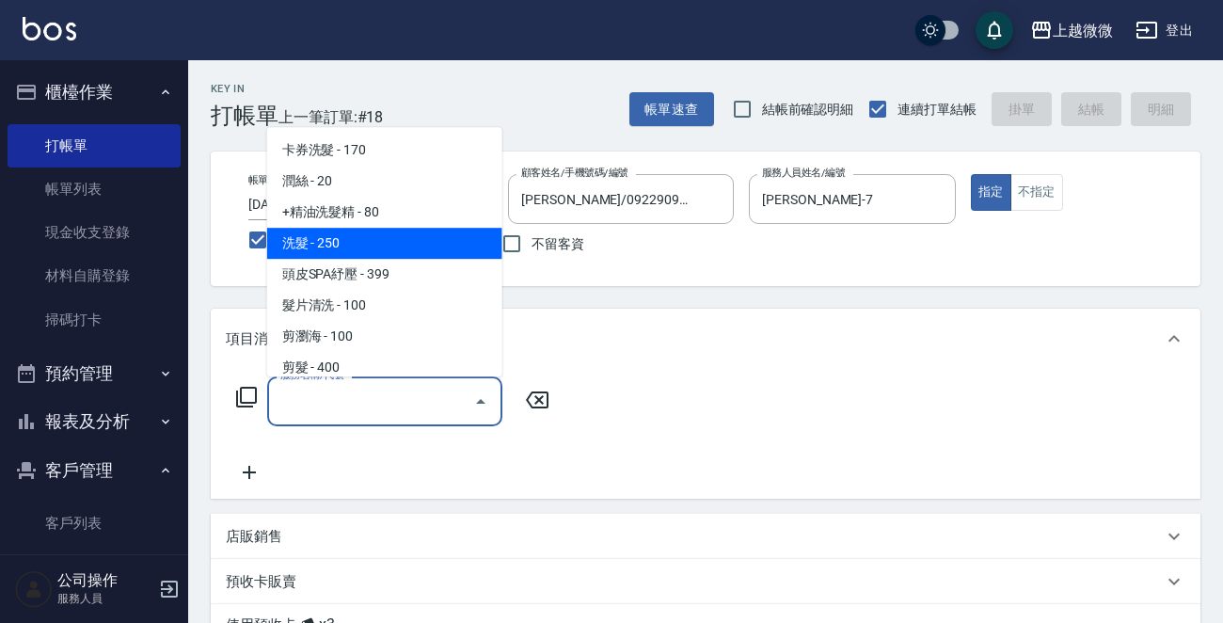
click at [394, 244] on span "洗髮 - 250" at bounding box center [384, 243] width 235 height 31
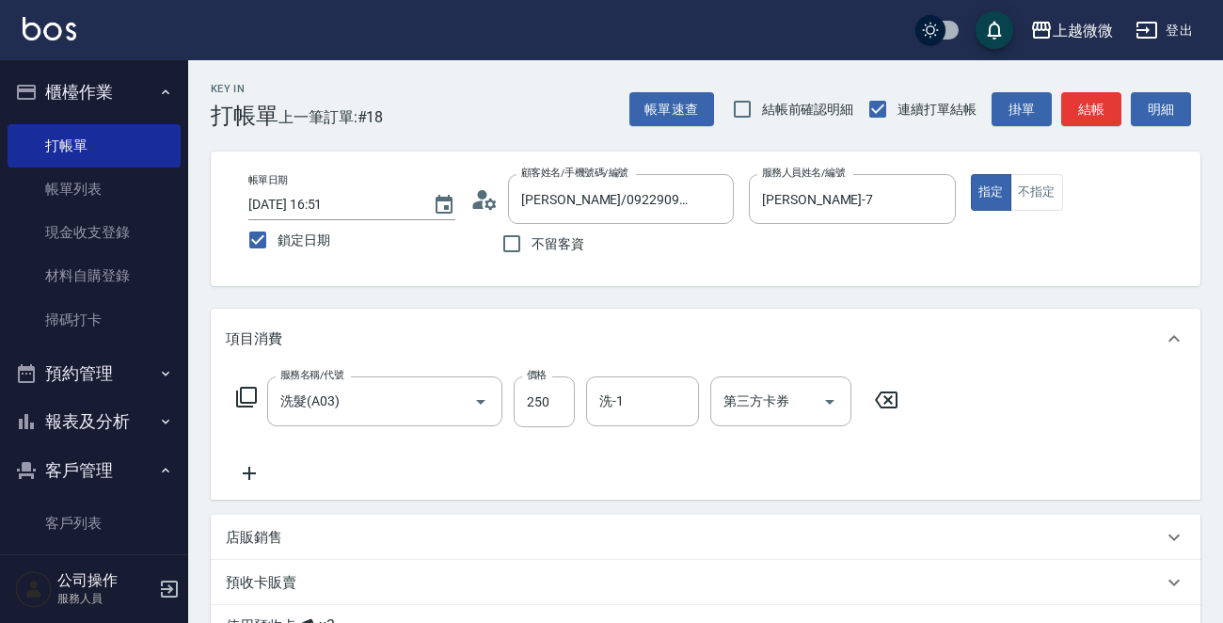
click at [252, 474] on icon at bounding box center [249, 473] width 47 height 23
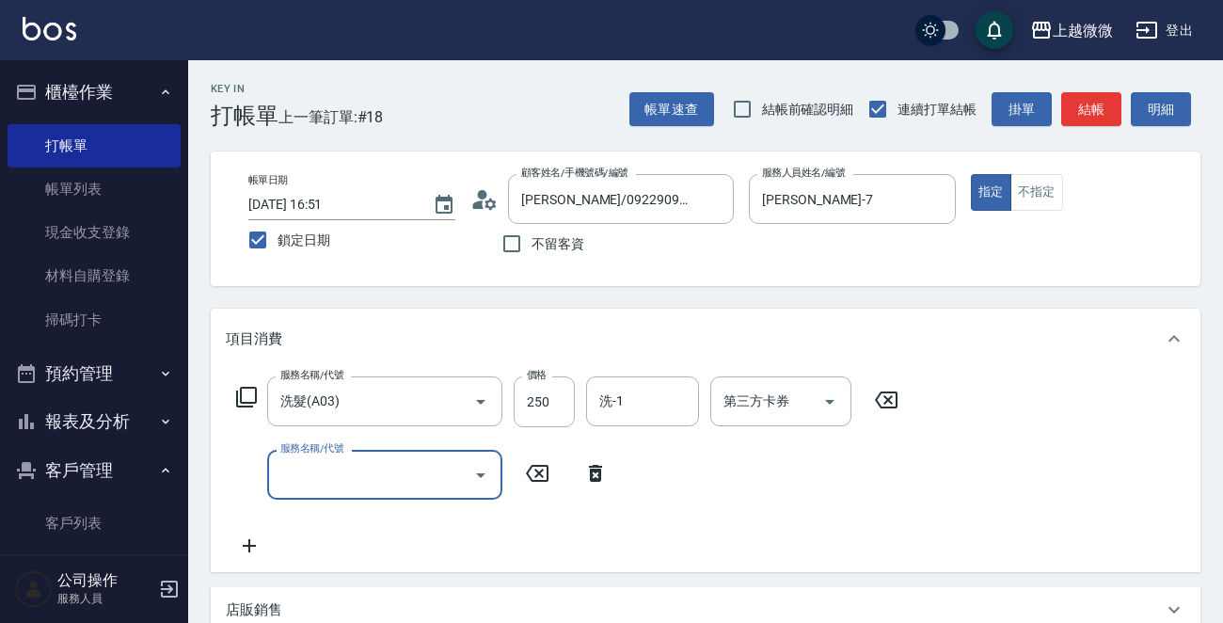
click at [314, 473] on input "服務名稱/代號" at bounding box center [371, 474] width 190 height 33
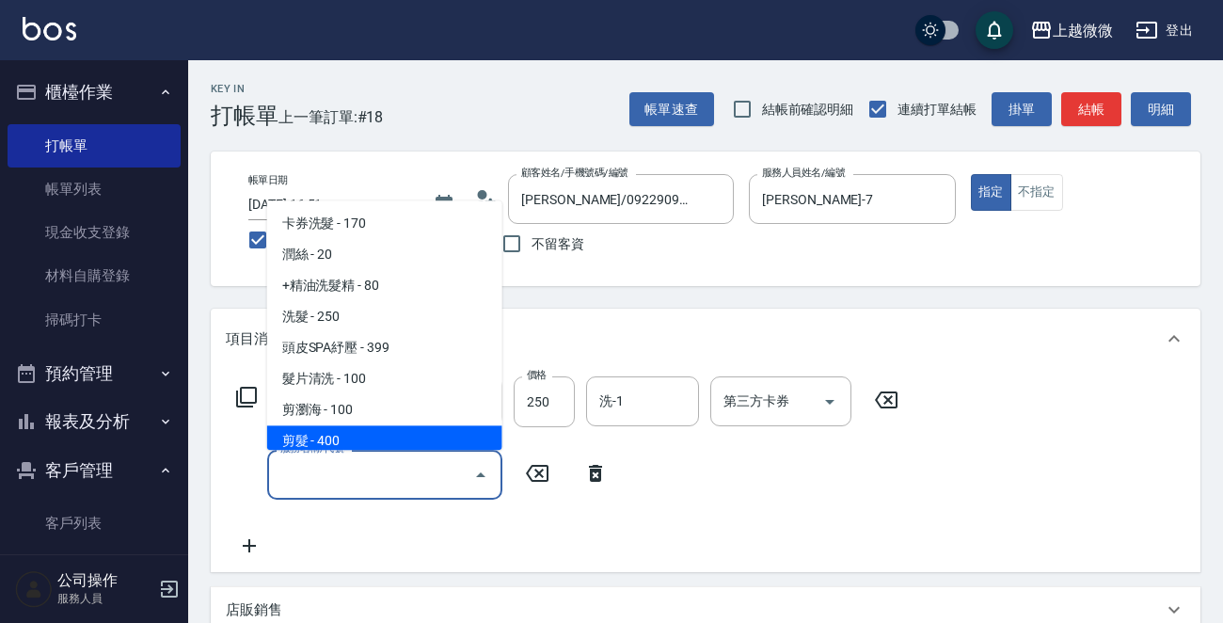
click at [354, 442] on span "剪髮 - 400" at bounding box center [384, 441] width 235 height 31
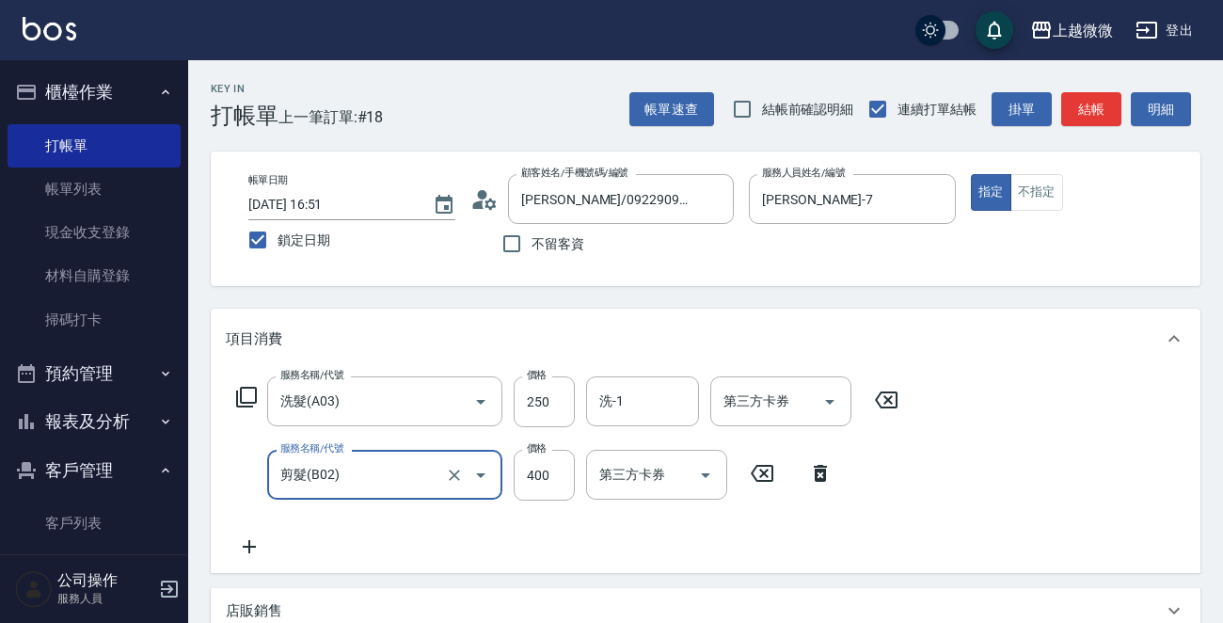
scroll to position [188, 0]
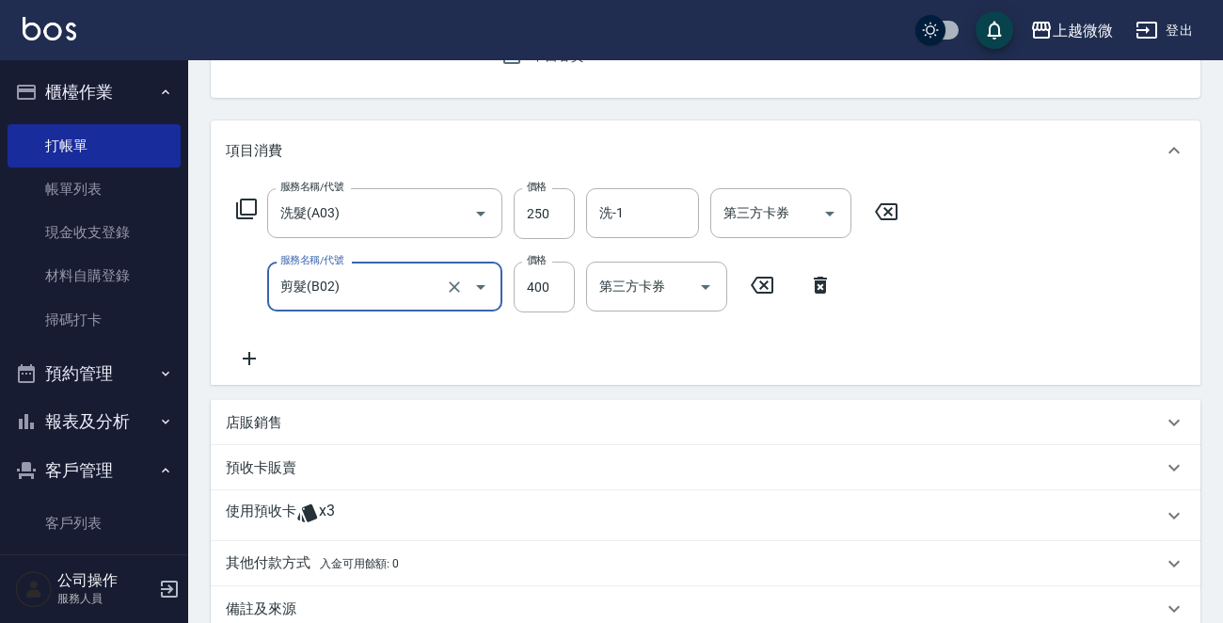
click at [266, 503] on p "使用預收卡" at bounding box center [261, 515] width 71 height 28
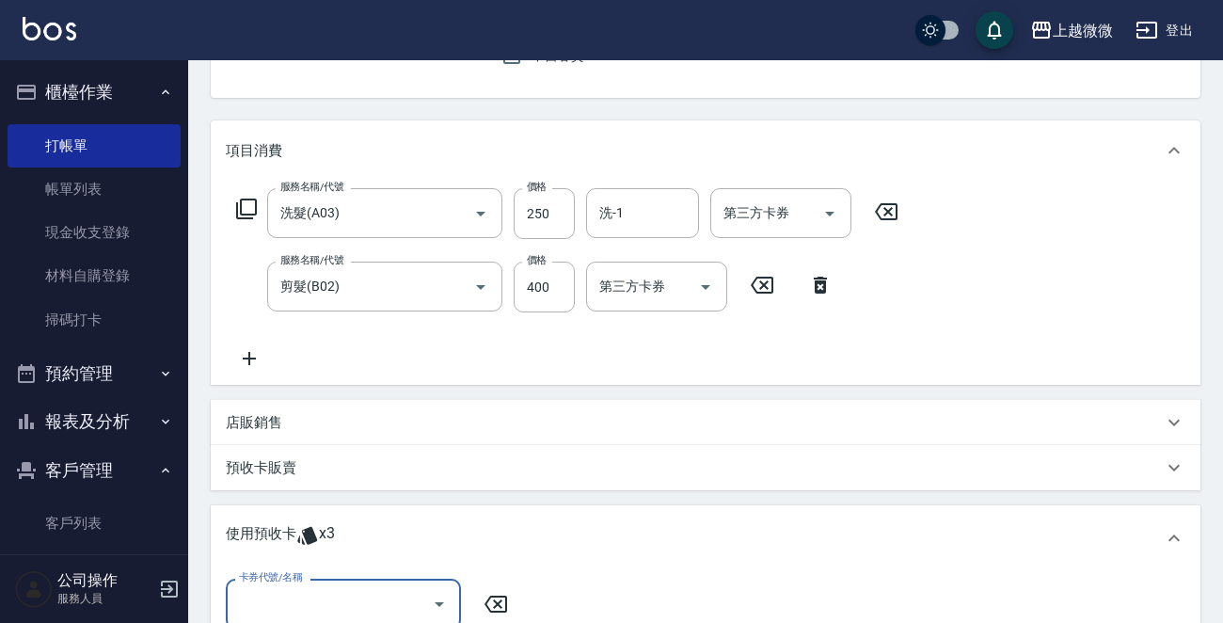
scroll to position [0, 0]
click at [324, 578] on div "卡券代號/名稱" at bounding box center [343, 603] width 235 height 50
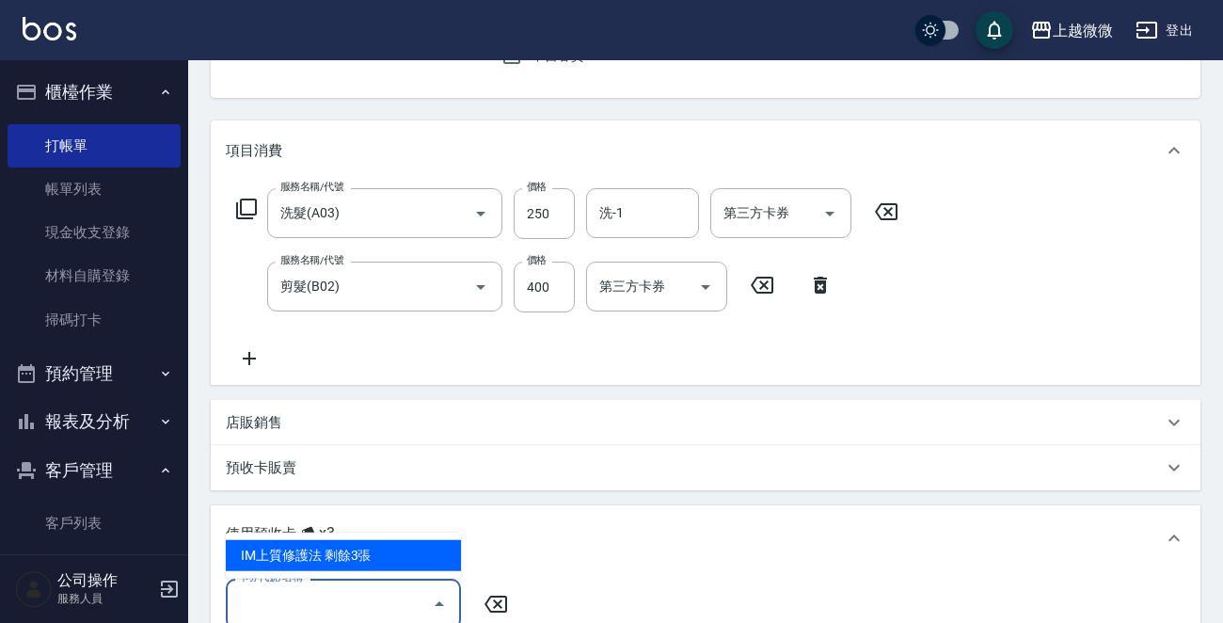
click at [339, 556] on div "IM上質修護法 剩餘3張" at bounding box center [343, 555] width 235 height 31
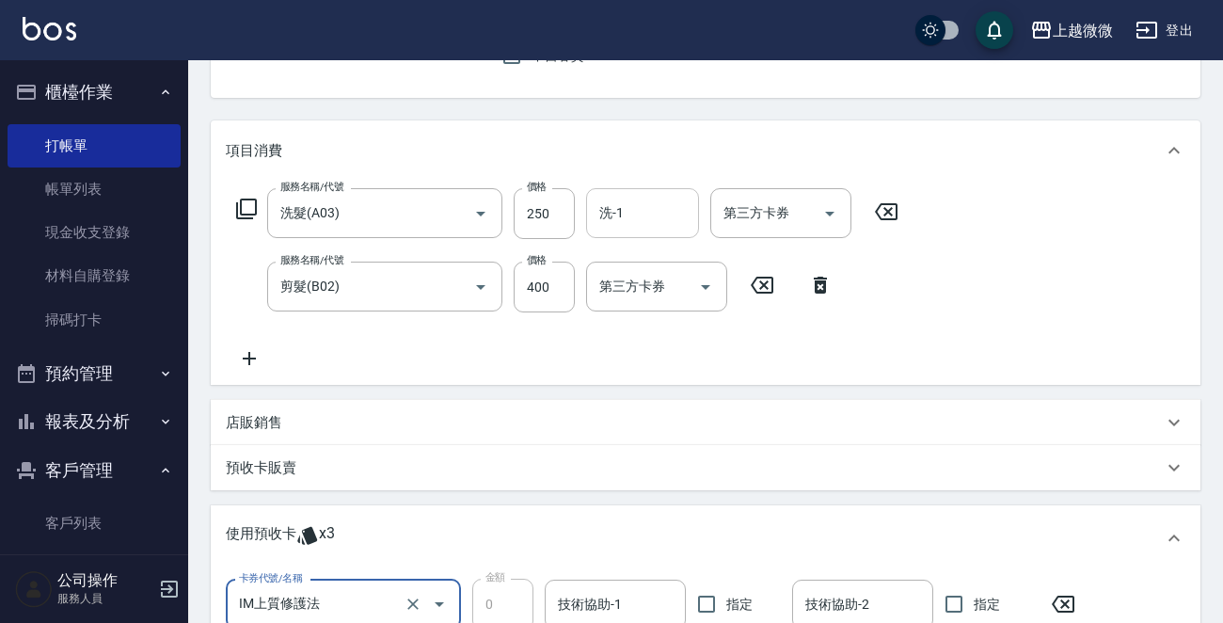
click at [622, 209] on input "洗-1" at bounding box center [642, 213] width 96 height 33
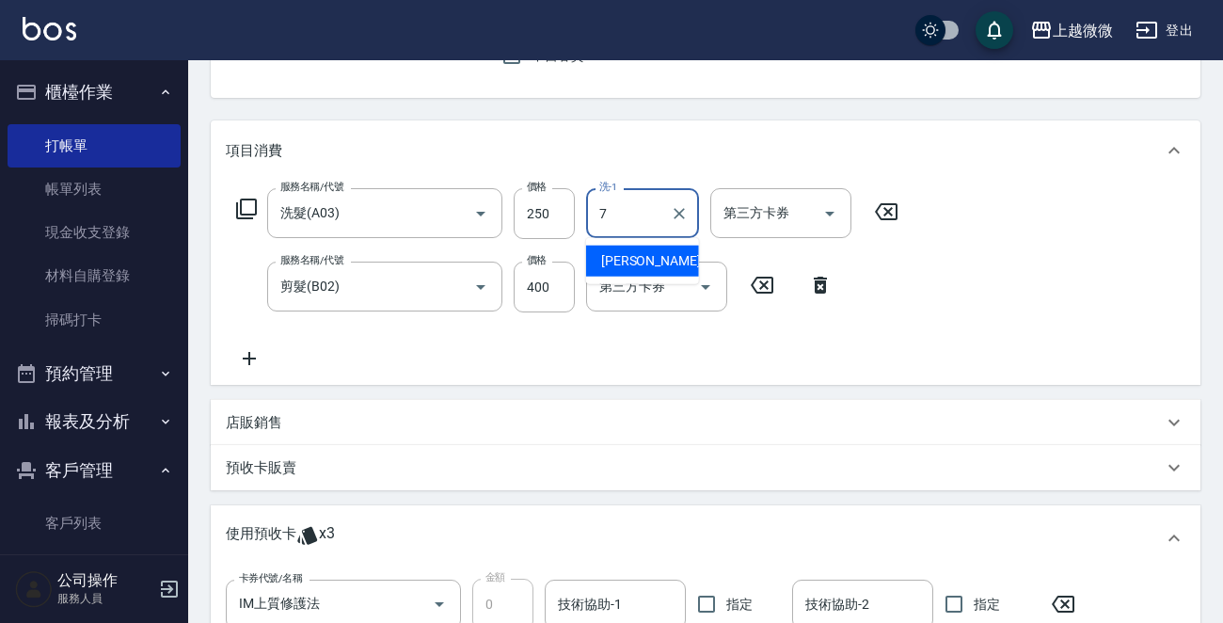
click at [655, 261] on div "[PERSON_NAME] -7" at bounding box center [642, 260] width 113 height 31
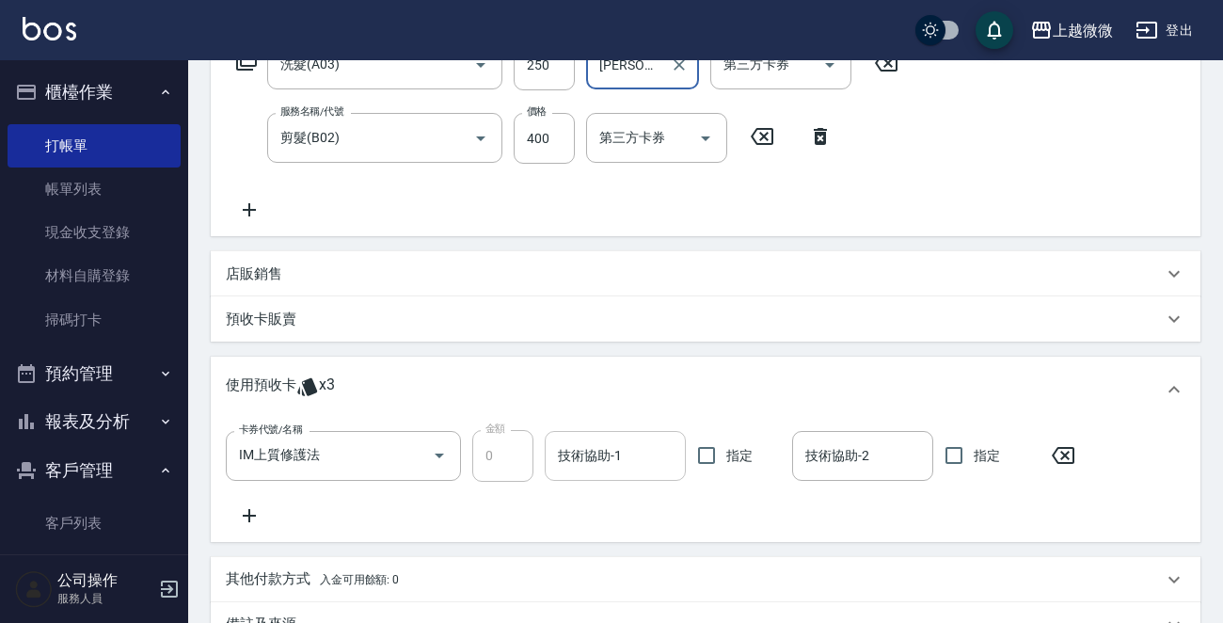
scroll to position [470, 0]
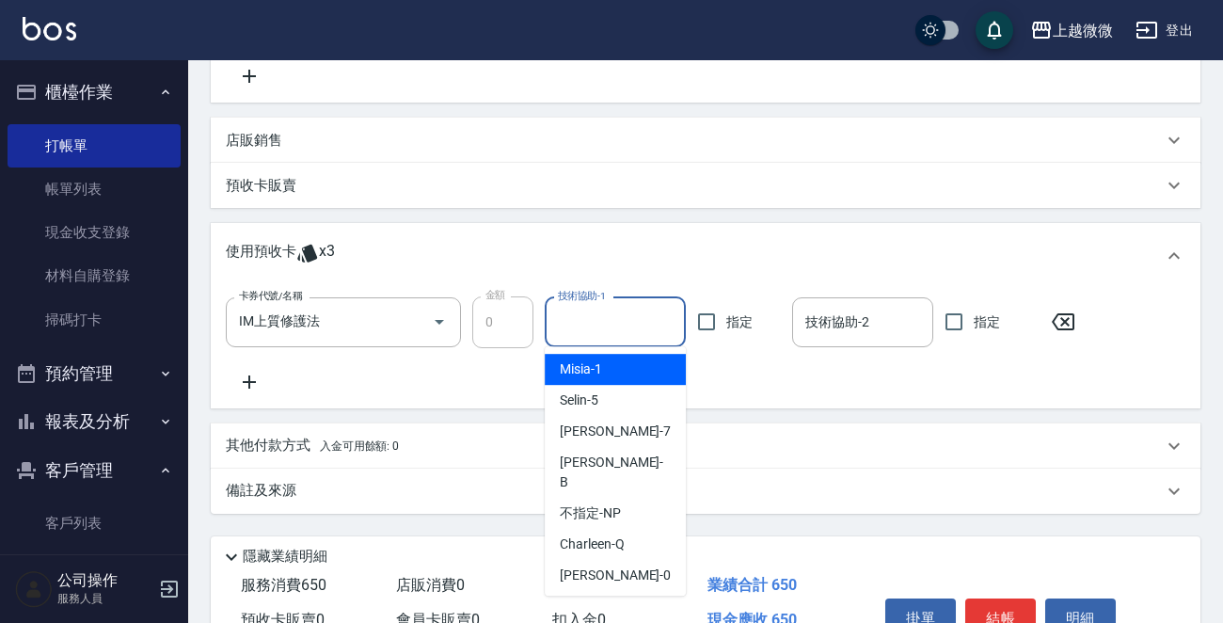
click at [613, 327] on input "技術協助-1" at bounding box center [615, 322] width 124 height 33
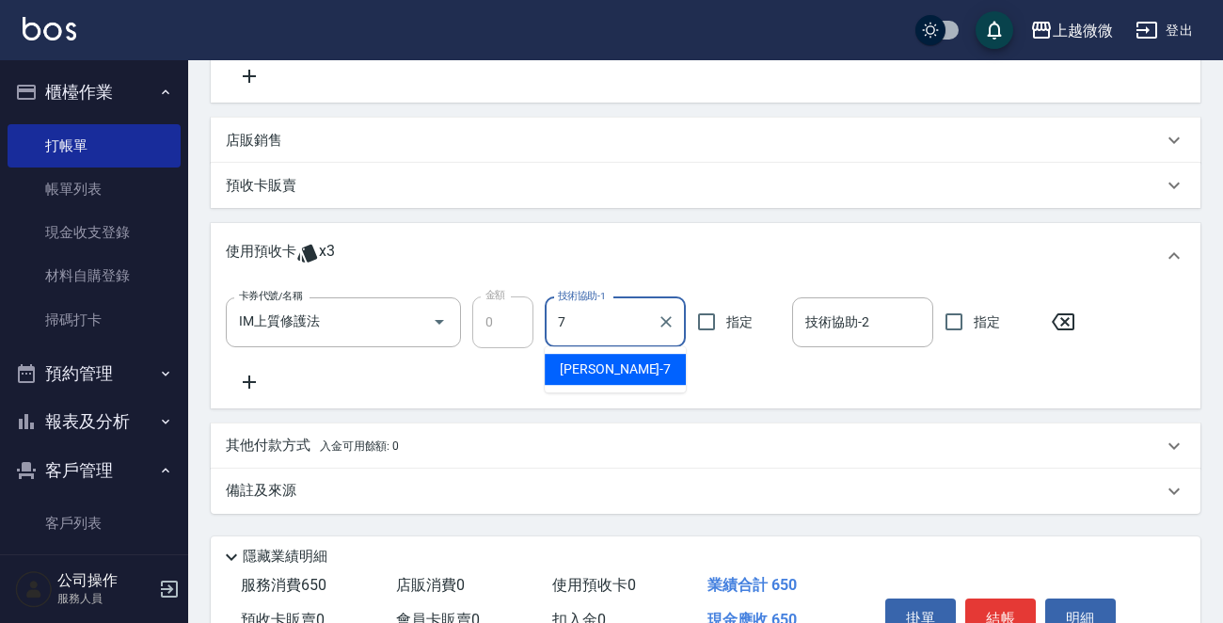
click at [612, 368] on div "[PERSON_NAME] -7" at bounding box center [614, 369] width 141 height 31
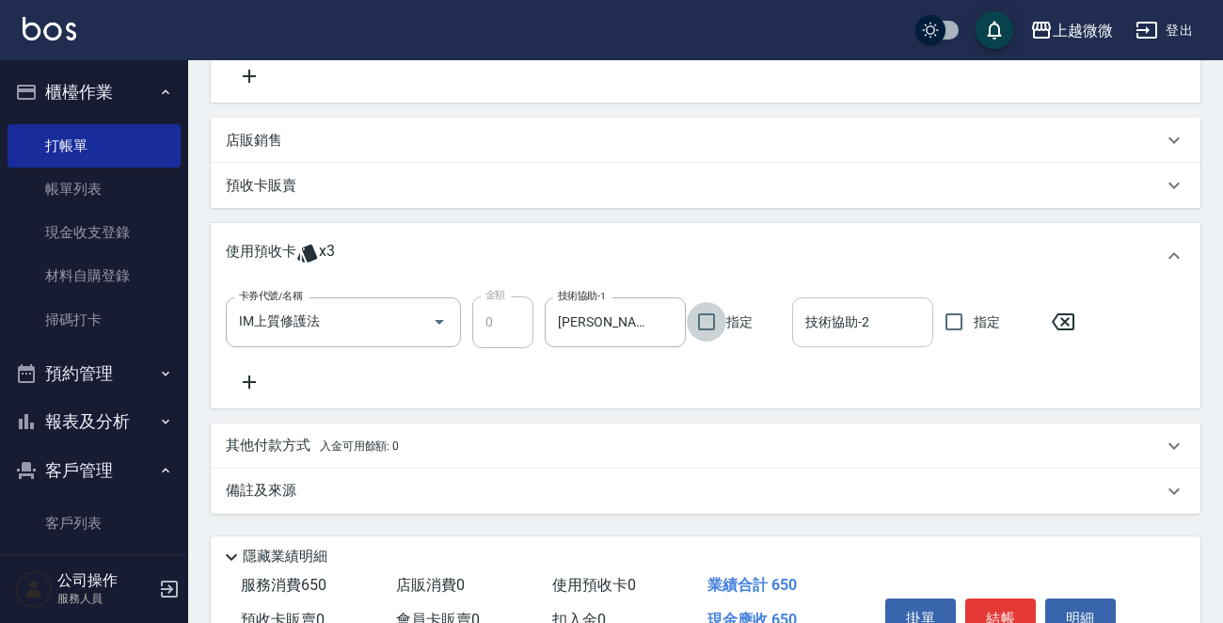
click at [857, 320] on input "技術協助-2" at bounding box center [862, 322] width 124 height 33
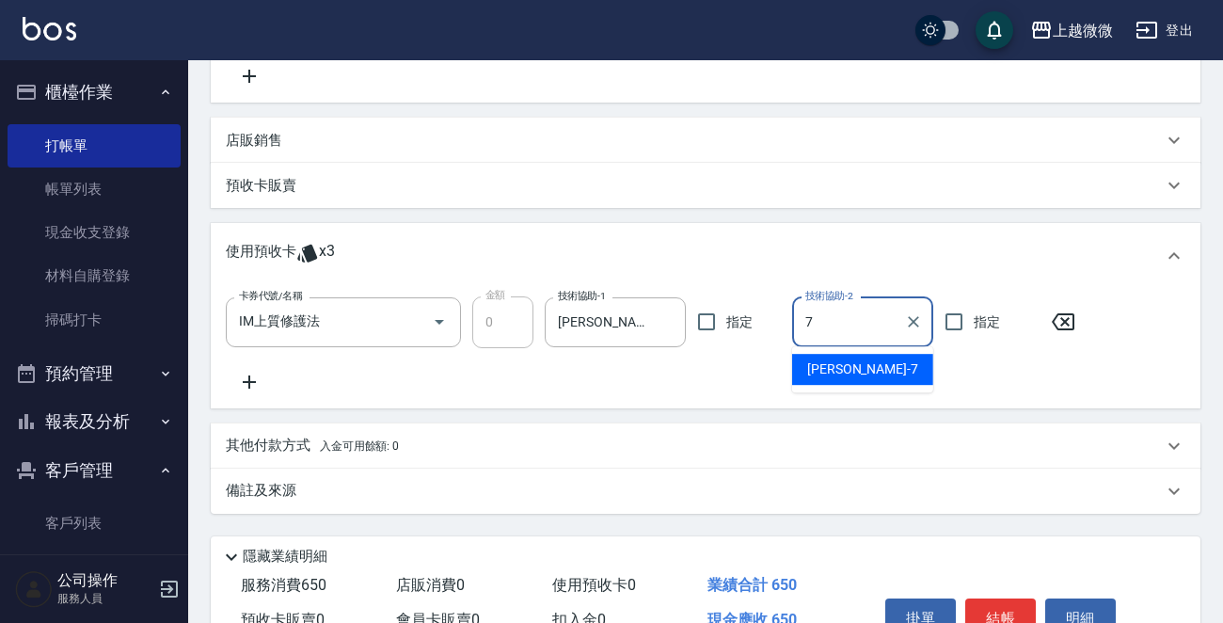
click at [851, 358] on div "[PERSON_NAME] -7" at bounding box center [862, 369] width 141 height 31
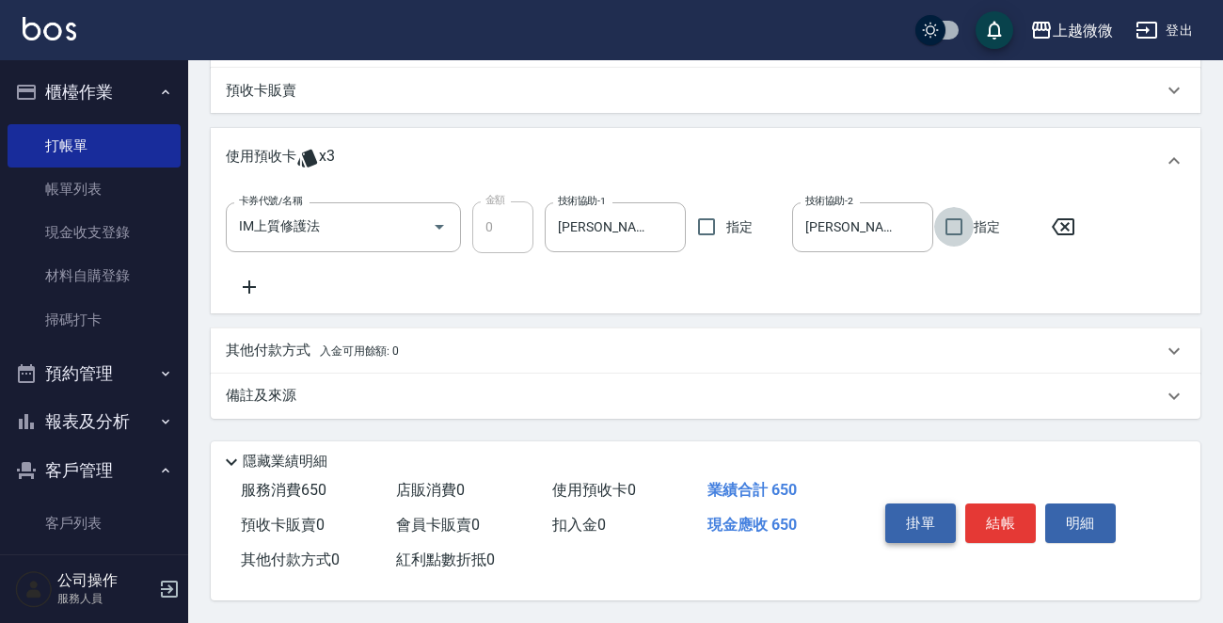
scroll to position [569, 0]
click at [1018, 516] on button "結帳" at bounding box center [1000, 522] width 71 height 39
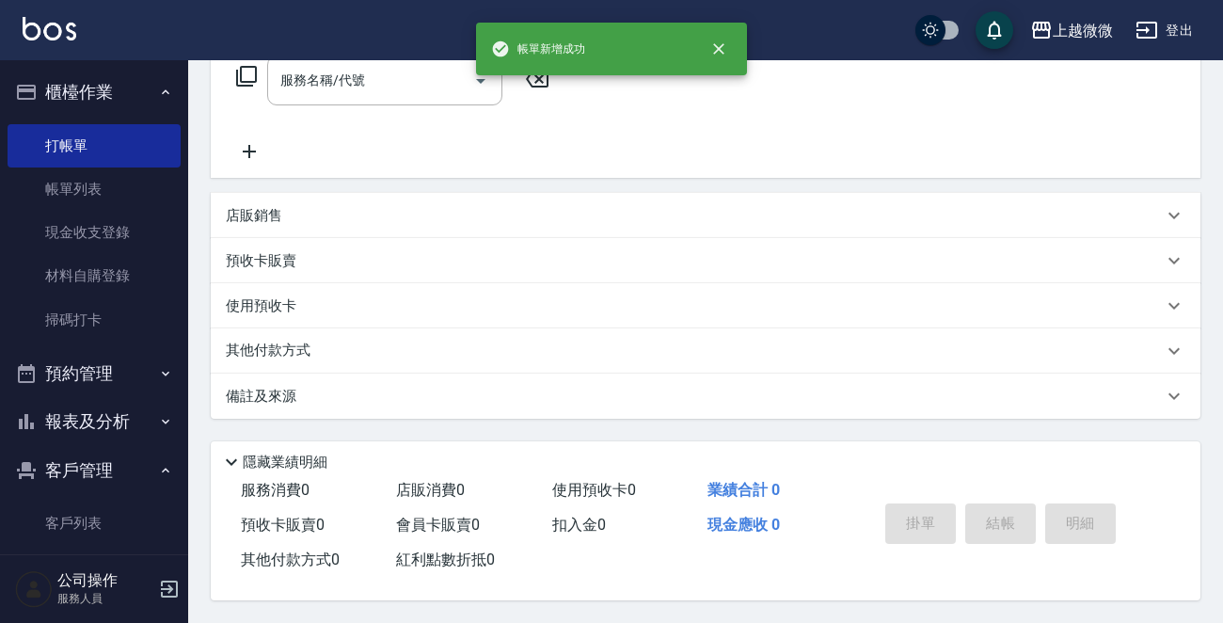
scroll to position [0, 0]
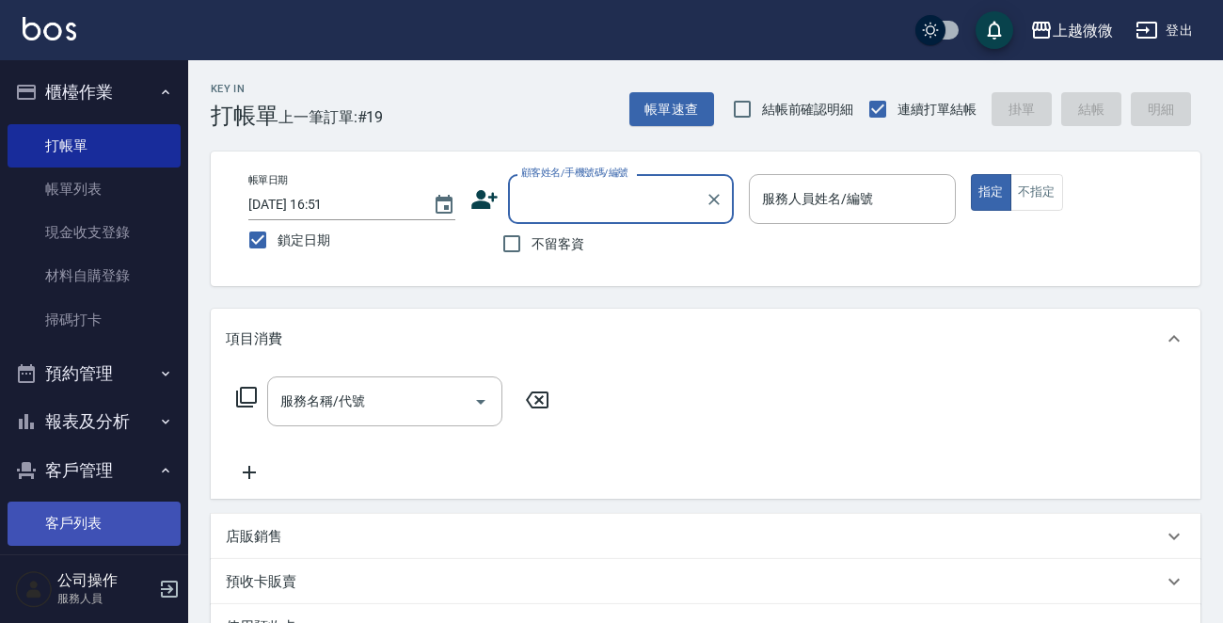
click at [94, 516] on link "客戶列表" at bounding box center [94, 522] width 173 height 43
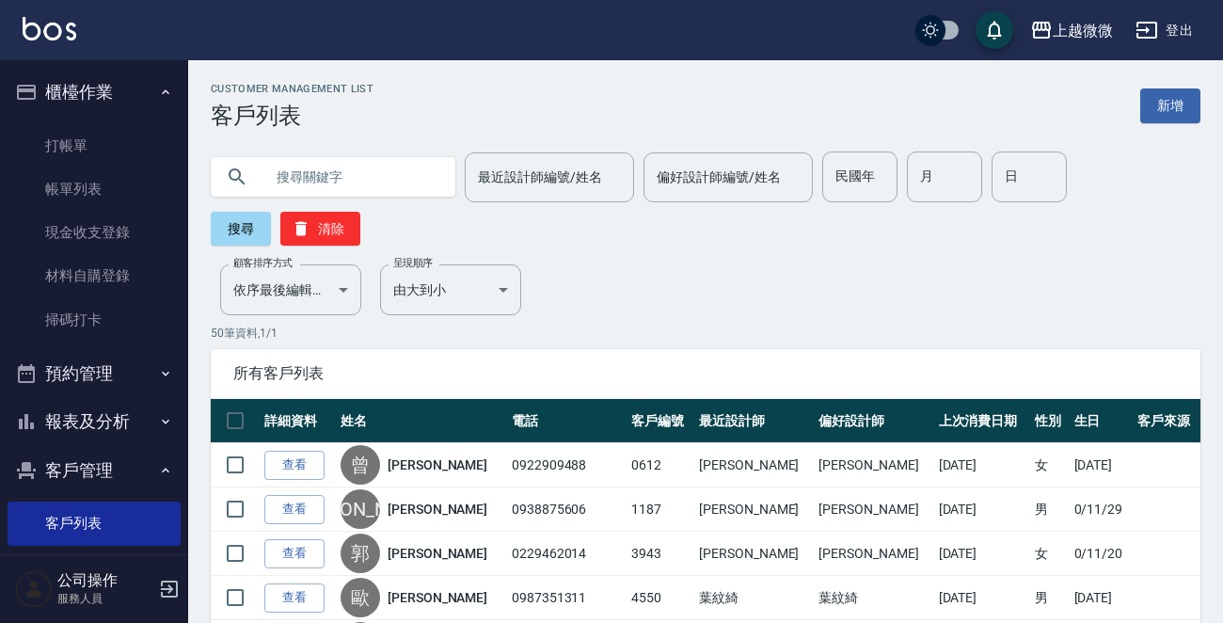
click at [359, 178] on input "text" at bounding box center [351, 176] width 177 height 51
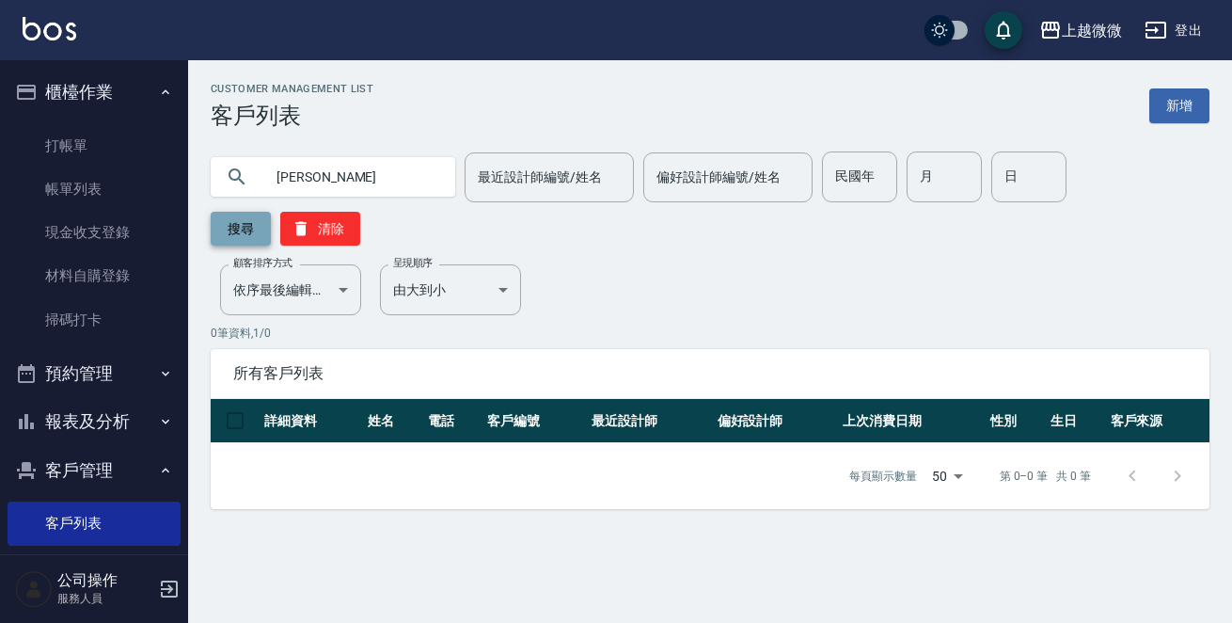
click at [271, 212] on button "搜尋" at bounding box center [241, 229] width 60 height 34
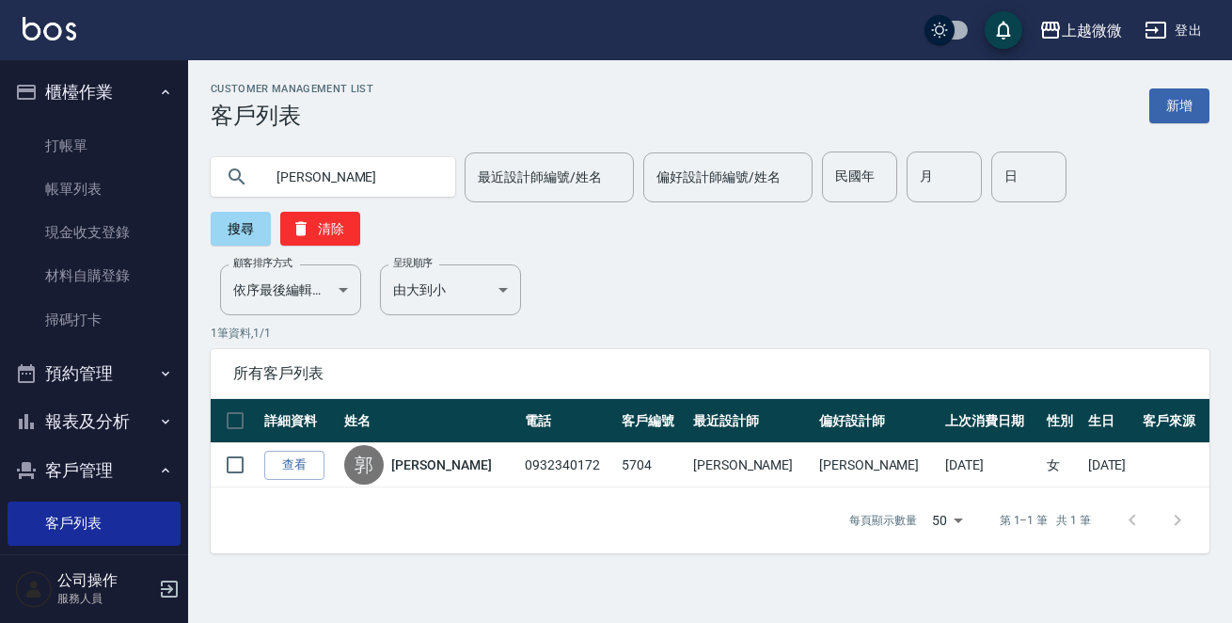
click at [300, 450] on link "查看" at bounding box center [294, 464] width 60 height 29
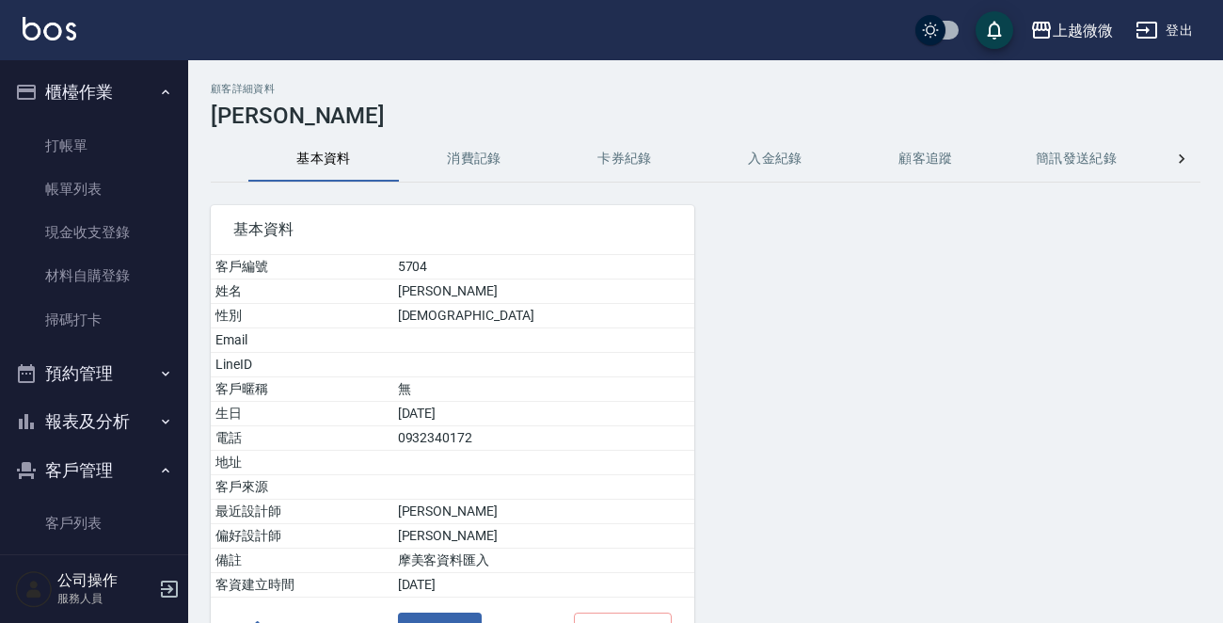
click at [469, 164] on button "消費記錄" at bounding box center [474, 158] width 150 height 45
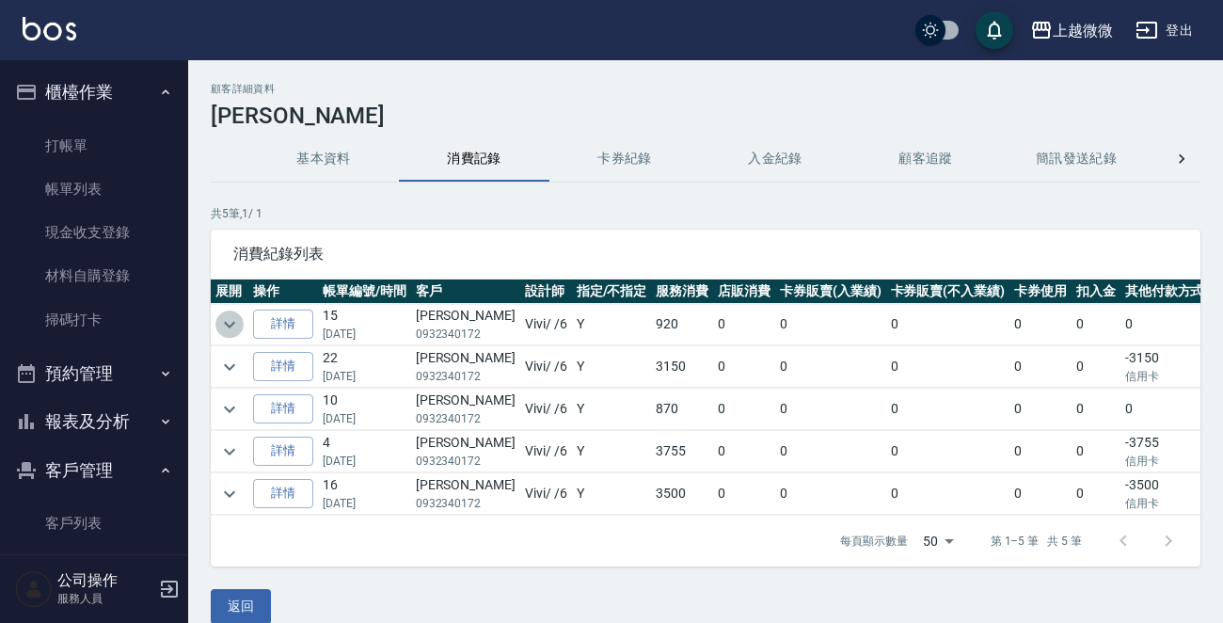
click at [230, 320] on icon "expand row" at bounding box center [229, 324] width 23 height 23
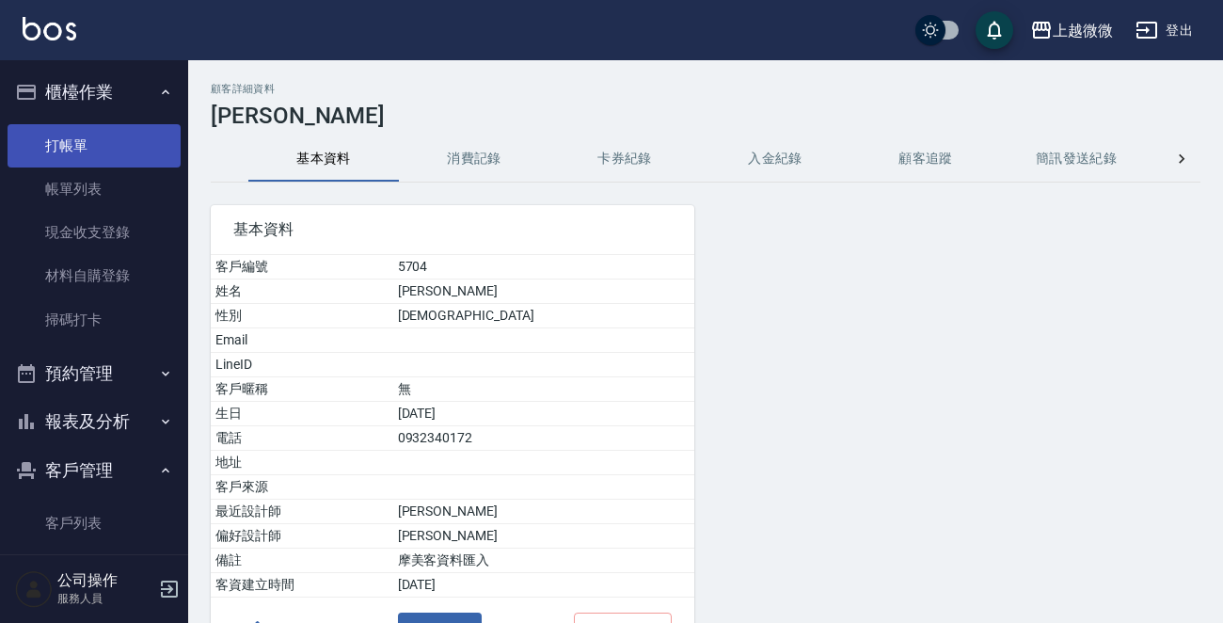
click at [90, 131] on link "打帳單" at bounding box center [94, 145] width 173 height 43
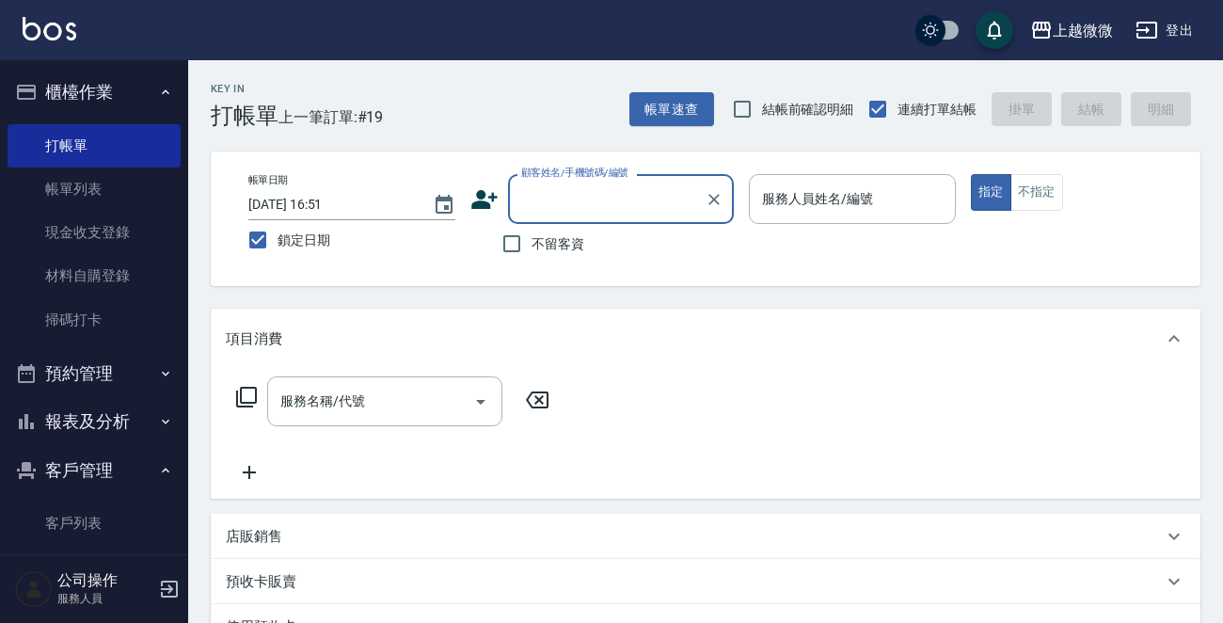
click at [843, 196] on div "服務人員姓名/編號 服務人員姓名/編號" at bounding box center [852, 199] width 207 height 50
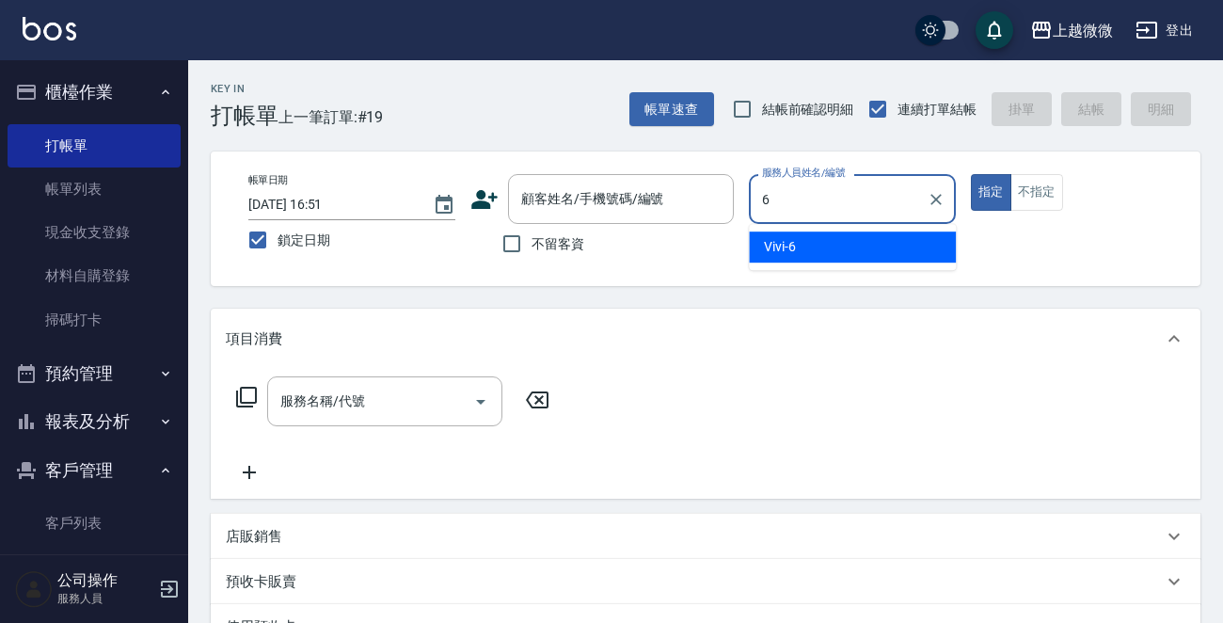
drag, startPoint x: 855, startPoint y: 240, endPoint x: 797, endPoint y: 240, distance: 57.4
click at [854, 240] on div "Vivi -6" at bounding box center [852, 246] width 207 height 31
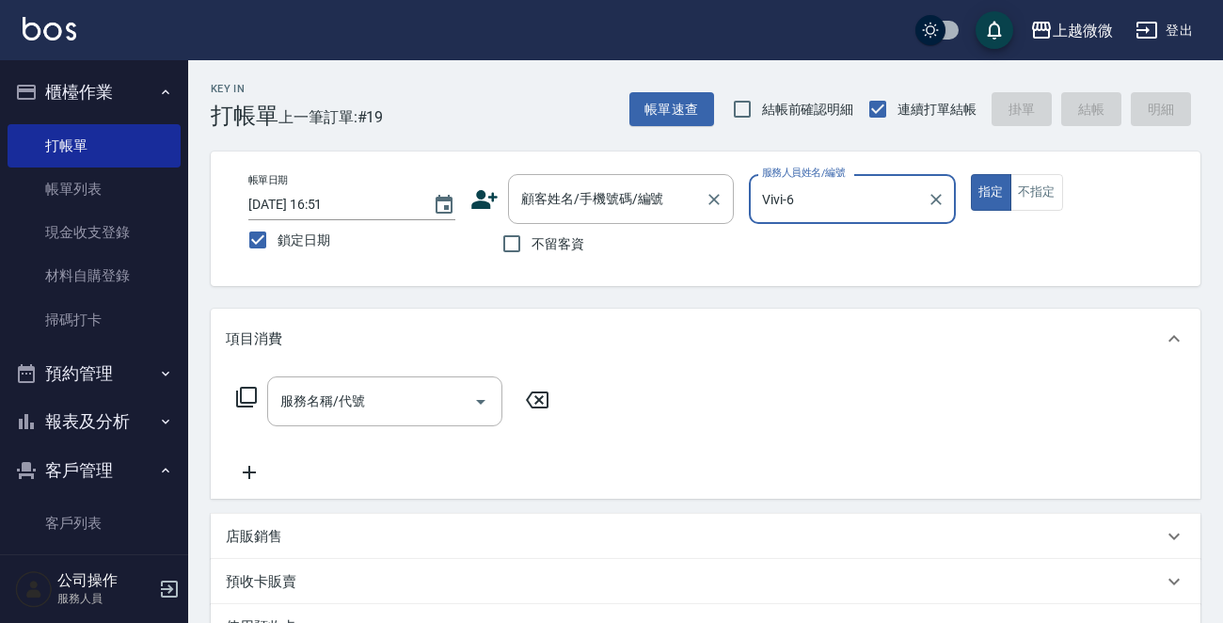
click at [602, 206] on div "顧客姓名/手機號碼/編號 顧客姓名/手機號碼/編號" at bounding box center [621, 199] width 226 height 50
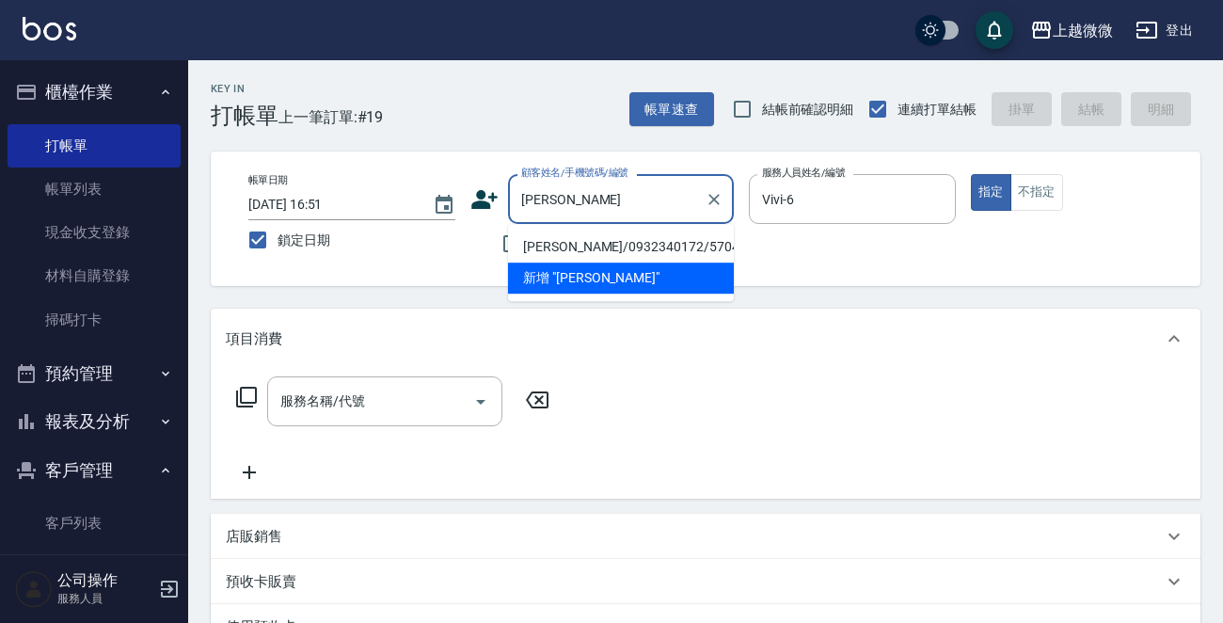
click at [615, 240] on li "[PERSON_NAME]/0932340172/5704" at bounding box center [621, 246] width 226 height 31
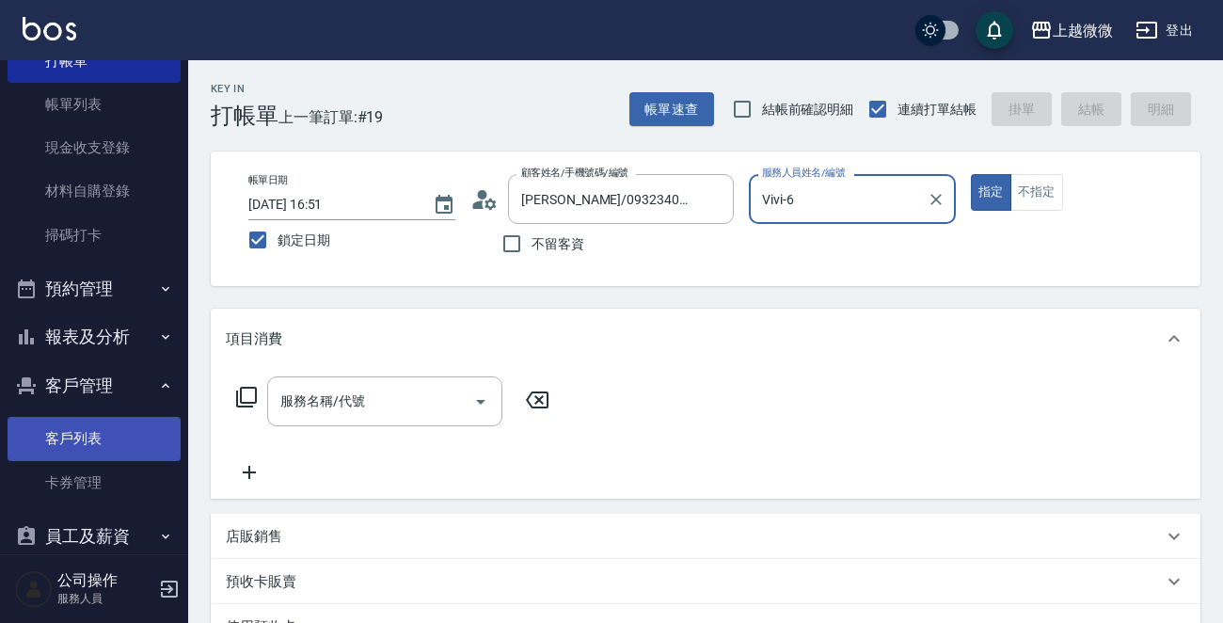
scroll to position [161, 0]
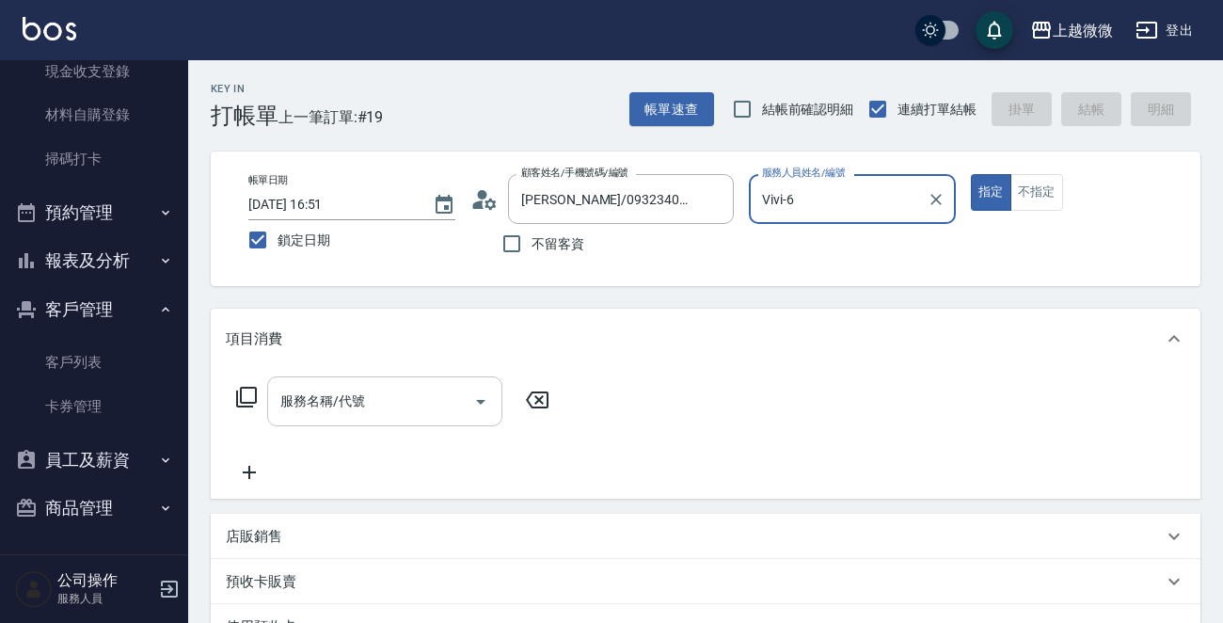
click at [371, 397] on input "服務名稱/代號" at bounding box center [371, 401] width 190 height 33
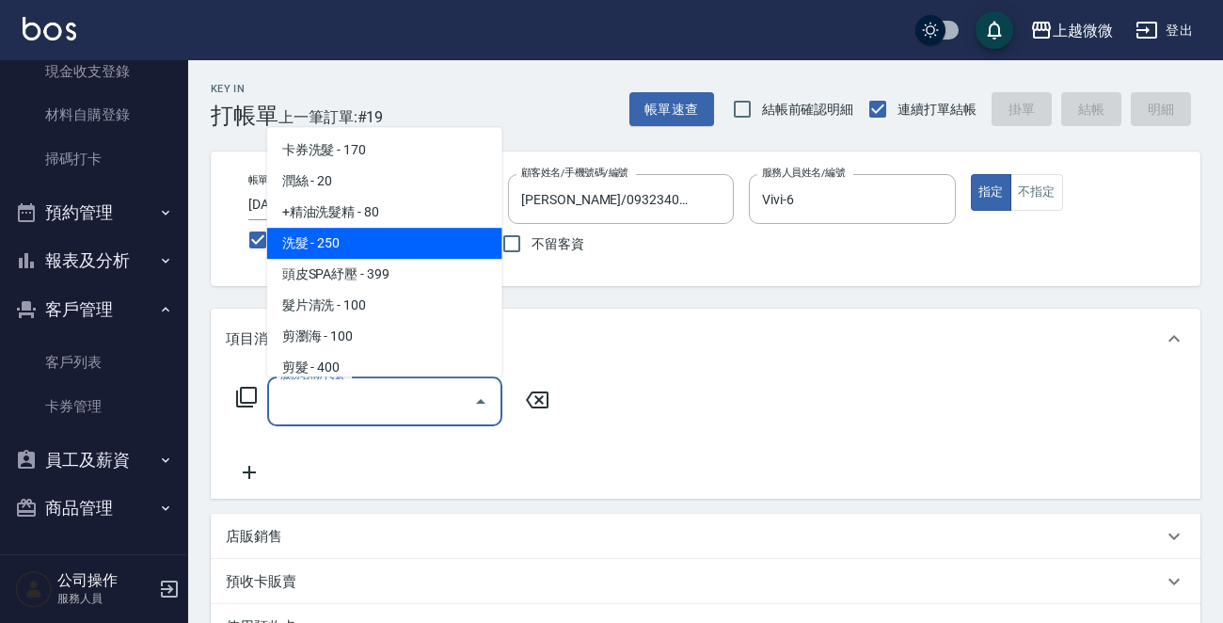
click at [384, 245] on span "洗髮 - 250" at bounding box center [384, 243] width 235 height 31
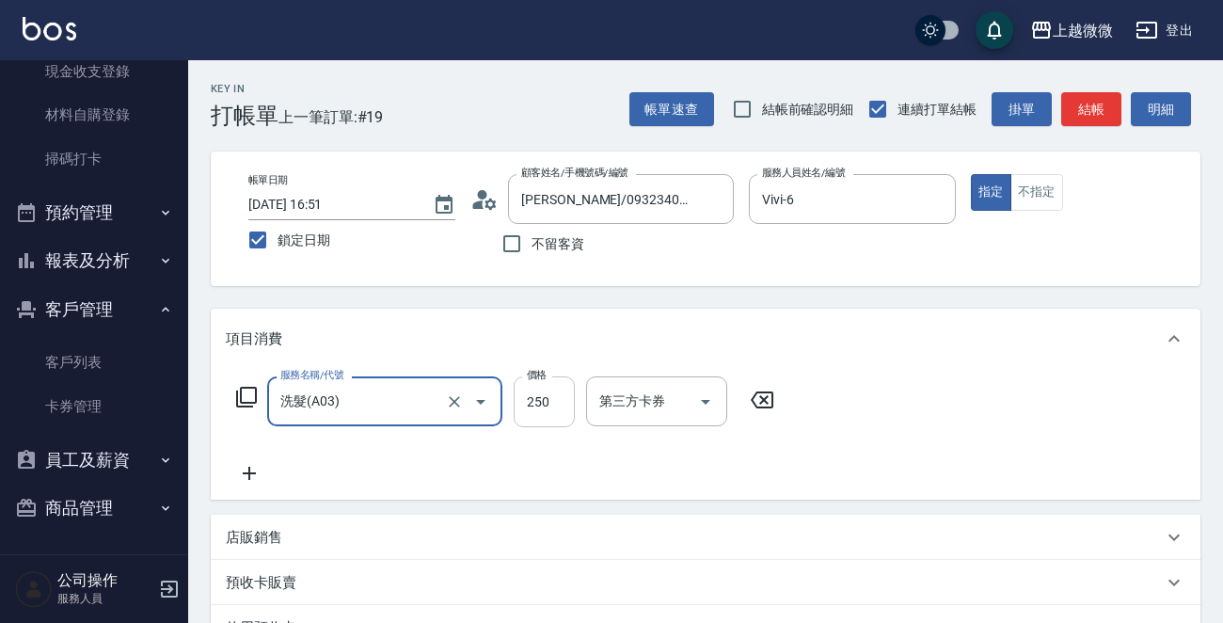
click at [514, 398] on input "250" at bounding box center [543, 401] width 61 height 51
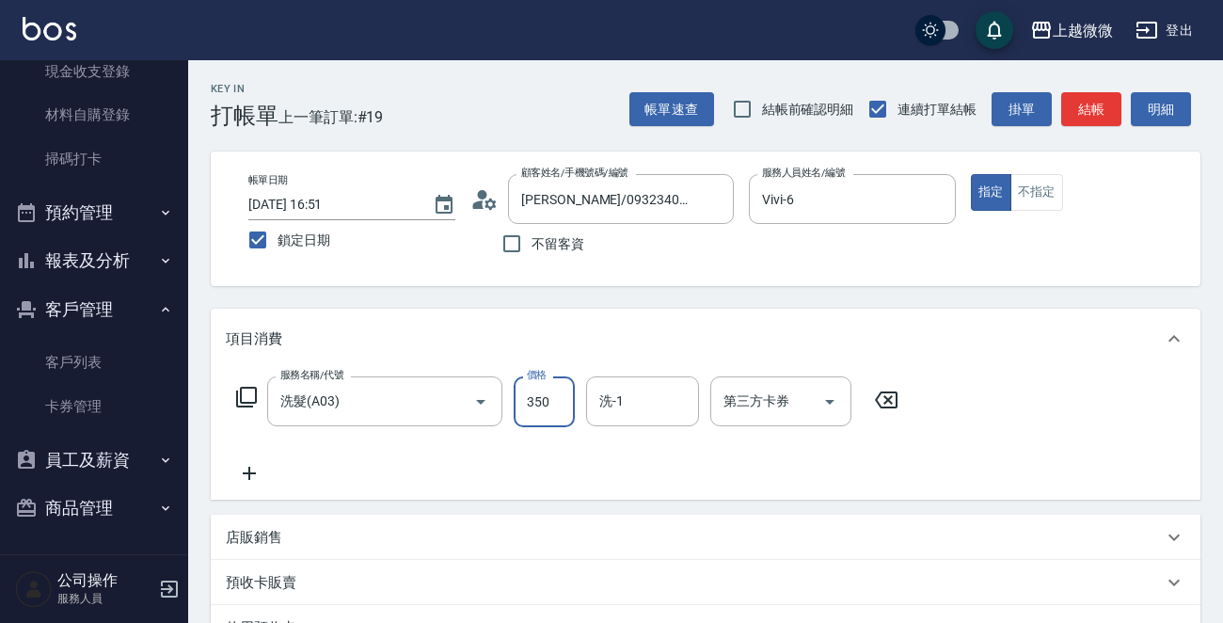
click at [258, 474] on icon at bounding box center [249, 473] width 47 height 23
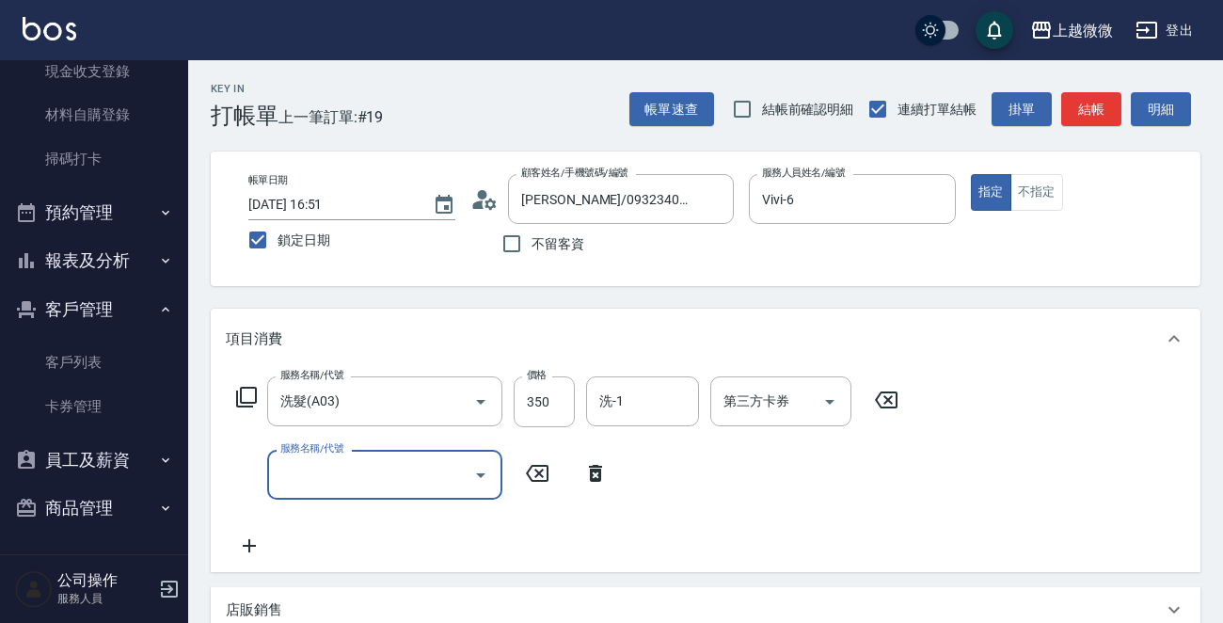
click at [340, 474] on input "服務名稱/代號" at bounding box center [371, 474] width 190 height 33
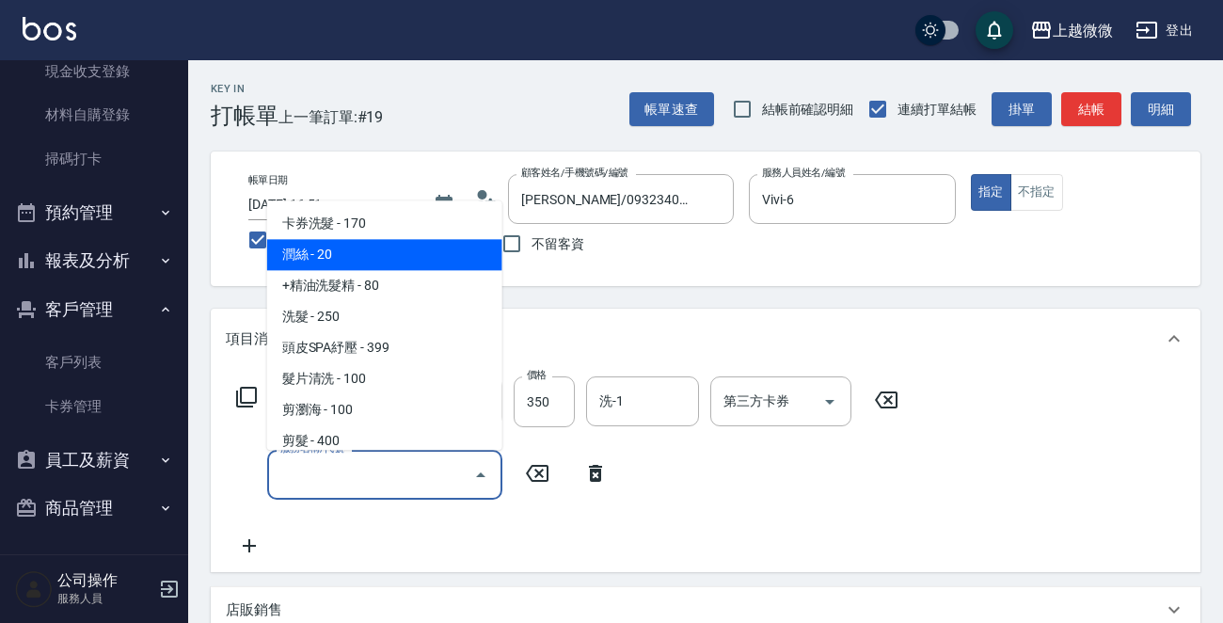
click at [392, 257] on span "潤絲 - 20" at bounding box center [384, 255] width 235 height 31
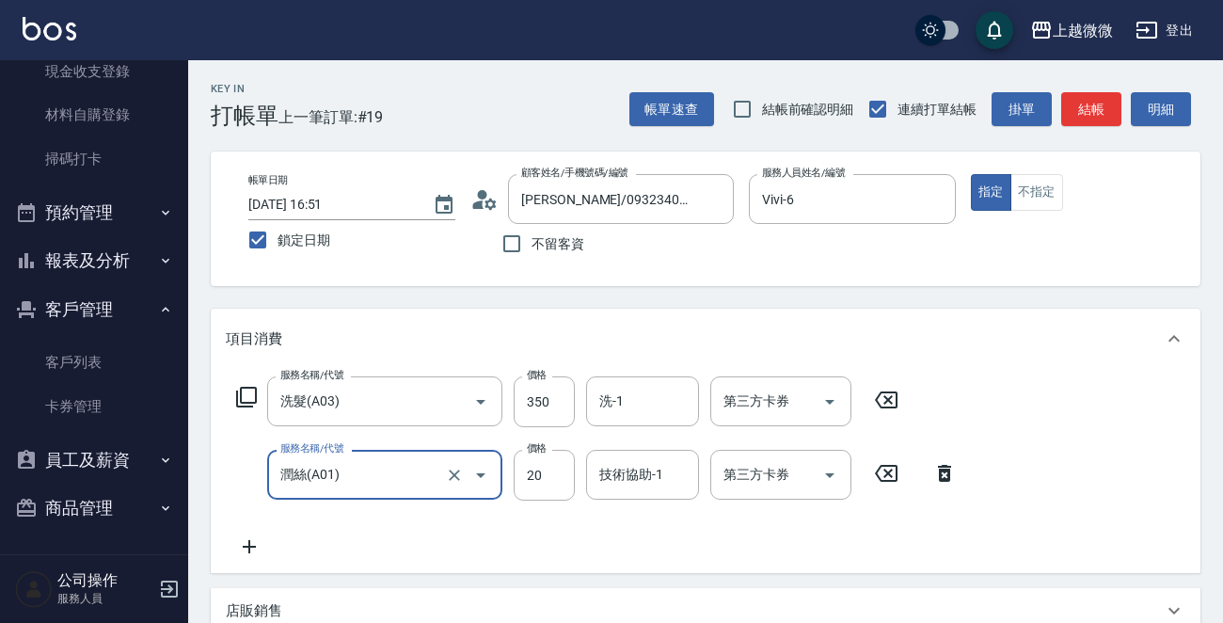
click at [245, 546] on icon at bounding box center [249, 546] width 13 height 13
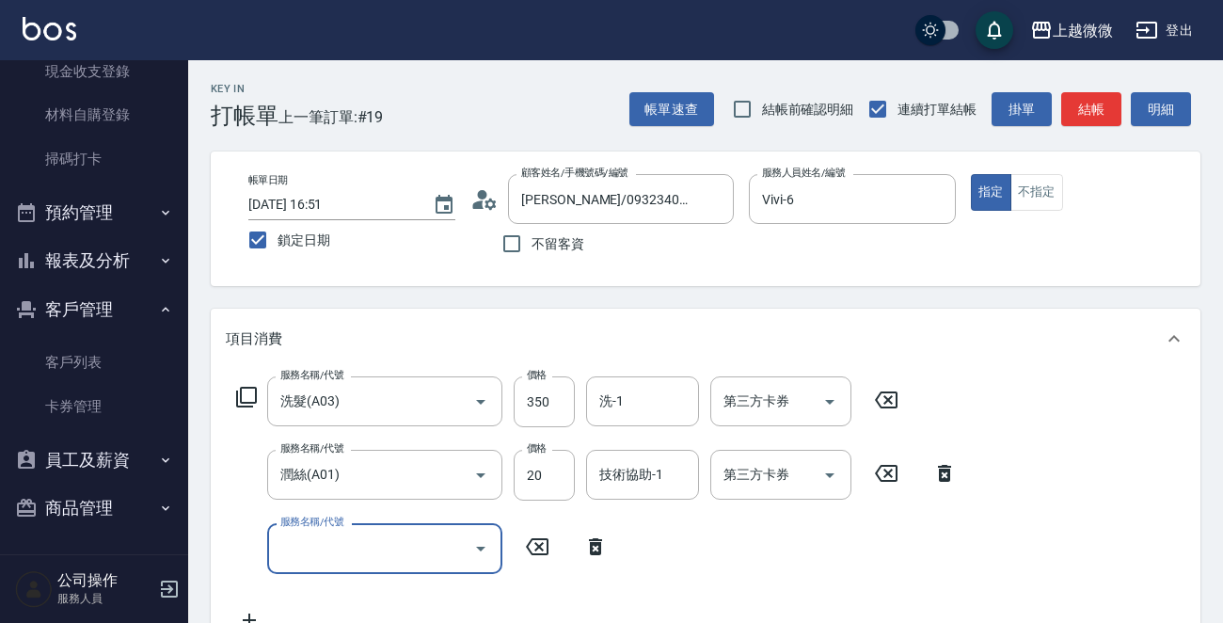
click at [365, 550] on input "服務名稱/代號" at bounding box center [371, 547] width 190 height 33
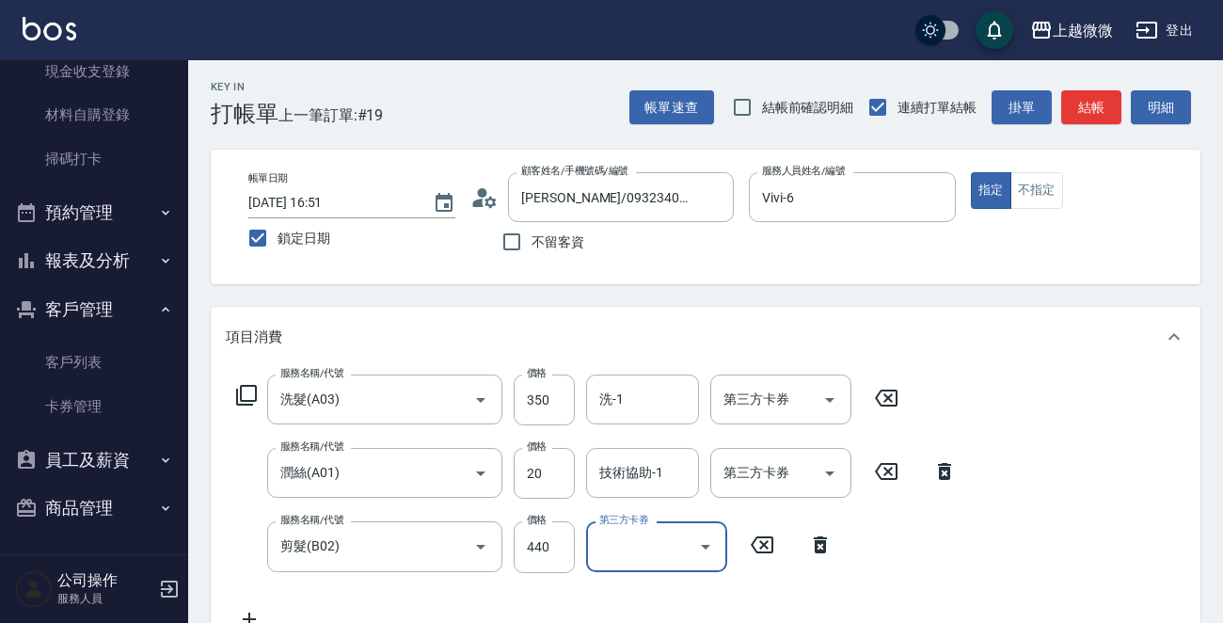
scroll to position [0, 0]
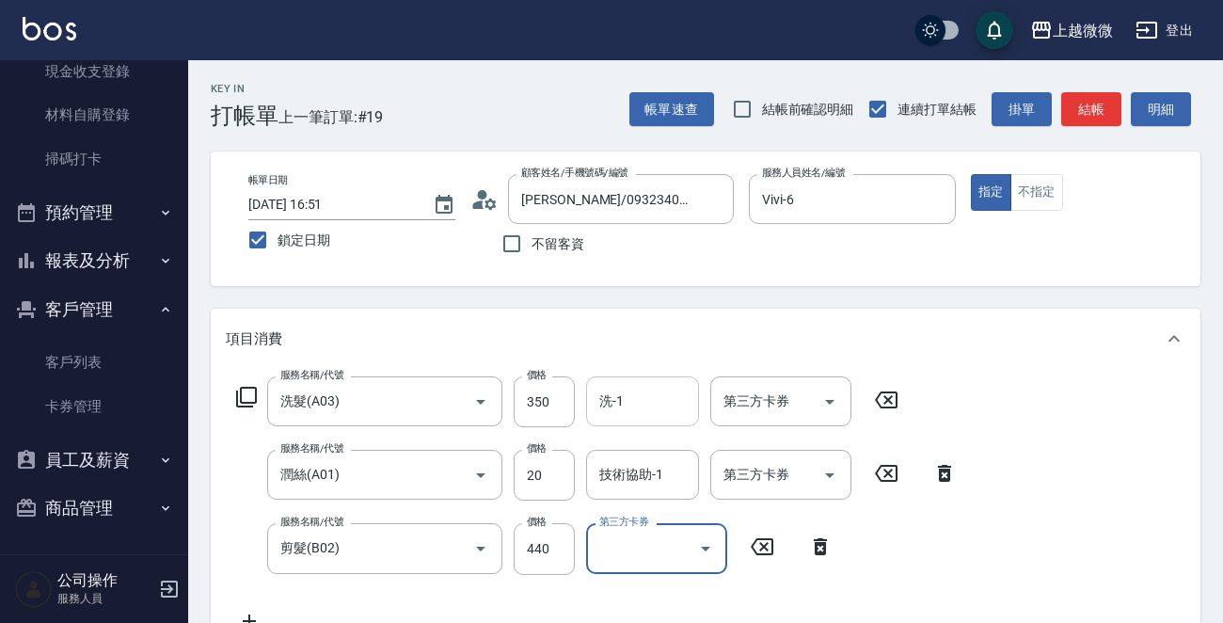
click at [649, 379] on div "洗-1" at bounding box center [642, 401] width 113 height 50
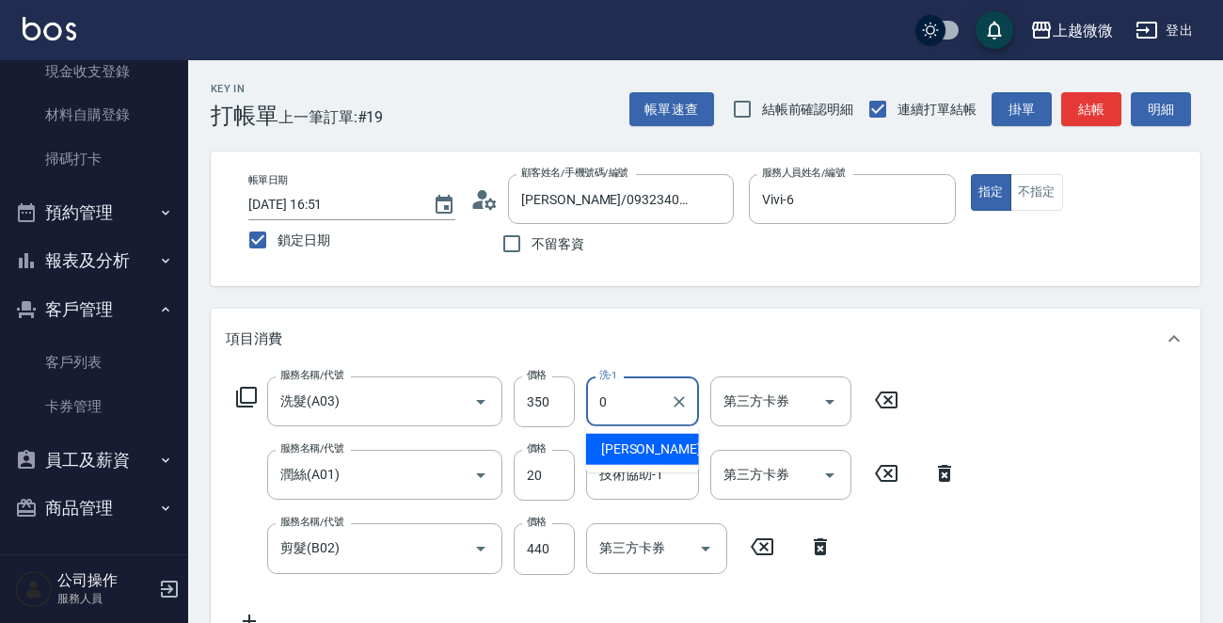
drag, startPoint x: 639, startPoint y: 438, endPoint x: 638, endPoint y: 450, distance: 11.4
click at [639, 439] on div "[PERSON_NAME] -0" at bounding box center [642, 449] width 113 height 31
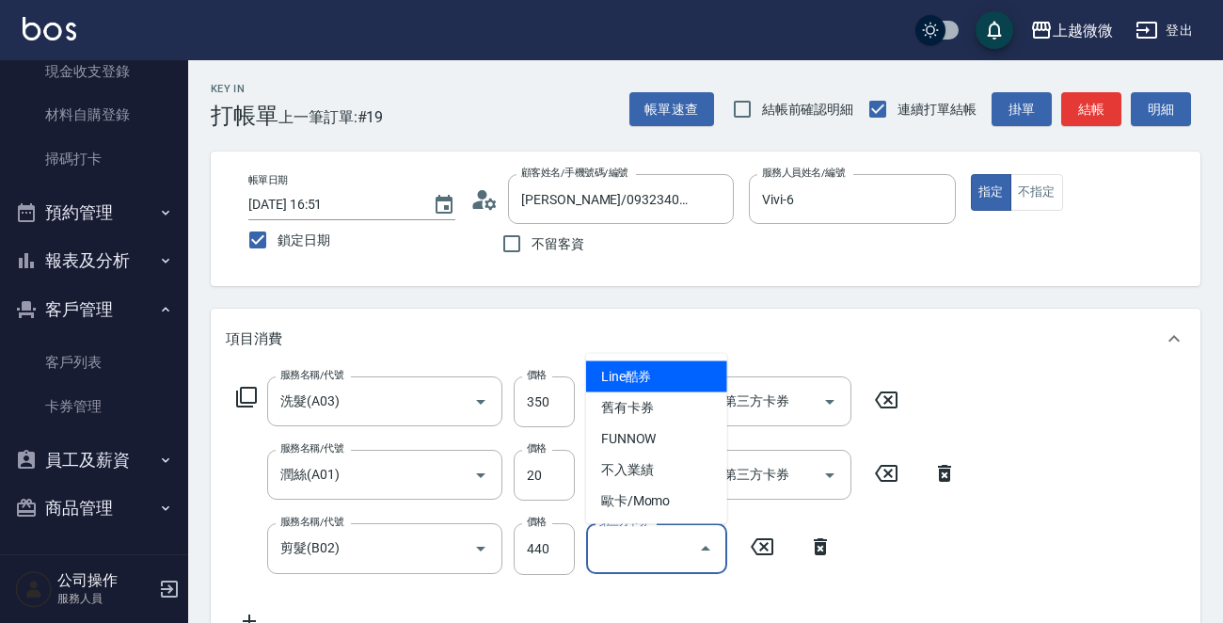
click at [651, 533] on input "第三方卡券" at bounding box center [642, 547] width 96 height 33
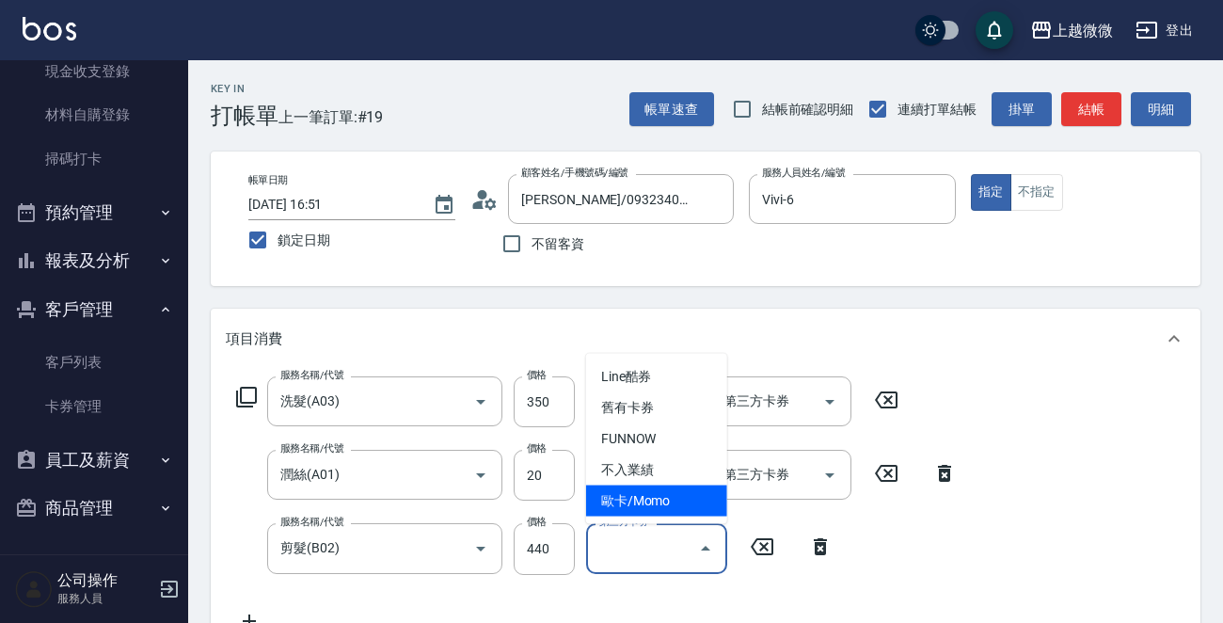
click at [770, 544] on icon at bounding box center [761, 546] width 47 height 23
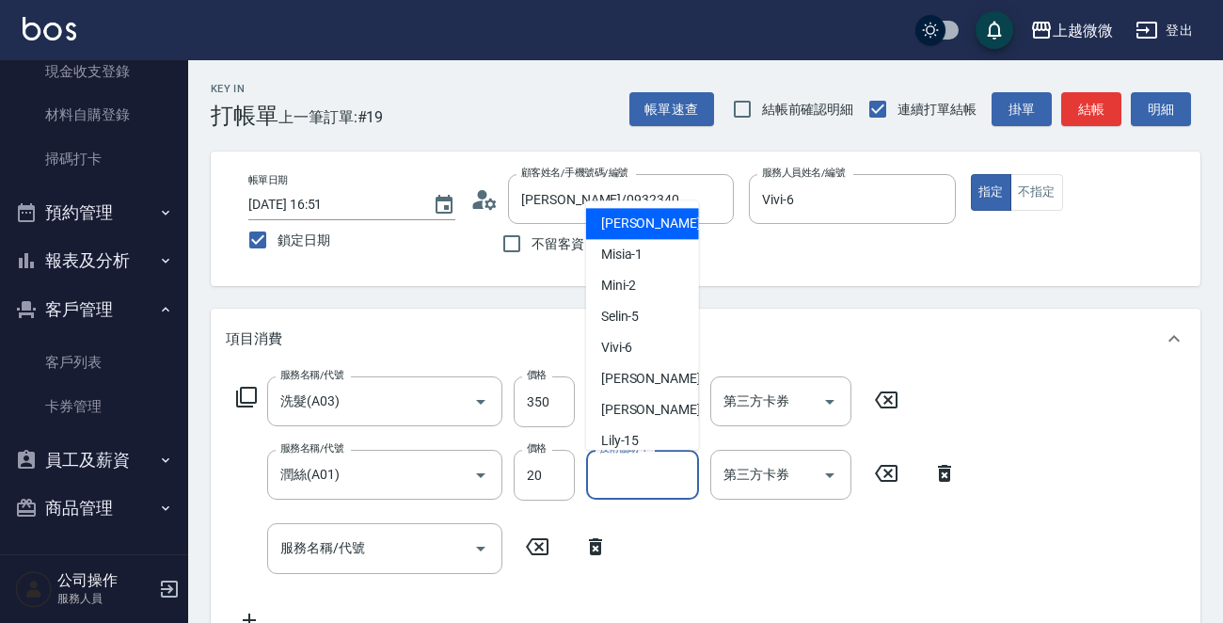
click at [658, 466] on div "技術協助-1 技術協助-1" at bounding box center [642, 475] width 113 height 50
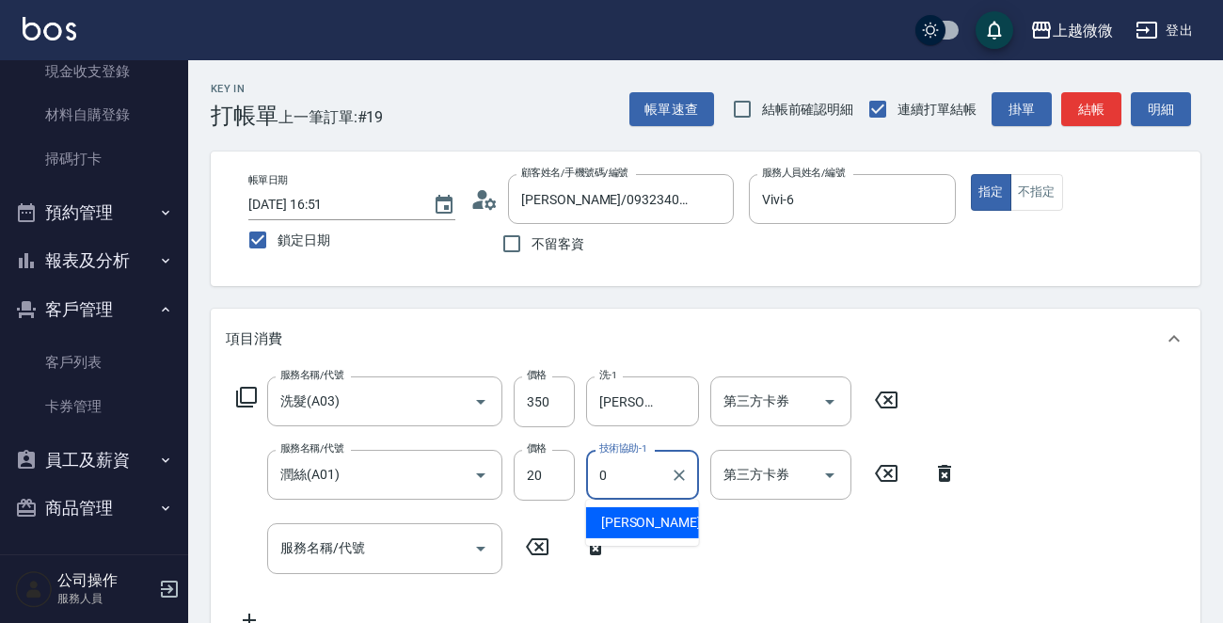
click at [658, 521] on div "[PERSON_NAME] -0" at bounding box center [642, 522] width 113 height 31
click at [372, 560] on input "服務名稱/代號" at bounding box center [371, 547] width 190 height 33
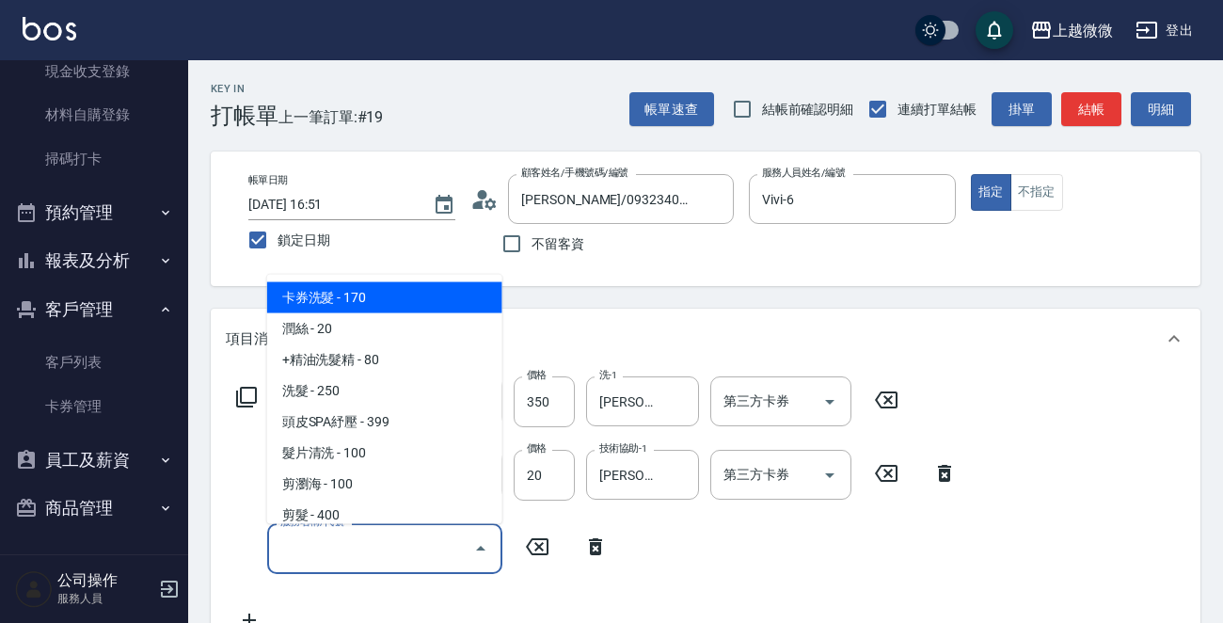
click at [372, 551] on input "服務名稱/代號" at bounding box center [371, 547] width 190 height 33
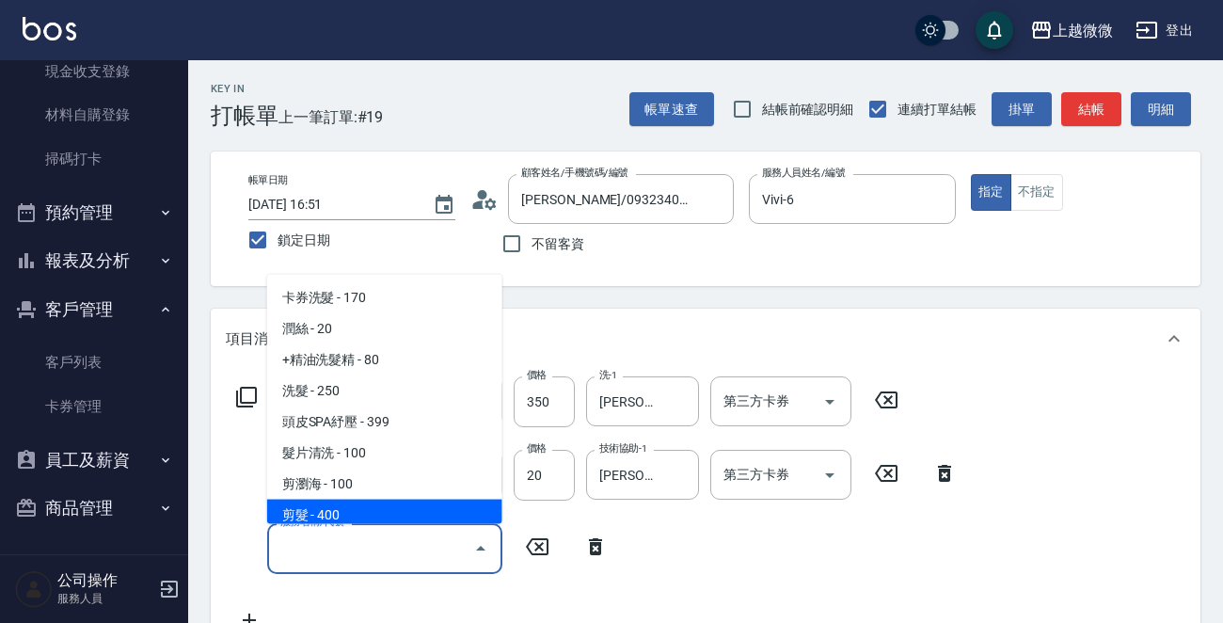
click at [361, 506] on span "剪髮 - 400" at bounding box center [384, 514] width 235 height 31
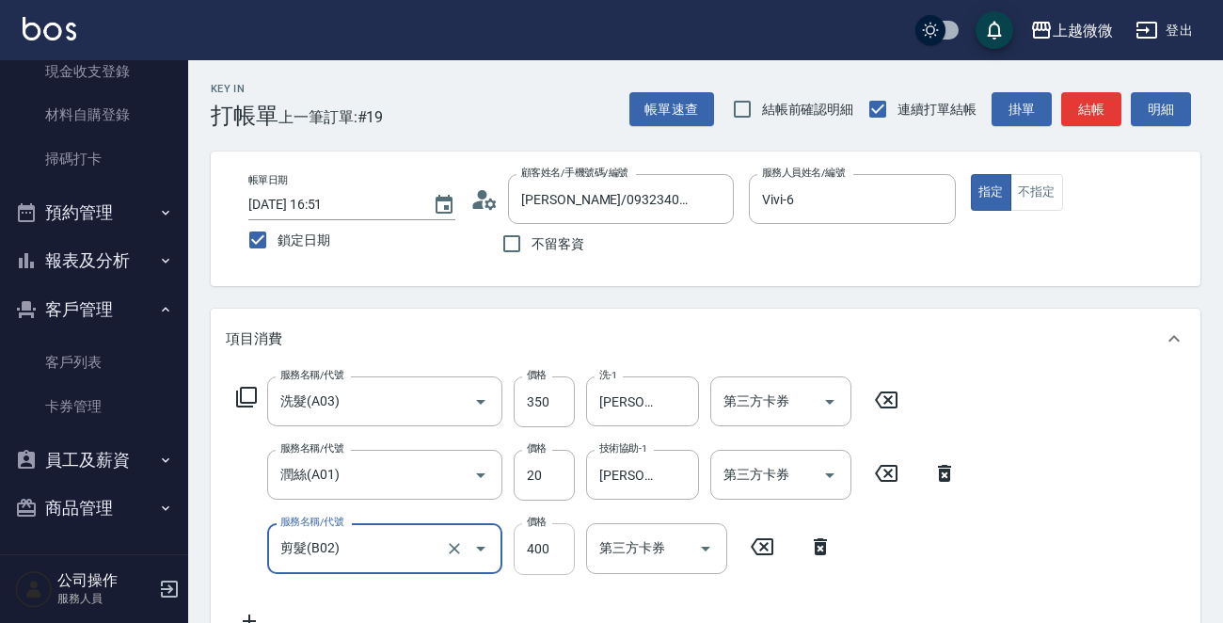
click at [559, 553] on input "400" at bounding box center [543, 548] width 61 height 51
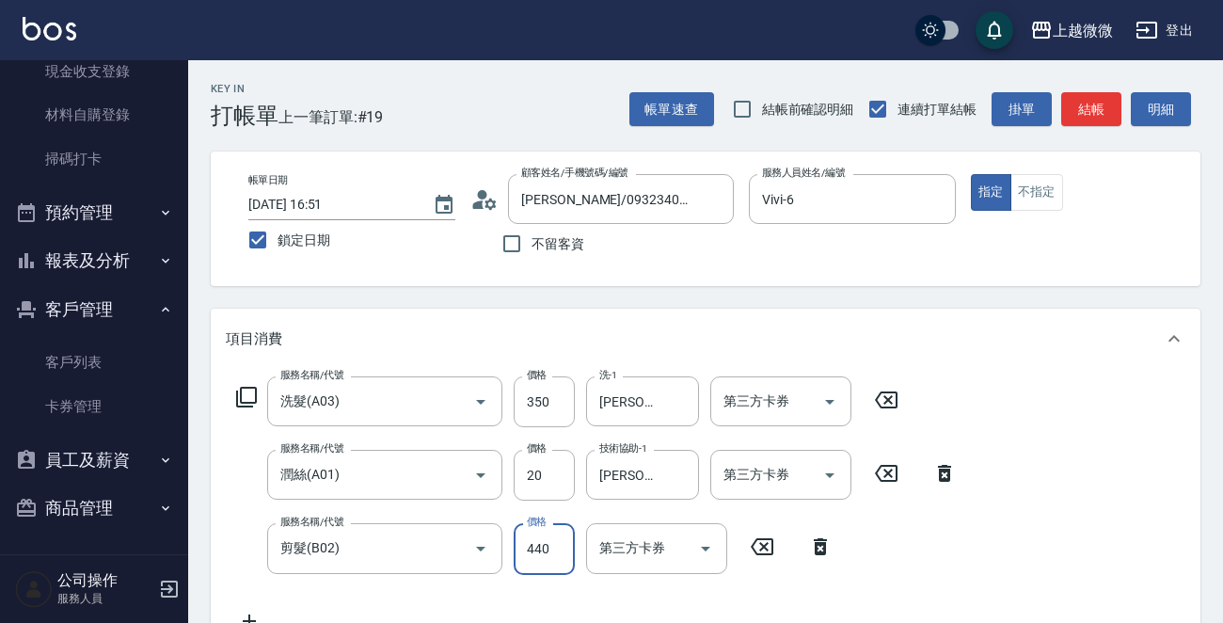
click at [1079, 475] on div "服務名稱/代號 洗髮(A03) 服務名稱/代號 價格 350 價格 洗-1 [PERSON_NAME]-0 洗-1 第三方卡券 第三方卡券 服務名稱/代號 潤…" at bounding box center [705, 507] width 989 height 277
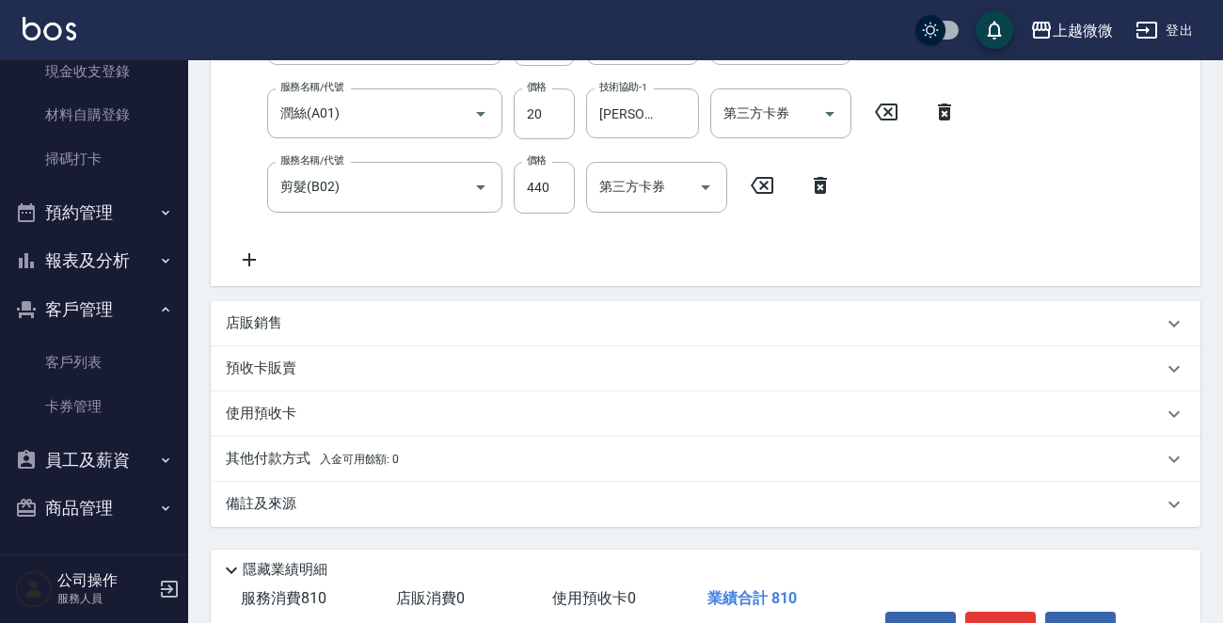
scroll to position [473, 0]
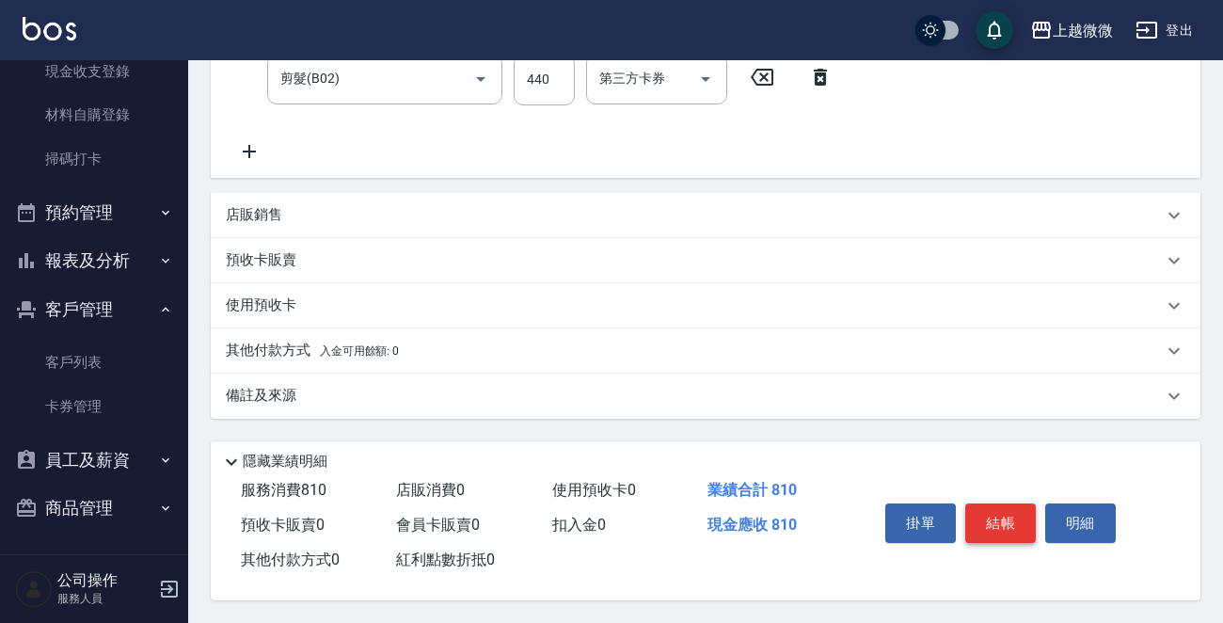
click at [1011, 522] on button "結帳" at bounding box center [1000, 522] width 71 height 39
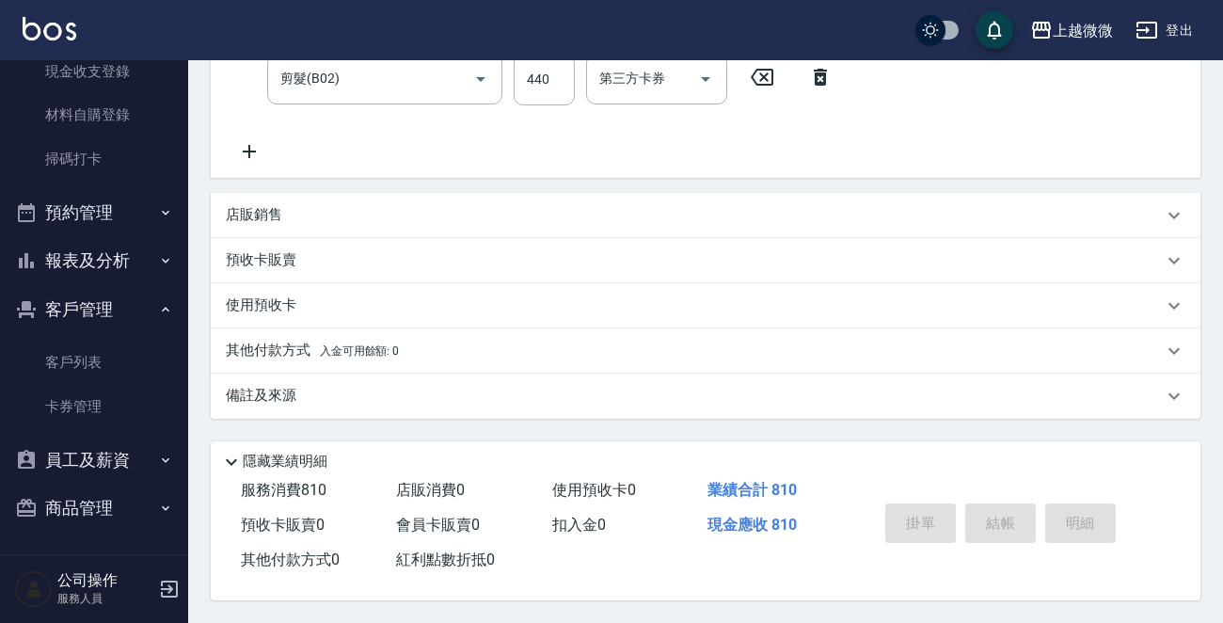
scroll to position [0, 0]
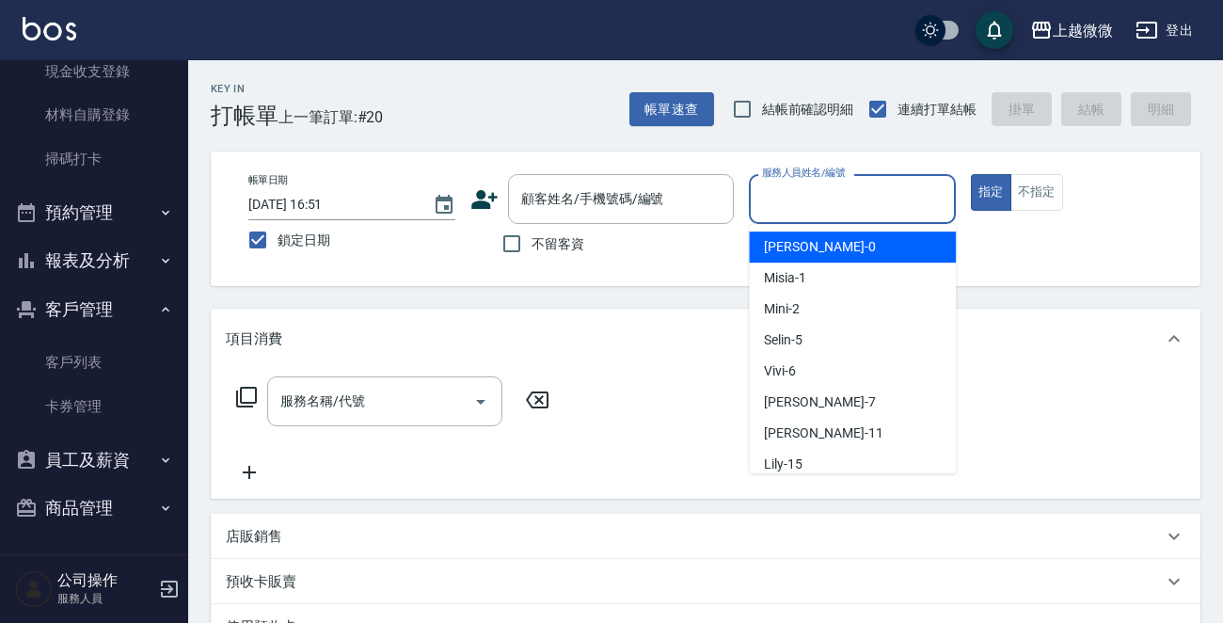
click at [881, 213] on input "服務人員姓名/編號" at bounding box center [852, 198] width 190 height 33
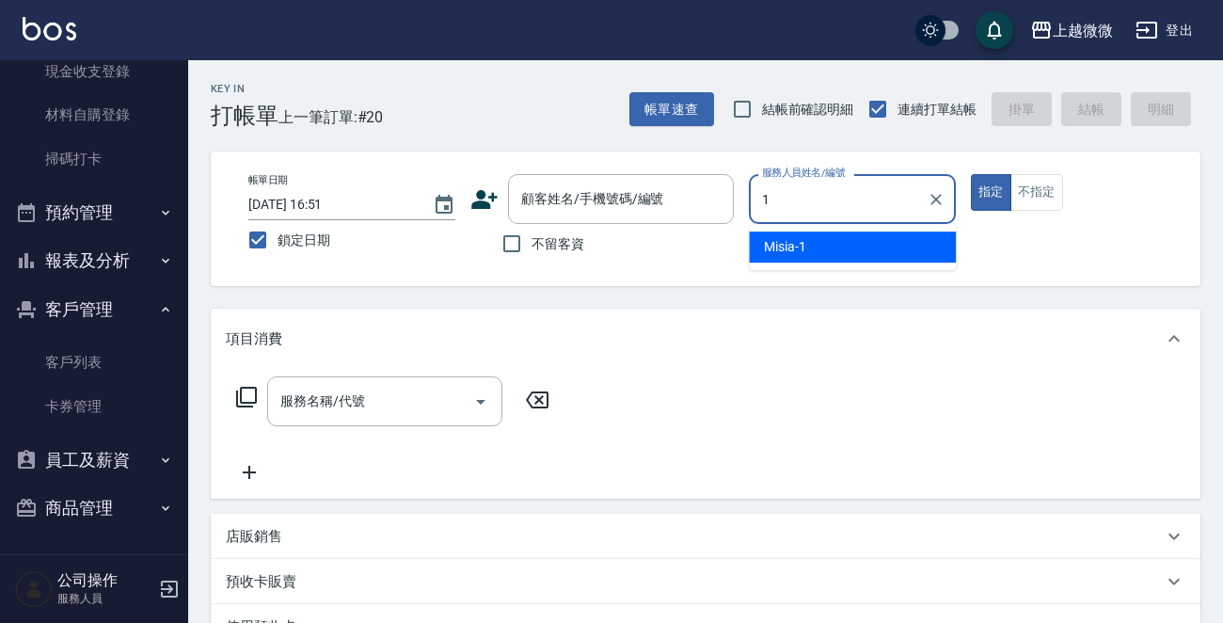
drag, startPoint x: 838, startPoint y: 237, endPoint x: 1073, endPoint y: 261, distance: 236.4
click at [836, 238] on div "Misia -1" at bounding box center [852, 246] width 207 height 31
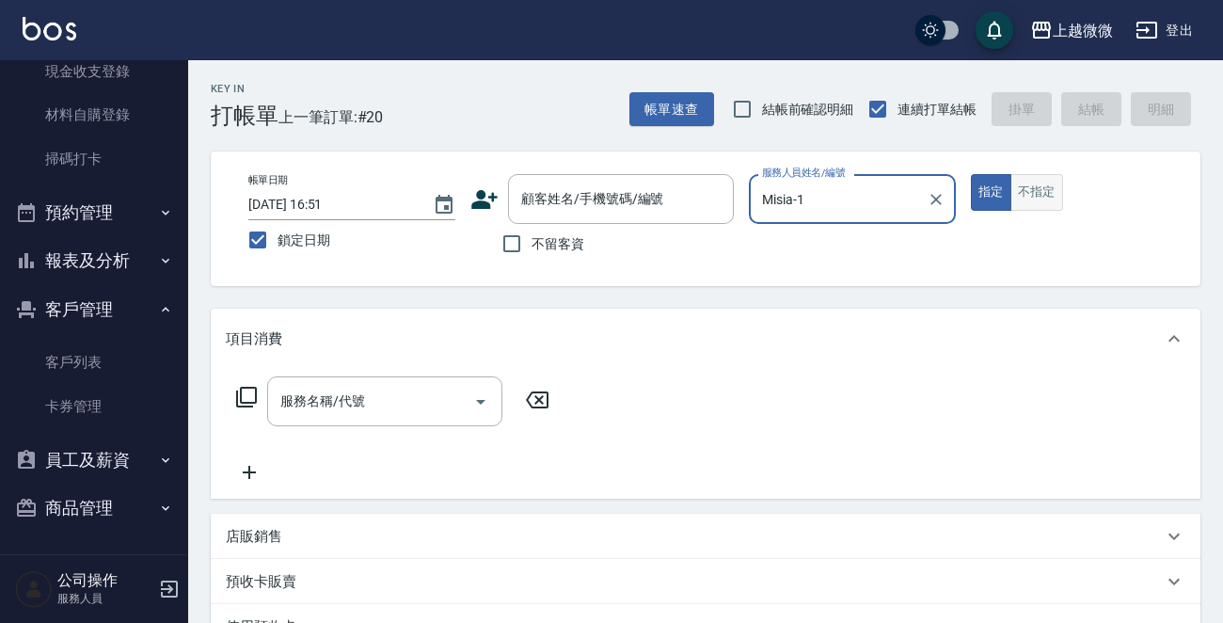
drag, startPoint x: 1043, startPoint y: 188, endPoint x: 1028, endPoint y: 188, distance: 15.0
click at [1042, 188] on button "不指定" at bounding box center [1036, 192] width 53 height 37
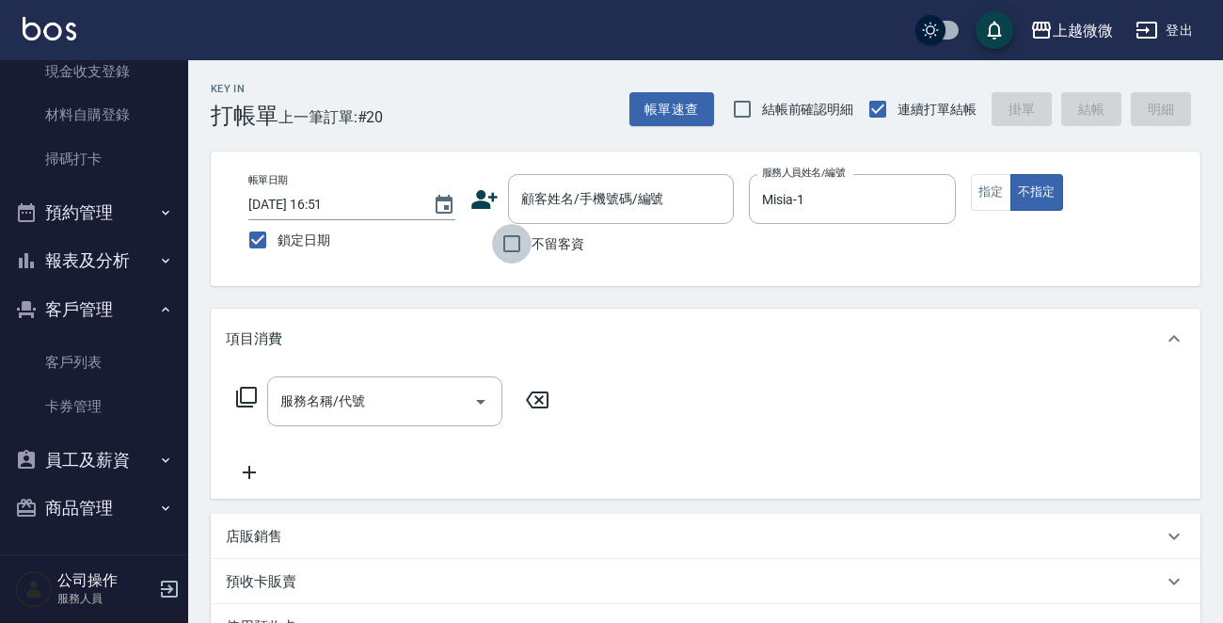
click at [511, 241] on input "不留客資" at bounding box center [511, 243] width 39 height 39
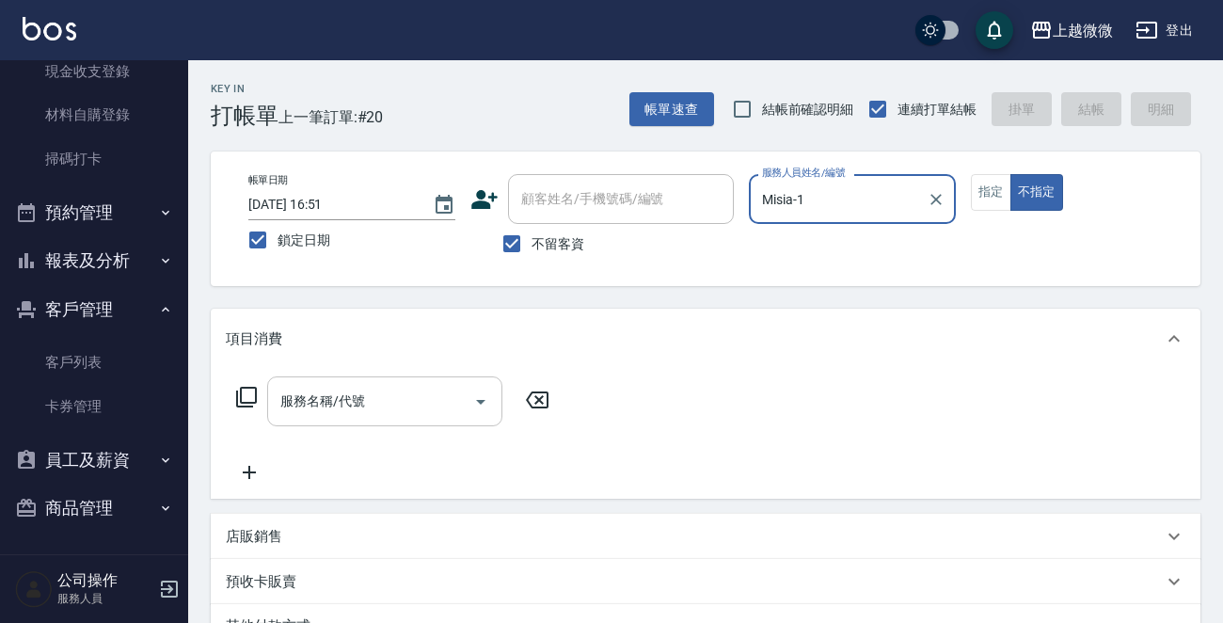
click at [371, 401] on input "服務名稱/代號" at bounding box center [371, 401] width 190 height 33
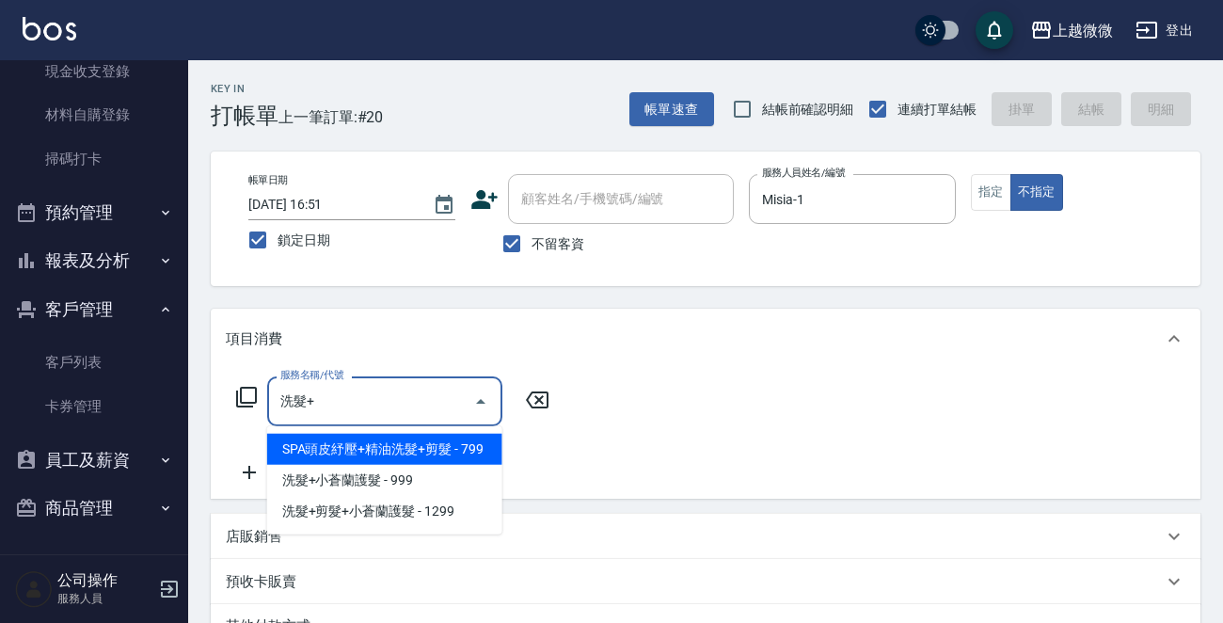
click at [384, 452] on span "SPA頭皮紓壓+精油洗髮+剪髮 - 799" at bounding box center [384, 449] width 235 height 31
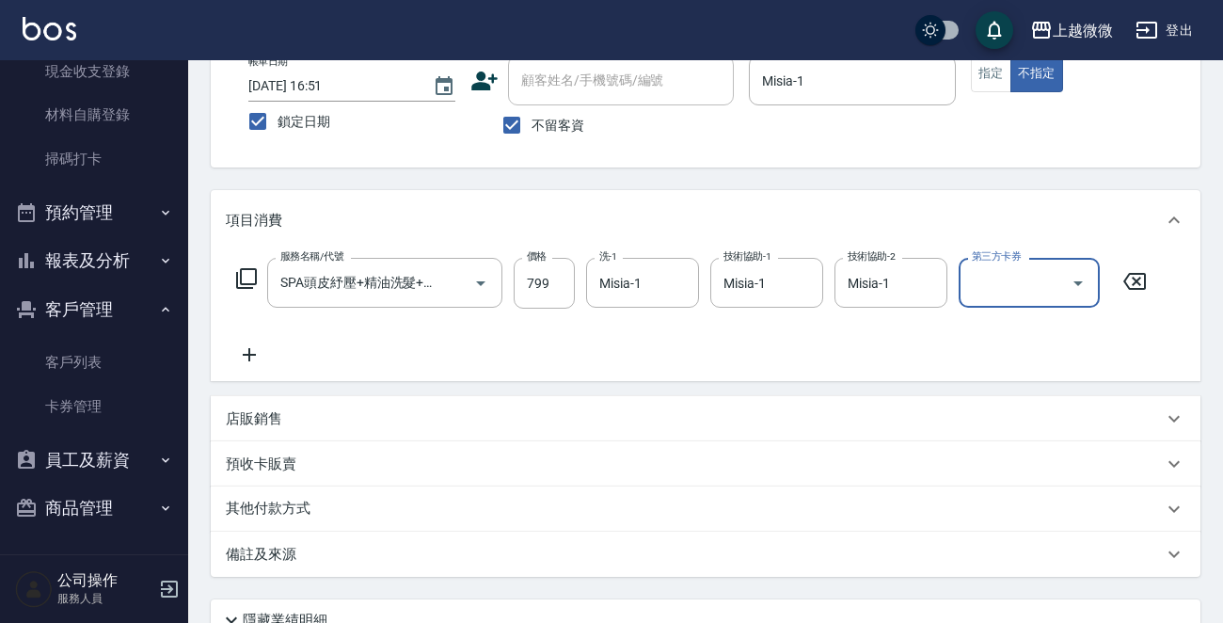
scroll to position [281, 0]
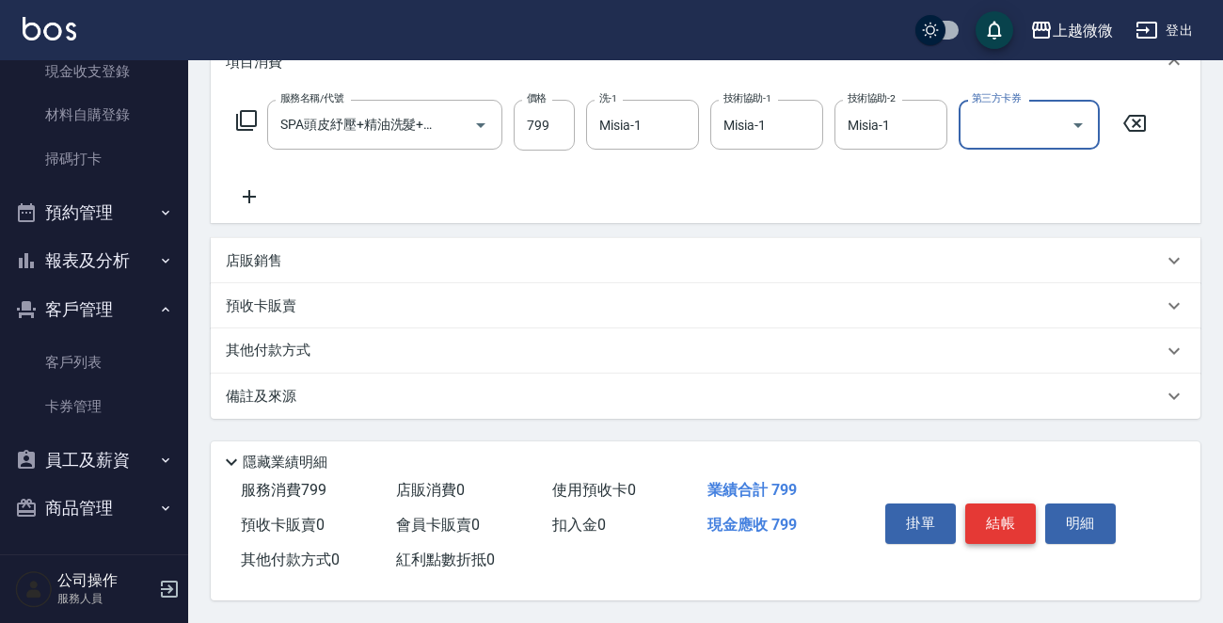
click at [1017, 522] on button "結帳" at bounding box center [1000, 522] width 71 height 39
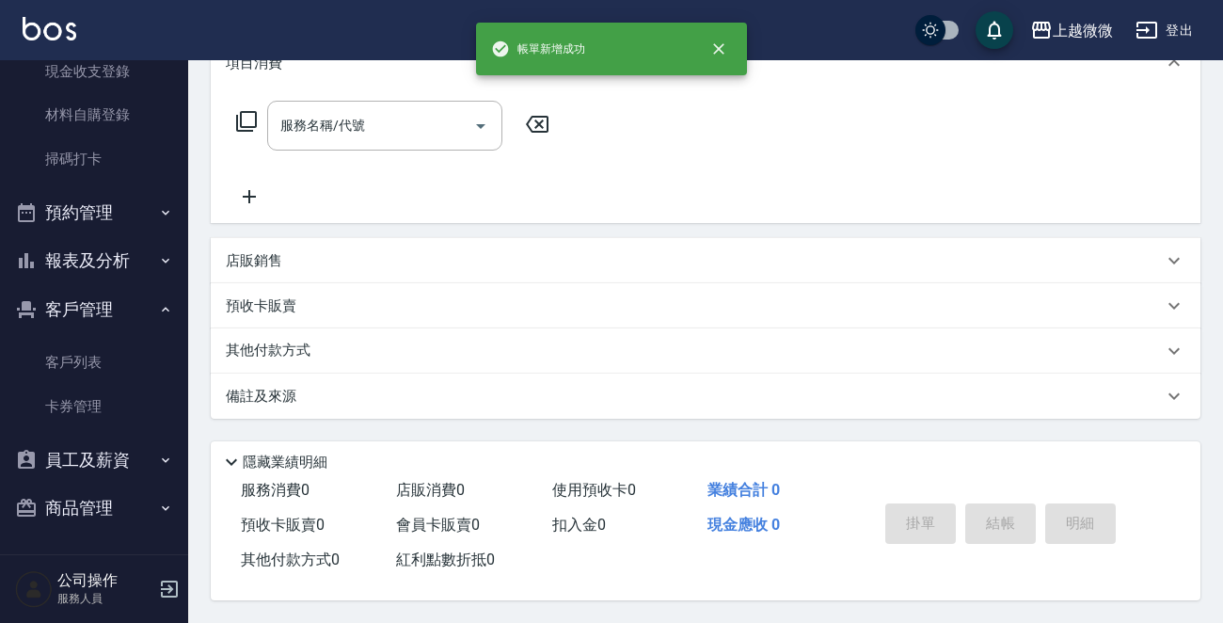
scroll to position [0, 0]
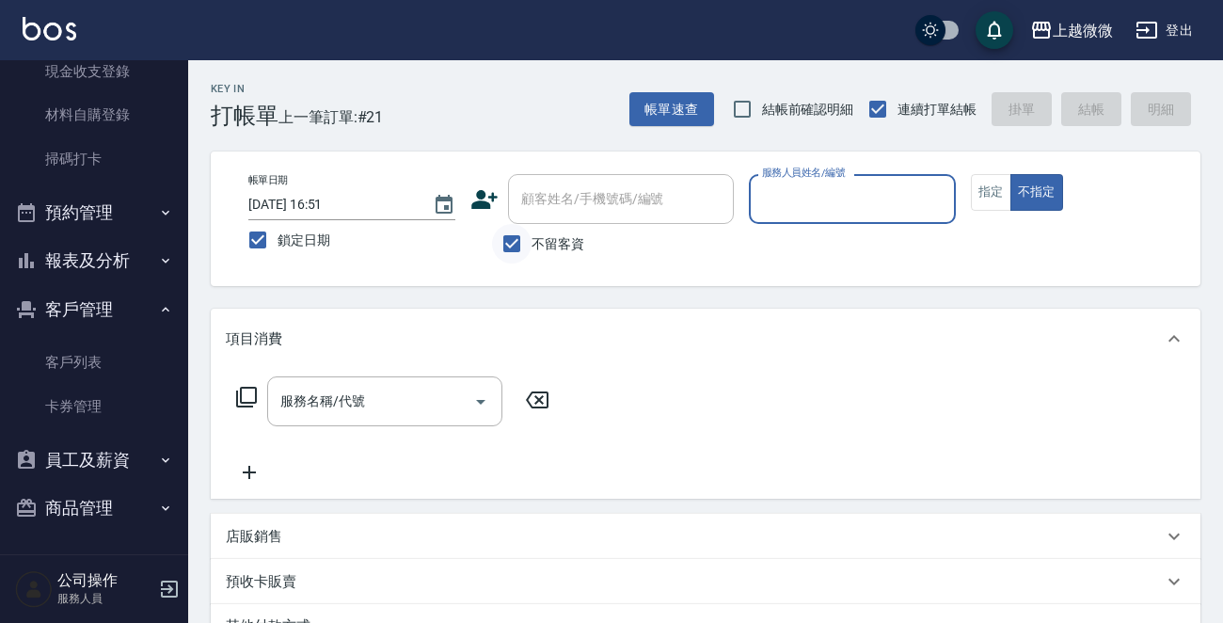
click at [491, 245] on div "不留客資" at bounding box center [601, 243] width 263 height 39
click at [497, 242] on input "不留客資" at bounding box center [511, 243] width 39 height 39
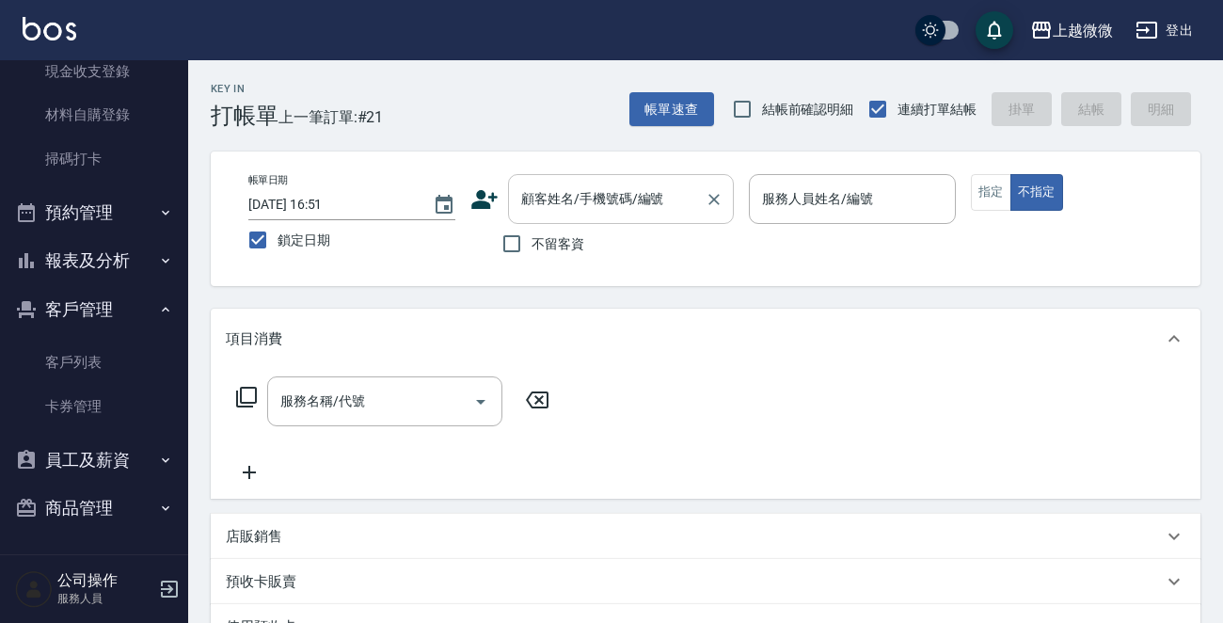
click at [602, 185] on input "顧客姓名/手機號碼/編號" at bounding box center [606, 198] width 181 height 33
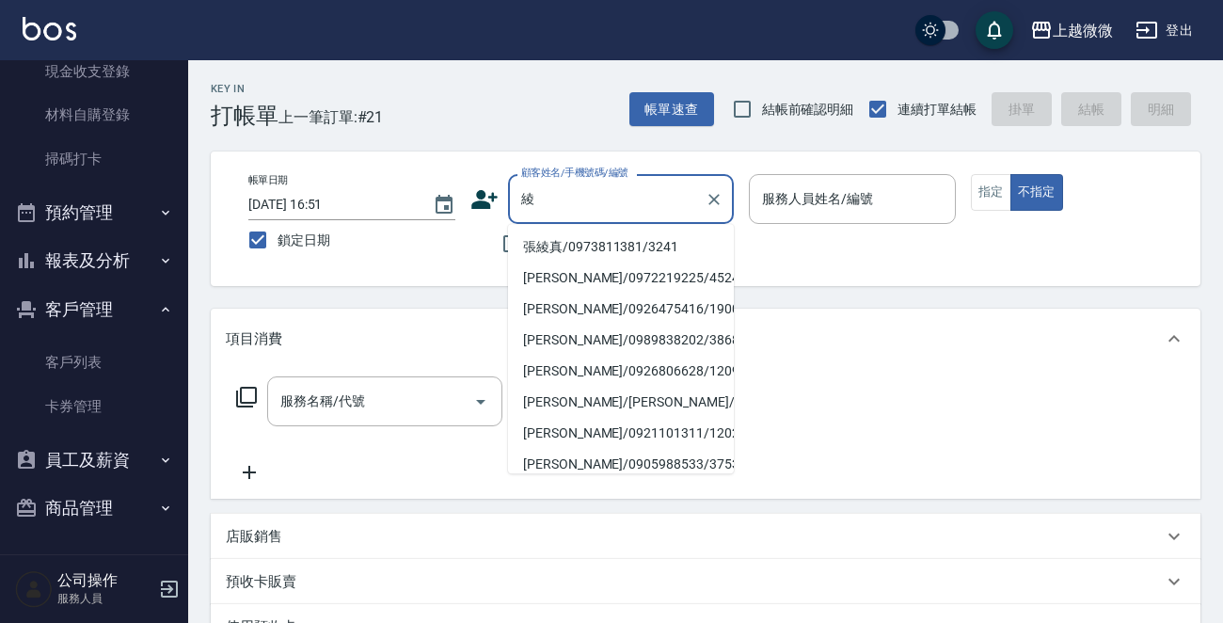
click at [586, 244] on li "張綾真/0973811381/3241" at bounding box center [621, 246] width 226 height 31
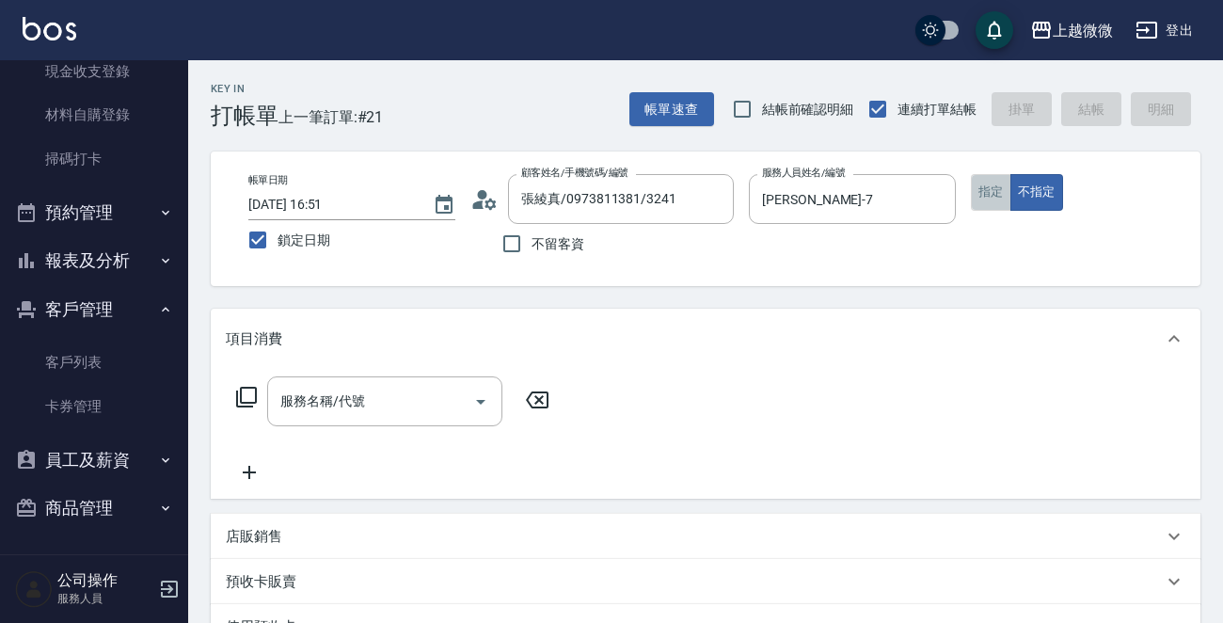
click at [983, 203] on button "指定" at bounding box center [990, 192] width 40 height 37
click at [382, 387] on input "服務名稱/代號" at bounding box center [371, 401] width 190 height 33
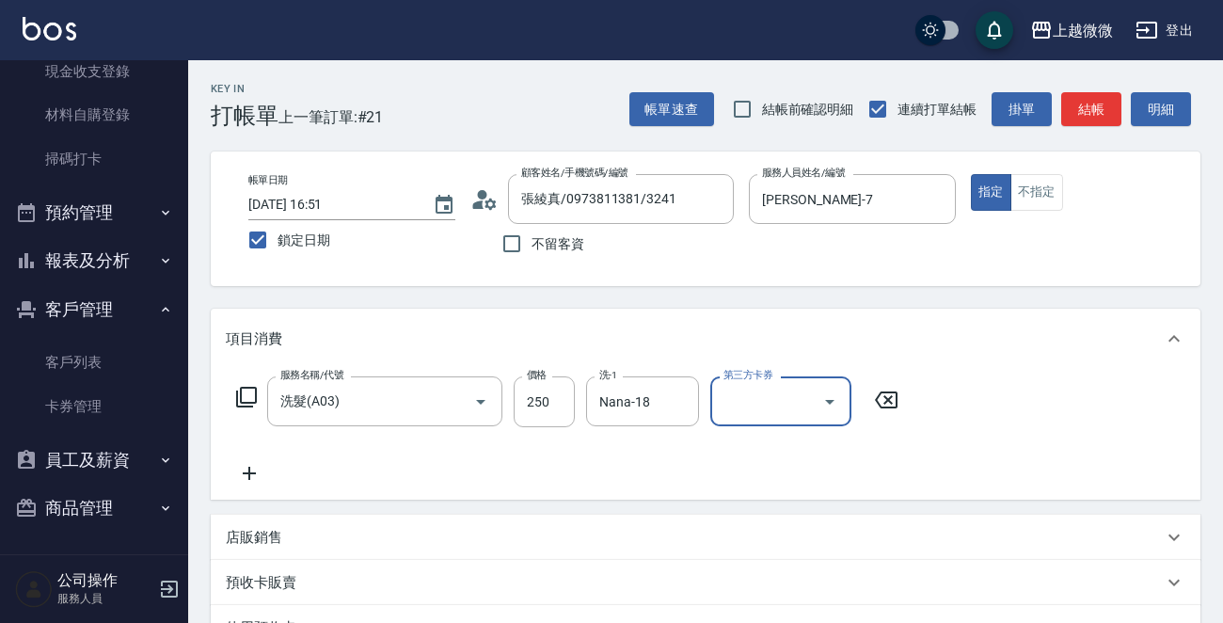
click at [244, 479] on icon at bounding box center [249, 473] width 47 height 23
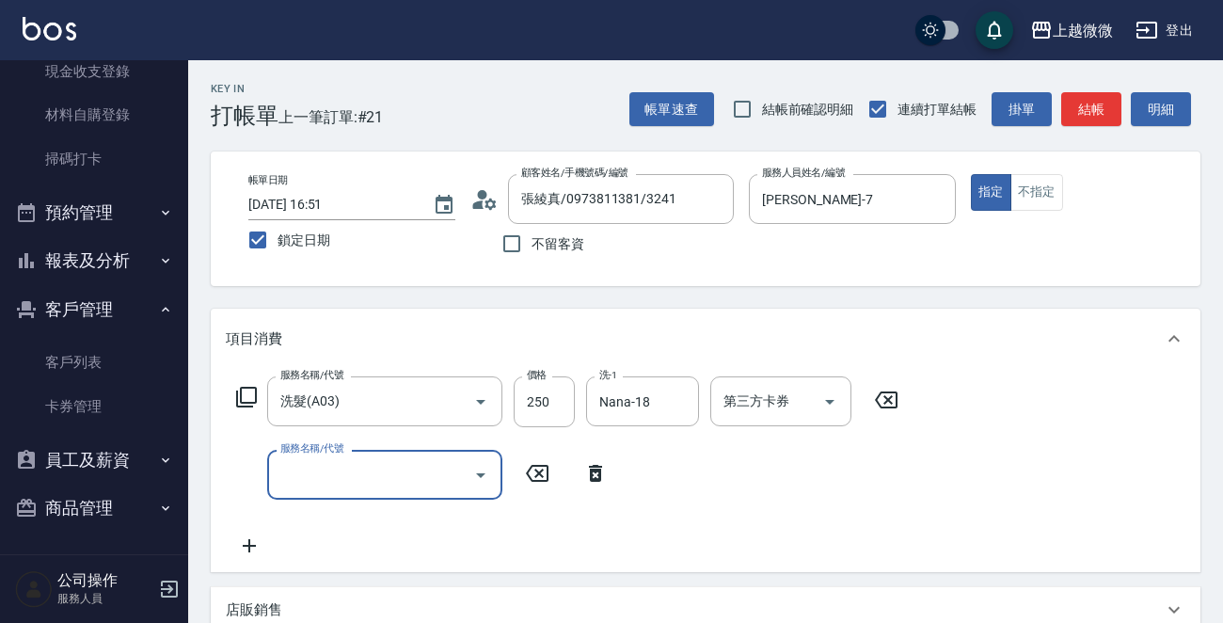
click at [332, 475] on input "服務名稱/代號" at bounding box center [371, 474] width 190 height 33
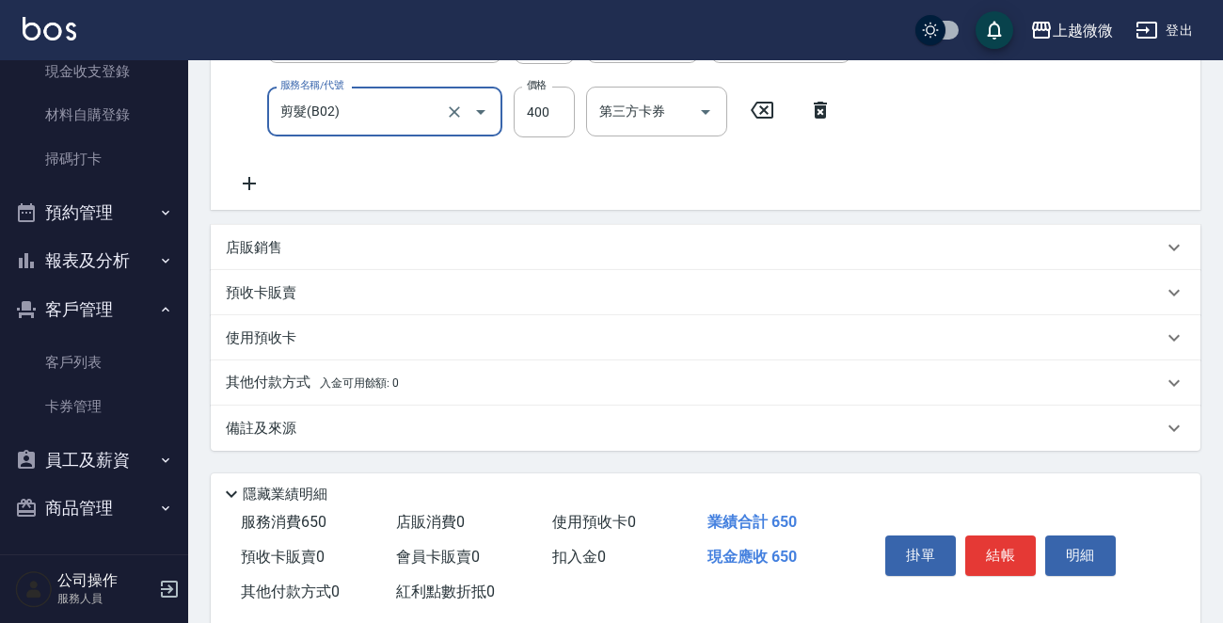
scroll to position [376, 0]
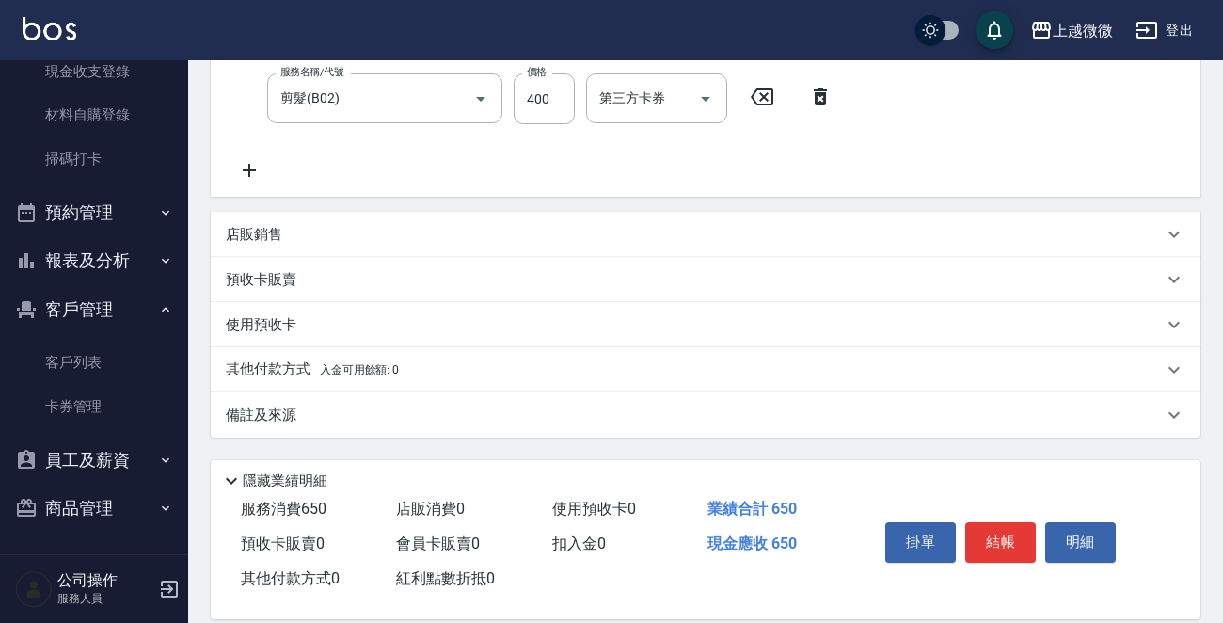
click at [263, 417] on p "備註及來源" at bounding box center [261, 415] width 71 height 20
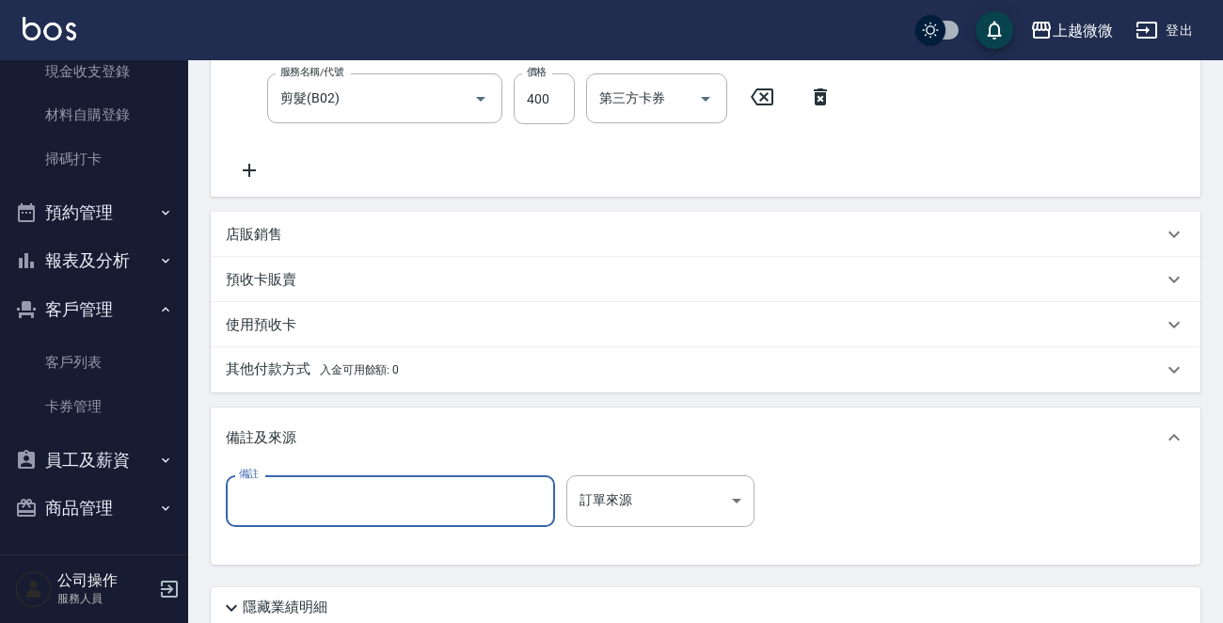
click at [306, 502] on input "備註" at bounding box center [390, 500] width 329 height 51
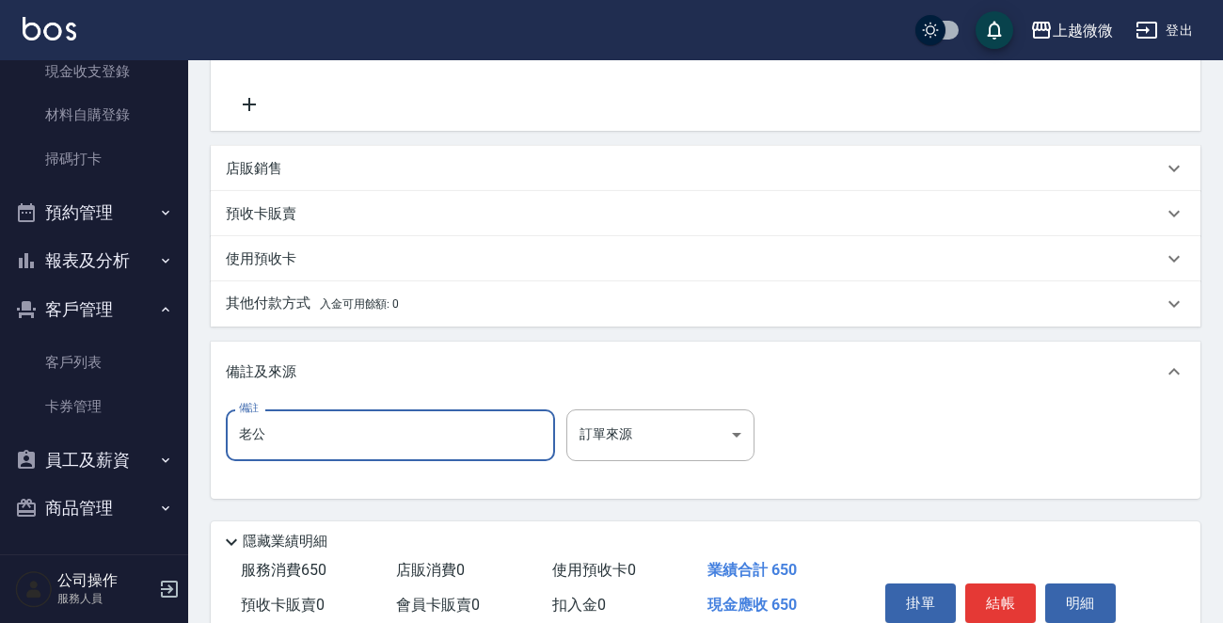
scroll to position [526, 0]
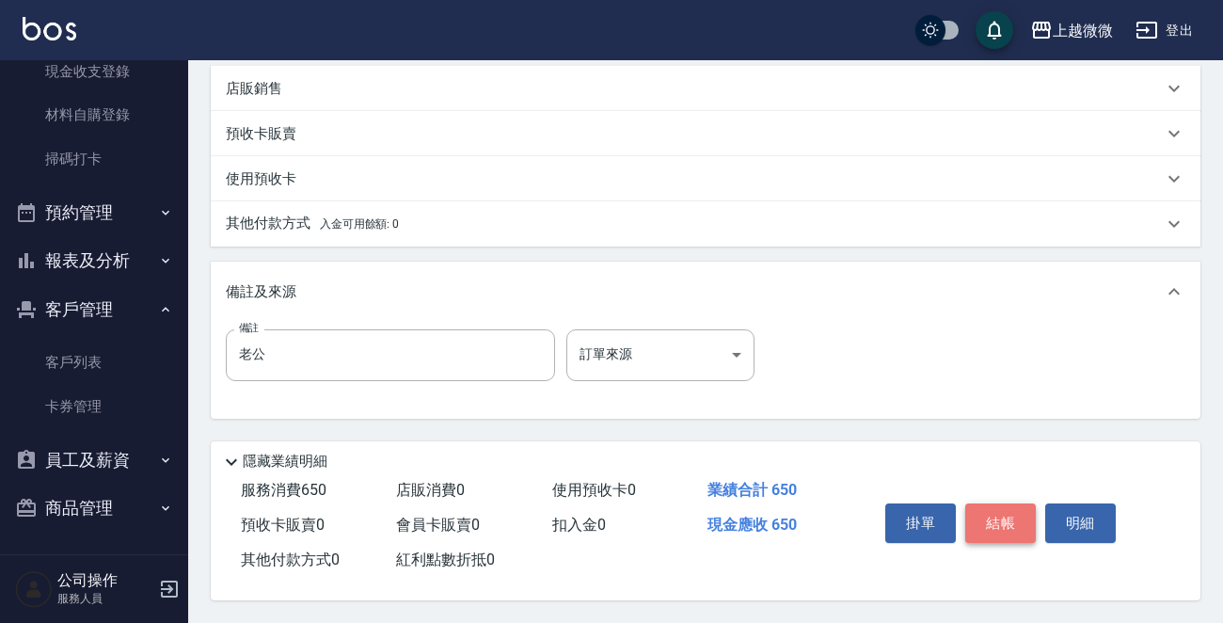
click at [1010, 517] on button "結帳" at bounding box center [1000, 522] width 71 height 39
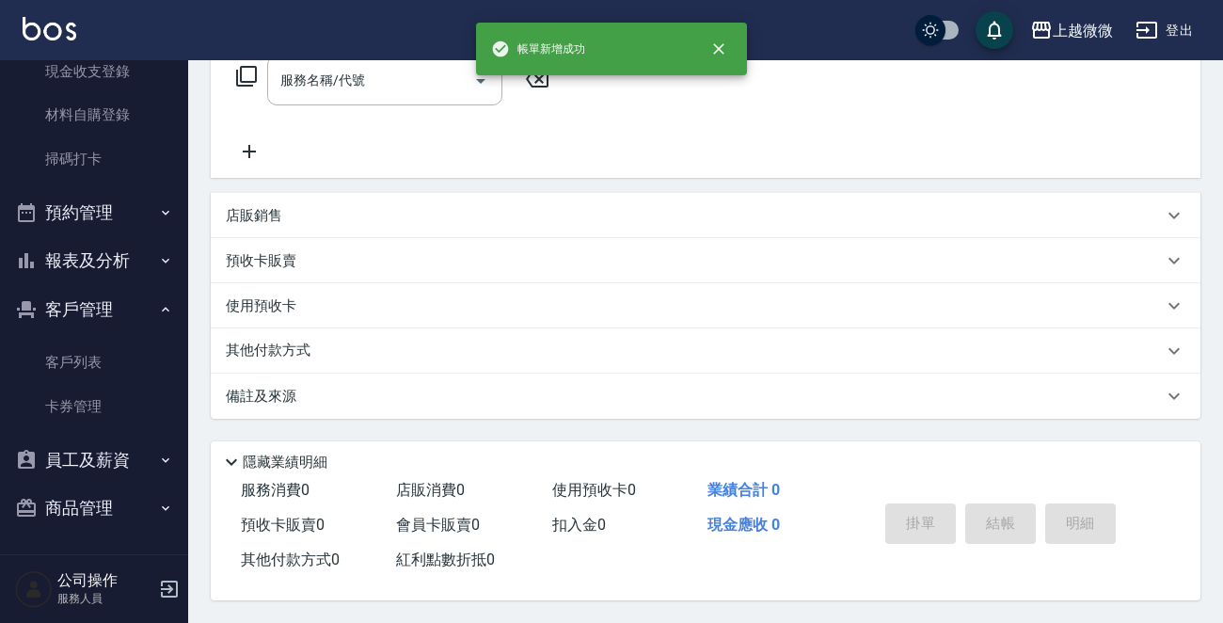
scroll to position [0, 0]
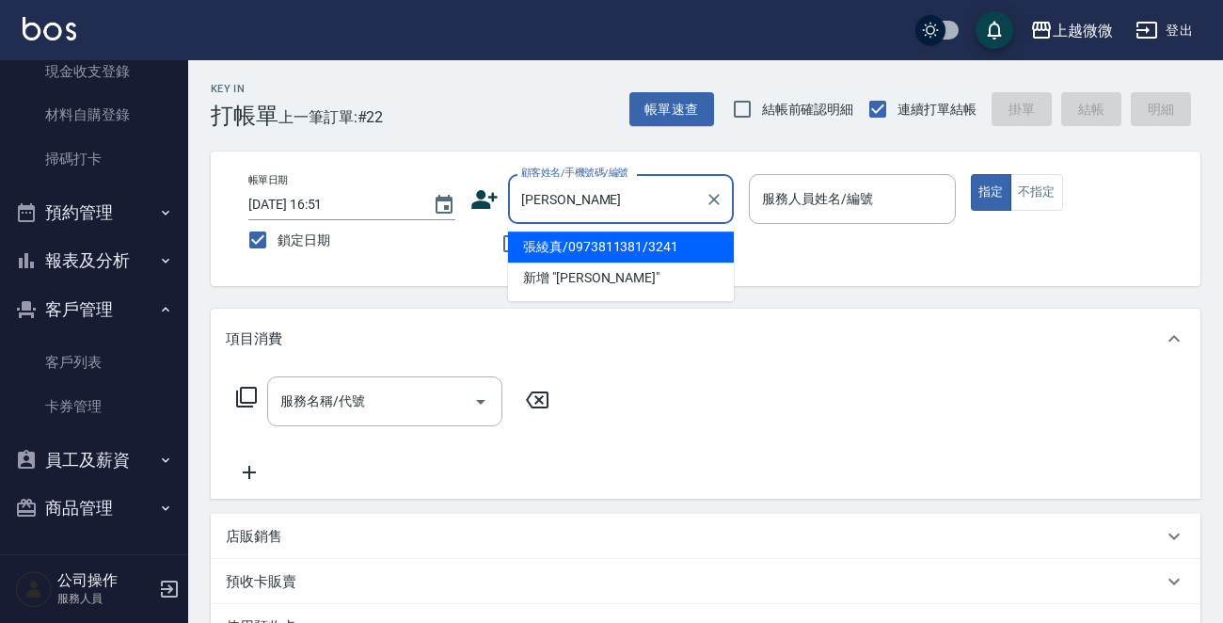
click at [599, 247] on li "張綾真/0973811381/3241" at bounding box center [621, 246] width 226 height 31
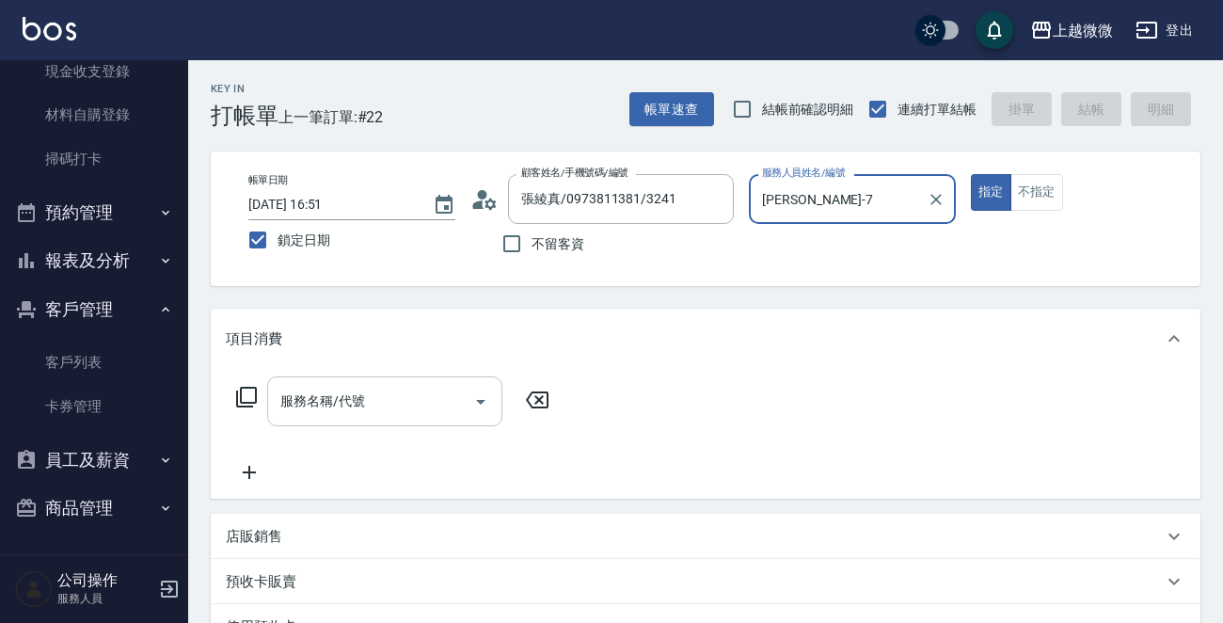
click at [372, 411] on input "服務名稱/代號" at bounding box center [371, 401] width 190 height 33
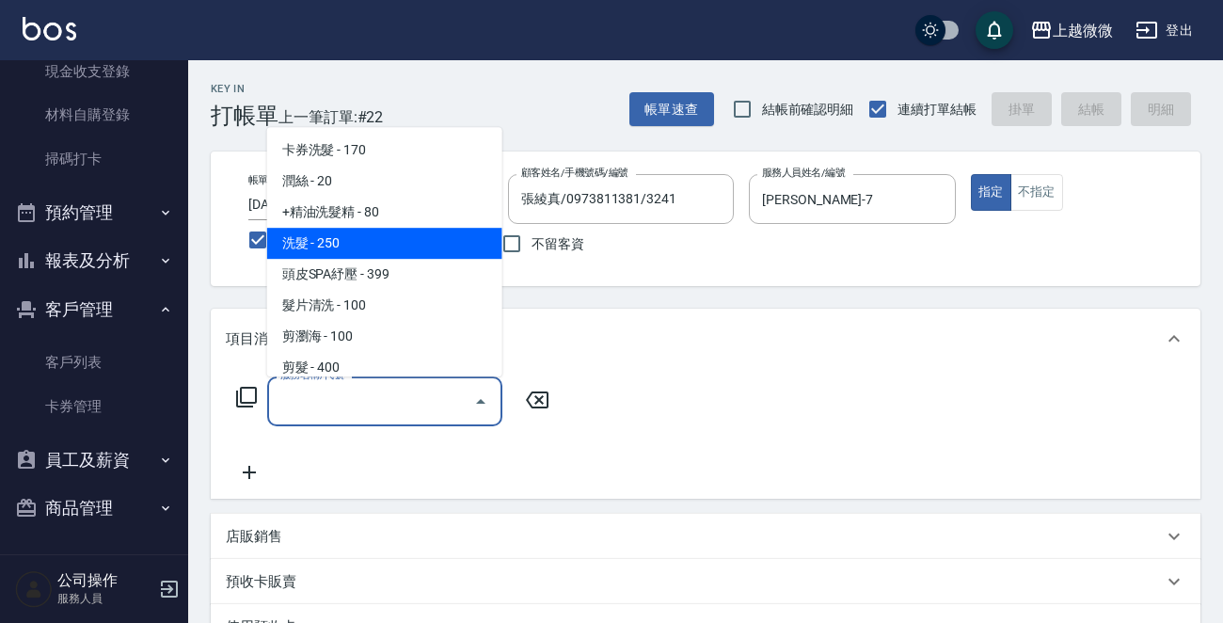
click at [392, 245] on span "洗髮 - 250" at bounding box center [384, 243] width 235 height 31
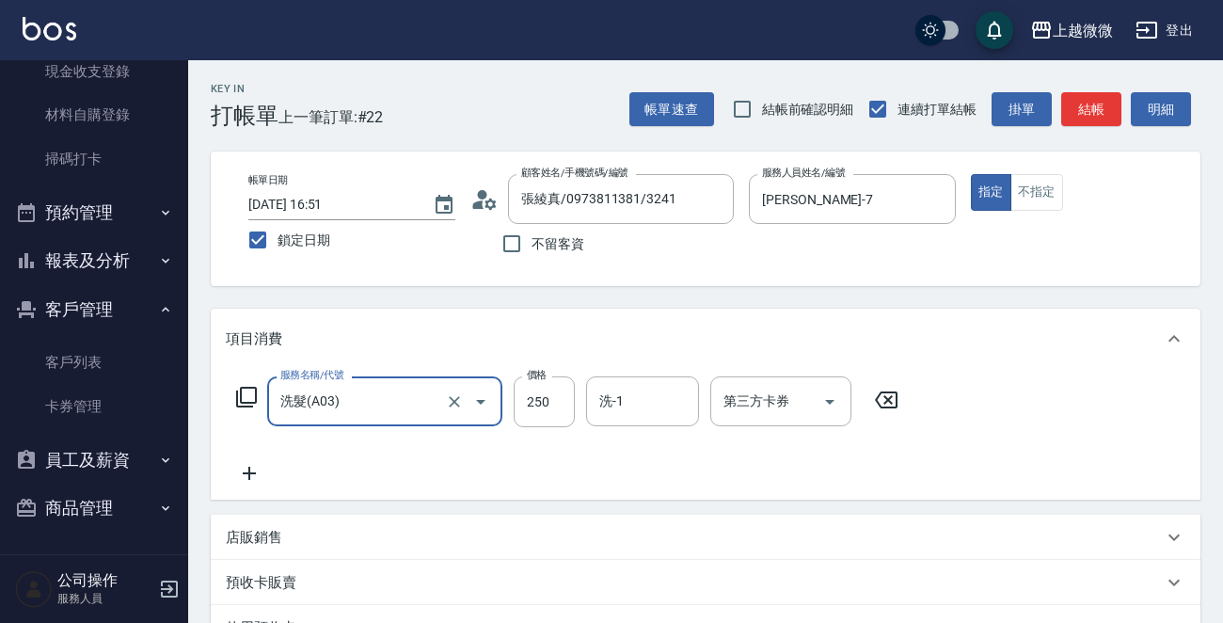
click at [257, 462] on icon at bounding box center [249, 473] width 47 height 23
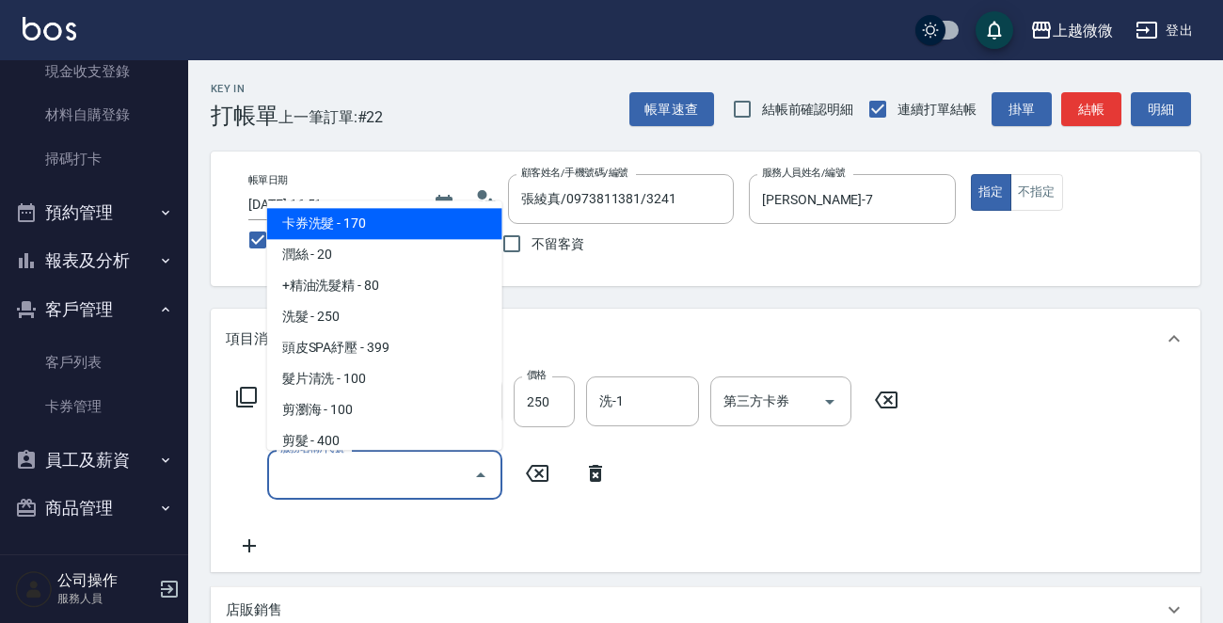
click at [301, 468] on input "服務名稱/代號" at bounding box center [371, 474] width 190 height 33
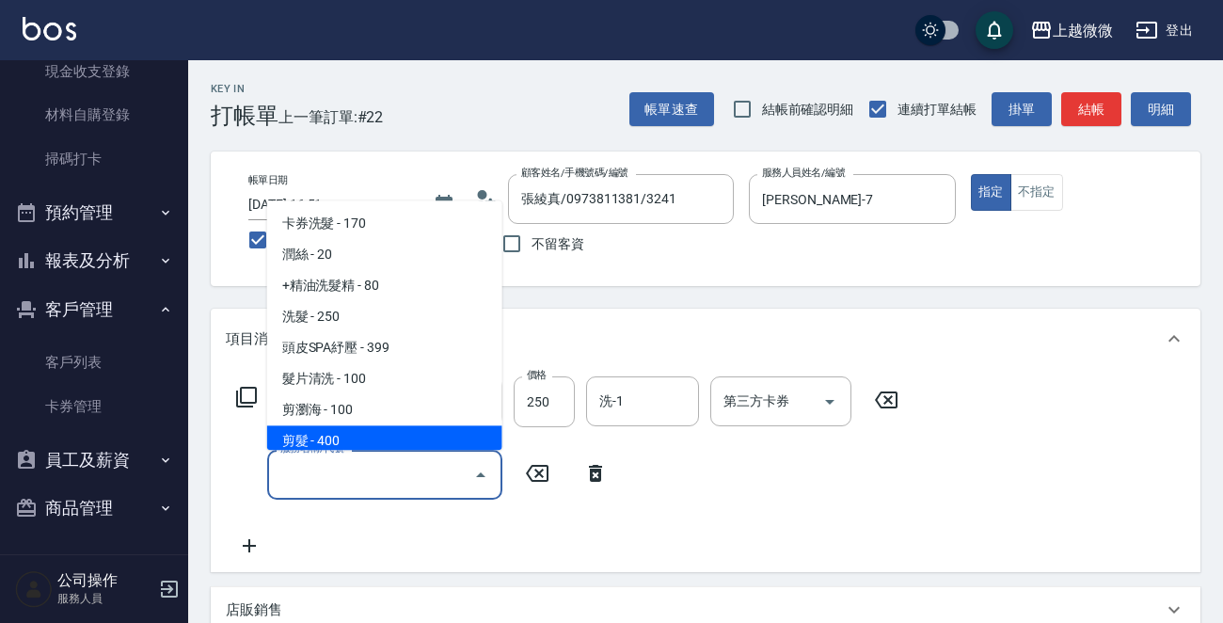
click at [387, 439] on span "剪髮 - 400" at bounding box center [384, 441] width 235 height 31
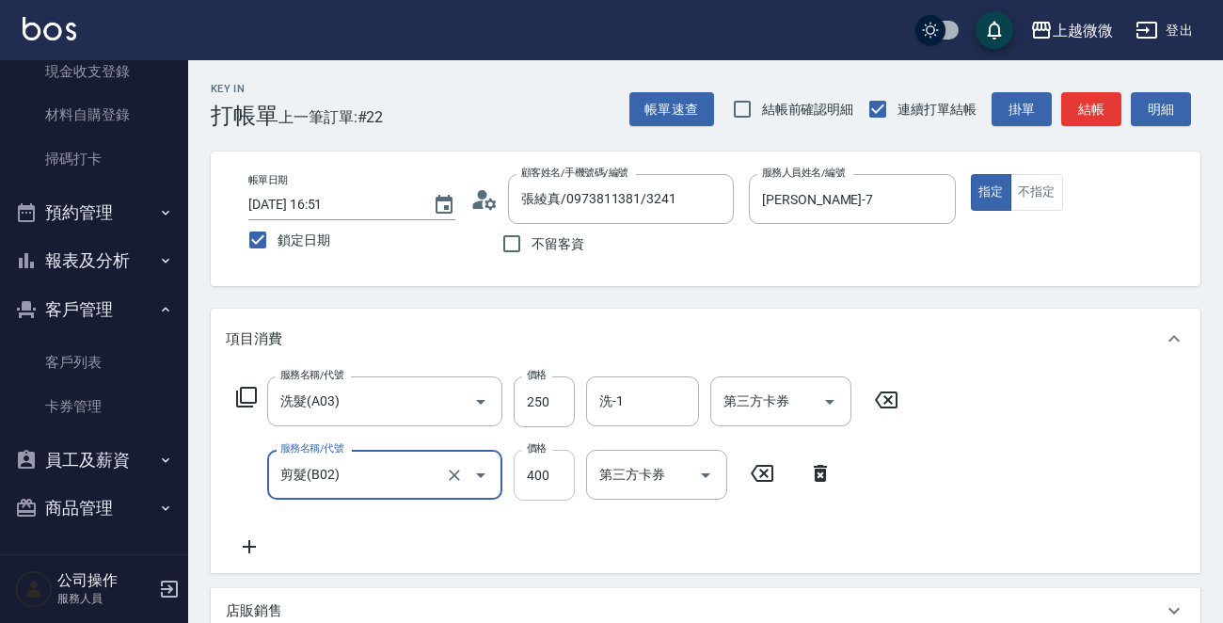
click at [544, 474] on input "400" at bounding box center [543, 475] width 61 height 51
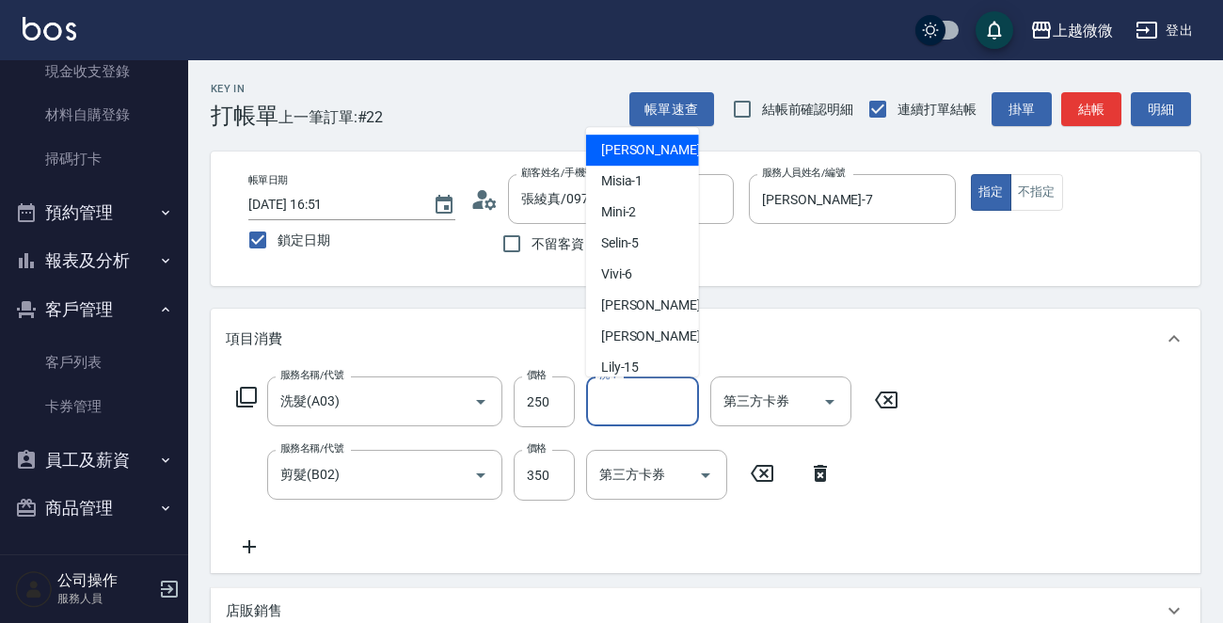
click at [672, 394] on input "洗-1" at bounding box center [642, 401] width 96 height 33
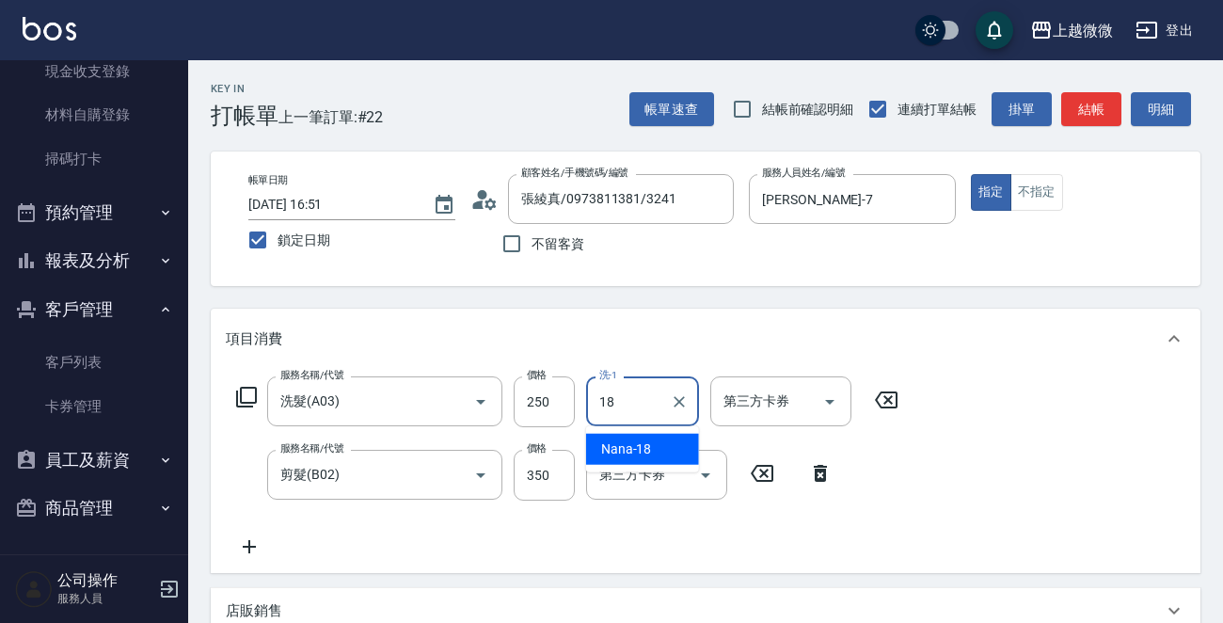
click at [658, 429] on ul "Nana -18" at bounding box center [642, 449] width 113 height 46
click at [655, 437] on div "Nana -18" at bounding box center [642, 449] width 113 height 31
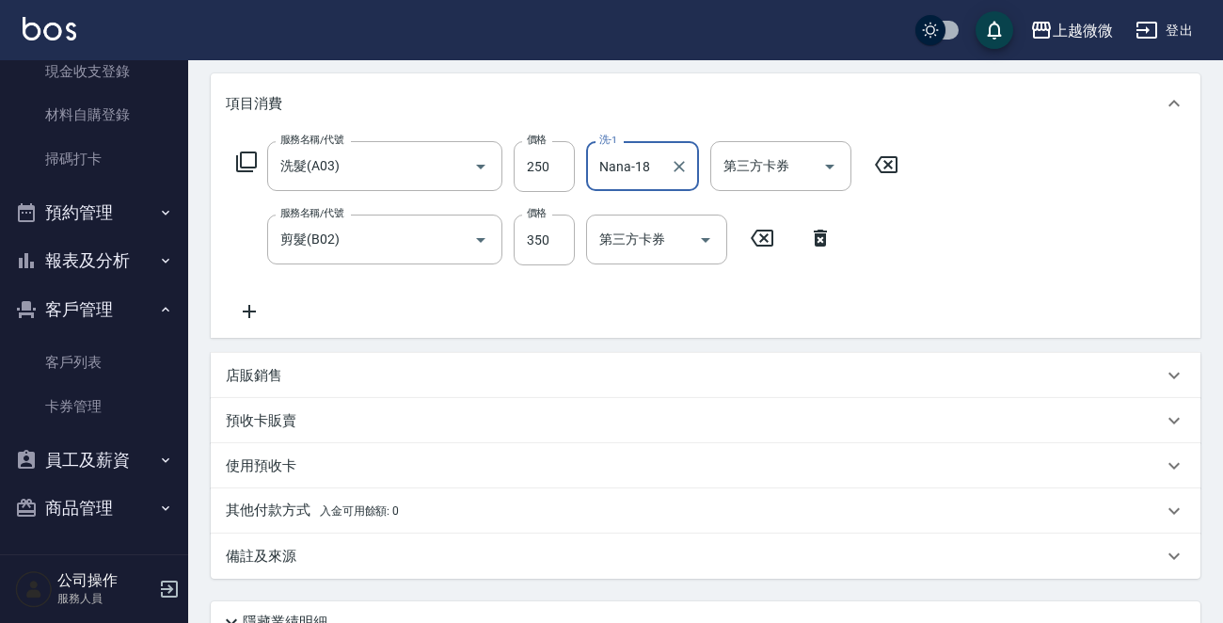
scroll to position [400, 0]
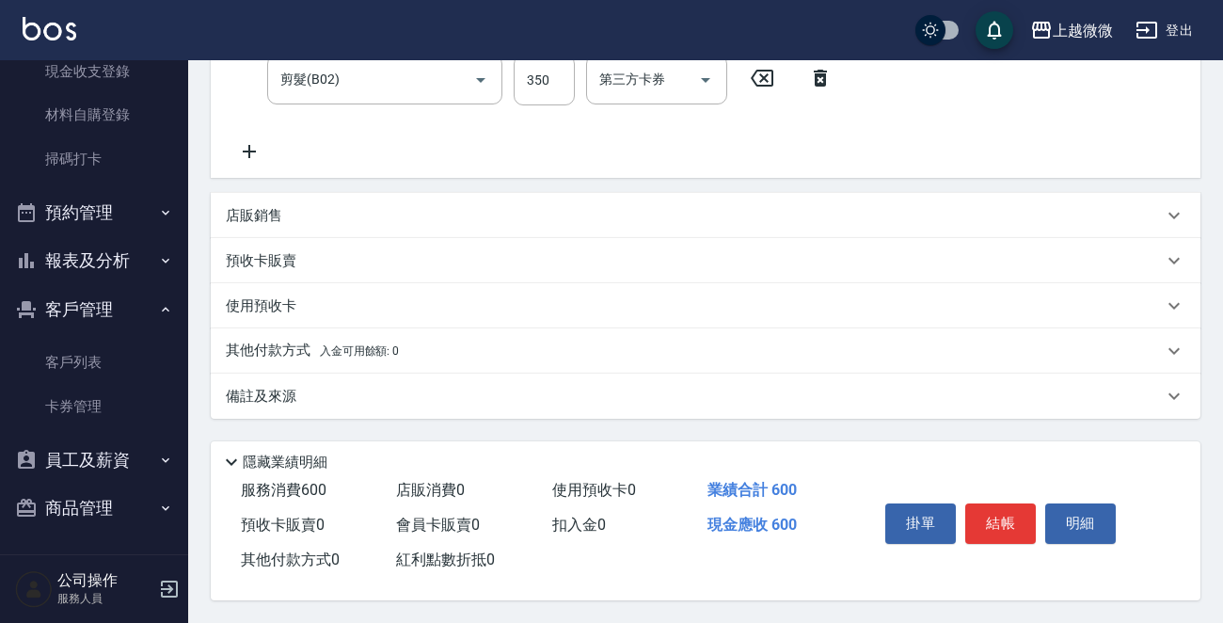
click at [245, 375] on div "備註及來源" at bounding box center [705, 395] width 989 height 45
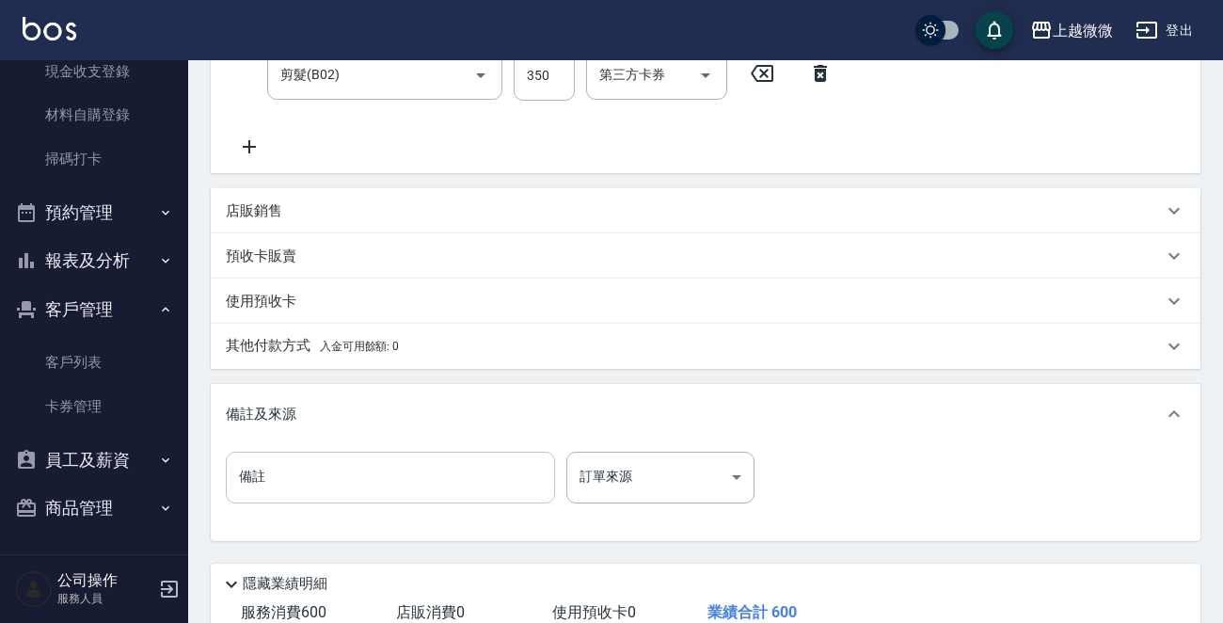
click at [315, 475] on input "備註" at bounding box center [390, 476] width 329 height 51
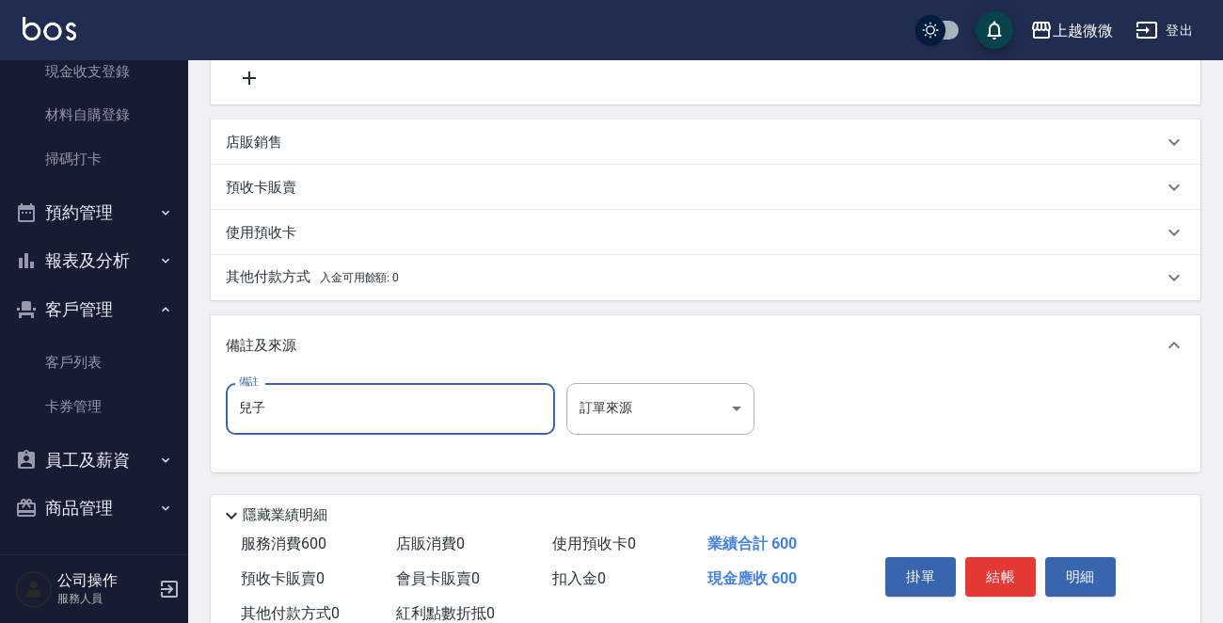
scroll to position [526, 0]
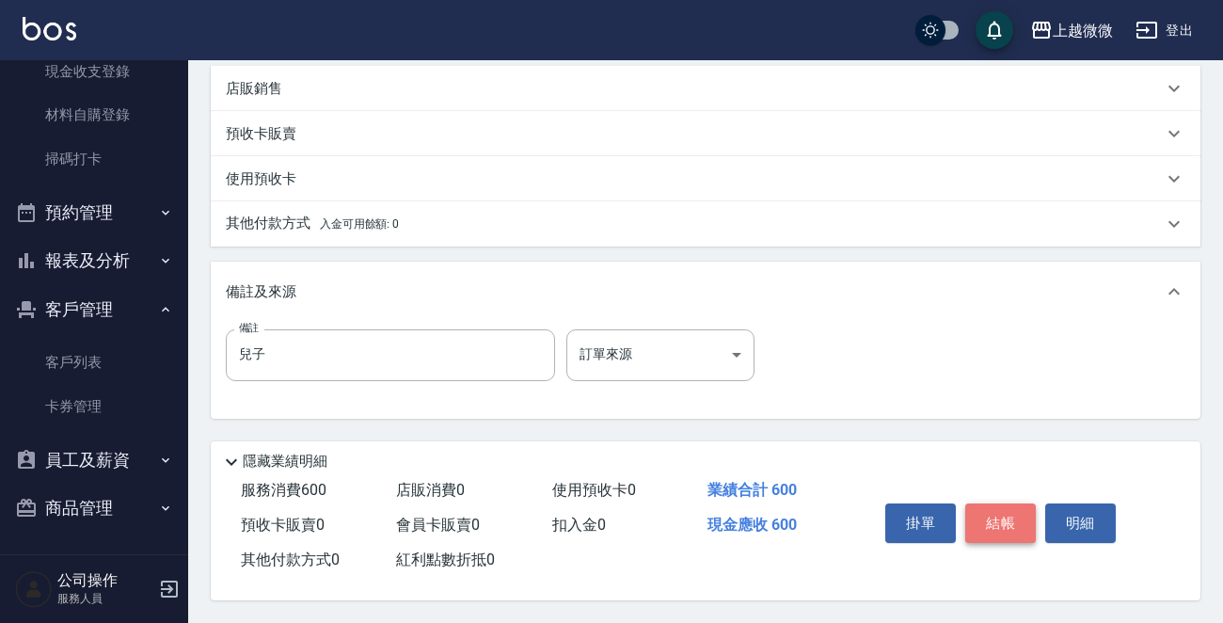
click at [997, 516] on button "結帳" at bounding box center [1000, 522] width 71 height 39
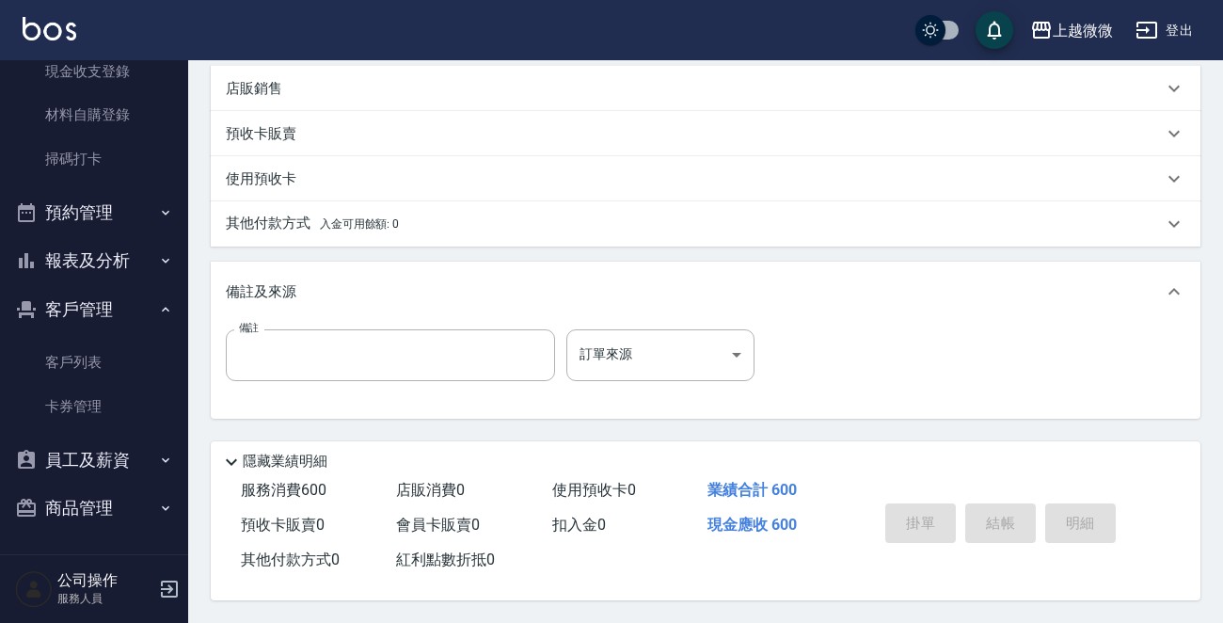
scroll to position [0, 0]
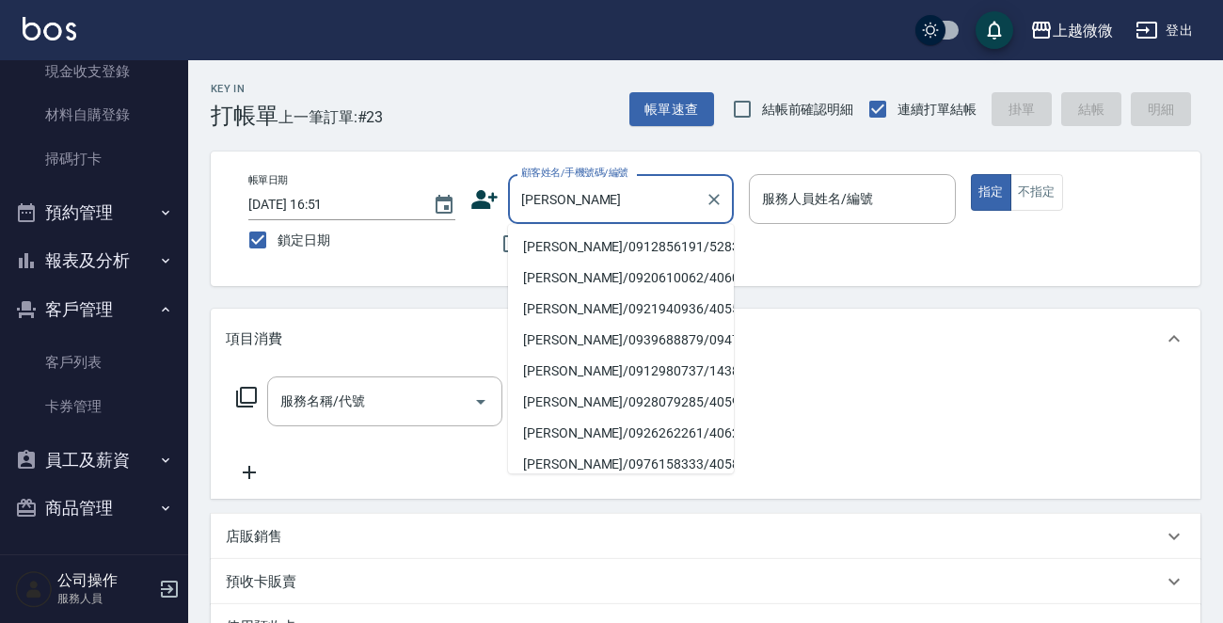
click at [594, 248] on li "[PERSON_NAME]/0912856191/5283" at bounding box center [621, 246] width 226 height 31
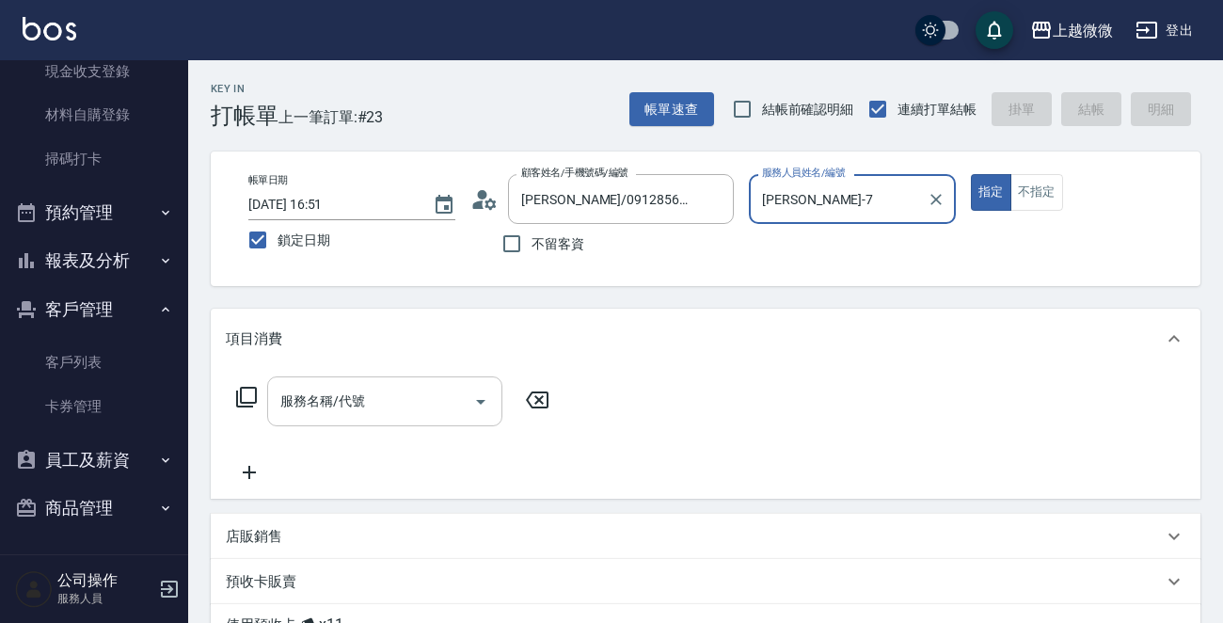
click at [393, 410] on input "服務名稱/代號" at bounding box center [371, 401] width 190 height 33
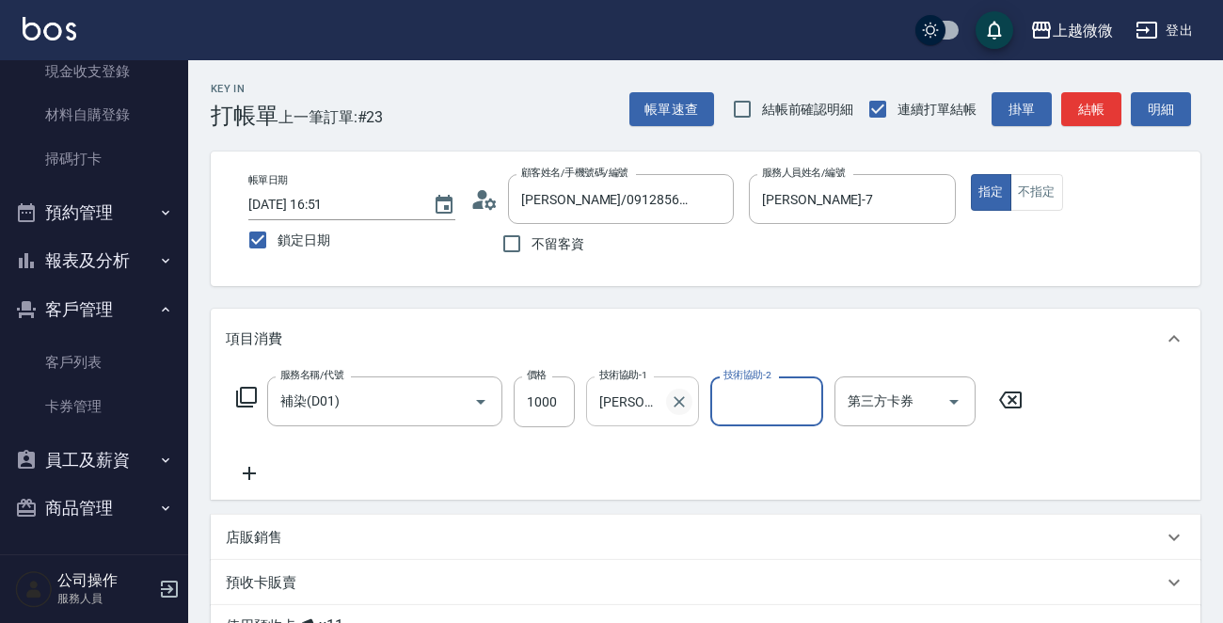
click at [677, 402] on icon "Clear" at bounding box center [678, 401] width 11 height 11
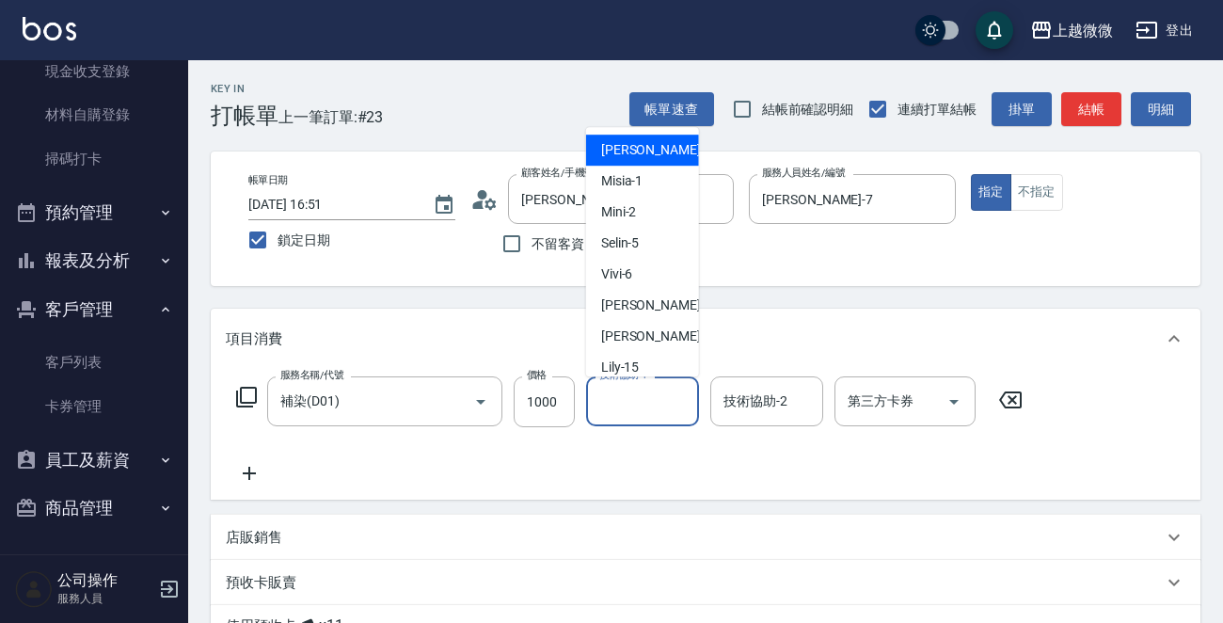
click at [656, 397] on input "技術協助-1" at bounding box center [642, 401] width 96 height 33
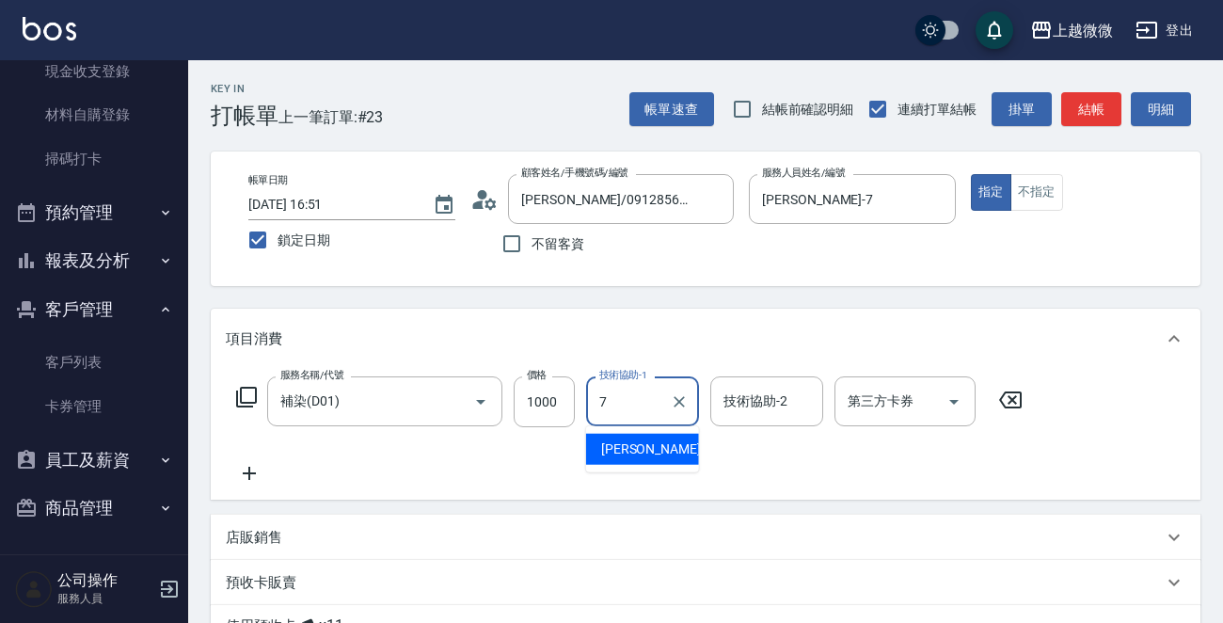
drag, startPoint x: 637, startPoint y: 448, endPoint x: 678, endPoint y: 434, distance: 43.7
click at [639, 449] on span "[PERSON_NAME] -7" at bounding box center [656, 449] width 111 height 20
click at [768, 406] on div "技術協助-2 技術協助-2" at bounding box center [766, 401] width 113 height 50
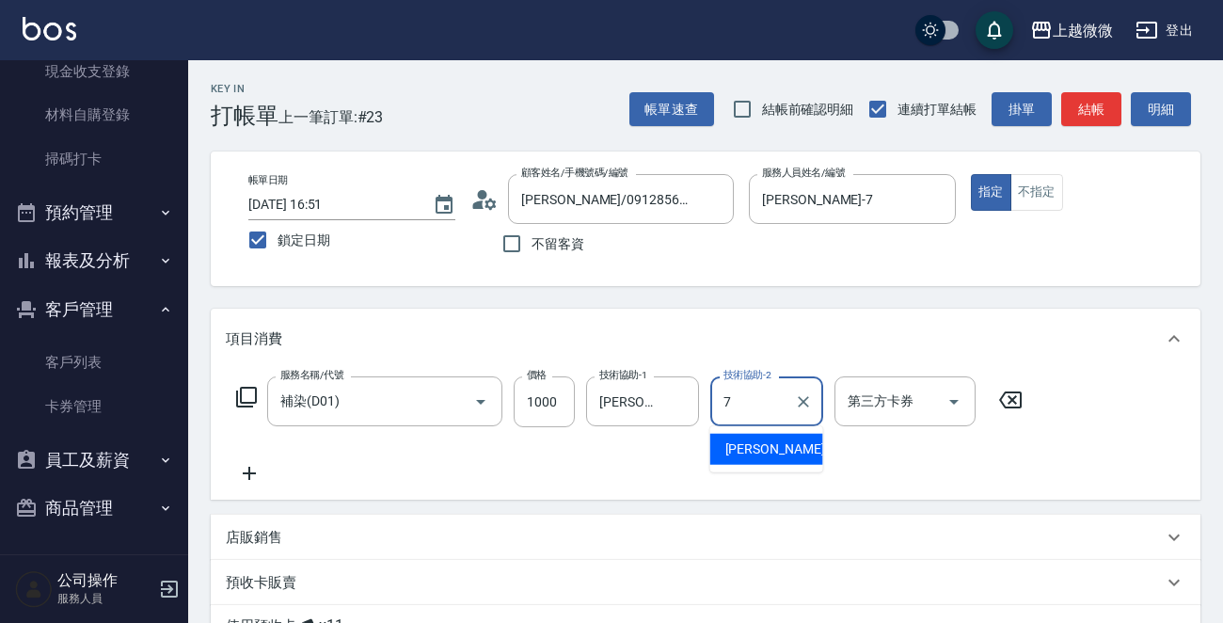
click at [762, 460] on div "[PERSON_NAME] -7" at bounding box center [766, 449] width 113 height 31
click at [245, 465] on icon at bounding box center [249, 473] width 47 height 23
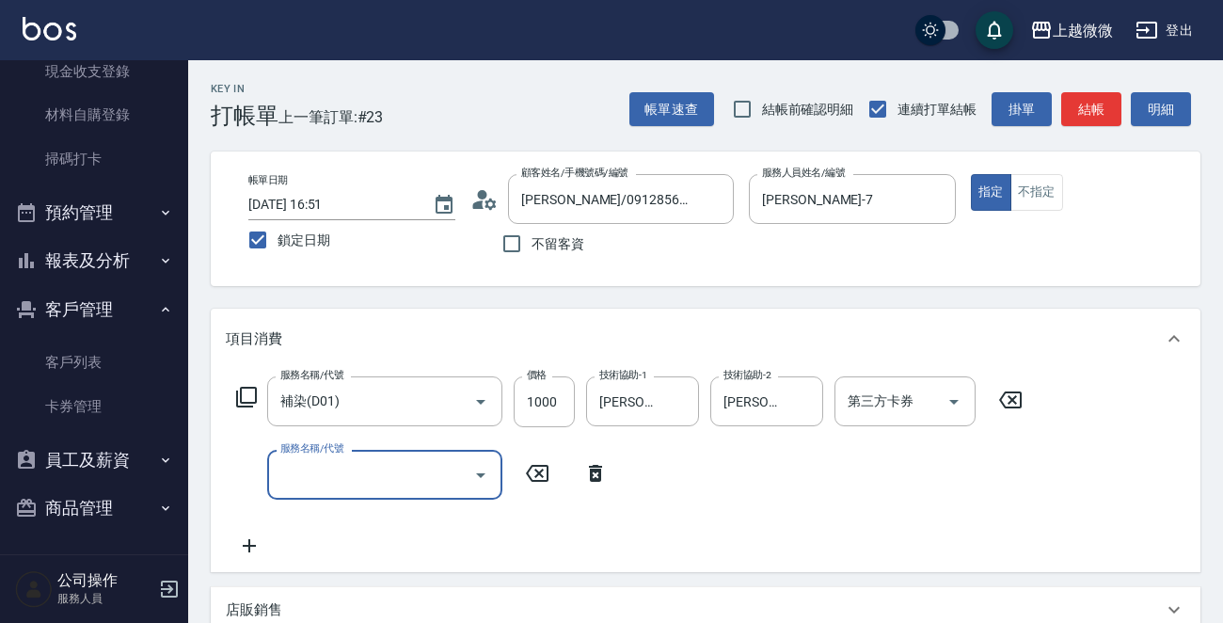
click at [300, 479] on input "服務名稱/代號" at bounding box center [371, 474] width 190 height 33
click at [254, 539] on icon at bounding box center [249, 546] width 47 height 23
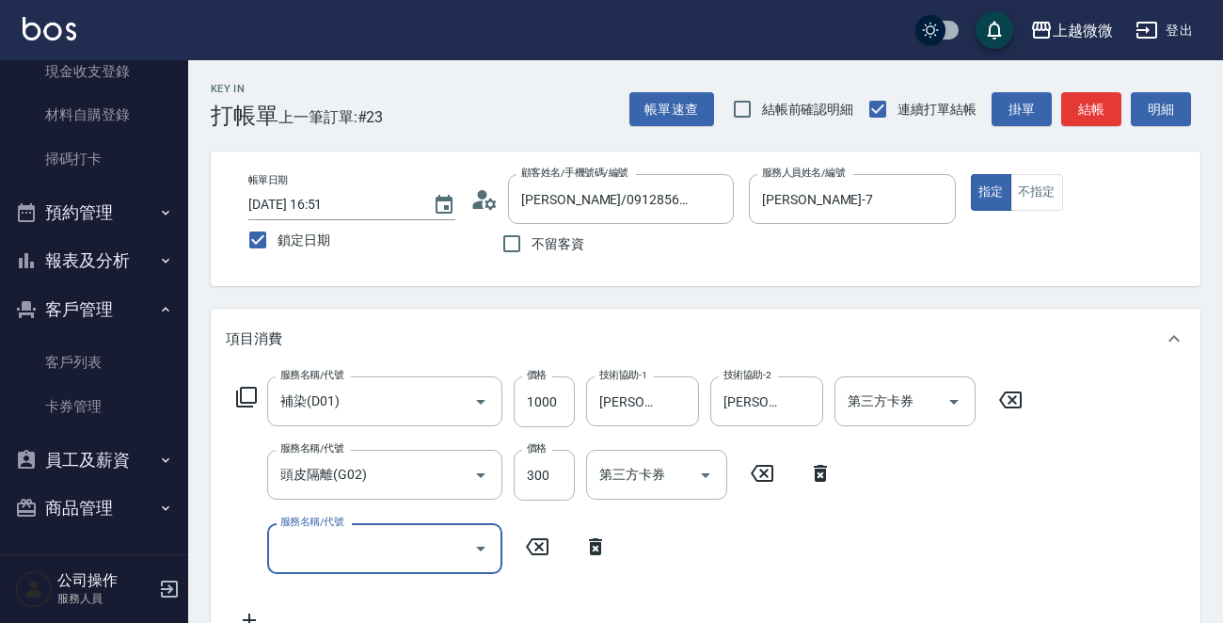
click at [301, 556] on input "服務名稱/代號" at bounding box center [371, 547] width 190 height 33
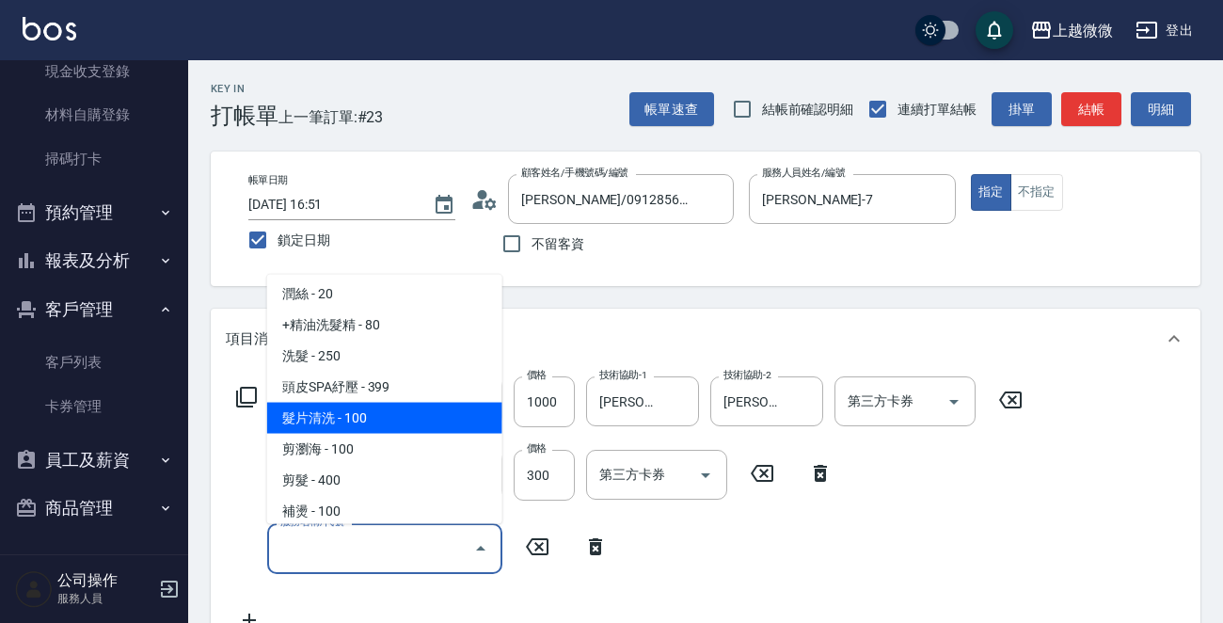
scroll to position [94, 0]
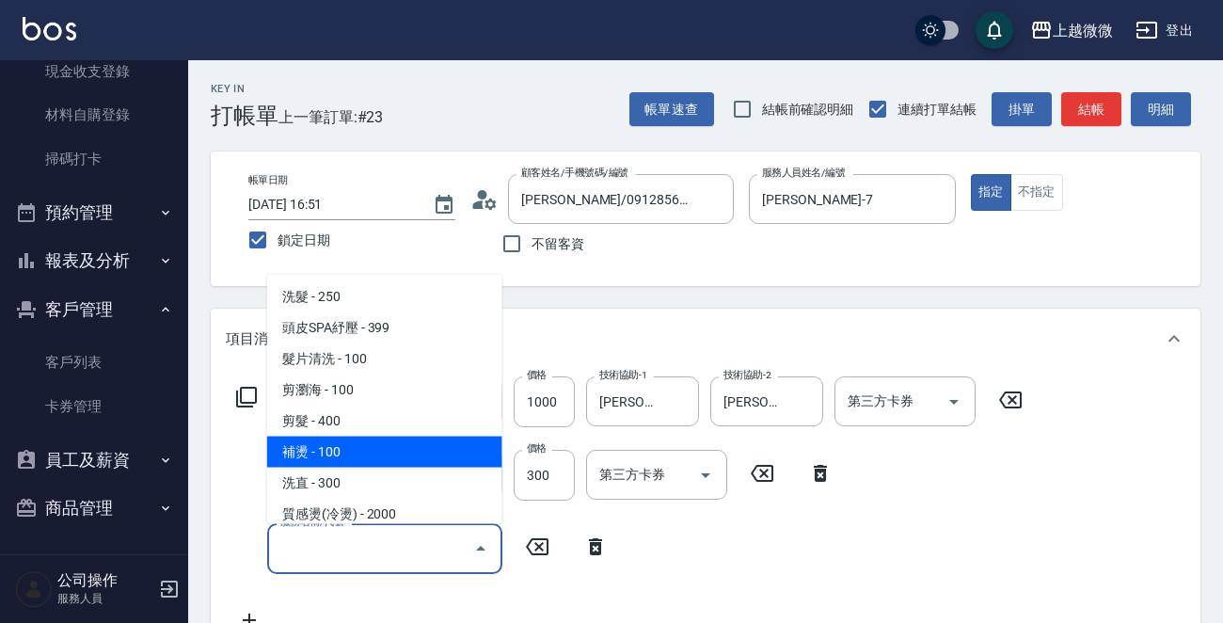
click at [599, 548] on icon at bounding box center [595, 546] width 13 height 17
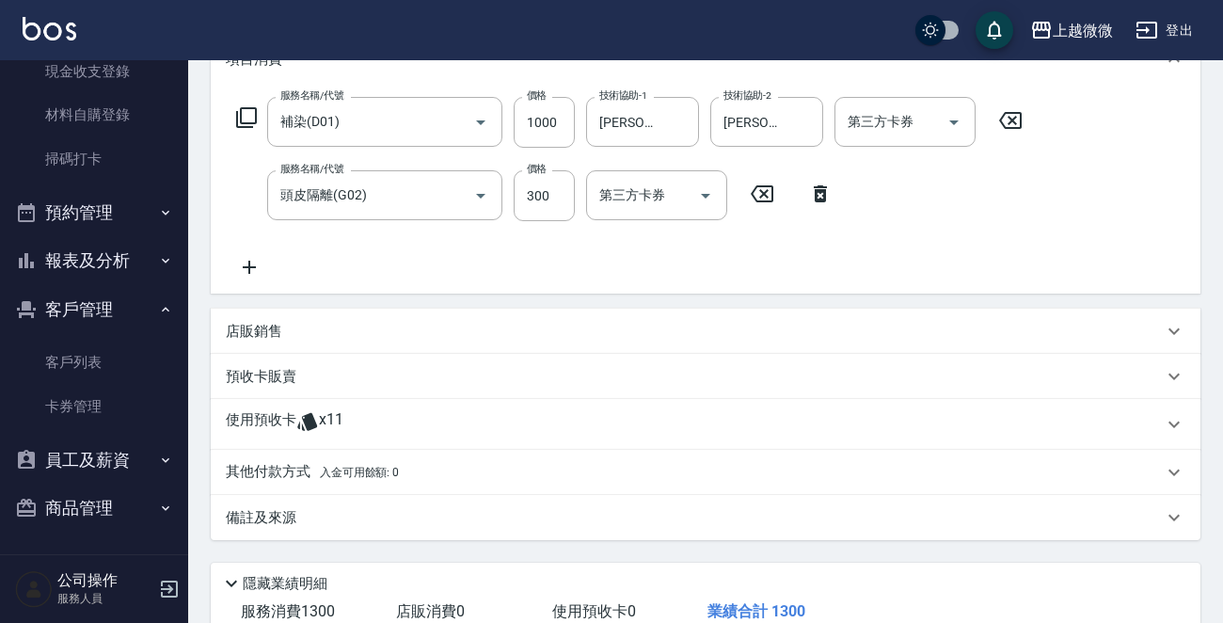
scroll to position [282, 0]
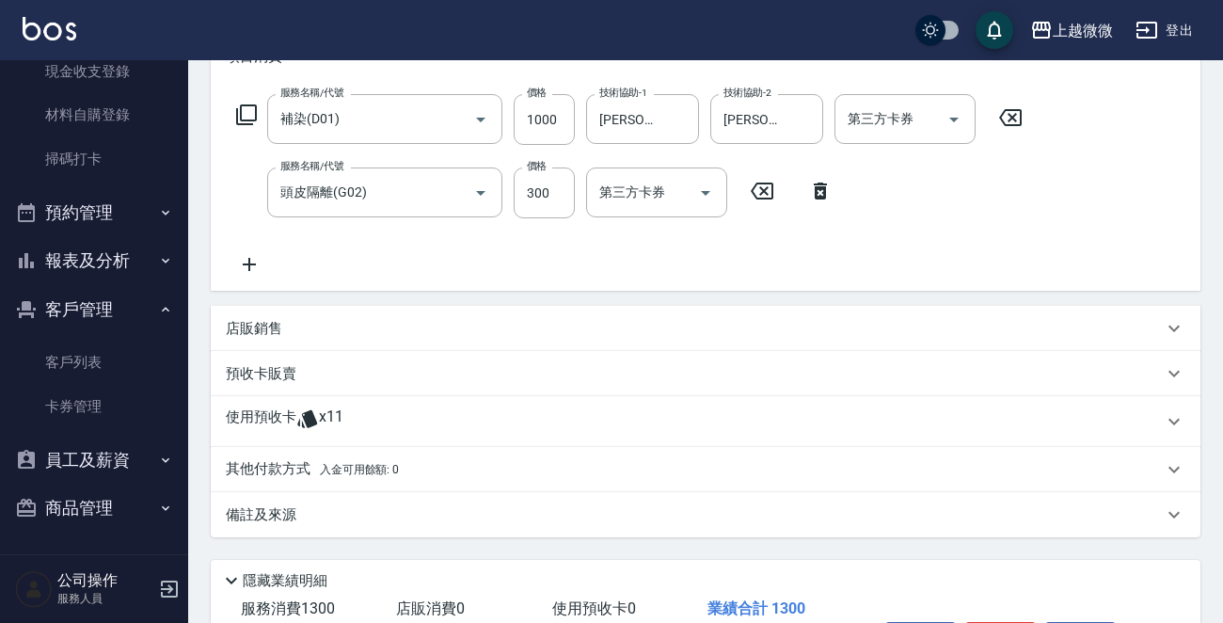
drag, startPoint x: 289, startPoint y: 419, endPoint x: 283, endPoint y: 441, distance: 22.4
click at [288, 419] on p "使用預收卡" at bounding box center [261, 421] width 71 height 28
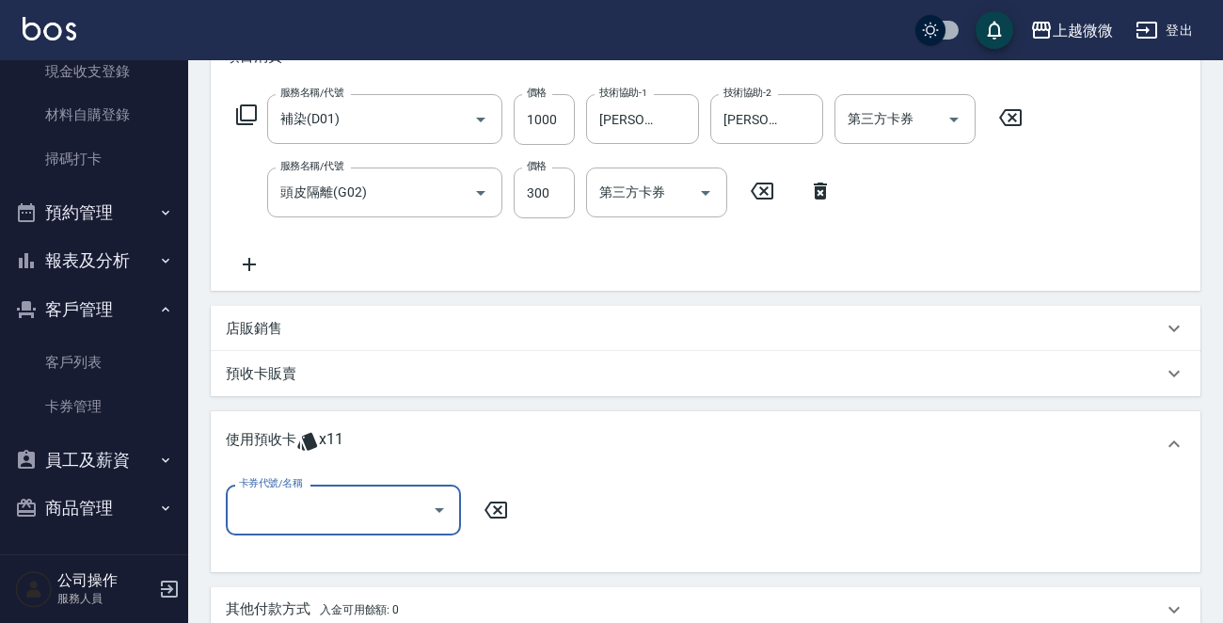
scroll to position [0, 0]
click at [301, 518] on input "卡券代號/名稱" at bounding box center [329, 509] width 190 height 33
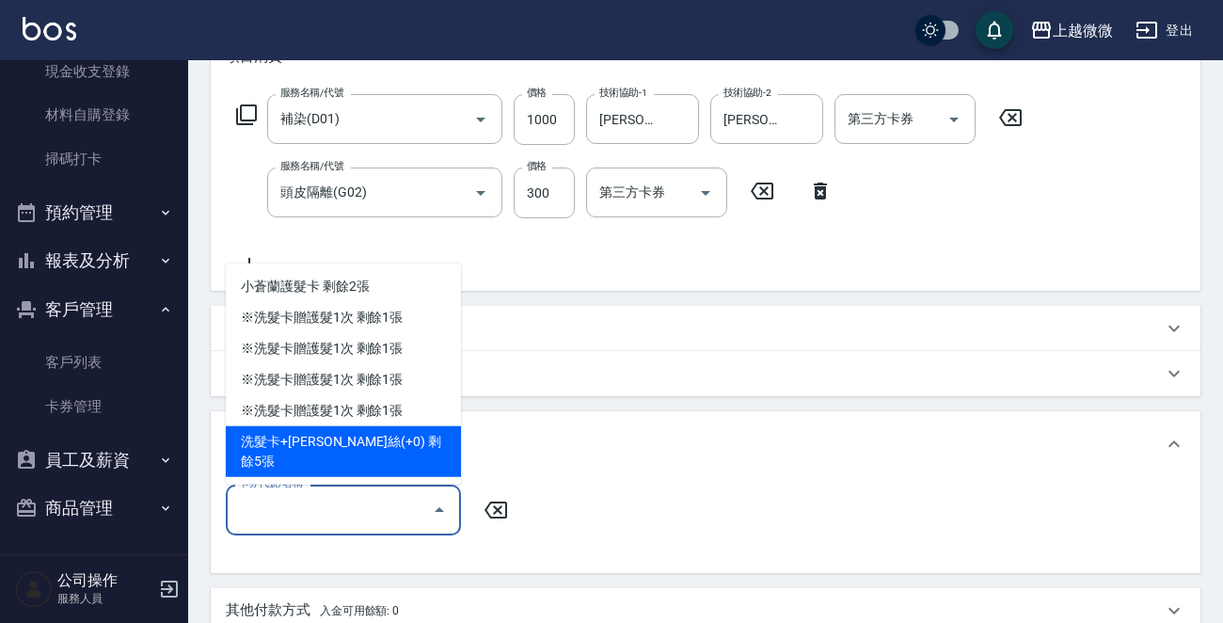
click at [404, 460] on div "洗髮卡+[PERSON_NAME]絲(+0) 剩餘5張" at bounding box center [343, 451] width 235 height 51
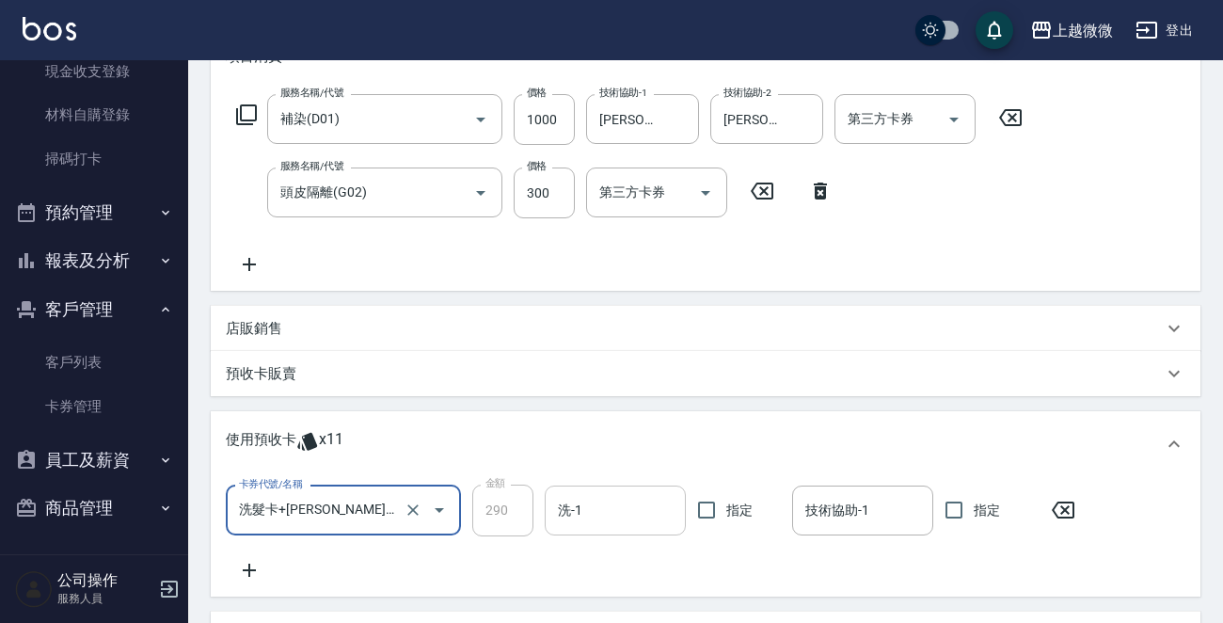
click at [590, 509] on input "洗-1" at bounding box center [615, 510] width 124 height 33
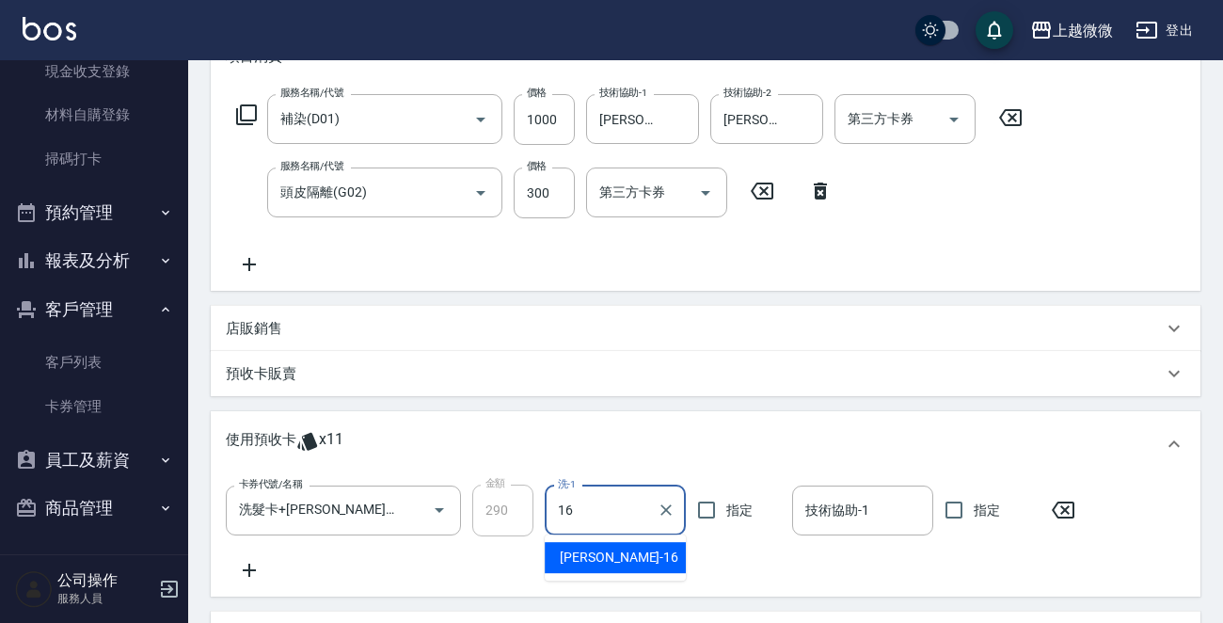
drag, startPoint x: 632, startPoint y: 557, endPoint x: 676, endPoint y: 545, distance: 45.6
click at [630, 557] on div "[PERSON_NAME] -16" at bounding box center [614, 557] width 141 height 31
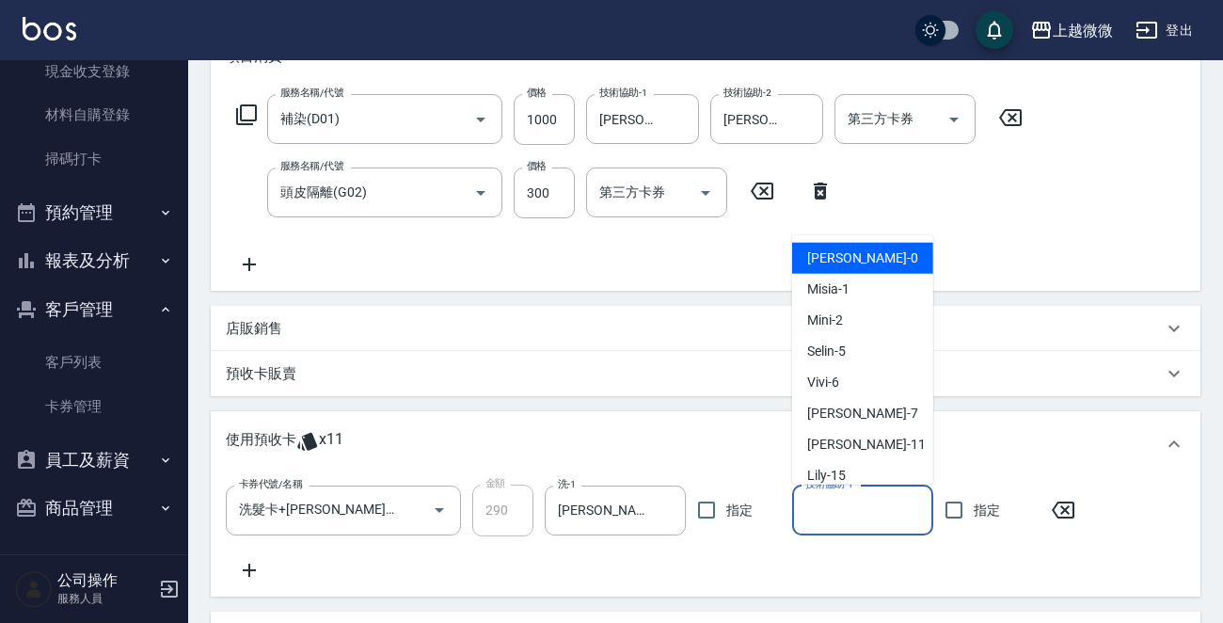
click at [900, 507] on input "技術協助-1" at bounding box center [862, 510] width 124 height 33
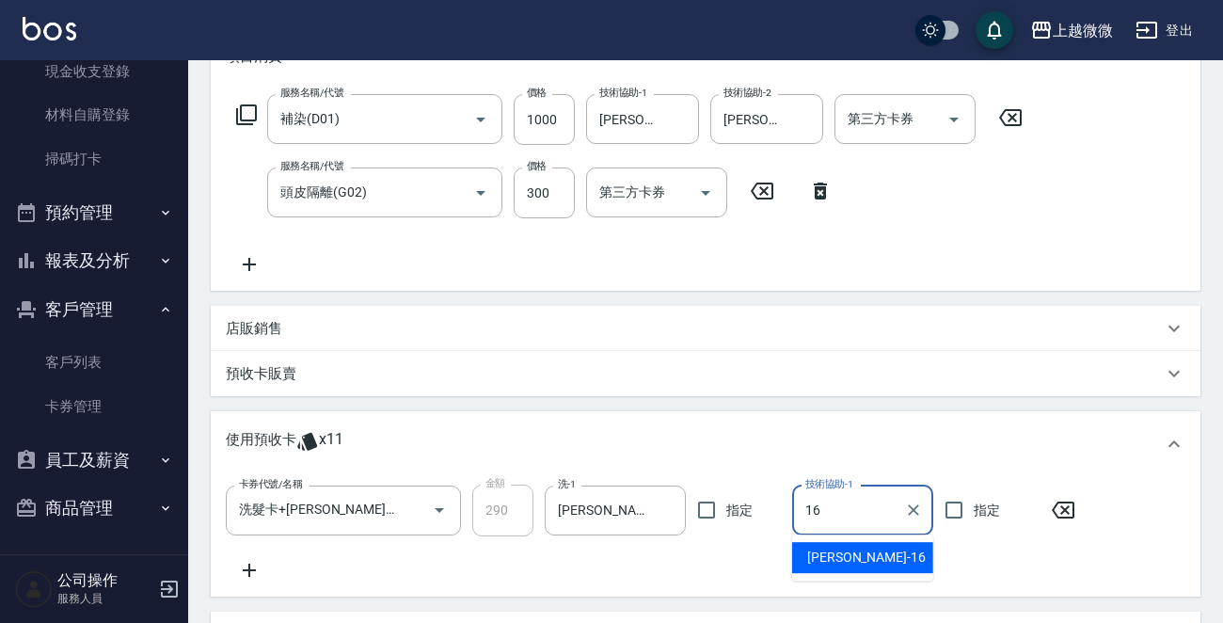
click at [857, 547] on div "[PERSON_NAME] -16" at bounding box center [862, 557] width 141 height 31
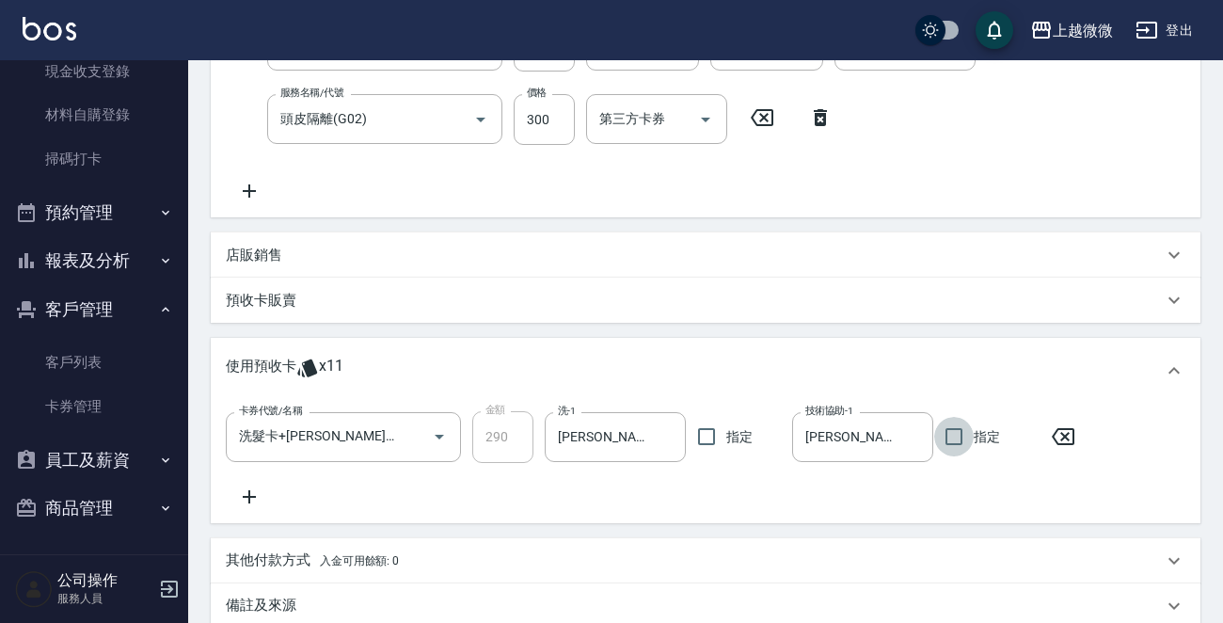
scroll to position [569, 0]
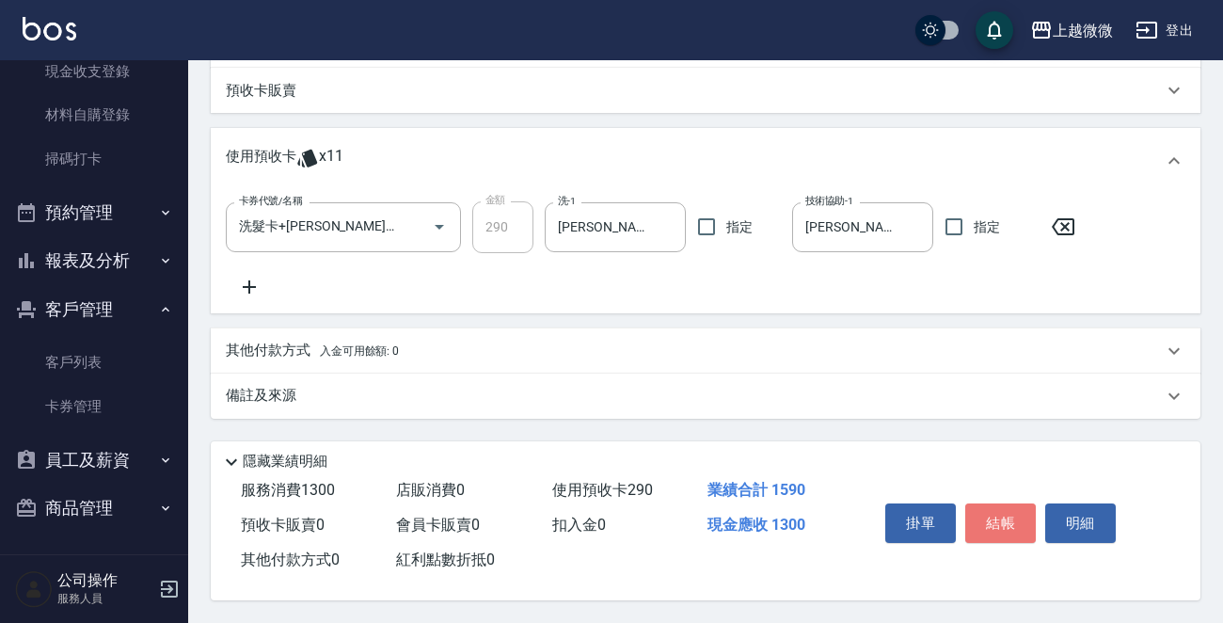
drag, startPoint x: 1003, startPoint y: 518, endPoint x: 969, endPoint y: 515, distance: 34.9
click at [1004, 511] on button "結帳" at bounding box center [1000, 522] width 71 height 39
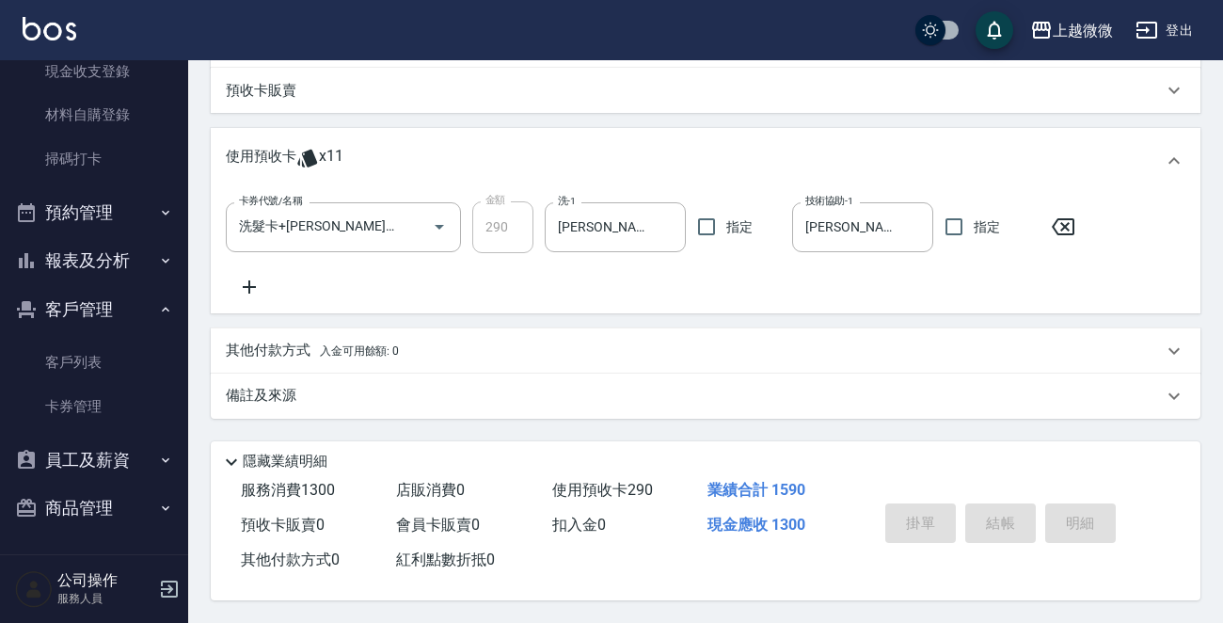
scroll to position [0, 0]
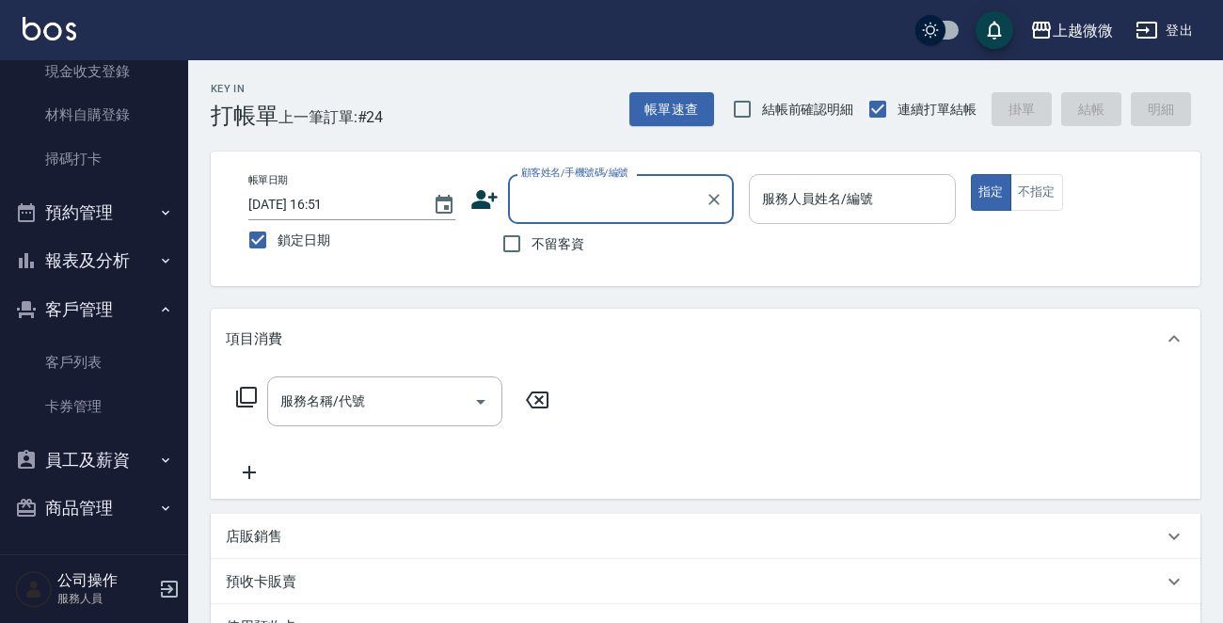
click at [831, 187] on input "服務人員姓名/編號" at bounding box center [852, 198] width 190 height 33
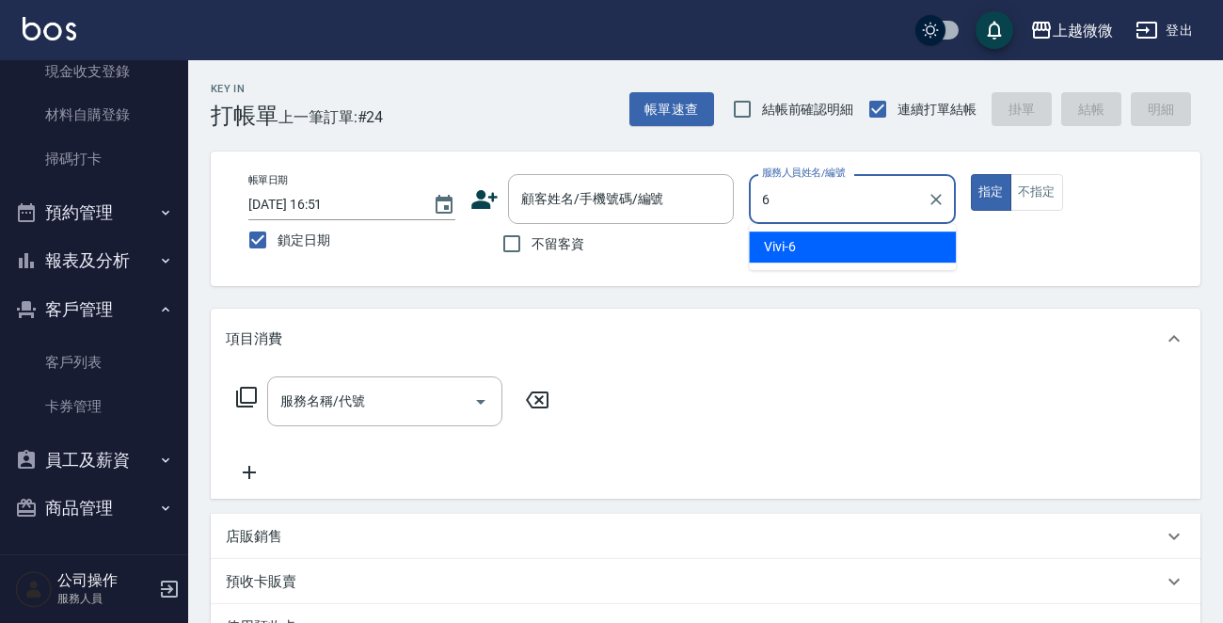
click at [831, 243] on div "Vivi -6" at bounding box center [852, 246] width 207 height 31
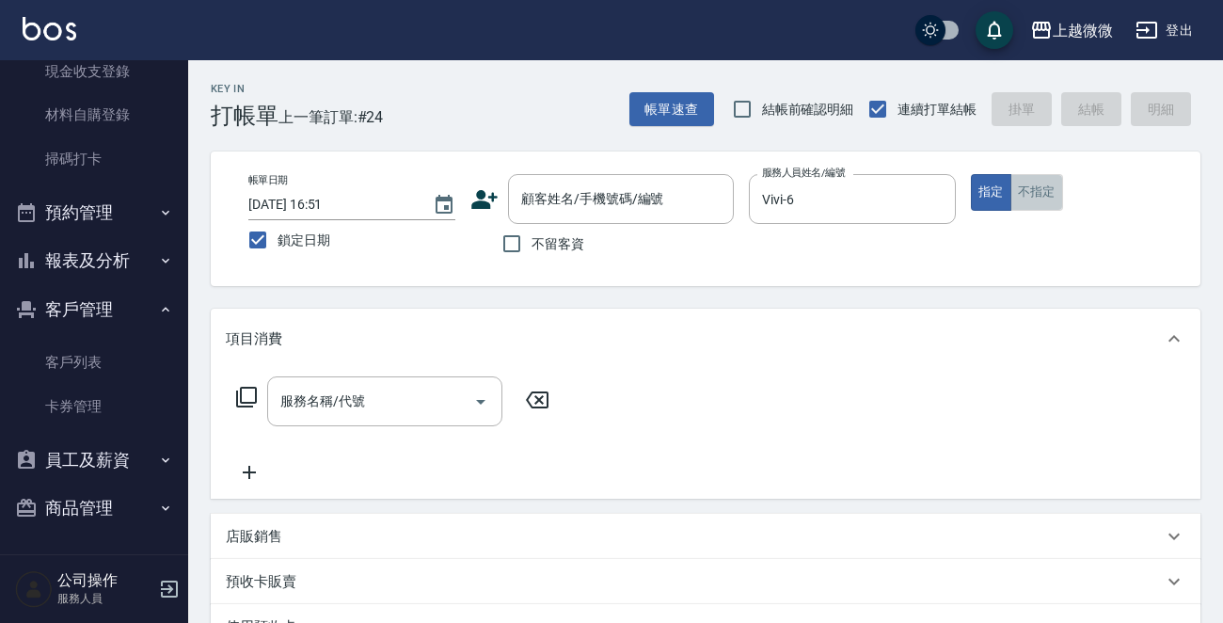
click at [1035, 187] on button "不指定" at bounding box center [1036, 192] width 53 height 37
click at [508, 244] on input "不留客資" at bounding box center [511, 243] width 39 height 39
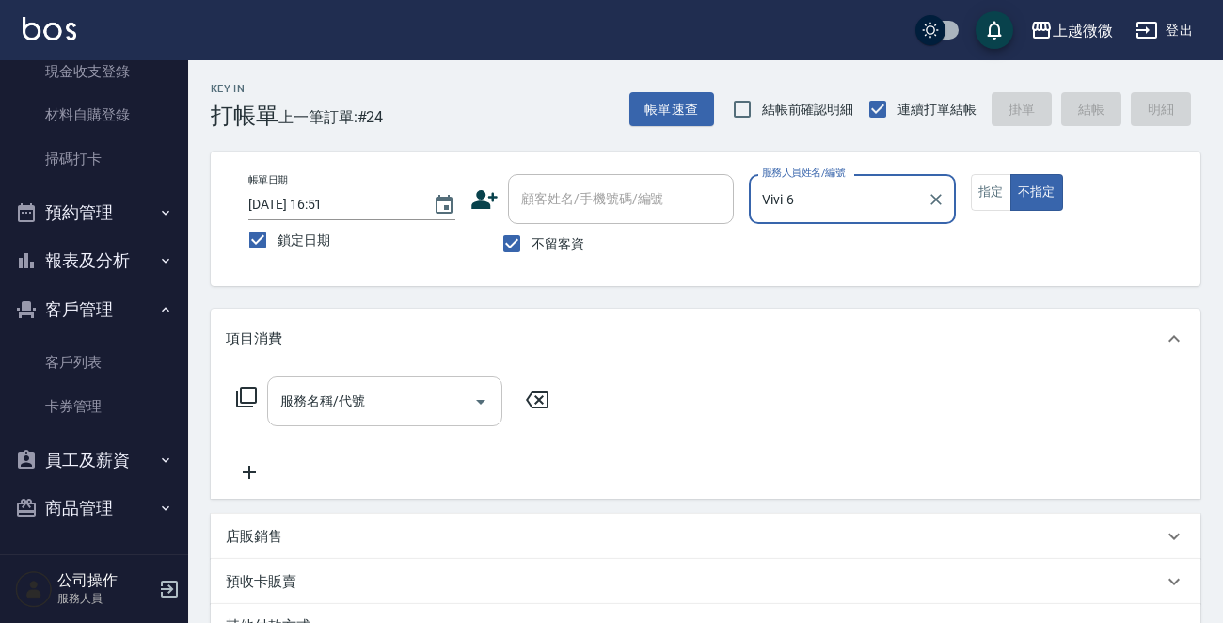
click at [343, 389] on div "服務名稱/代號 服務名稱/代號" at bounding box center [384, 401] width 235 height 50
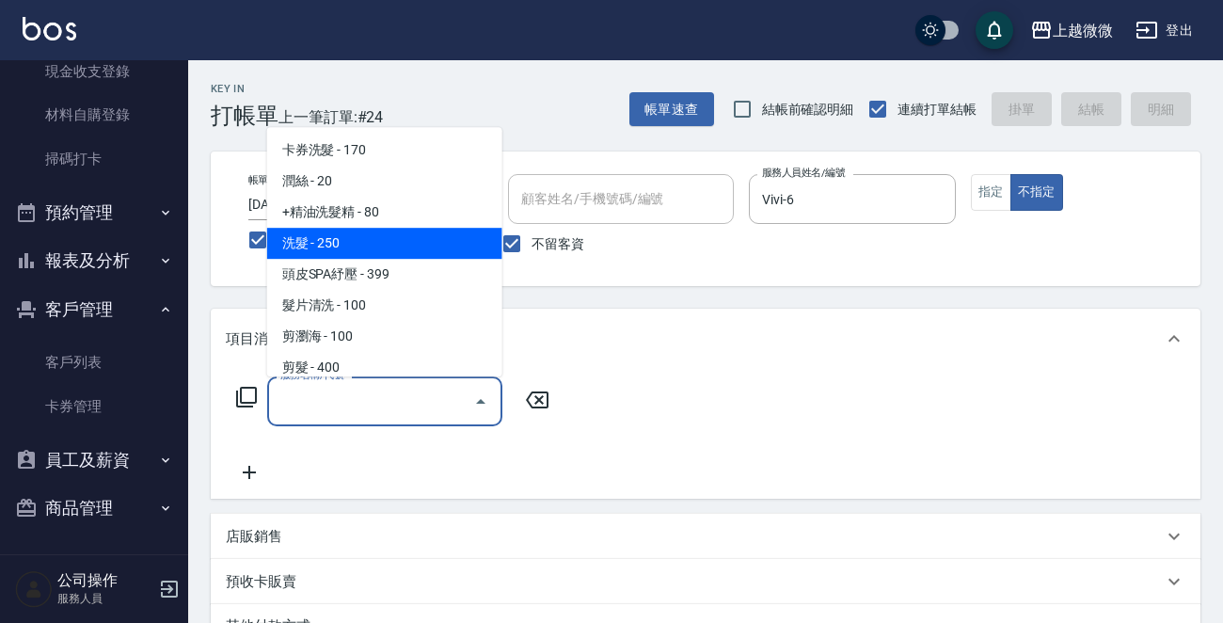
click at [380, 254] on span "洗髮 - 250" at bounding box center [384, 243] width 235 height 31
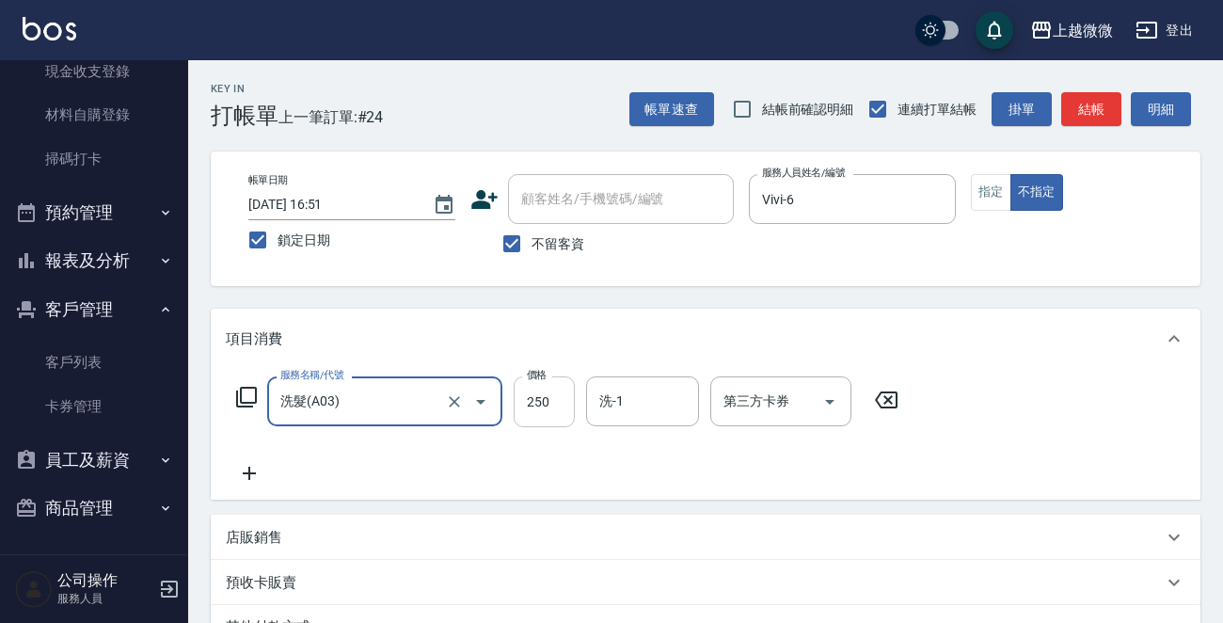
click at [546, 408] on input "250" at bounding box center [543, 401] width 61 height 51
click at [629, 408] on input "洗-1" at bounding box center [642, 401] width 96 height 33
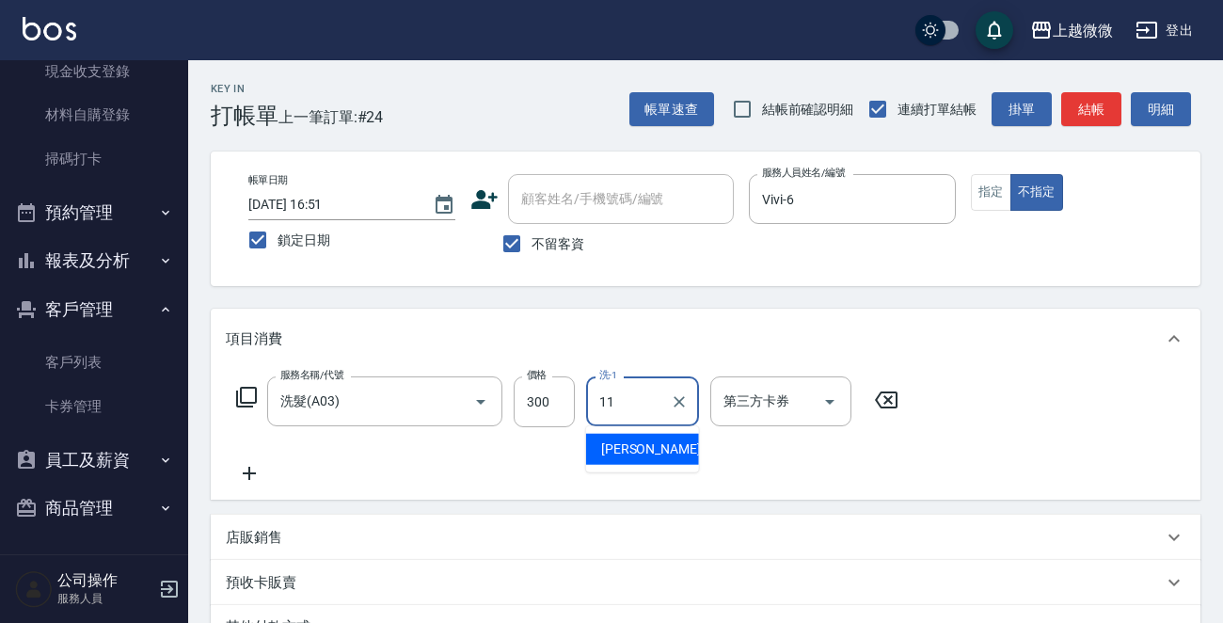
click at [618, 436] on div "[PERSON_NAME] -11" at bounding box center [642, 449] width 113 height 31
click at [260, 469] on icon at bounding box center [249, 473] width 47 height 23
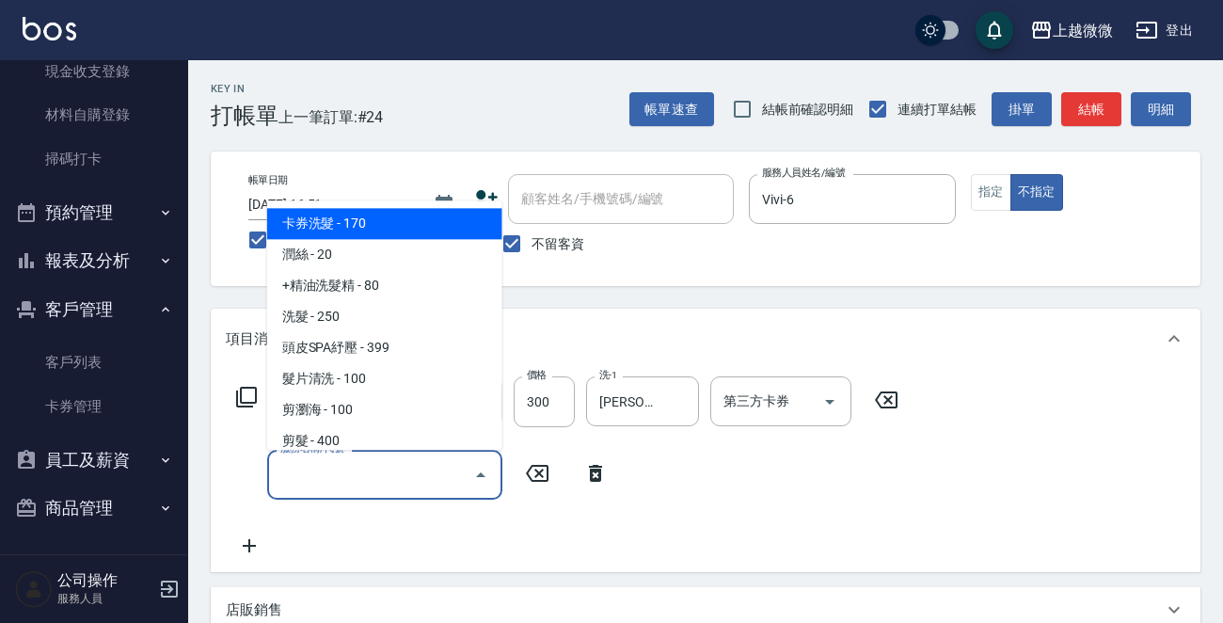
click at [318, 472] on input "服務名稱/代號" at bounding box center [371, 474] width 190 height 33
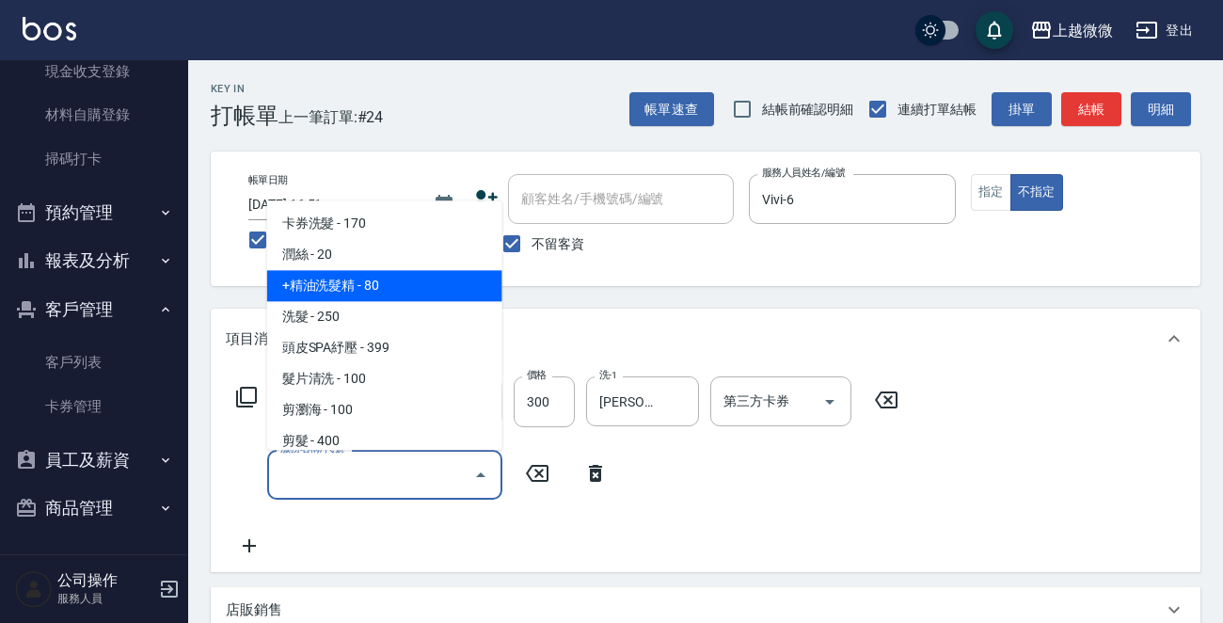
click at [377, 281] on span "+精油洗髮精 - 80" at bounding box center [384, 286] width 235 height 31
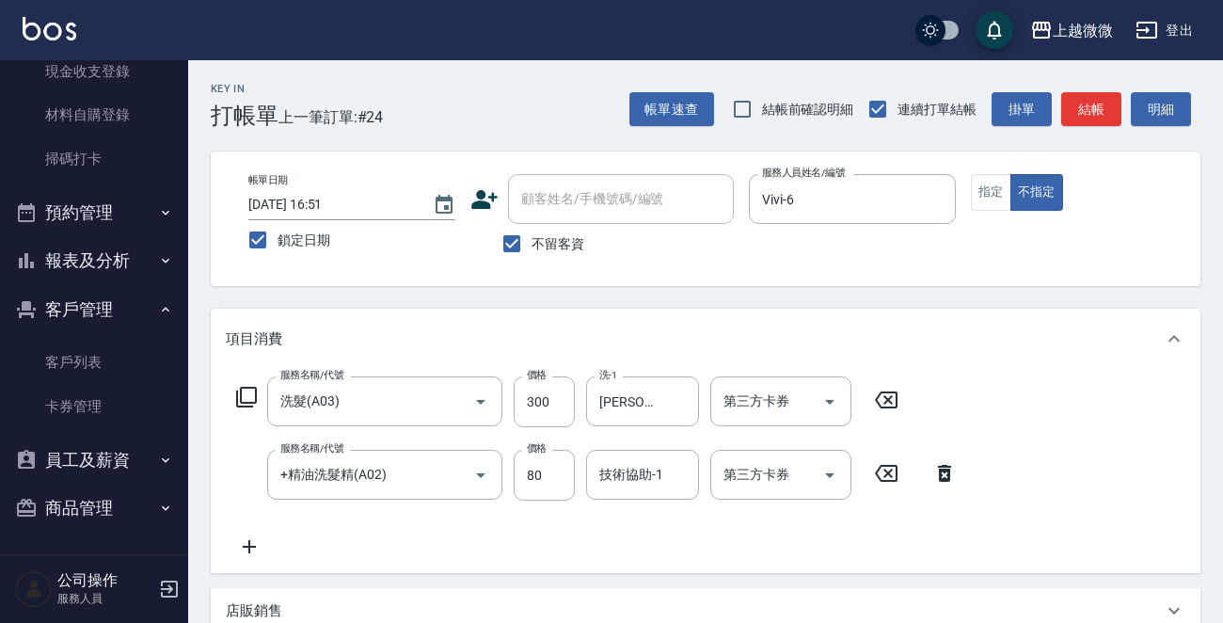
click at [263, 537] on icon at bounding box center [249, 546] width 47 height 23
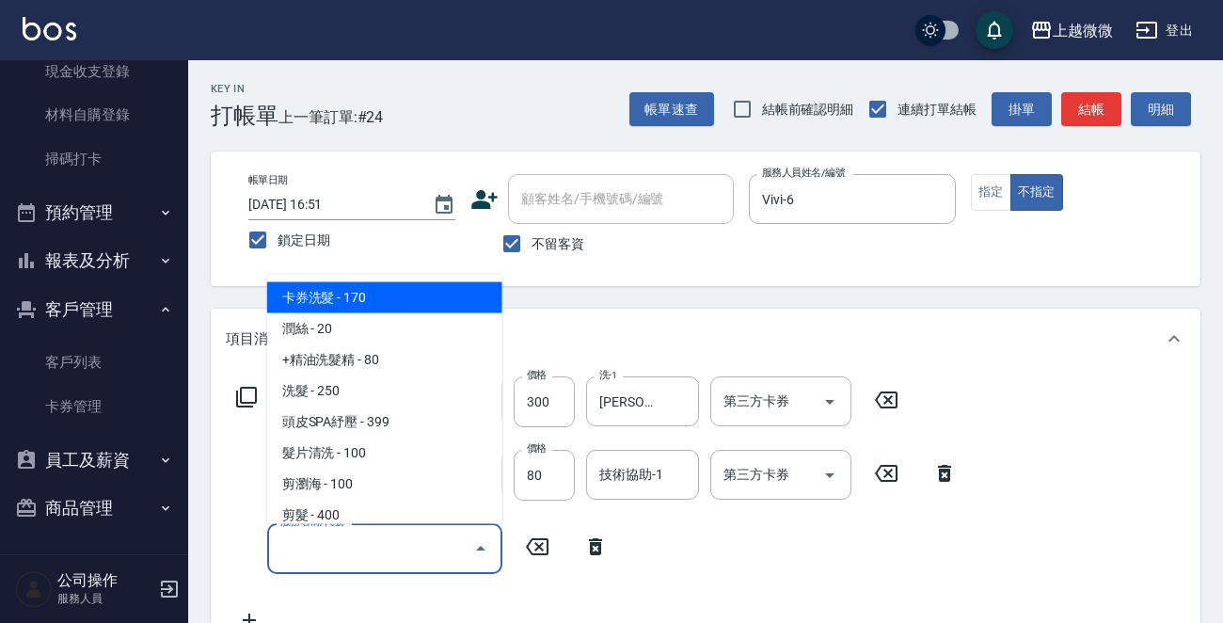
click at [292, 544] on input "服務名稱/代號" at bounding box center [371, 547] width 190 height 33
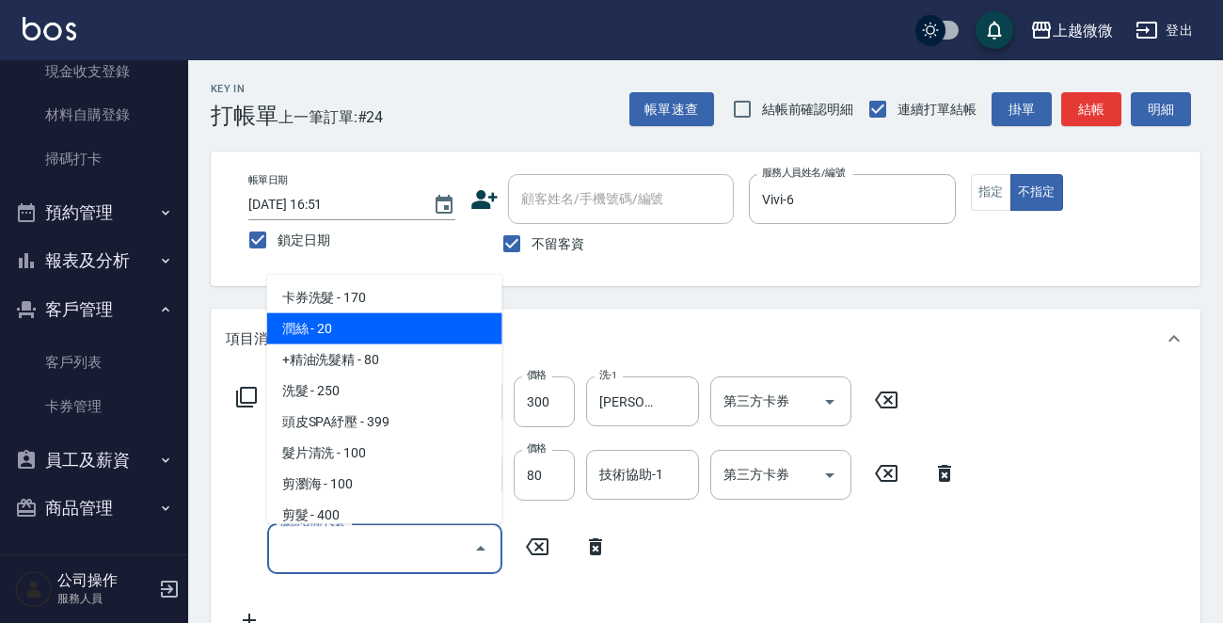
click at [374, 331] on span "潤絲 - 20" at bounding box center [384, 328] width 235 height 31
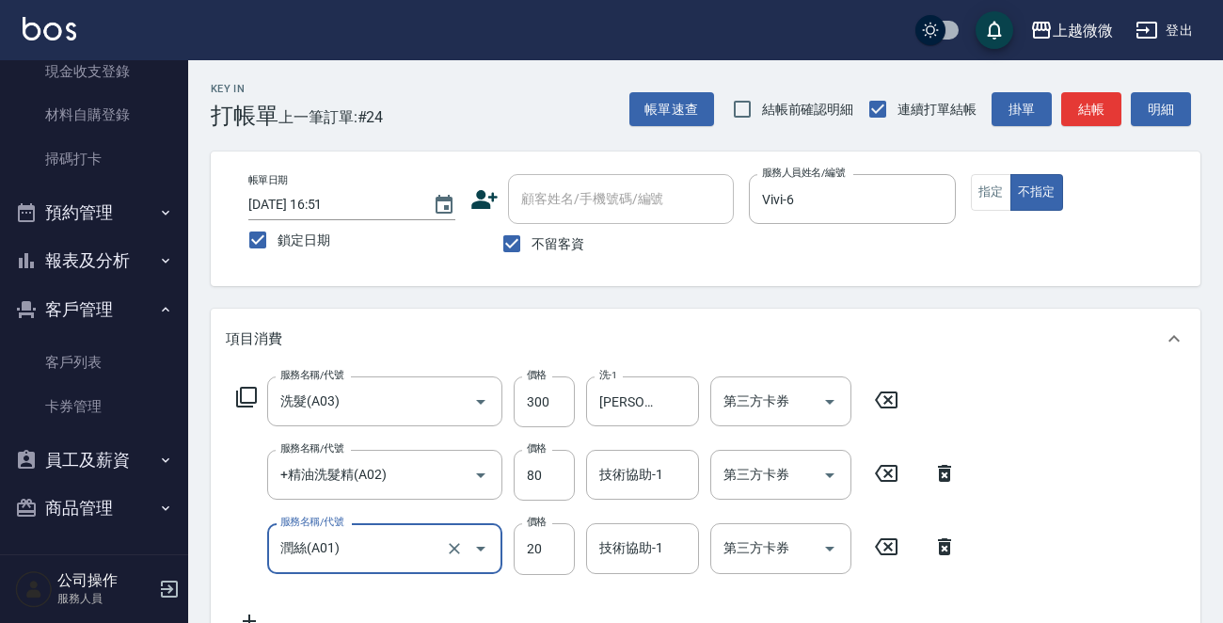
click at [649, 464] on div "技術協助-1 技術協助-1" at bounding box center [642, 475] width 113 height 50
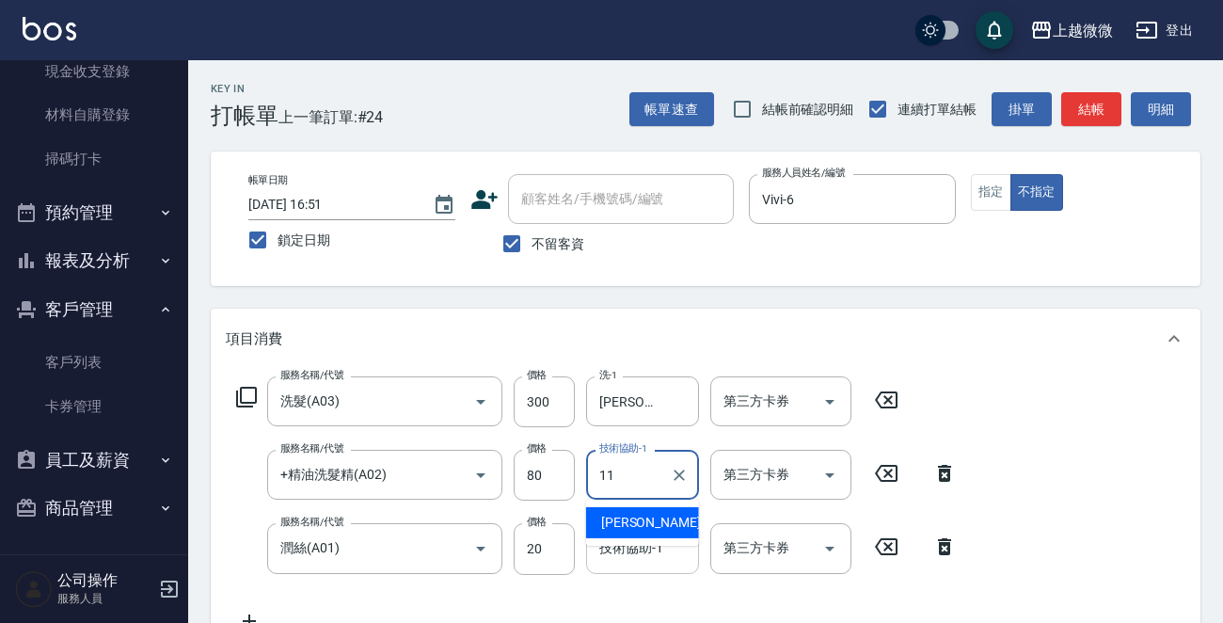
click at [651, 529] on span "[PERSON_NAME] -11" at bounding box center [660, 523] width 118 height 20
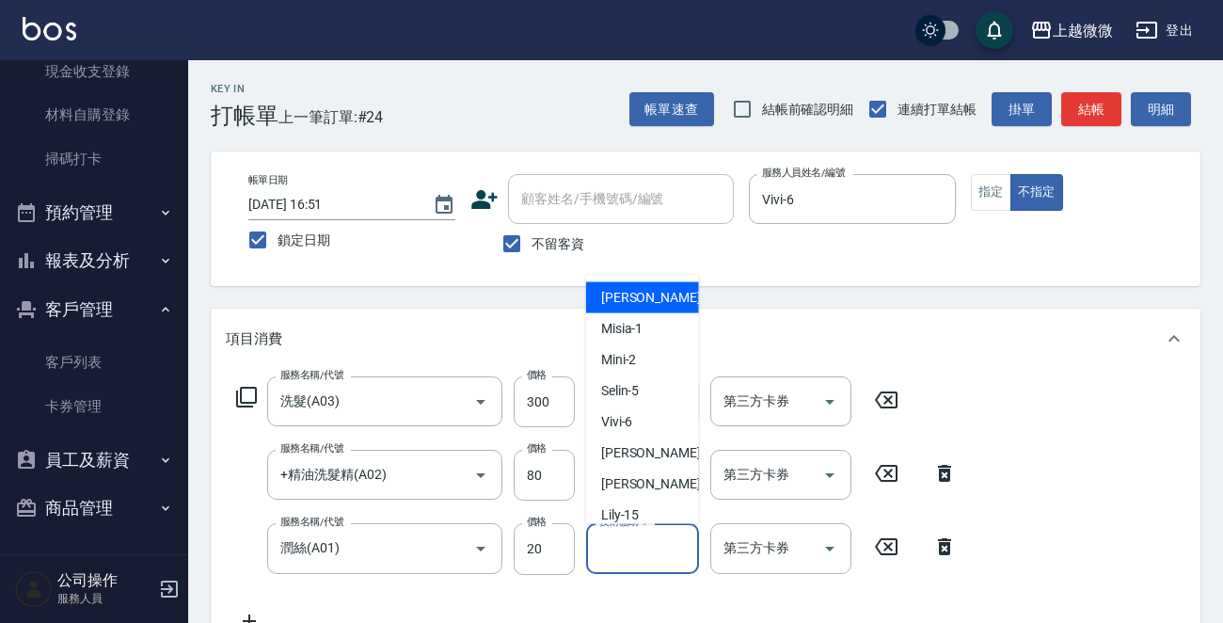
click at [641, 561] on input "技術協助-1" at bounding box center [642, 547] width 96 height 33
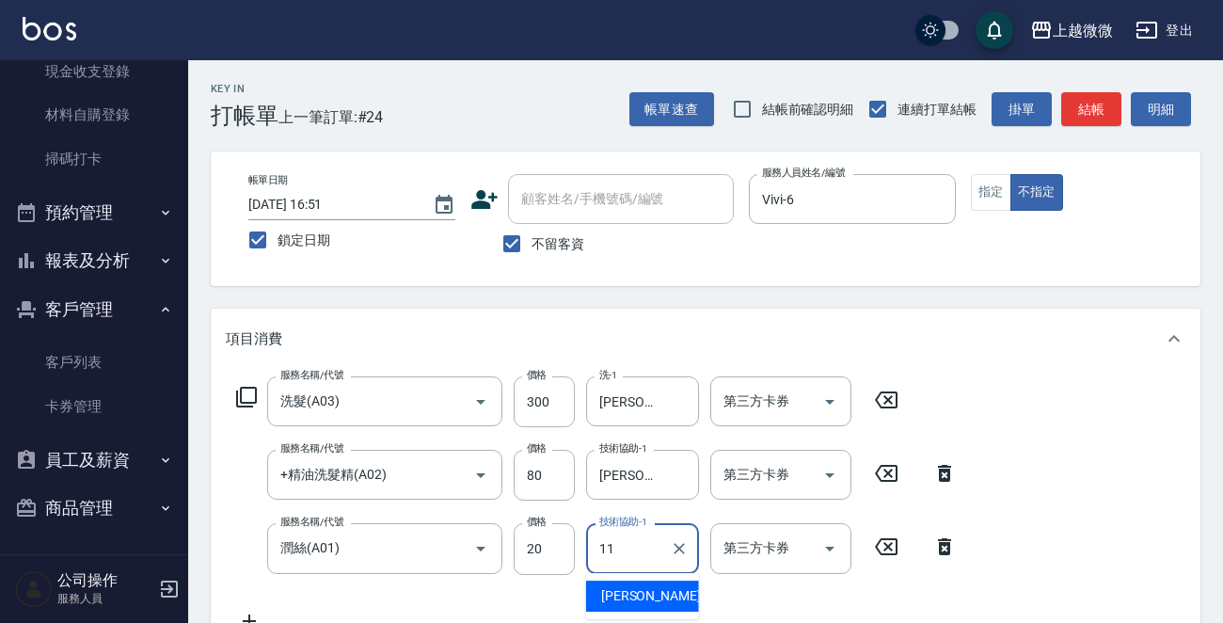
click at [646, 600] on span "[PERSON_NAME] -11" at bounding box center [660, 596] width 118 height 20
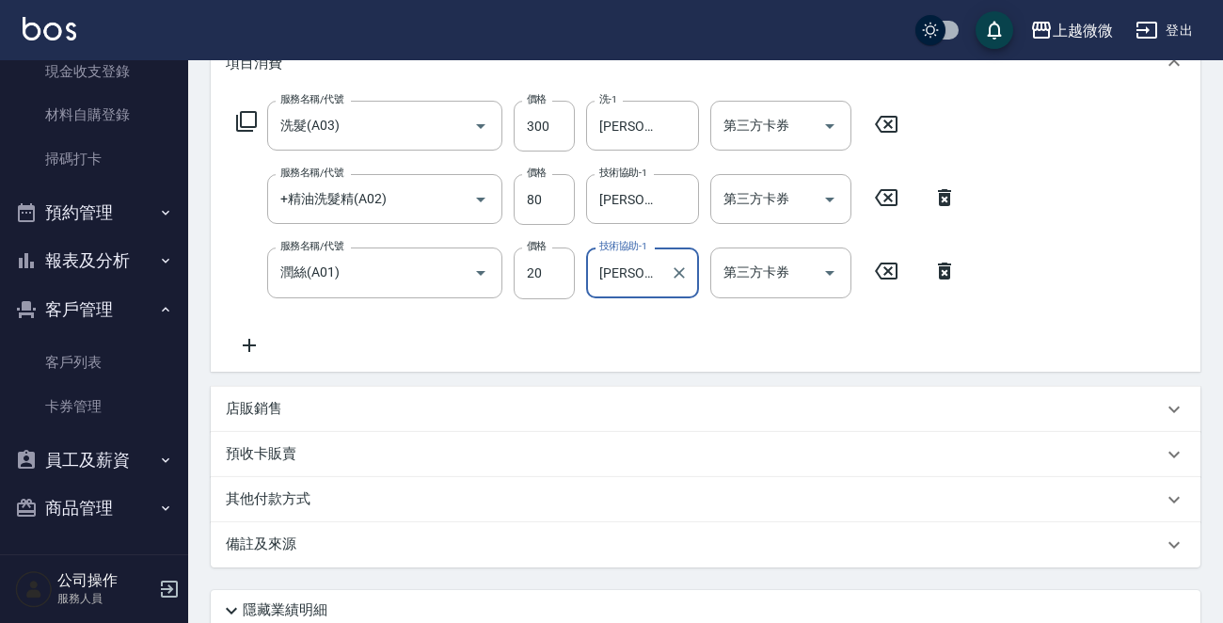
scroll to position [428, 0]
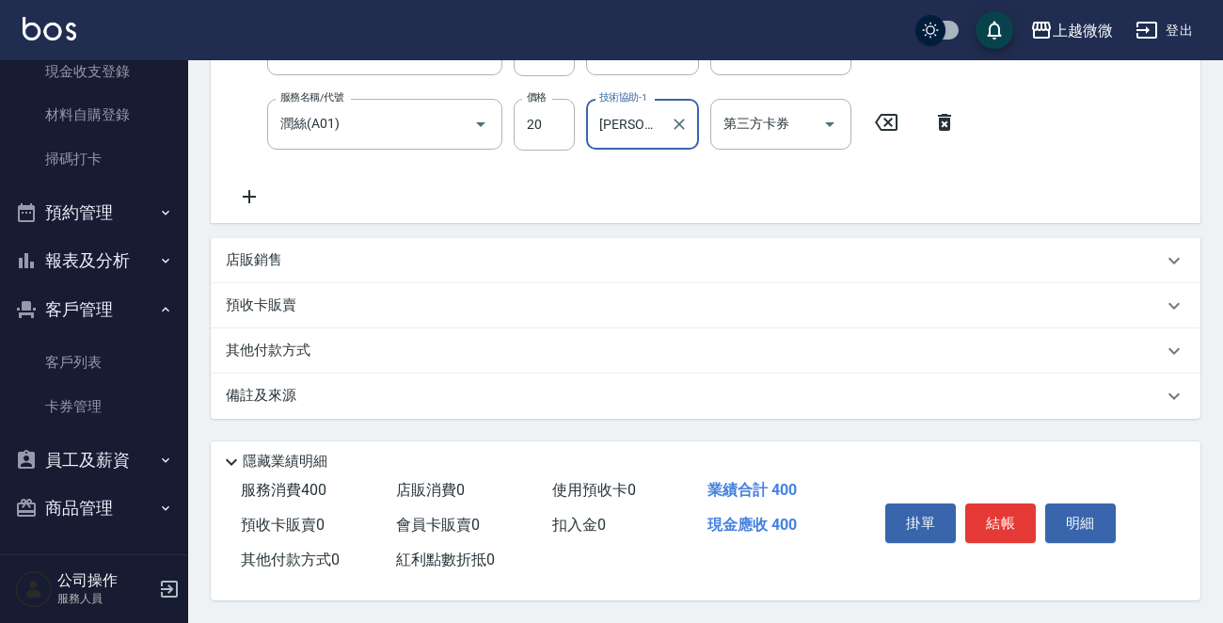
click at [984, 518] on button "結帳" at bounding box center [1000, 522] width 71 height 39
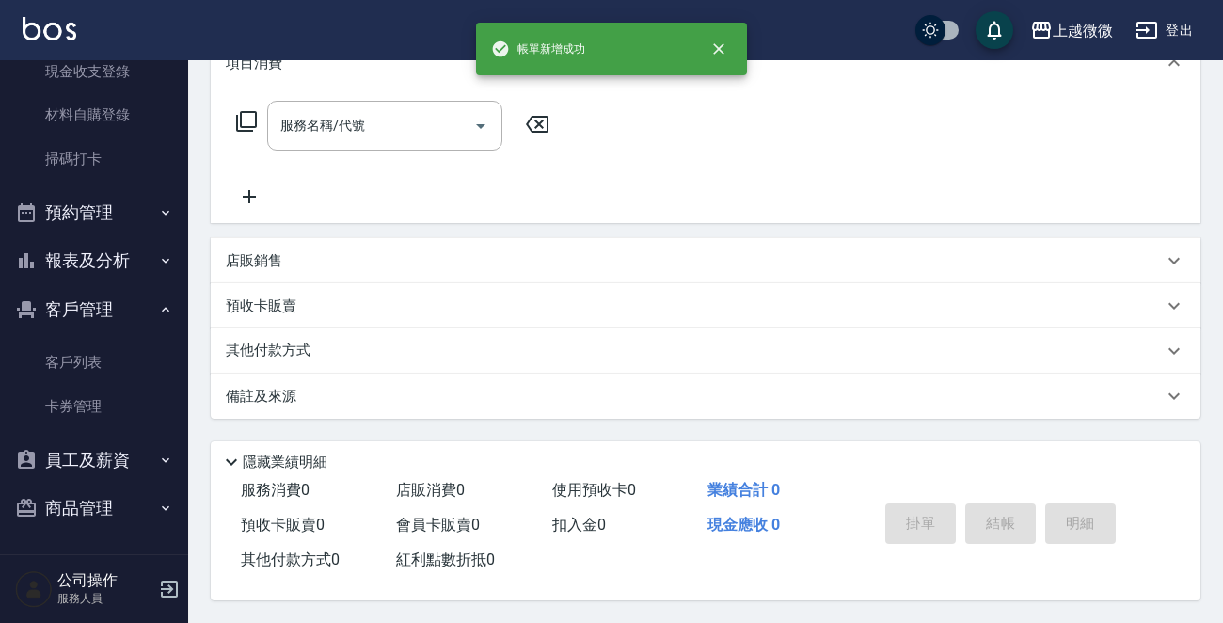
scroll to position [0, 0]
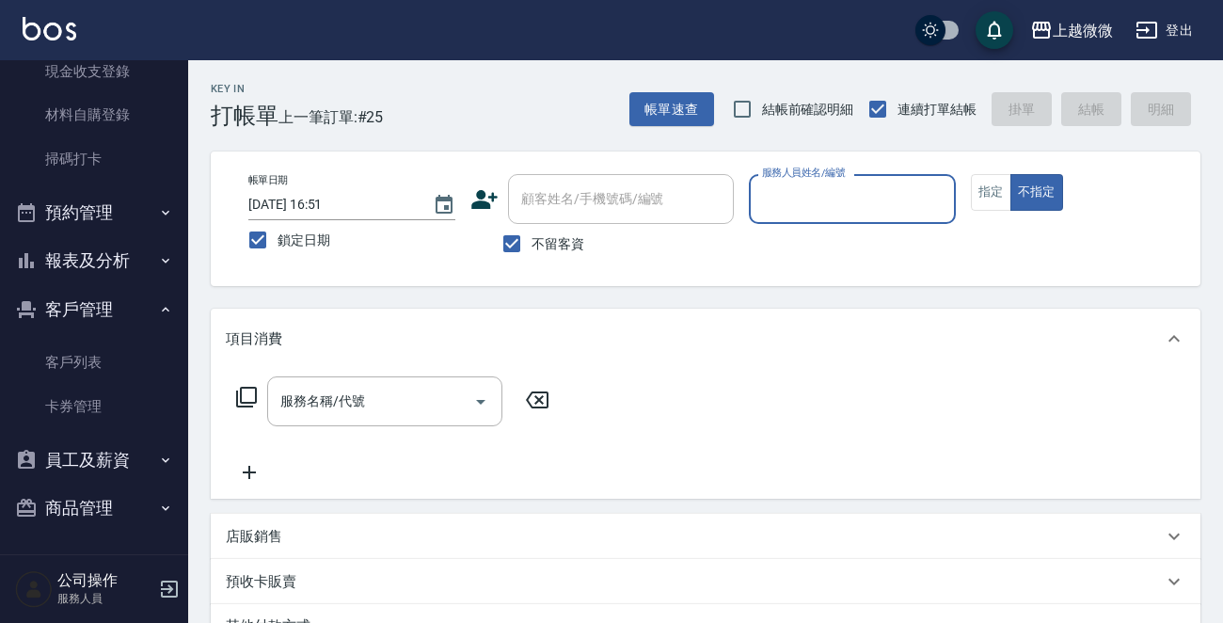
click at [508, 237] on input "不留客資" at bounding box center [511, 243] width 39 height 39
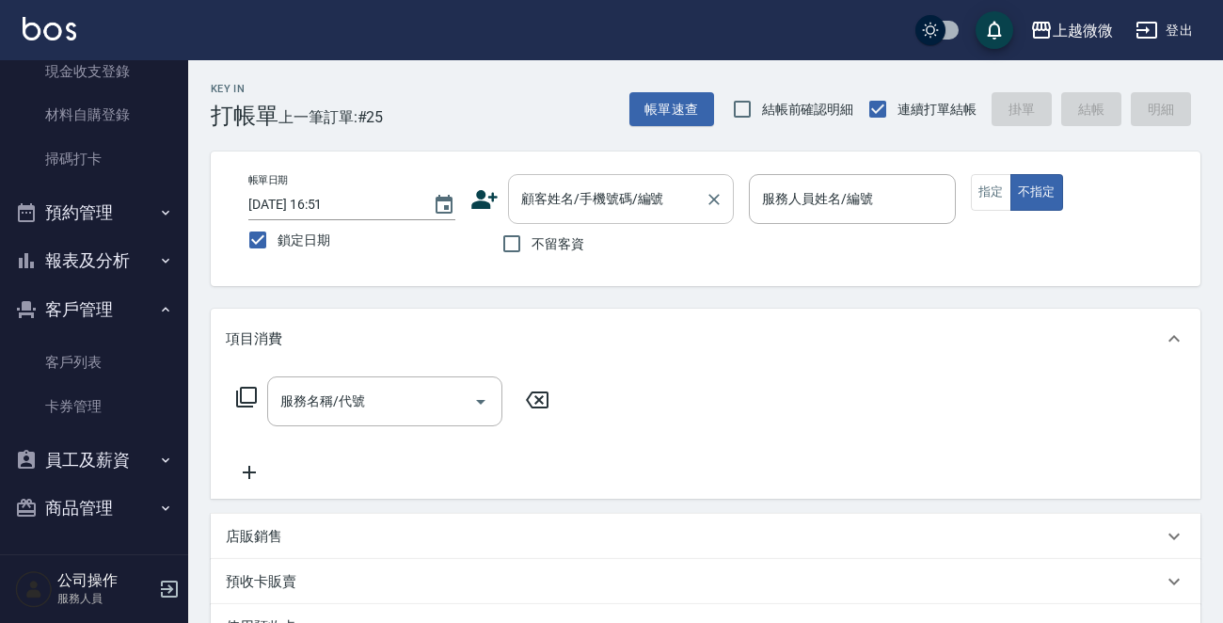
click at [545, 205] on input "顧客姓名/手機號碼/編號" at bounding box center [606, 198] width 181 height 33
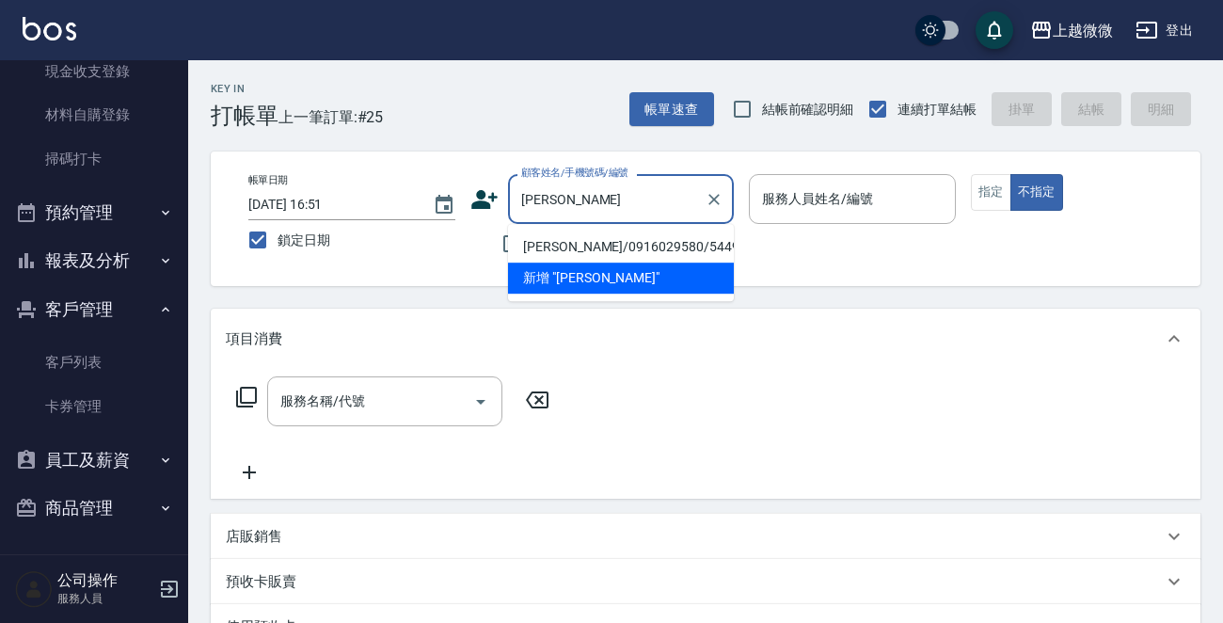
click at [614, 235] on li "[PERSON_NAME]/0916029580/5449" at bounding box center [621, 246] width 226 height 31
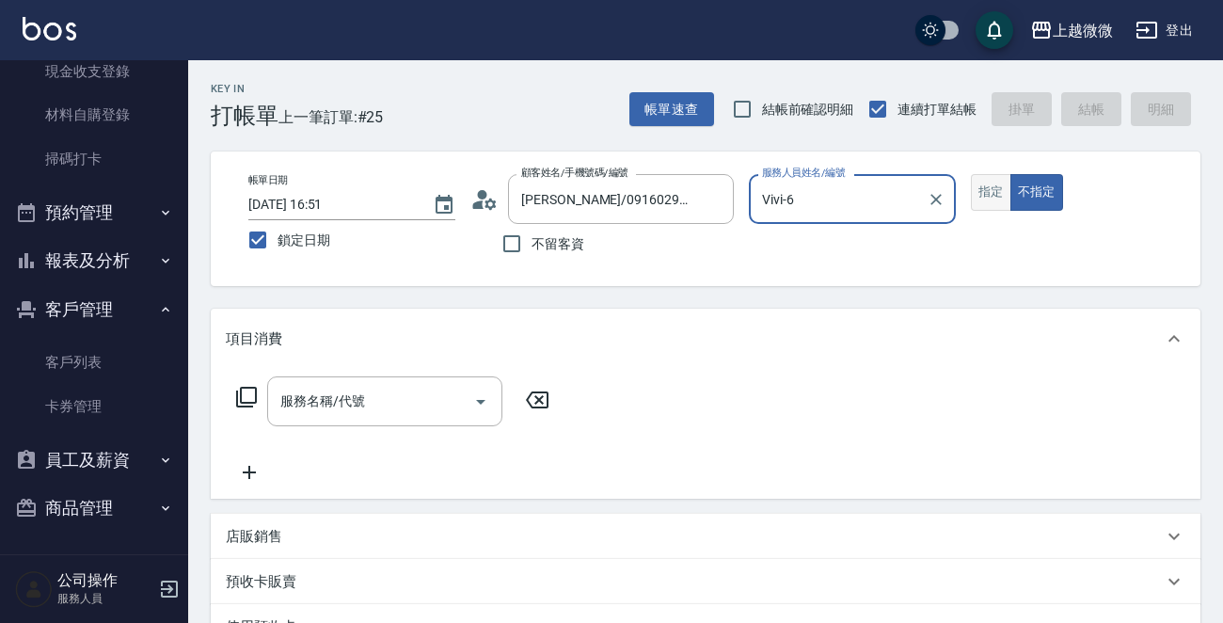
click at [988, 189] on button "指定" at bounding box center [990, 192] width 40 height 37
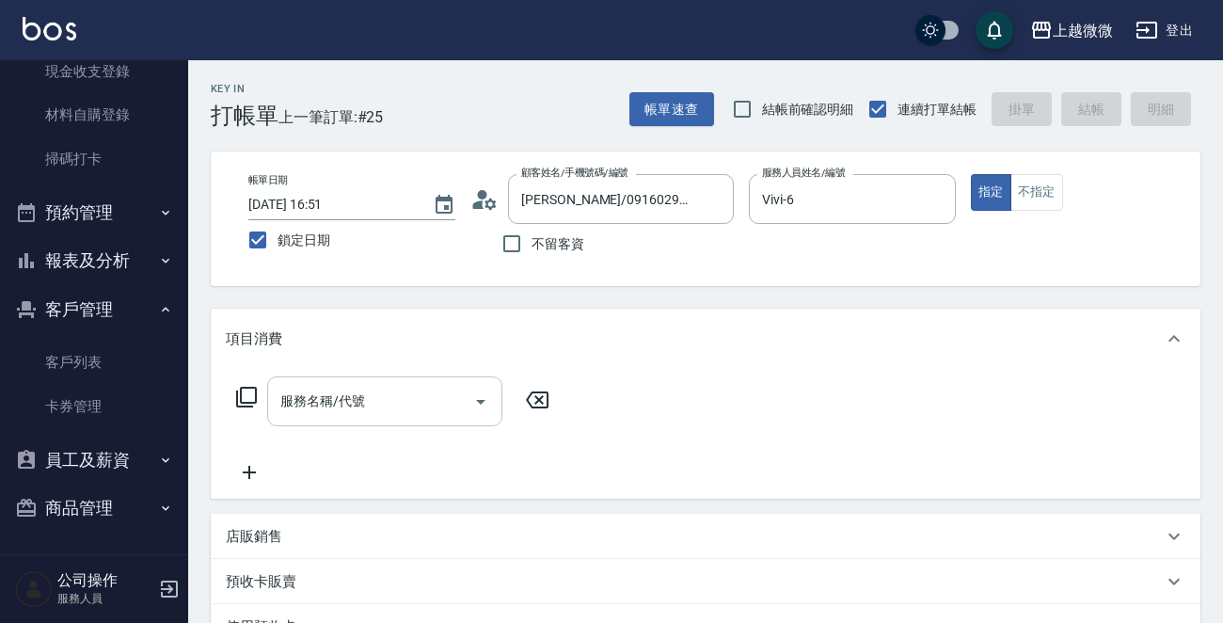
click at [383, 387] on input "服務名稱/代號" at bounding box center [371, 401] width 190 height 33
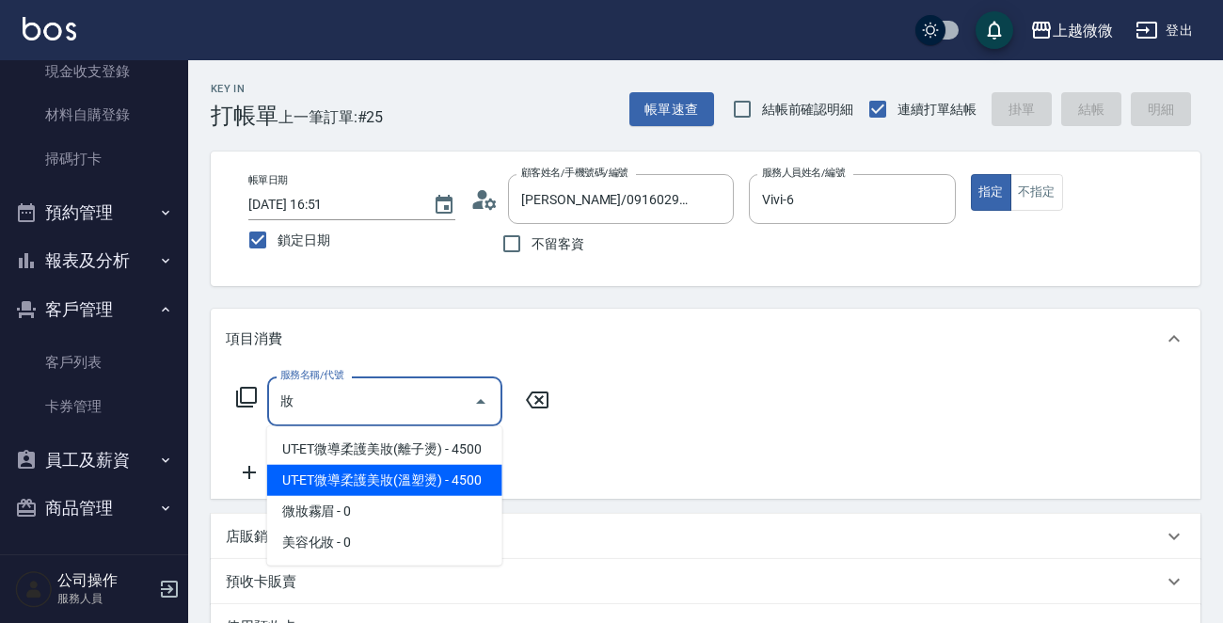
click at [423, 479] on span "UT-ET微導柔護美妝(溫塑燙) - 4500" at bounding box center [384, 480] width 235 height 31
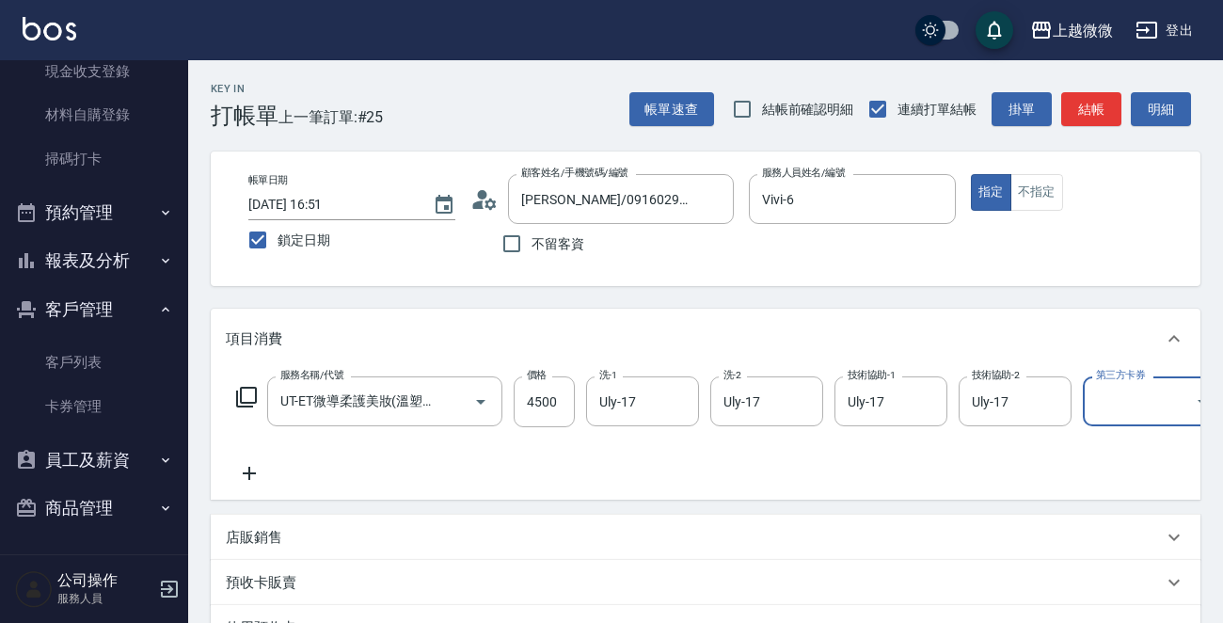
click at [239, 469] on icon at bounding box center [249, 473] width 47 height 23
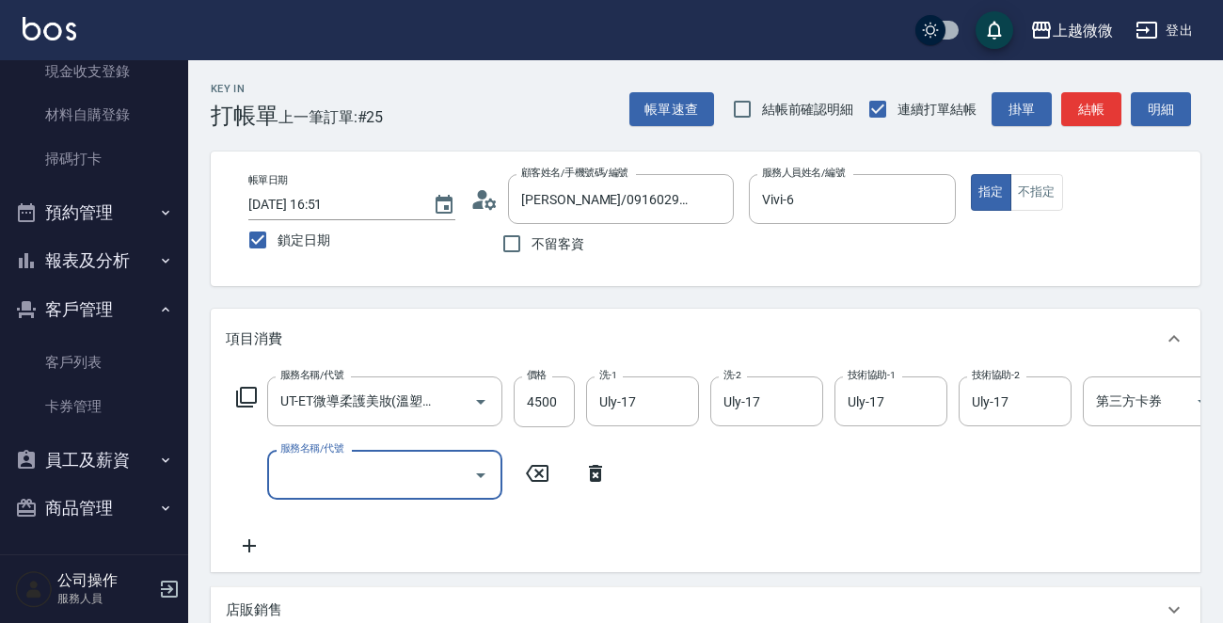
click at [277, 466] on input "服務名稱/代號" at bounding box center [371, 474] width 190 height 33
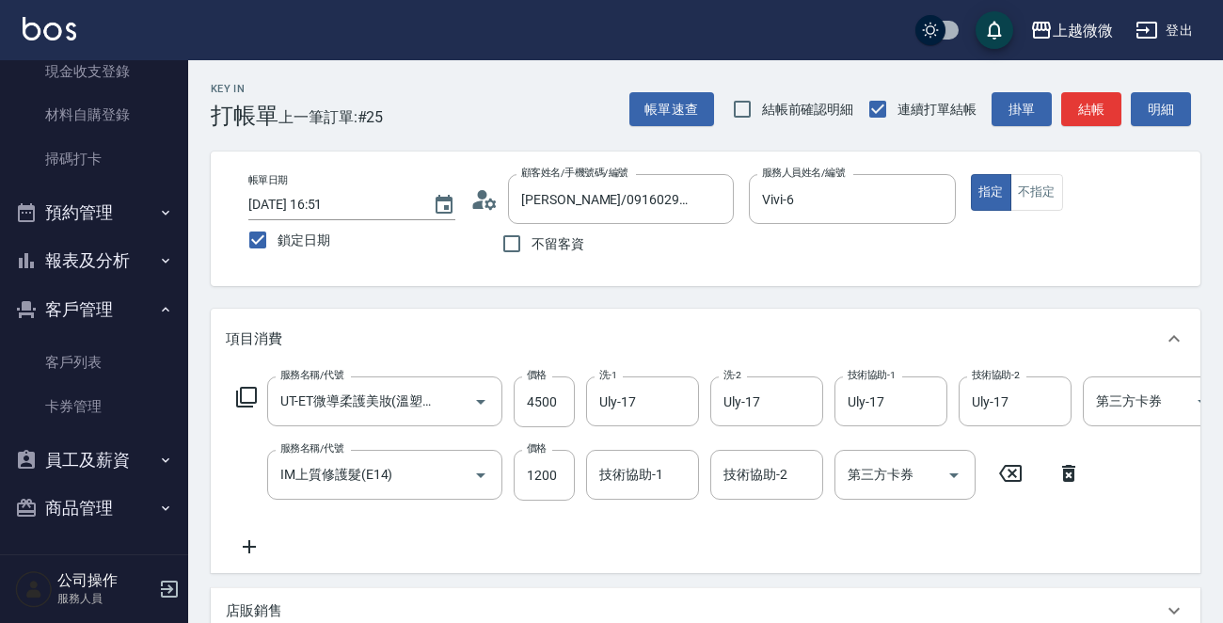
click at [247, 543] on icon at bounding box center [249, 546] width 47 height 23
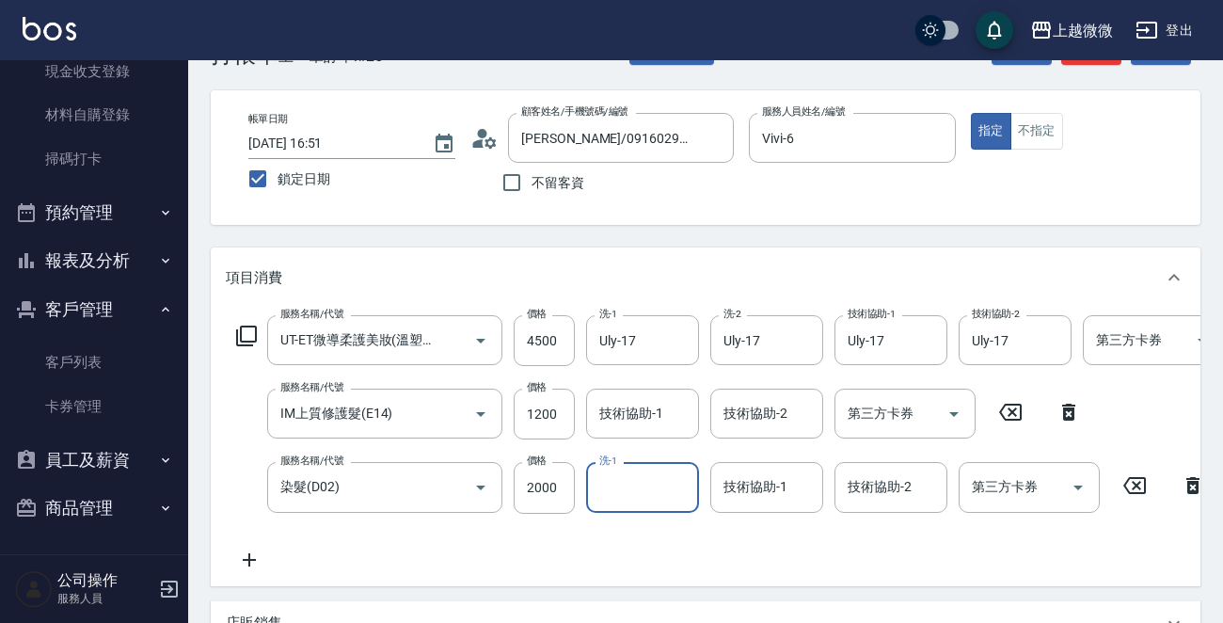
scroll to position [94, 0]
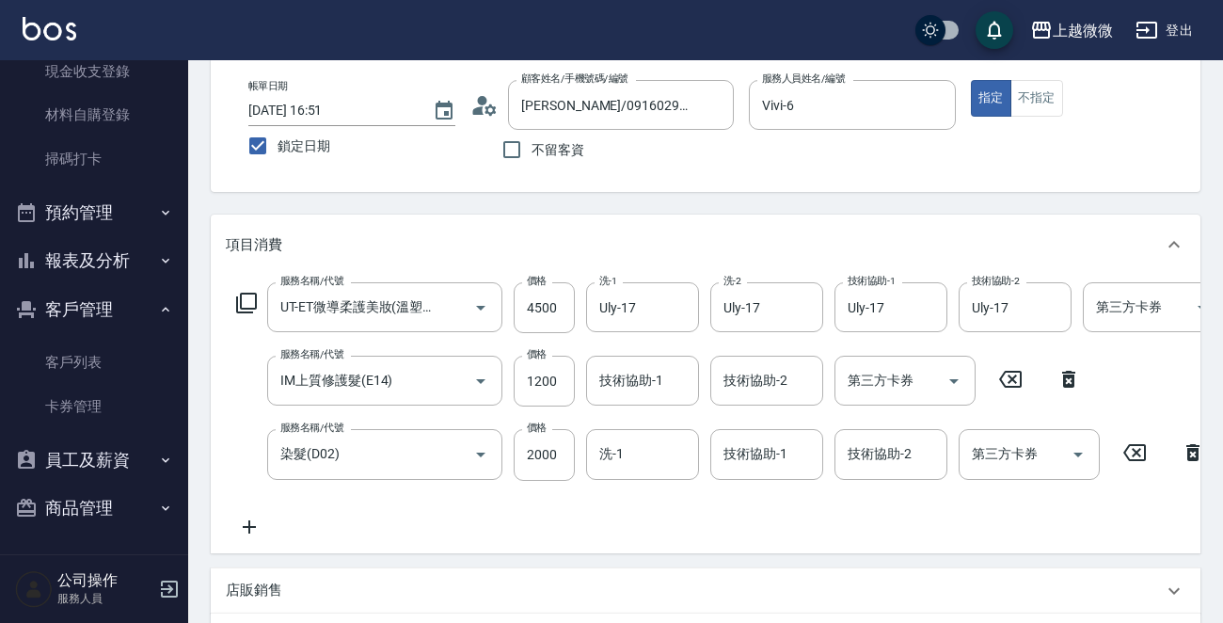
click at [250, 521] on icon at bounding box center [249, 526] width 47 height 23
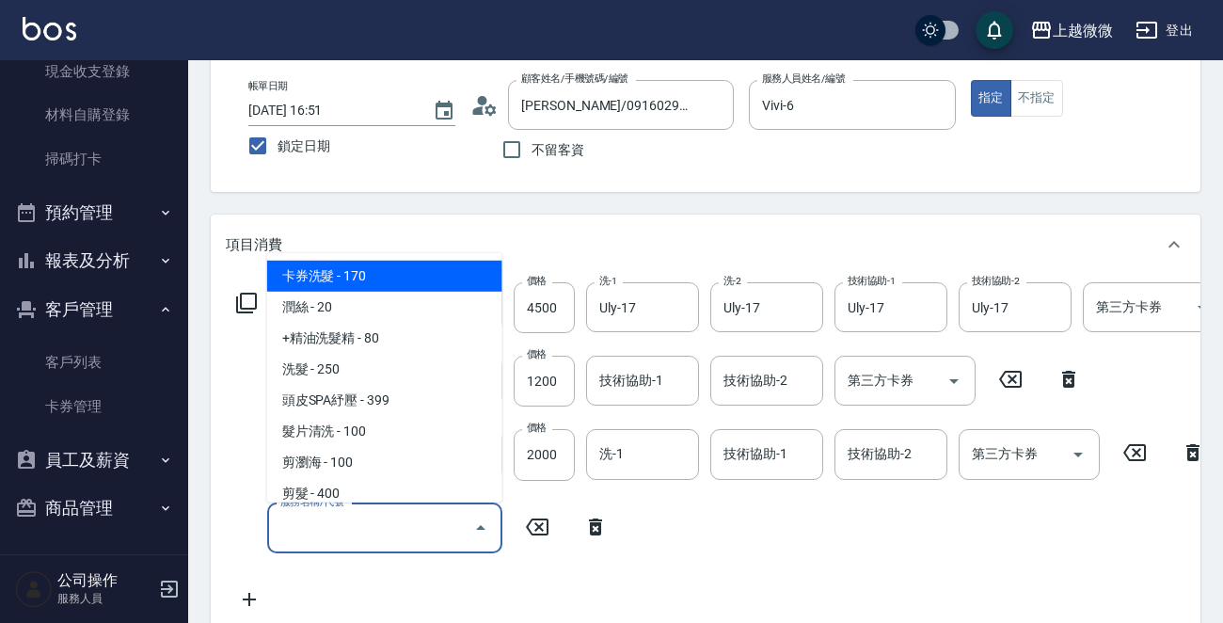
click at [281, 519] on input "服務名稱/代號" at bounding box center [371, 528] width 190 height 33
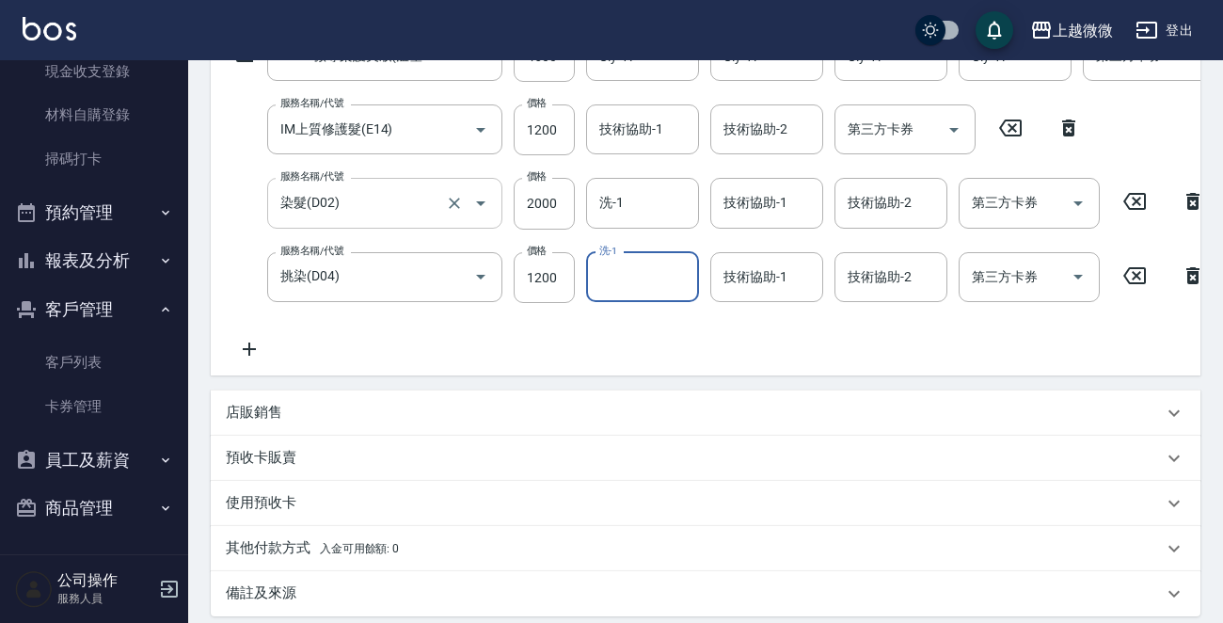
scroll to position [185, 0]
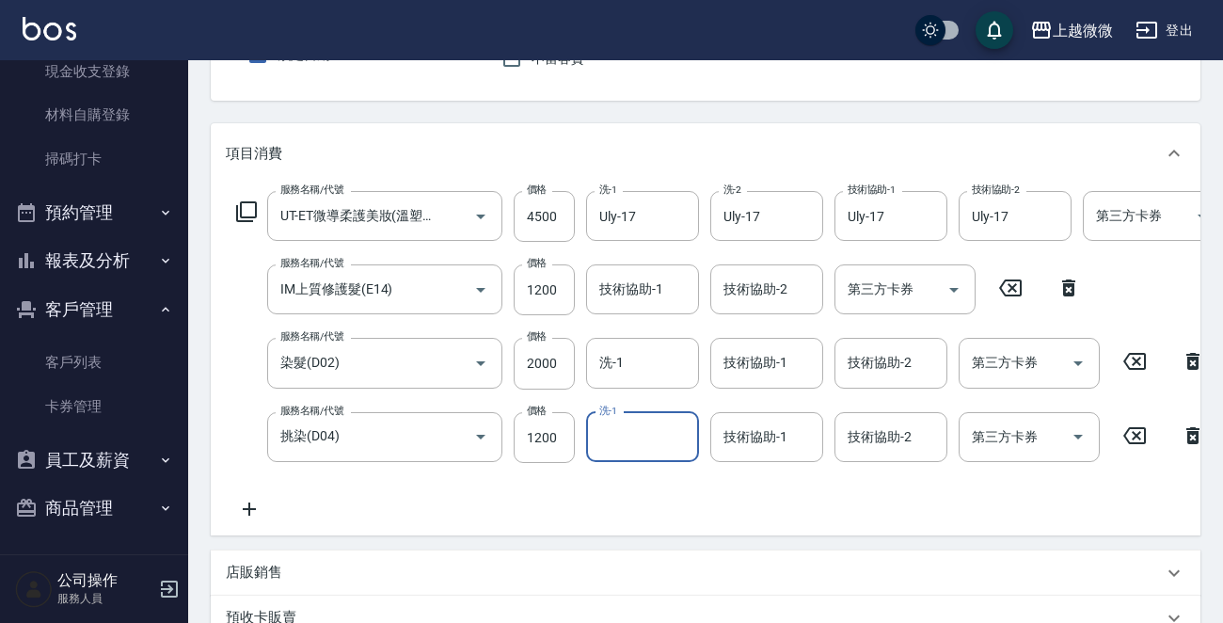
click at [255, 513] on icon at bounding box center [249, 508] width 47 height 23
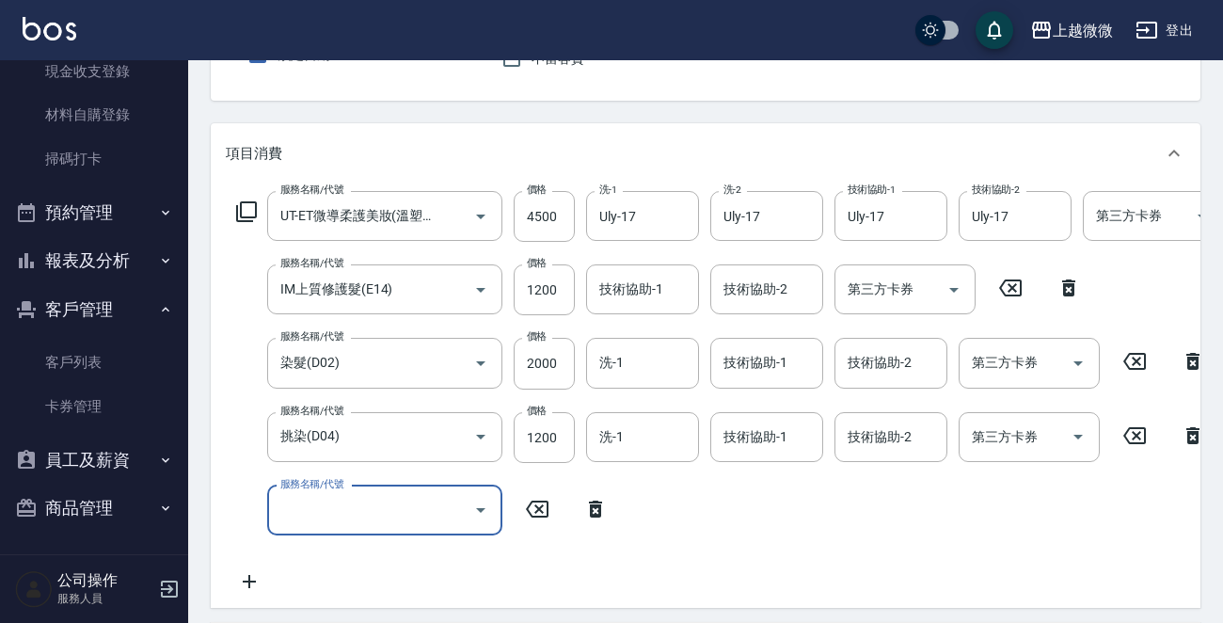
click at [338, 513] on div "服務名稱/代號 服務名稱/代號" at bounding box center [384, 510] width 235 height 50
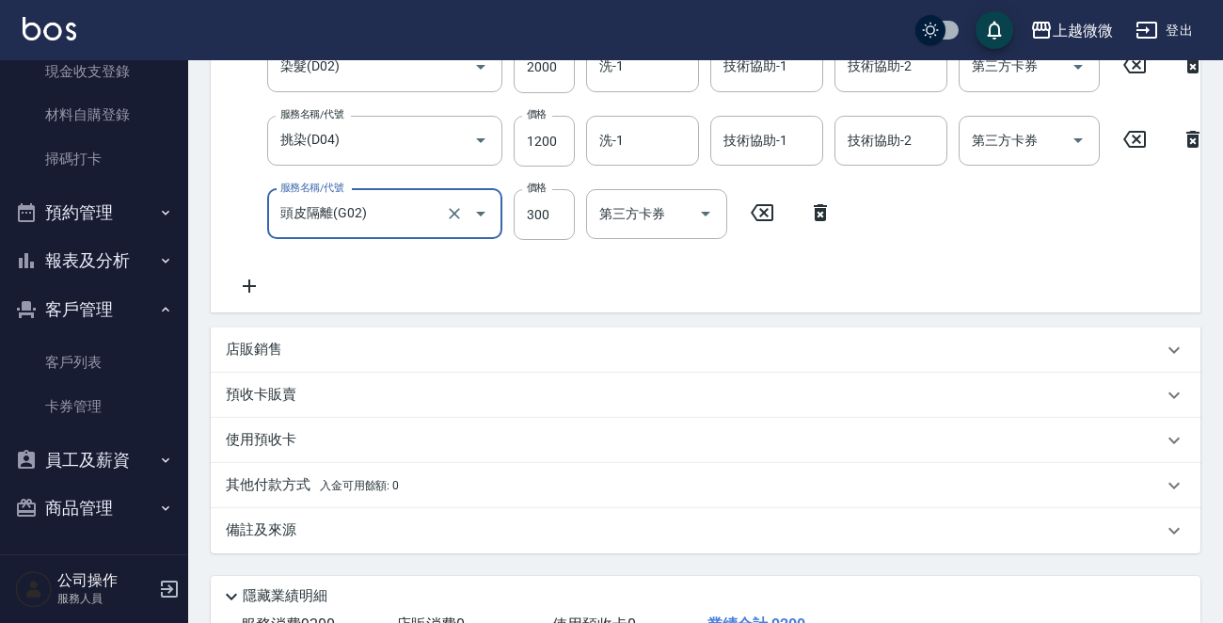
scroll to position [259, 0]
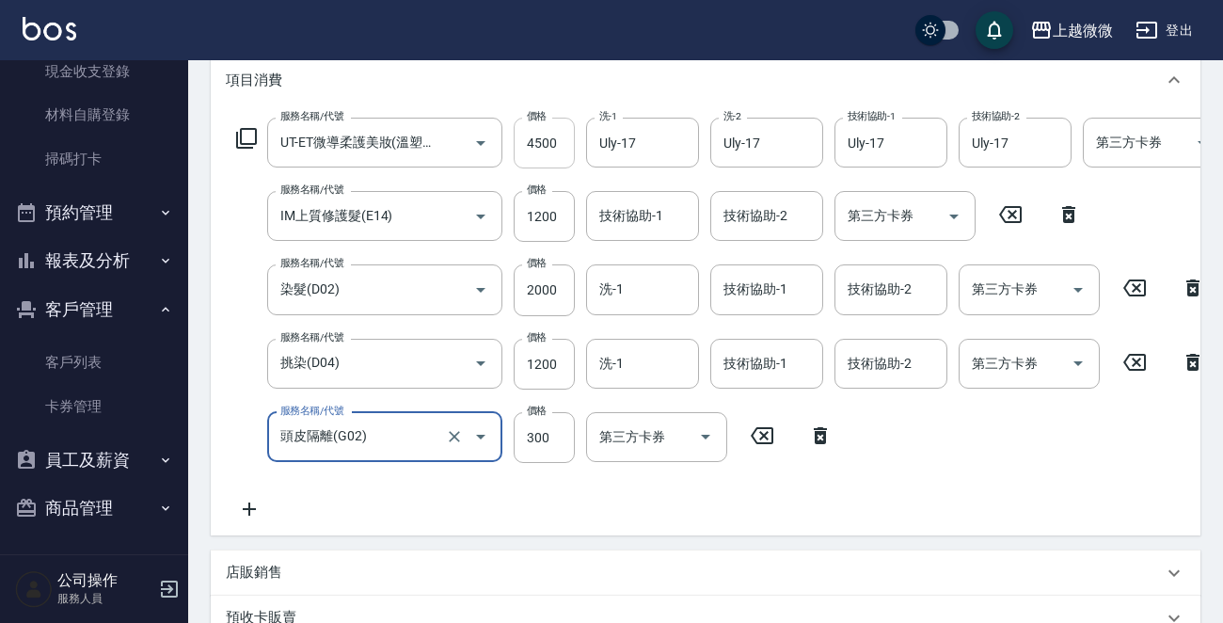
click at [545, 148] on input "4500" at bounding box center [543, 143] width 61 height 51
click at [551, 147] on input "4500" at bounding box center [543, 143] width 61 height 51
click at [546, 275] on input "2000" at bounding box center [543, 289] width 61 height 51
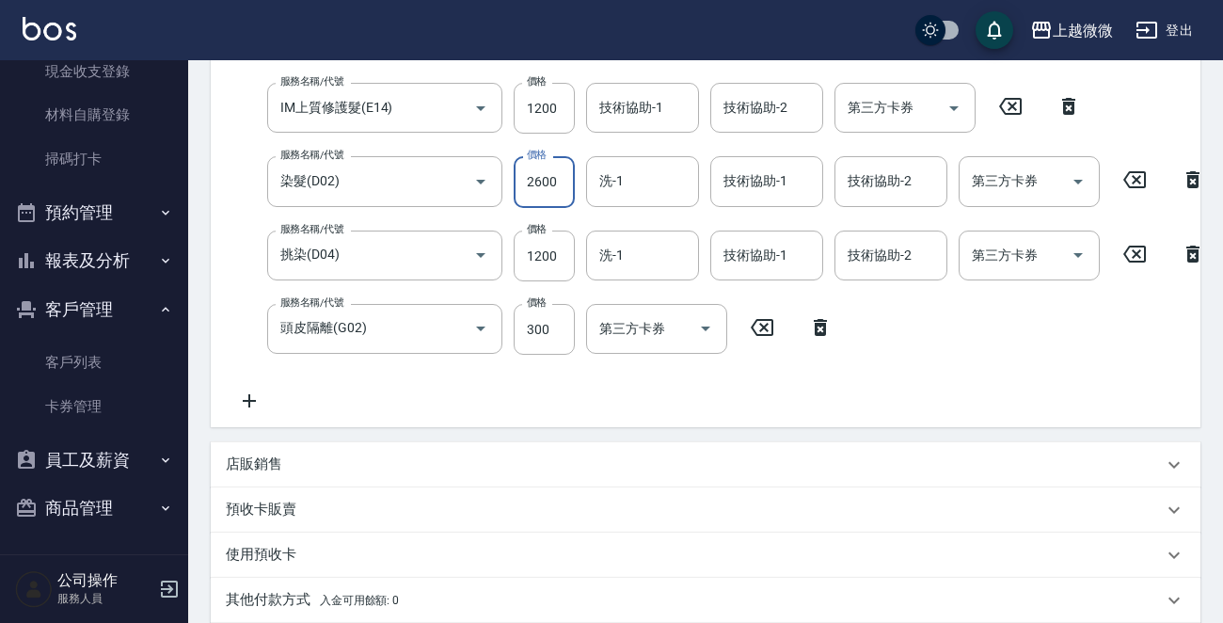
scroll to position [353, 0]
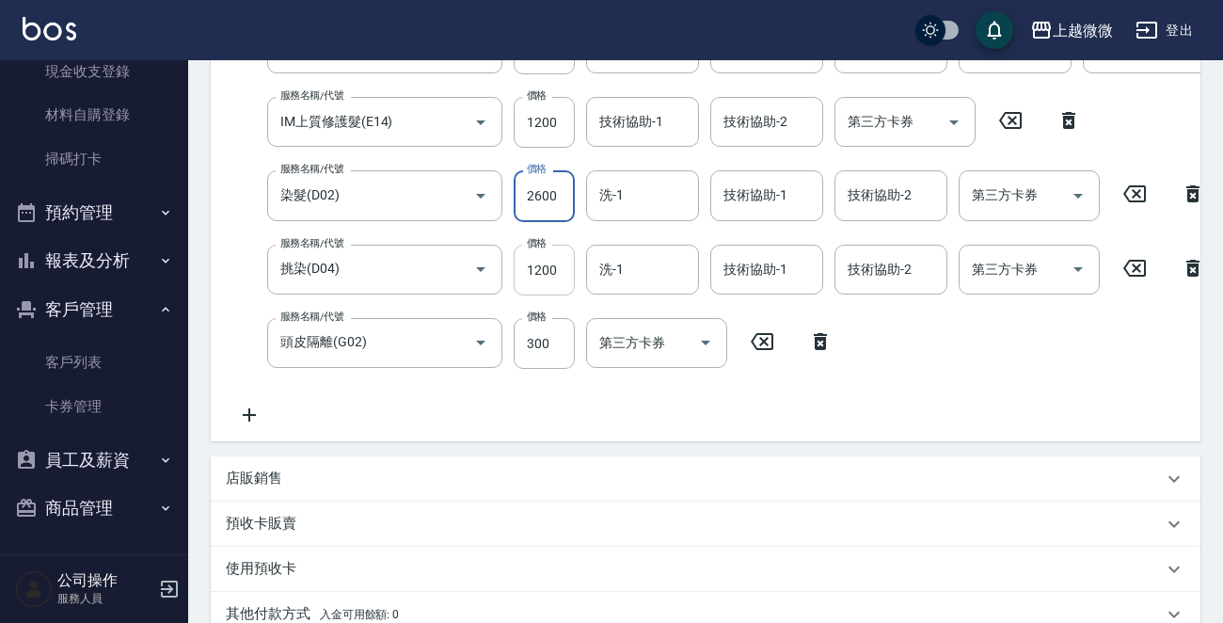
click at [540, 274] on input "1200" at bounding box center [543, 270] width 61 height 51
click at [549, 187] on input "2600" at bounding box center [543, 195] width 61 height 51
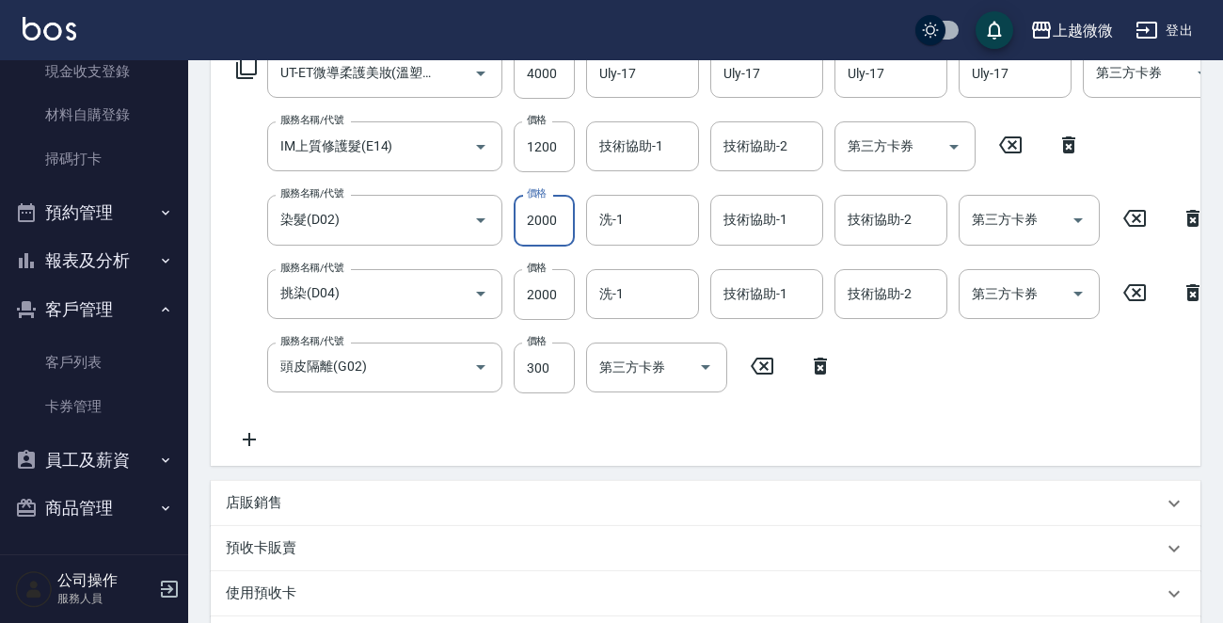
scroll to position [71, 0]
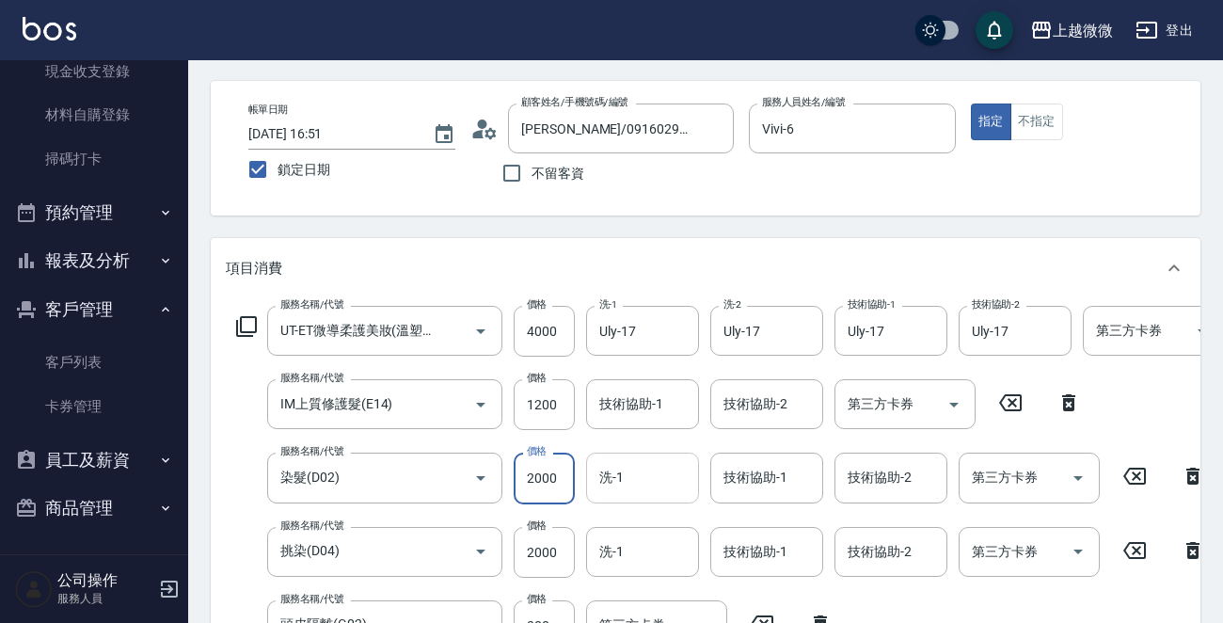
click at [645, 477] on input "洗-1" at bounding box center [642, 477] width 96 height 33
click at [788, 197] on div "帳單日期 [DATE] 16:51 鎖定日期 顧客姓名/手機號碼/編號 [PERSON_NAME]/0916029580/5449 顧客姓名/手機號碼/編號 …" at bounding box center [705, 148] width 989 height 134
click at [788, 469] on input "技術協助-1" at bounding box center [766, 477] width 96 height 33
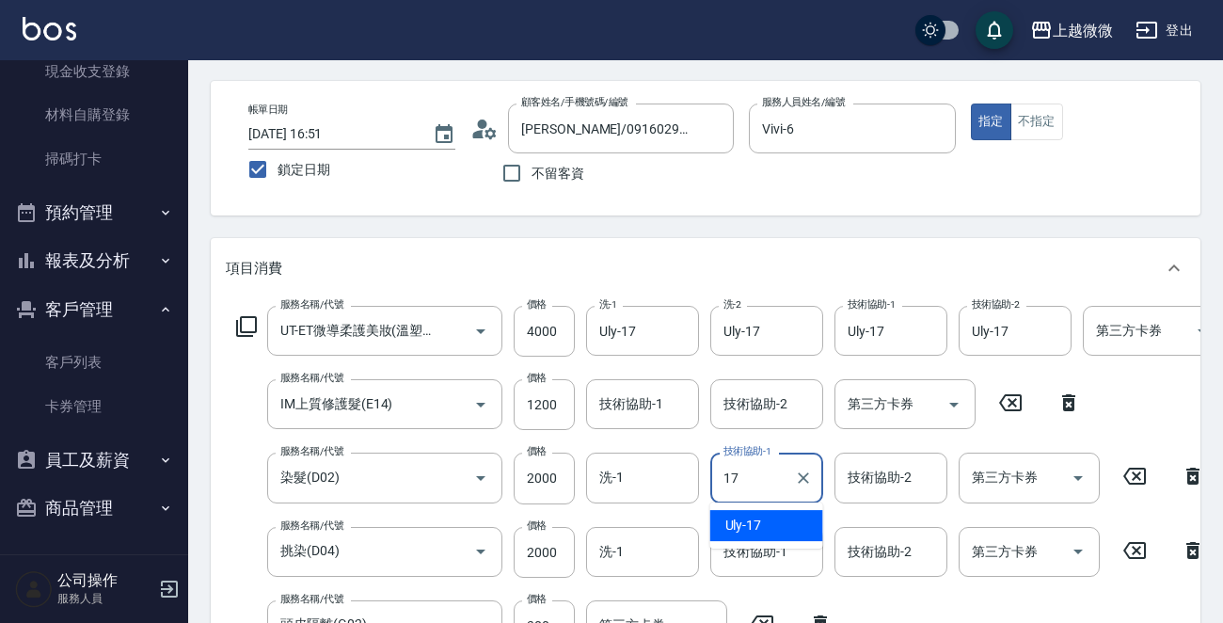
click at [758, 523] on span "Uly -17" at bounding box center [743, 525] width 37 height 20
click at [900, 478] on div "技術協助-2 技術協助-2" at bounding box center [890, 477] width 113 height 50
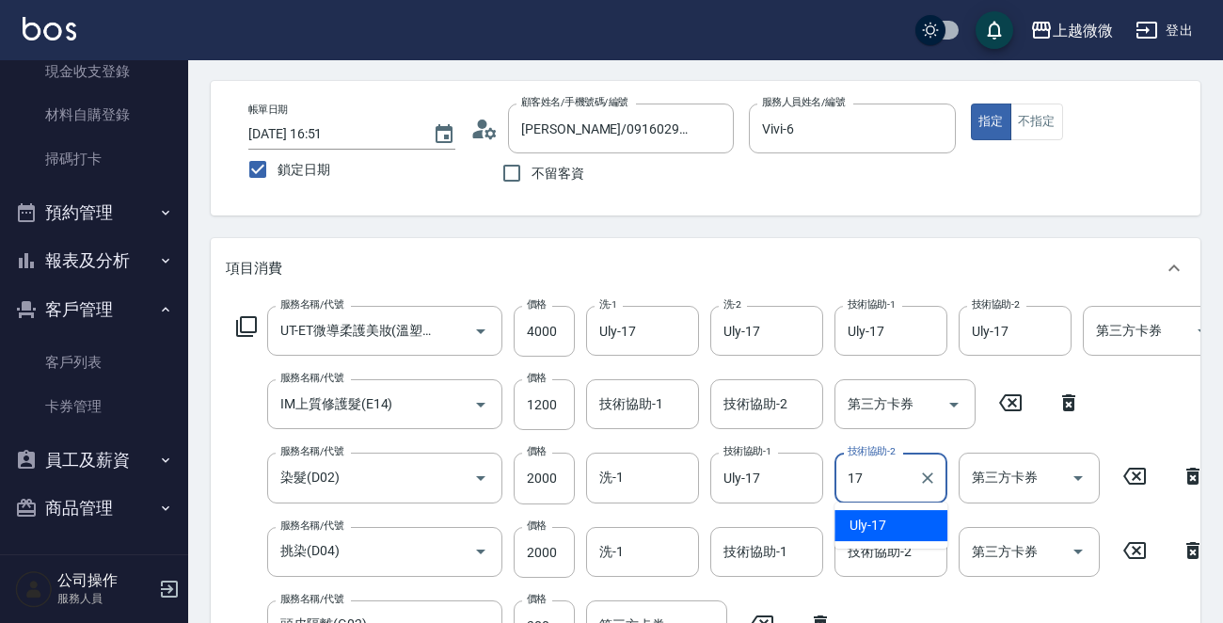
click at [891, 513] on div "Uly -17" at bounding box center [890, 525] width 113 height 31
click at [782, 551] on div "技術協助-1 技術協助-1" at bounding box center [766, 552] width 113 height 50
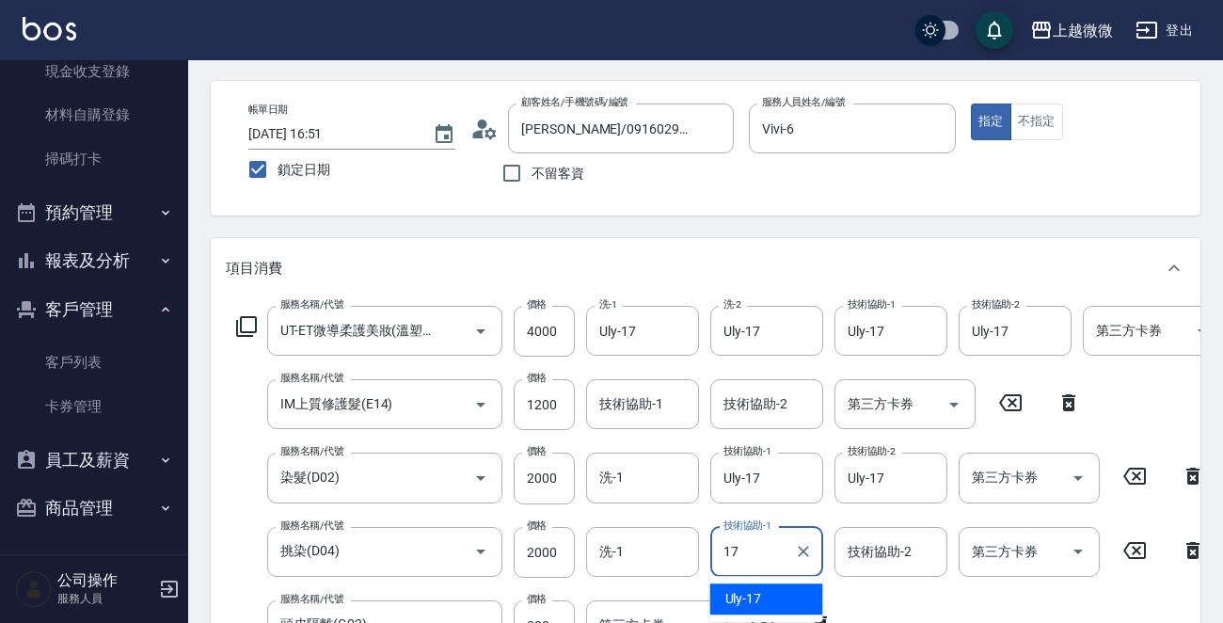
click at [770, 591] on div "Uly -17" at bounding box center [766, 598] width 113 height 31
click at [875, 544] on div "技術協助-2 技術協助-2" at bounding box center [890, 552] width 113 height 50
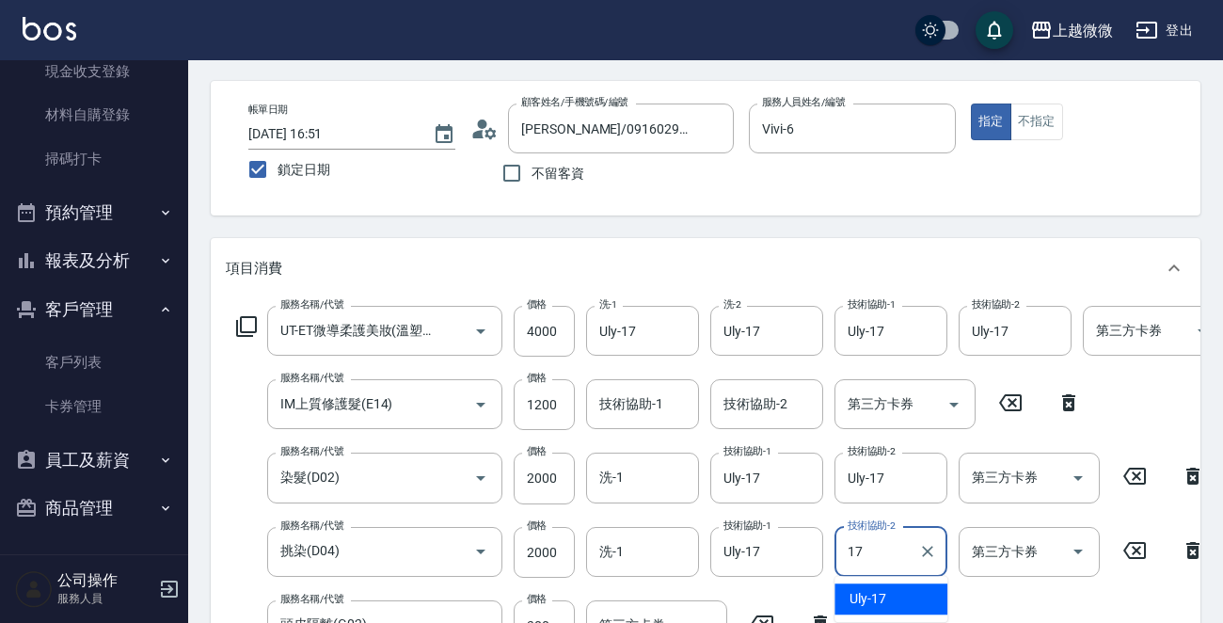
click at [879, 587] on div "Uly -17" at bounding box center [890, 598] width 113 height 31
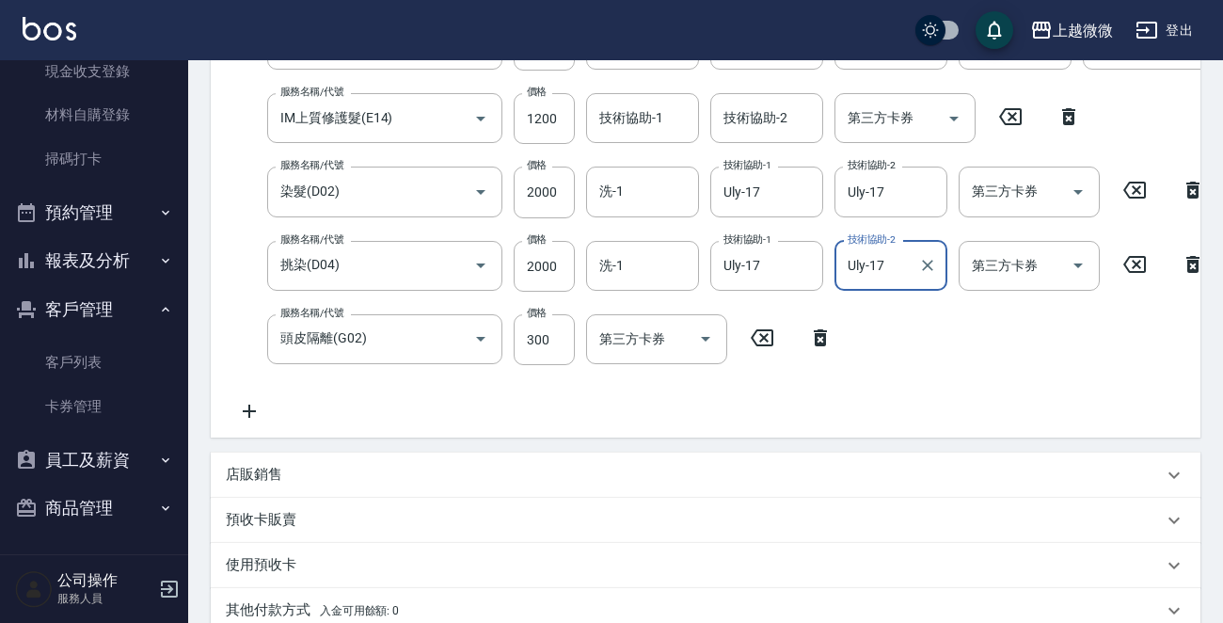
scroll to position [635, 0]
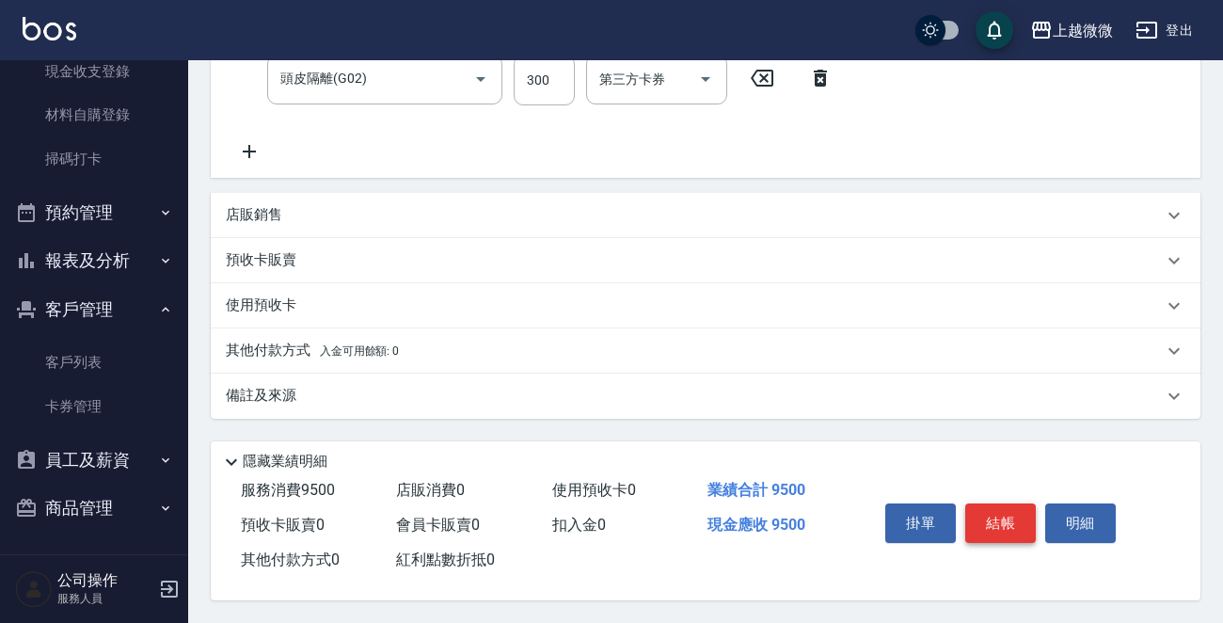
click at [1006, 506] on button "結帳" at bounding box center [1000, 522] width 71 height 39
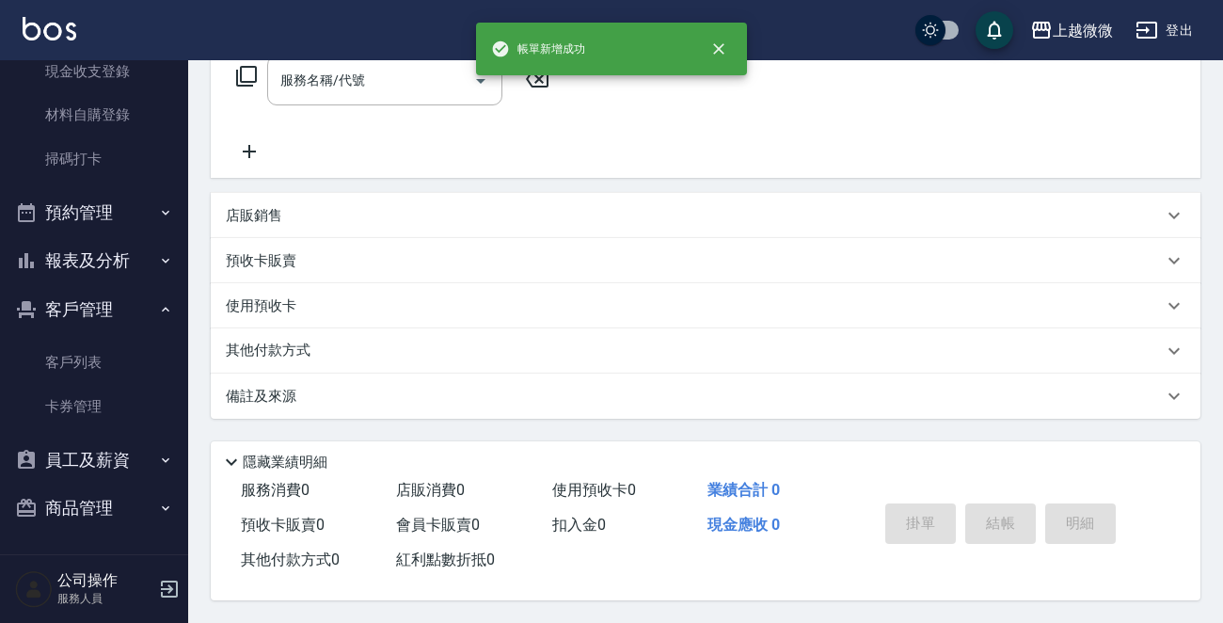
scroll to position [0, 0]
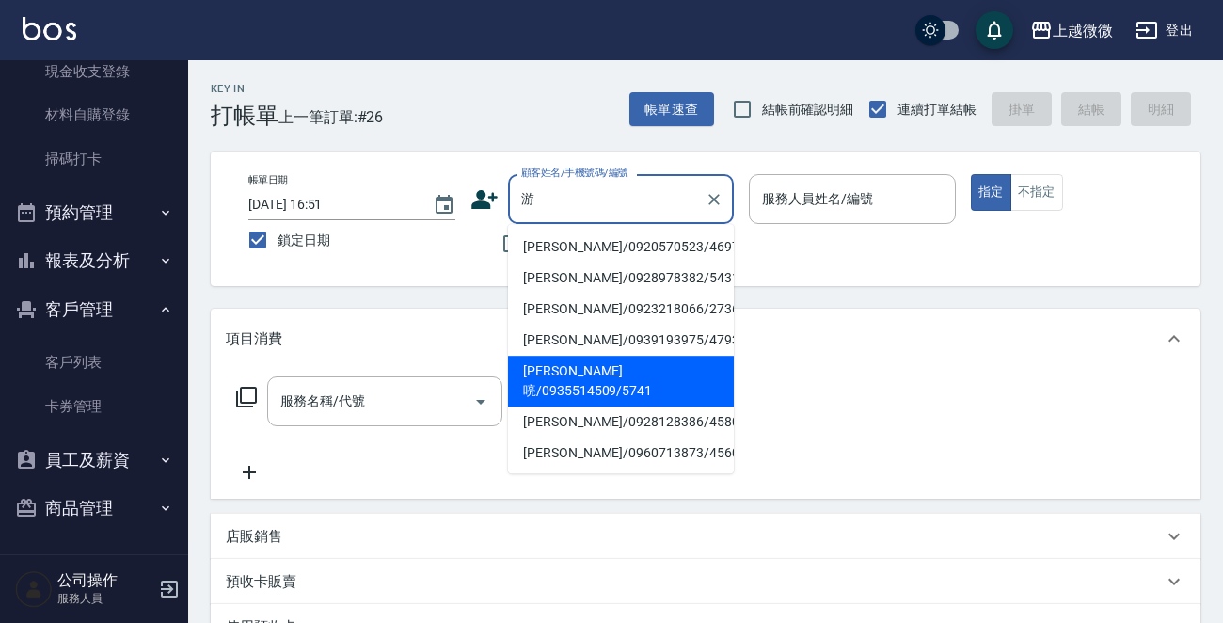
click at [632, 371] on li "[PERSON_NAME]喨/0935514509/5741" at bounding box center [621, 380] width 226 height 51
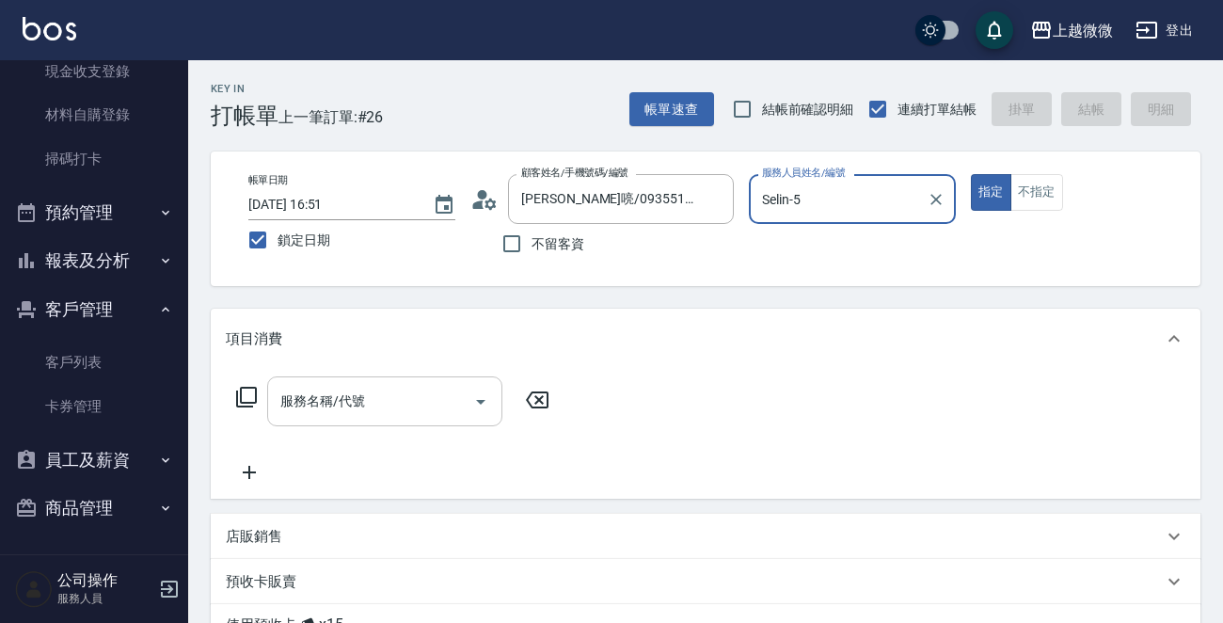
click at [376, 388] on input "服務名稱/代號" at bounding box center [371, 401] width 190 height 33
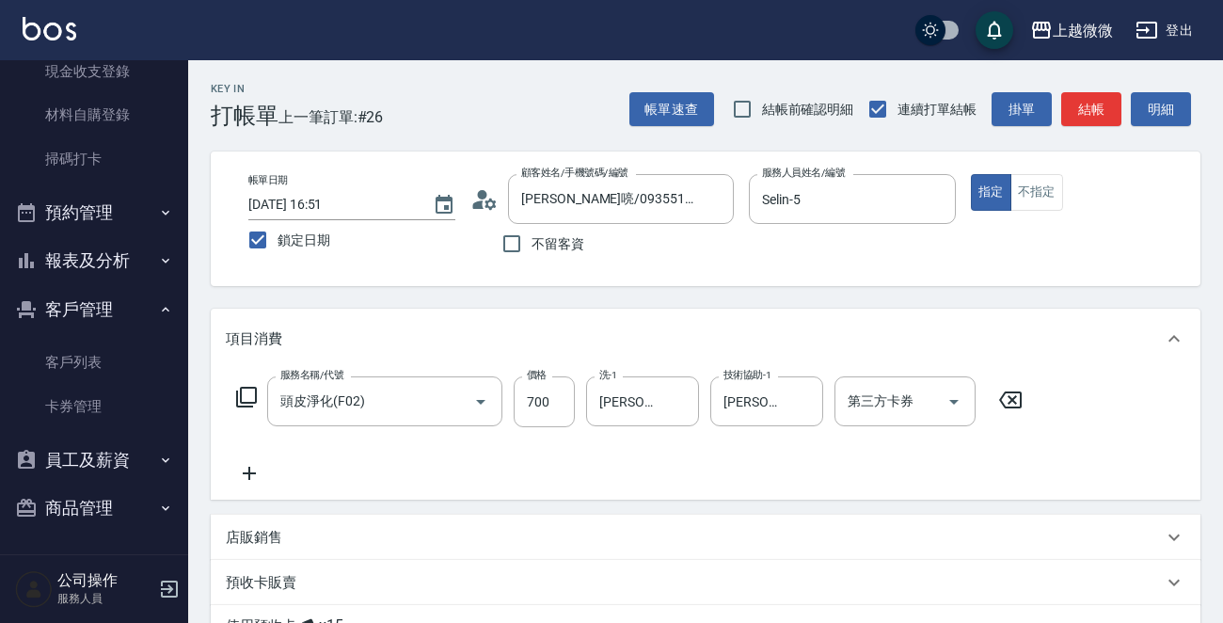
click at [253, 469] on icon at bounding box center [249, 473] width 47 height 23
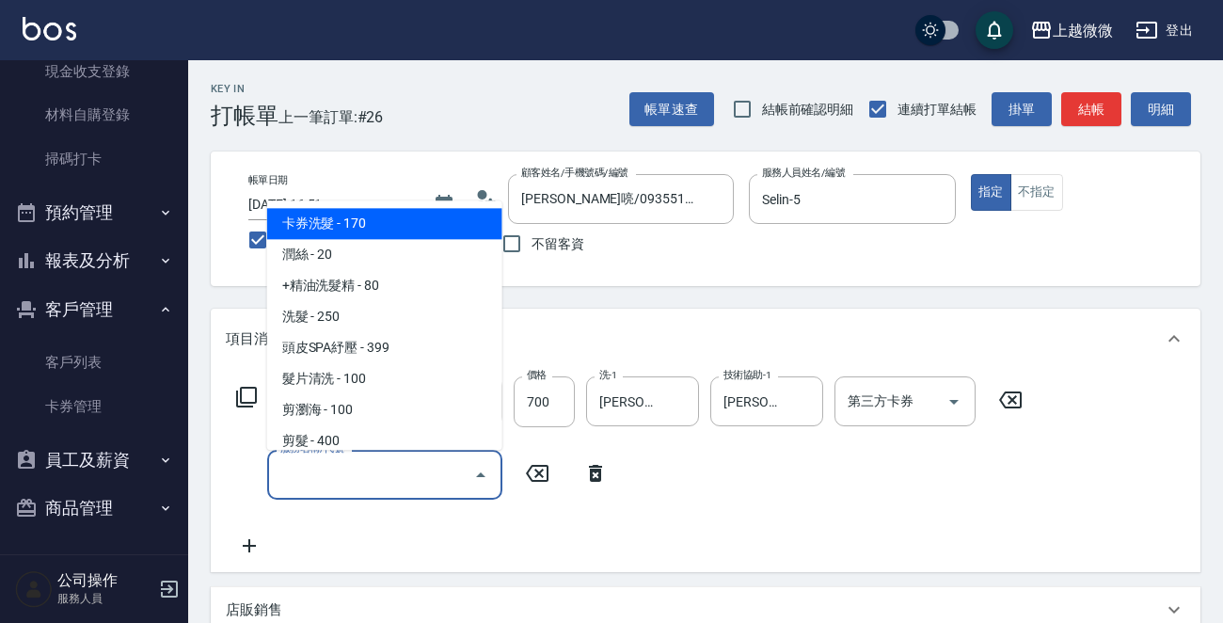
click at [326, 472] on input "服務名稱/代號" at bounding box center [371, 474] width 190 height 33
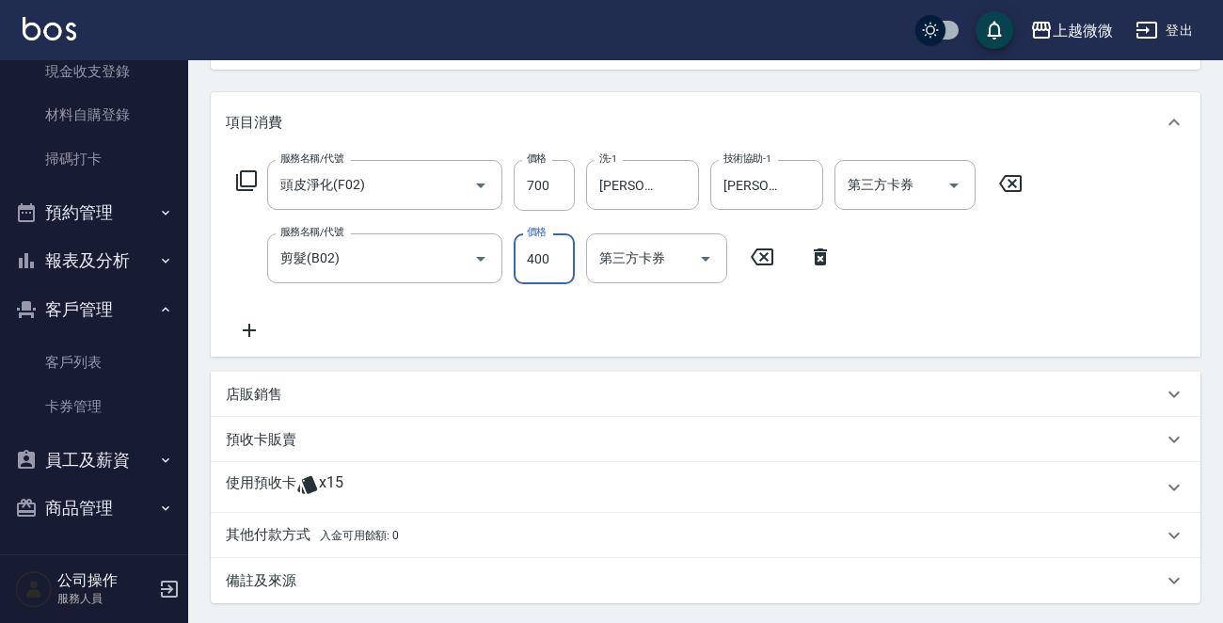
scroll to position [404, 0]
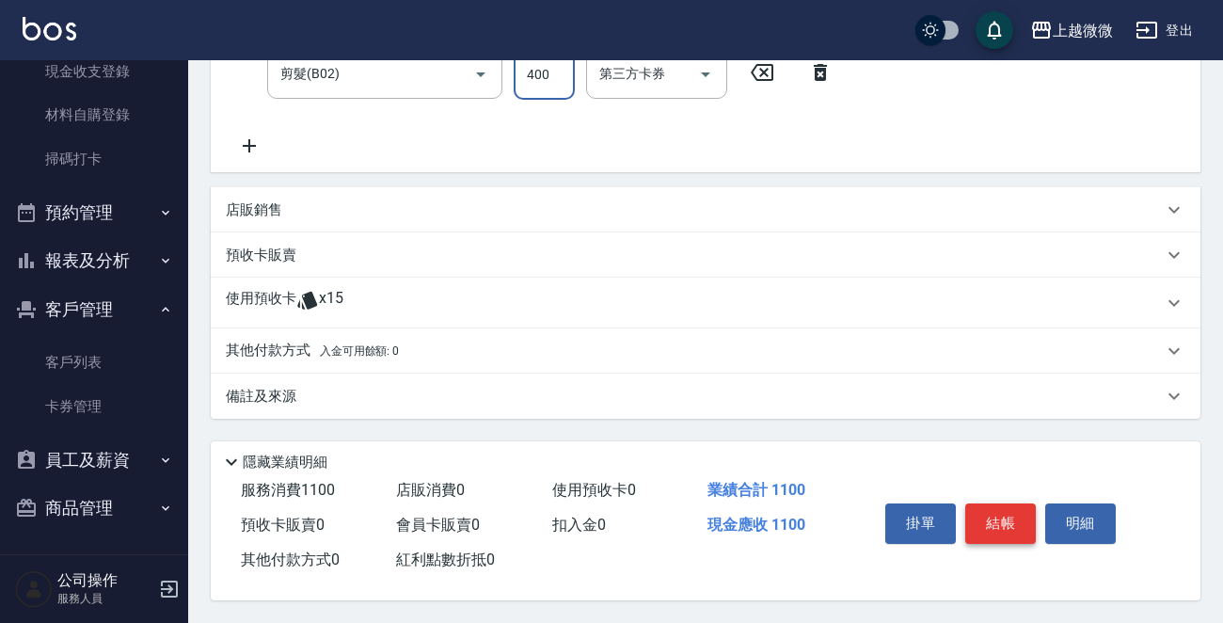
click at [1013, 518] on button "結帳" at bounding box center [1000, 522] width 71 height 39
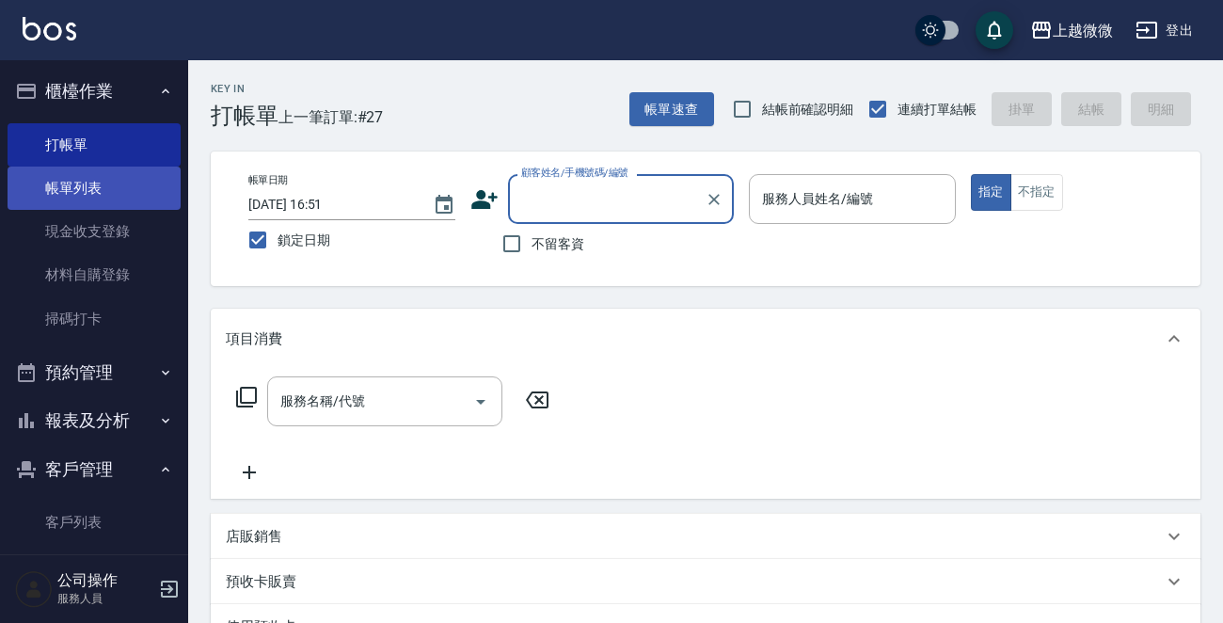
scroll to position [0, 0]
click at [115, 190] on link "帳單列表" at bounding box center [94, 188] width 173 height 43
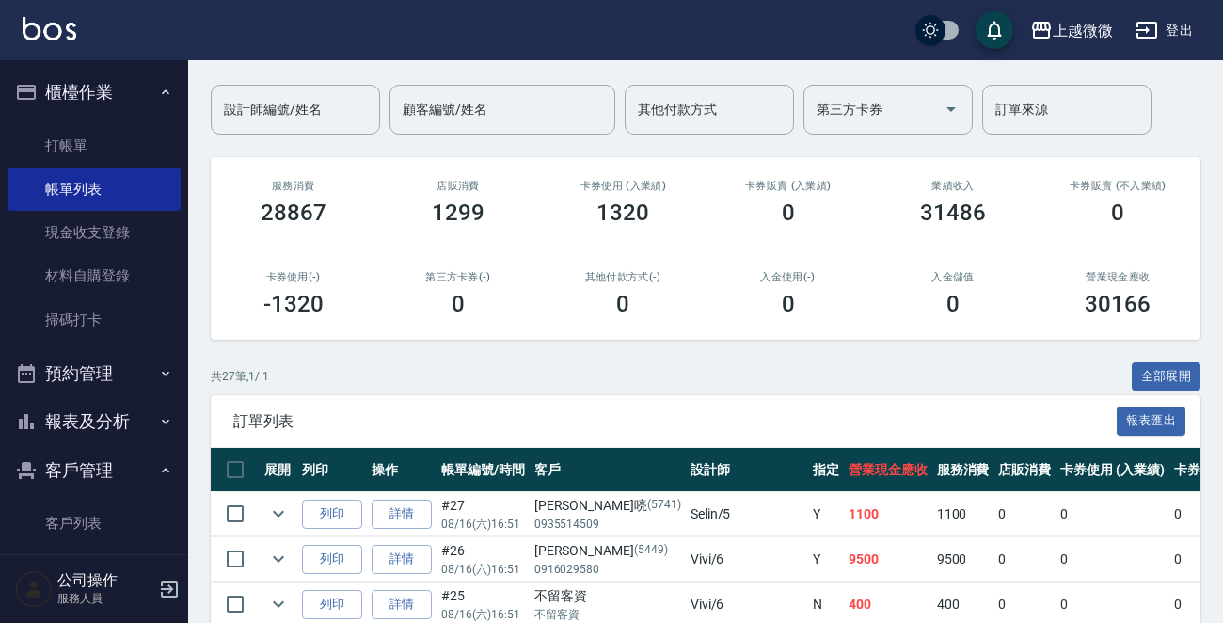
scroll to position [282, 0]
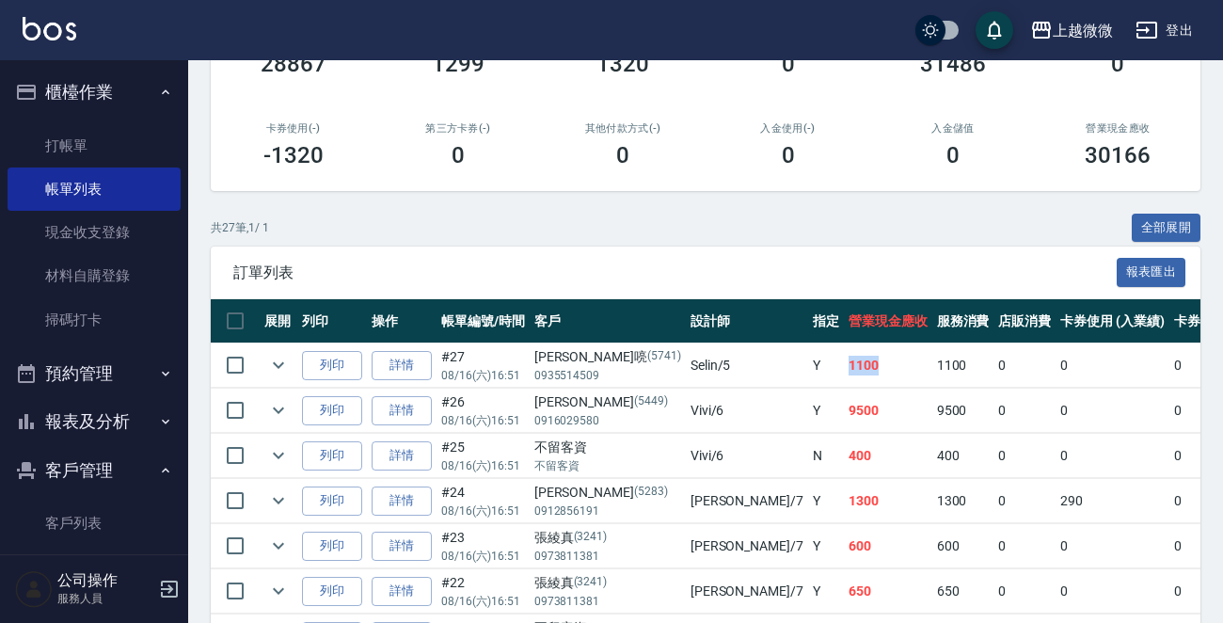
drag, startPoint x: 741, startPoint y: 360, endPoint x: 702, endPoint y: 361, distance: 38.6
click at [844, 361] on td "1100" at bounding box center [888, 365] width 88 height 44
click at [413, 356] on link "詳情" at bounding box center [401, 365] width 60 height 29
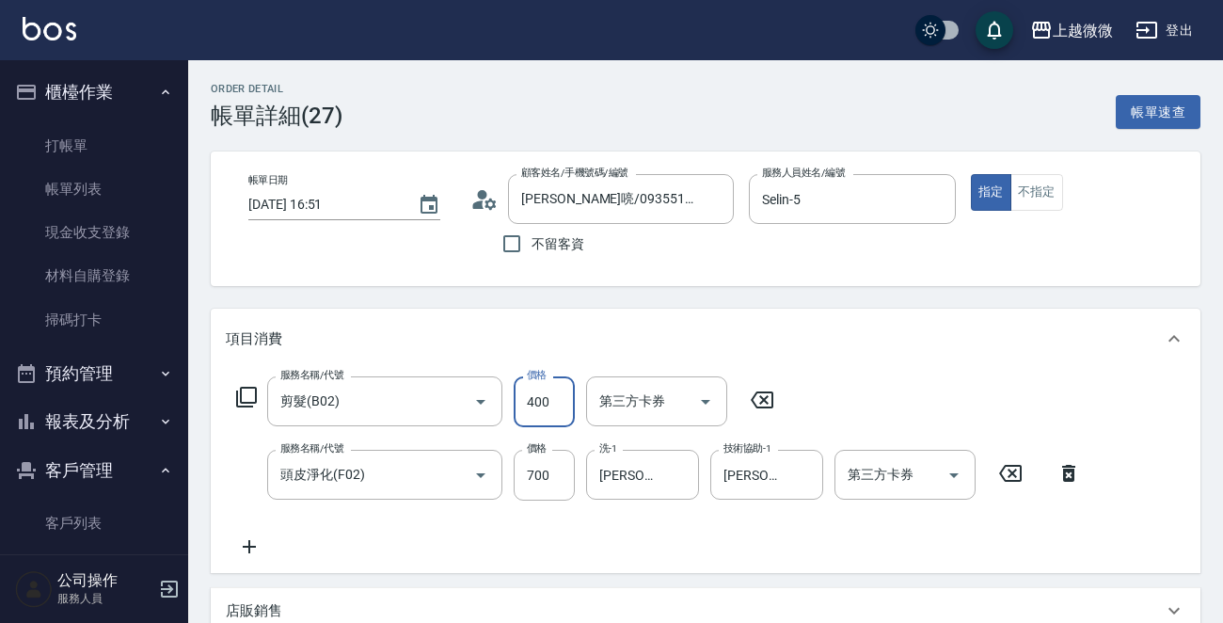
click at [544, 396] on input "400" at bounding box center [543, 401] width 61 height 51
click at [813, 346] on div "項目消費" at bounding box center [694, 339] width 937 height 20
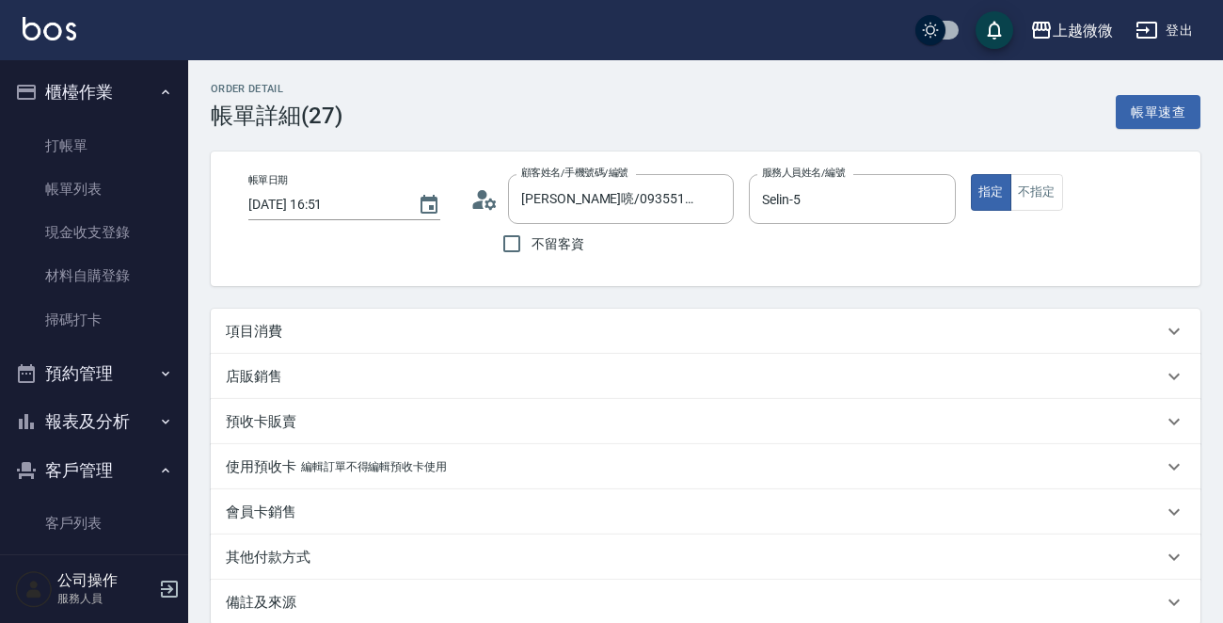
click at [813, 346] on div "項目消費" at bounding box center [705, 330] width 989 height 45
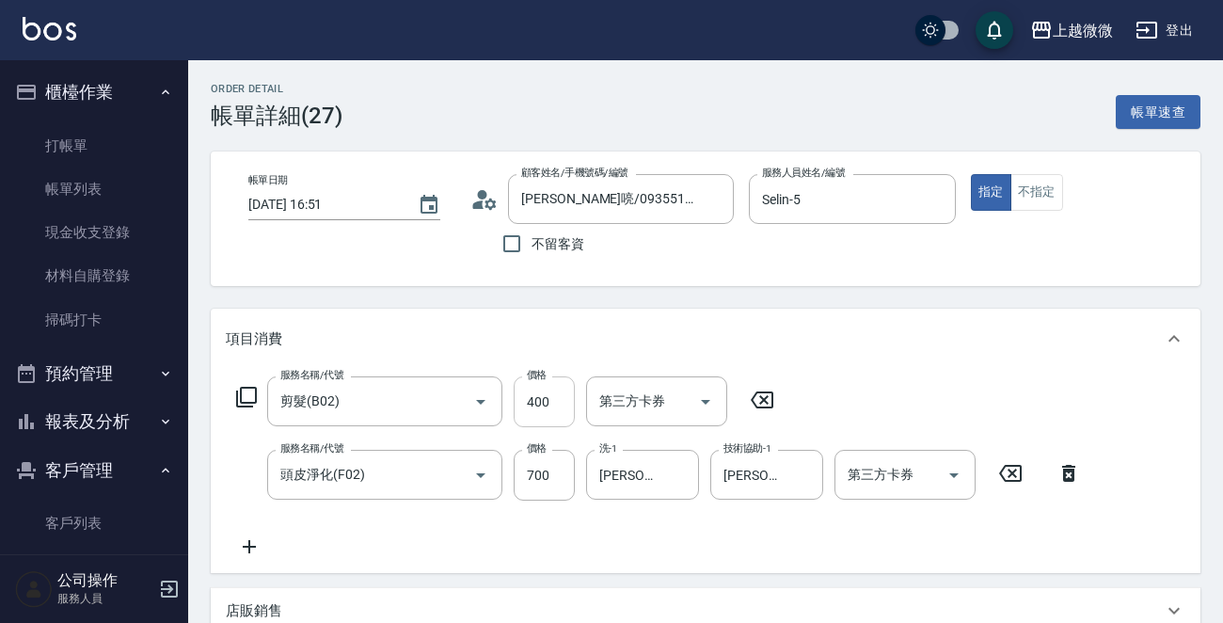
click at [546, 402] on input "400" at bounding box center [543, 401] width 61 height 51
click at [552, 402] on input "400" at bounding box center [543, 401] width 61 height 51
click at [550, 403] on input "400" at bounding box center [543, 401] width 61 height 51
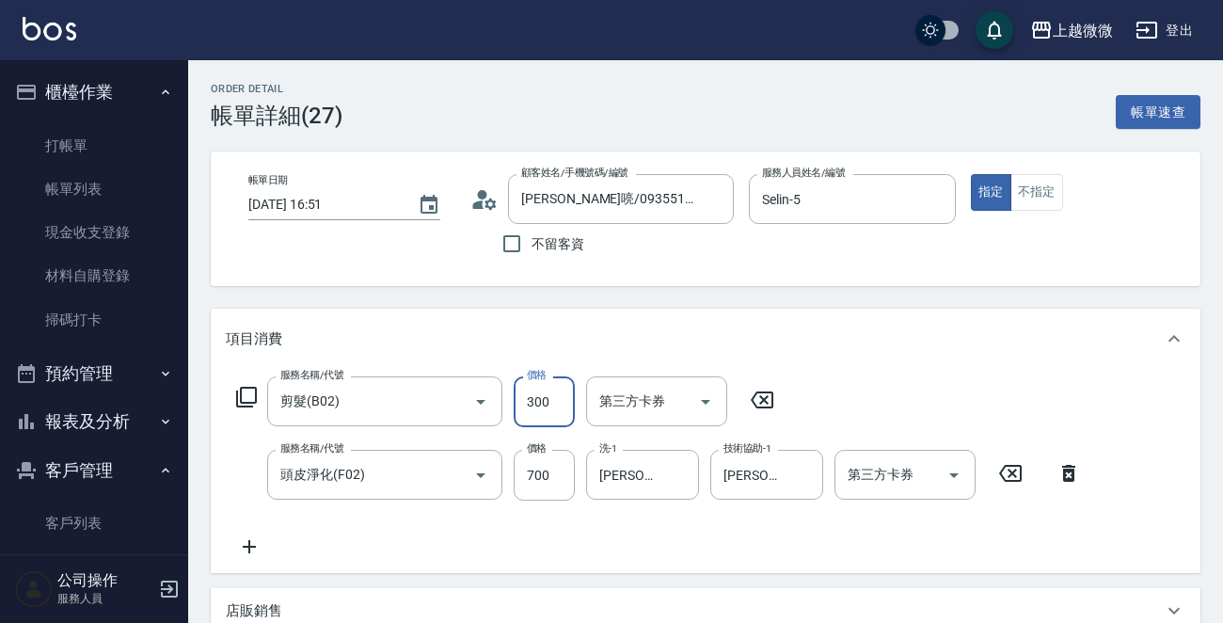
click at [451, 546] on div "服務名稱/代號 剪髮(B02) 服務名稱/代號 價格 300 價格 第三方卡券 第三方卡券 服務名稱/代號 頭皮淨化(F02) 服務名稱/代號 價格 700 …" at bounding box center [659, 466] width 866 height 181
click at [1072, 469] on icon at bounding box center [1068, 473] width 47 height 23
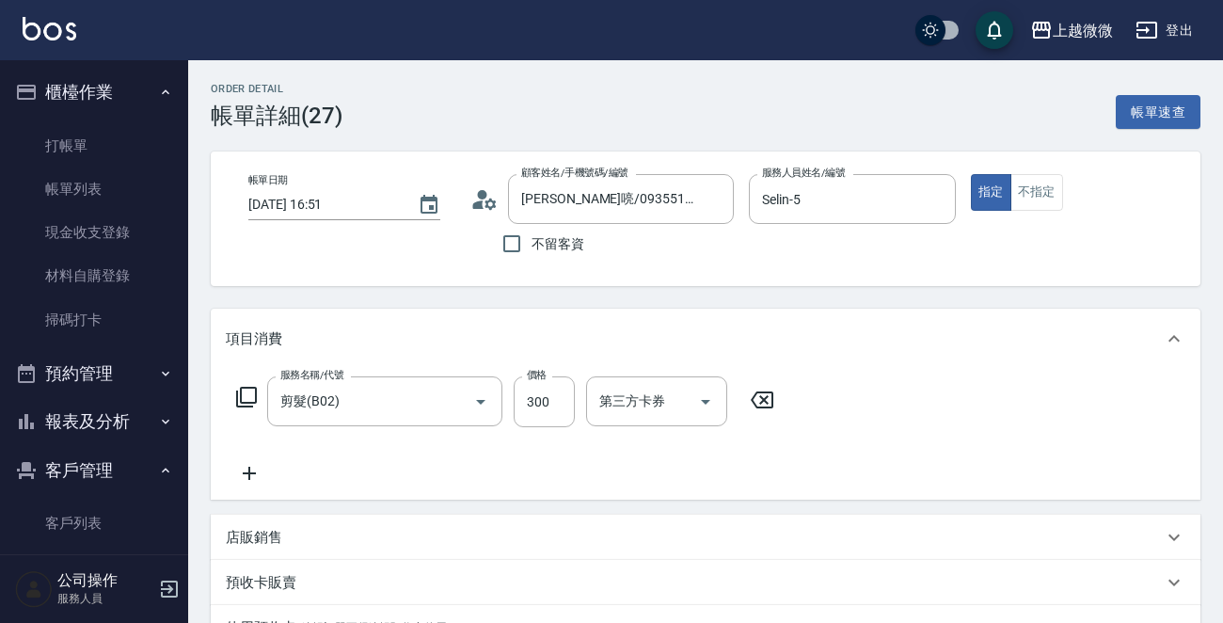
drag, startPoint x: 250, startPoint y: 457, endPoint x: 239, endPoint y: 469, distance: 16.6
click at [245, 461] on div "服務名稱/代號 剪髮(B02) 服務名稱/代號 價格 300 價格 第三方卡券 第三方卡券" at bounding box center [506, 430] width 560 height 108
click at [239, 469] on icon at bounding box center [249, 473] width 47 height 23
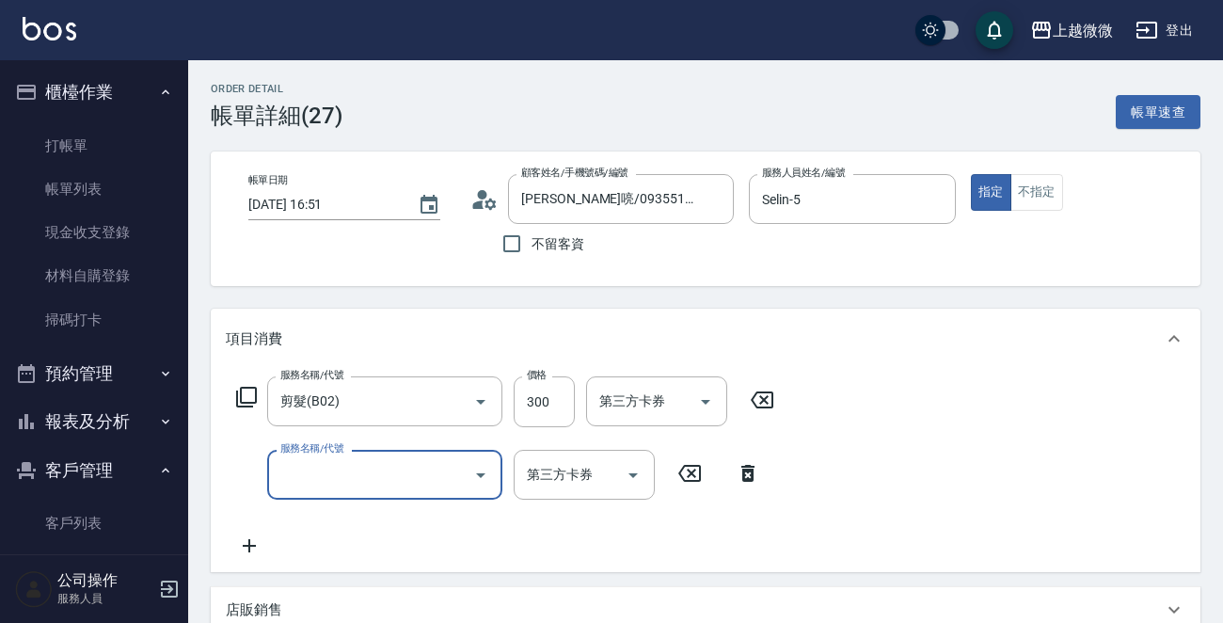
click at [339, 469] on input "服務名稱/代號" at bounding box center [371, 474] width 190 height 33
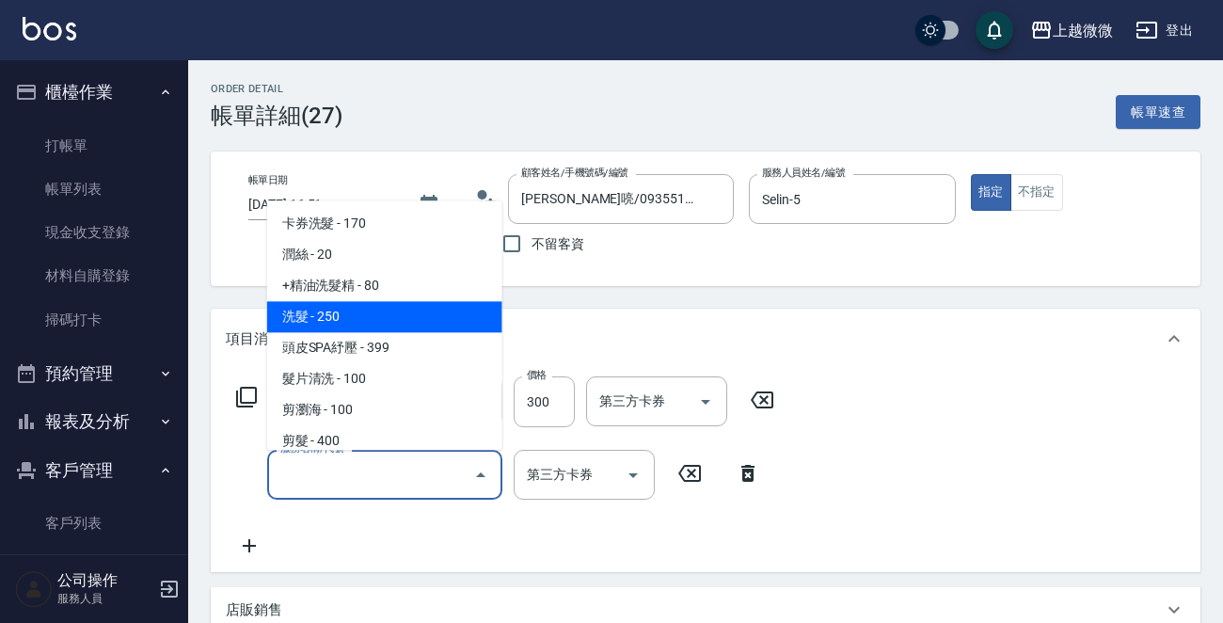
click at [371, 323] on span "洗髮 - 250" at bounding box center [384, 317] width 235 height 31
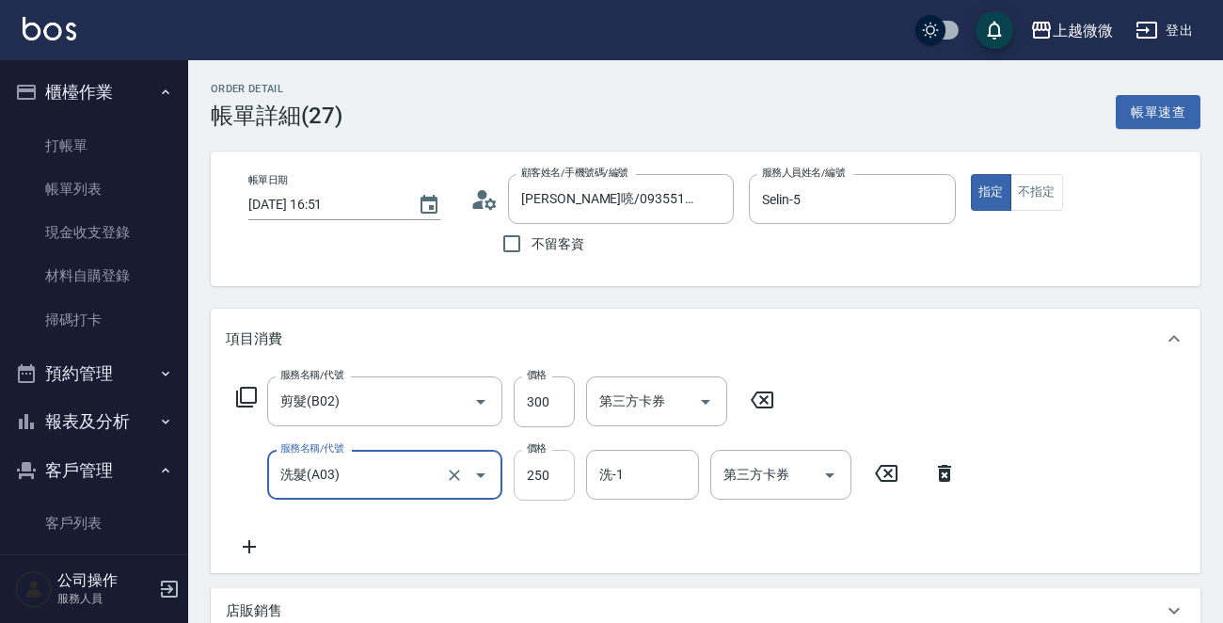
click at [555, 472] on input "250" at bounding box center [543, 475] width 61 height 51
click at [644, 491] on div "洗-1" at bounding box center [642, 475] width 113 height 50
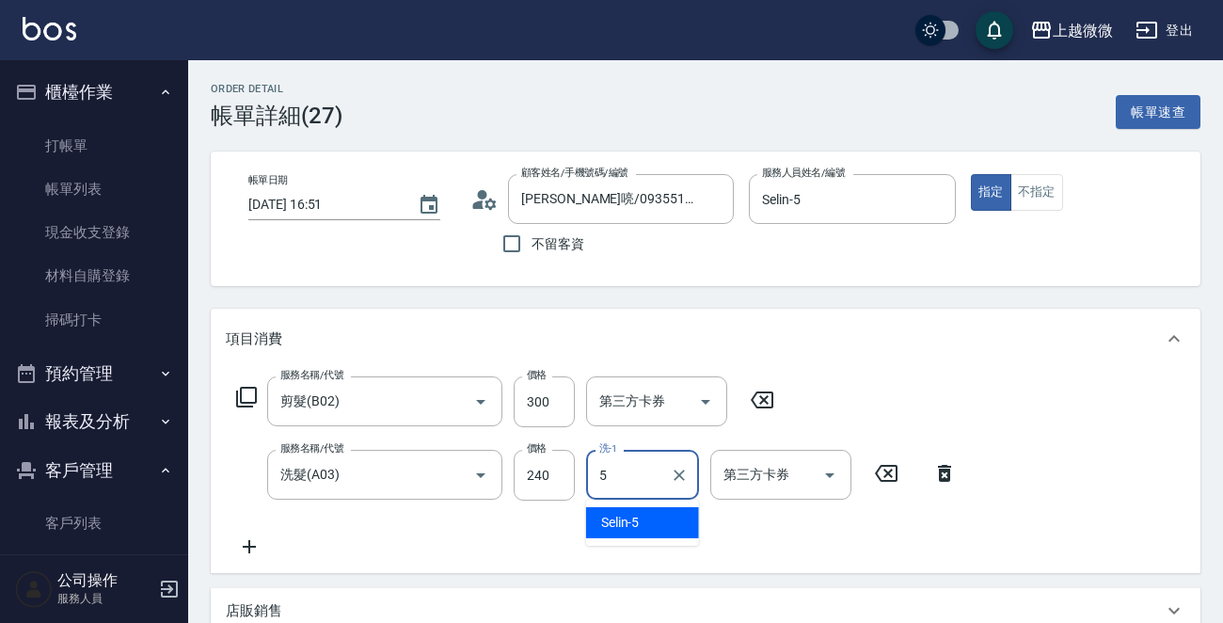
click at [622, 524] on span "Selin -5" at bounding box center [620, 523] width 39 height 20
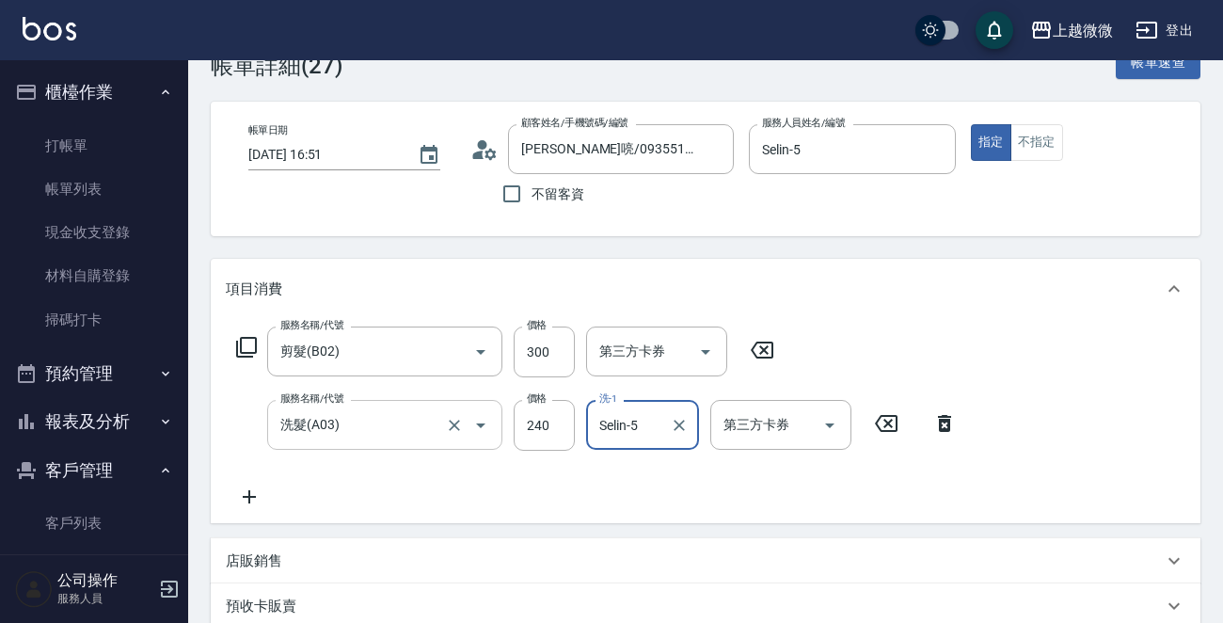
scroll to position [94, 0]
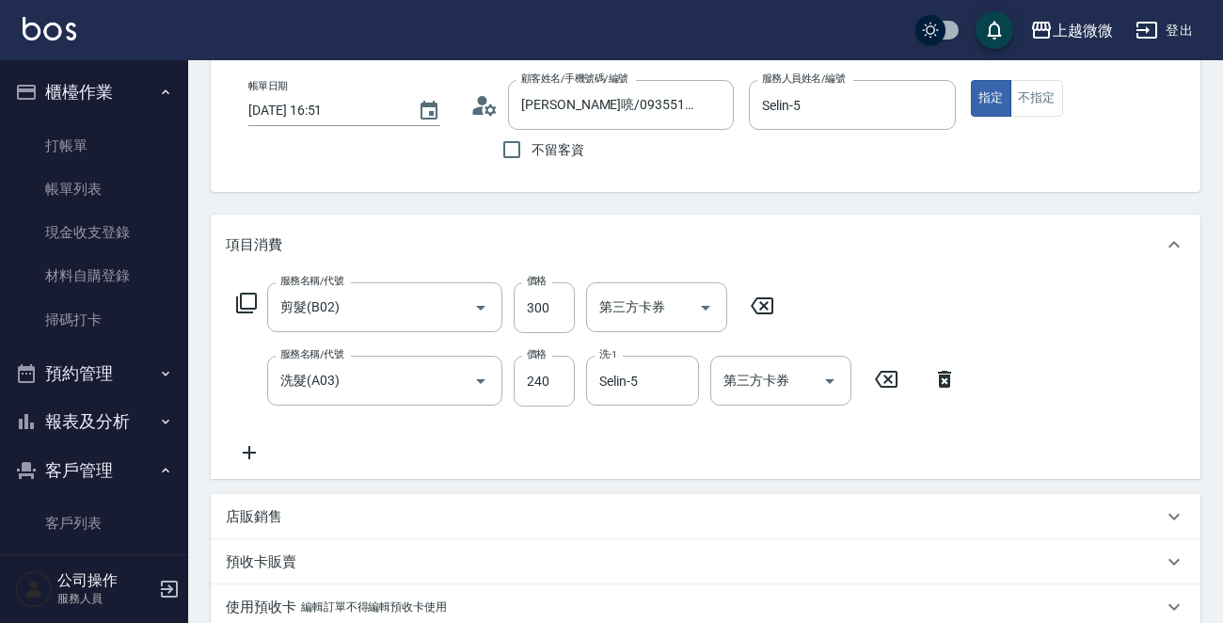
click at [259, 515] on p "店販銷售" at bounding box center [254, 517] width 56 height 20
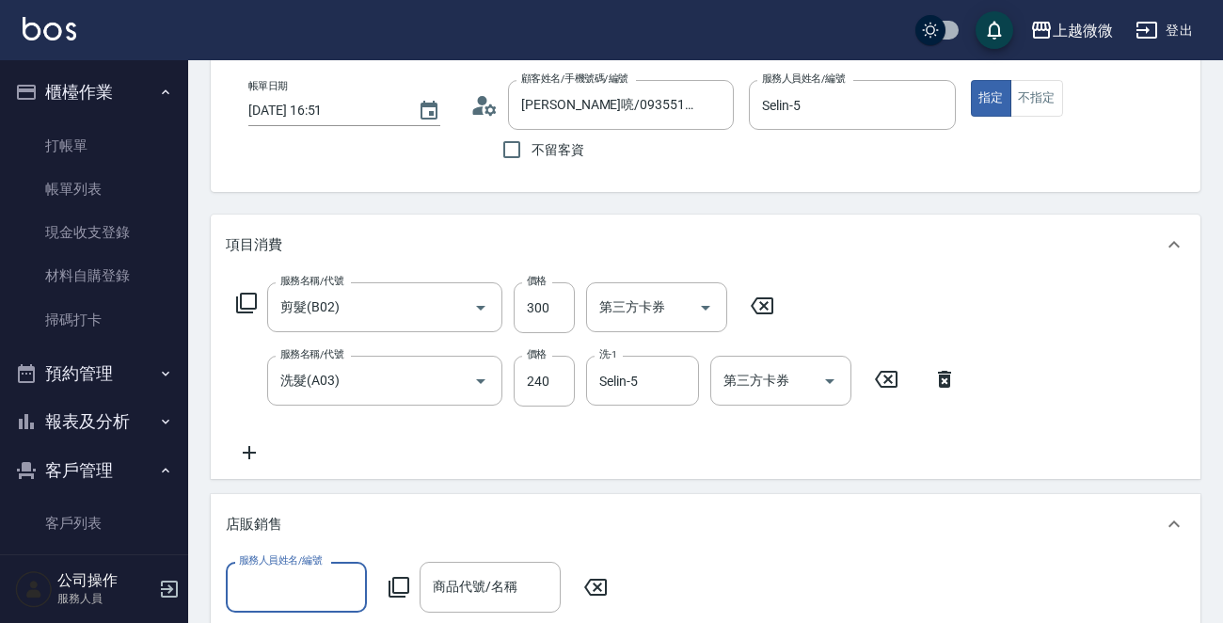
scroll to position [0, 0]
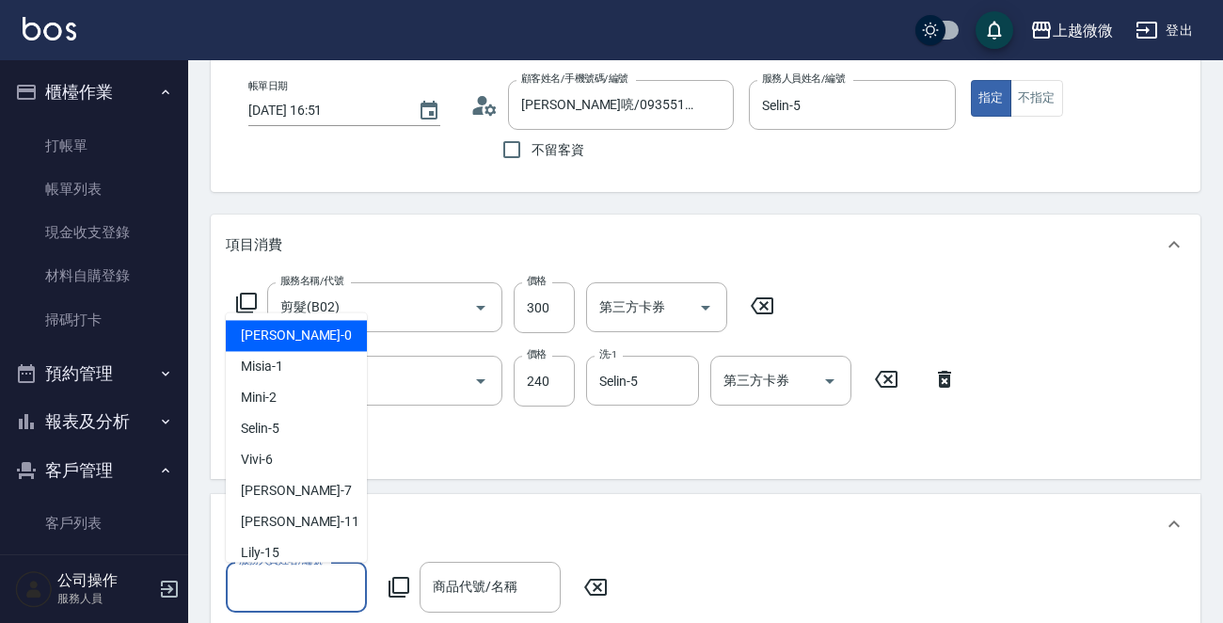
click at [311, 572] on input "服務人員姓名/編號" at bounding box center [296, 586] width 124 height 33
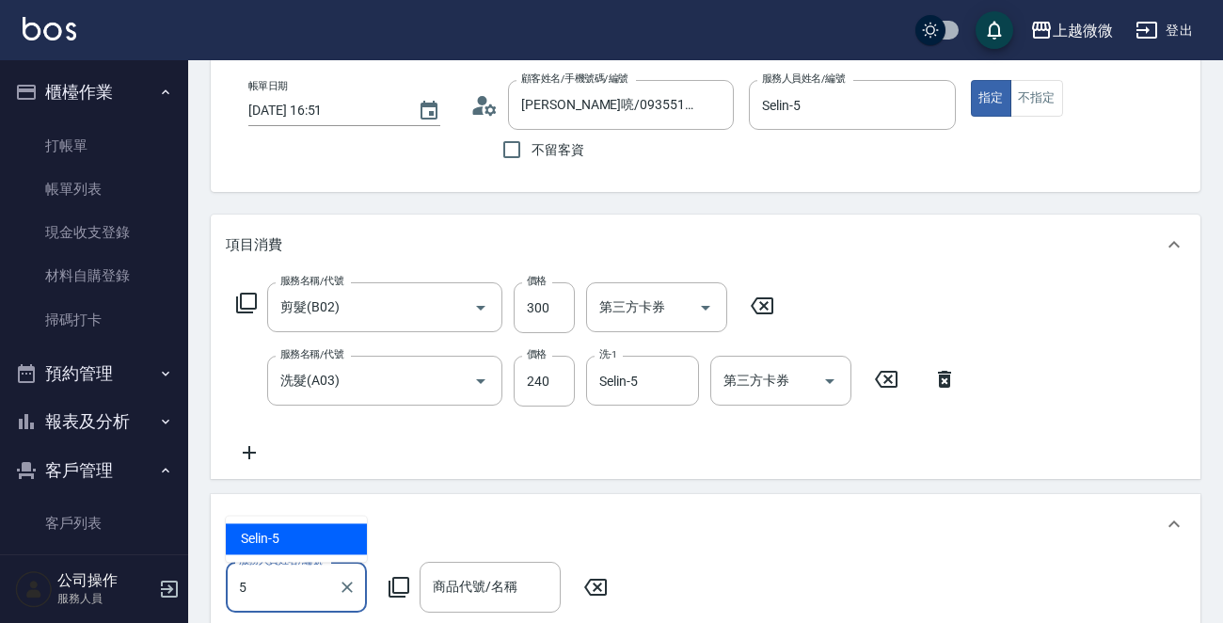
click at [288, 541] on div "Selin -5" at bounding box center [296, 538] width 141 height 31
click at [472, 566] on div "商品代號/名稱" at bounding box center [489, 586] width 141 height 50
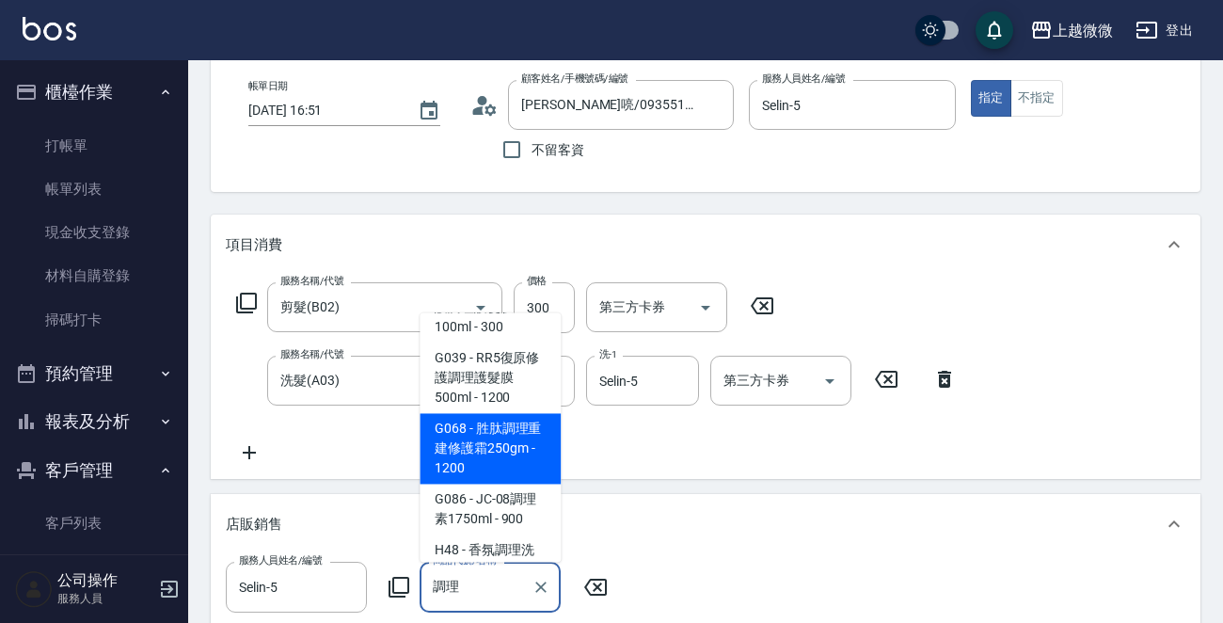
scroll to position [282, 0]
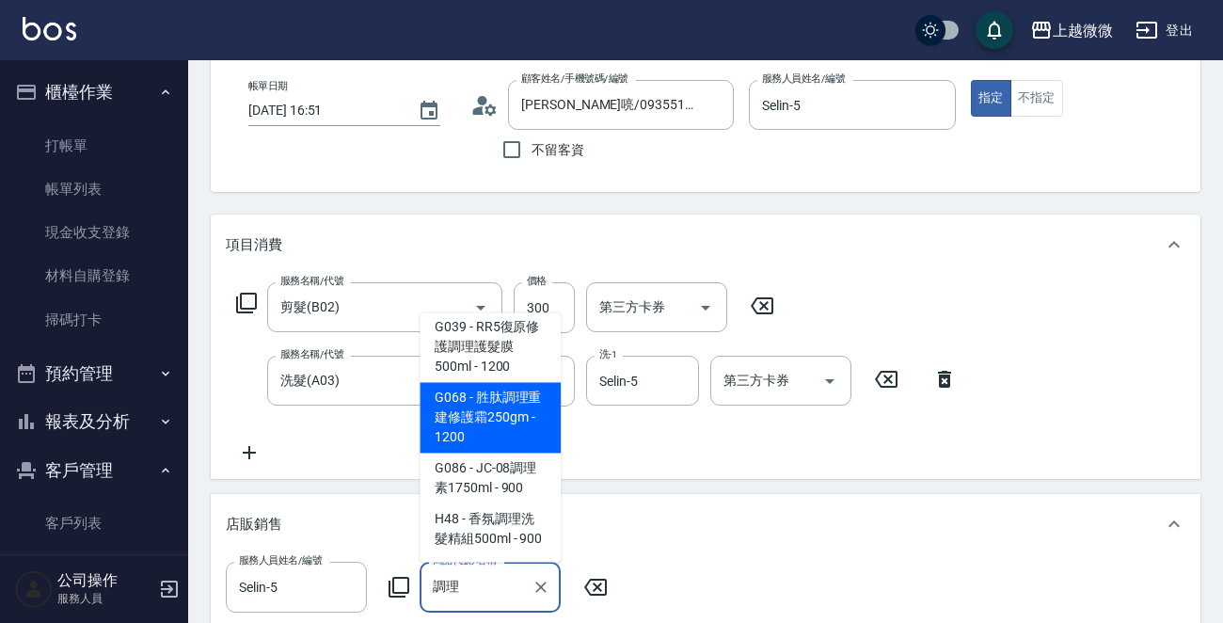
click at [491, 408] on span "G068 - 胜肽調理重建修護霜250gm - 1200" at bounding box center [489, 418] width 141 height 71
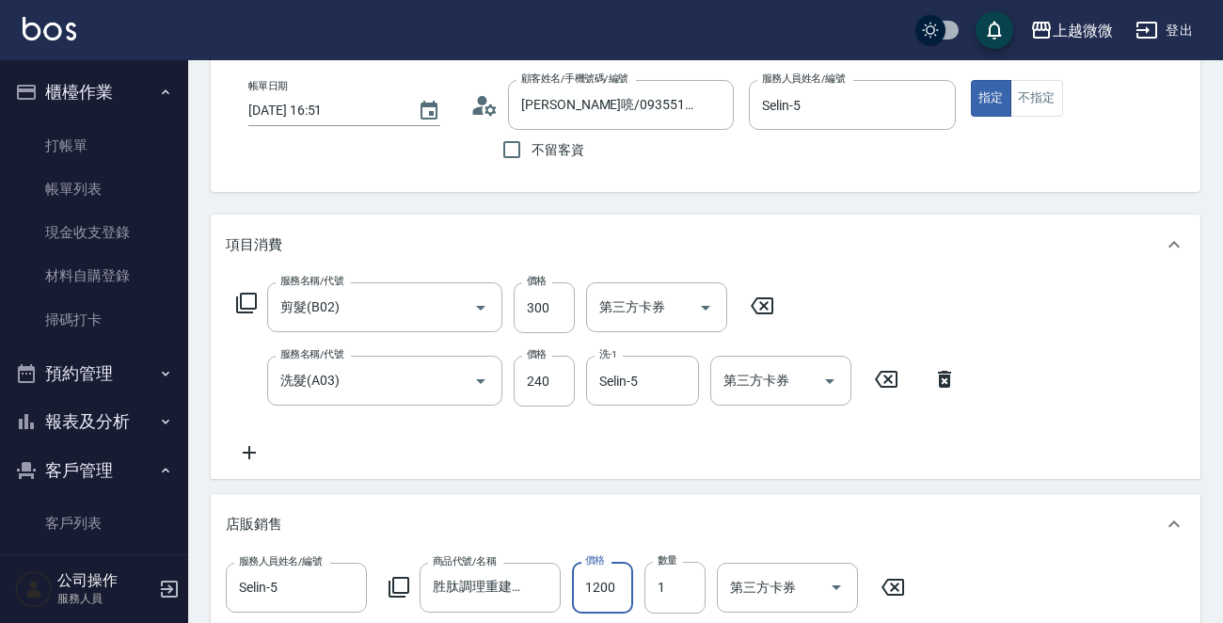
click at [589, 583] on input "1200" at bounding box center [602, 586] width 61 height 51
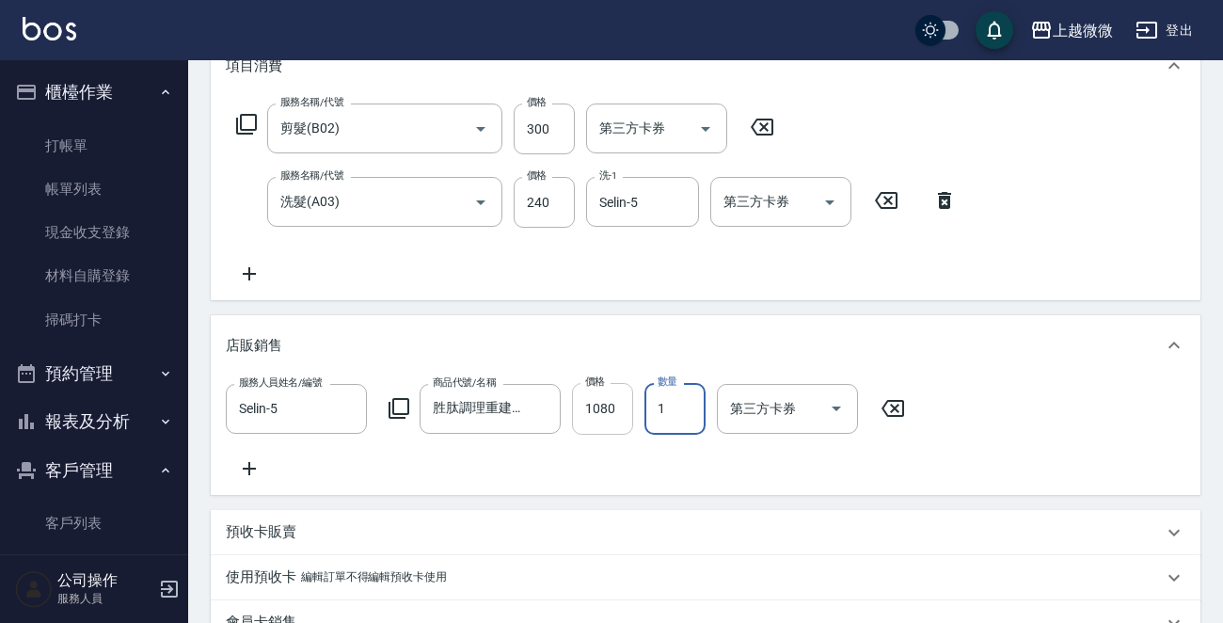
scroll to position [129, 0]
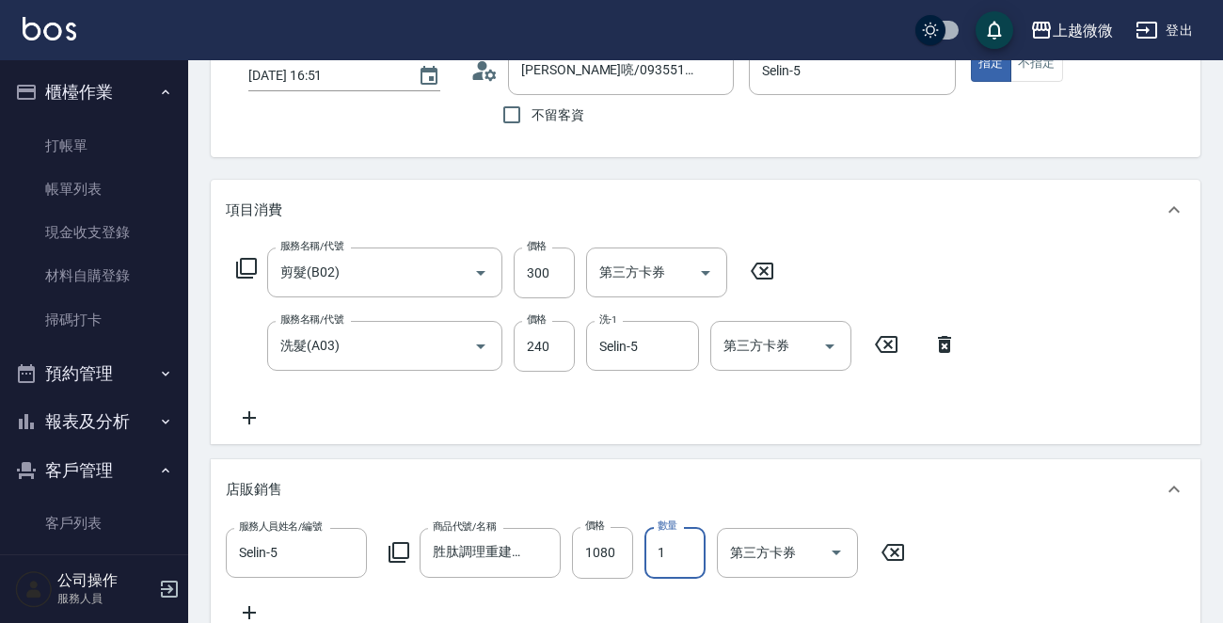
click at [943, 340] on icon at bounding box center [944, 344] width 13 height 17
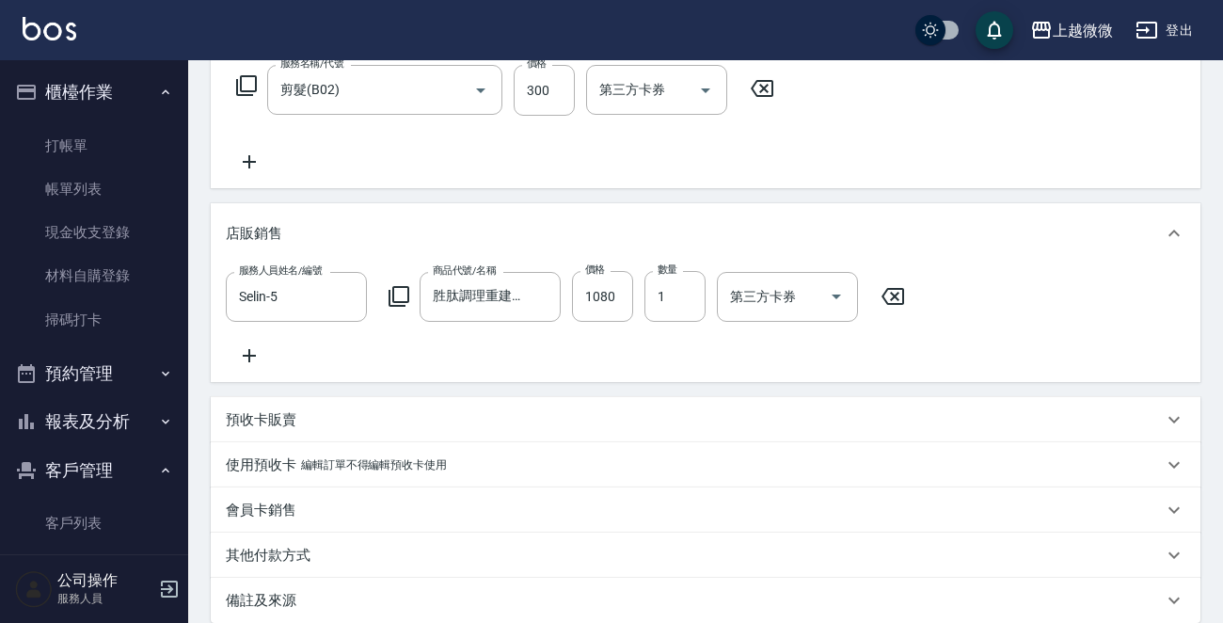
scroll to position [317, 0]
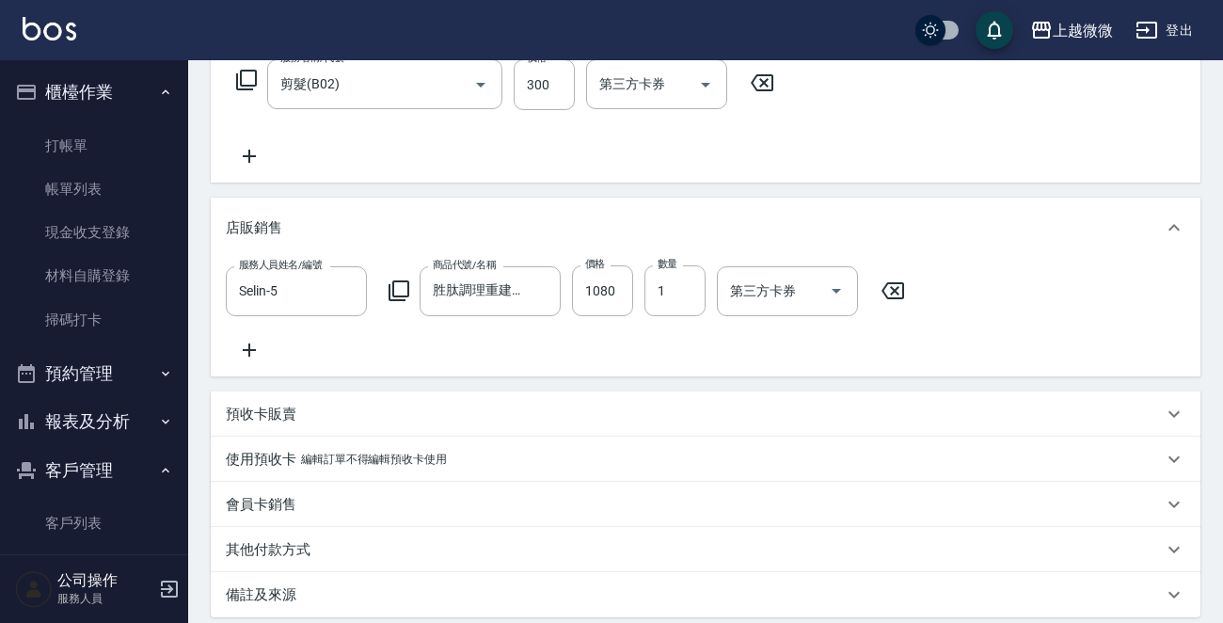
click at [247, 469] on p "使用預收卡" at bounding box center [261, 460] width 71 height 20
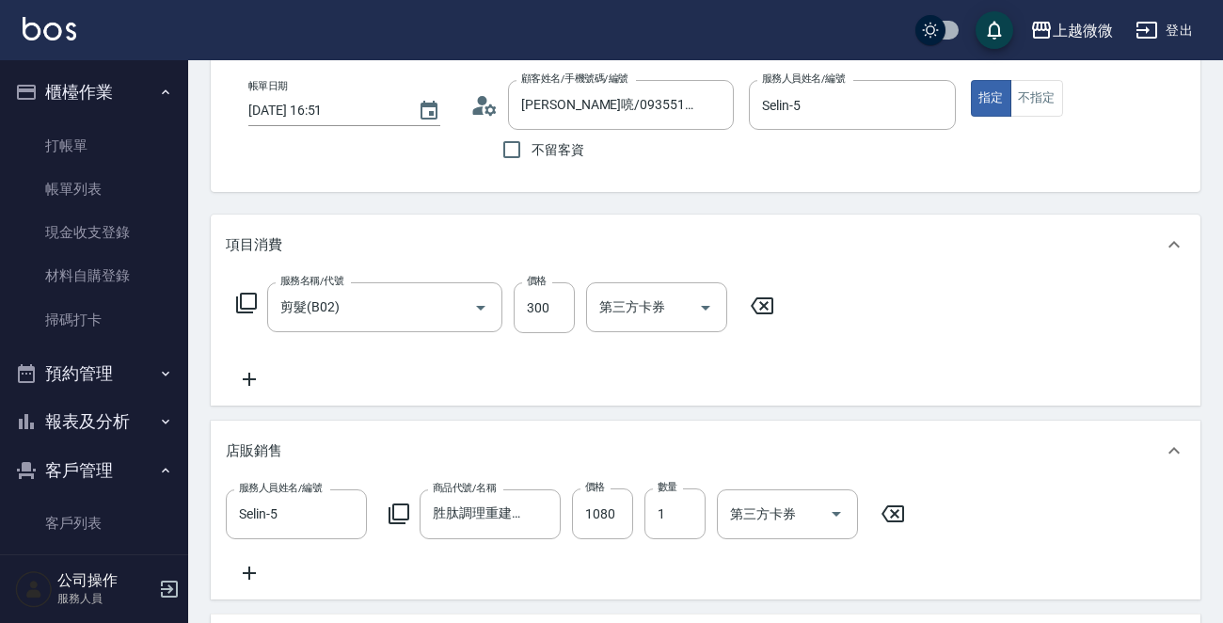
scroll to position [282, 0]
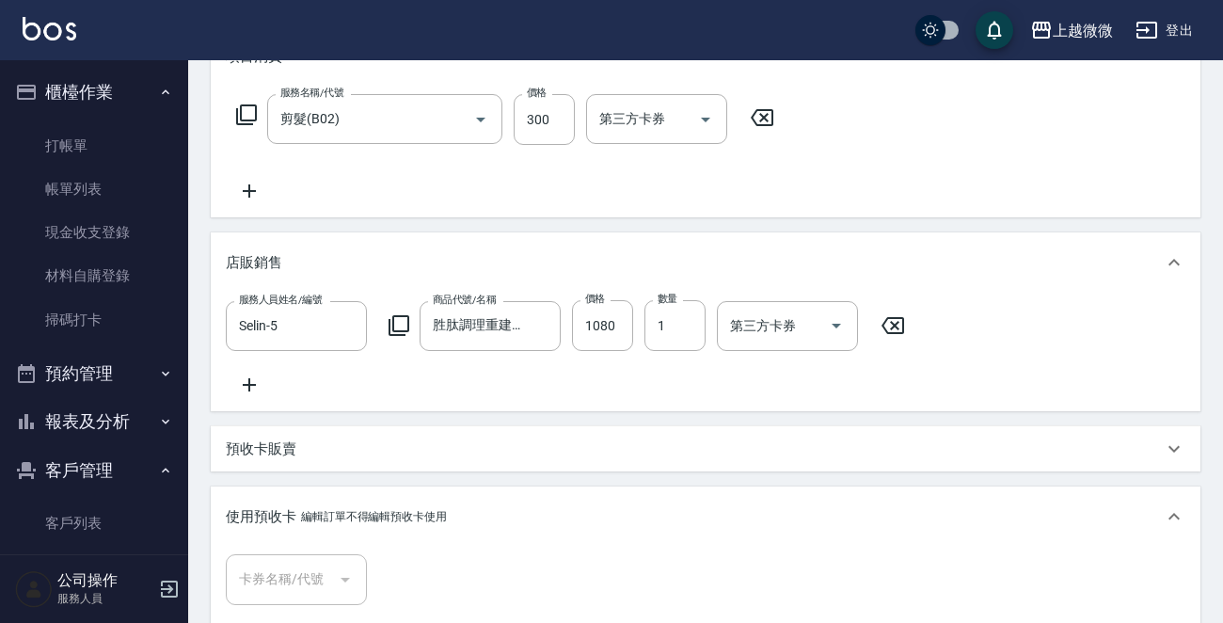
click at [357, 520] on p "編輯訂單不得編輯預收卡使用" at bounding box center [374, 517] width 146 height 20
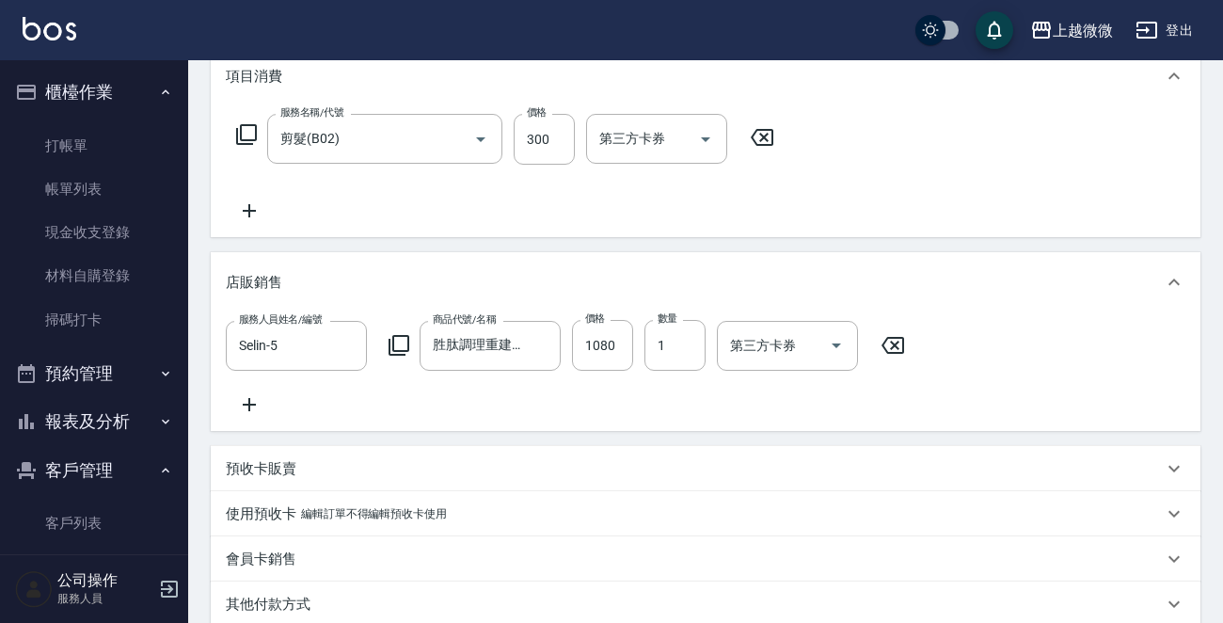
scroll to position [0, 0]
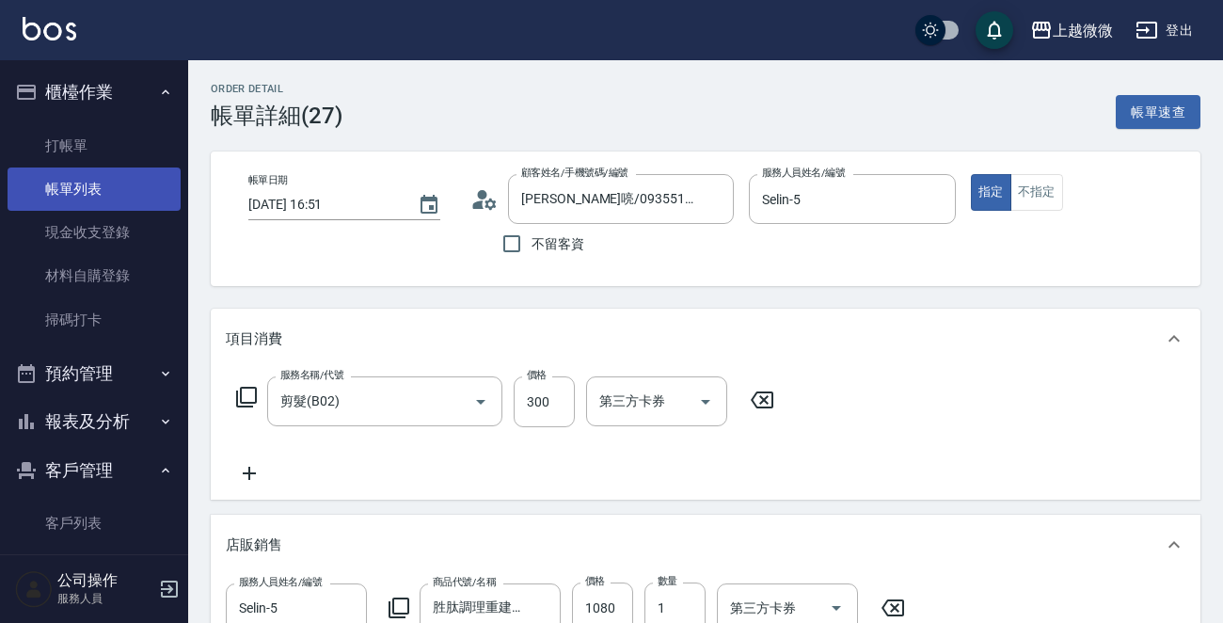
click at [82, 185] on link "帳單列表" at bounding box center [94, 188] width 173 height 43
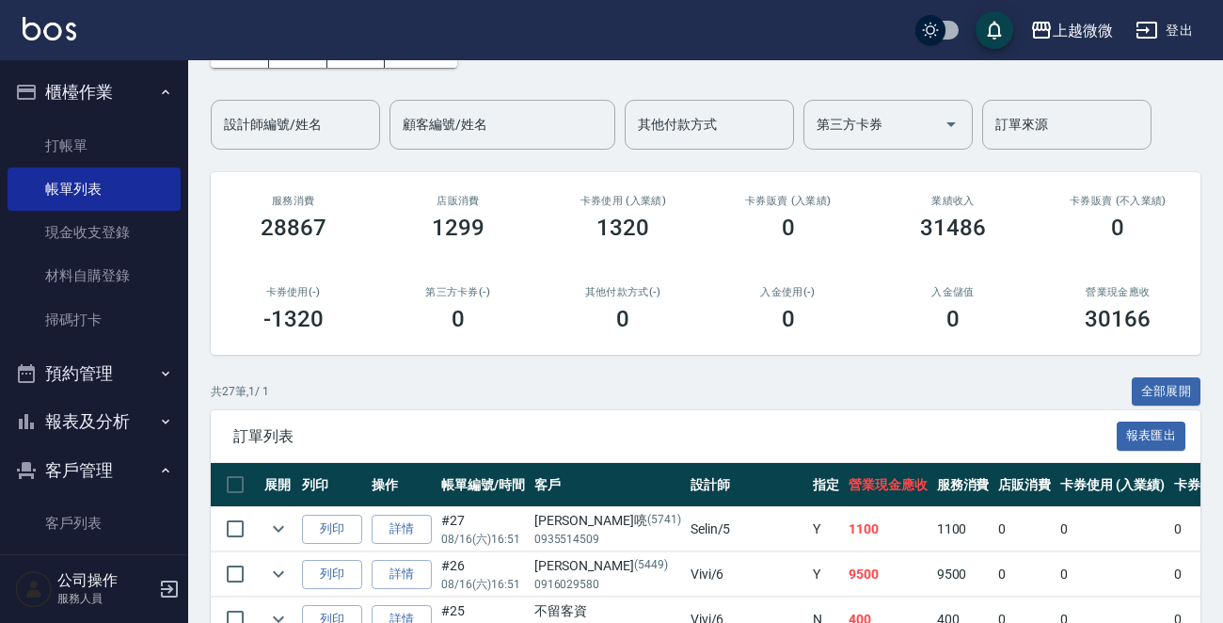
scroll to position [282, 0]
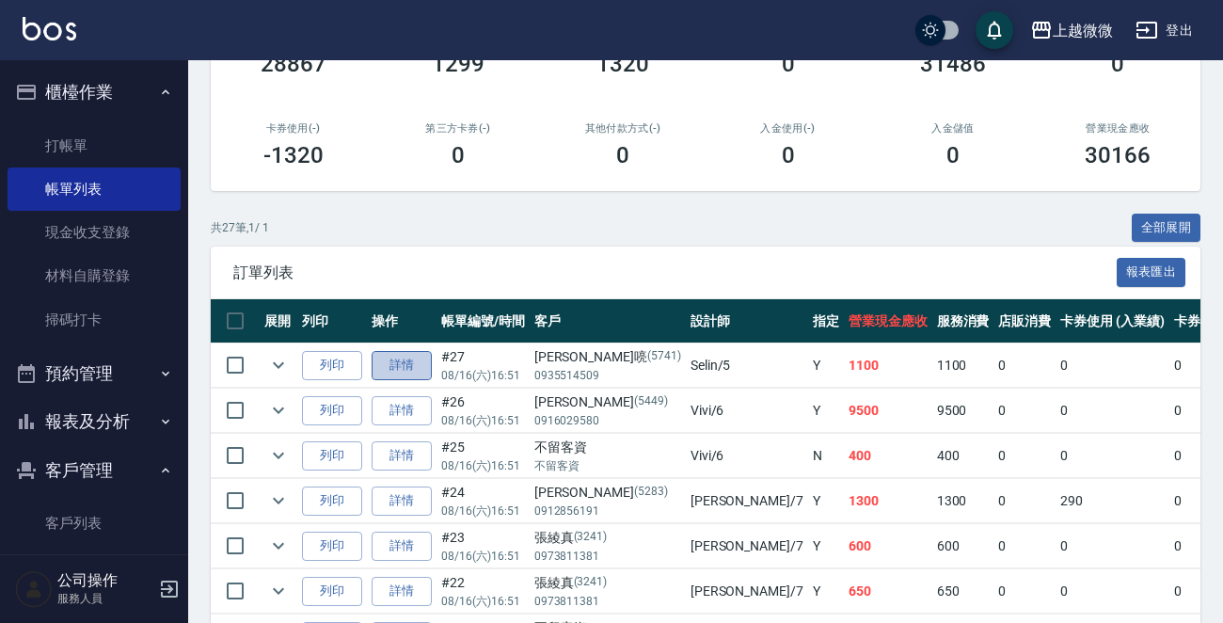
click at [407, 365] on link "詳情" at bounding box center [401, 365] width 60 height 29
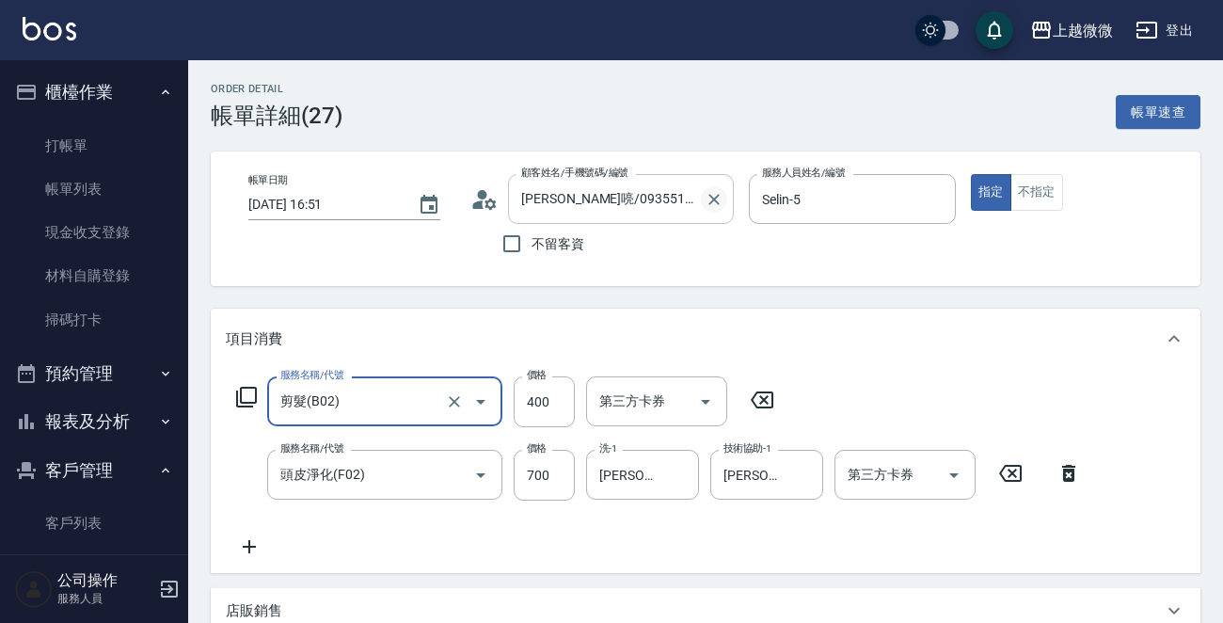
click at [710, 200] on icon "Clear" at bounding box center [713, 199] width 19 height 19
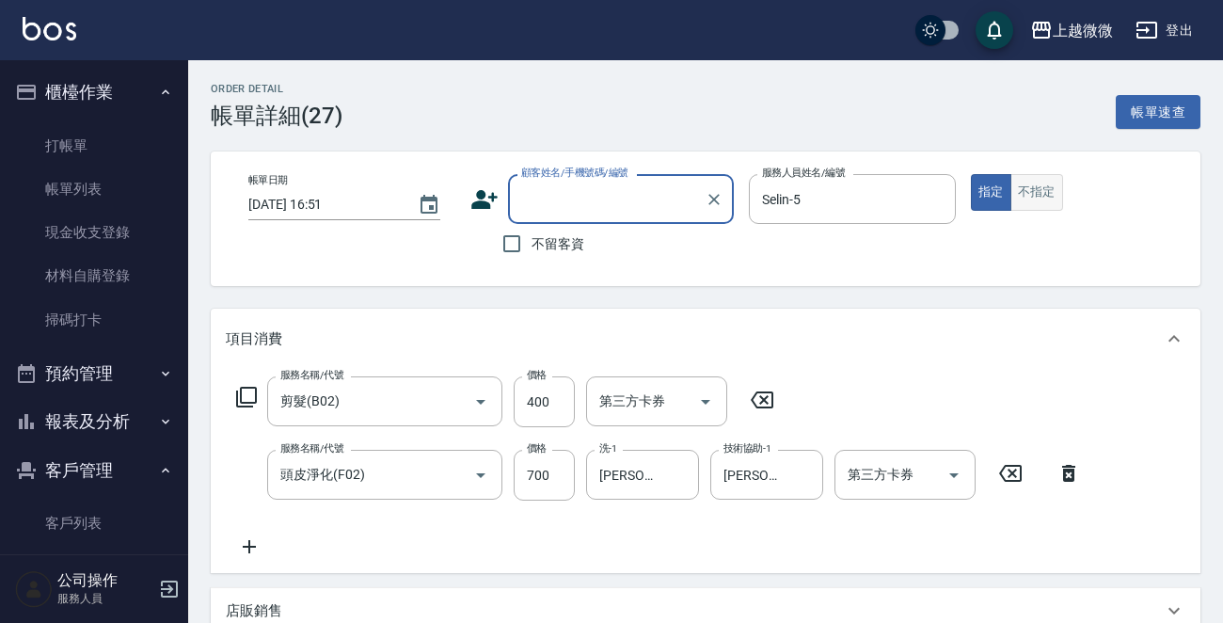
click at [1036, 188] on button "不指定" at bounding box center [1036, 192] width 53 height 37
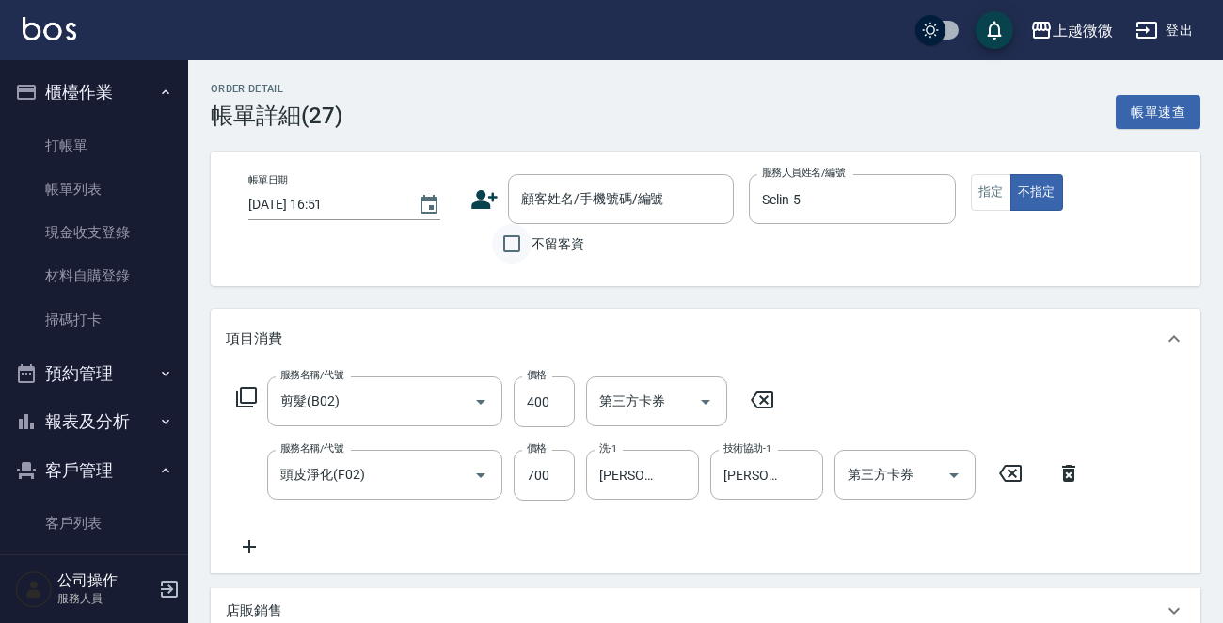
click at [515, 240] on input "不留客資" at bounding box center [511, 243] width 39 height 39
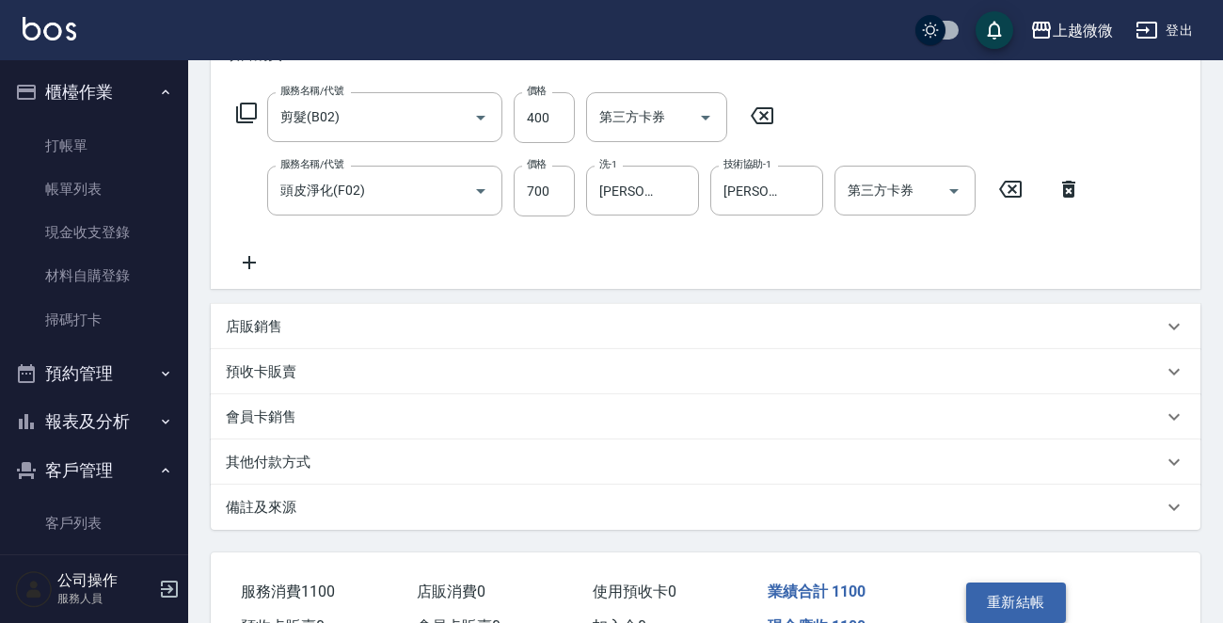
scroll to position [390, 0]
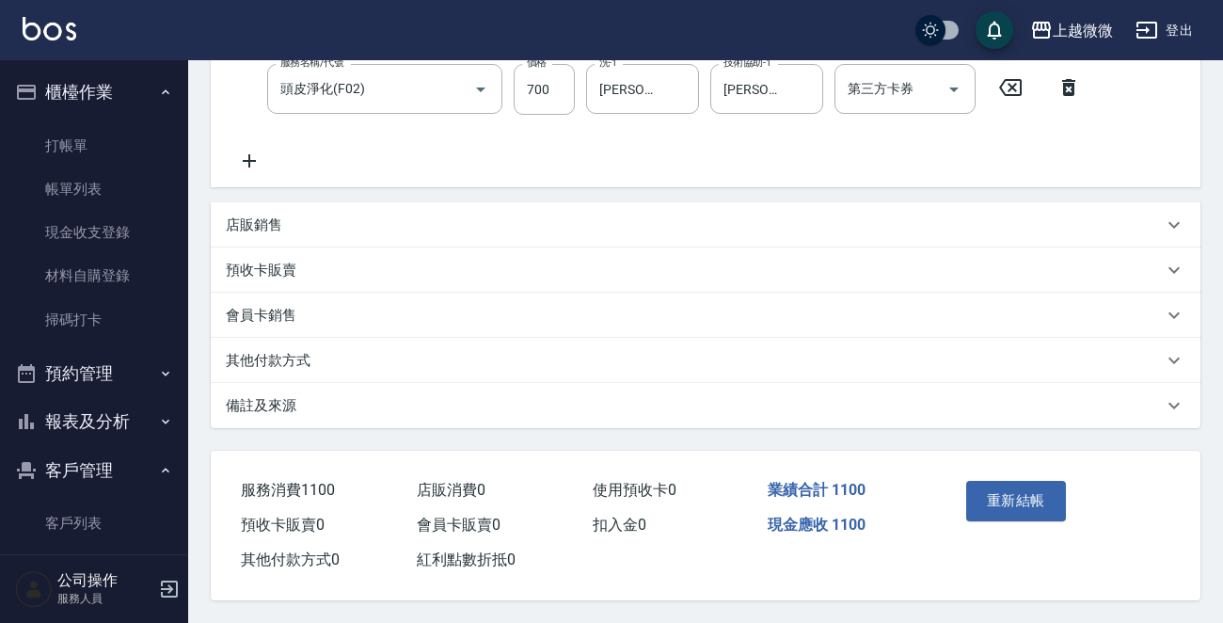
click at [1002, 474] on div "重新結帳" at bounding box center [1007, 514] width 99 height 82
click at [1003, 484] on button "重新結帳" at bounding box center [1016, 500] width 100 height 39
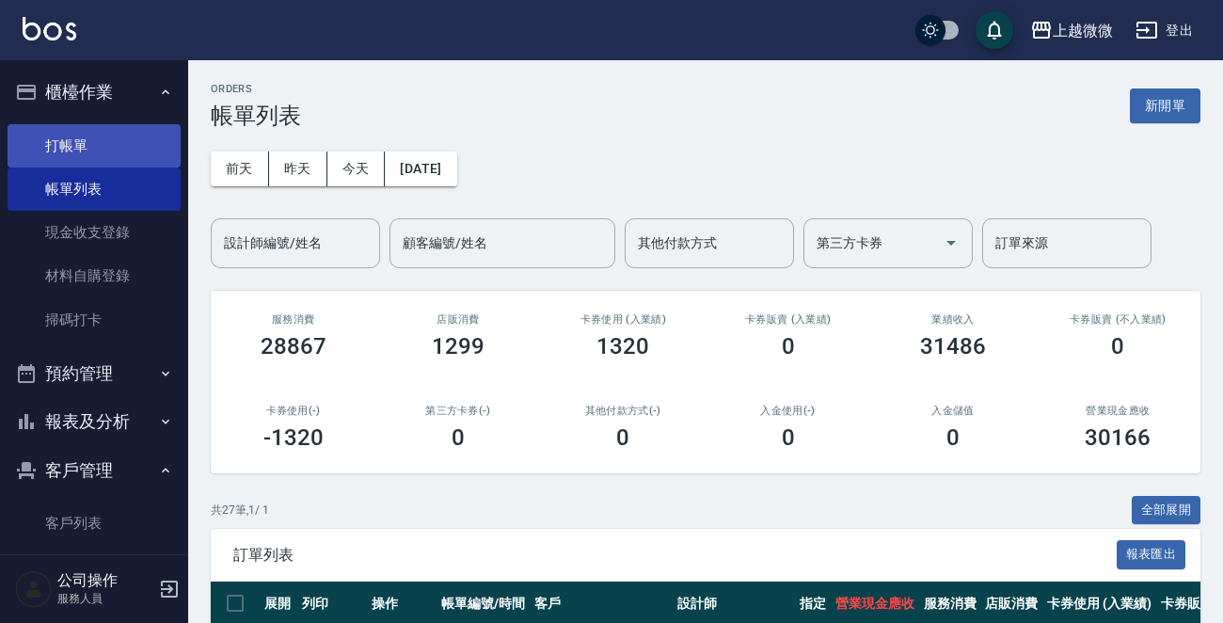
click at [104, 142] on link "打帳單" at bounding box center [94, 145] width 173 height 43
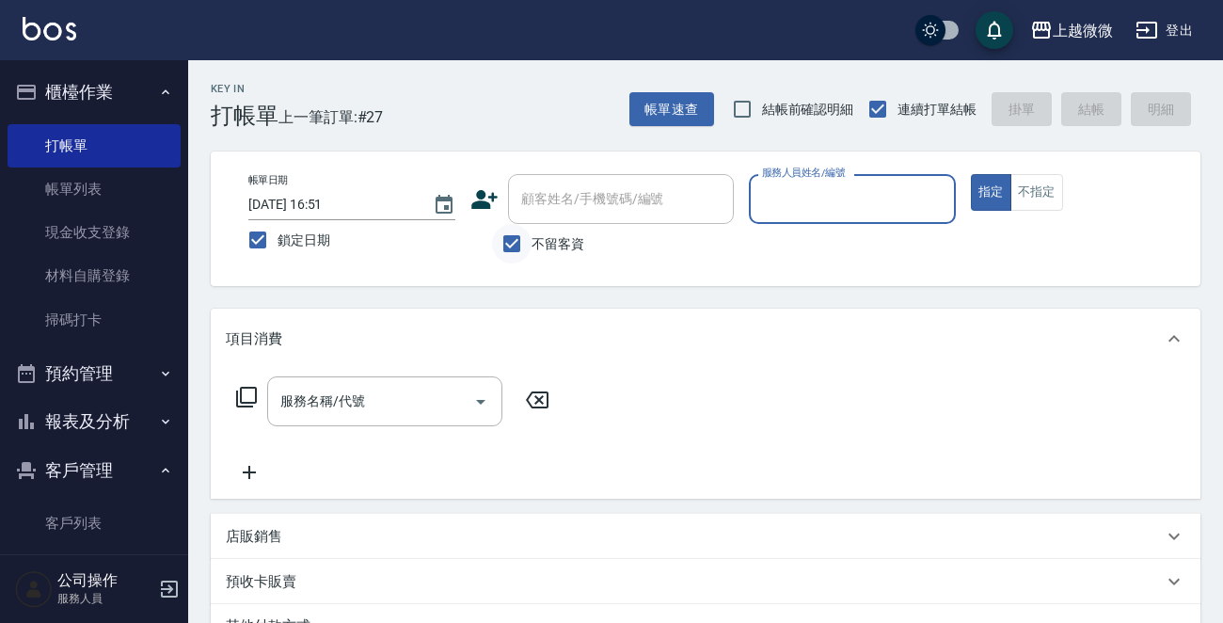
drag, startPoint x: 508, startPoint y: 238, endPoint x: 519, endPoint y: 220, distance: 21.1
click at [510, 236] on input "不留客資" at bounding box center [511, 243] width 39 height 39
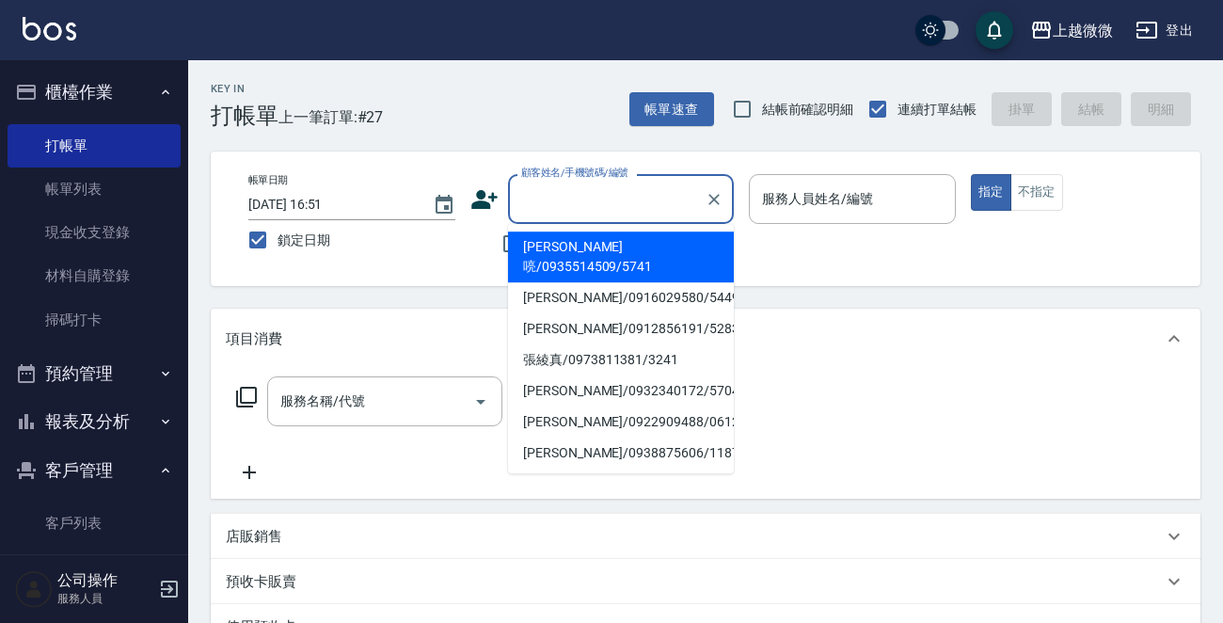
click at [562, 192] on div "顧客姓名/手機號碼/編號 顧客姓名/手機號碼/編號" at bounding box center [621, 199] width 226 height 50
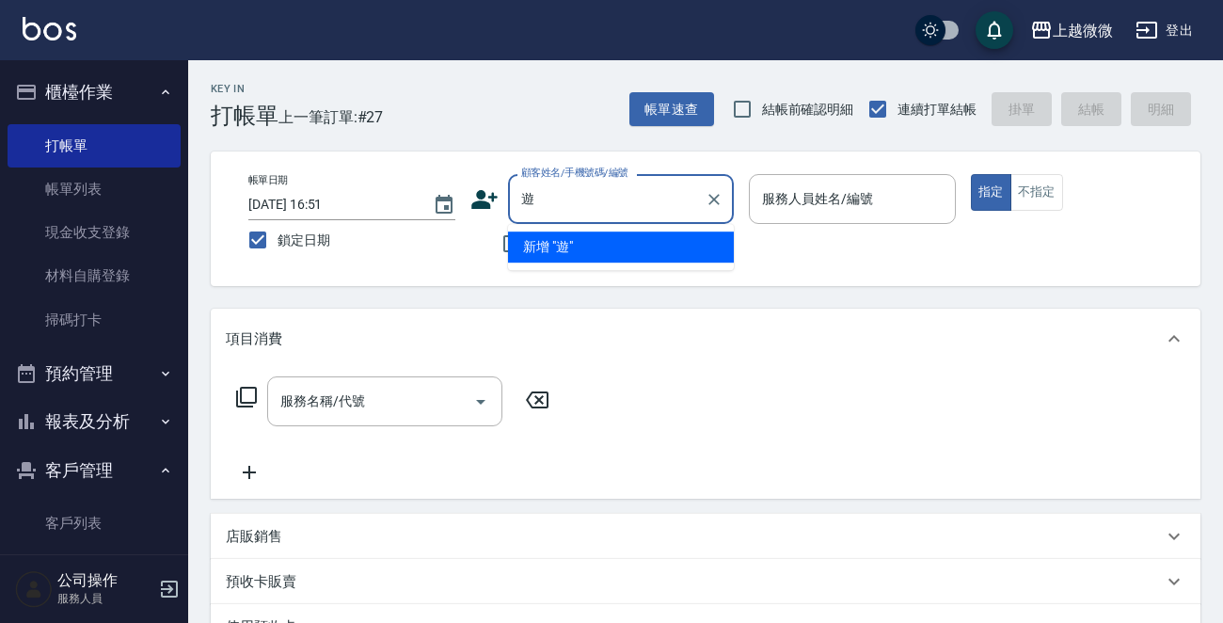
click at [602, 211] on input "遊" at bounding box center [606, 198] width 181 height 33
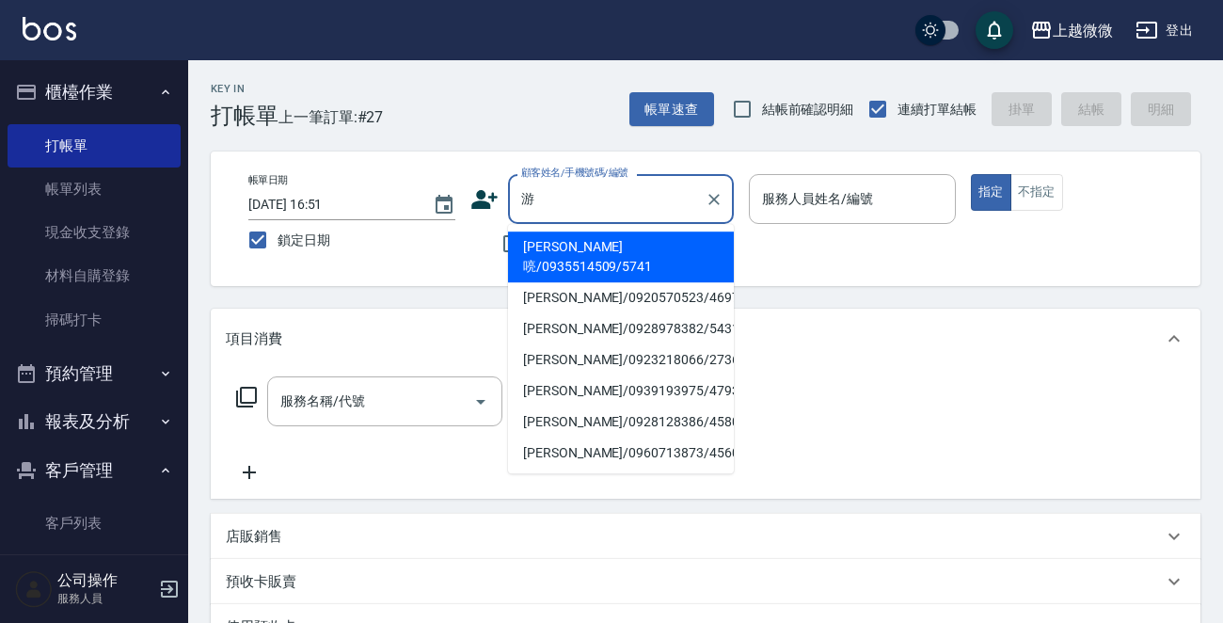
click at [611, 245] on li "[PERSON_NAME]喨/0935514509/5741" at bounding box center [621, 256] width 226 height 51
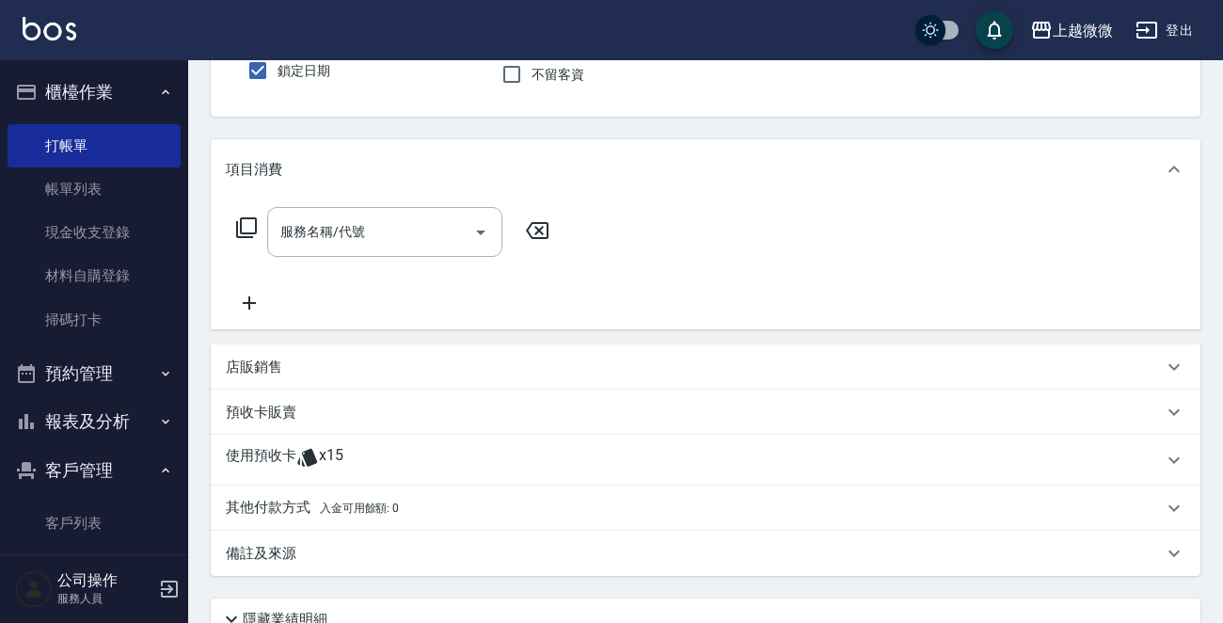
scroll to position [282, 0]
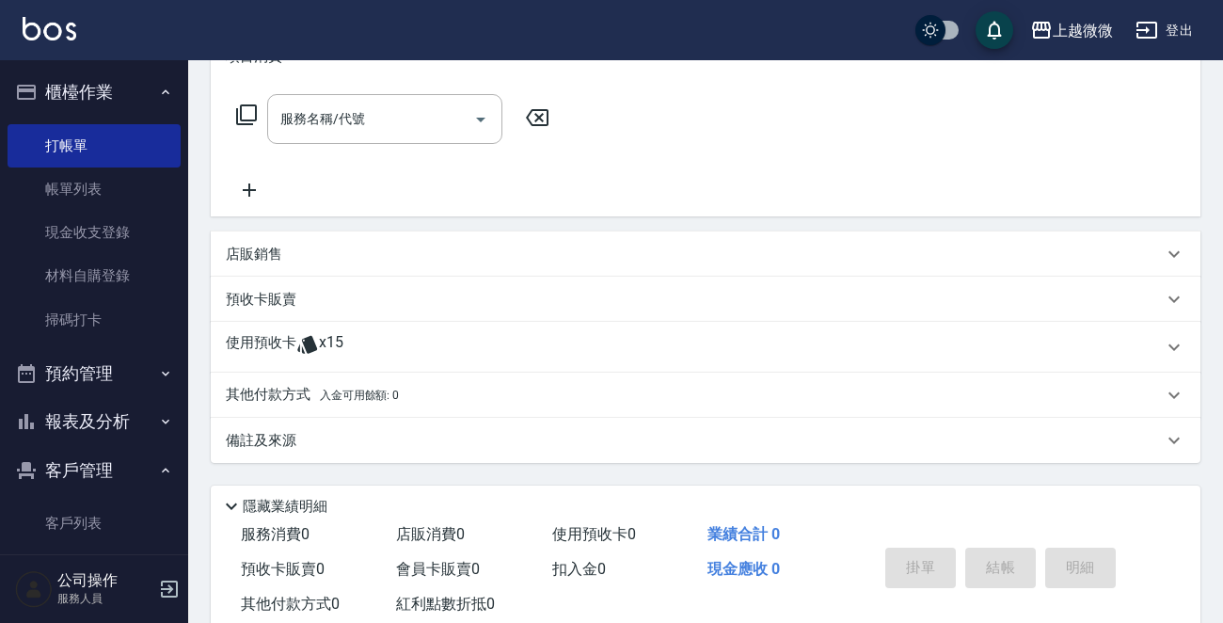
click at [272, 245] on p "店販銷售" at bounding box center [254, 255] width 56 height 20
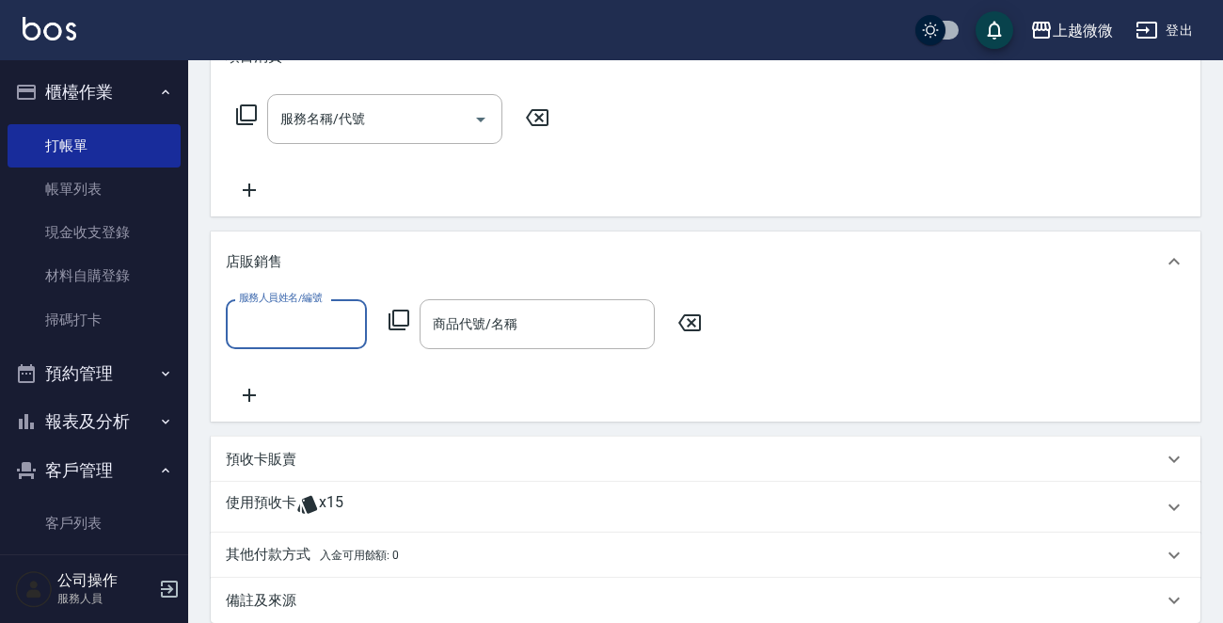
scroll to position [0, 0]
click at [293, 325] on input "服務人員姓名/編號" at bounding box center [296, 324] width 124 height 33
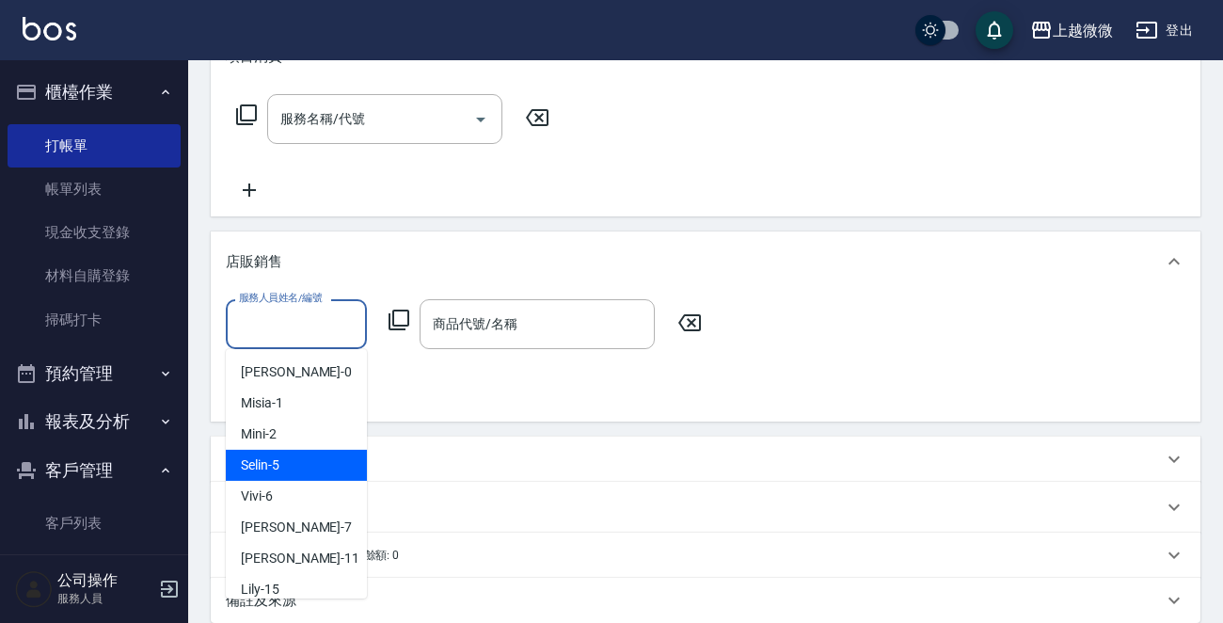
click at [307, 467] on div "Selin -5" at bounding box center [296, 465] width 141 height 31
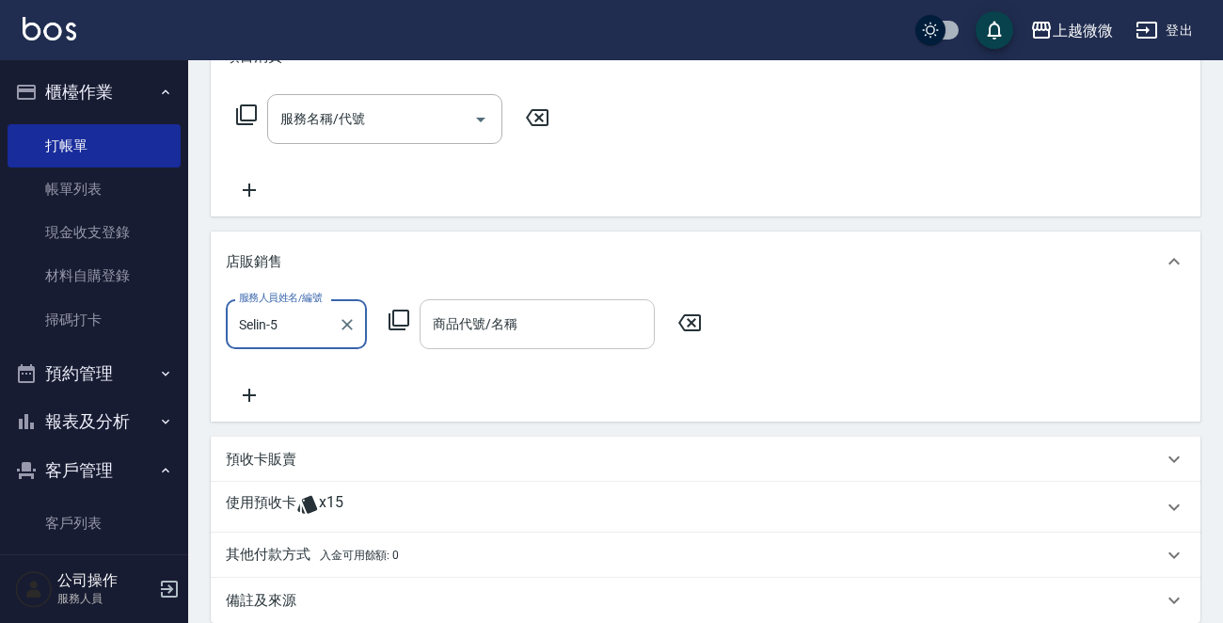
click at [544, 329] on input "商品代號/名稱" at bounding box center [537, 324] width 218 height 33
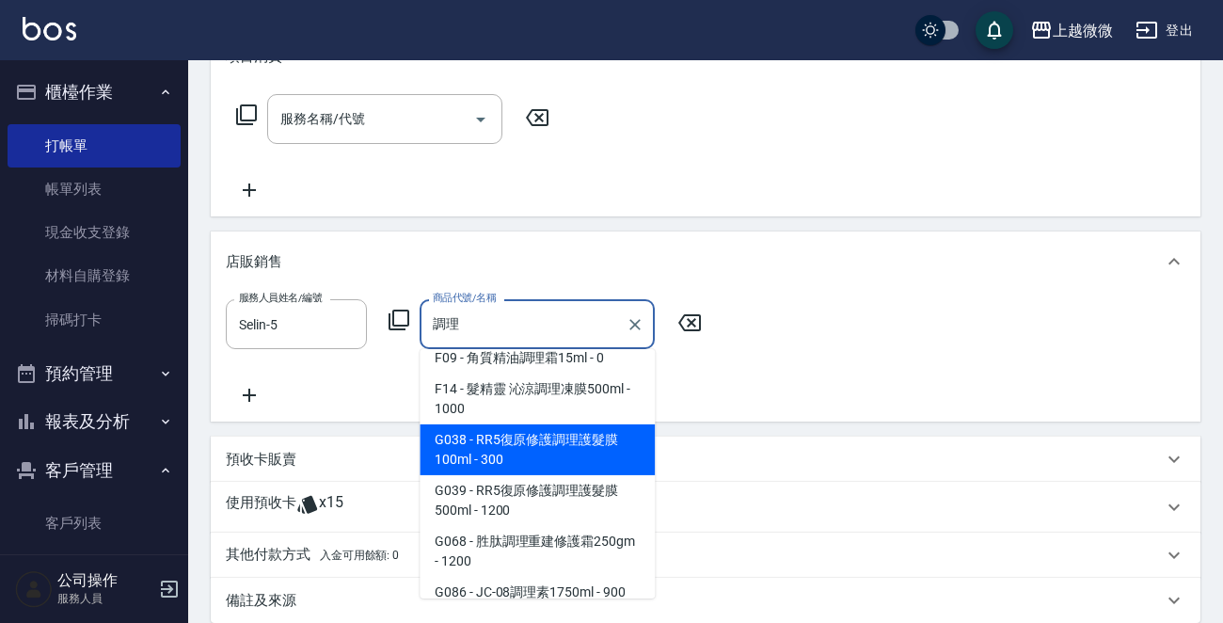
scroll to position [132, 0]
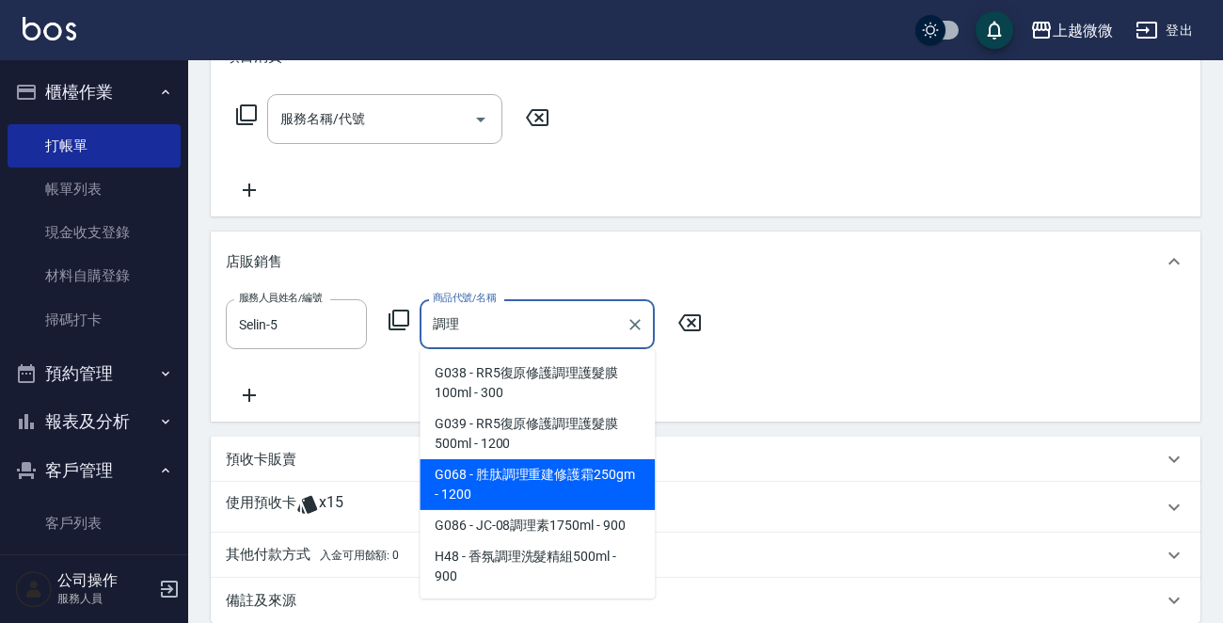
click at [575, 465] on span "G068 - 胜肽調理重建修護霜250gm - 1200" at bounding box center [536, 484] width 235 height 51
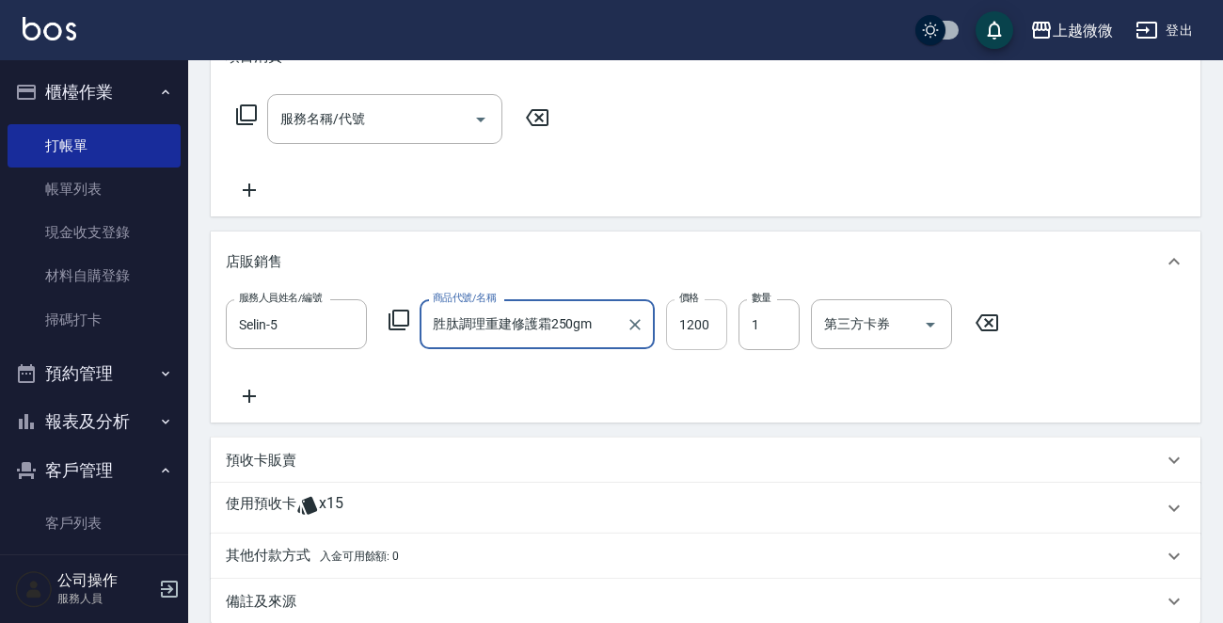
click at [696, 325] on input "1200" at bounding box center [696, 324] width 61 height 51
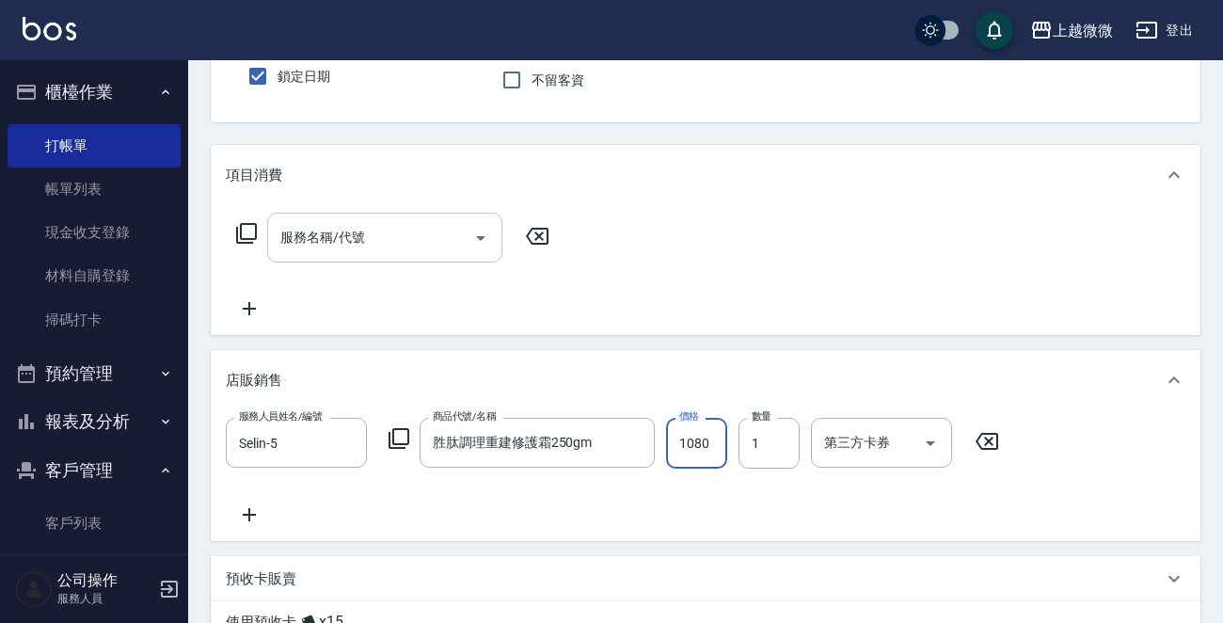
scroll to position [94, 0]
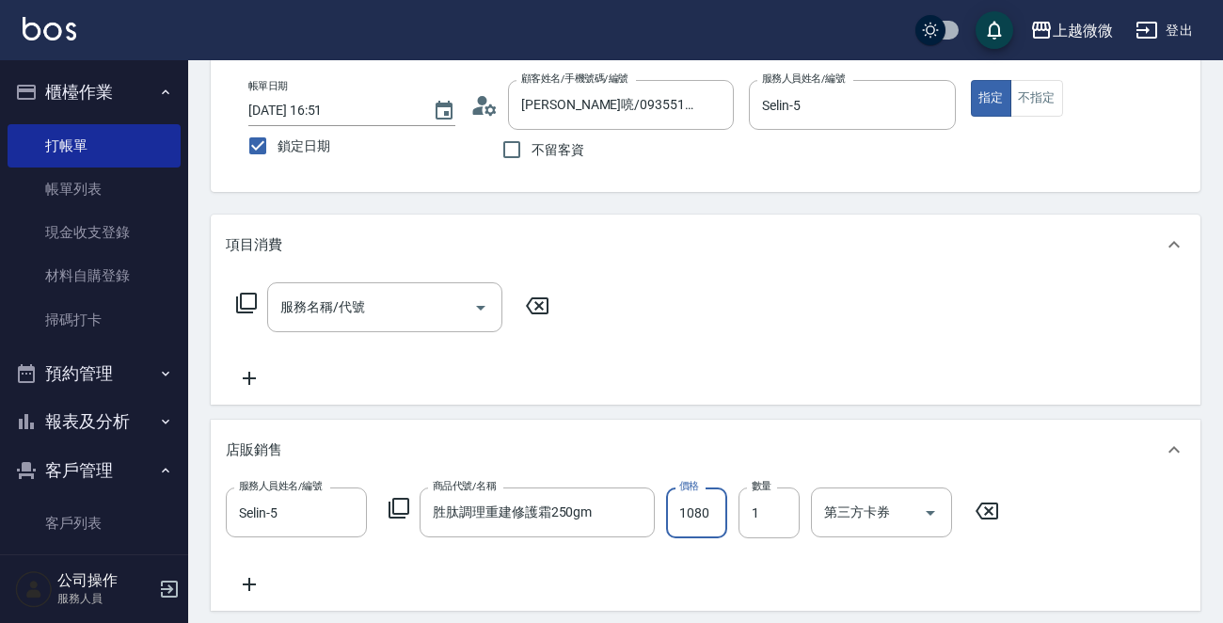
click at [359, 310] on div "服務名稱/代號 服務名稱/代號" at bounding box center [384, 307] width 235 height 50
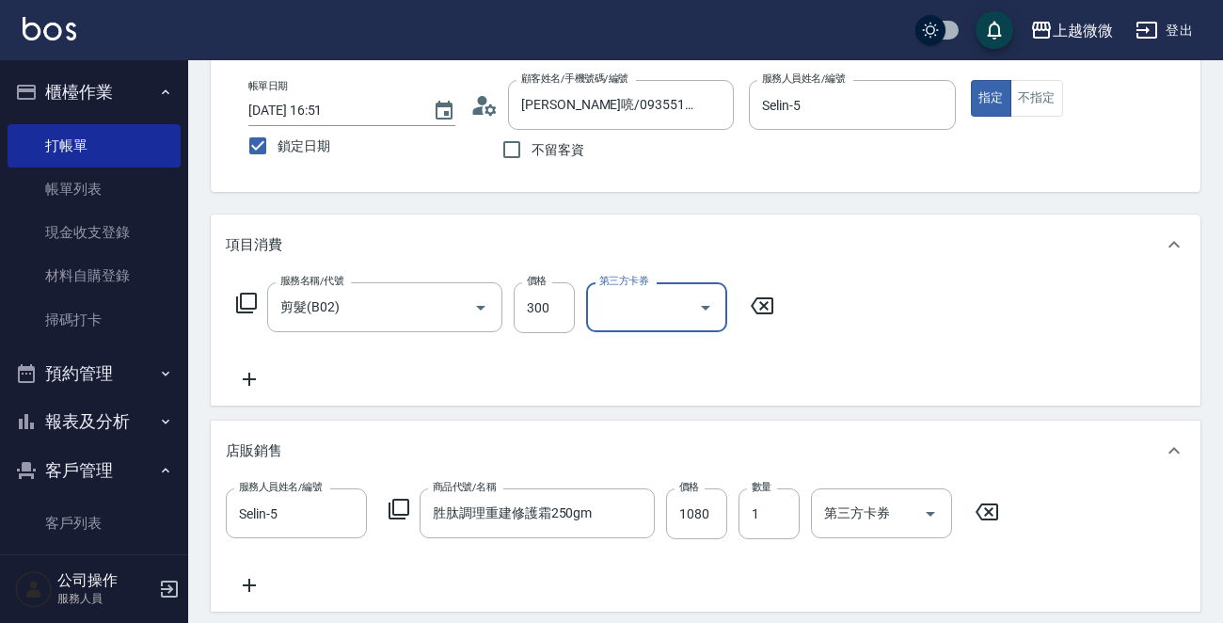
click at [254, 378] on icon at bounding box center [249, 379] width 47 height 23
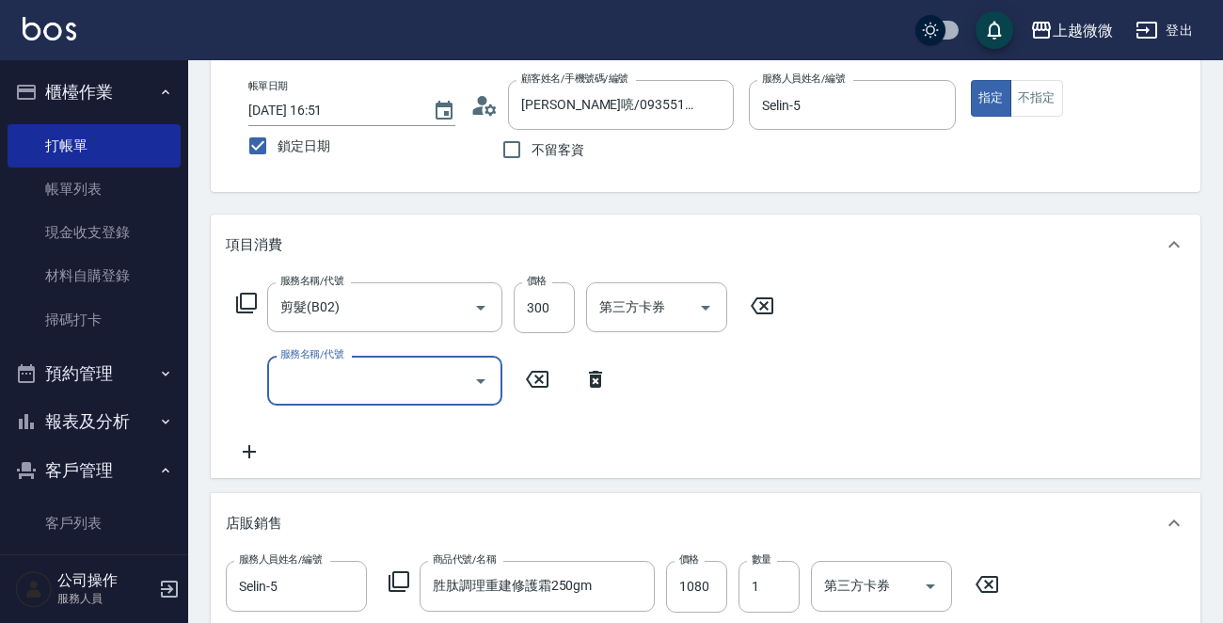
click at [347, 380] on input "服務名稱/代號" at bounding box center [371, 380] width 190 height 33
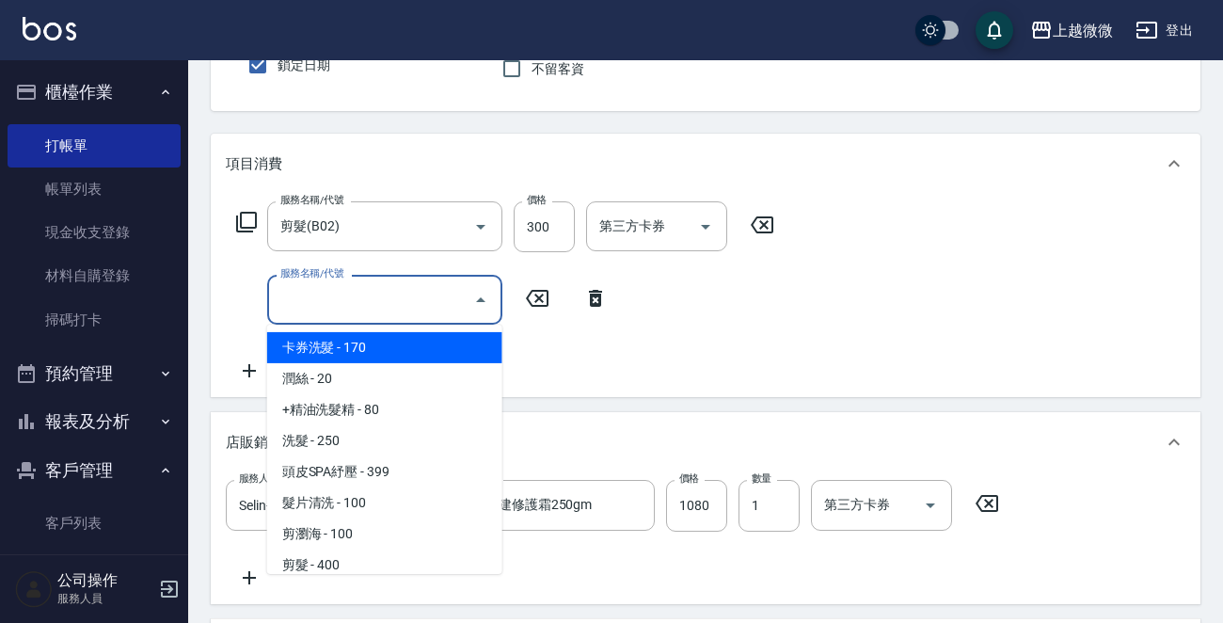
scroll to position [376, 0]
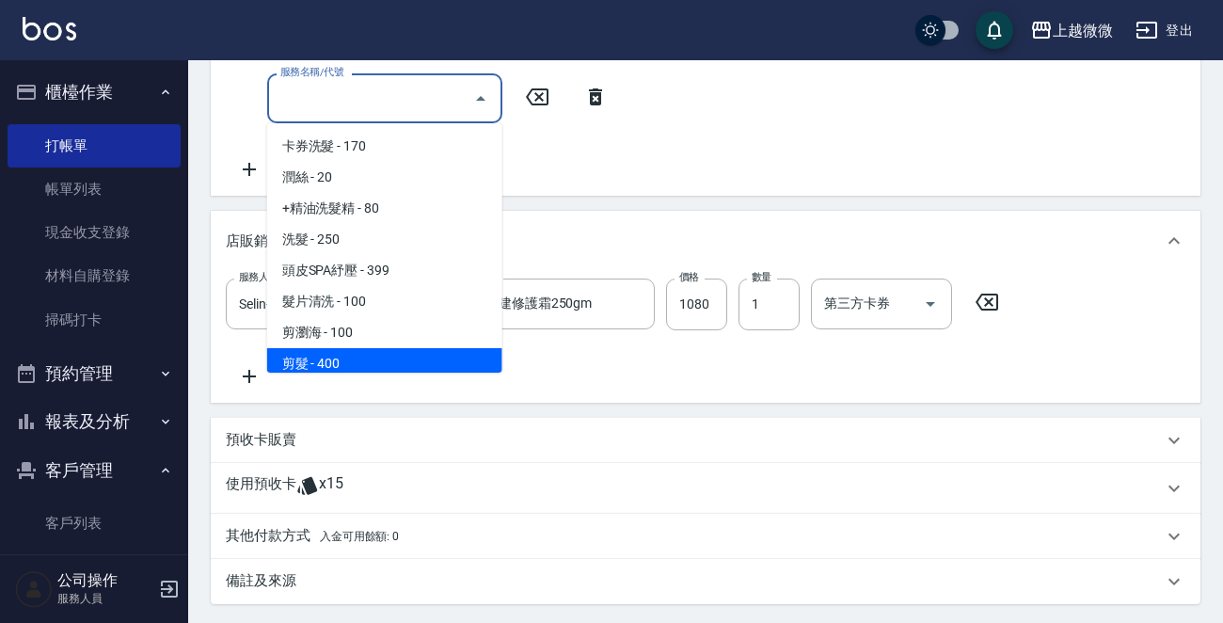
click at [265, 496] on p "使用預收卡" at bounding box center [261, 488] width 71 height 28
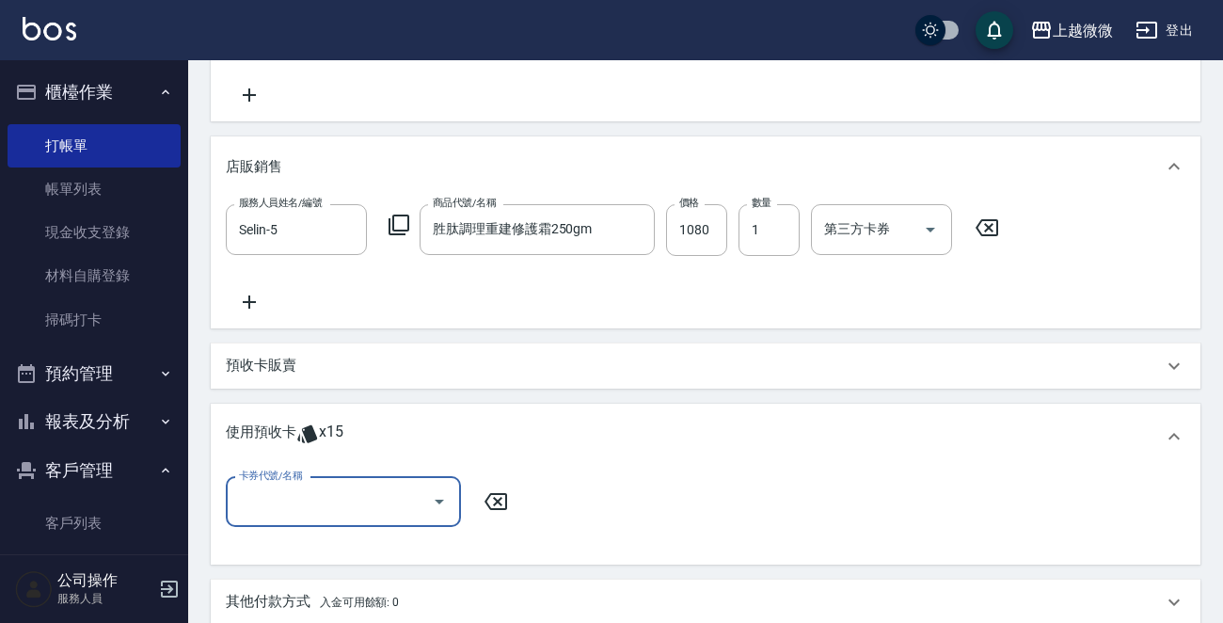
scroll to position [564, 0]
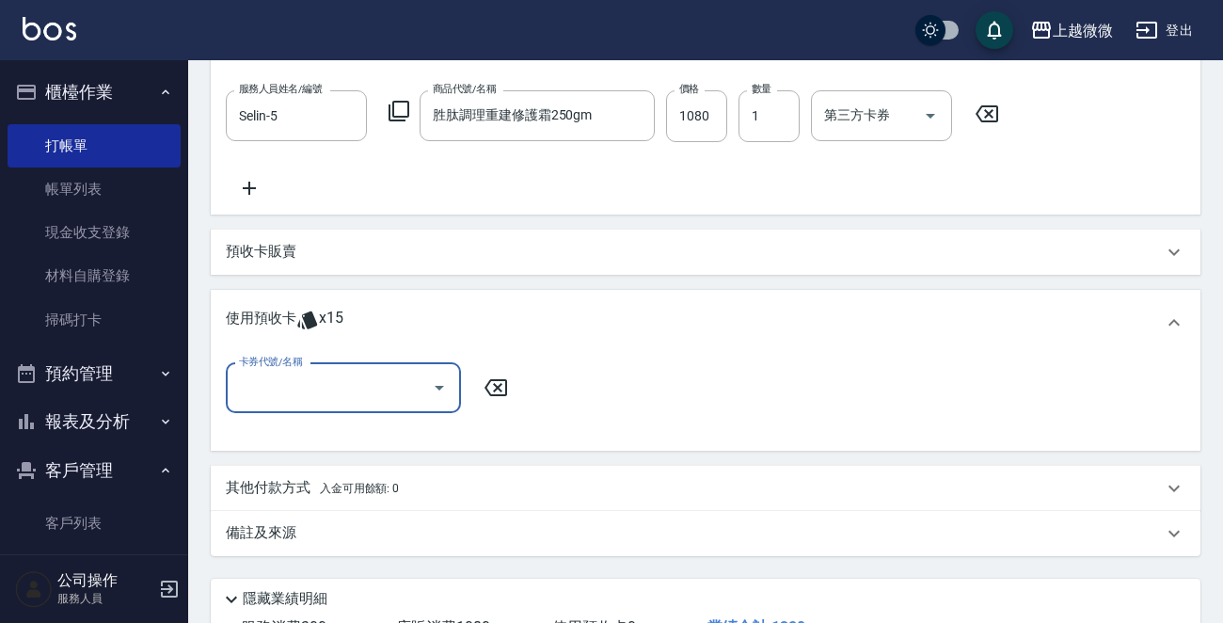
click at [306, 394] on input "卡券代號/名稱" at bounding box center [329, 387] width 190 height 33
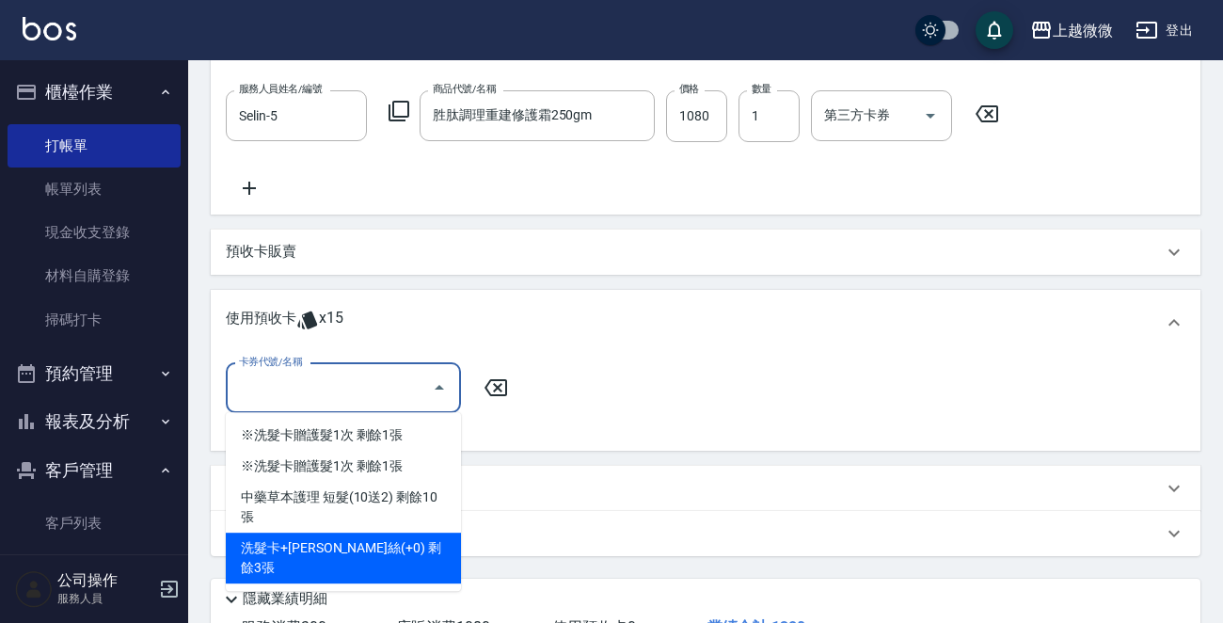
click at [393, 532] on div "洗髮卡+[PERSON_NAME]絲(+0) 剩餘3張" at bounding box center [343, 557] width 235 height 51
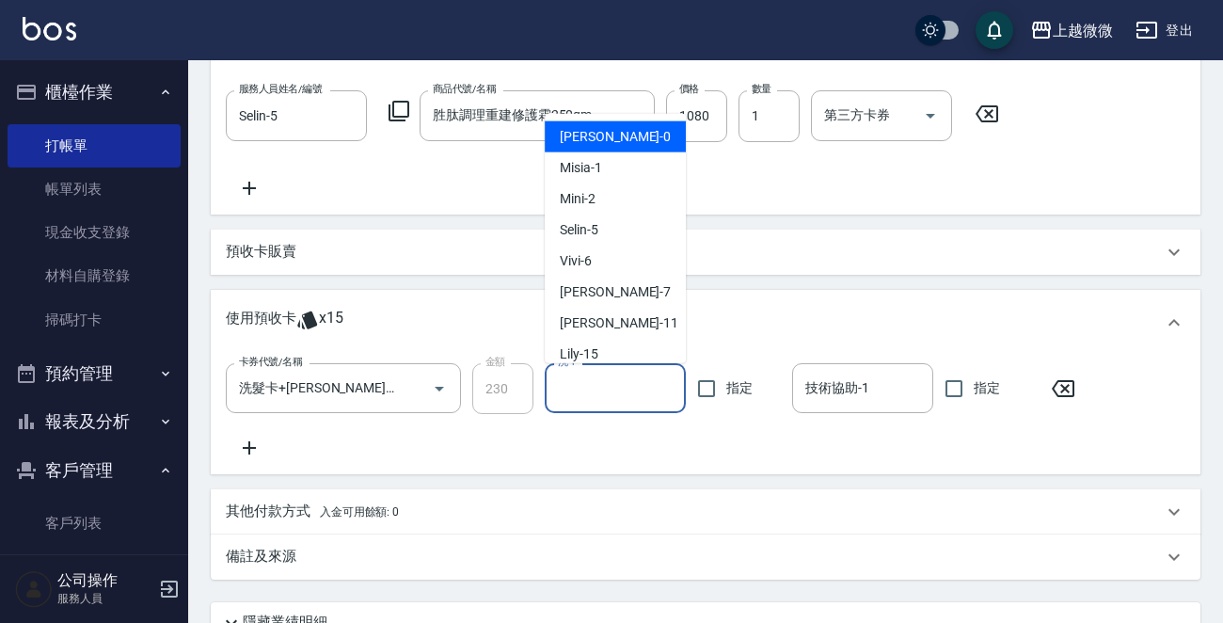
click at [574, 390] on input "洗-1" at bounding box center [615, 387] width 124 height 33
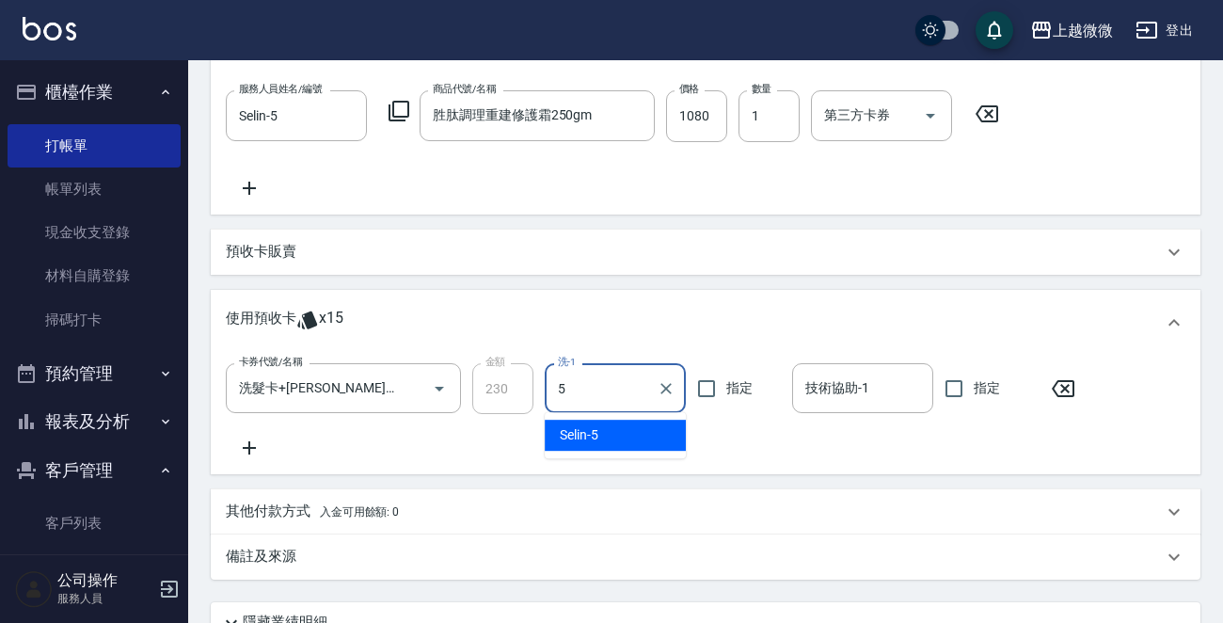
click at [621, 432] on div "Selin -5" at bounding box center [614, 434] width 141 height 31
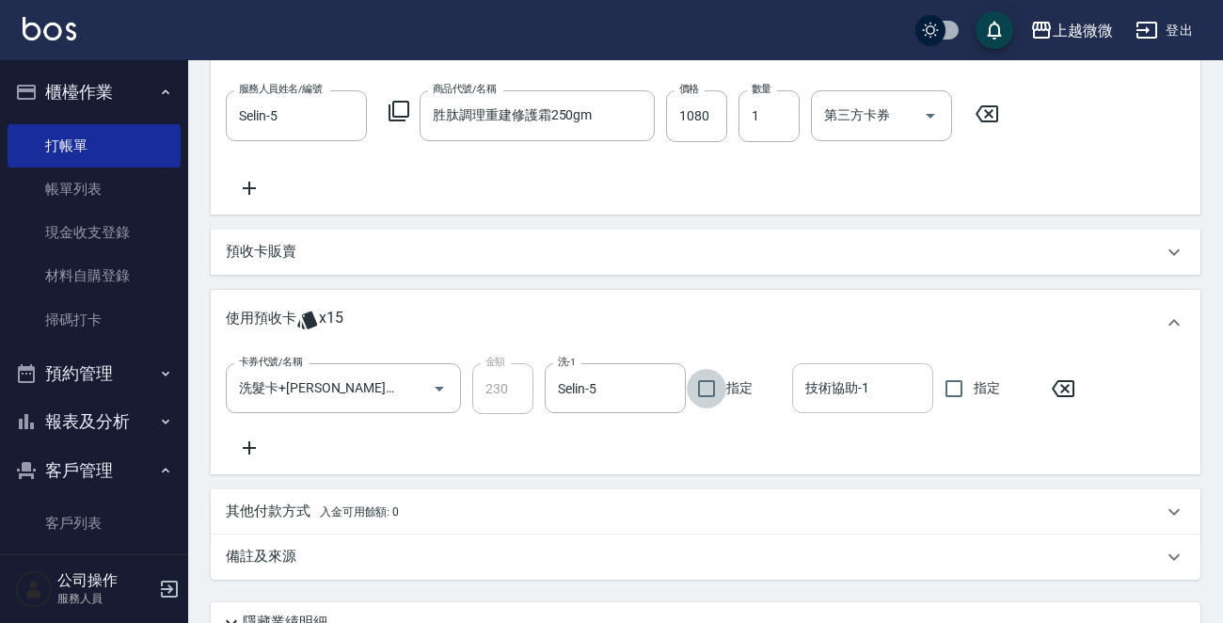
click at [877, 390] on input "技術協助-1" at bounding box center [862, 387] width 124 height 33
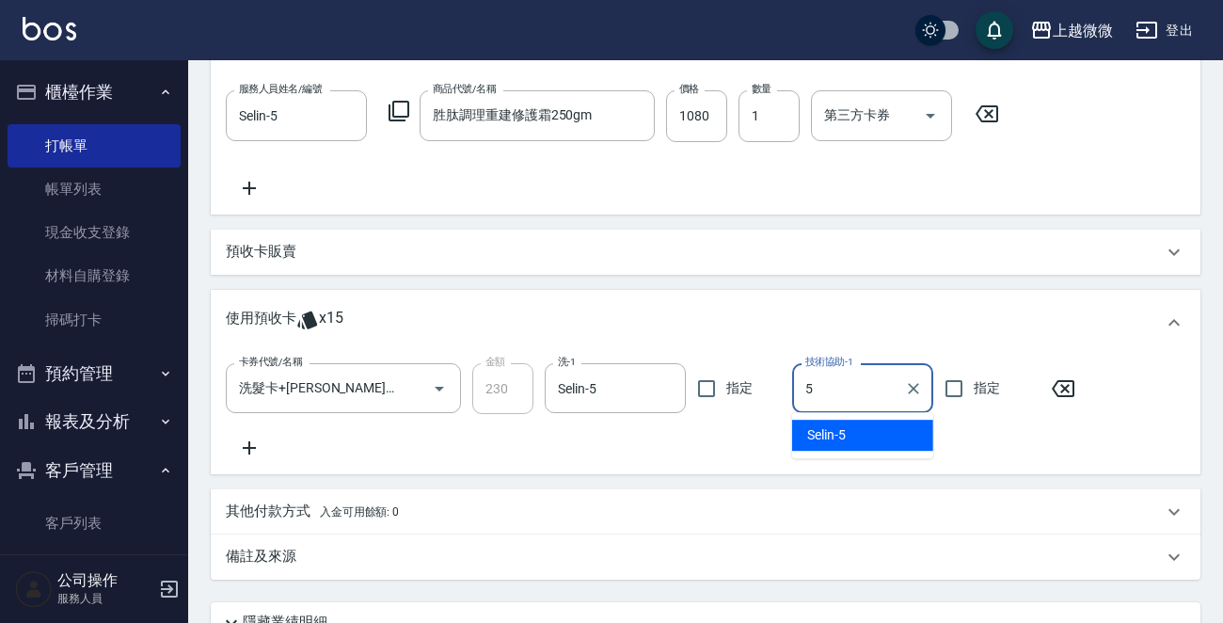
click at [834, 438] on span "Selin -5" at bounding box center [826, 435] width 39 height 20
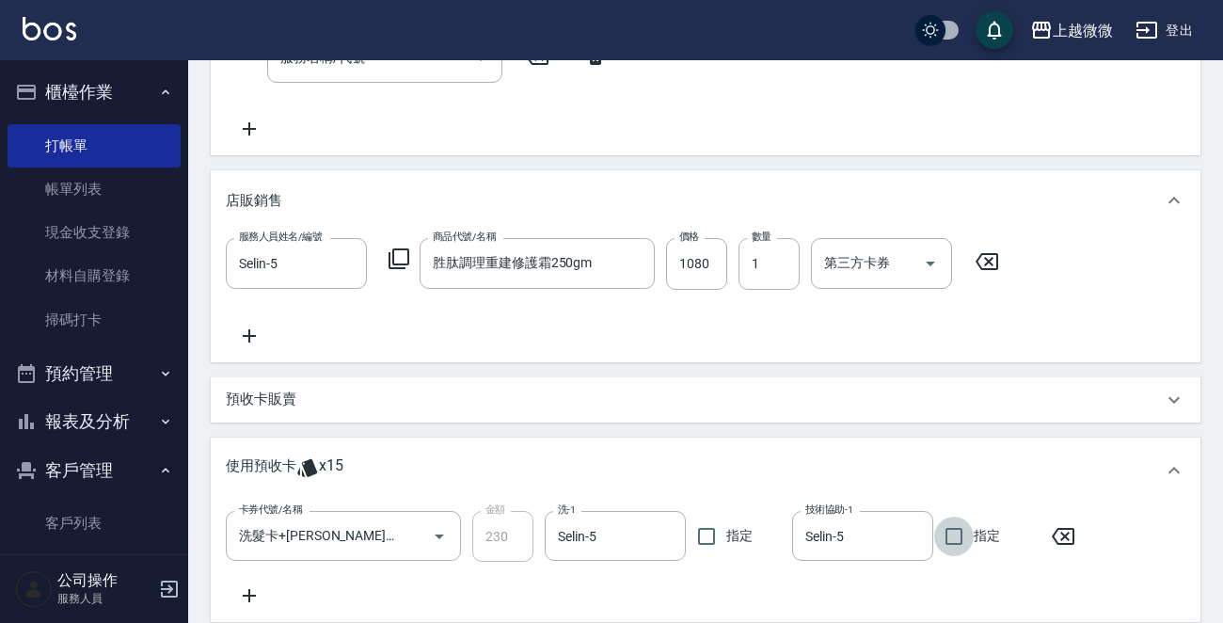
scroll to position [729, 0]
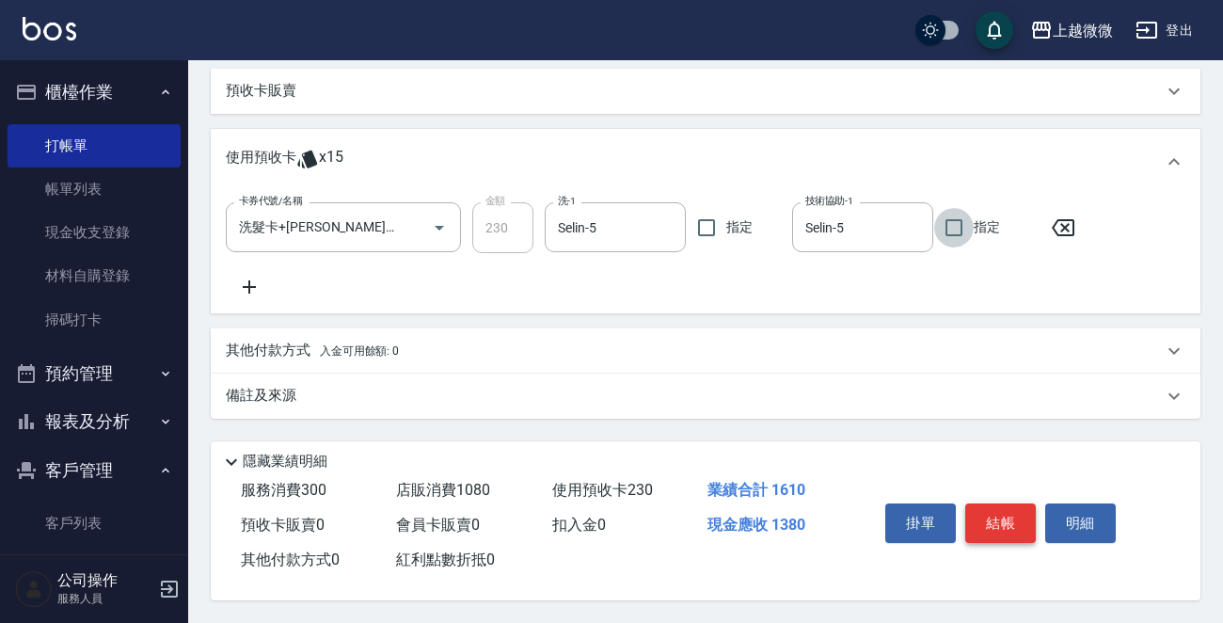
click at [989, 521] on button "結帳" at bounding box center [1000, 522] width 71 height 39
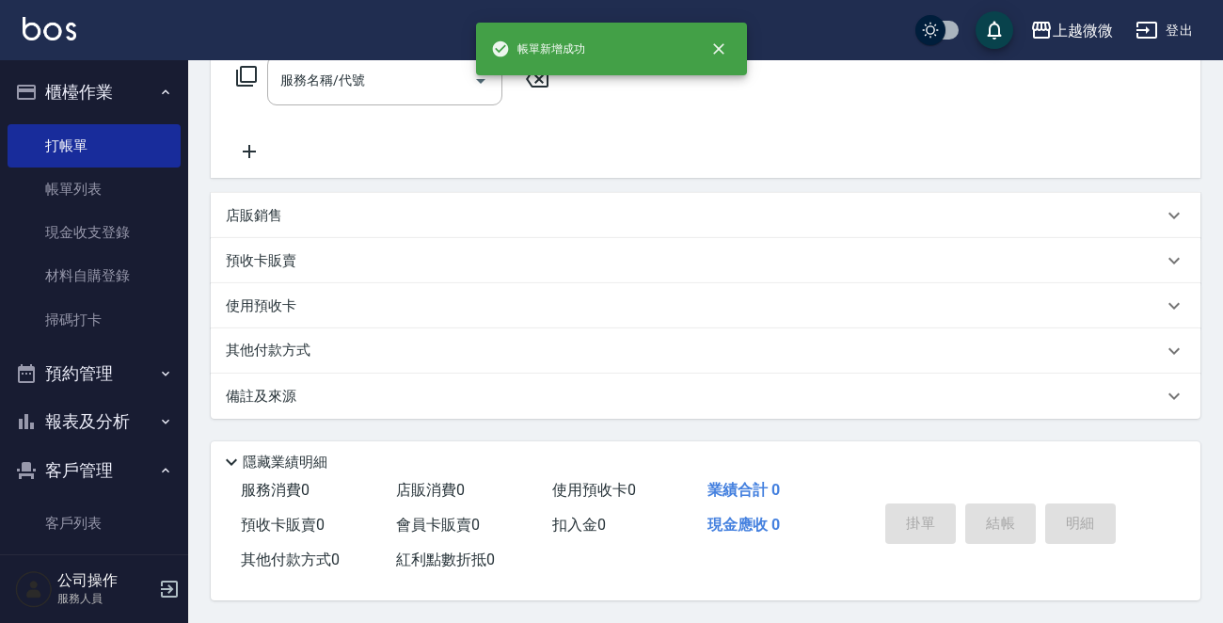
scroll to position [0, 0]
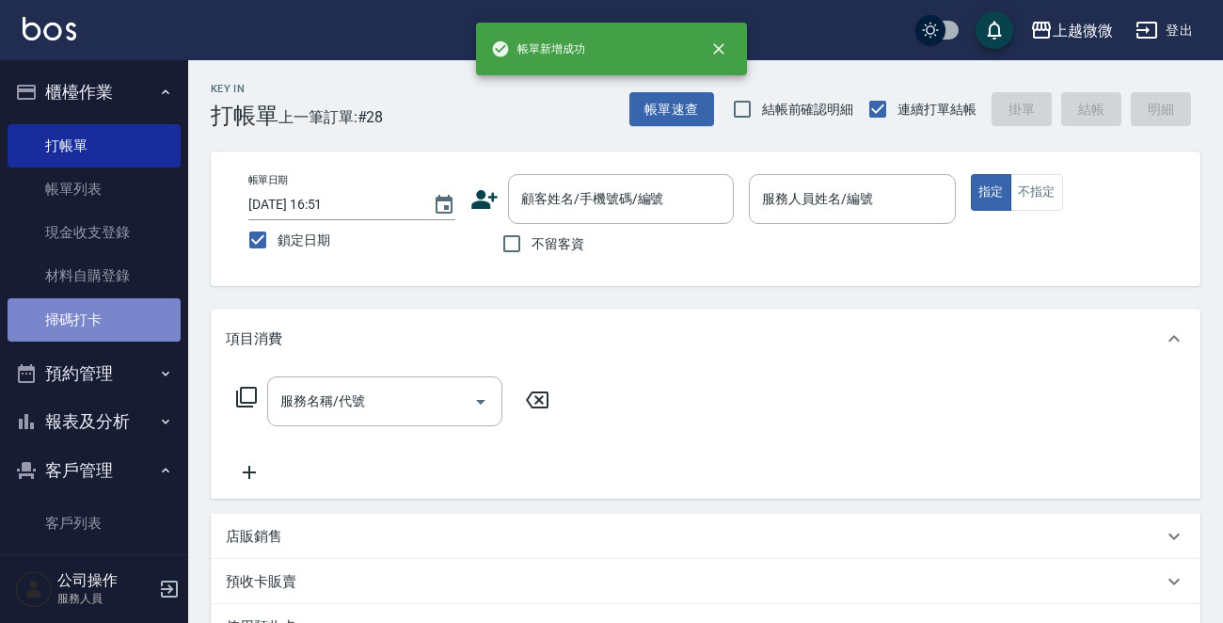
click at [100, 323] on link "掃碼打卡" at bounding box center [94, 319] width 173 height 43
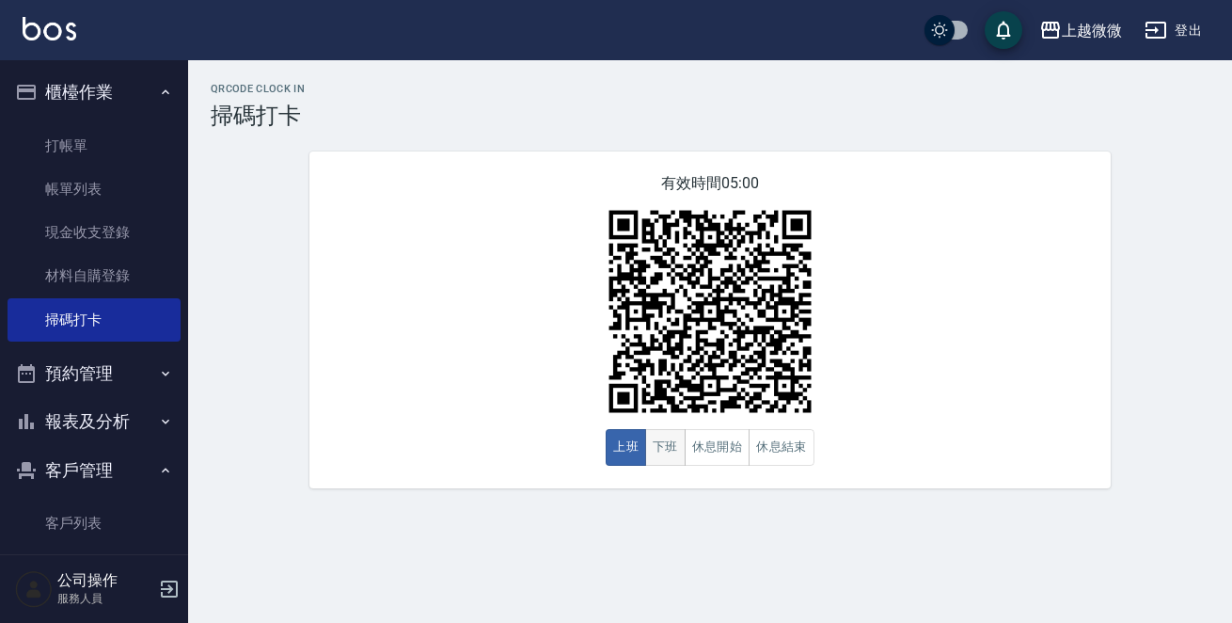
click at [655, 453] on button "下班" at bounding box center [665, 447] width 40 height 37
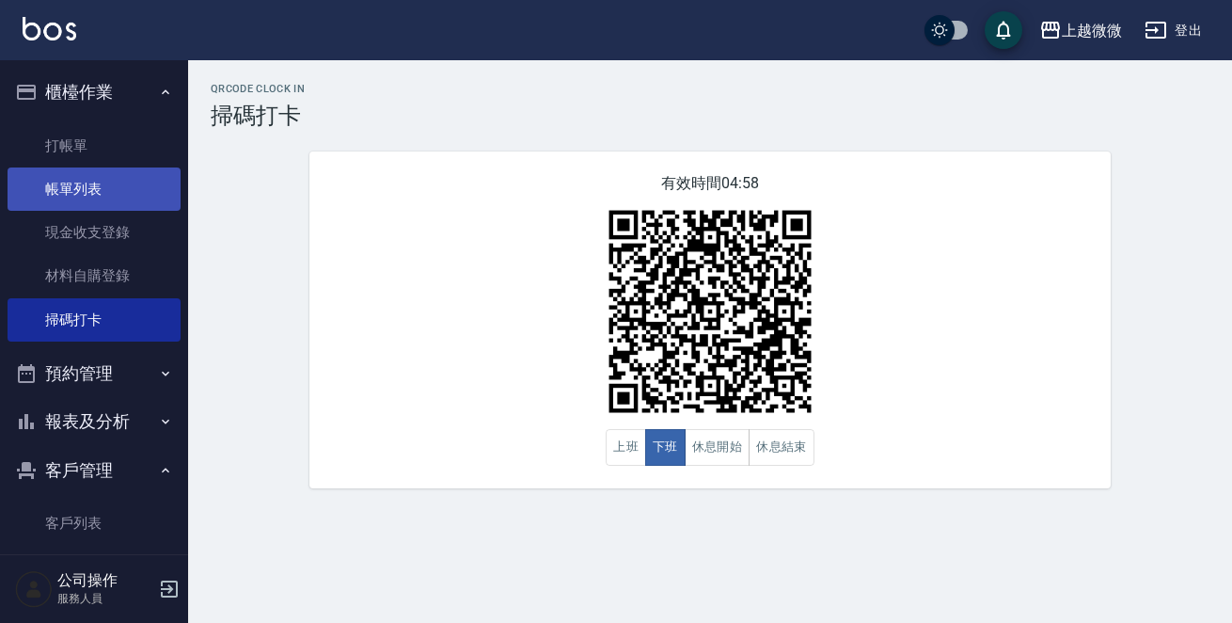
click at [60, 178] on link "帳單列表" at bounding box center [94, 188] width 173 height 43
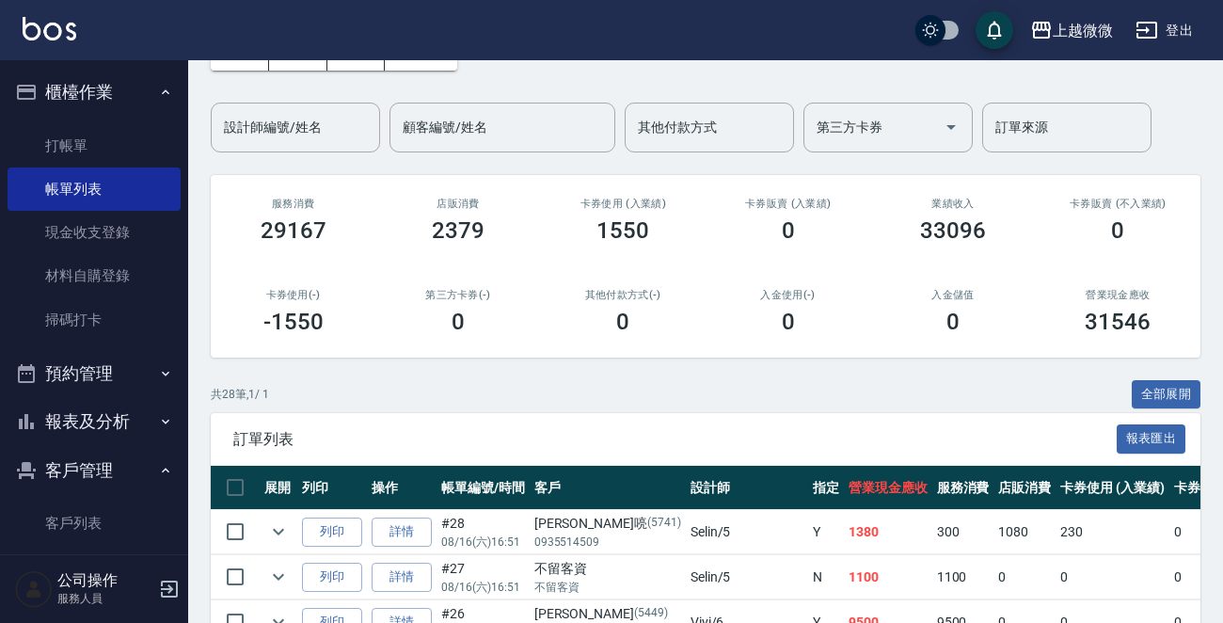
scroll to position [188, 0]
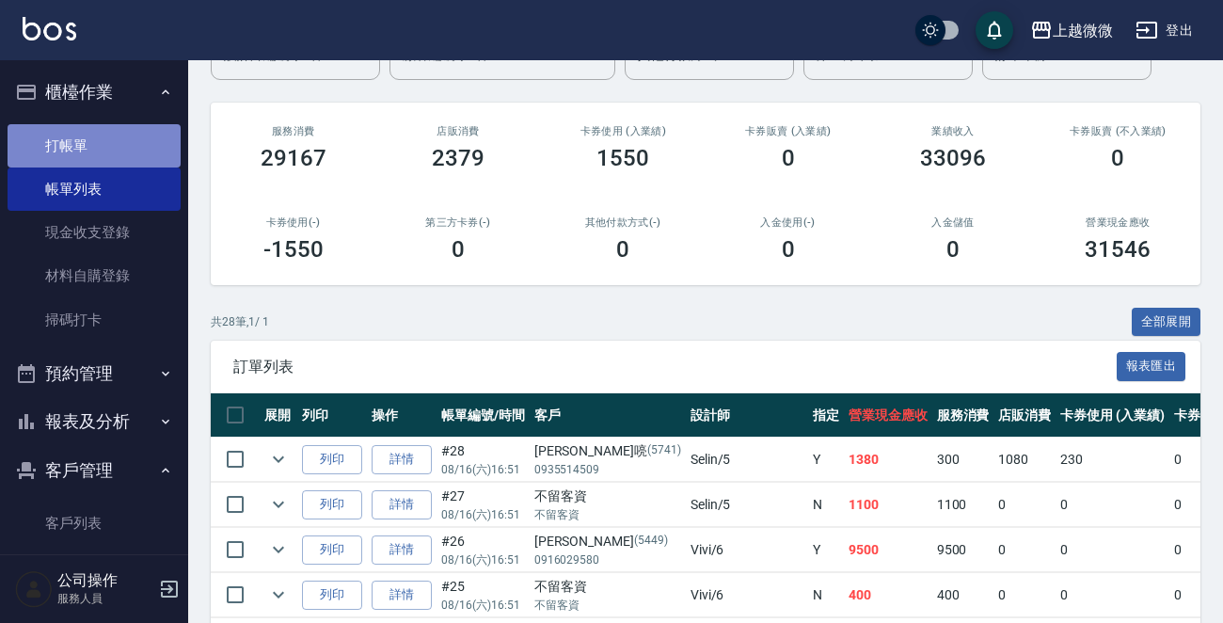
click at [103, 143] on link "打帳單" at bounding box center [94, 145] width 173 height 43
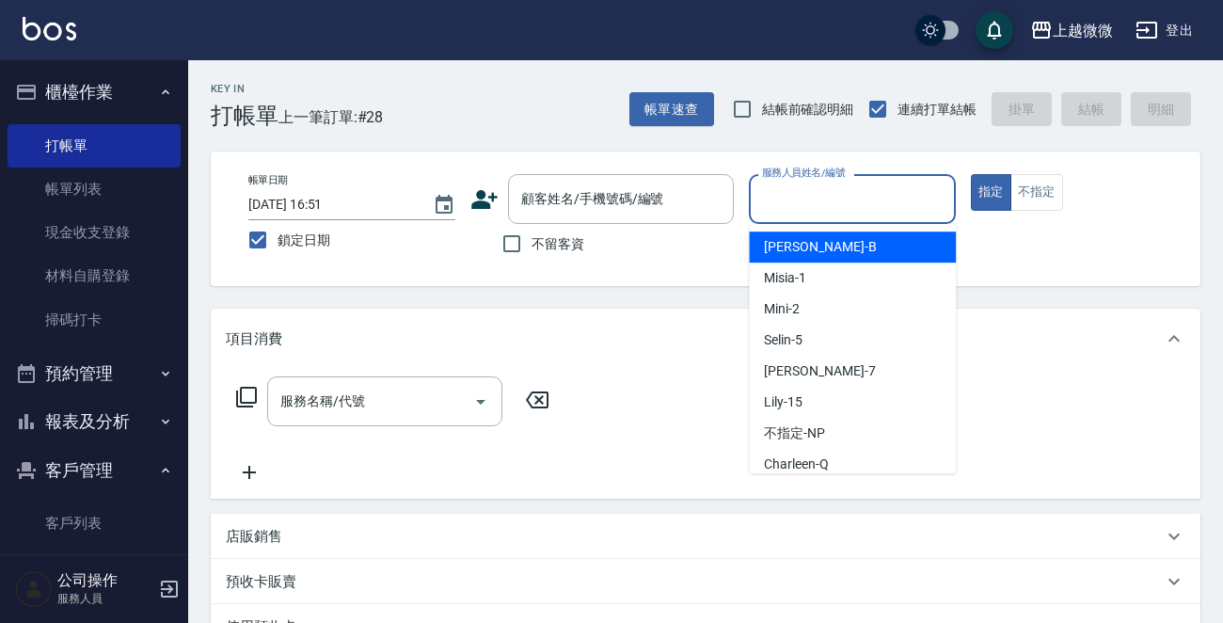
click at [840, 207] on input "服務人員姓名/編號" at bounding box center [852, 198] width 190 height 33
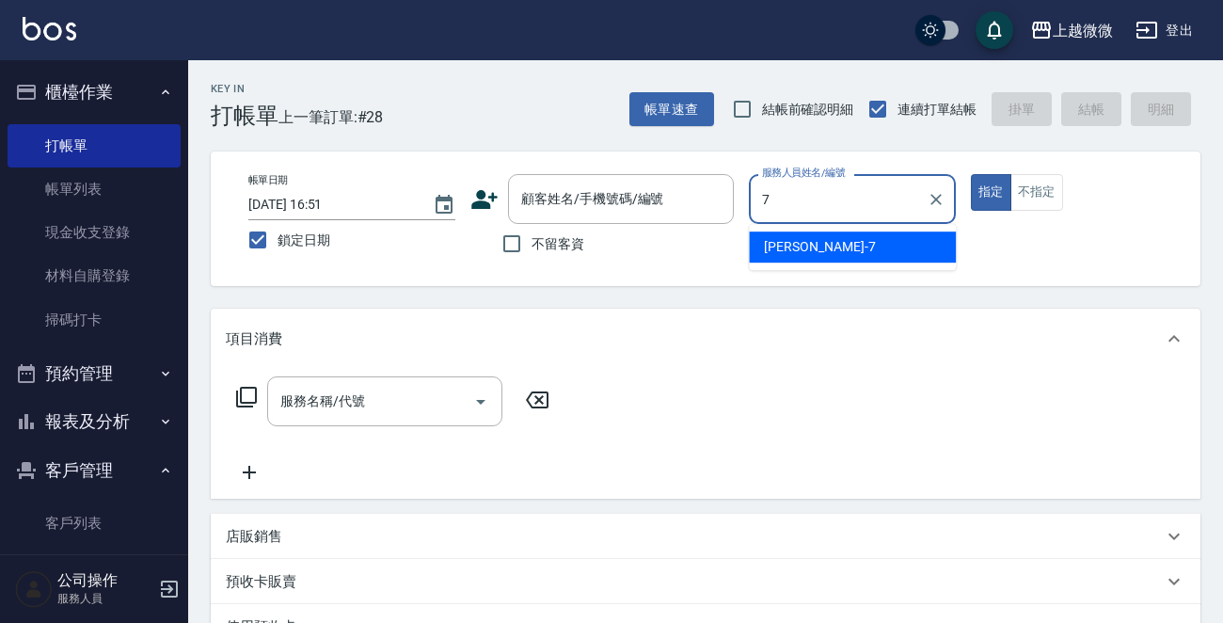
drag, startPoint x: 785, startPoint y: 247, endPoint x: 534, endPoint y: 252, distance: 251.1
click at [783, 247] on span "[PERSON_NAME] -7" at bounding box center [819, 247] width 111 height 20
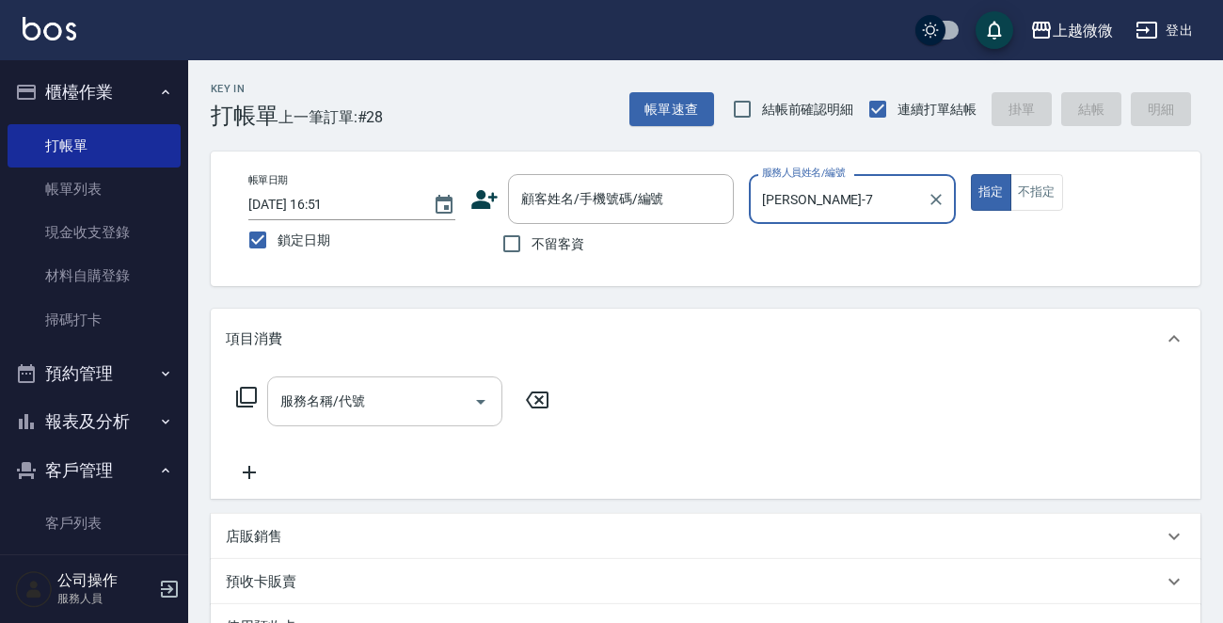
drag, startPoint x: 512, startPoint y: 246, endPoint x: 392, endPoint y: 387, distance: 184.1
click at [511, 245] on input "不留客資" at bounding box center [511, 243] width 39 height 39
click at [365, 408] on input "服務名稱/代號" at bounding box center [371, 401] width 190 height 33
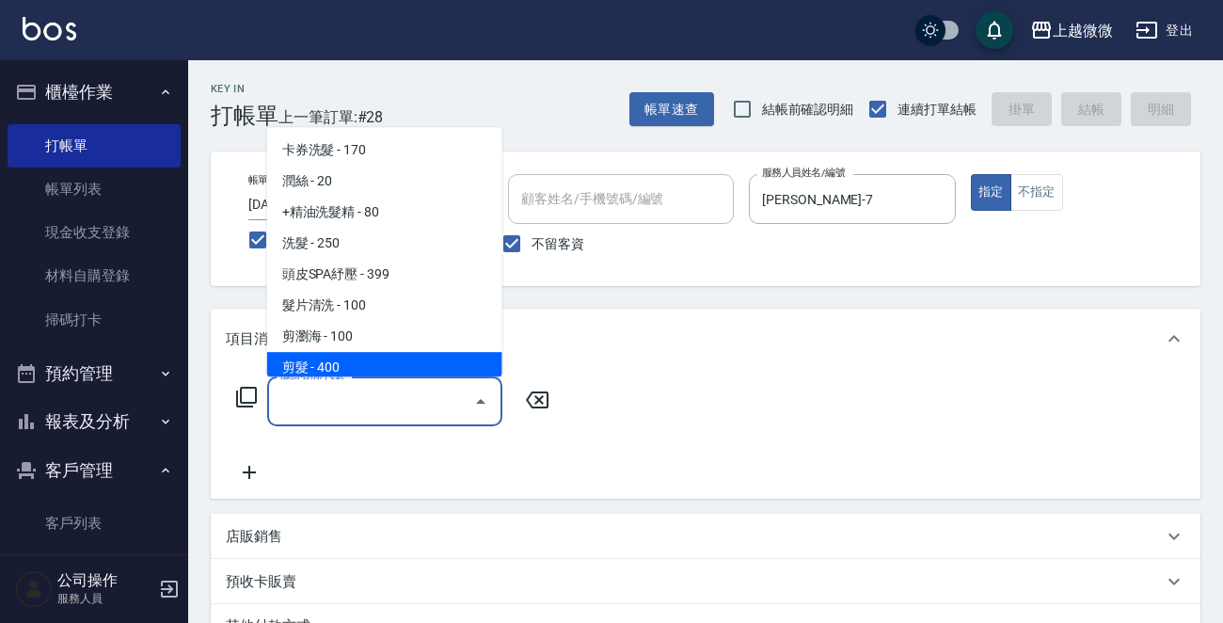
click at [357, 368] on span "剪髮 - 400" at bounding box center [384, 367] width 235 height 31
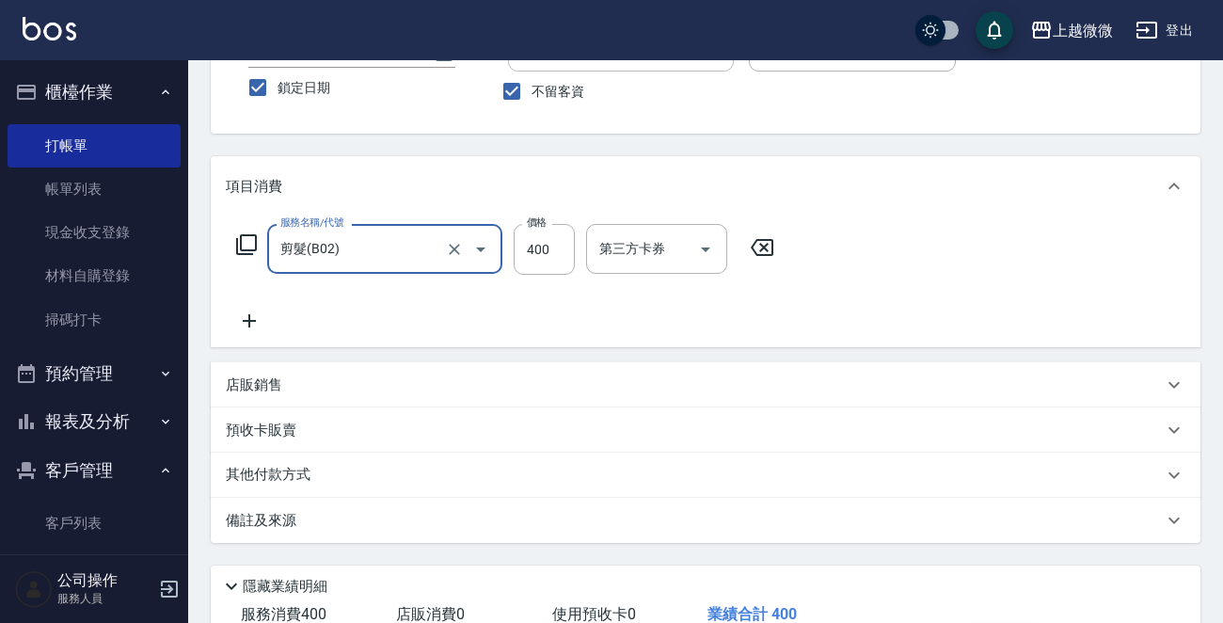
scroll to position [281, 0]
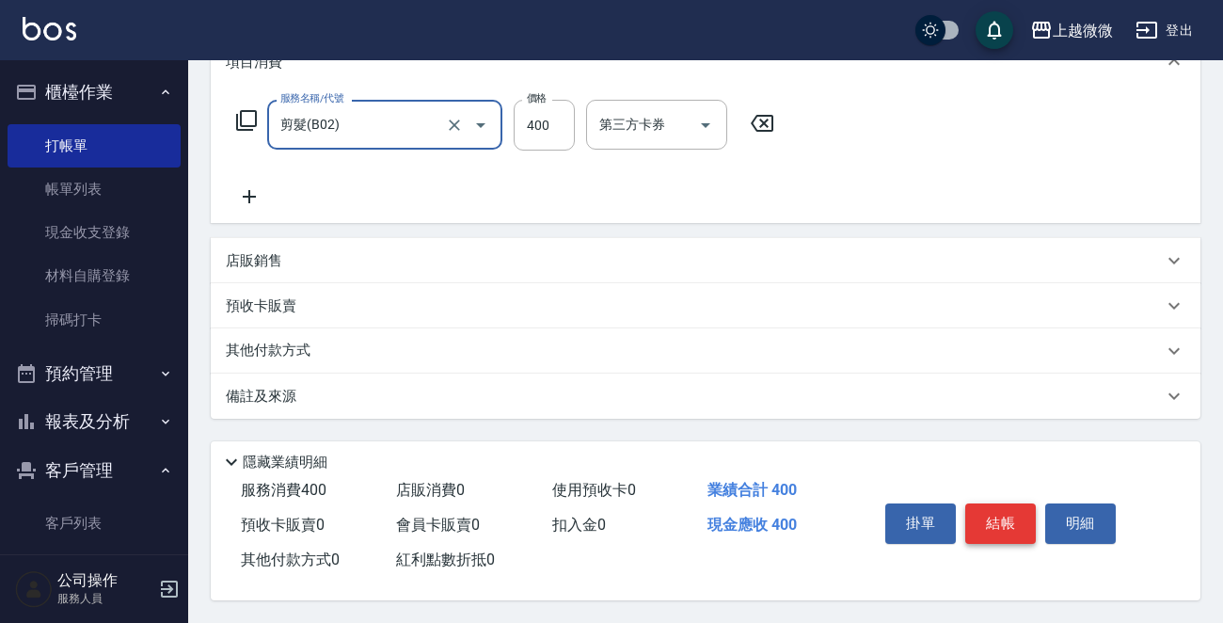
click at [1014, 508] on button "結帳" at bounding box center [1000, 522] width 71 height 39
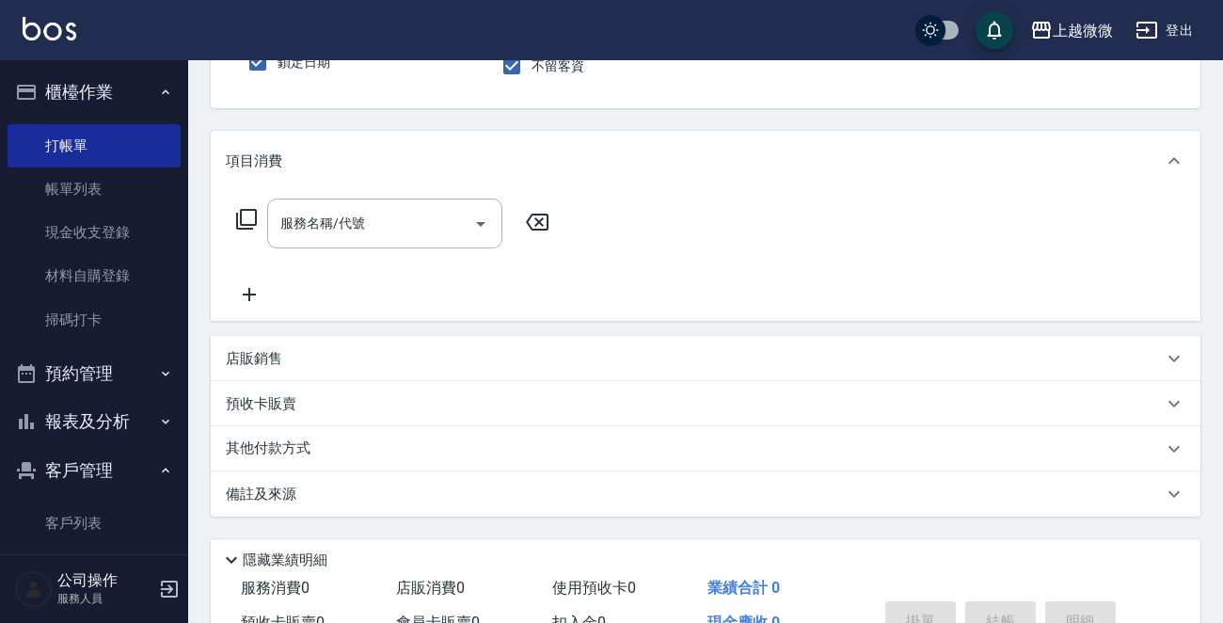
scroll to position [280, 0]
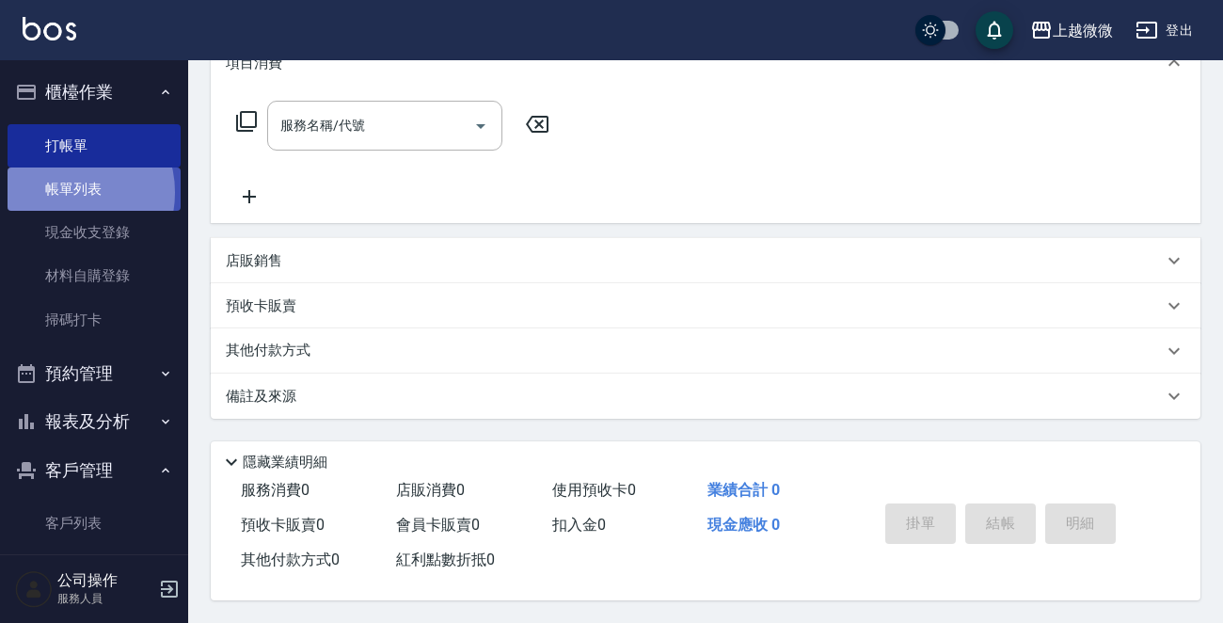
click at [67, 193] on link "帳單列表" at bounding box center [94, 188] width 173 height 43
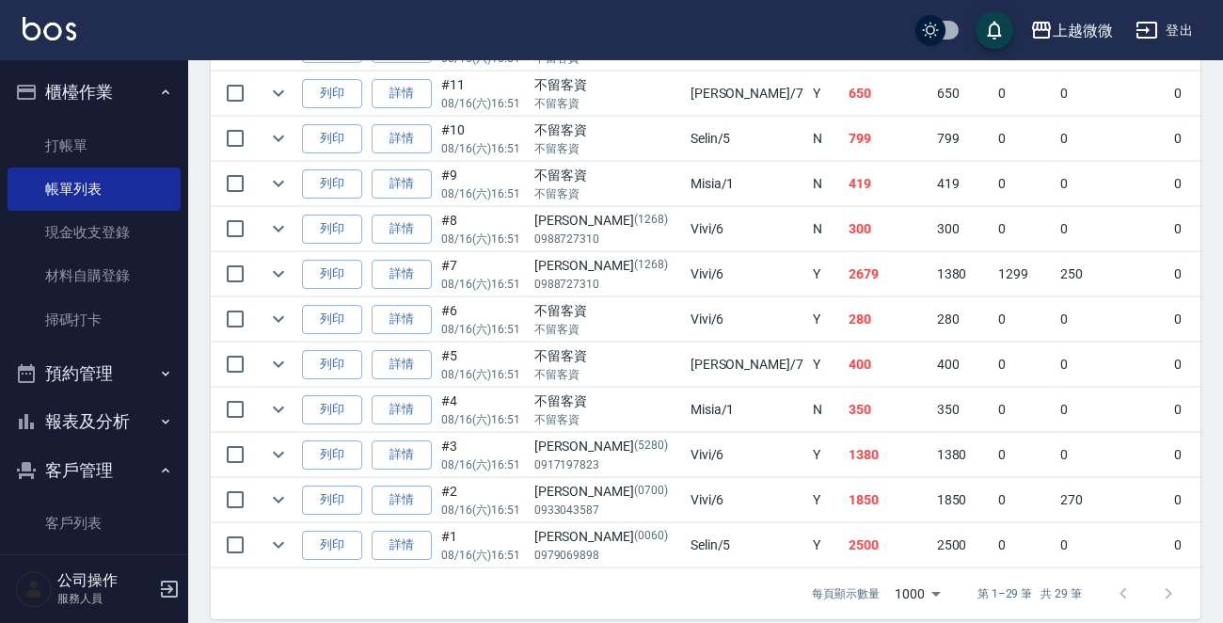
scroll to position [1393, 0]
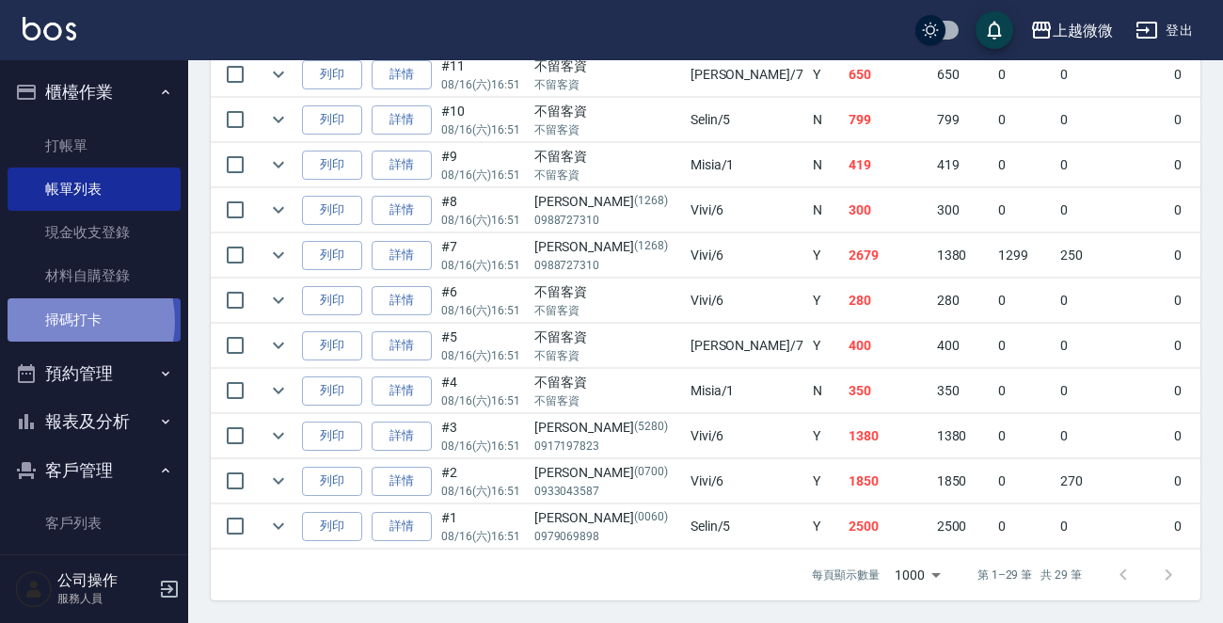
click at [61, 321] on link "掃碼打卡" at bounding box center [94, 319] width 173 height 43
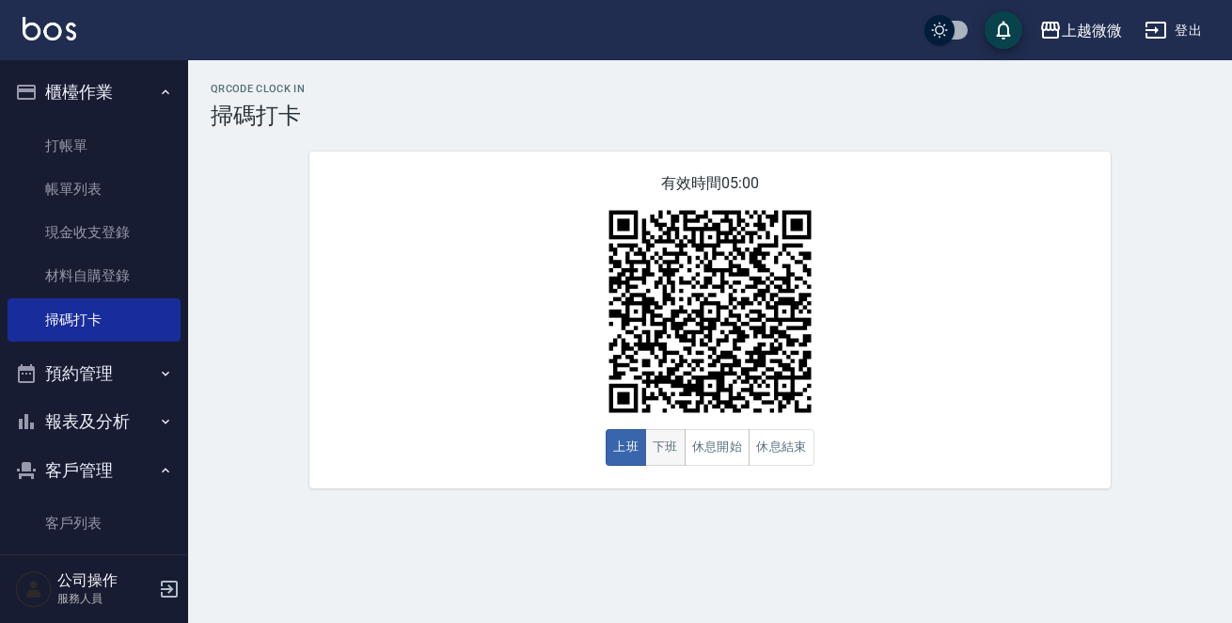
click at [661, 454] on button "下班" at bounding box center [665, 447] width 40 height 37
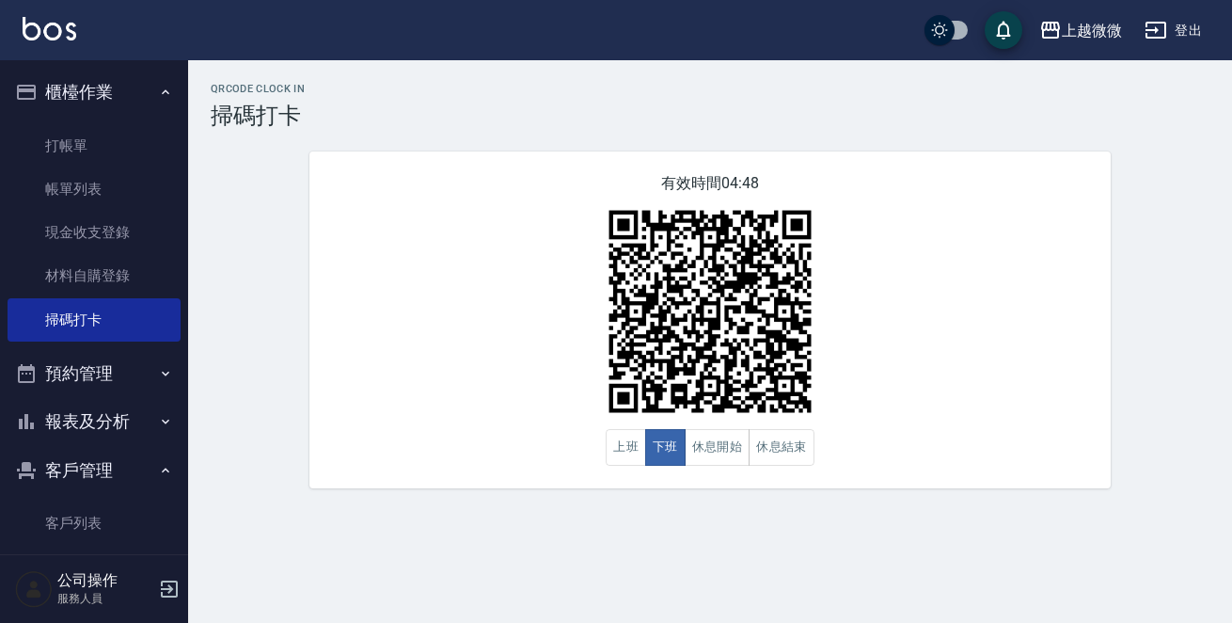
click at [116, 429] on button "報表及分析" at bounding box center [94, 421] width 173 height 49
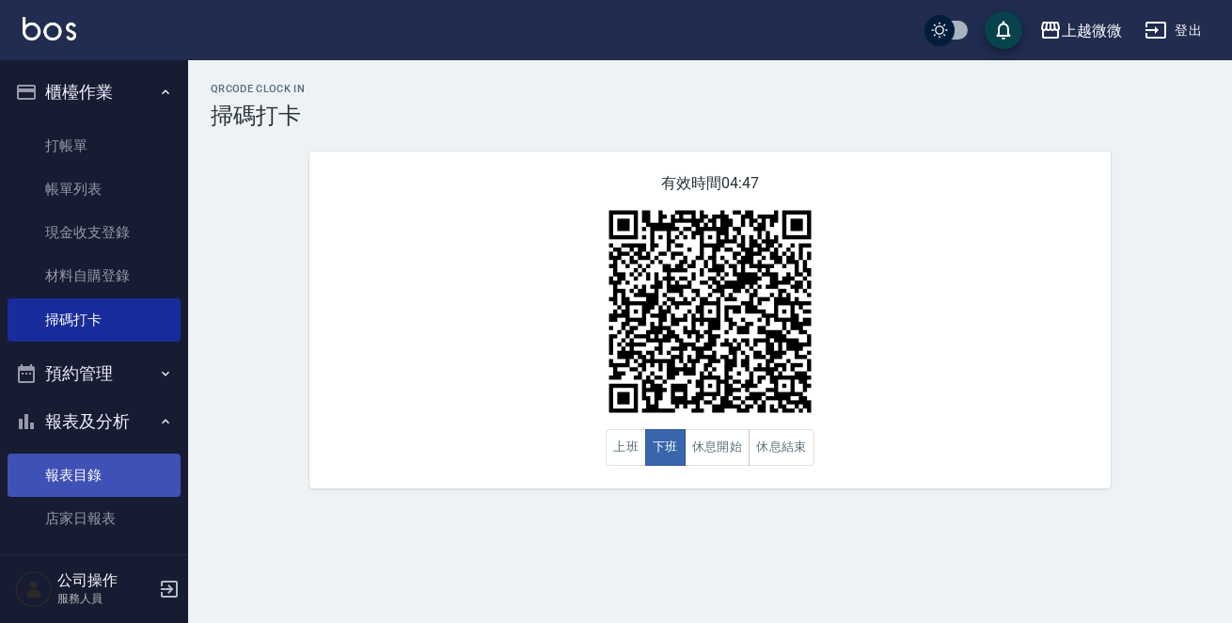
click at [89, 468] on link "報表目錄" at bounding box center [94, 474] width 173 height 43
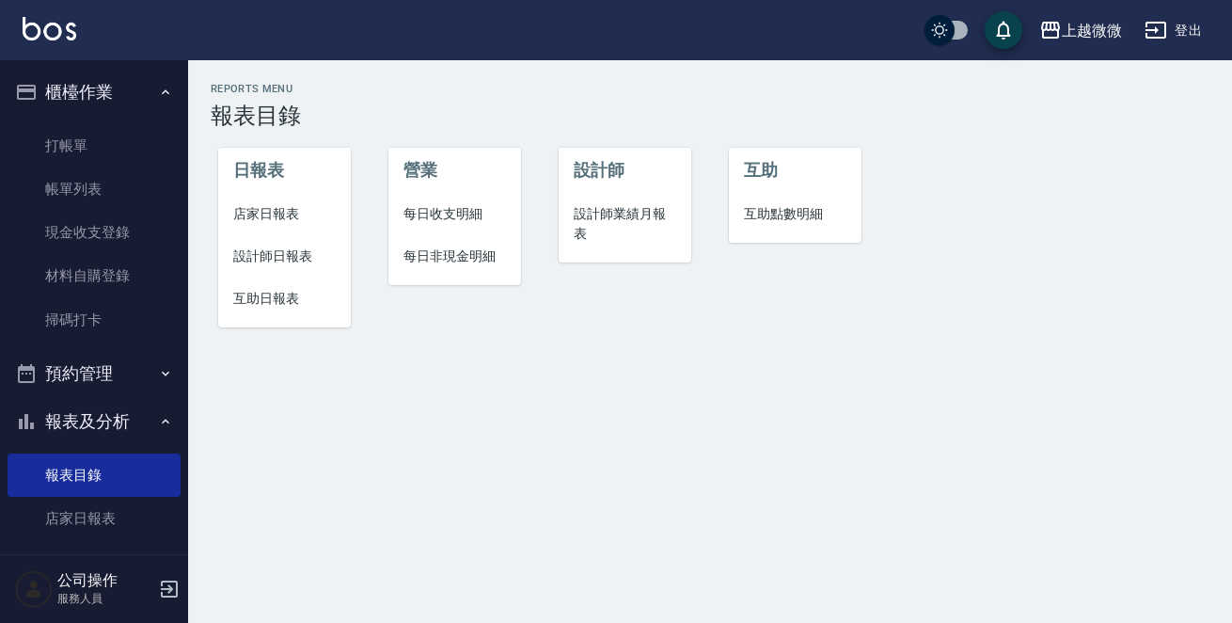
click at [276, 216] on span "店家日報表" at bounding box center [284, 214] width 103 height 20
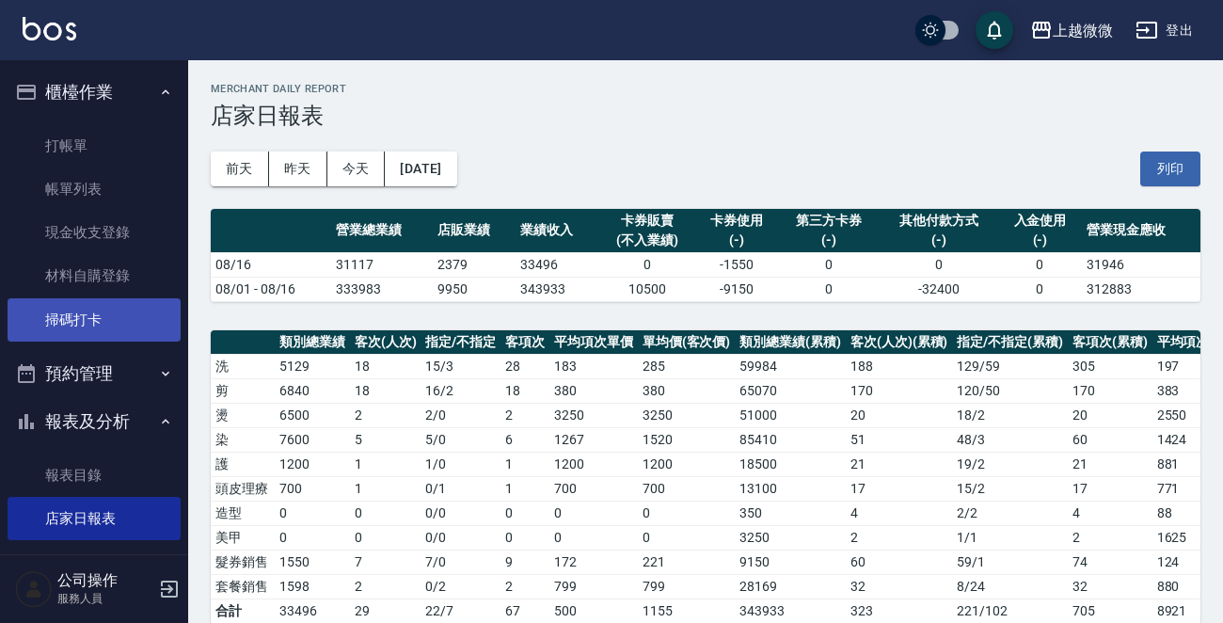
click at [83, 312] on link "掃碼打卡" at bounding box center [94, 319] width 173 height 43
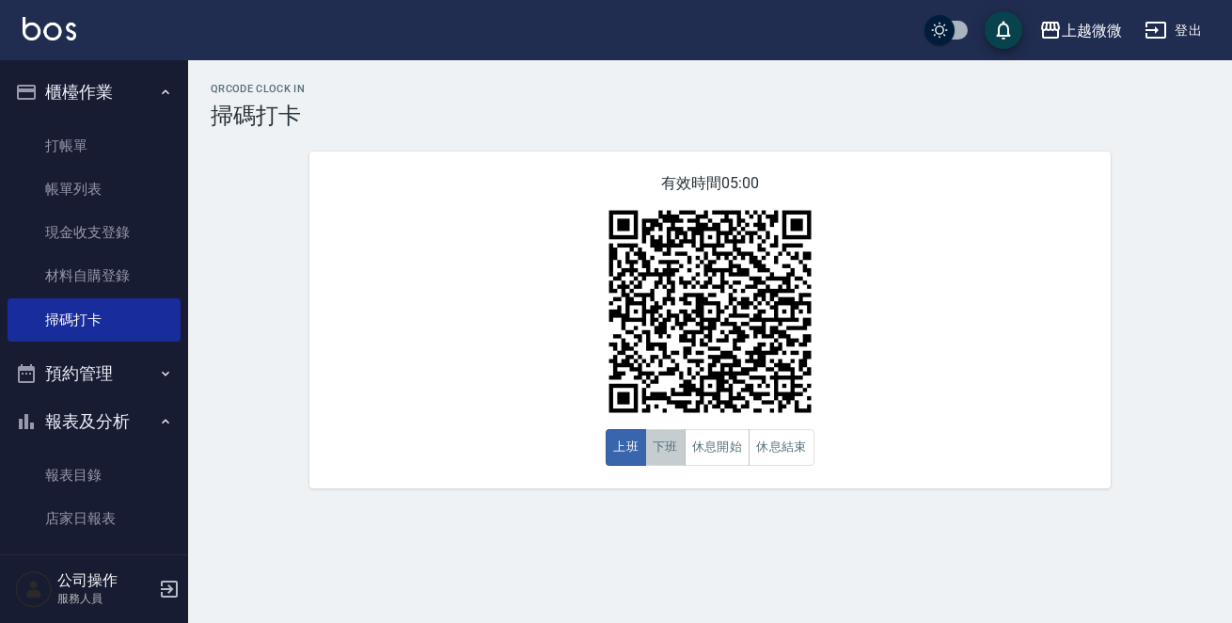
click at [671, 447] on button "下班" at bounding box center [665, 447] width 40 height 37
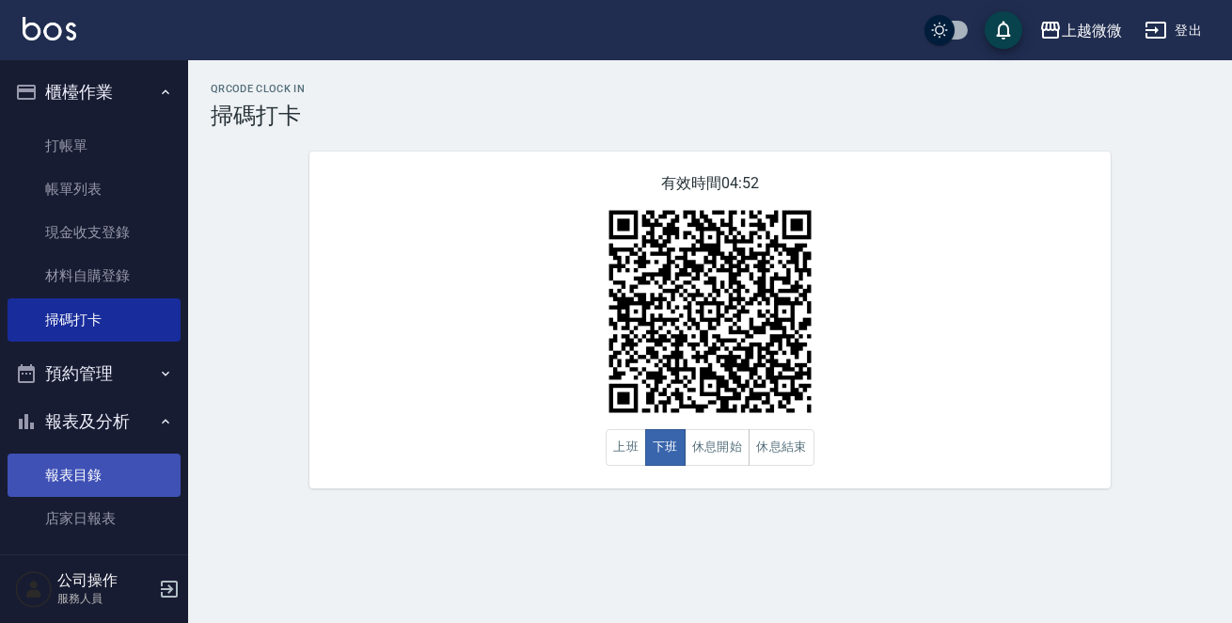
click at [96, 462] on link "報表目錄" at bounding box center [94, 474] width 173 height 43
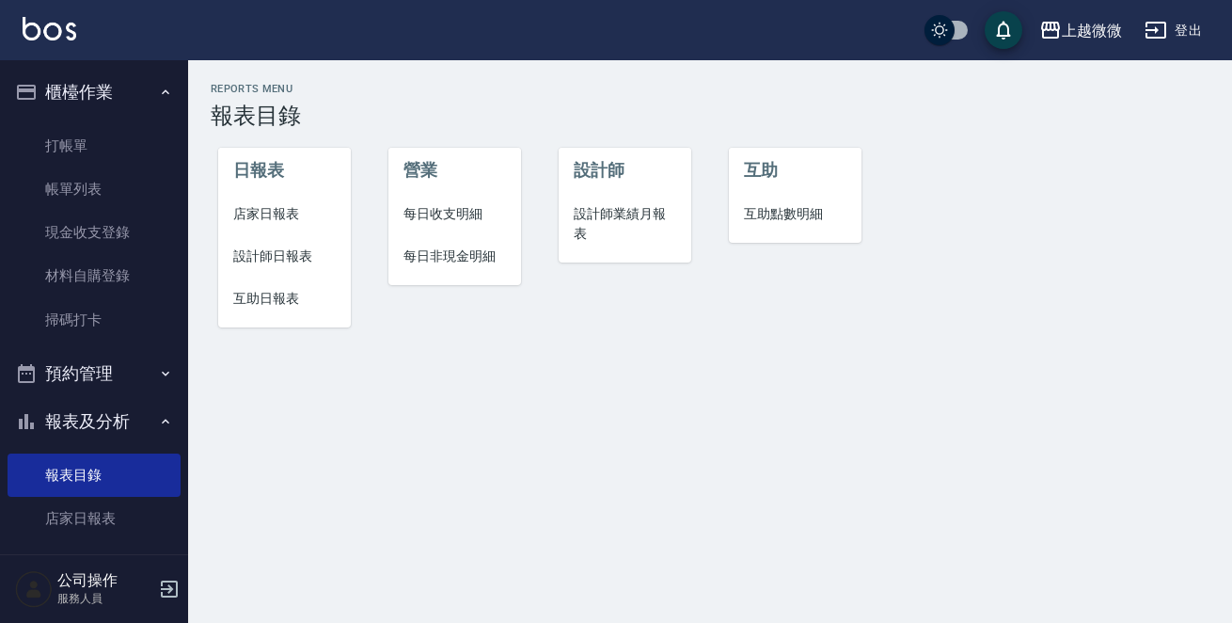
click at [276, 213] on span "店家日報表" at bounding box center [284, 214] width 103 height 20
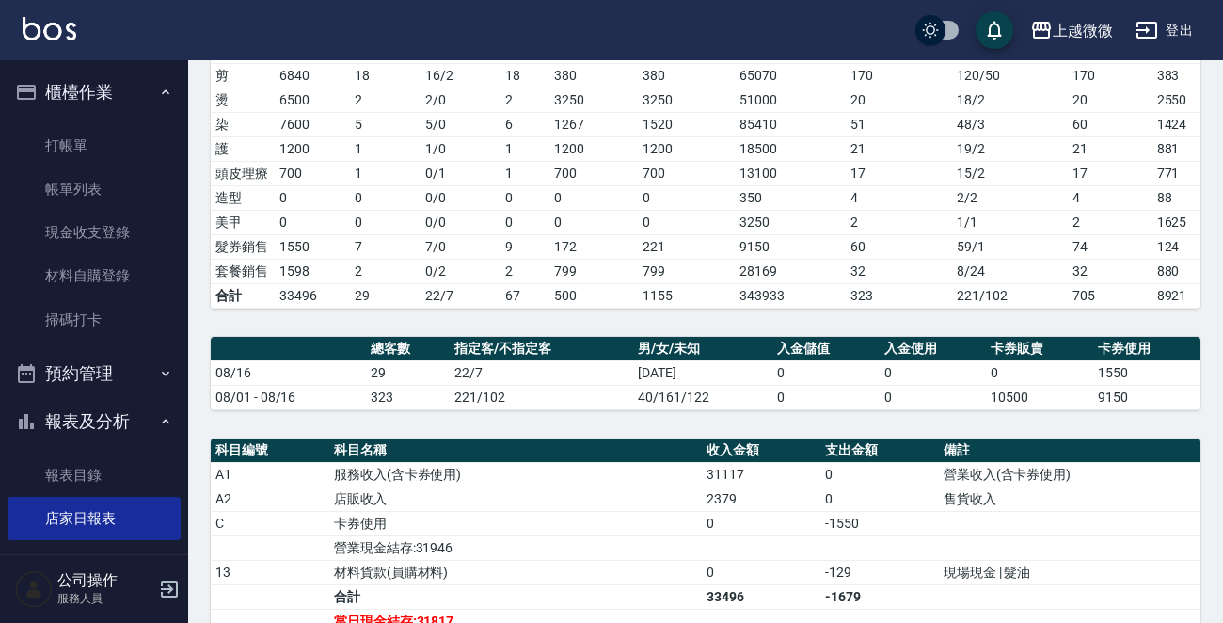
scroll to position [564, 0]
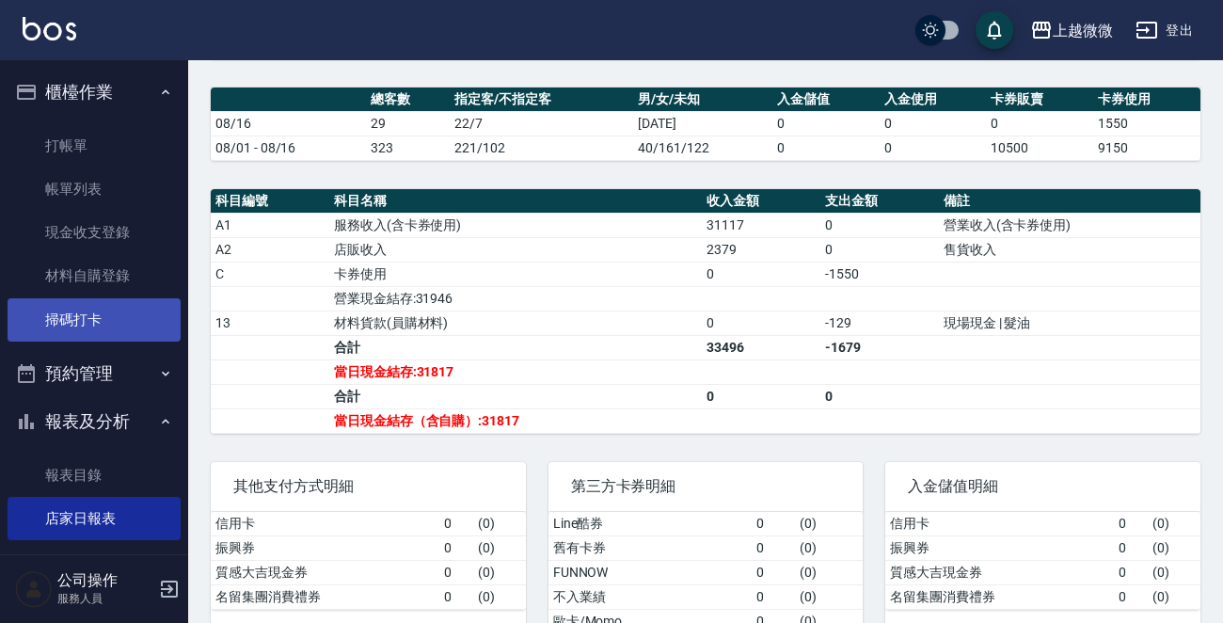
click at [94, 318] on link "掃碼打卡" at bounding box center [94, 319] width 173 height 43
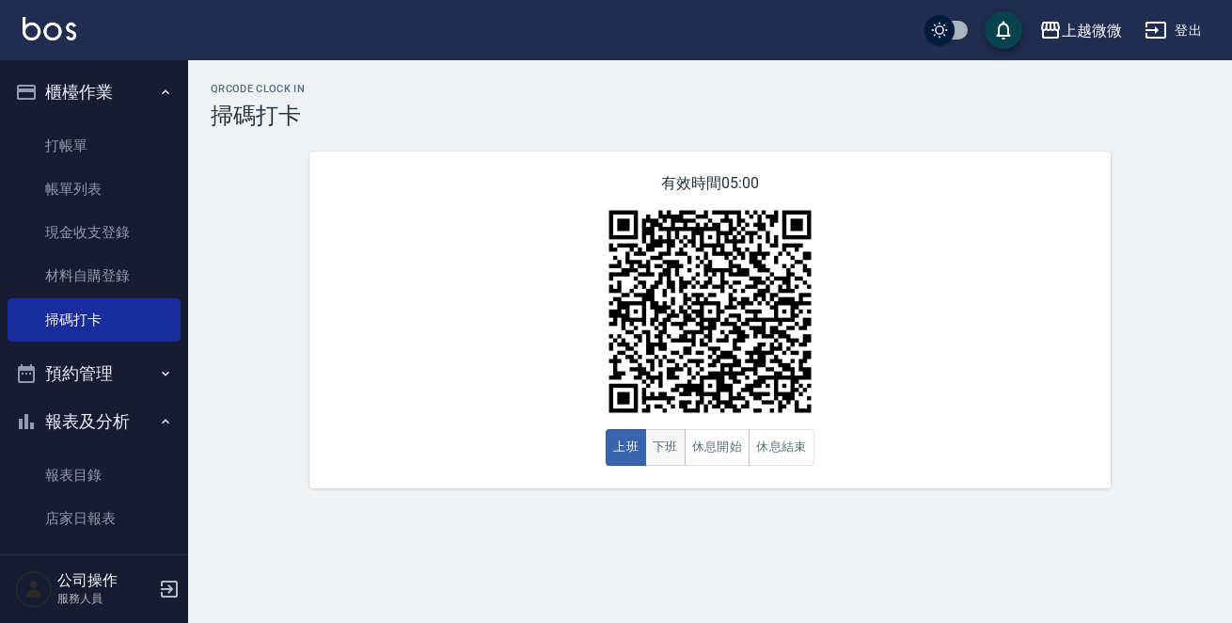
click at [668, 452] on button "下班" at bounding box center [665, 447] width 40 height 37
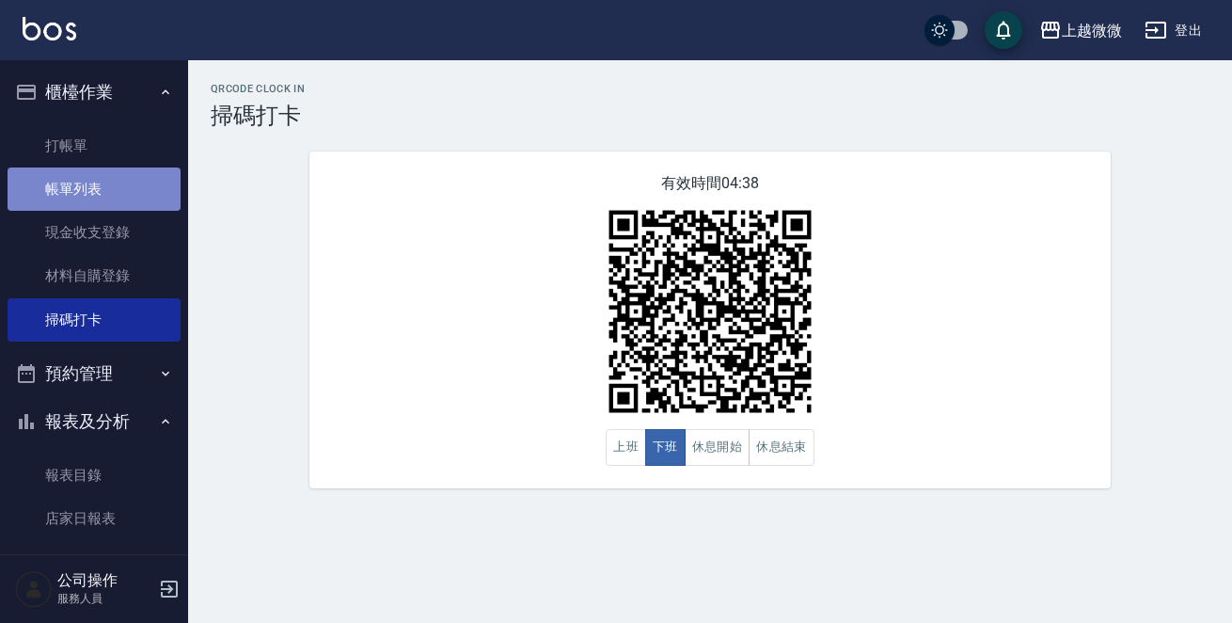
click at [108, 185] on link "帳單列表" at bounding box center [94, 188] width 173 height 43
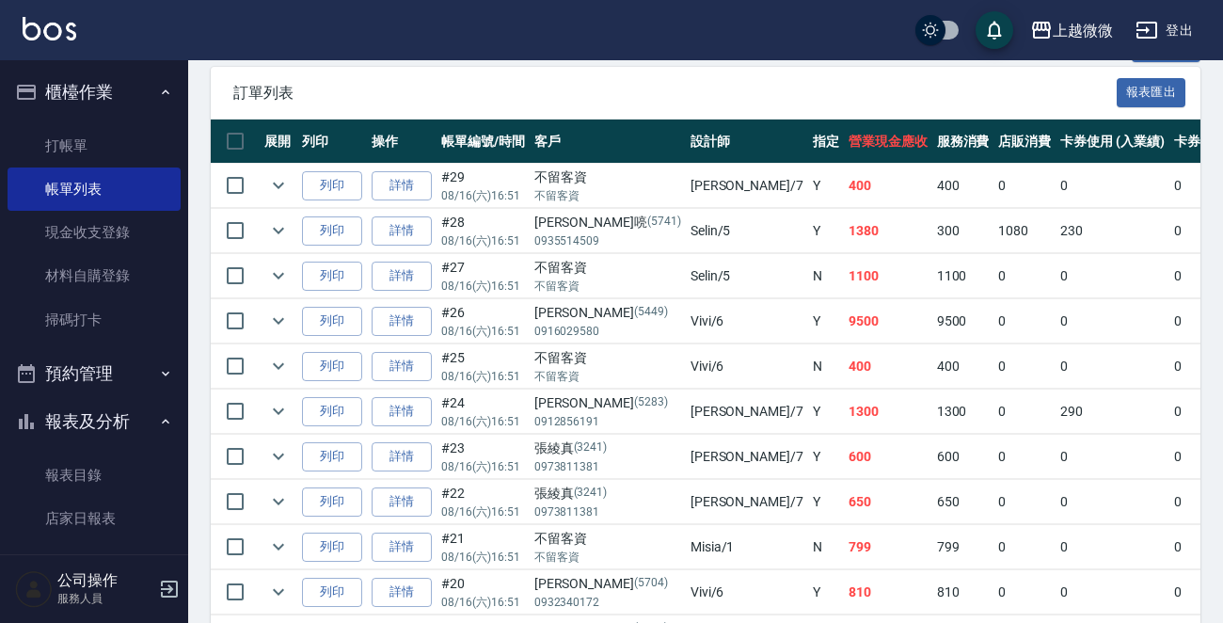
scroll to position [376, 0]
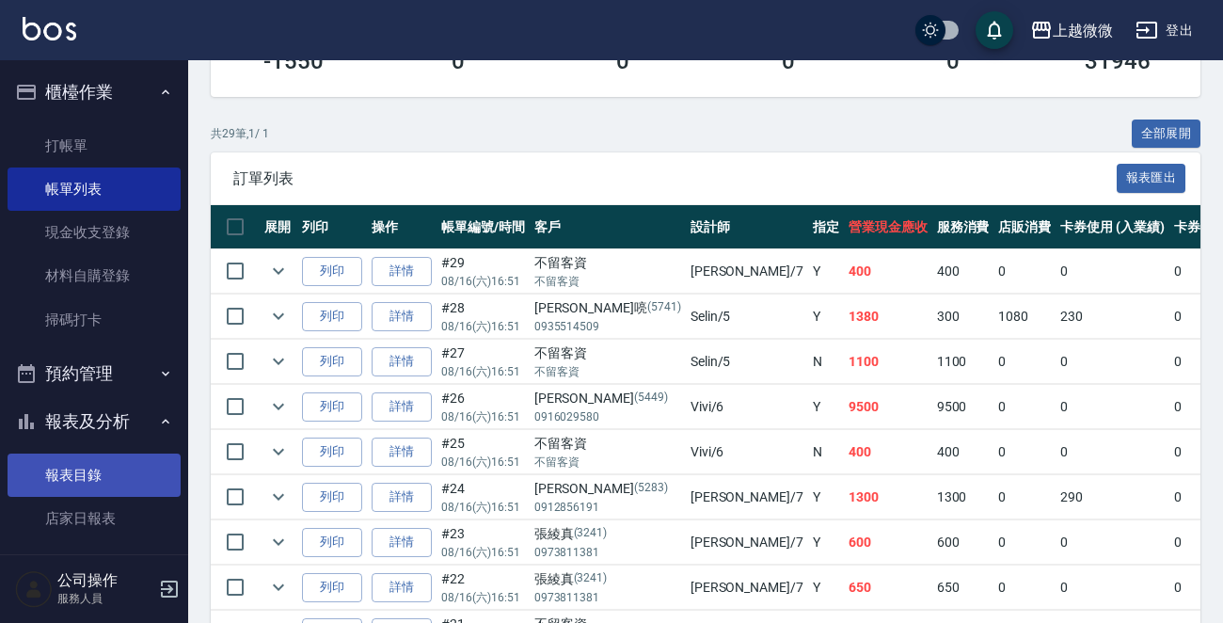
click at [79, 465] on link "報表目錄" at bounding box center [94, 474] width 173 height 43
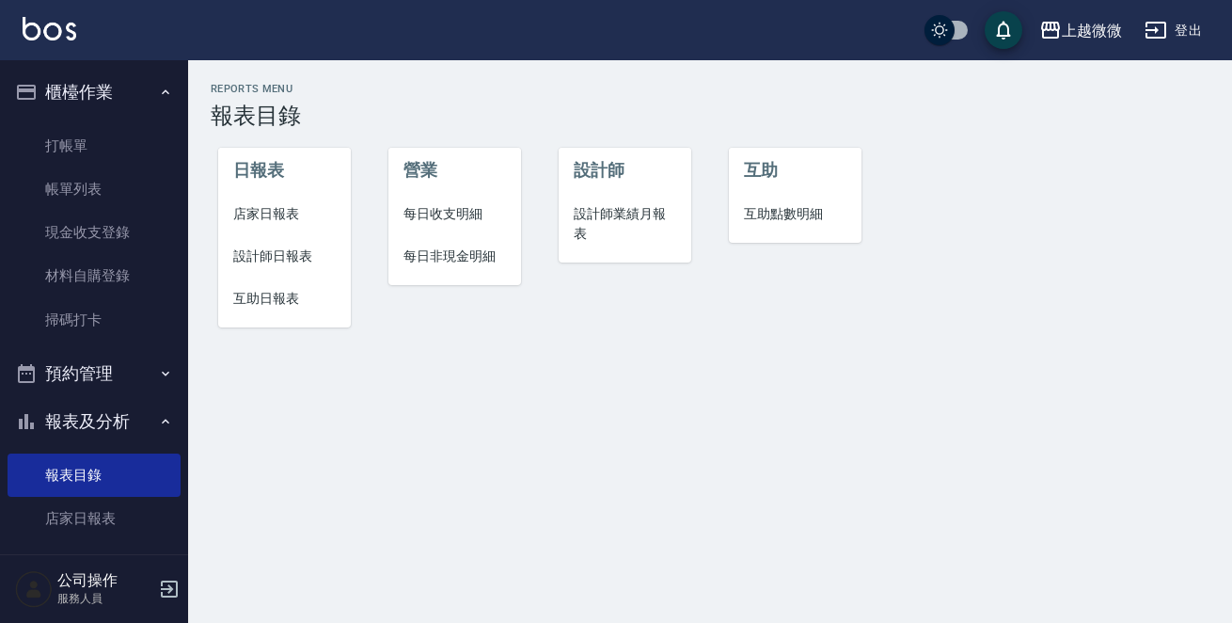
click at [288, 214] on span "店家日報表" at bounding box center [284, 214] width 103 height 20
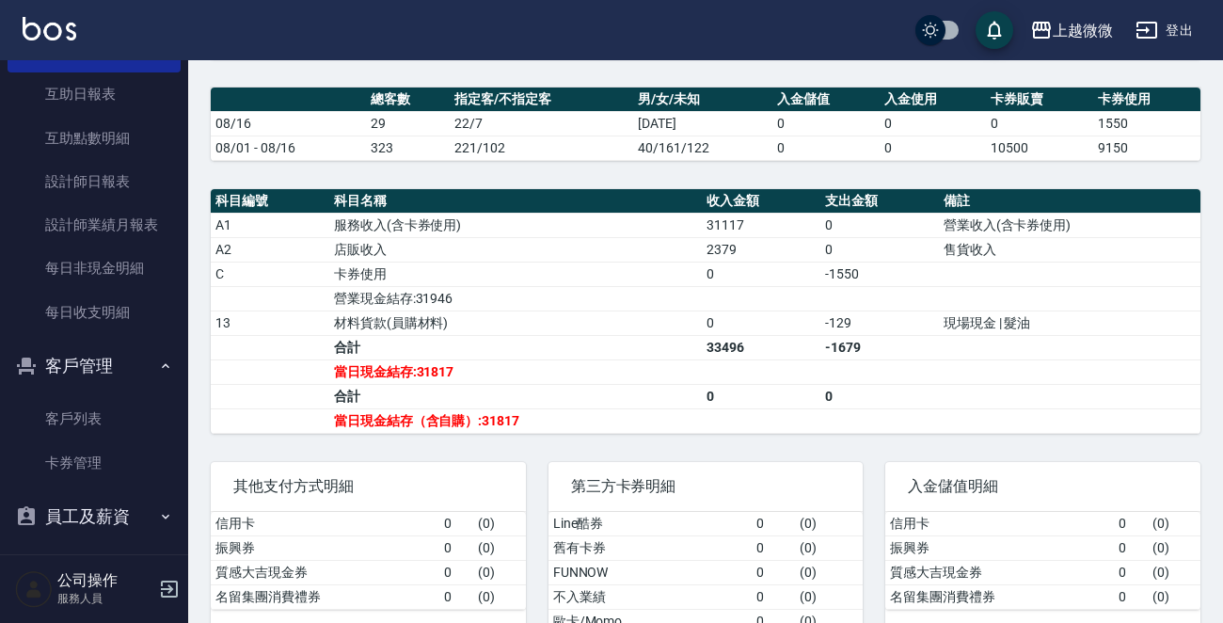
scroll to position [470, 0]
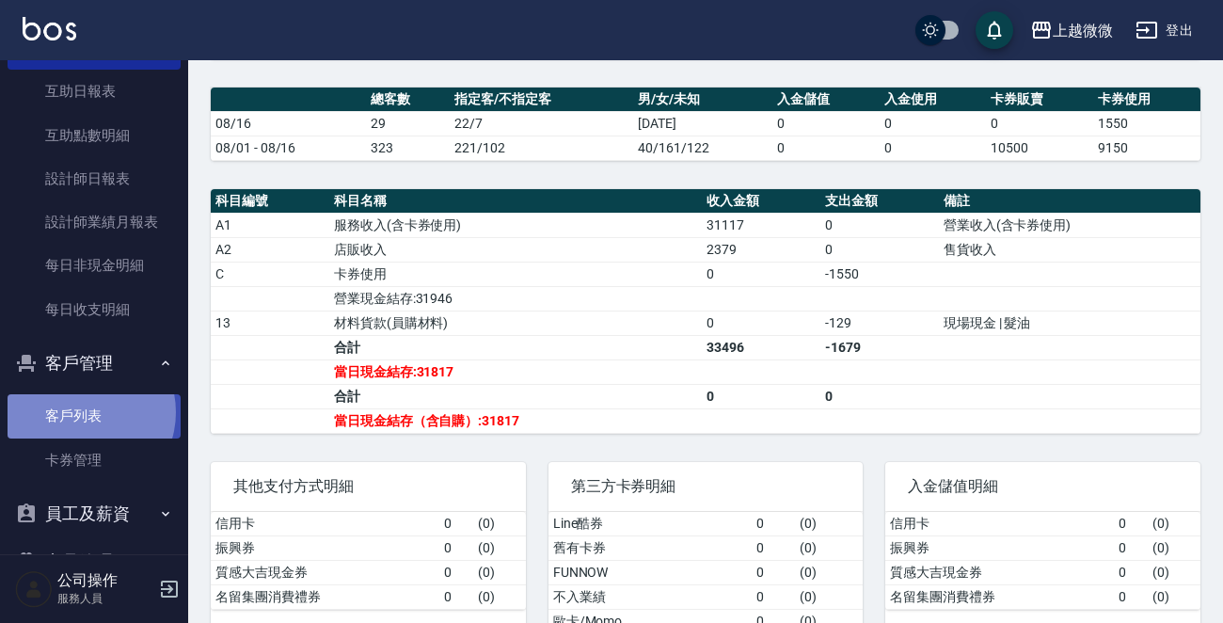
click at [81, 412] on link "客戶列表" at bounding box center [94, 415] width 173 height 43
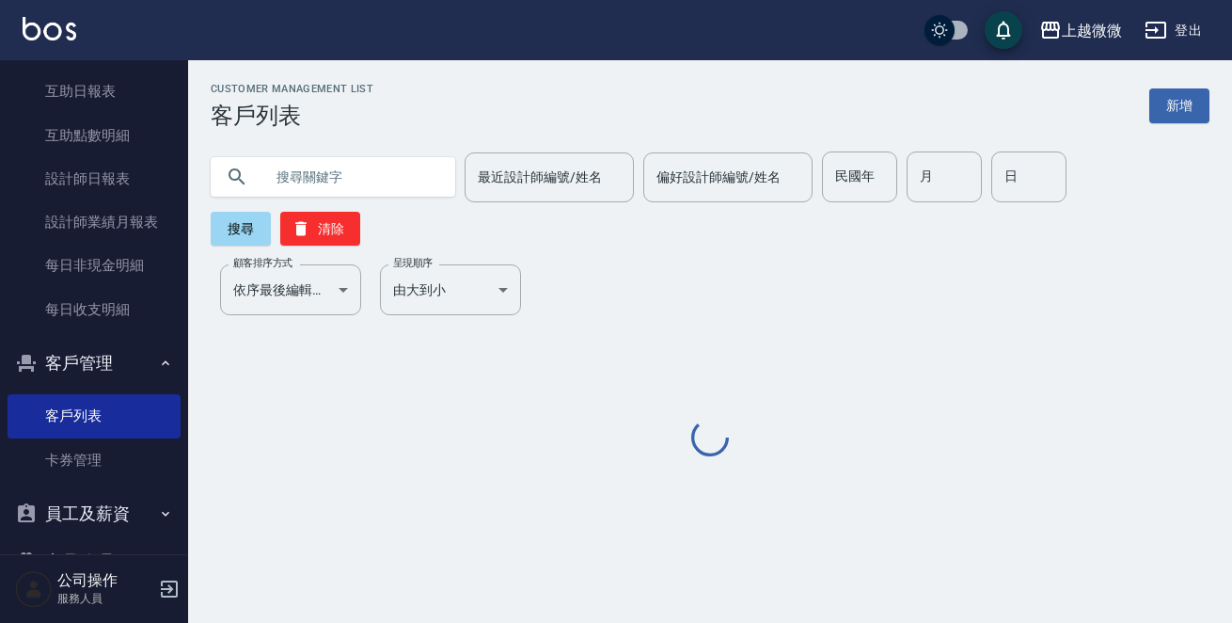
click at [361, 172] on input "text" at bounding box center [351, 176] width 177 height 51
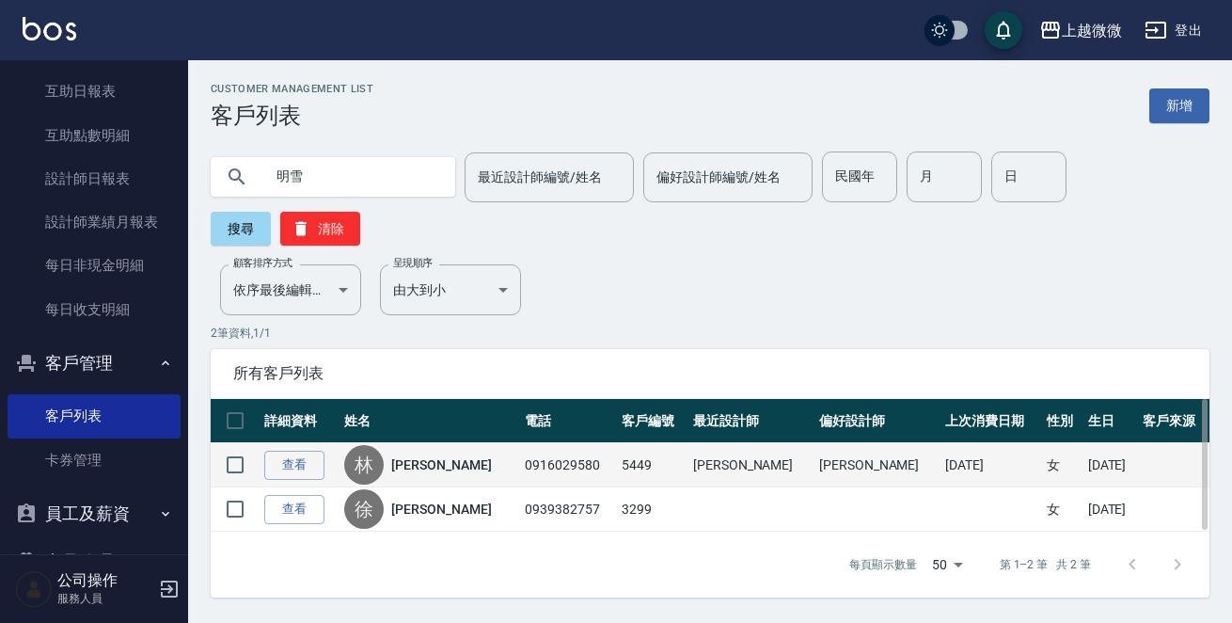
click at [433, 455] on link "[PERSON_NAME]" at bounding box center [441, 464] width 100 height 19
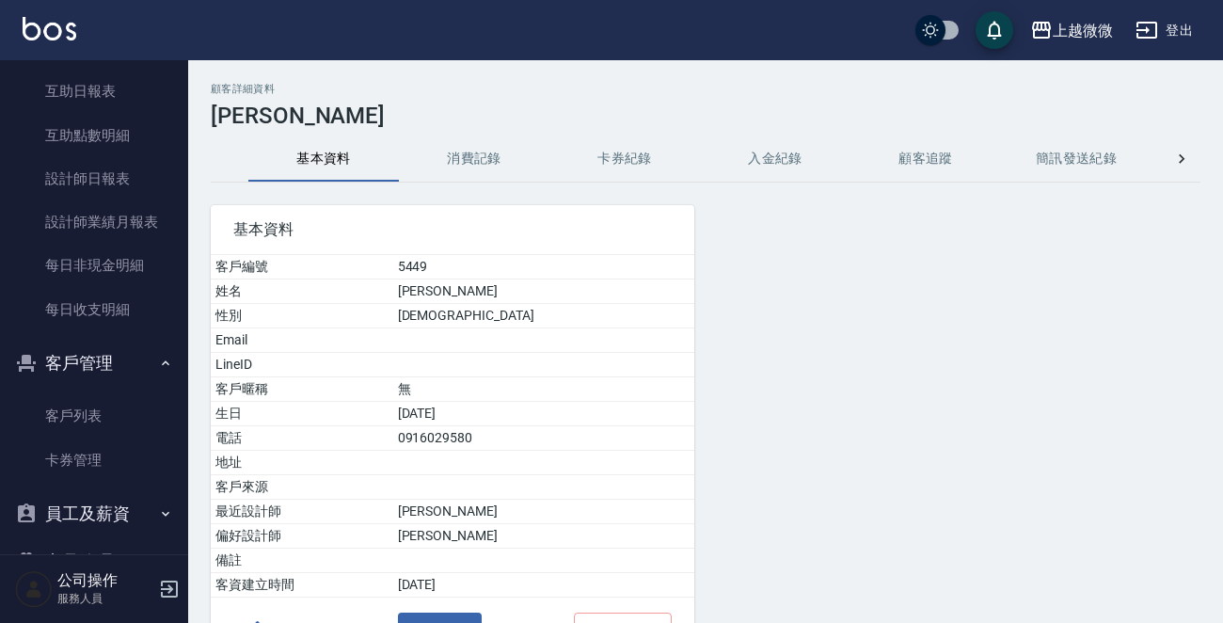
click at [450, 147] on button "消費記錄" at bounding box center [474, 158] width 150 height 45
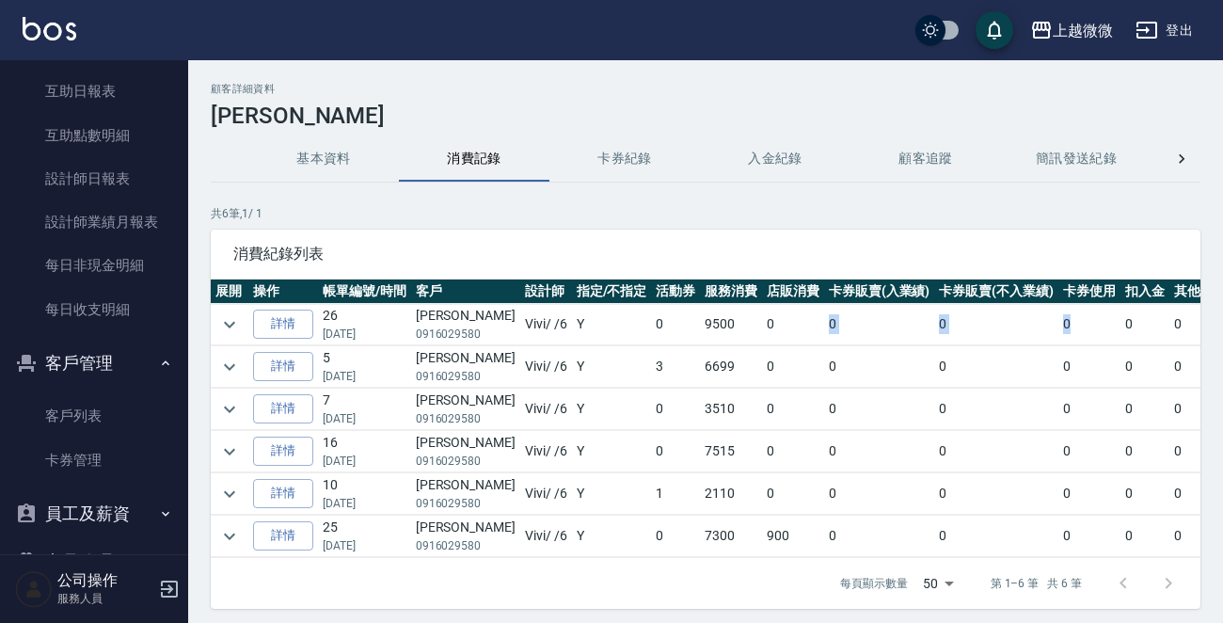
drag, startPoint x: 730, startPoint y: 316, endPoint x: 1050, endPoint y: 318, distance: 320.7
click at [1050, 318] on tr "詳情 26 [DATE] [PERSON_NAME]0916029580 Vivi / /6 Y 0 9500 0 0 0 0 0 0 9500" at bounding box center [787, 324] width 1153 height 41
click at [831, 410] on td "0" at bounding box center [879, 408] width 111 height 41
click at [218, 318] on icon "expand row" at bounding box center [229, 324] width 23 height 23
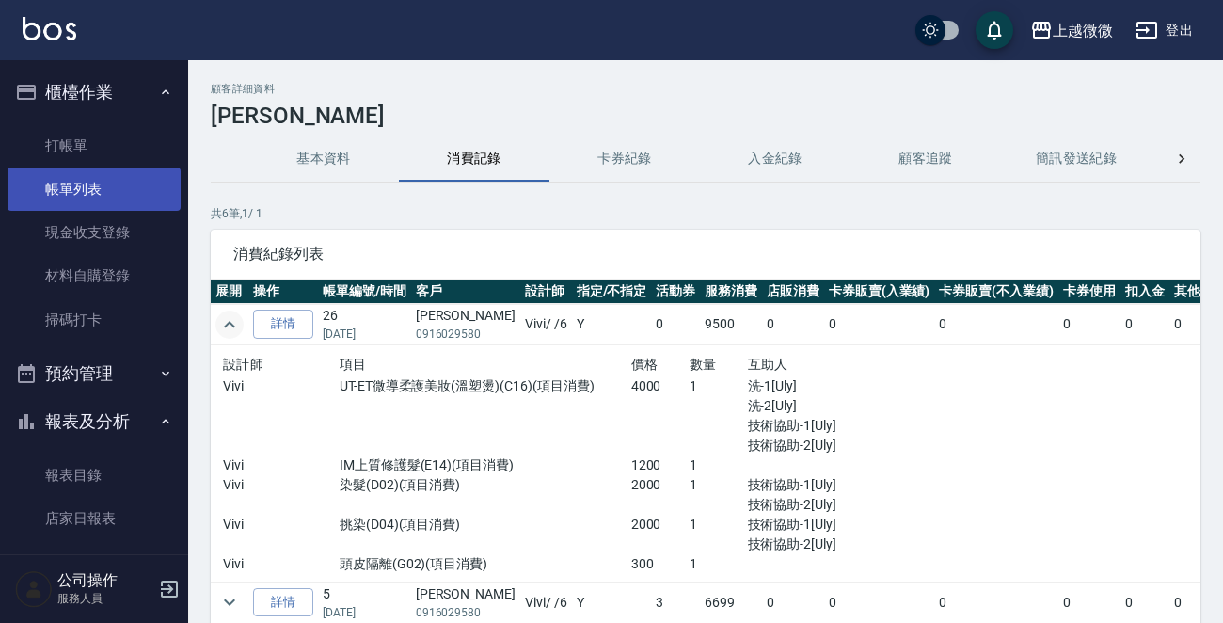
click at [79, 178] on link "帳單列表" at bounding box center [94, 188] width 173 height 43
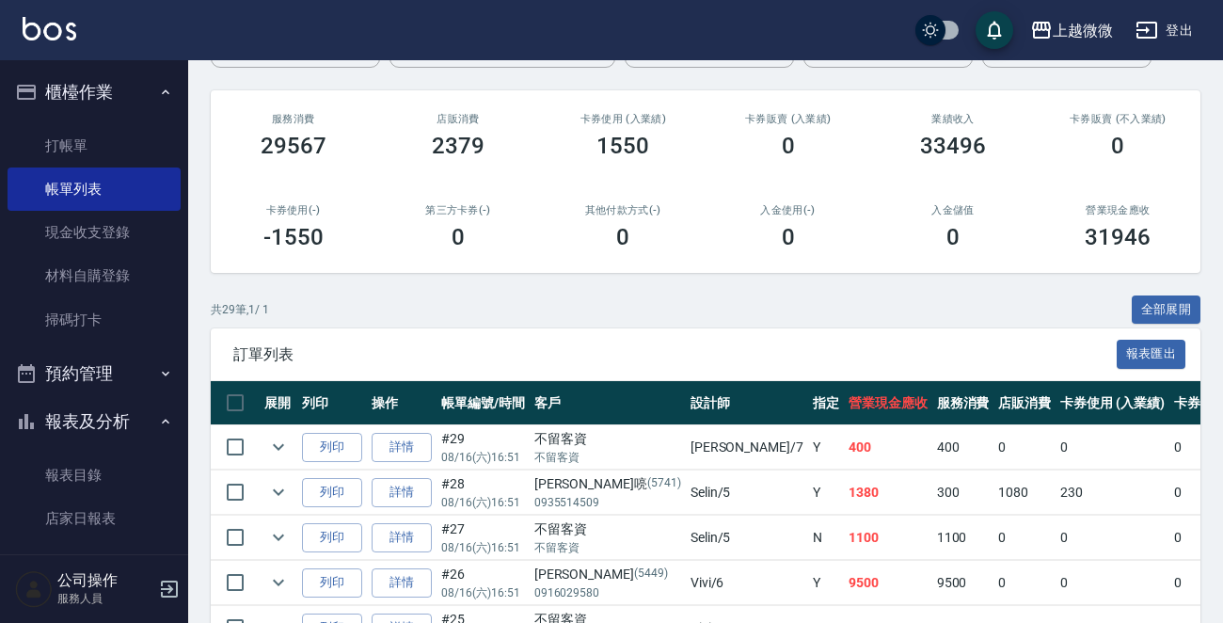
scroll to position [282, 0]
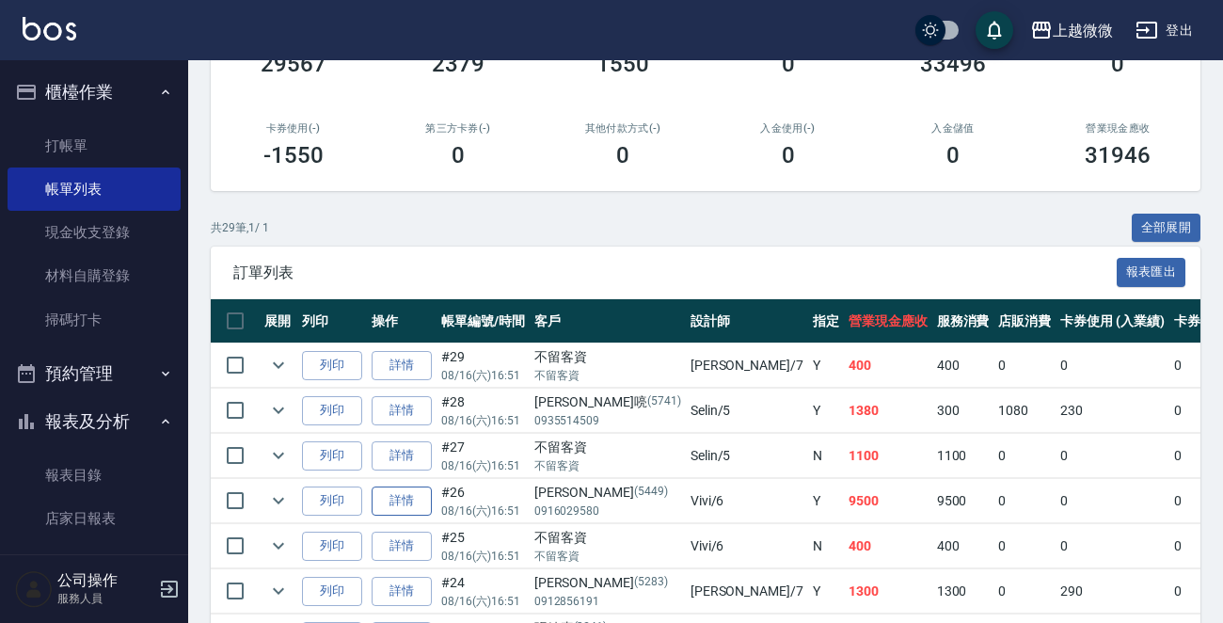
click at [395, 496] on link "詳情" at bounding box center [401, 500] width 60 height 29
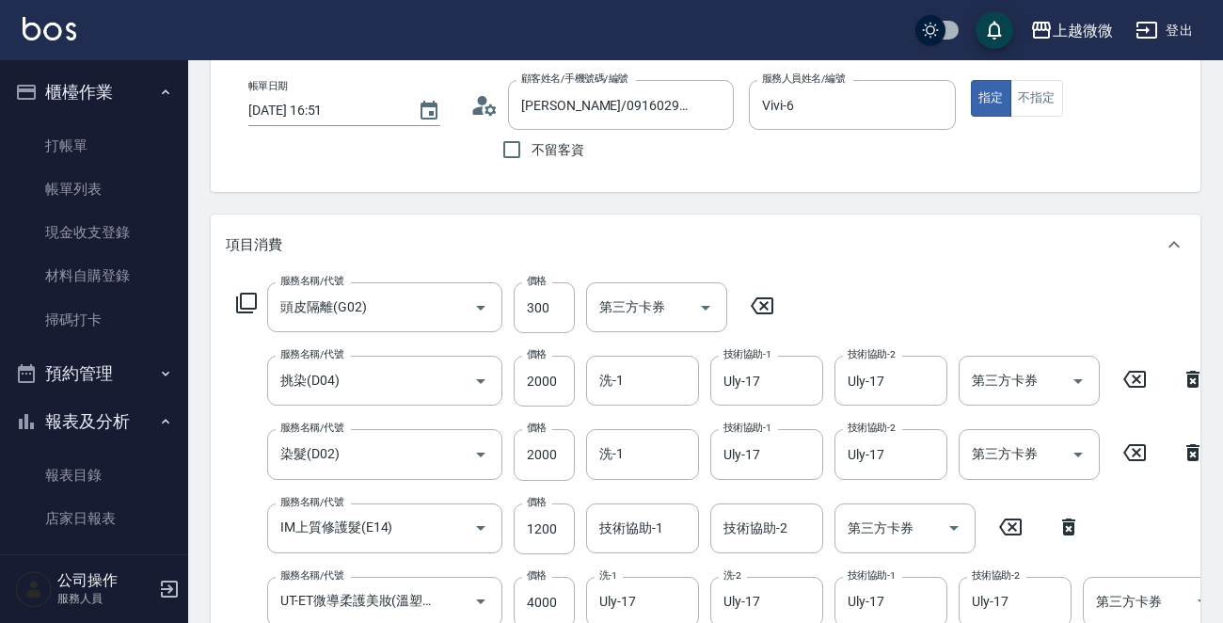
scroll to position [376, 0]
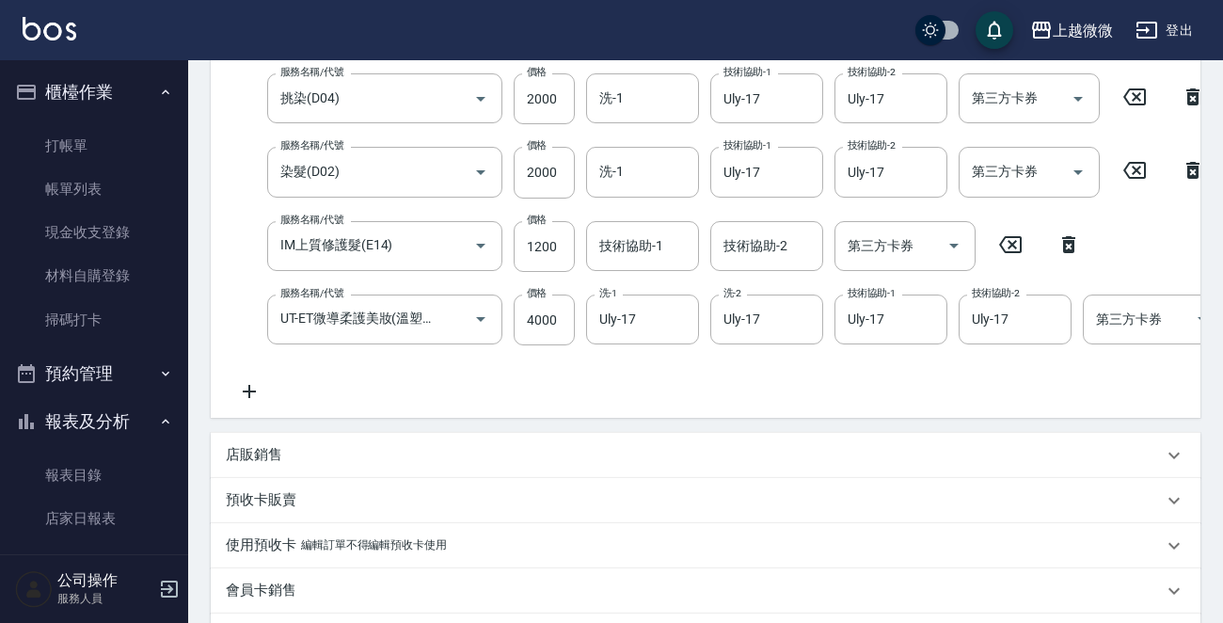
click at [265, 465] on p "店販銷售" at bounding box center [254, 455] width 56 height 20
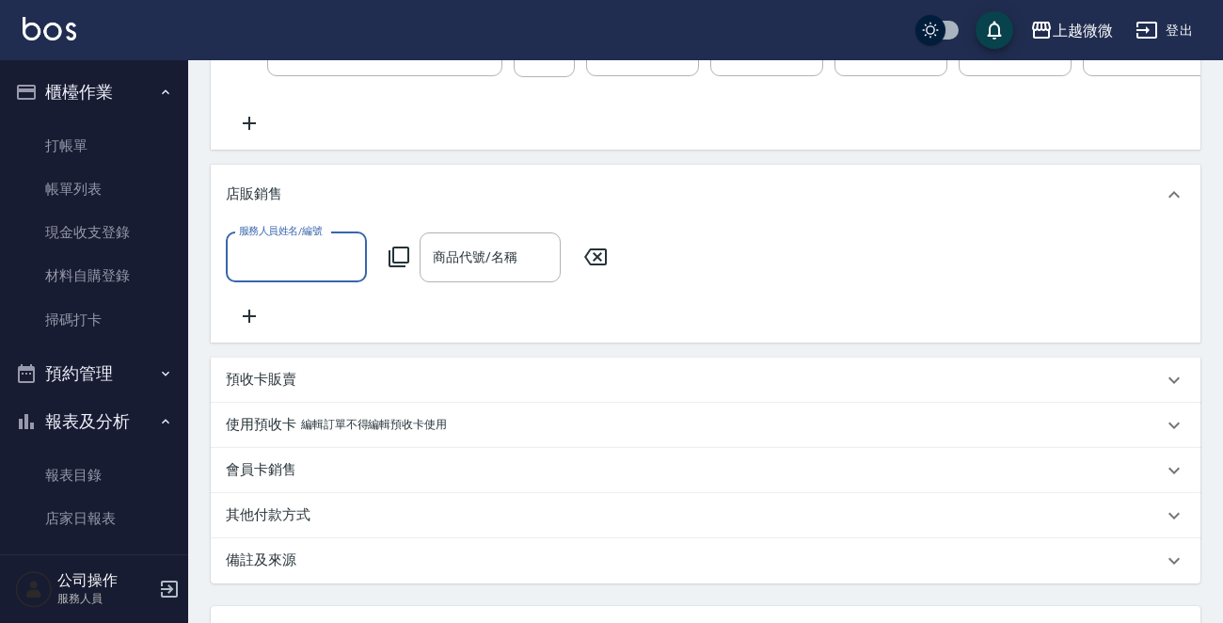
scroll to position [658, 0]
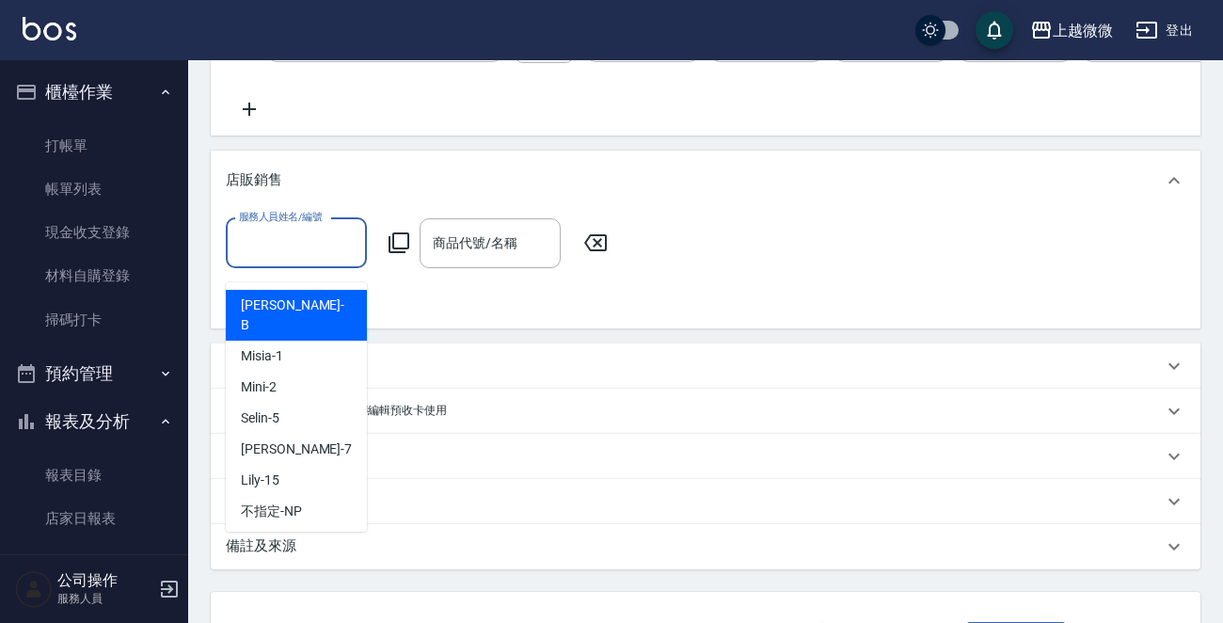
click at [320, 245] on input "服務人員姓名/編號" at bounding box center [296, 243] width 124 height 33
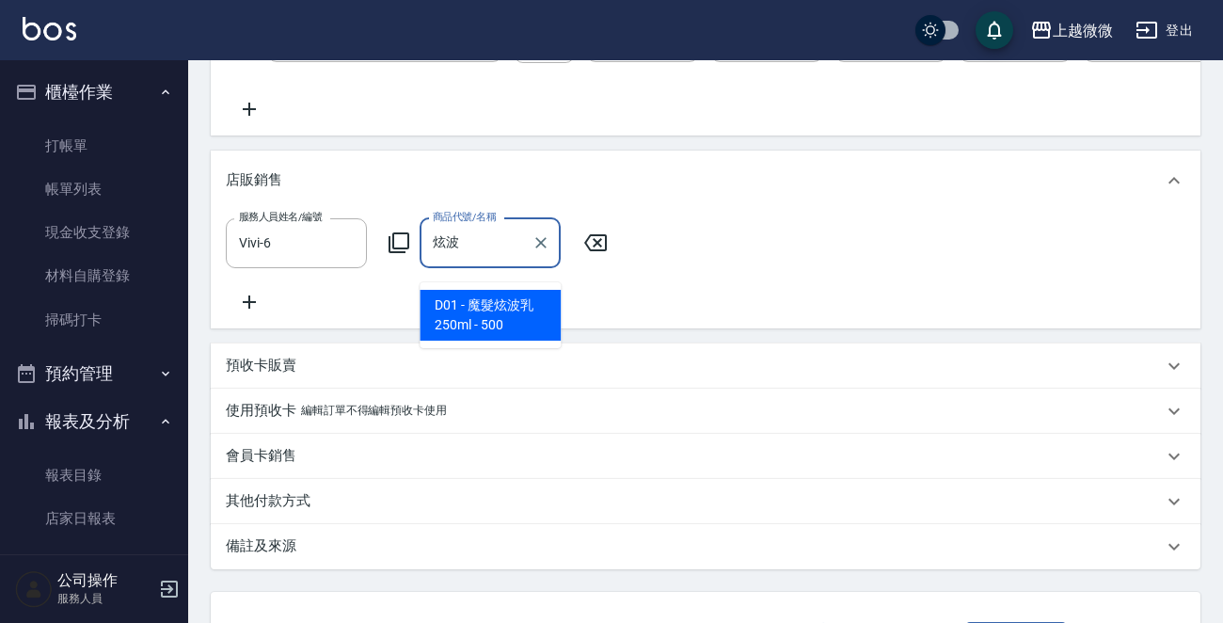
click at [448, 299] on span "D01 - 魔髮炫波乳250ml - 500" at bounding box center [489, 315] width 141 height 51
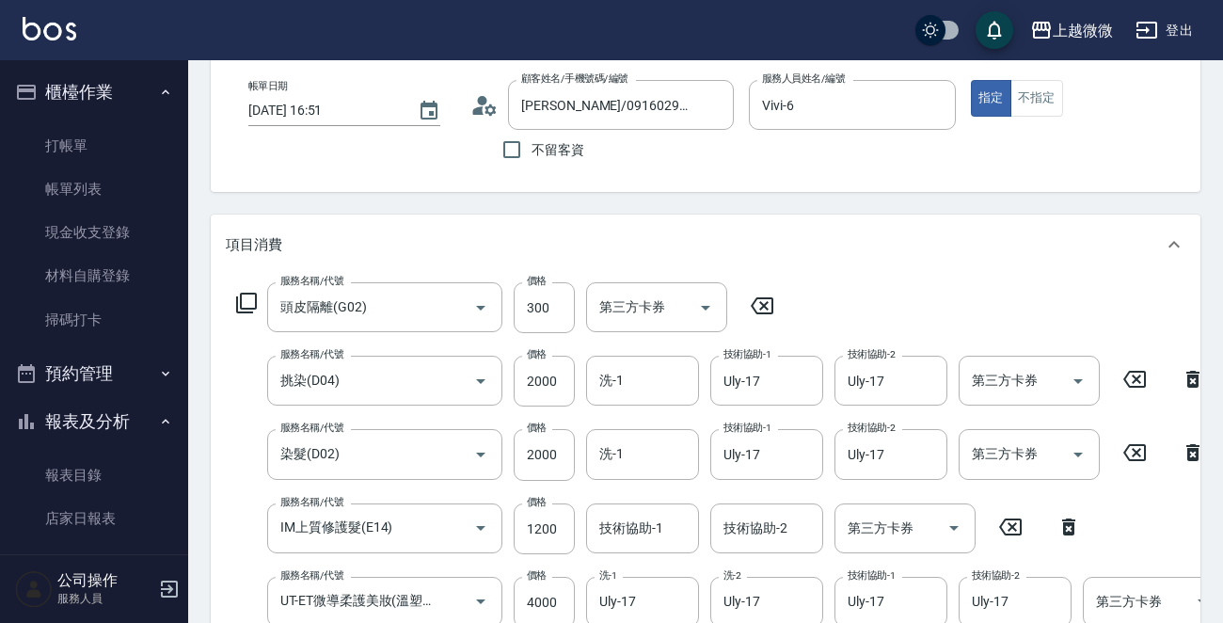
scroll to position [833, 0]
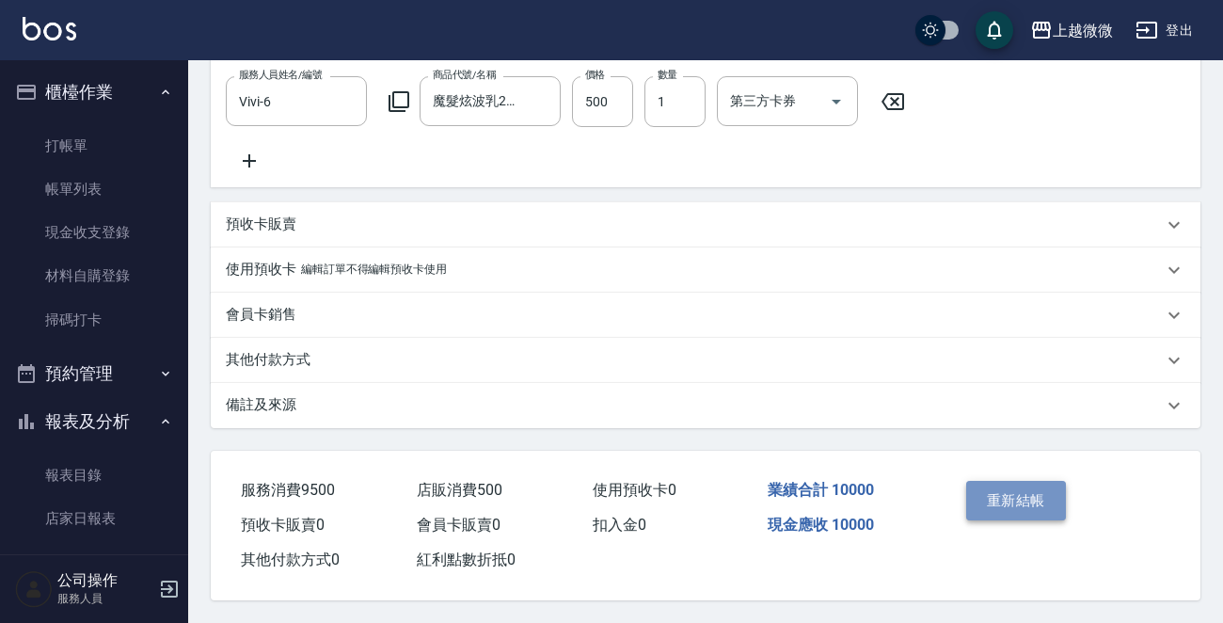
click at [1006, 512] on button "重新結帳" at bounding box center [1016, 500] width 100 height 39
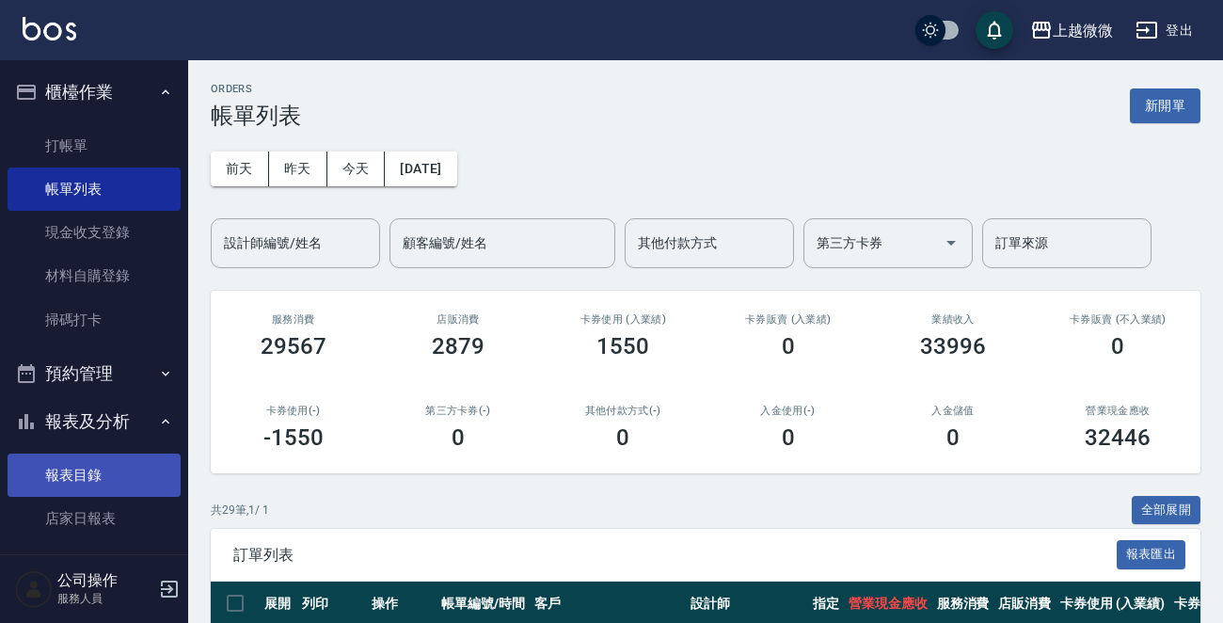
click at [106, 465] on link "報表目錄" at bounding box center [94, 474] width 173 height 43
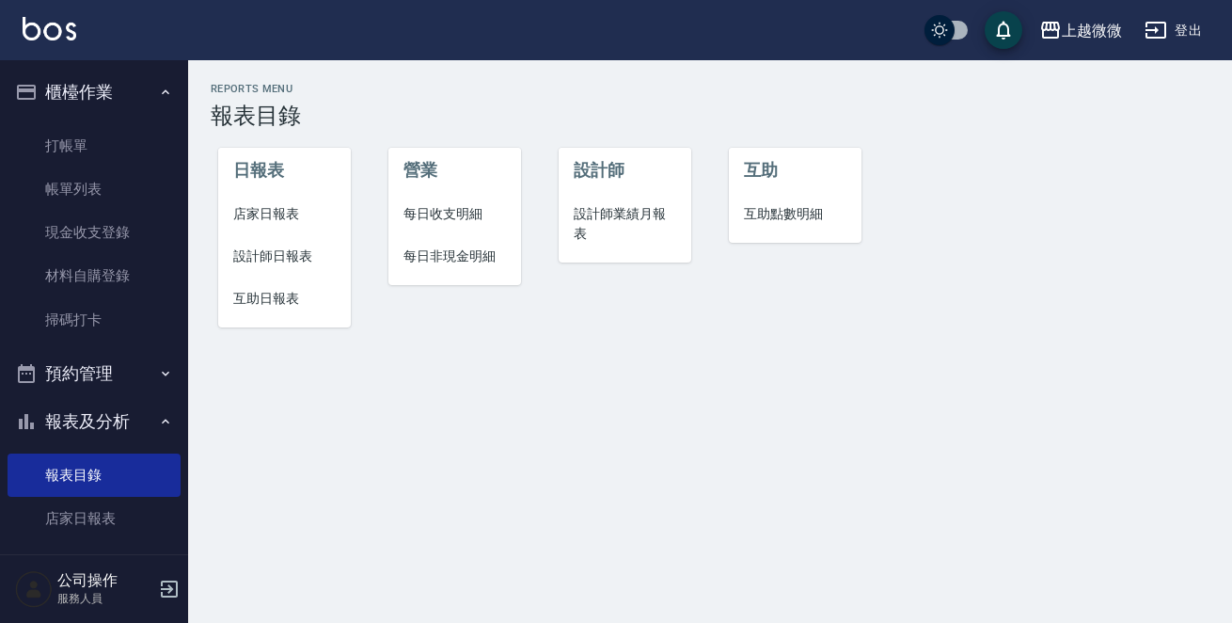
click at [254, 214] on span "店家日報表" at bounding box center [284, 214] width 103 height 20
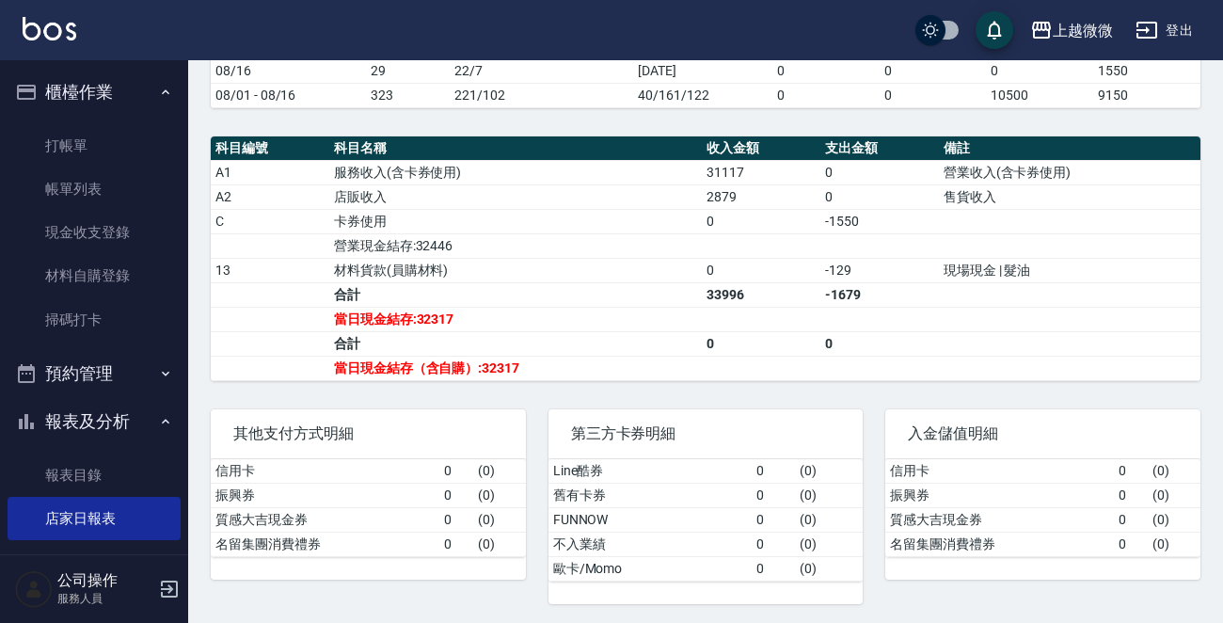
scroll to position [160, 0]
